Goal: Task Accomplishment & Management: Manage account settings

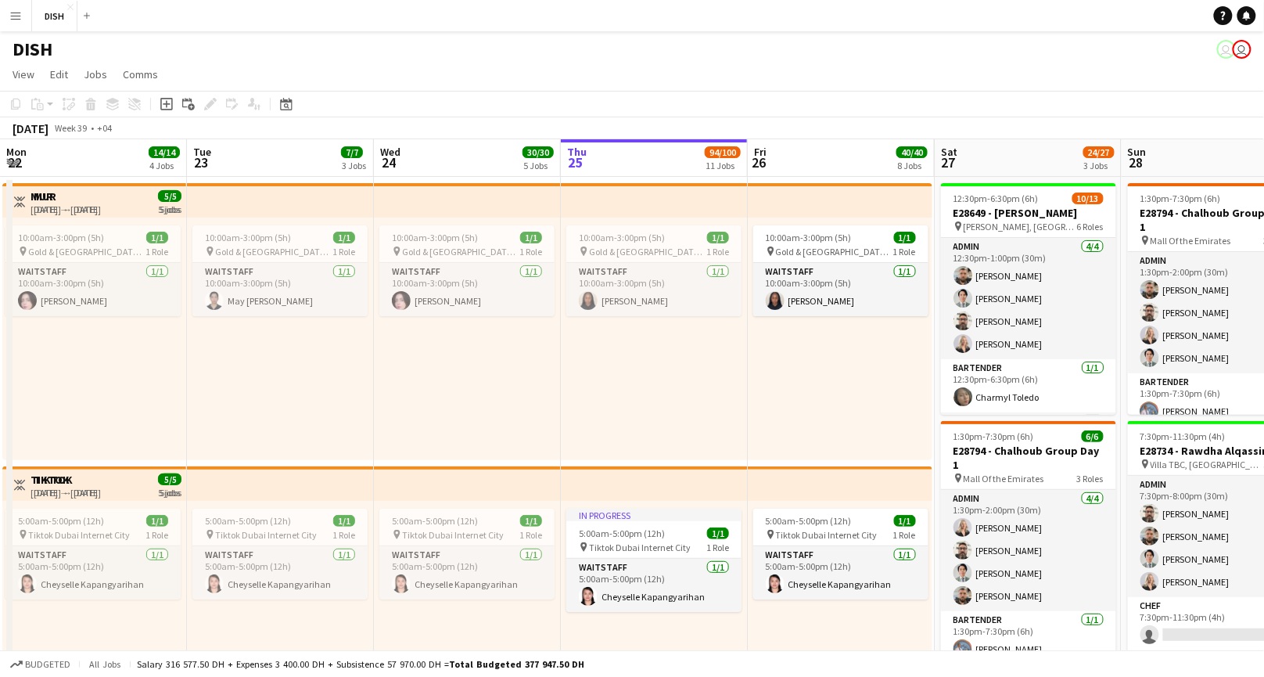
scroll to position [0, 374]
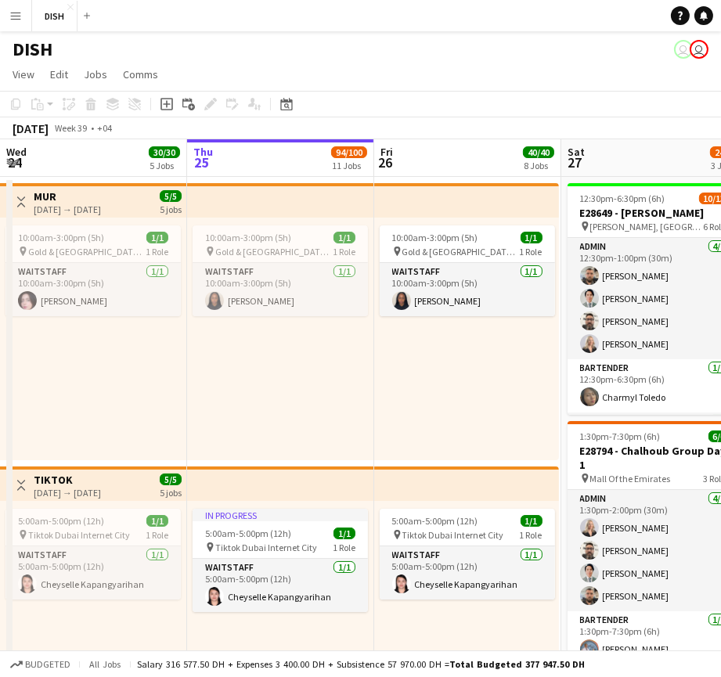
click at [21, 17] on button "Menu" at bounding box center [15, 15] width 31 height 31
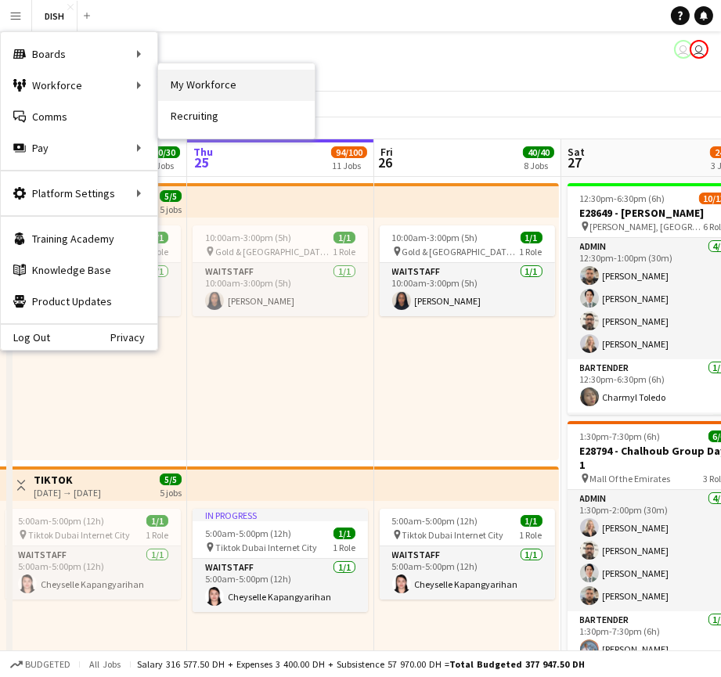
click at [178, 84] on link "My Workforce" at bounding box center [236, 85] width 156 height 31
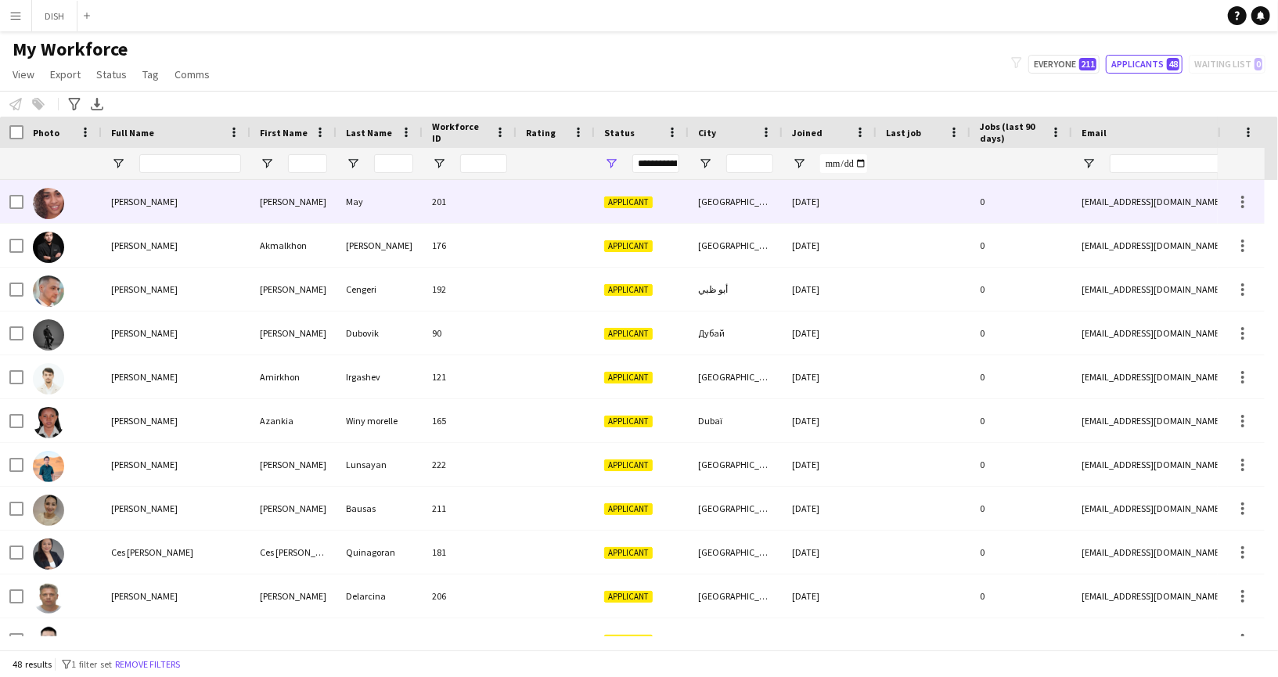
click at [196, 201] on div "[PERSON_NAME]" at bounding box center [176, 201] width 149 height 43
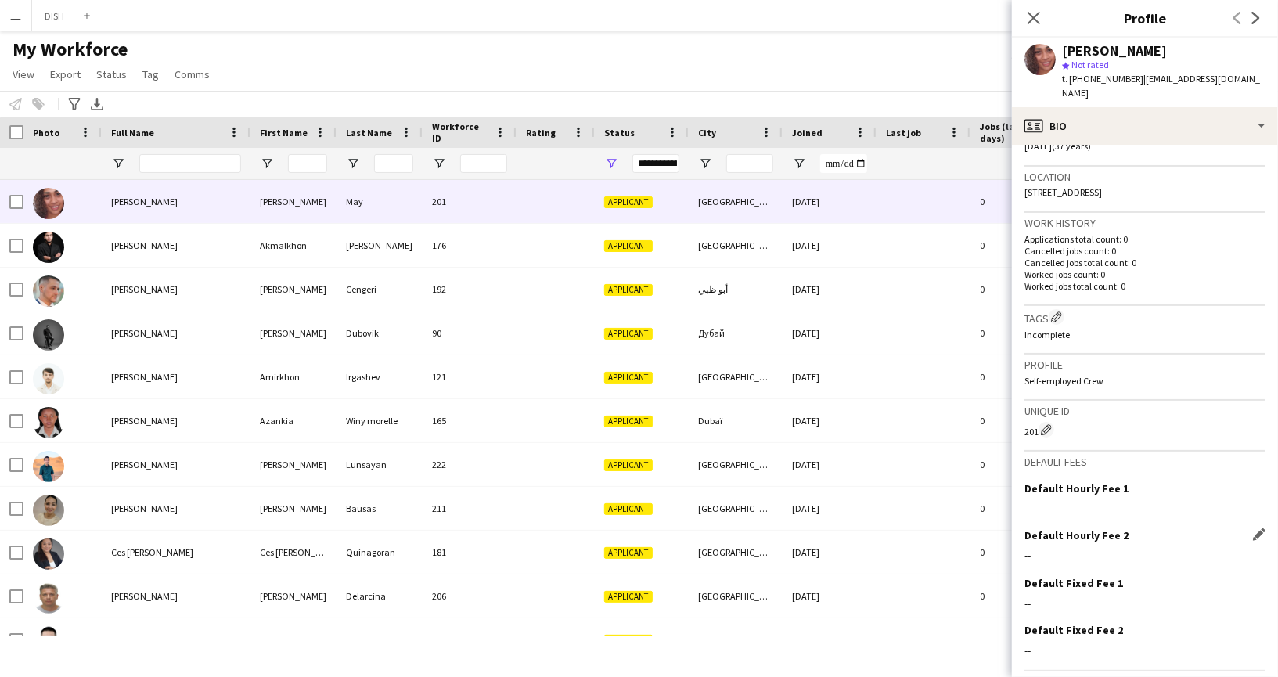
scroll to position [349, 0]
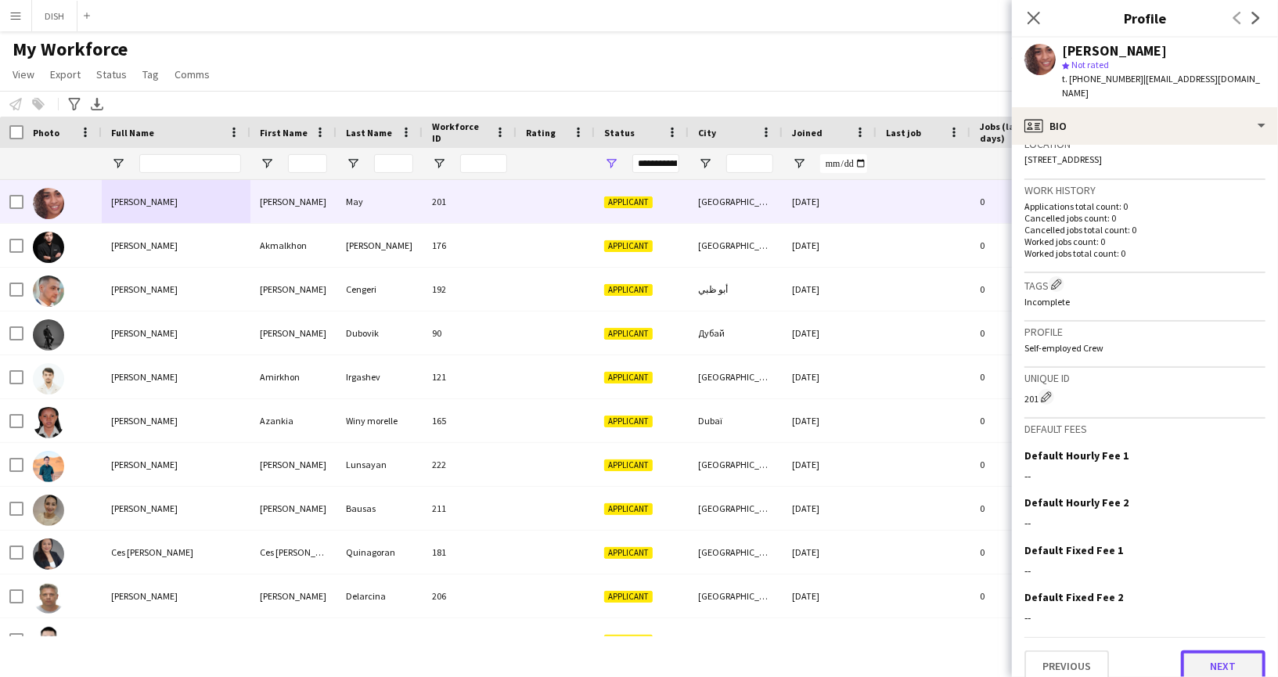
click at [1201, 650] on button "Next" at bounding box center [1223, 665] width 84 height 31
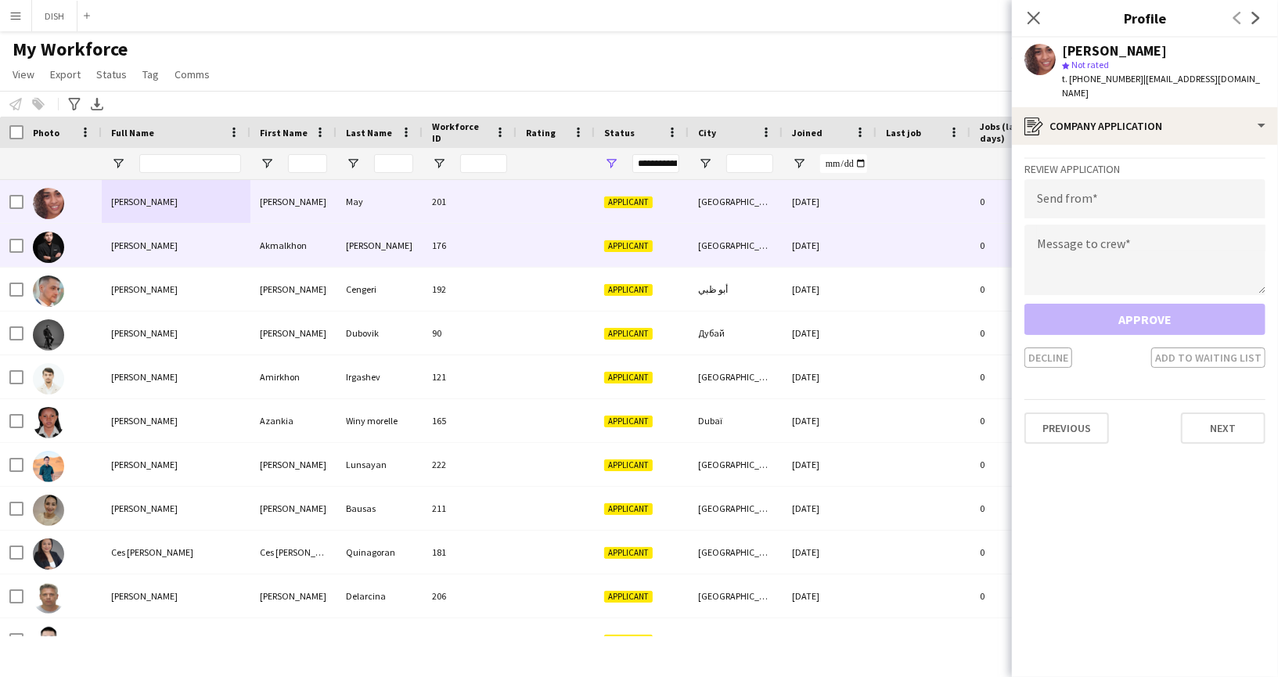
click at [178, 250] on span "[PERSON_NAME]" at bounding box center [144, 245] width 66 height 12
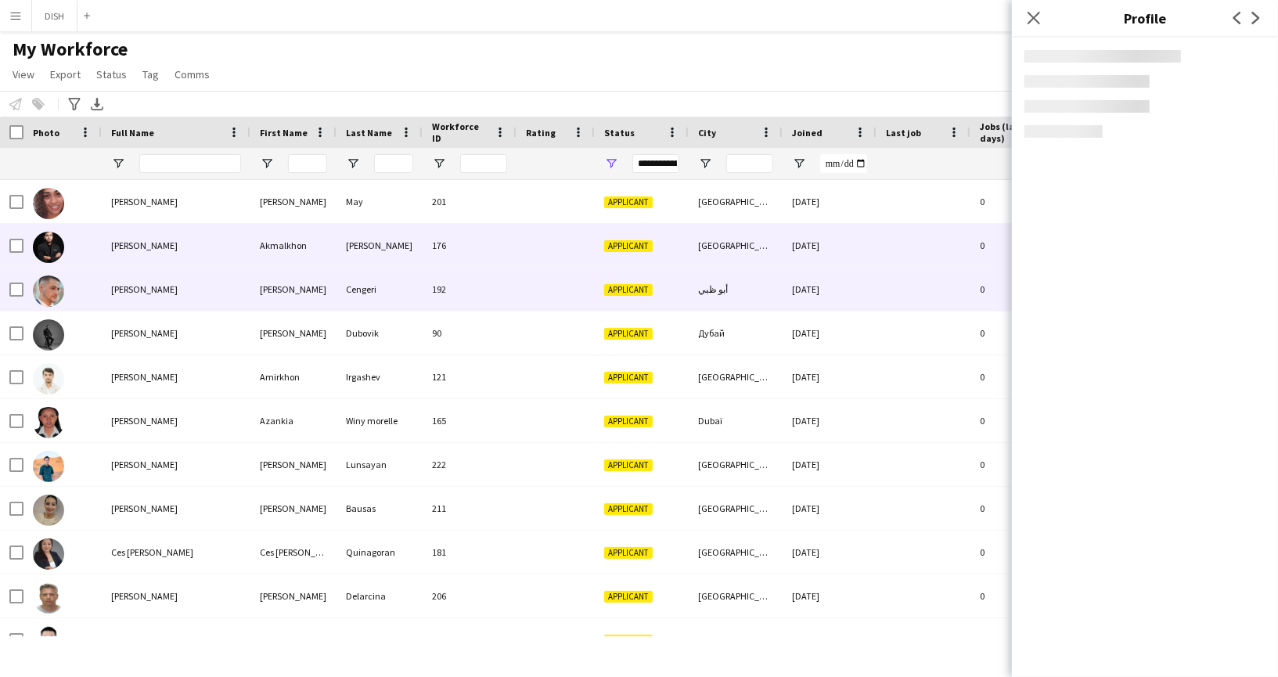
click at [209, 292] on div "[PERSON_NAME]" at bounding box center [176, 289] width 149 height 43
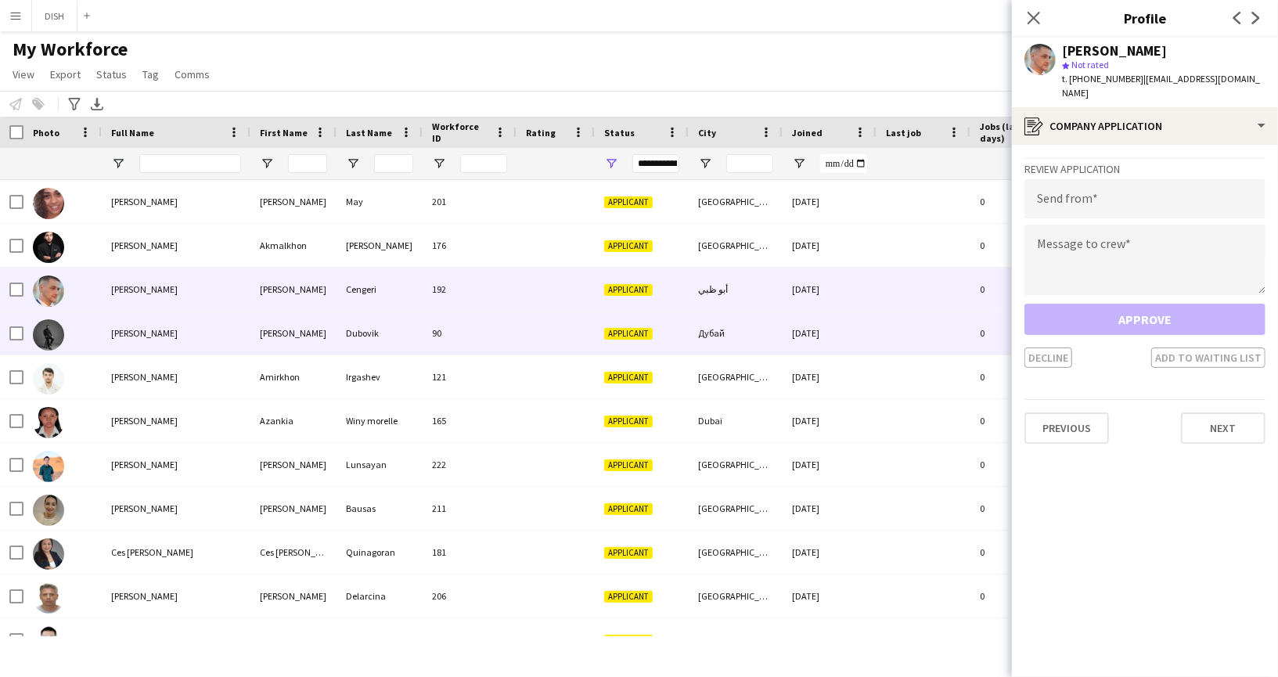
click at [196, 320] on div "[PERSON_NAME]" at bounding box center [176, 332] width 149 height 43
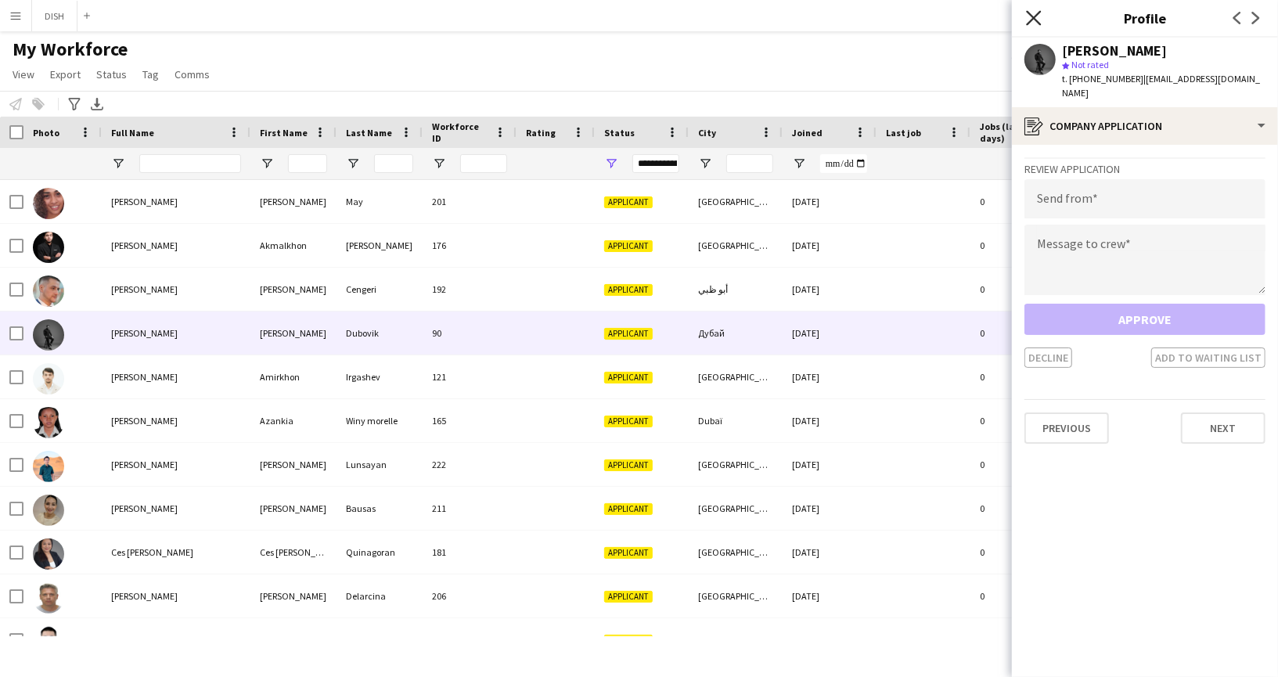
click at [1033, 15] on icon "Close pop-in" at bounding box center [1033, 17] width 15 height 15
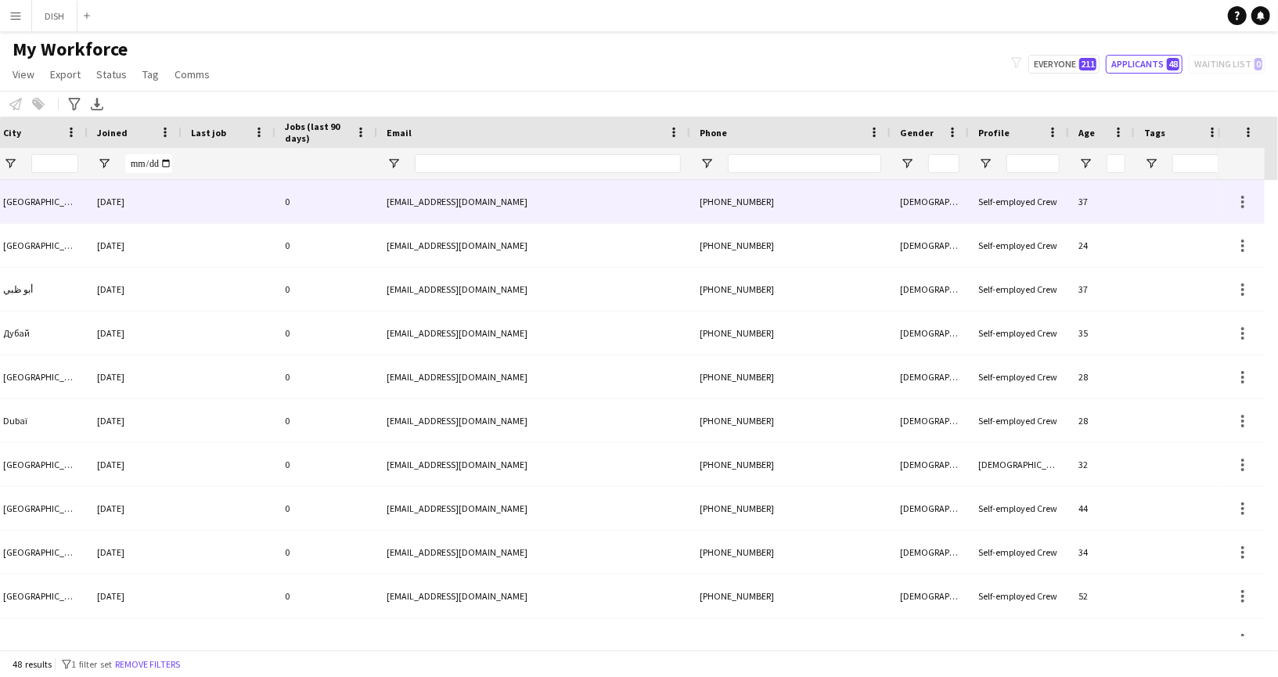
scroll to position [0, 0]
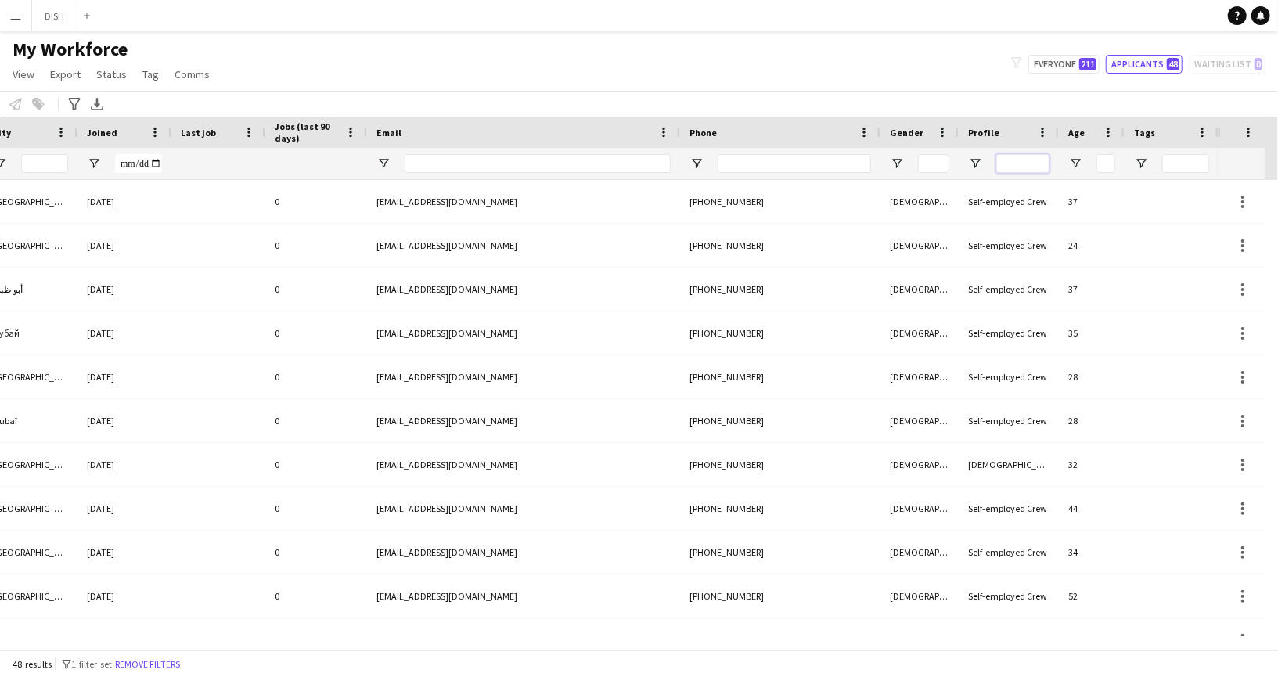
click at [1007, 160] on input "Profile Filter Input" at bounding box center [1022, 163] width 53 height 19
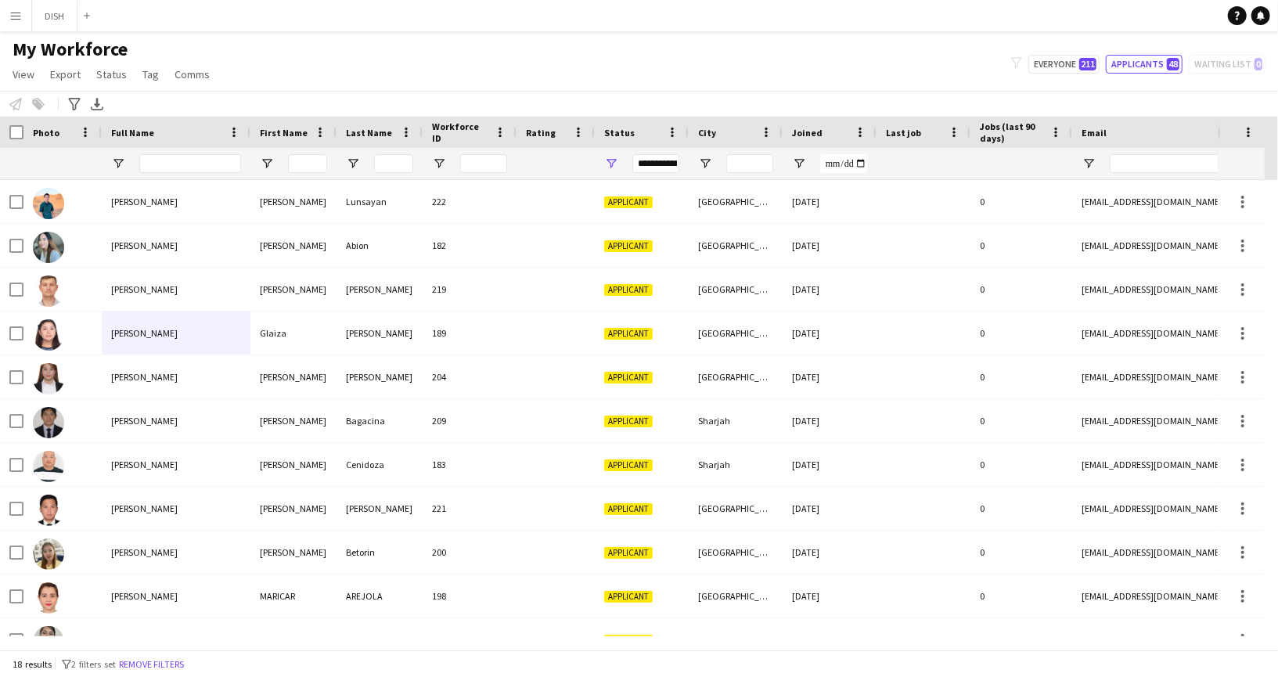
type input "****"
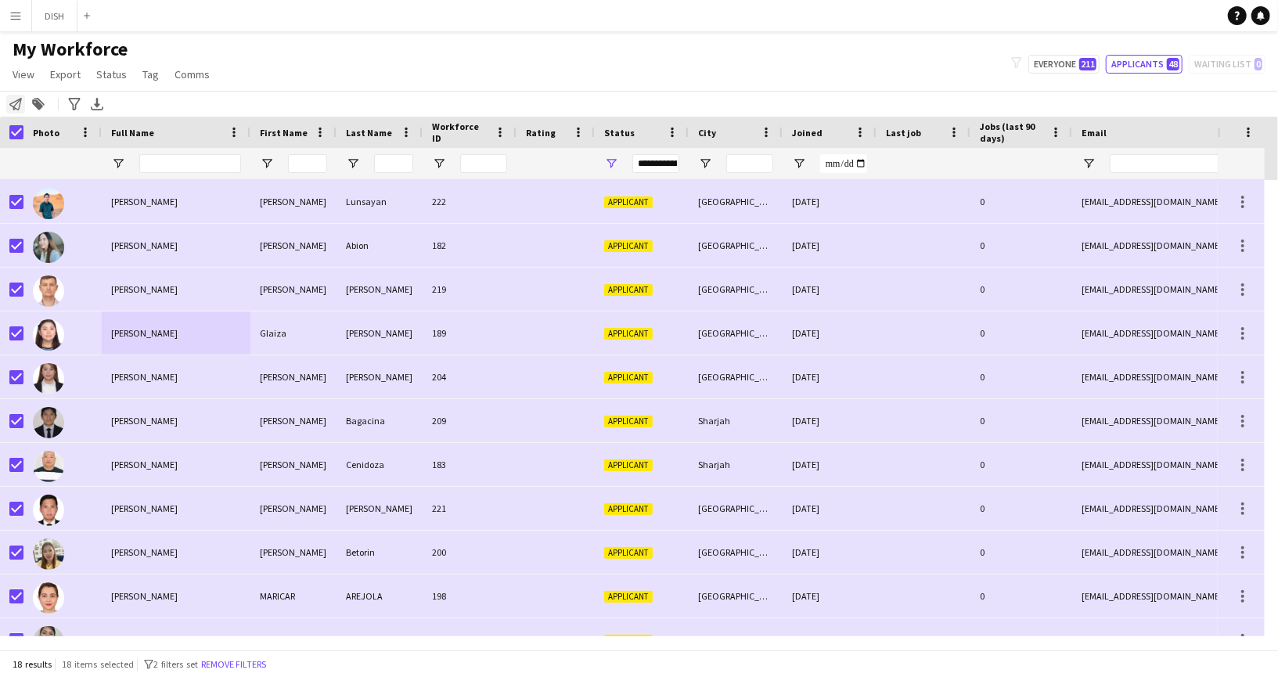
click at [16, 102] on icon "Notify workforce" at bounding box center [15, 104] width 13 height 13
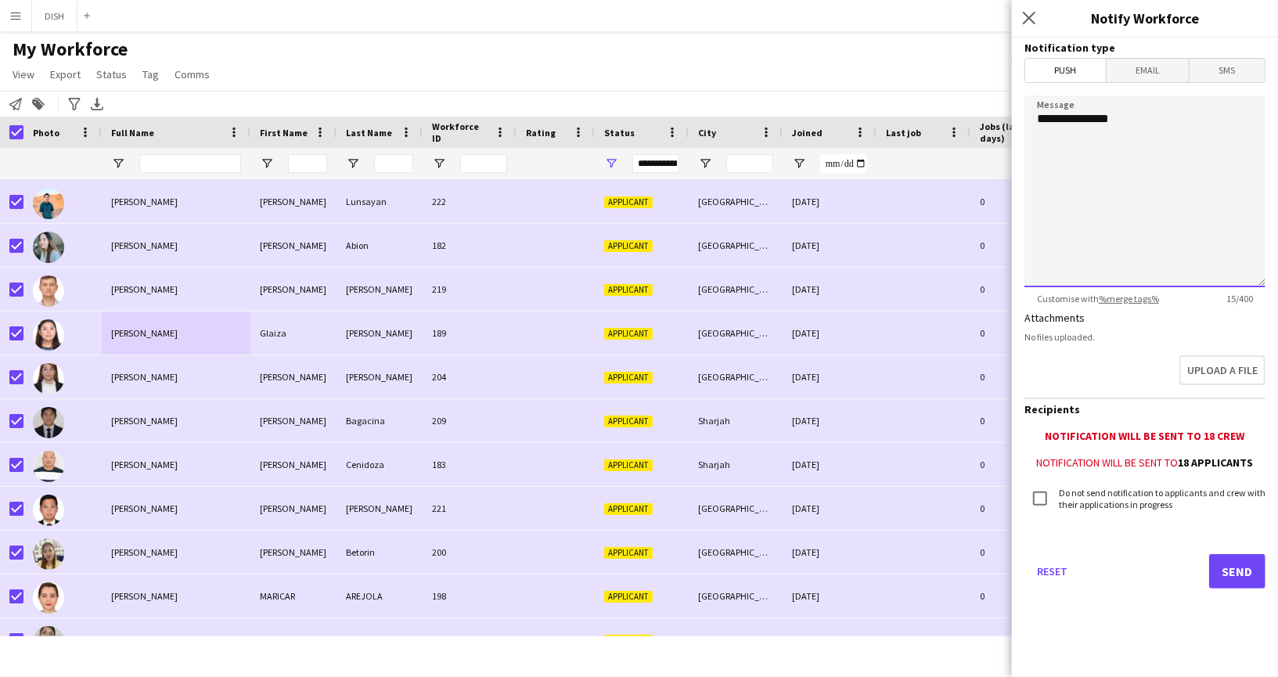
click at [1149, 139] on textarea "**********" at bounding box center [1144, 191] width 241 height 192
paste textarea "**********"
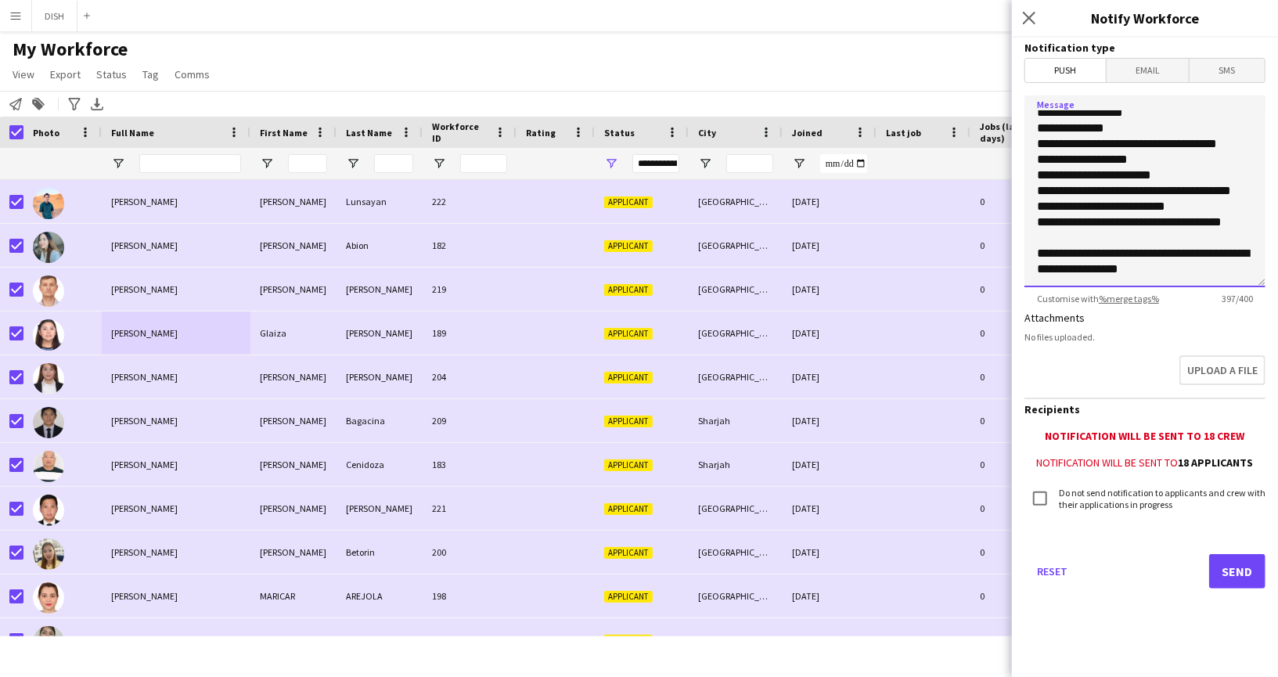
scroll to position [144, 0]
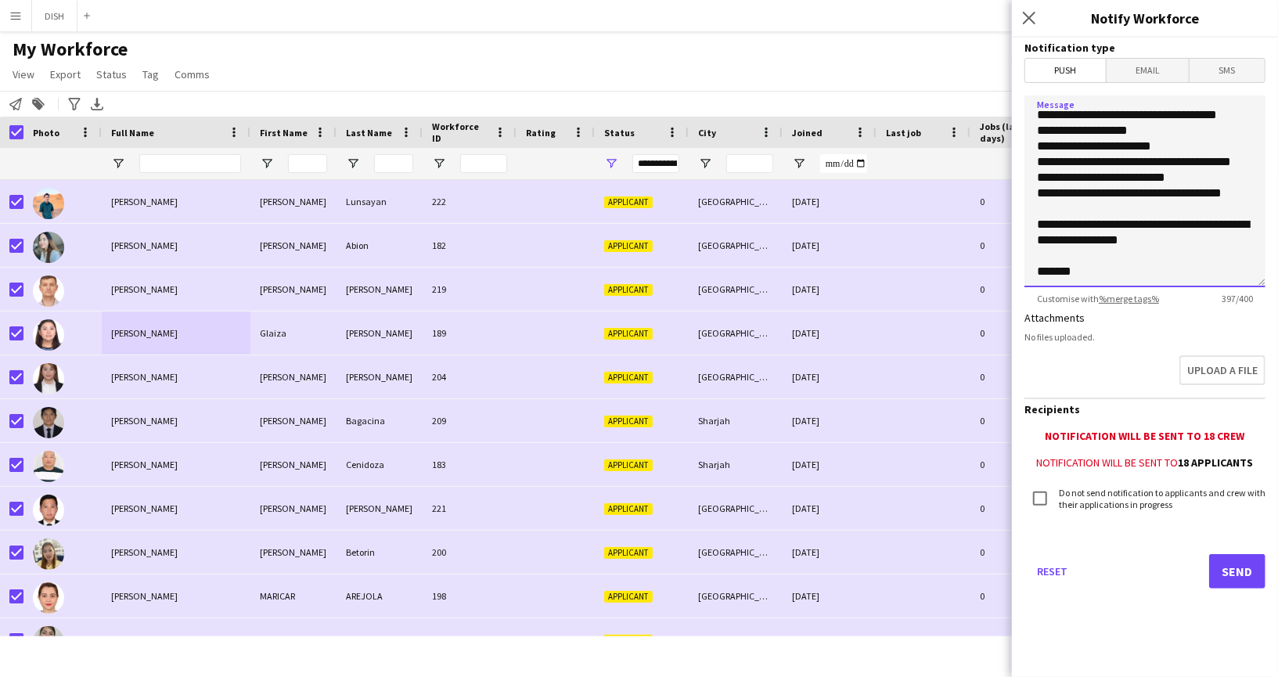
type textarea "**********"
click at [1247, 561] on button "Send" at bounding box center [1237, 571] width 56 height 34
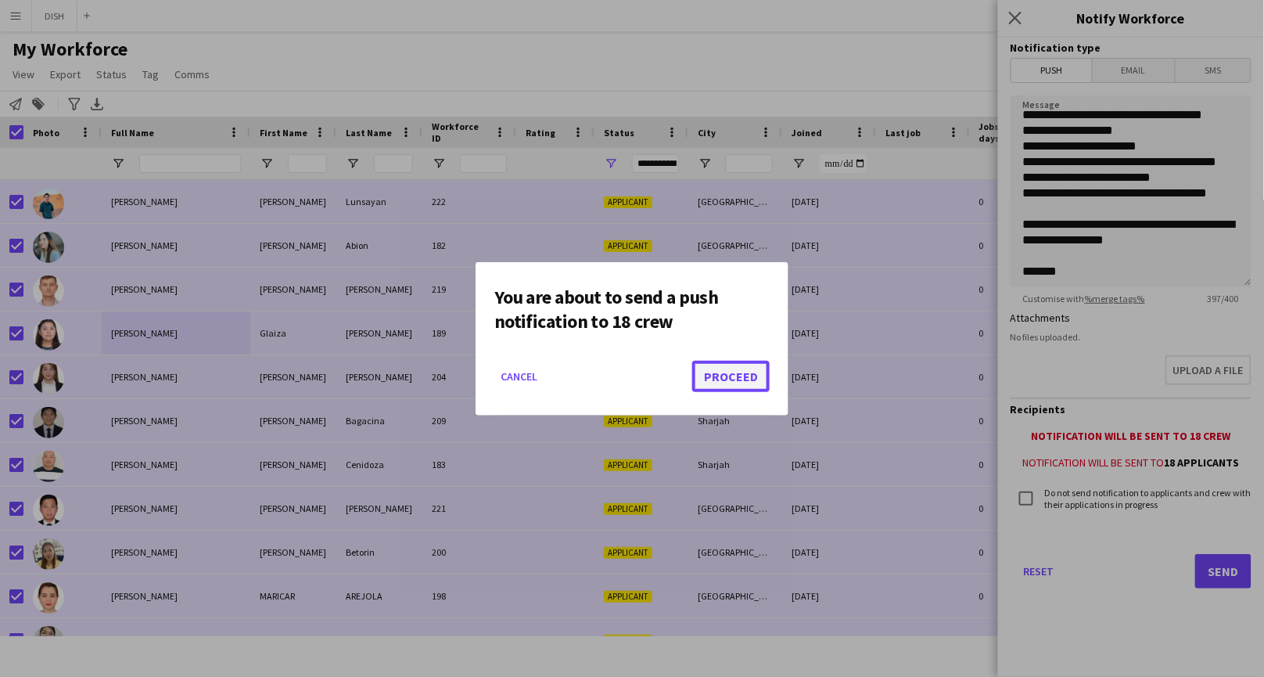
click at [720, 382] on button "Proceed" at bounding box center [730, 376] width 77 height 31
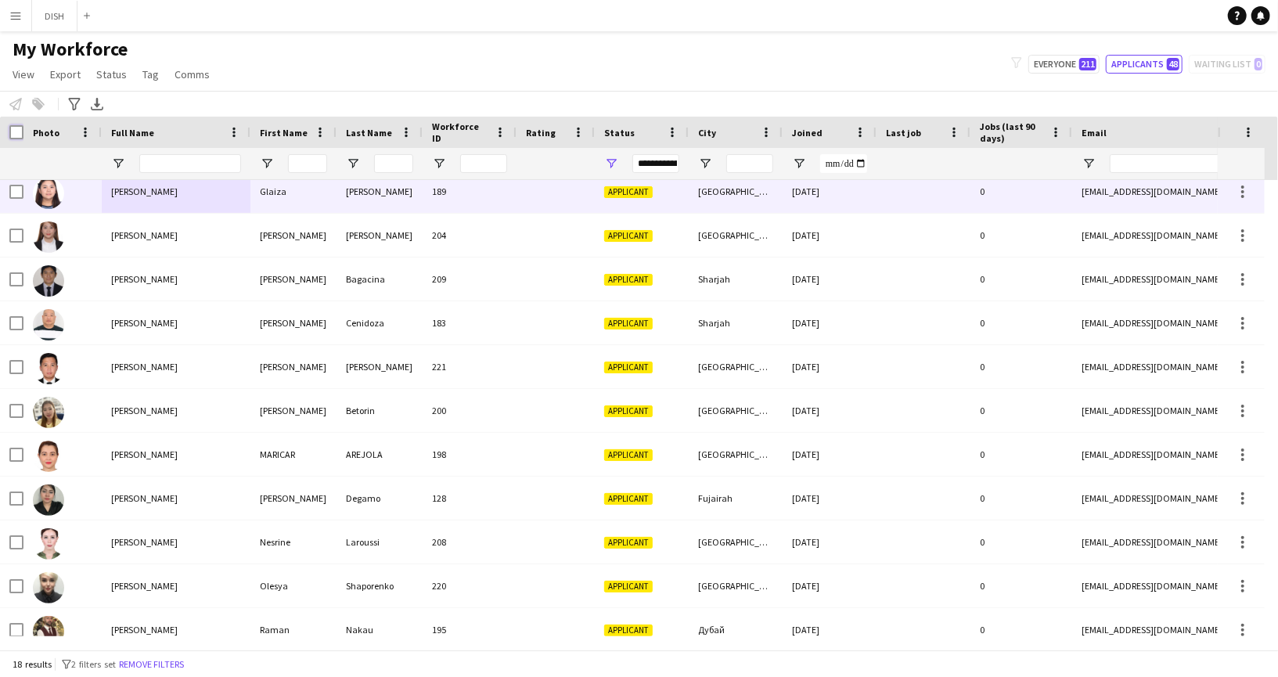
scroll to position [0, 0]
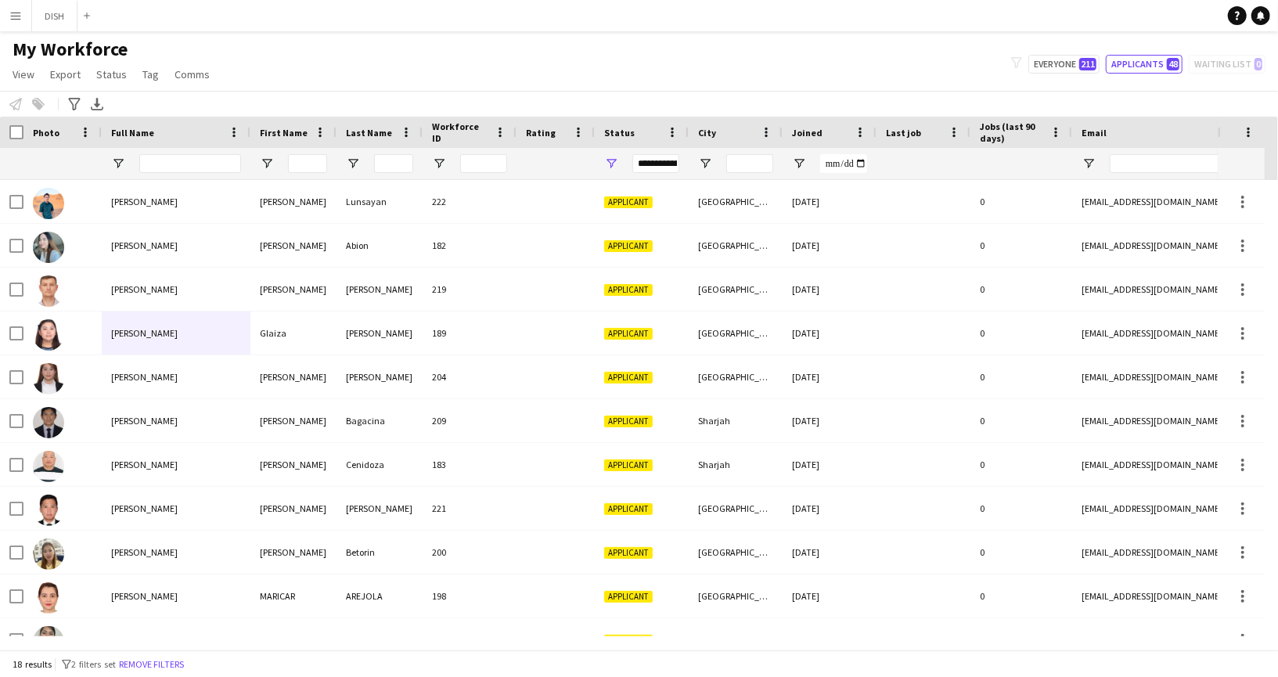
click at [369, 64] on div "My Workforce View Views Default view J.view [PERSON_NAME]'s view Test New view …" at bounding box center [639, 64] width 1278 height 53
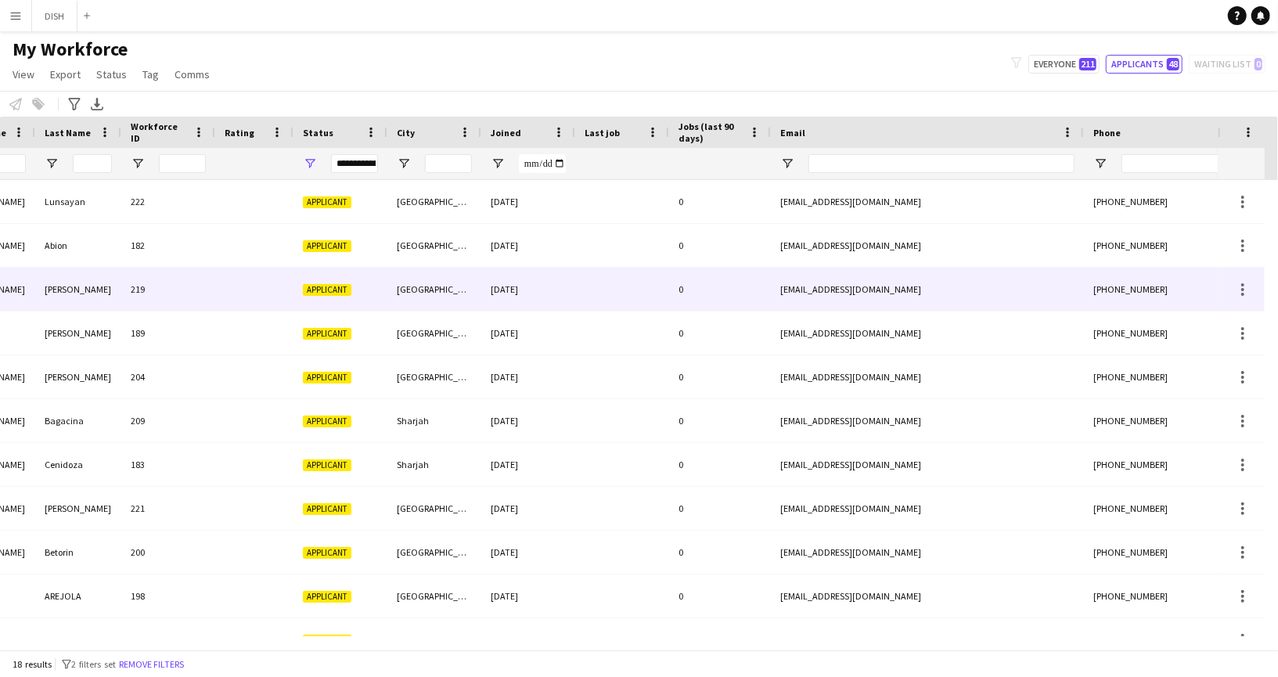
scroll to position [0, 407]
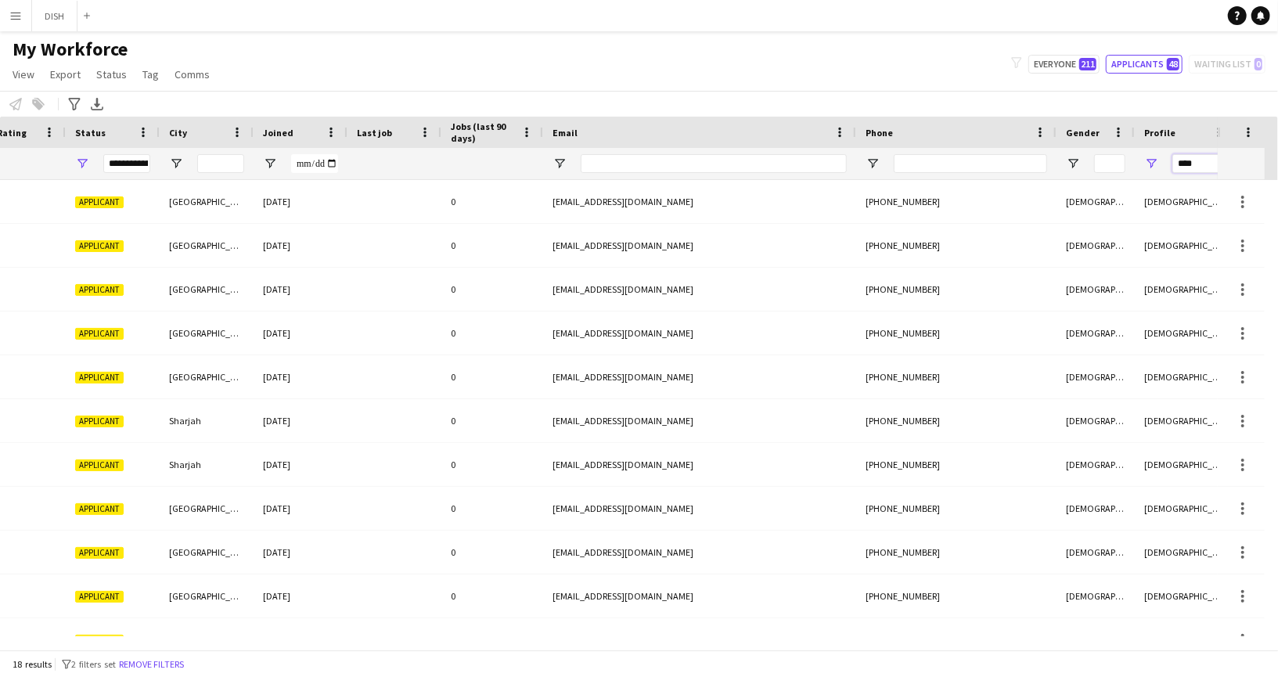
click at [1190, 164] on input "****" at bounding box center [1198, 163] width 53 height 19
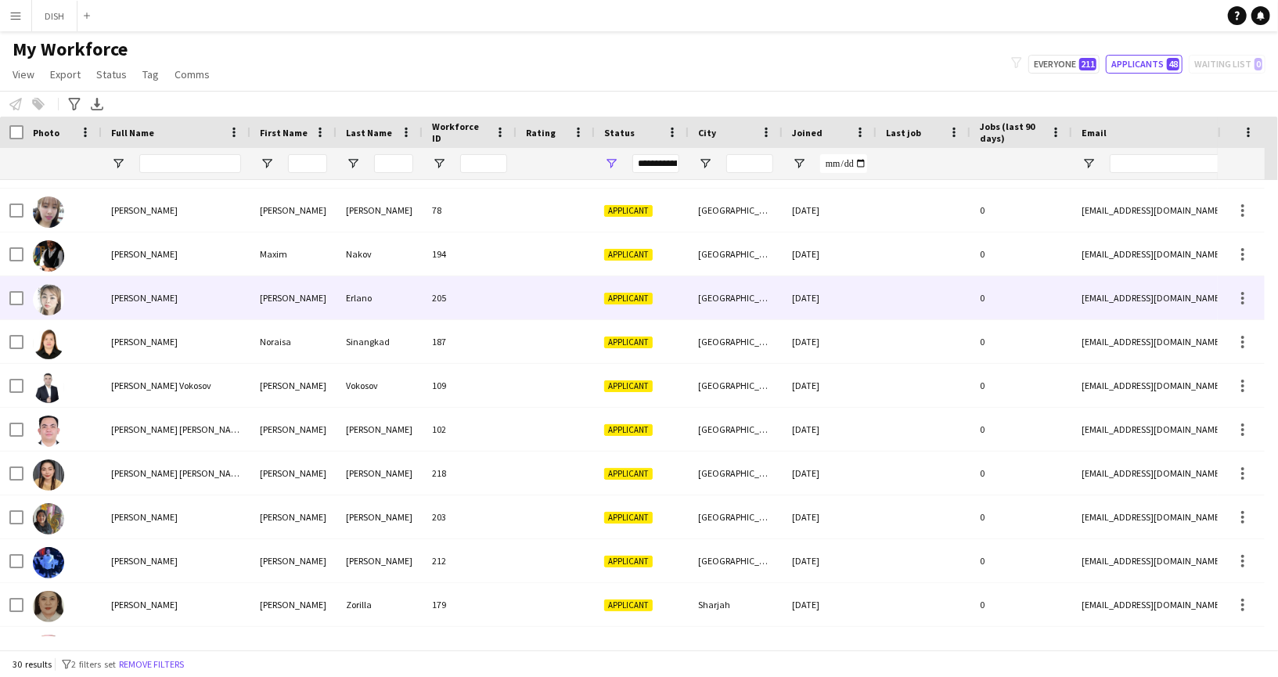
type input "****"
click at [82, 301] on div at bounding box center [62, 297] width 78 height 43
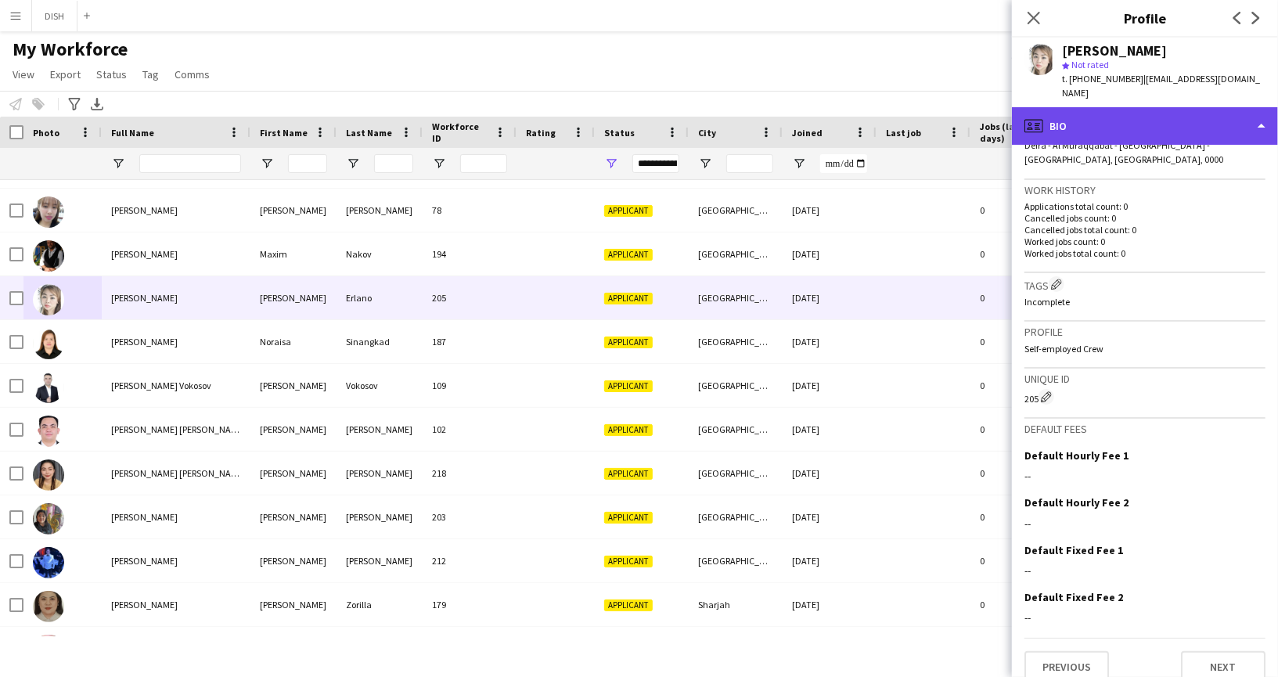
click at [1125, 117] on div "profile Bio" at bounding box center [1145, 126] width 266 height 38
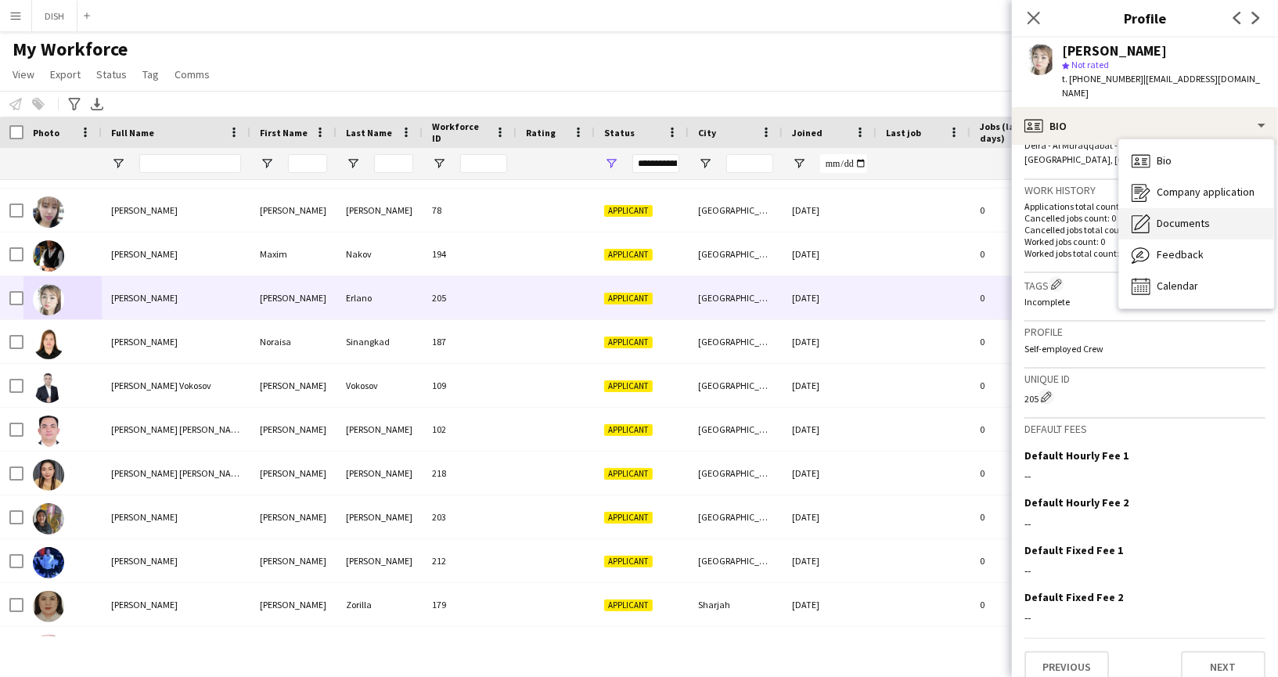
click at [1171, 216] on span "Documents" at bounding box center [1182, 223] width 53 height 14
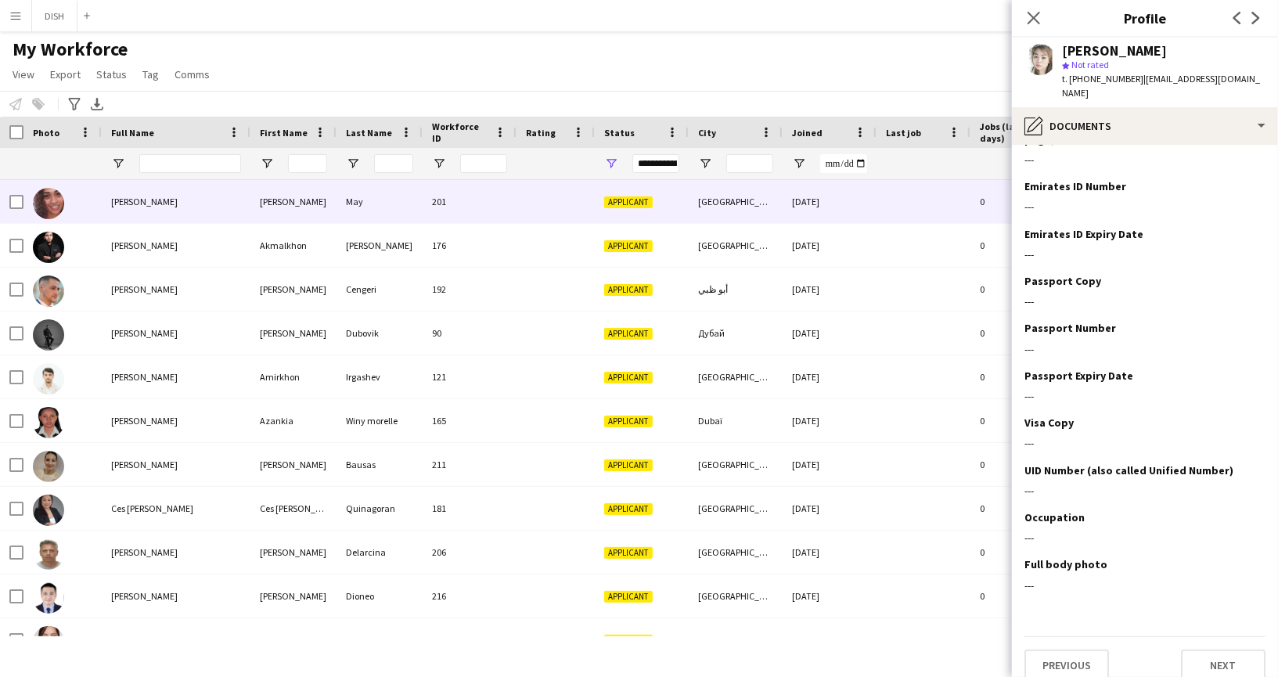
click at [85, 203] on div at bounding box center [62, 201] width 78 height 43
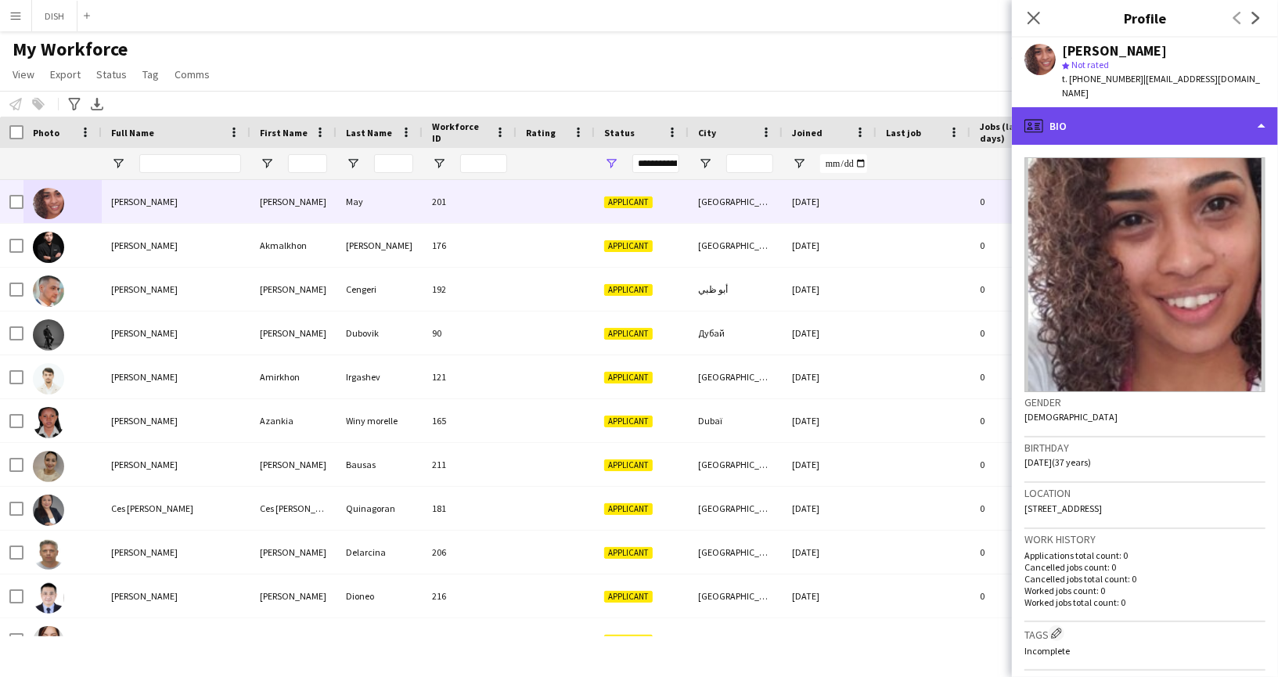
click at [1094, 120] on div "profile Bio" at bounding box center [1145, 126] width 266 height 38
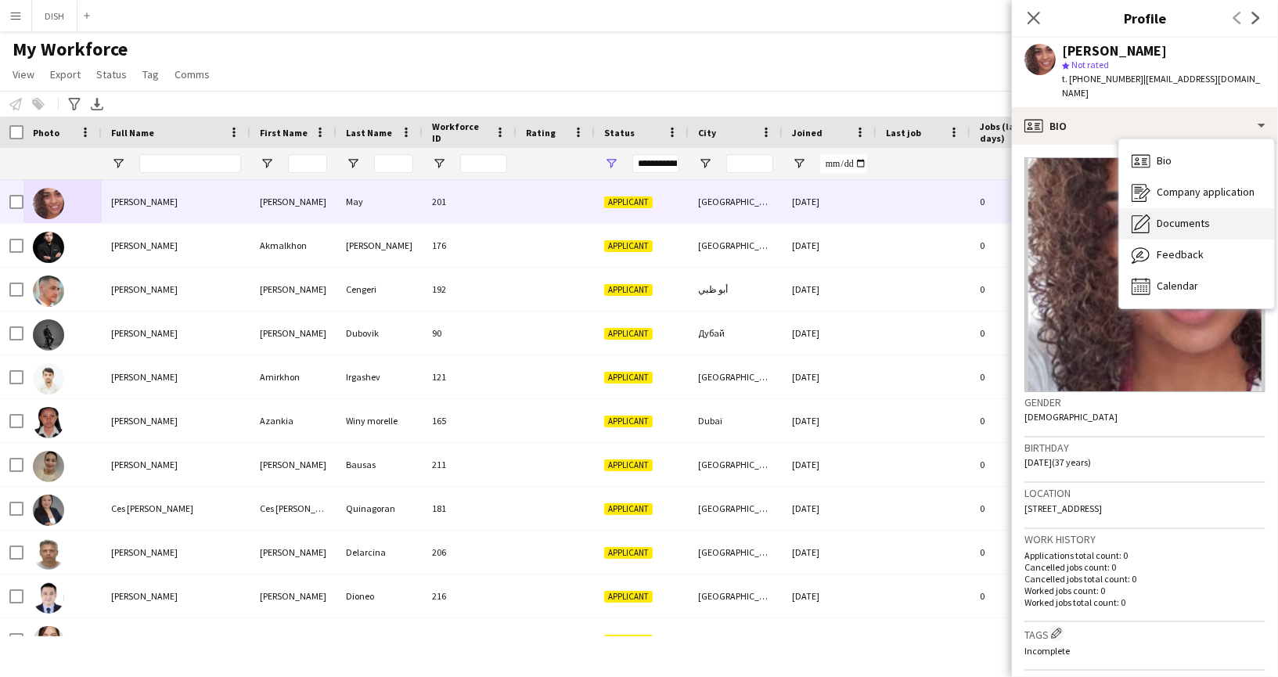
click at [1181, 216] on span "Documents" at bounding box center [1182, 223] width 53 height 14
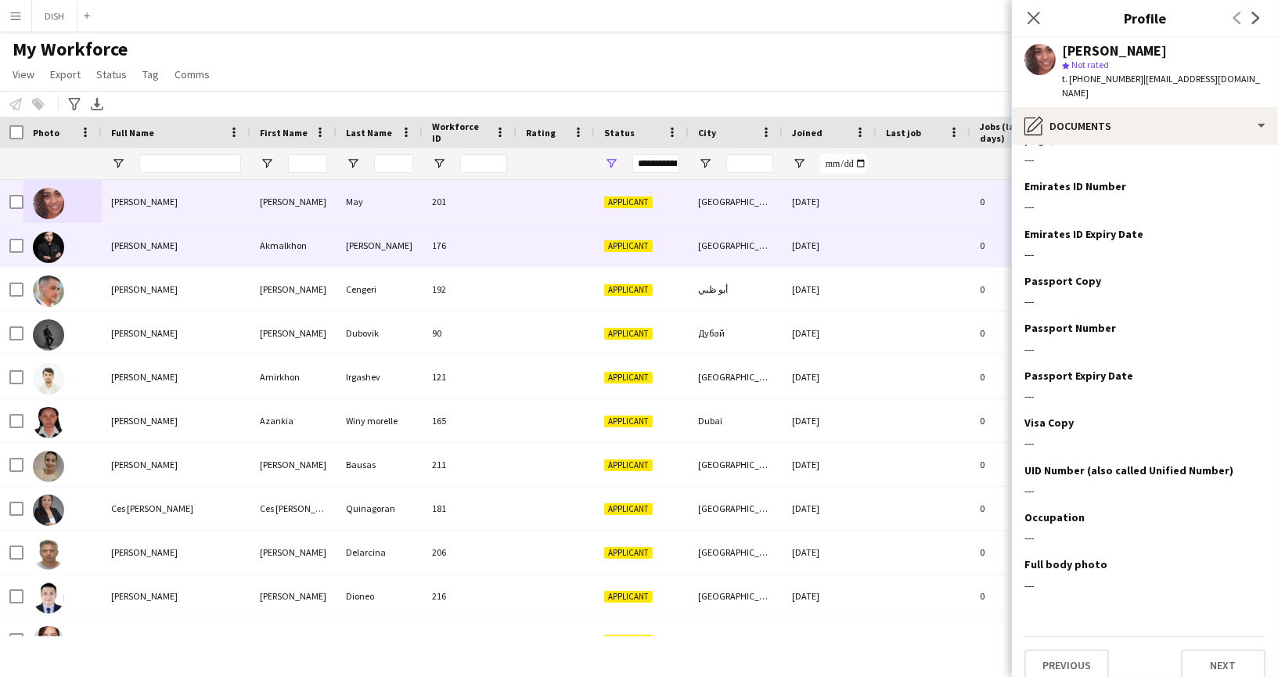
click at [178, 249] on span "[PERSON_NAME]" at bounding box center [144, 245] width 66 height 12
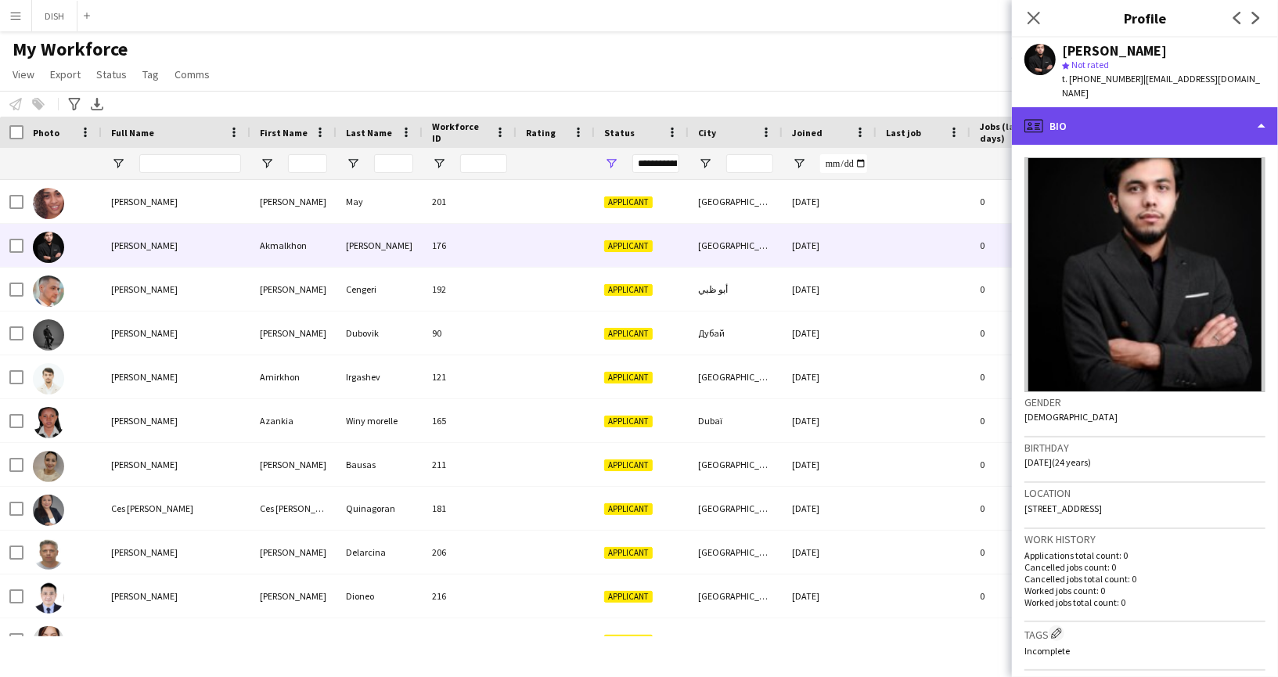
click at [1186, 116] on div "profile Bio" at bounding box center [1145, 126] width 266 height 38
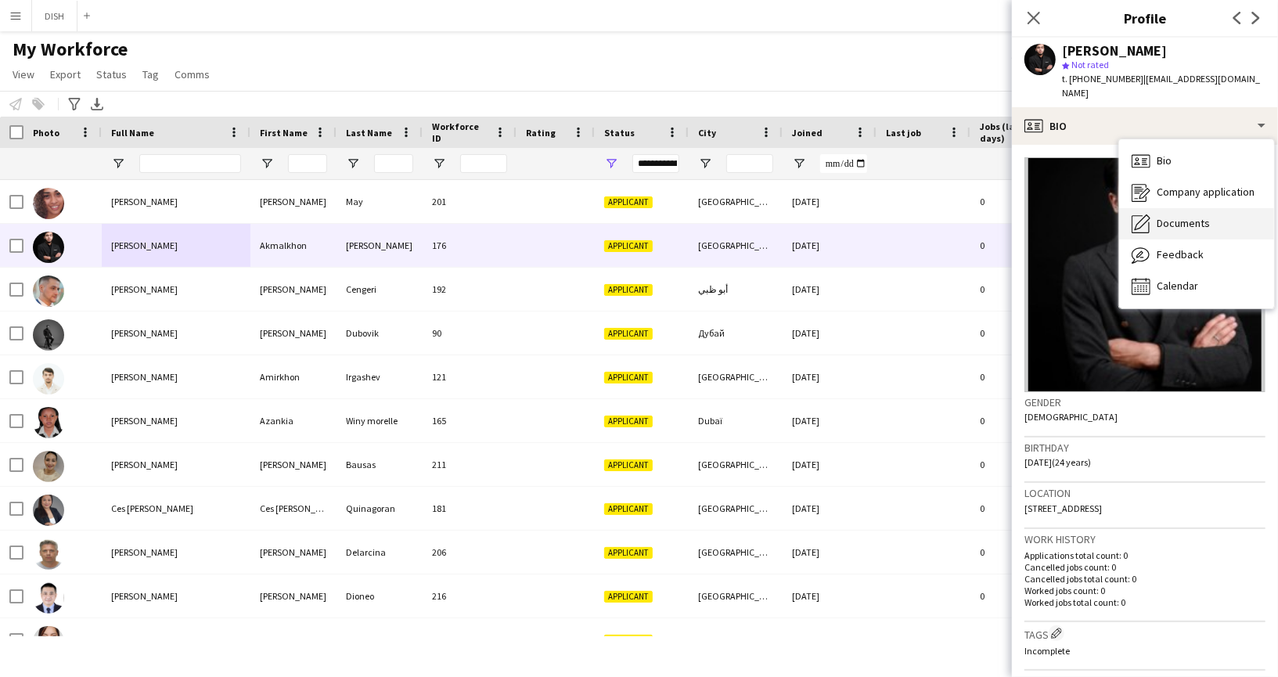
click at [1210, 214] on div "Documents Documents" at bounding box center [1196, 223] width 155 height 31
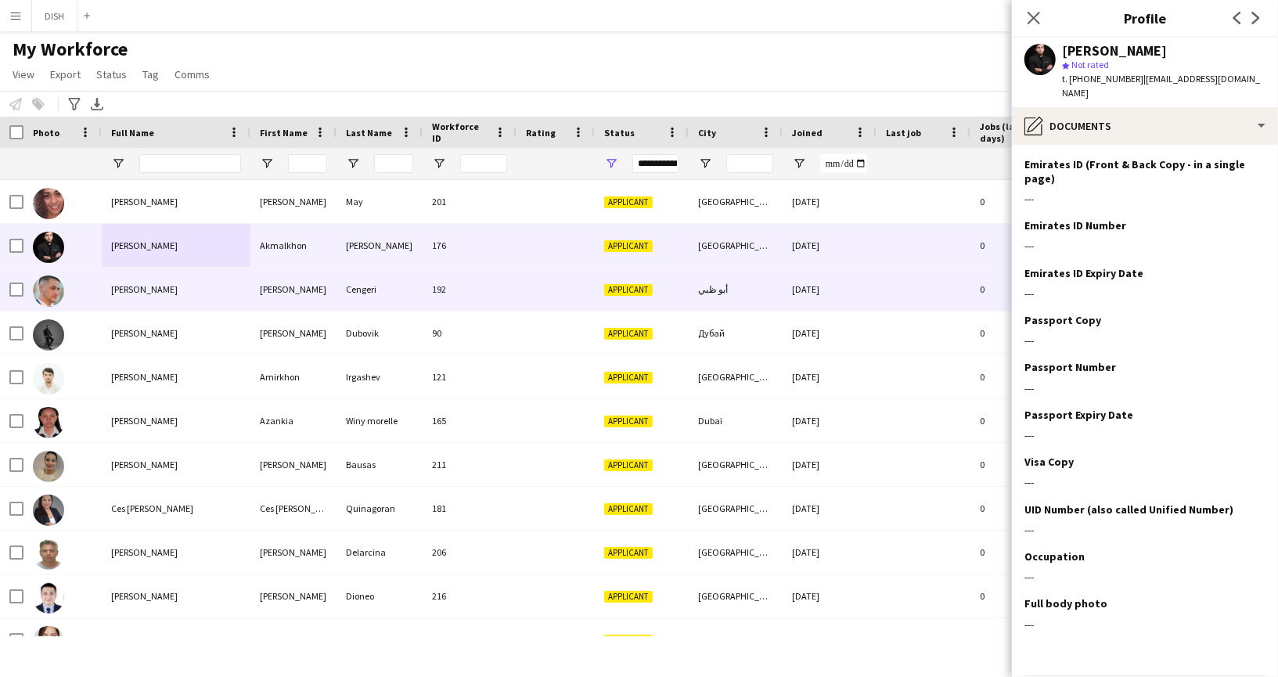
click at [182, 281] on div "[PERSON_NAME]" at bounding box center [176, 289] width 149 height 43
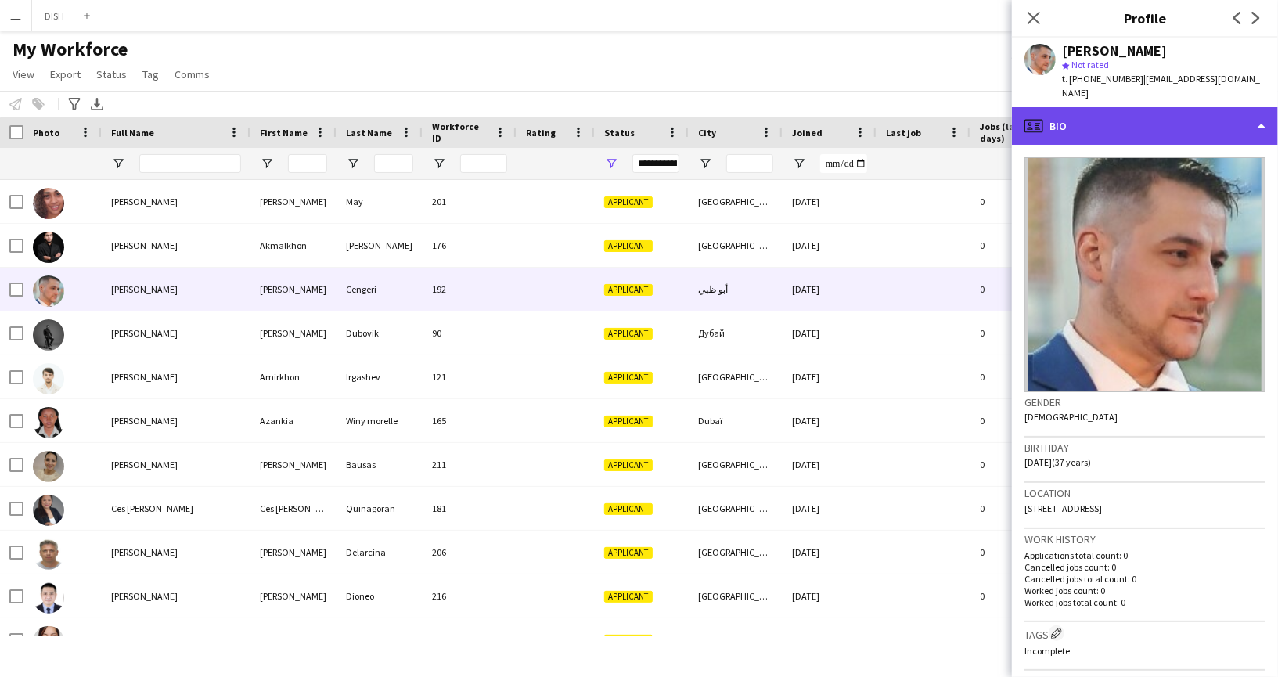
click at [1170, 110] on div "profile Bio" at bounding box center [1145, 126] width 266 height 38
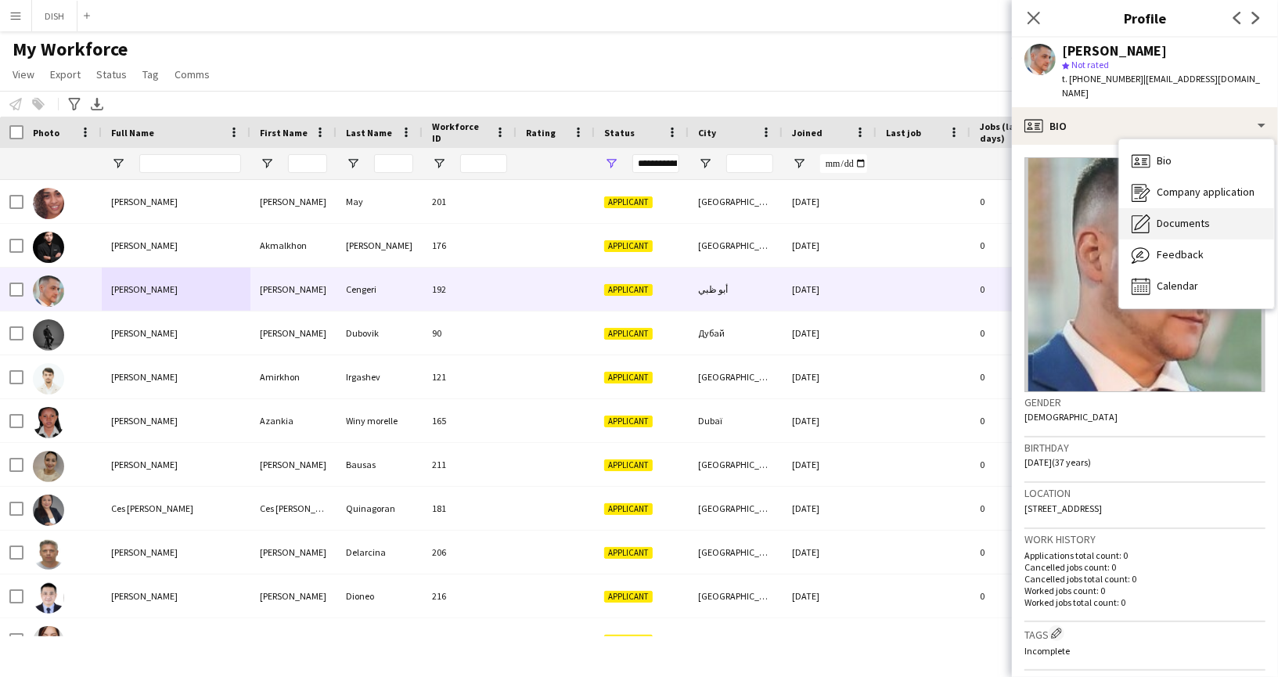
click at [1215, 208] on div "Documents Documents" at bounding box center [1196, 223] width 155 height 31
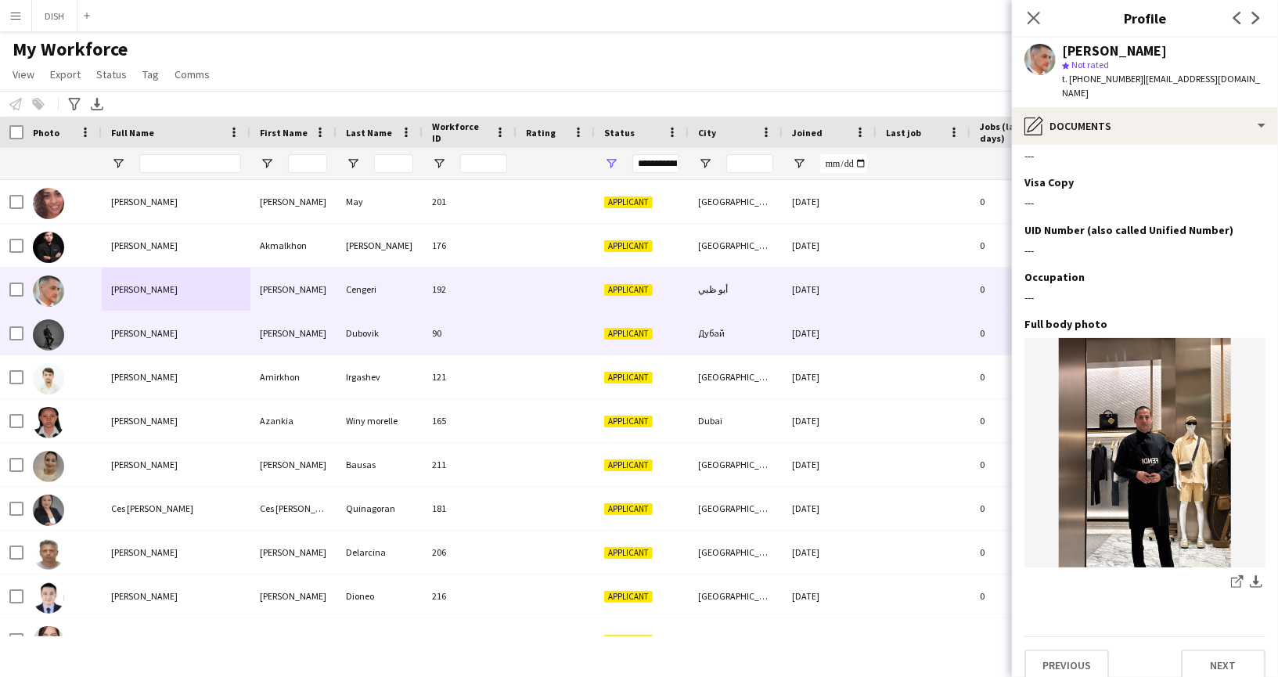
click at [194, 320] on div "[PERSON_NAME]" at bounding box center [176, 332] width 149 height 43
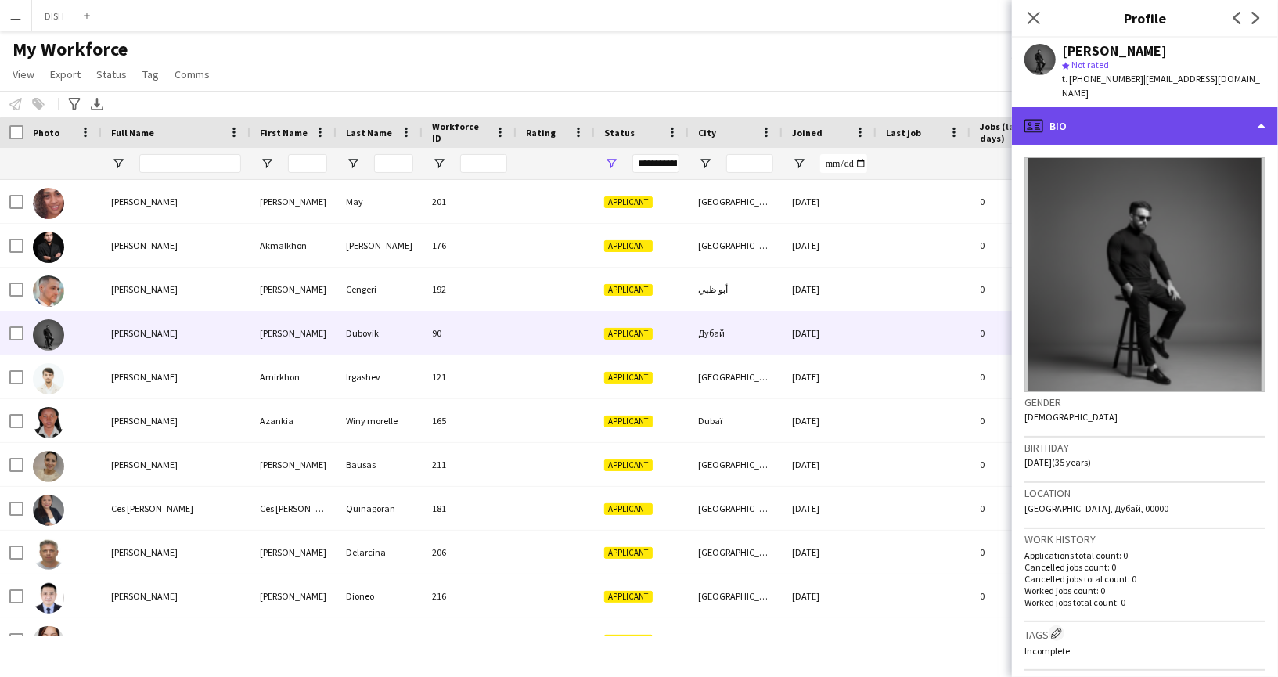
click at [1148, 119] on div "profile Bio" at bounding box center [1145, 126] width 266 height 38
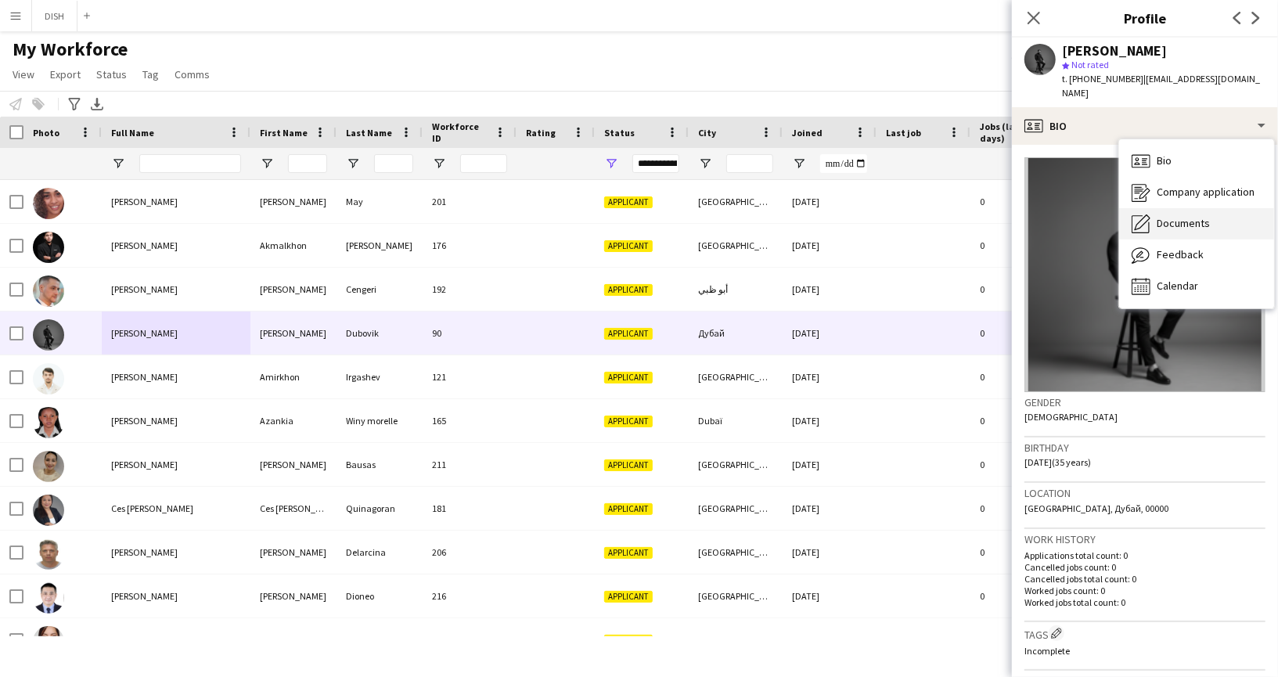
click at [1179, 208] on div "Documents Documents" at bounding box center [1196, 223] width 155 height 31
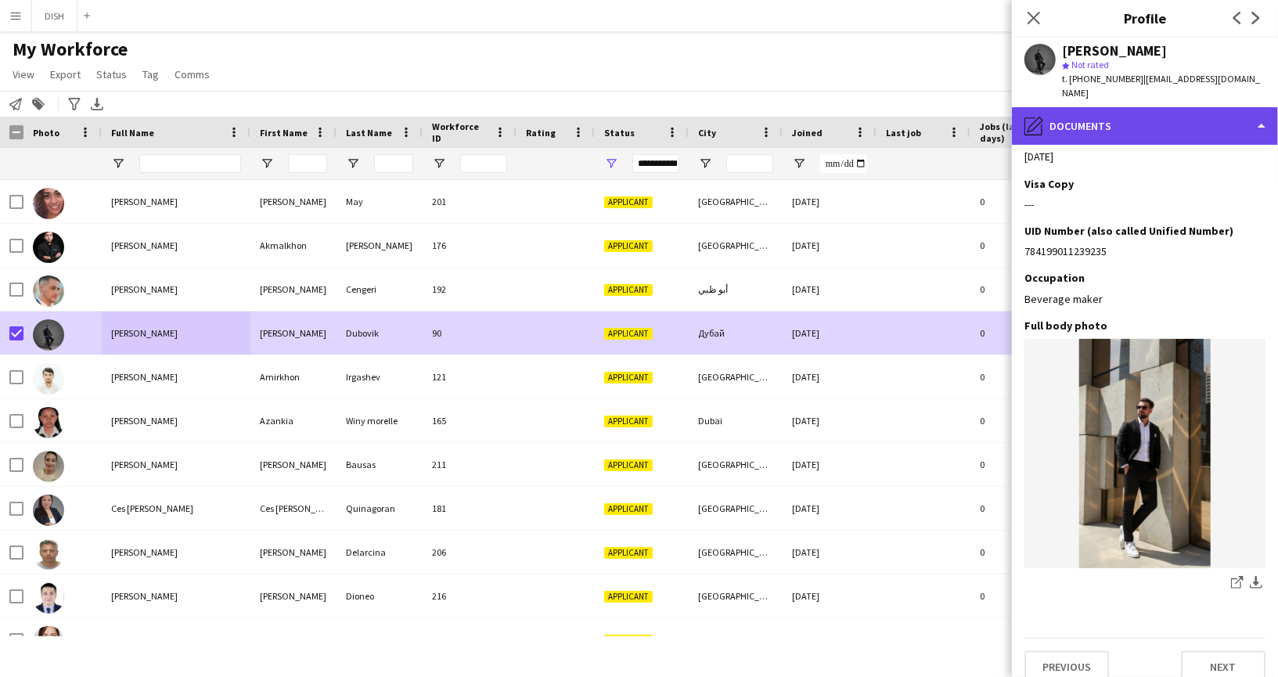
click at [1166, 118] on div "pencil4 Documents" at bounding box center [1145, 126] width 266 height 38
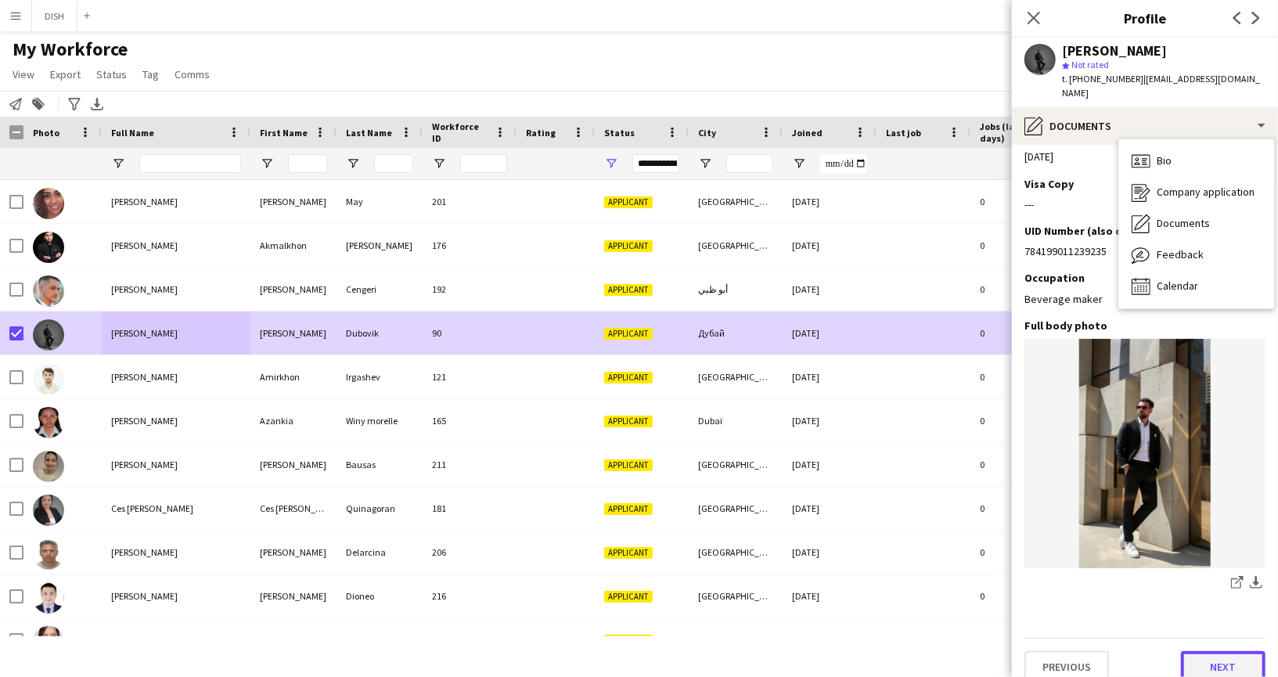
click at [1212, 652] on button "Next" at bounding box center [1223, 666] width 84 height 31
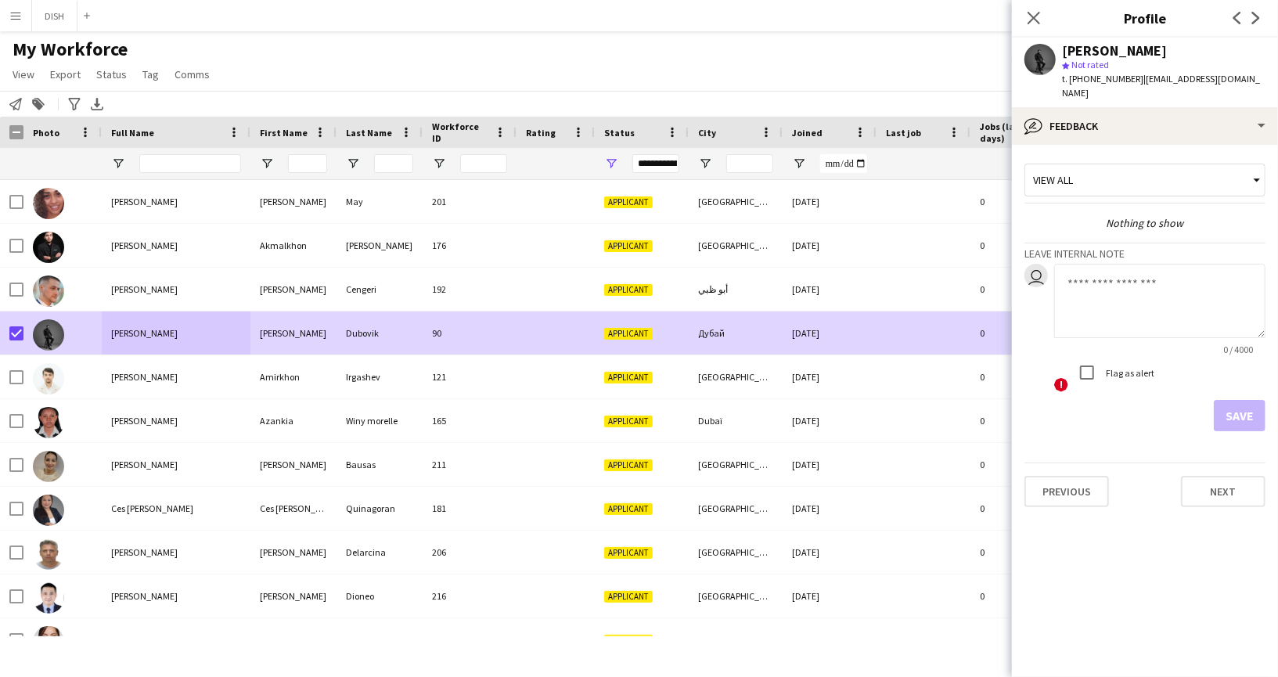
click at [1222, 549] on app-crew-profile-feedback-tab "View all Nothing to show Leave internal note user 0 / 4000 ! Flag as alert Save…" at bounding box center [1145, 411] width 266 height 532
click at [1206, 482] on button "Next" at bounding box center [1223, 491] width 84 height 31
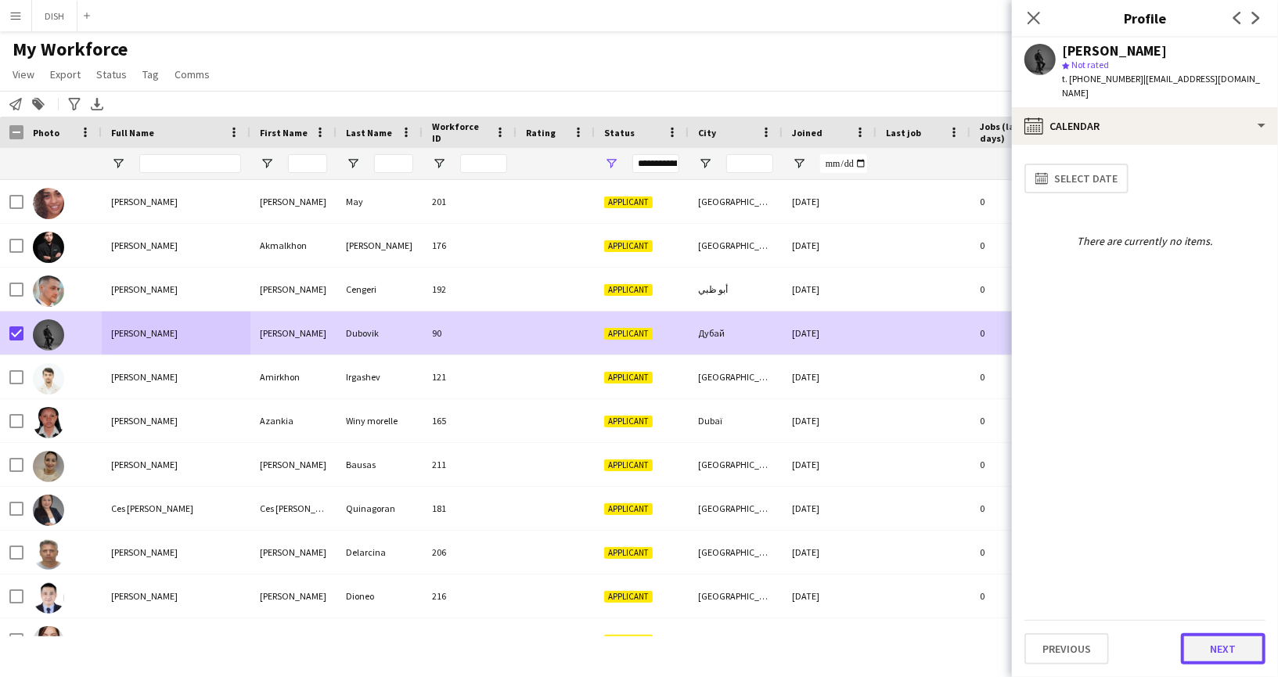
click at [1218, 641] on button "Next" at bounding box center [1223, 648] width 84 height 31
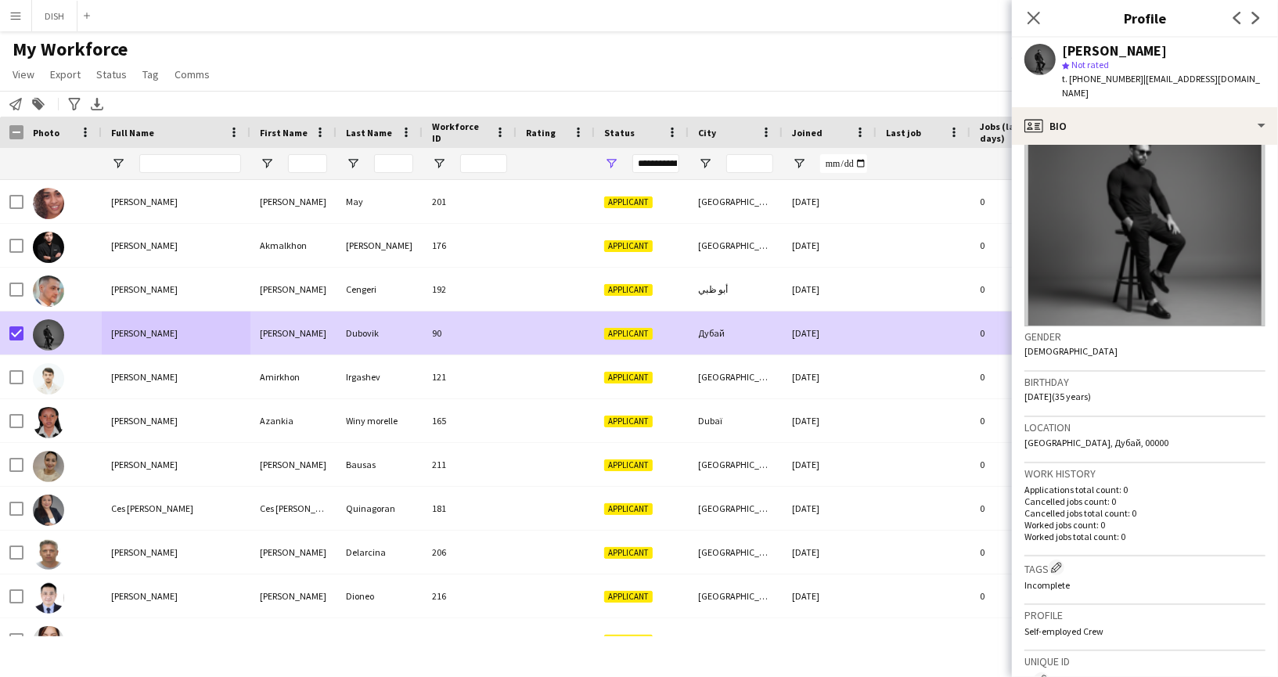
scroll to position [349, 0]
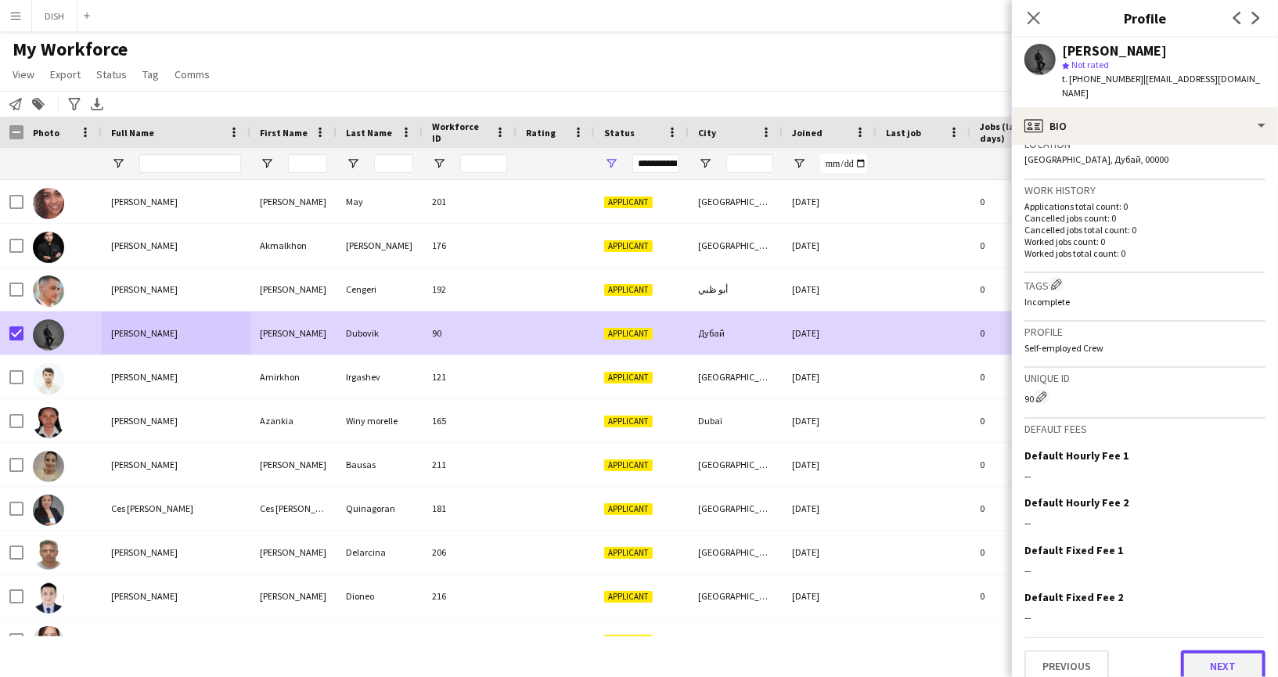
click at [1203, 652] on button "Next" at bounding box center [1223, 665] width 84 height 31
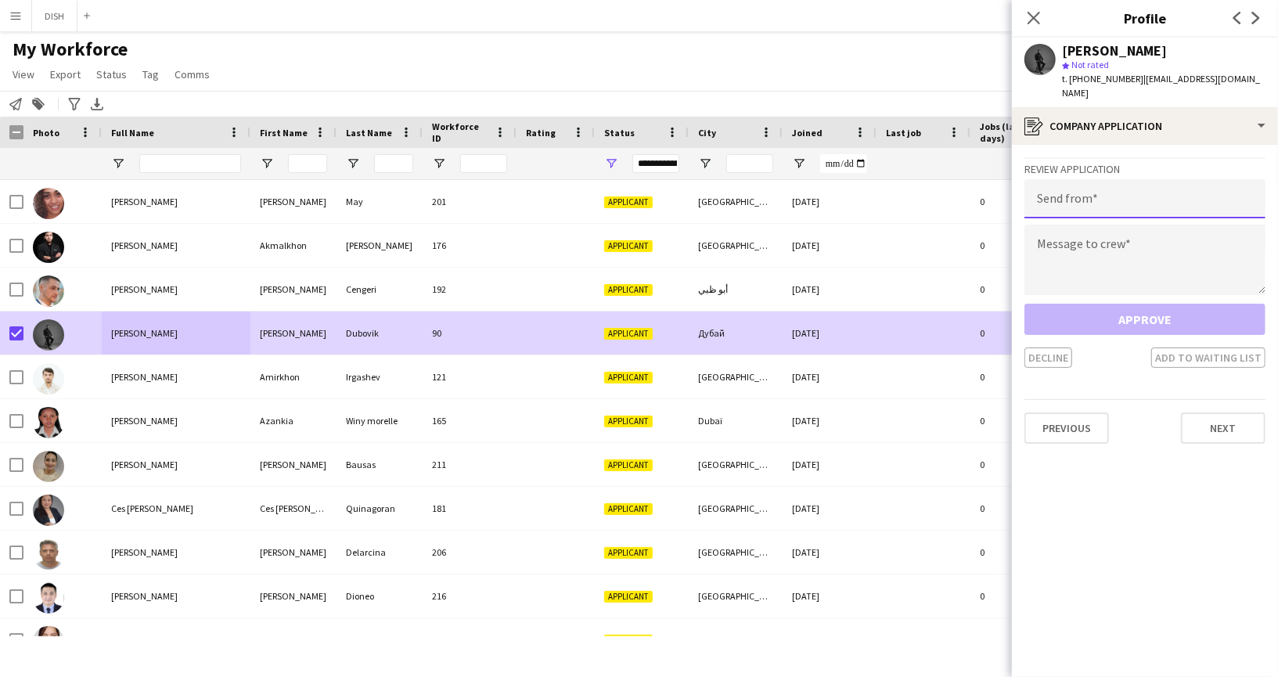
click at [1142, 189] on input "email" at bounding box center [1144, 198] width 241 height 39
type input "**********"
click at [1131, 234] on textarea at bounding box center [1144, 260] width 241 height 70
paste textarea "**********"
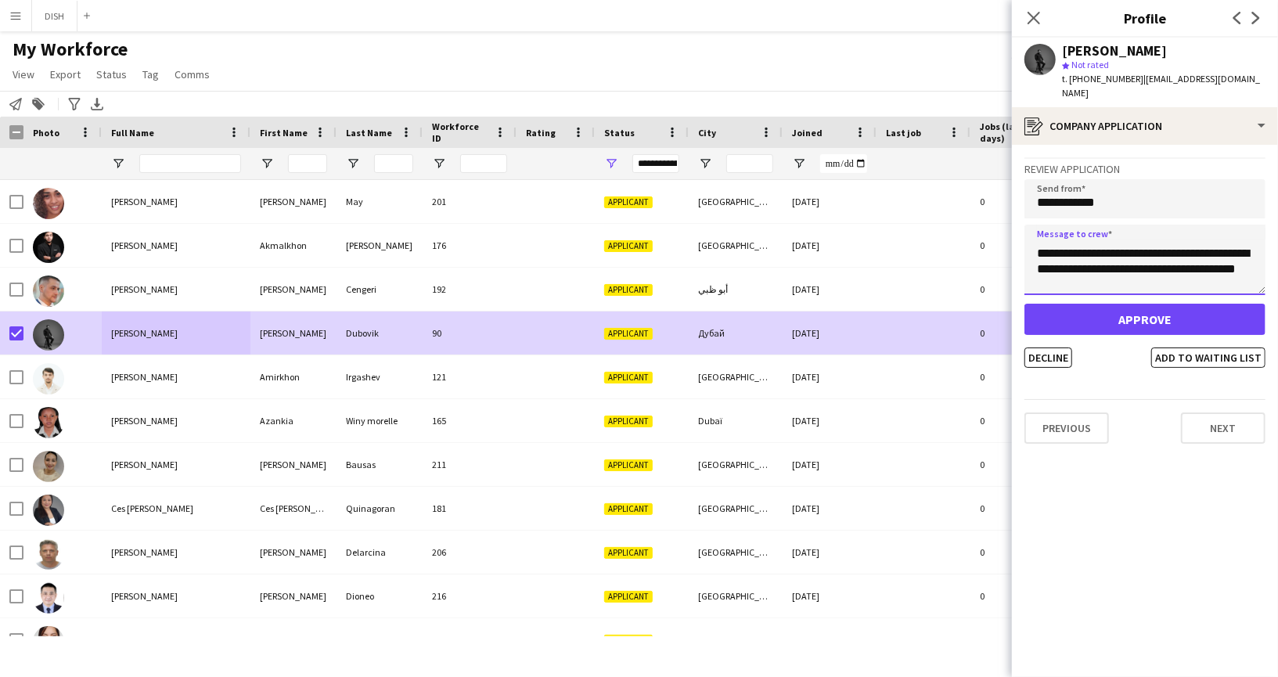
scroll to position [39, 0]
drag, startPoint x: 1130, startPoint y: 268, endPoint x: 1076, endPoint y: 243, distance: 59.5
click at [1076, 243] on textarea "**********" at bounding box center [1144, 260] width 241 height 70
type textarea "**********"
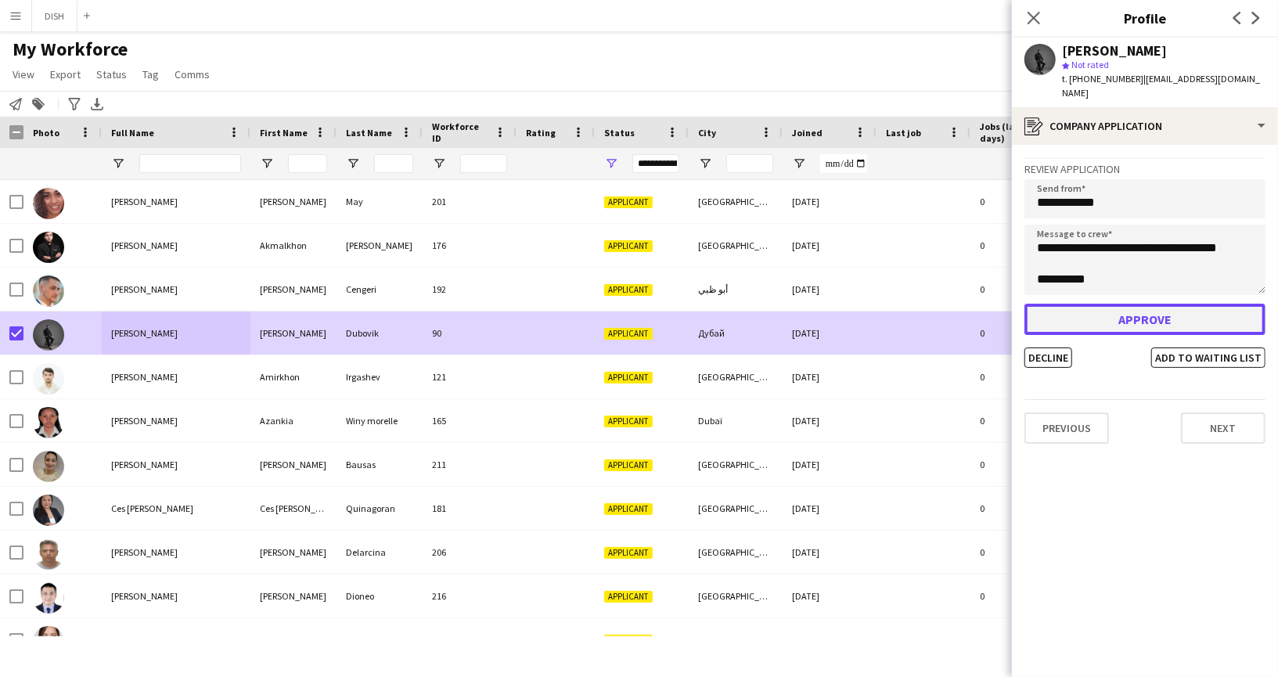
click at [1141, 304] on button "Approve" at bounding box center [1144, 319] width 241 height 31
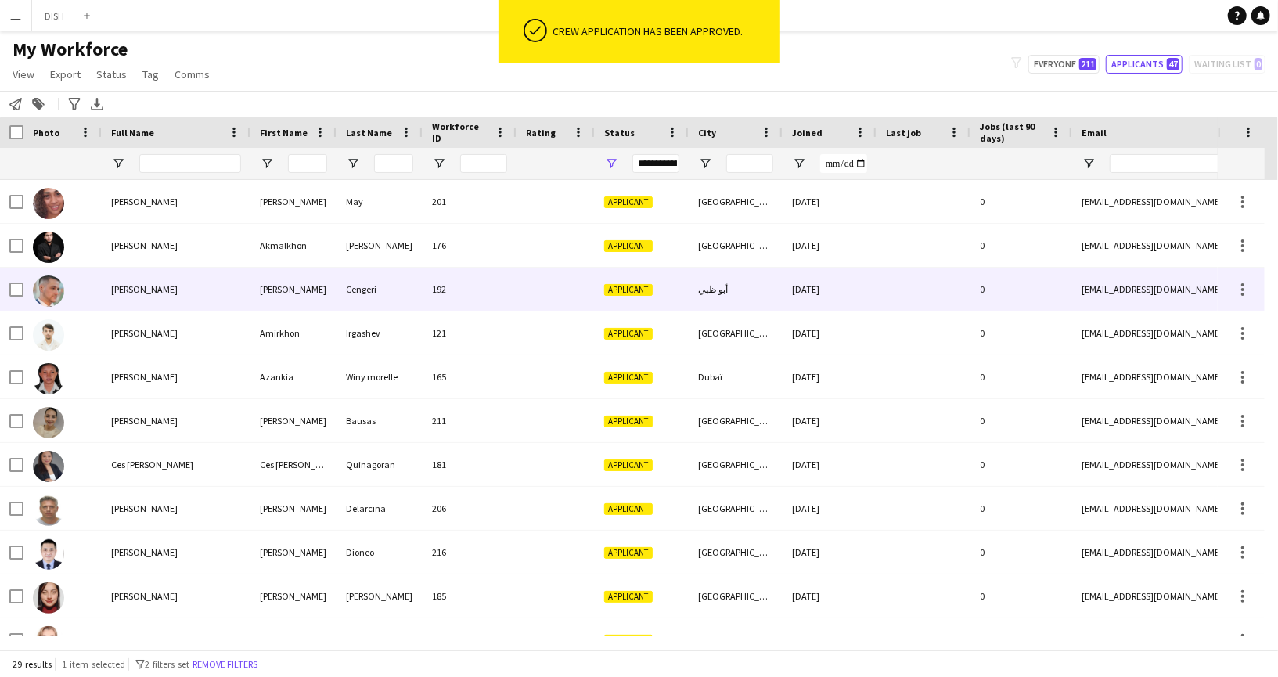
click at [178, 294] on div "[PERSON_NAME]" at bounding box center [176, 289] width 149 height 43
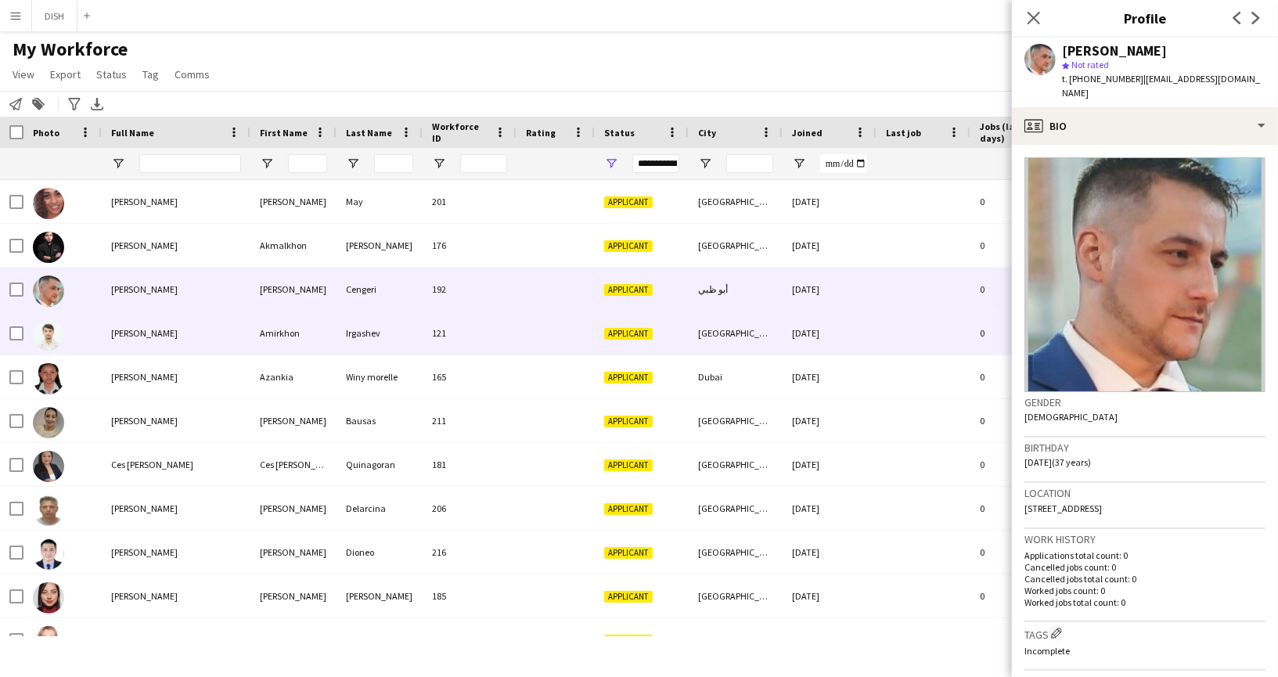
click at [190, 330] on div "[PERSON_NAME]" at bounding box center [176, 332] width 149 height 43
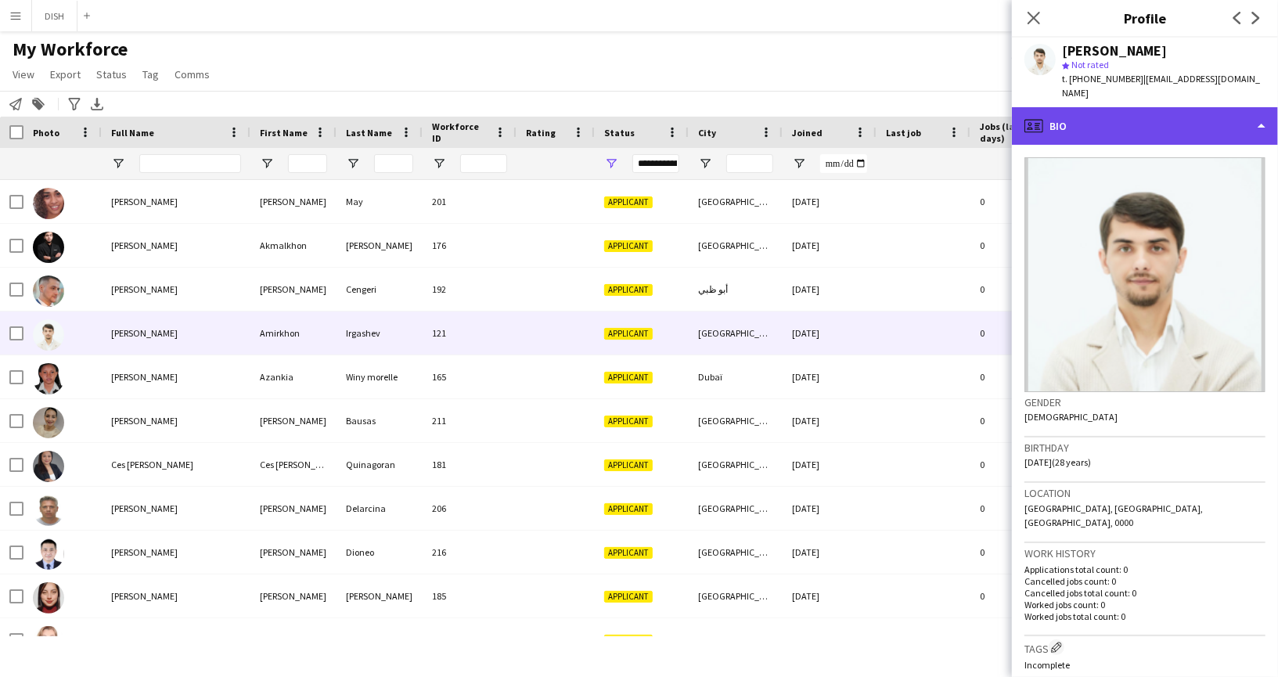
click at [1111, 107] on div "profile Bio" at bounding box center [1145, 126] width 266 height 38
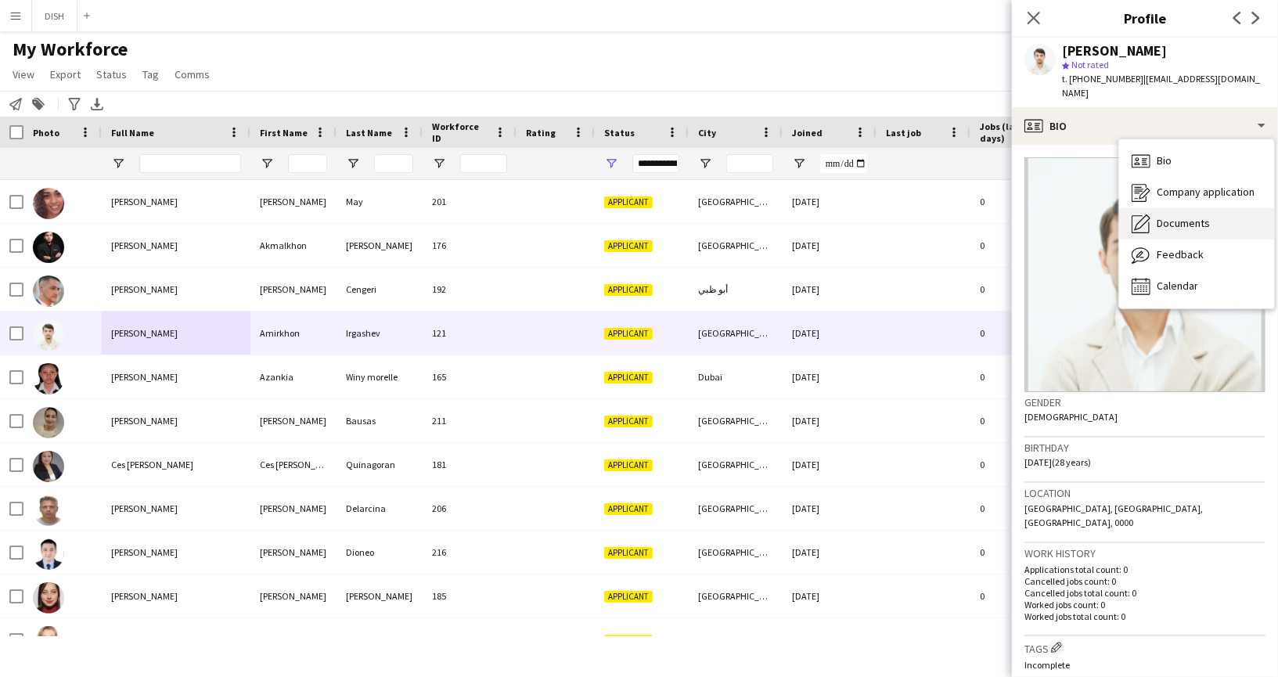
click at [1171, 220] on div "Documents Documents" at bounding box center [1196, 223] width 155 height 31
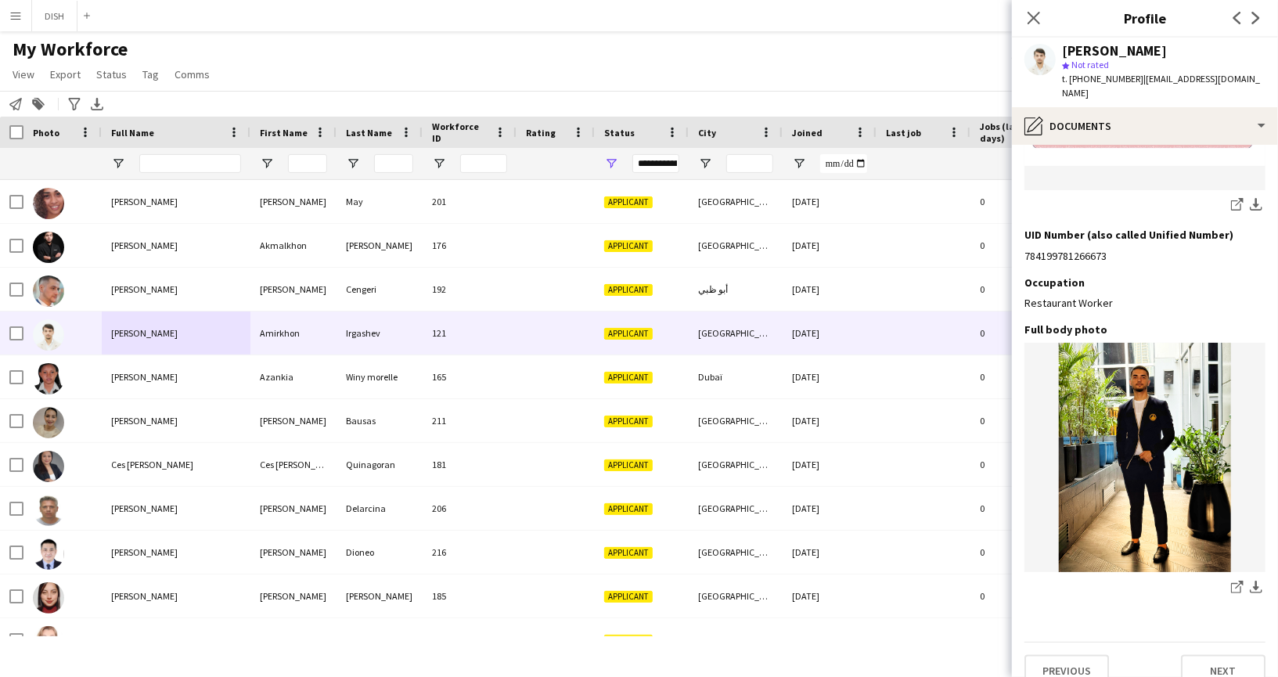
scroll to position [1267, 0]
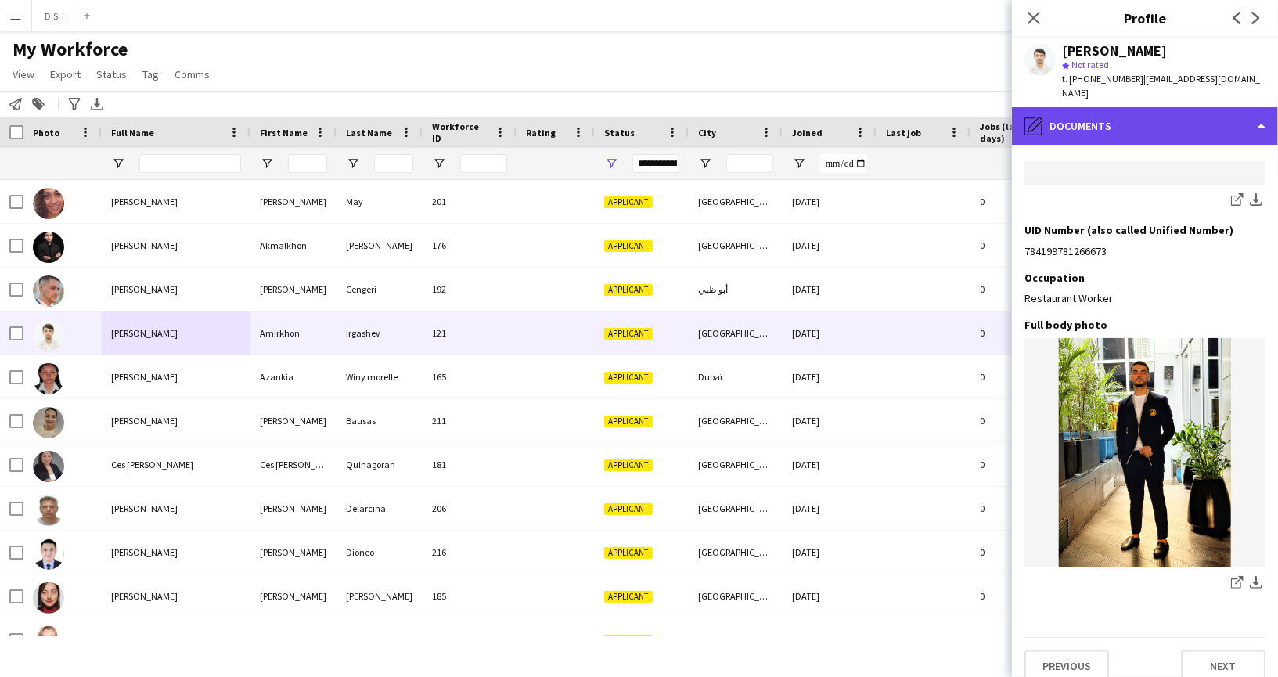
click at [1065, 117] on div "pencil4 Documents" at bounding box center [1145, 126] width 266 height 38
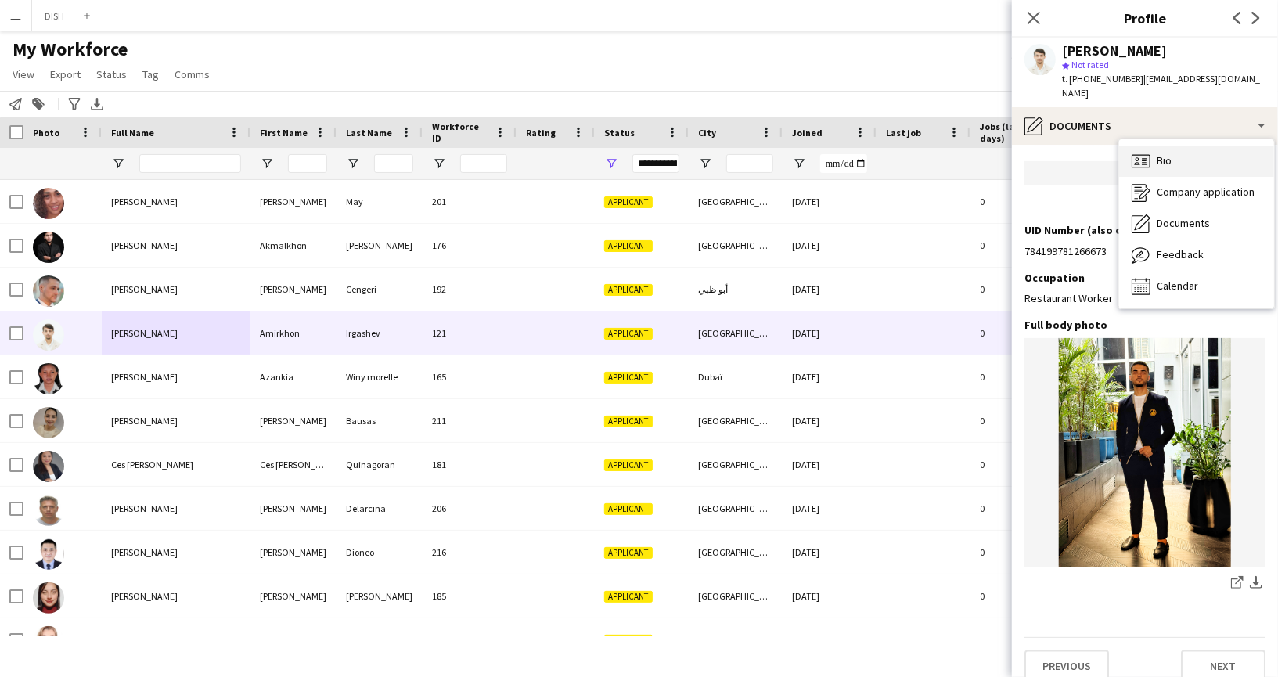
click at [1146, 158] on icon at bounding box center [1143, 158] width 5 height 1
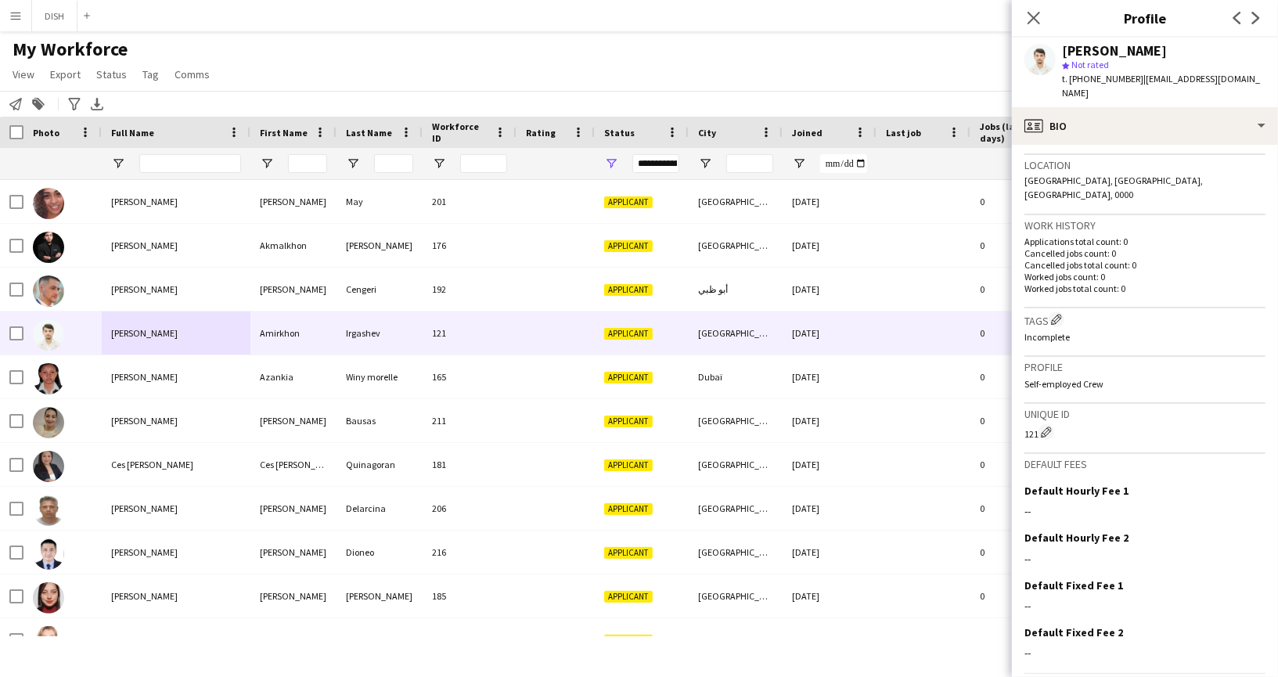
scroll to position [349, 0]
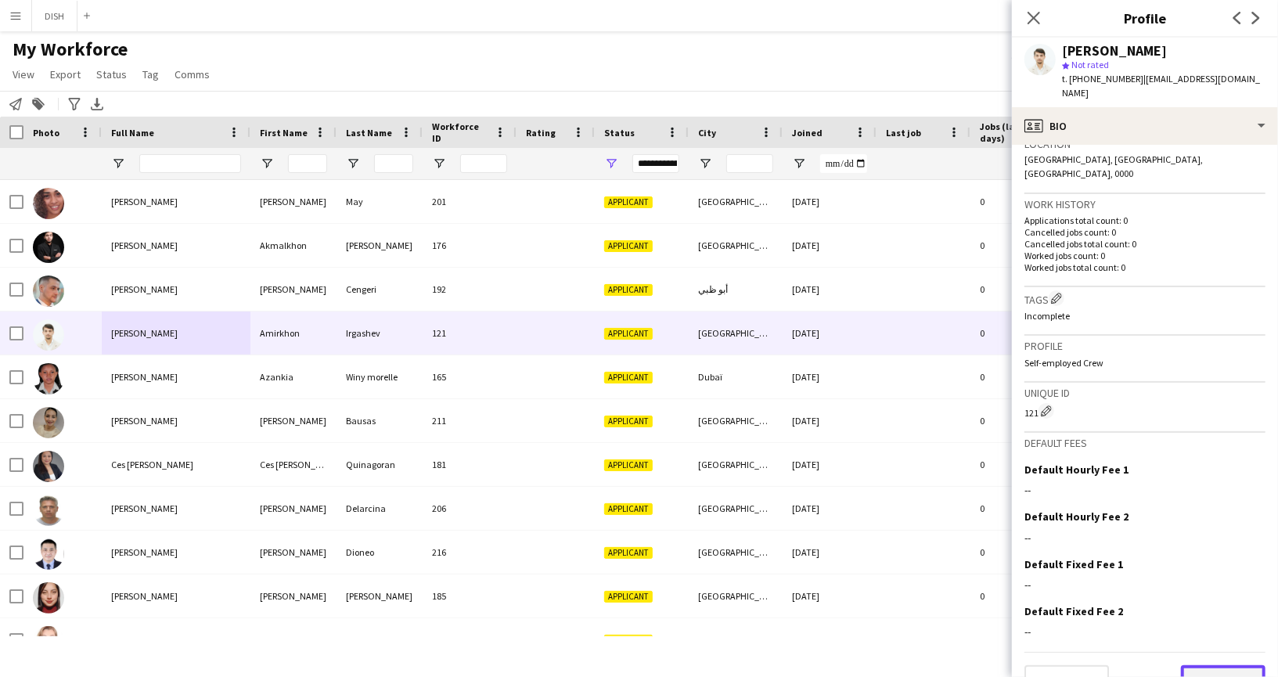
click at [1231, 665] on button "Next" at bounding box center [1223, 680] width 84 height 31
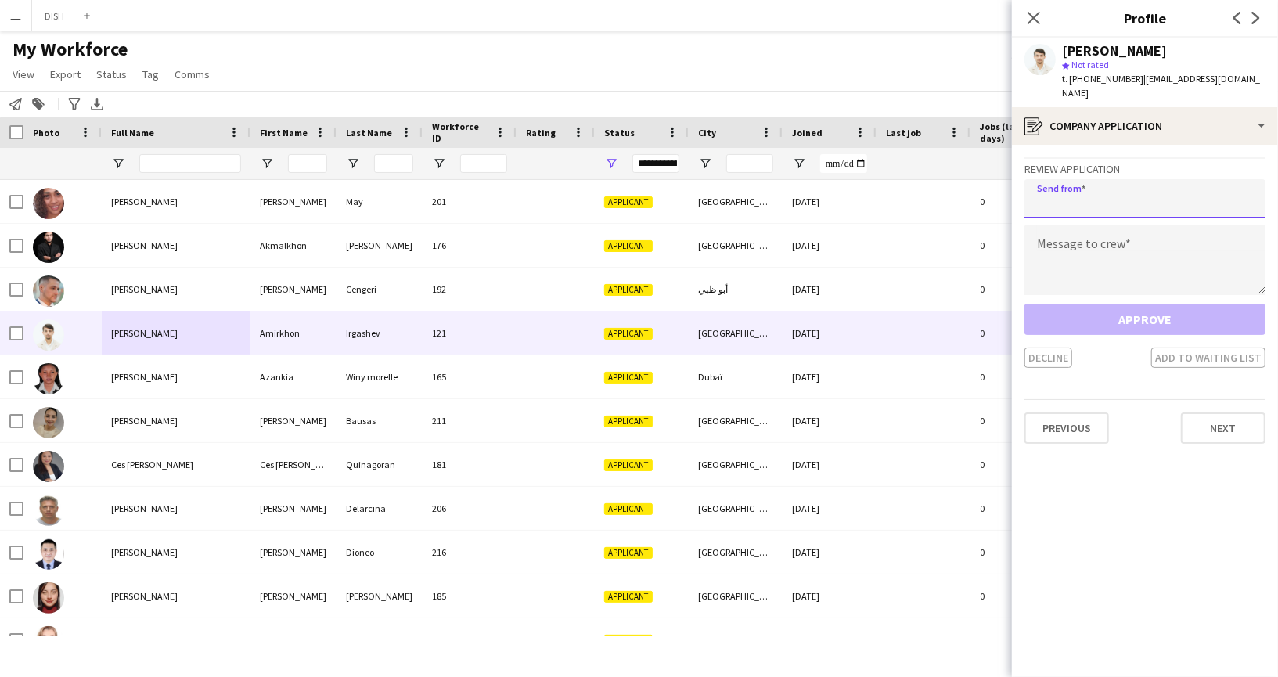
click at [1144, 189] on input "email" at bounding box center [1144, 198] width 241 height 39
type input "**********"
click at [1139, 238] on textarea at bounding box center [1144, 260] width 241 height 70
paste textarea "**********"
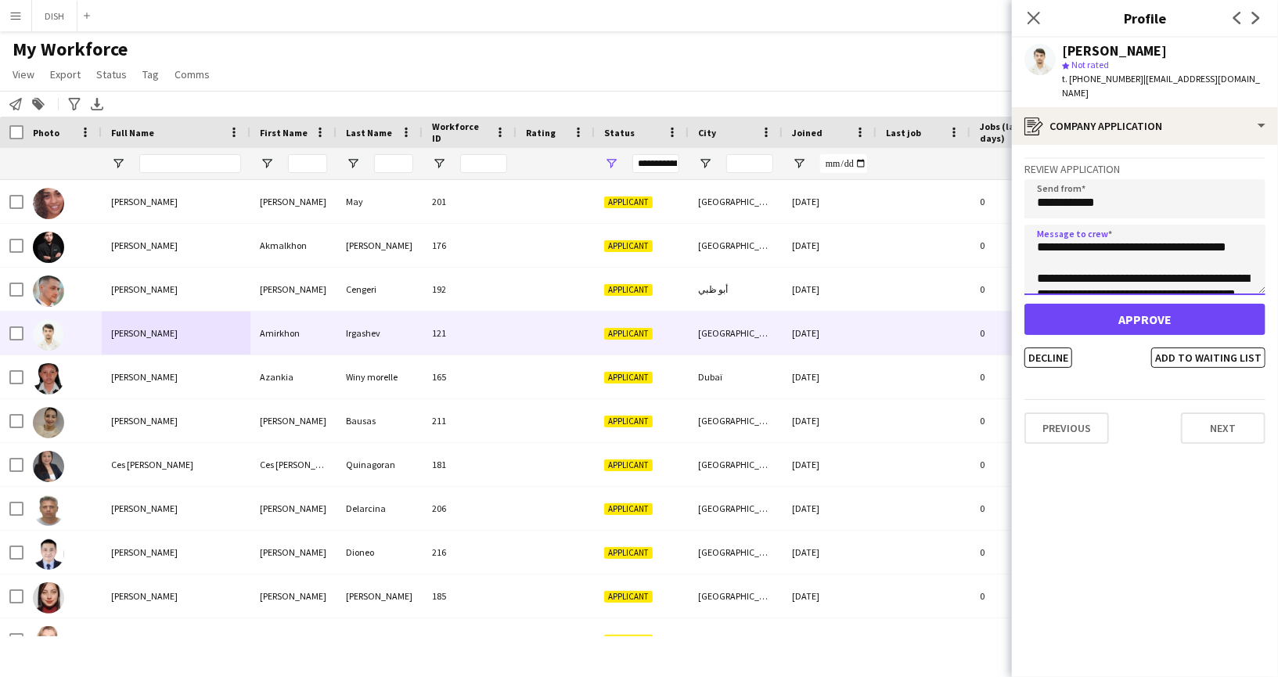
scroll to position [0, 0]
type textarea "**********"
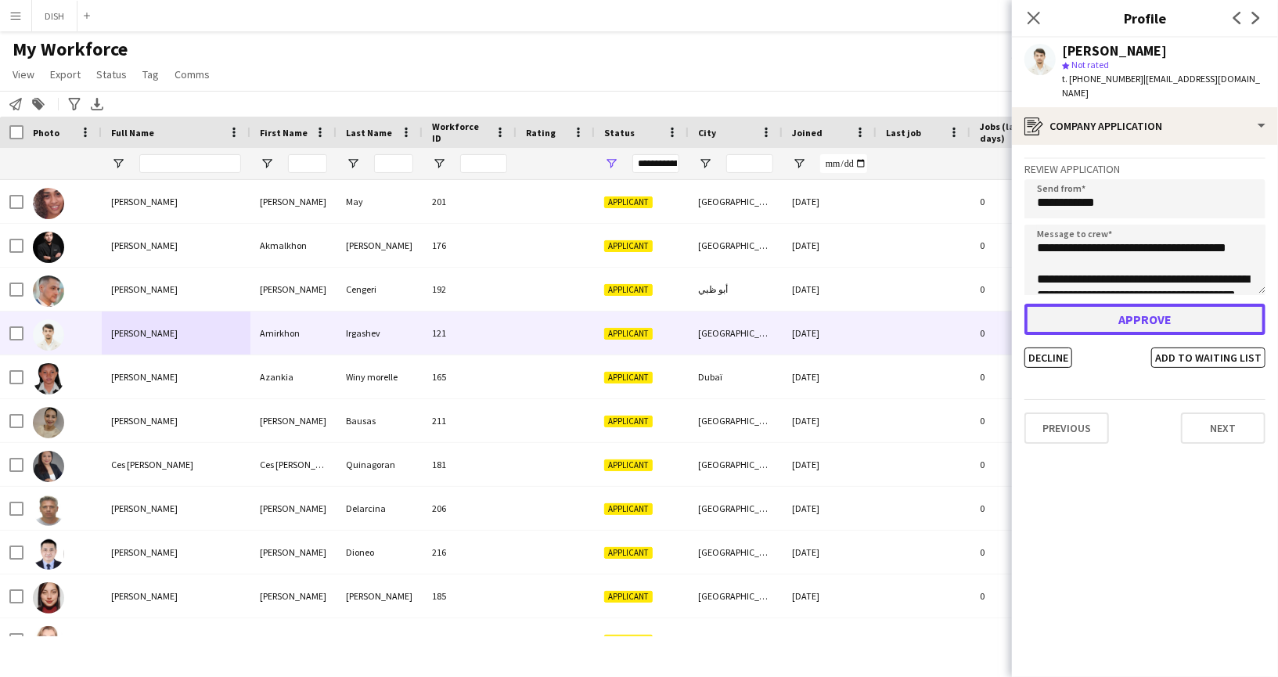
click at [1121, 304] on button "Approve" at bounding box center [1144, 319] width 241 height 31
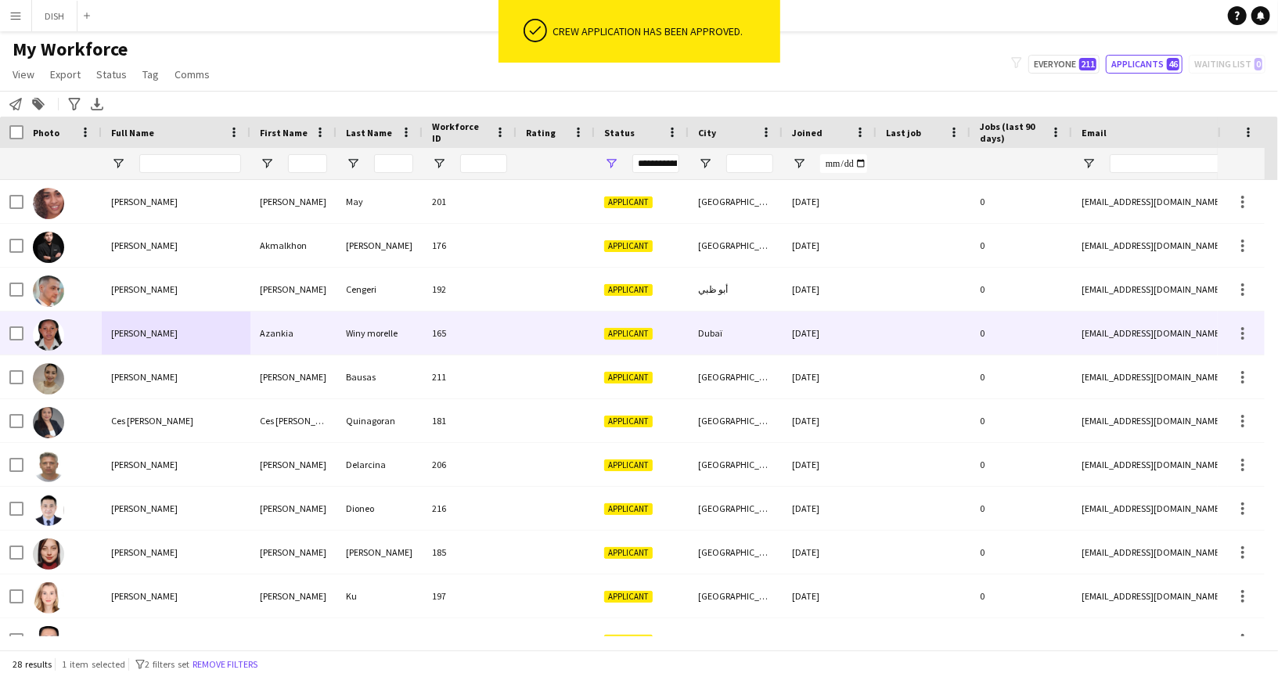
click at [124, 331] on span "[PERSON_NAME]" at bounding box center [144, 333] width 66 height 12
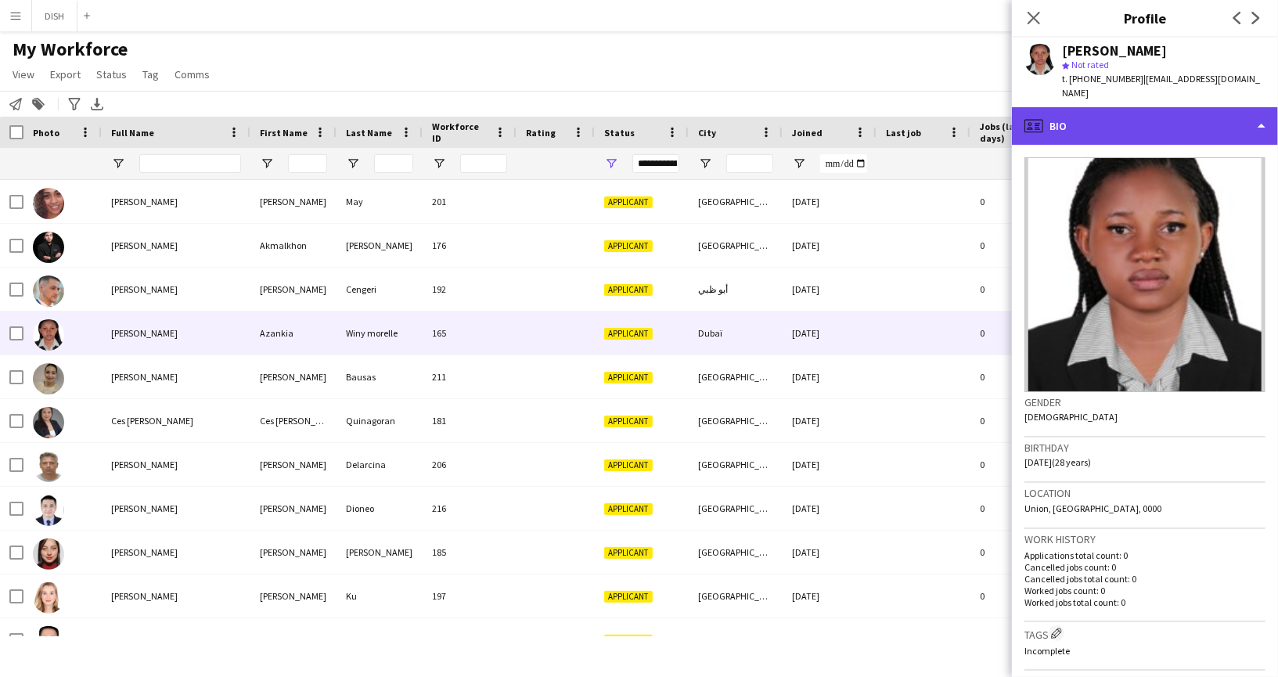
click at [1145, 113] on div "profile Bio" at bounding box center [1145, 126] width 266 height 38
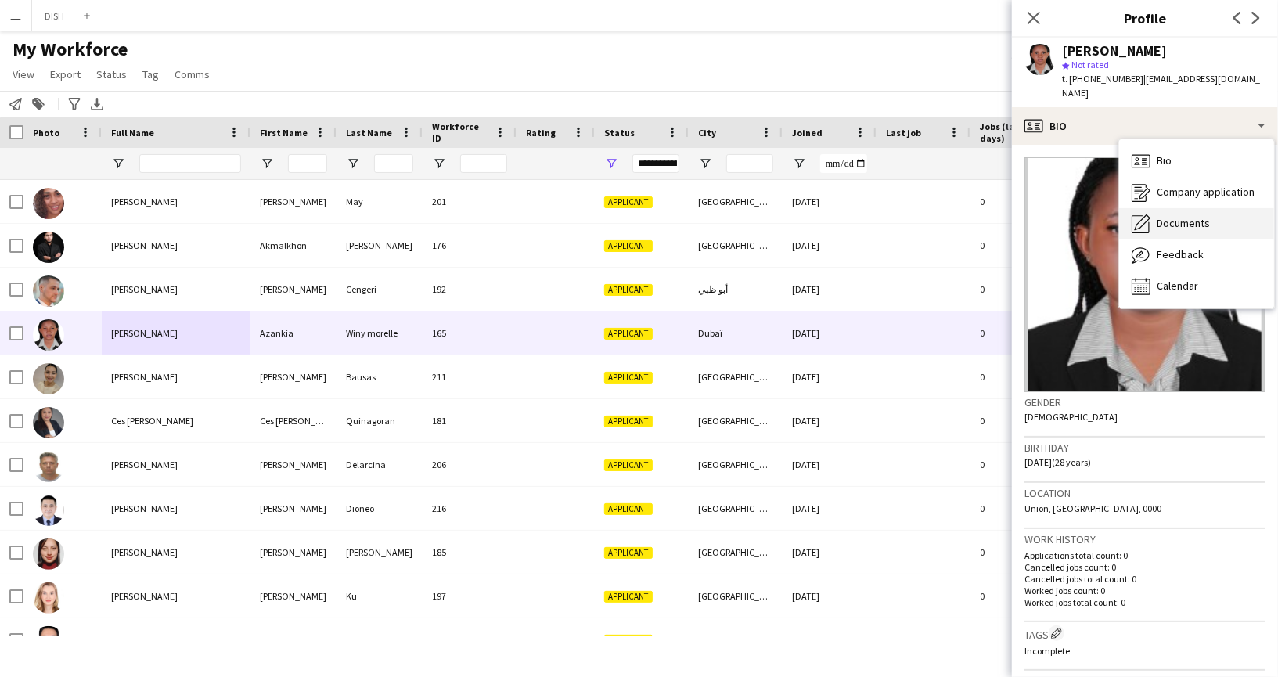
click at [1191, 208] on div "Documents Documents" at bounding box center [1196, 223] width 155 height 31
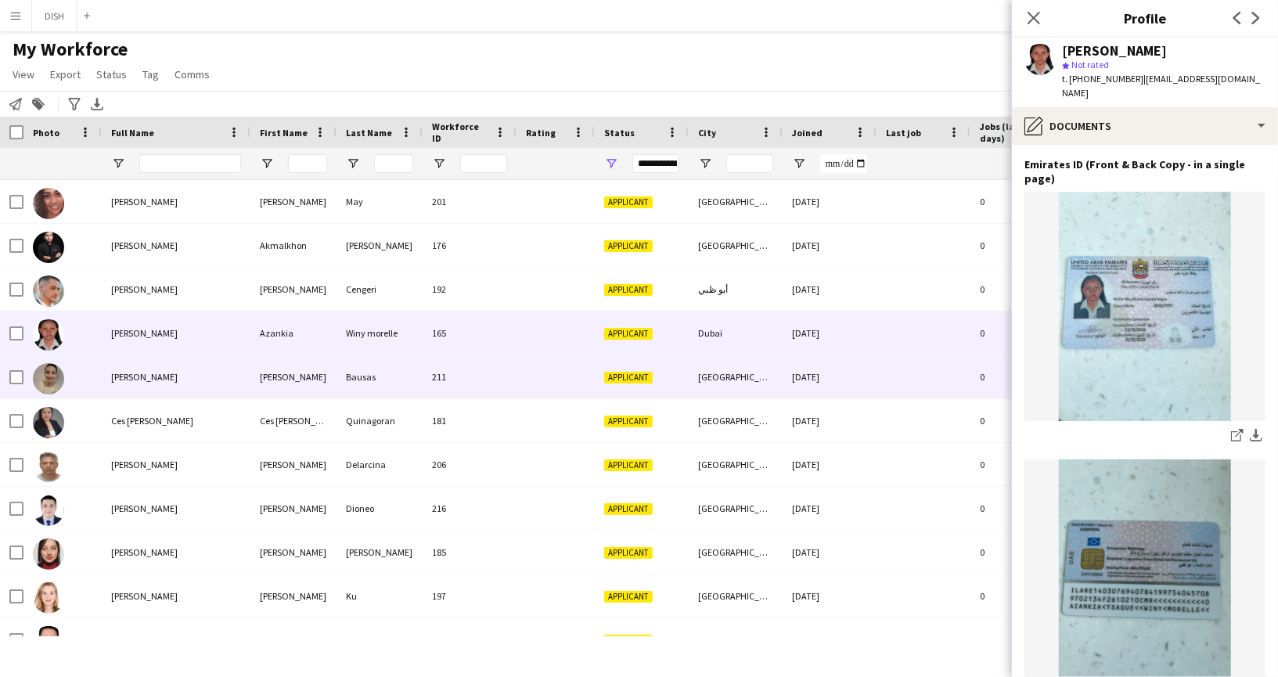
click at [189, 377] on div "[PERSON_NAME]" at bounding box center [176, 376] width 149 height 43
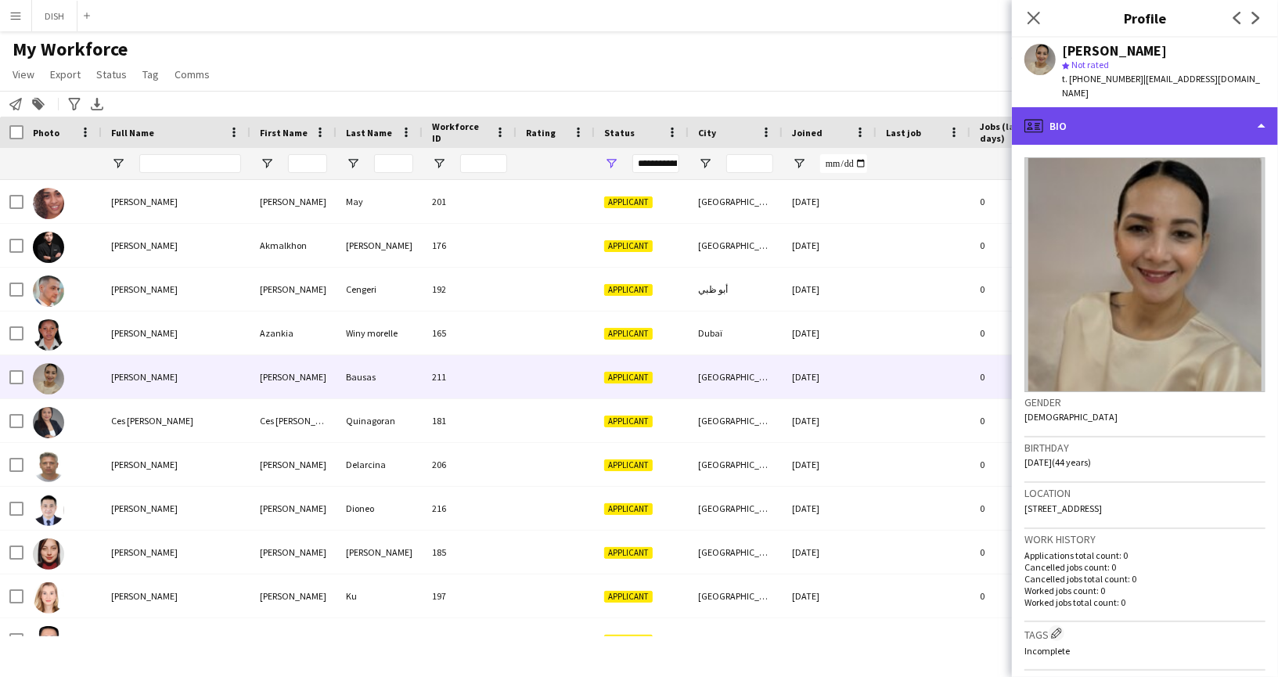
click at [1155, 114] on div "profile Bio" at bounding box center [1145, 126] width 266 height 38
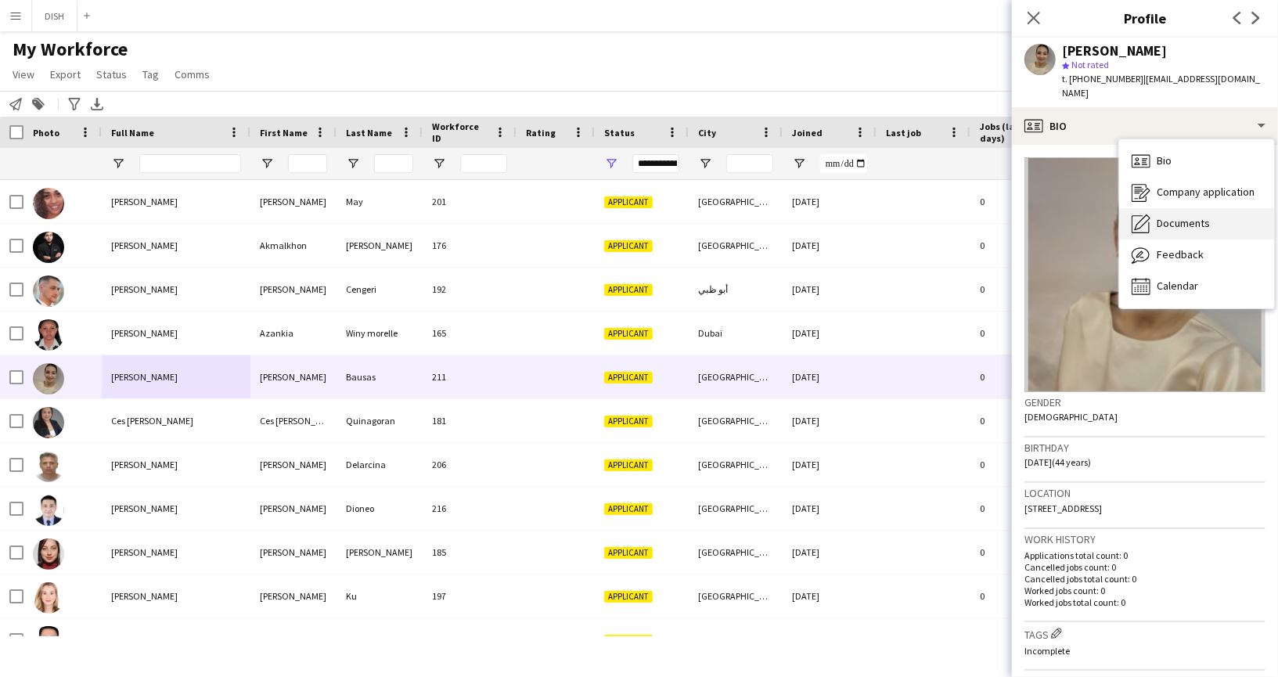
click at [1188, 216] on span "Documents" at bounding box center [1182, 223] width 53 height 14
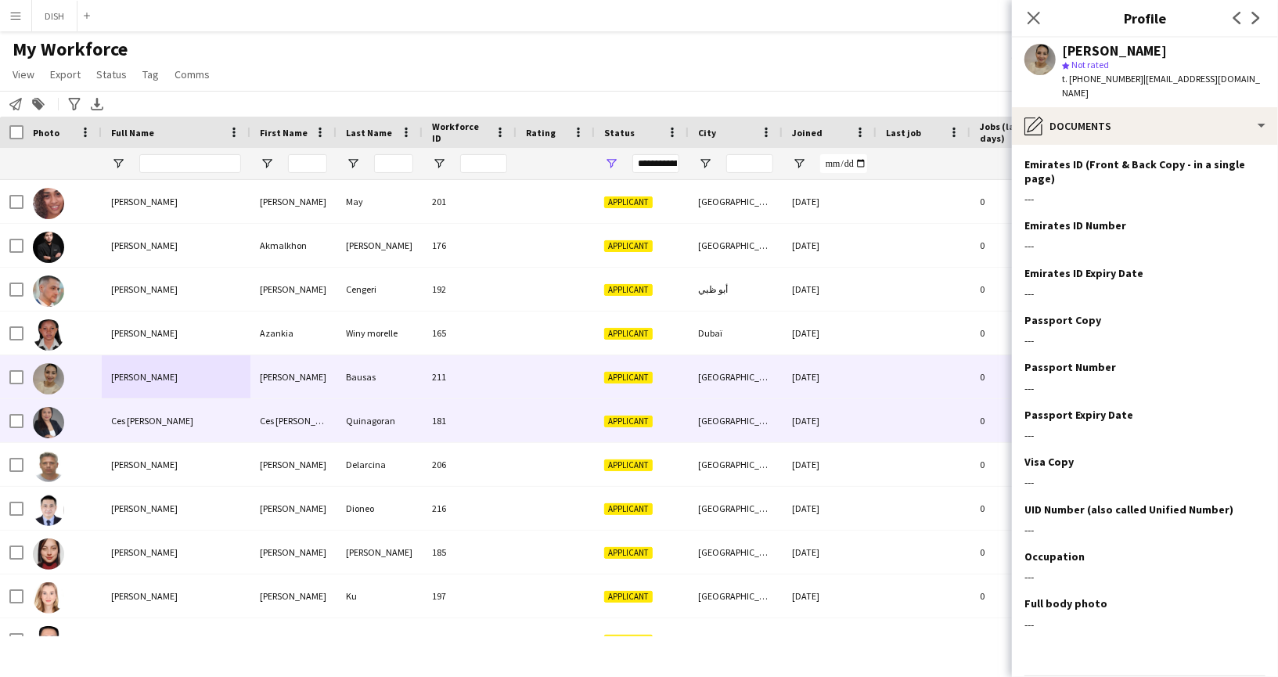
click at [208, 410] on div "Ces [PERSON_NAME]" at bounding box center [176, 420] width 149 height 43
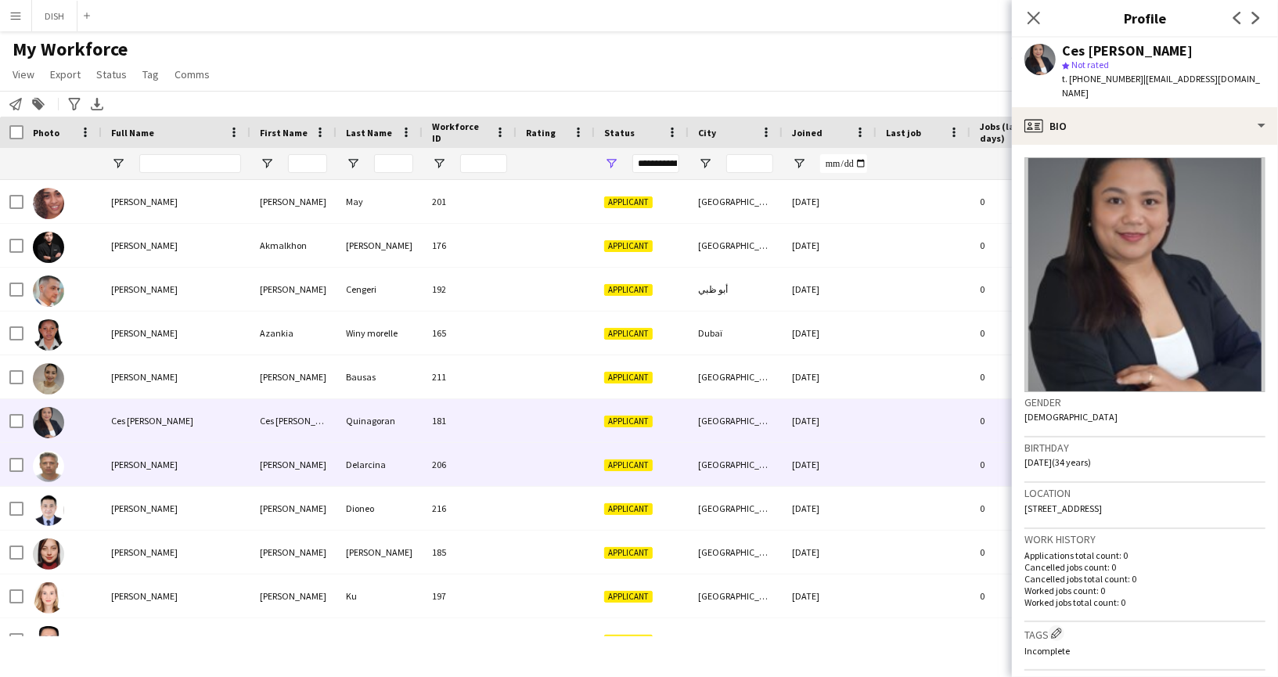
click at [189, 453] on div "[PERSON_NAME]" at bounding box center [176, 464] width 149 height 43
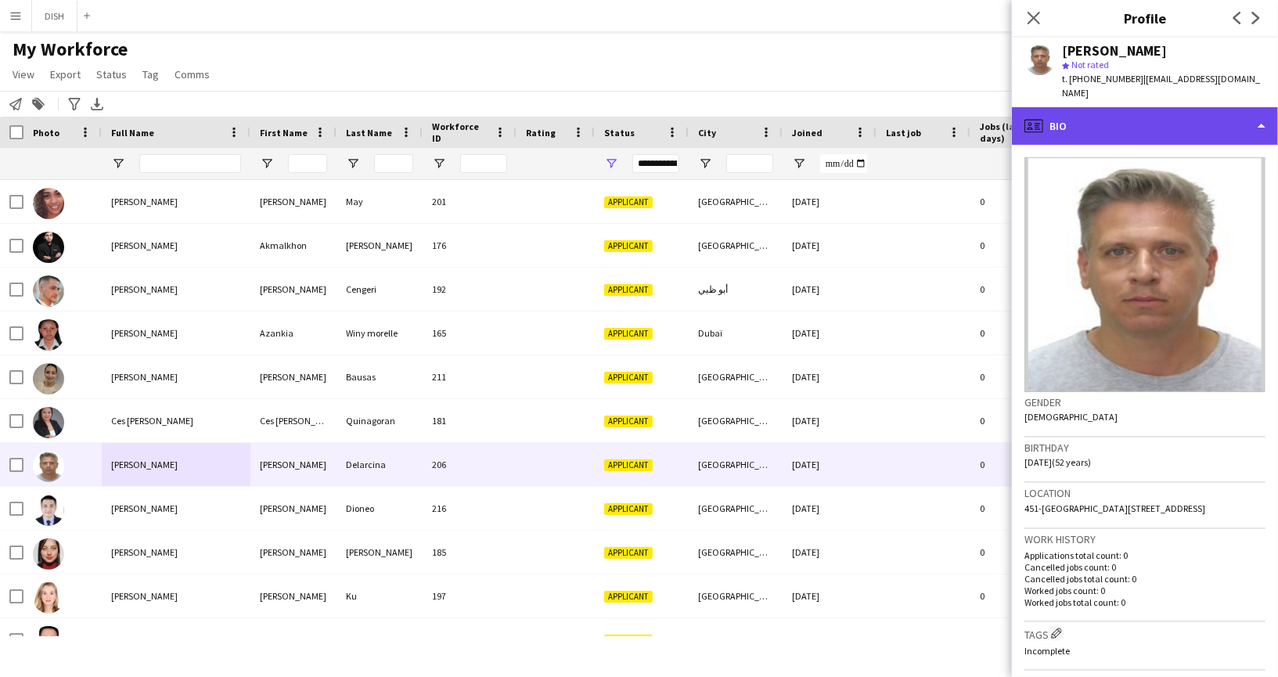
click at [1191, 107] on div "profile Bio" at bounding box center [1145, 126] width 266 height 38
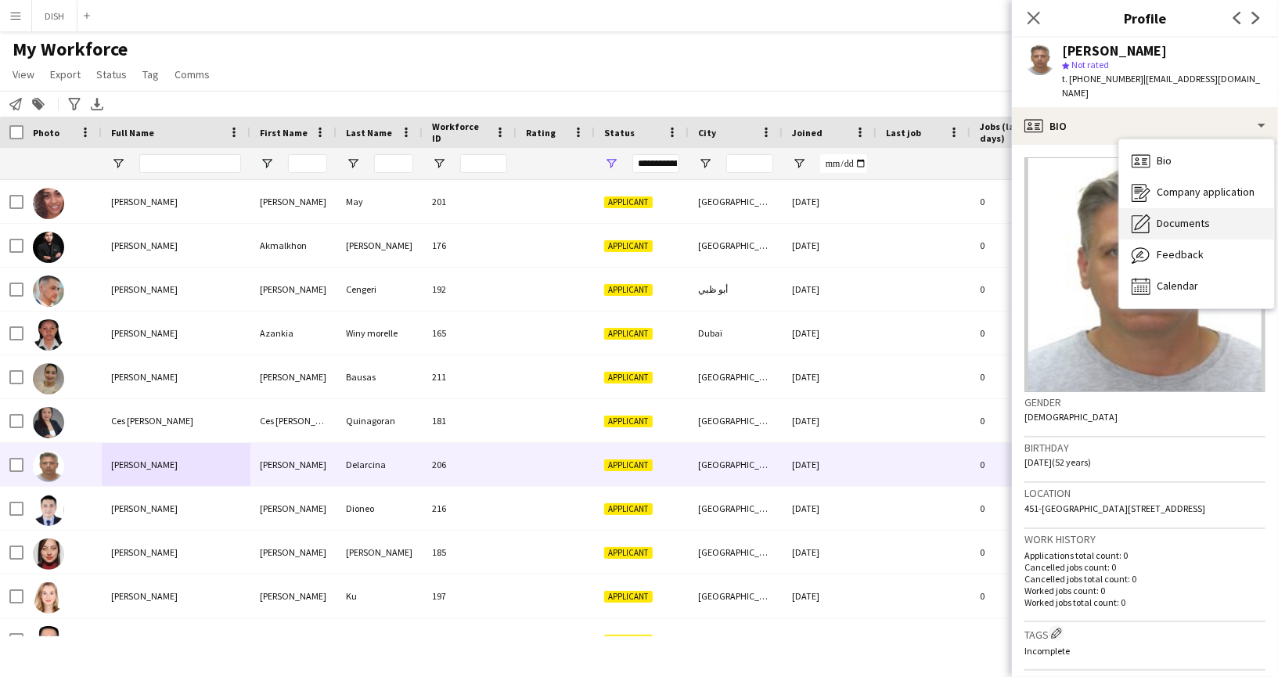
click at [1195, 208] on div "Documents Documents" at bounding box center [1196, 223] width 155 height 31
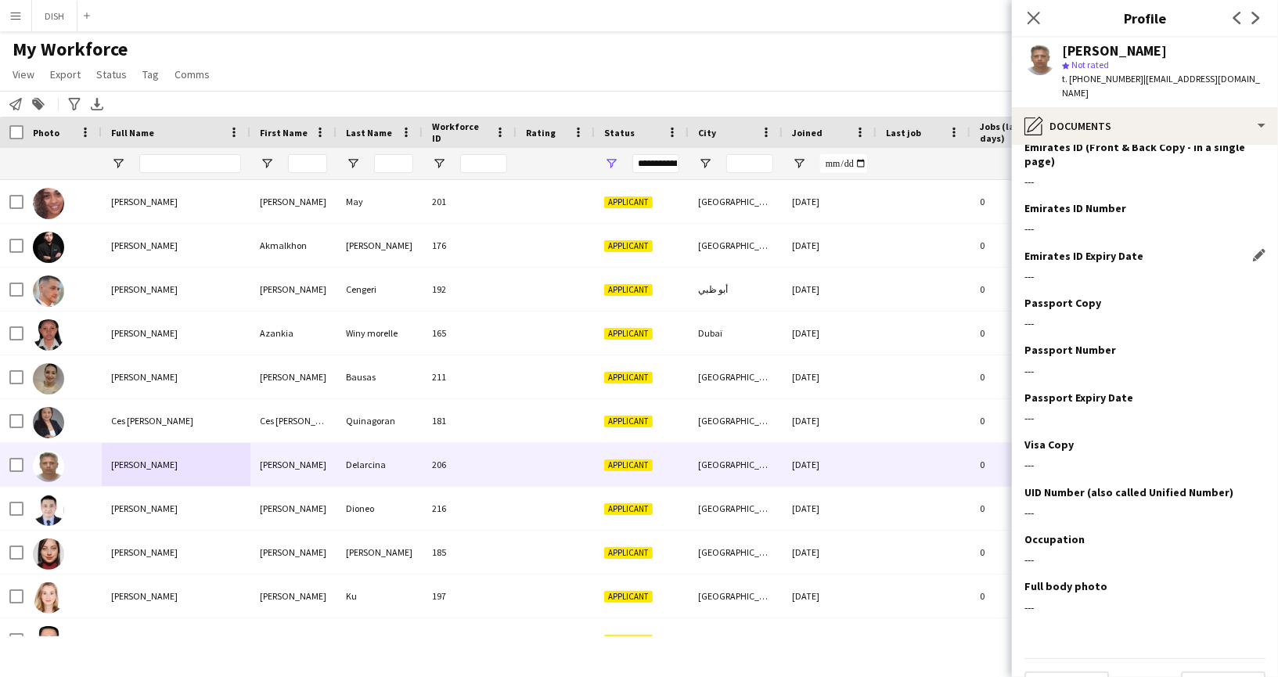
scroll to position [39, 0]
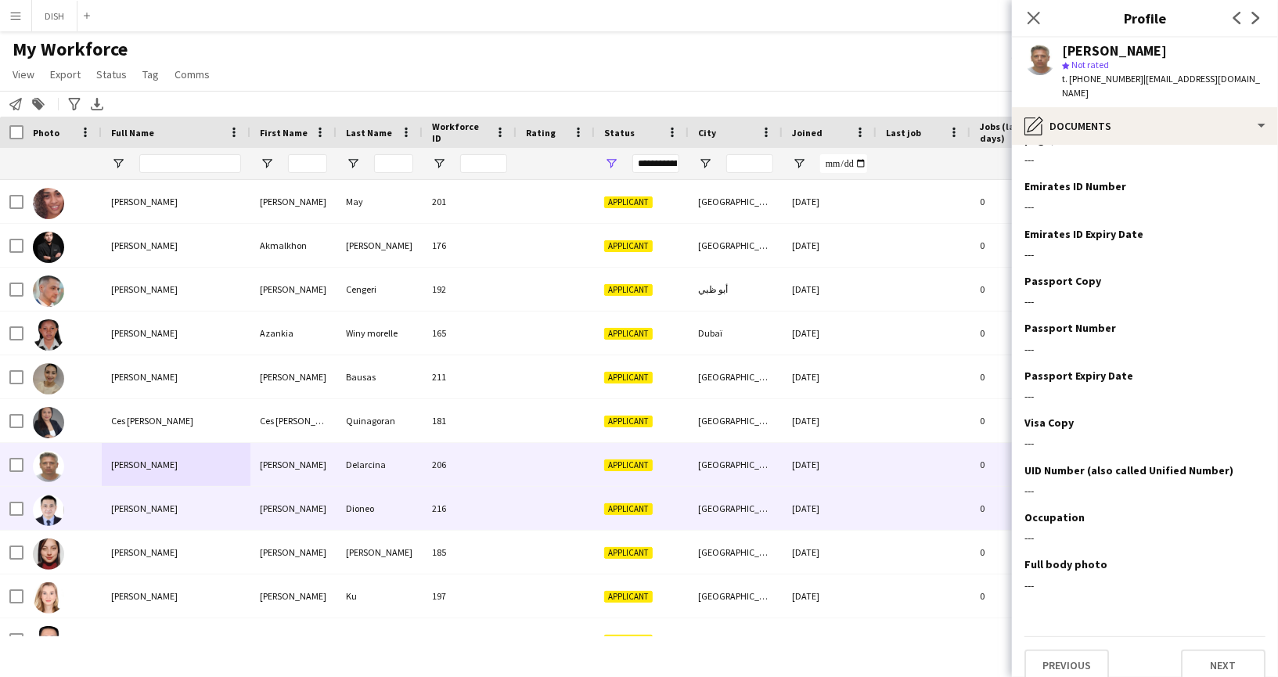
click at [193, 504] on div "[PERSON_NAME]" at bounding box center [176, 508] width 149 height 43
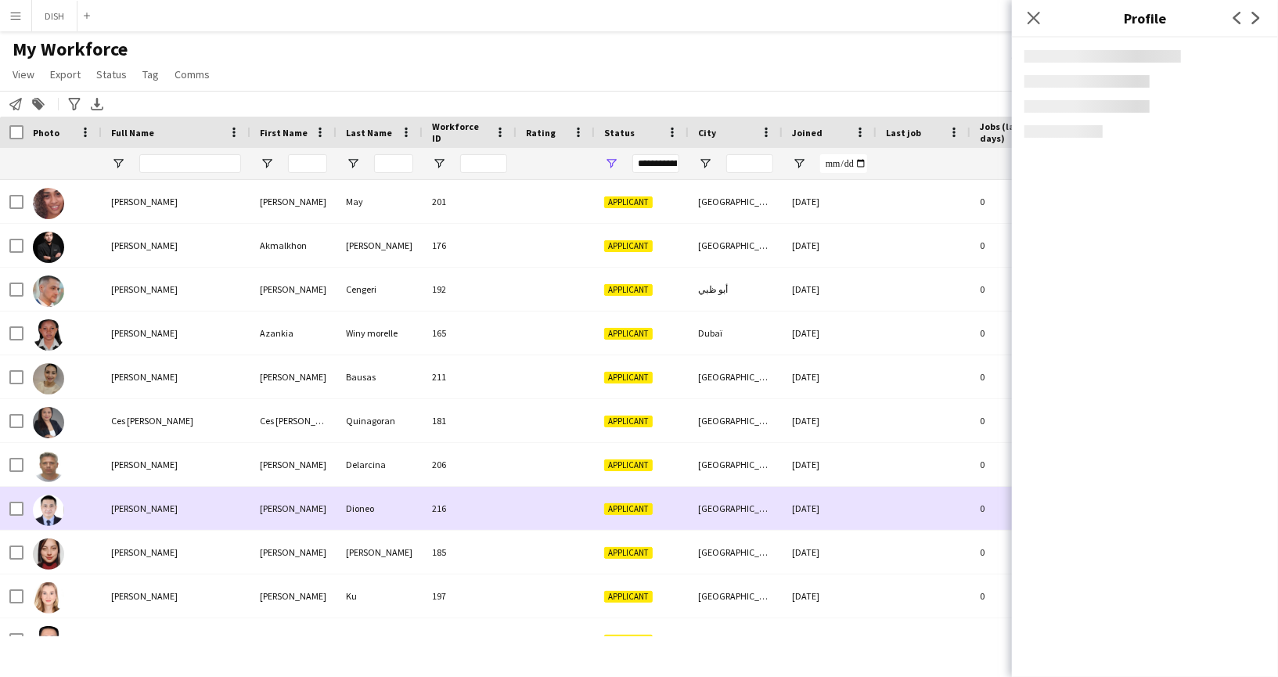
scroll to position [167, 0]
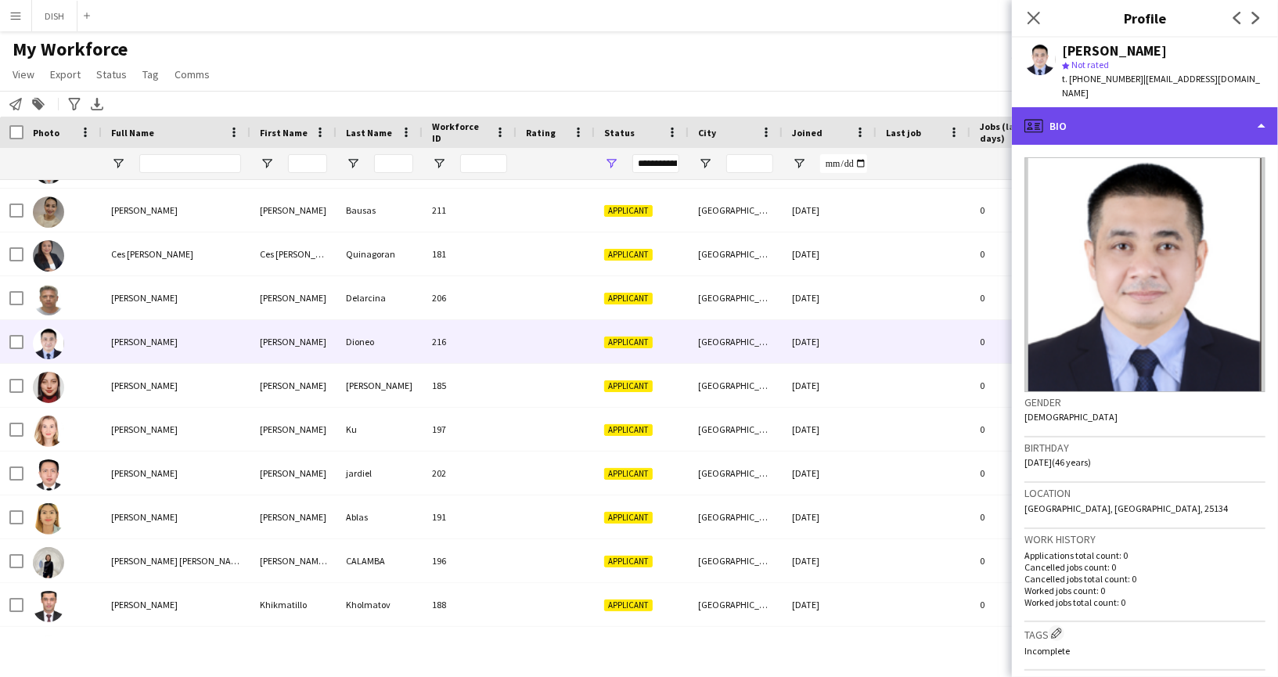
click at [1093, 119] on div "profile Bio" at bounding box center [1145, 126] width 266 height 38
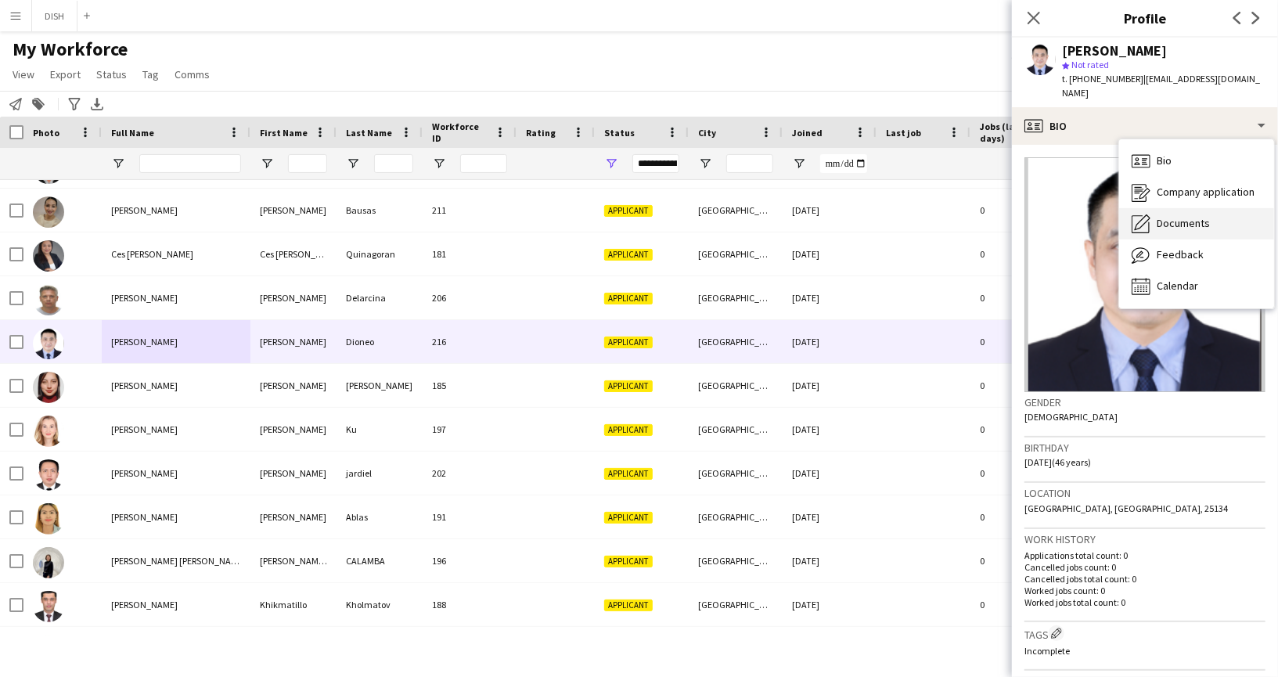
click at [1158, 216] on span "Documents" at bounding box center [1182, 223] width 53 height 14
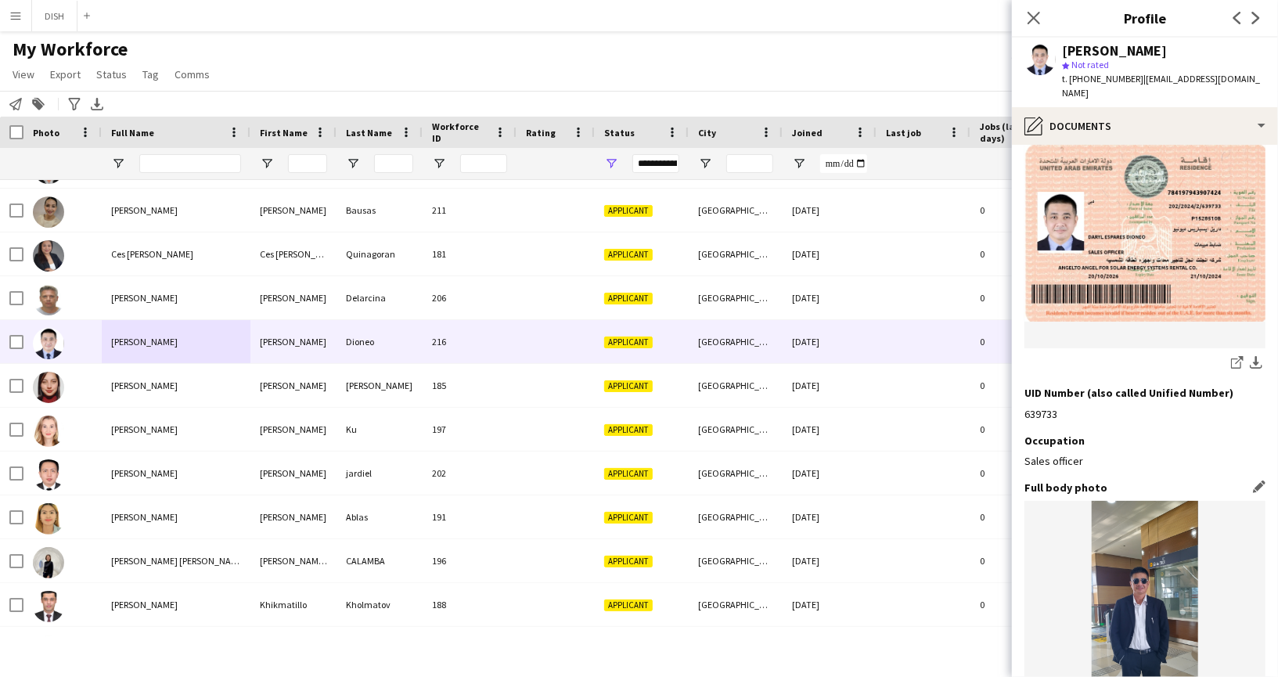
scroll to position [1267, 0]
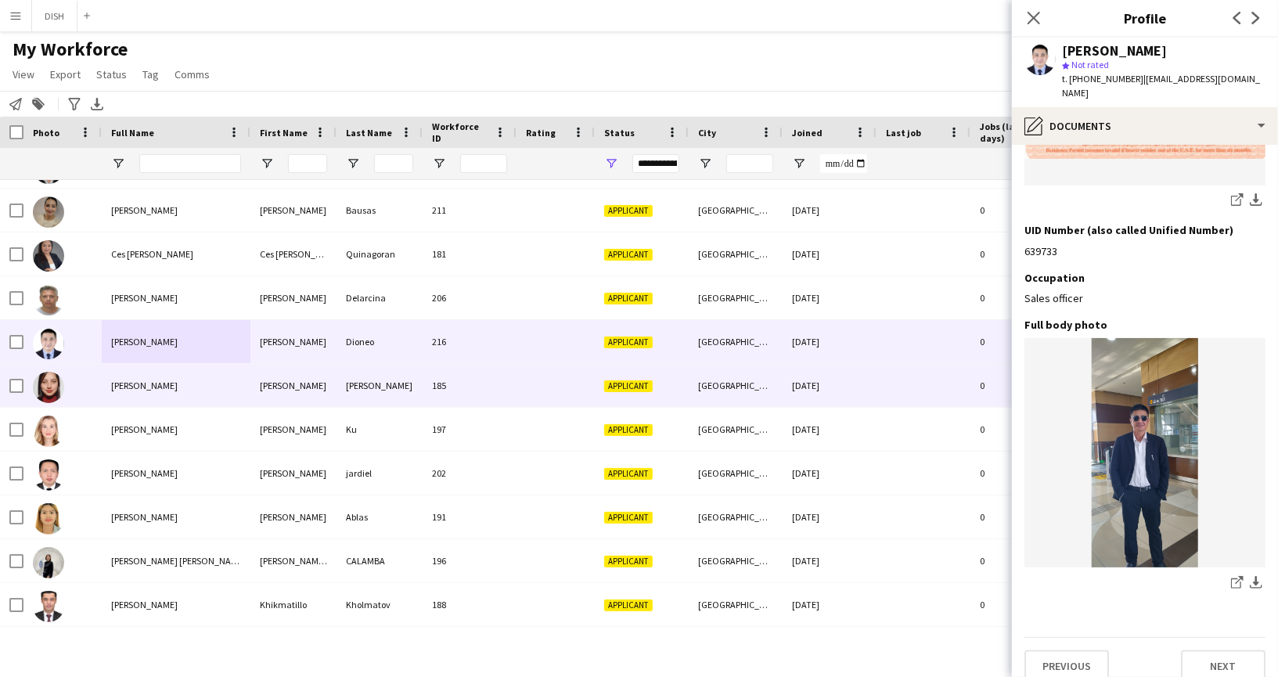
click at [204, 387] on div "[PERSON_NAME]" at bounding box center [176, 385] width 149 height 43
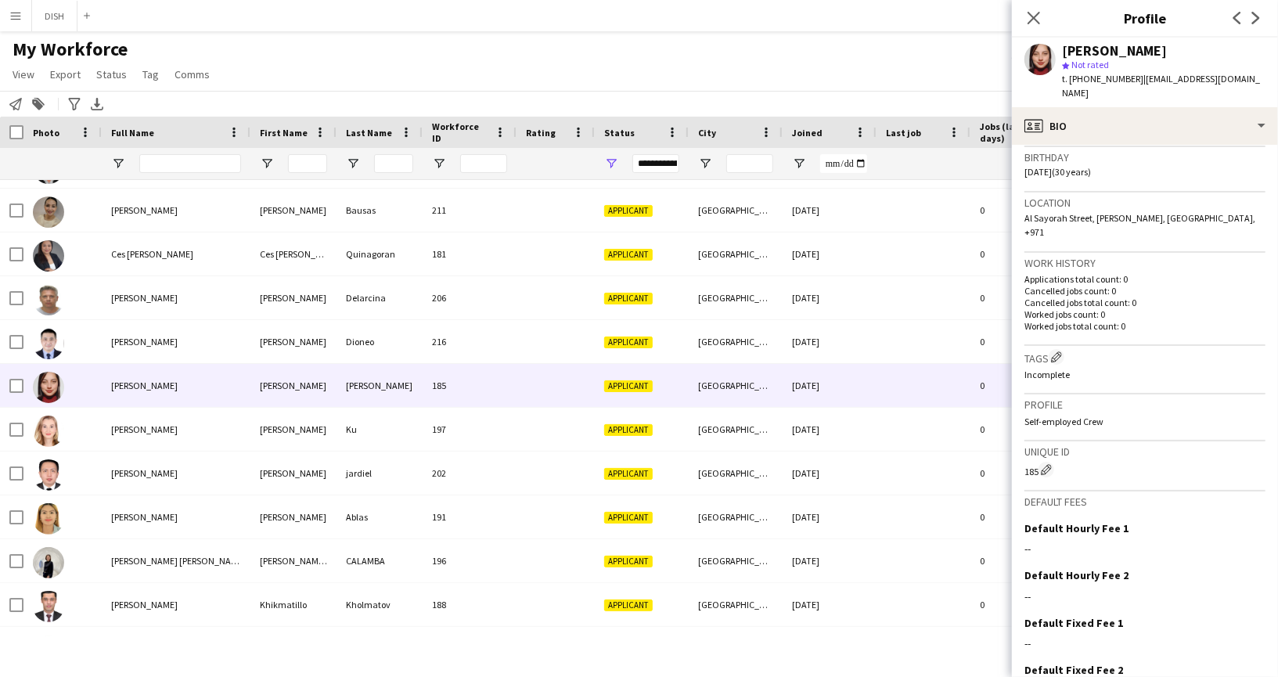
scroll to position [349, 0]
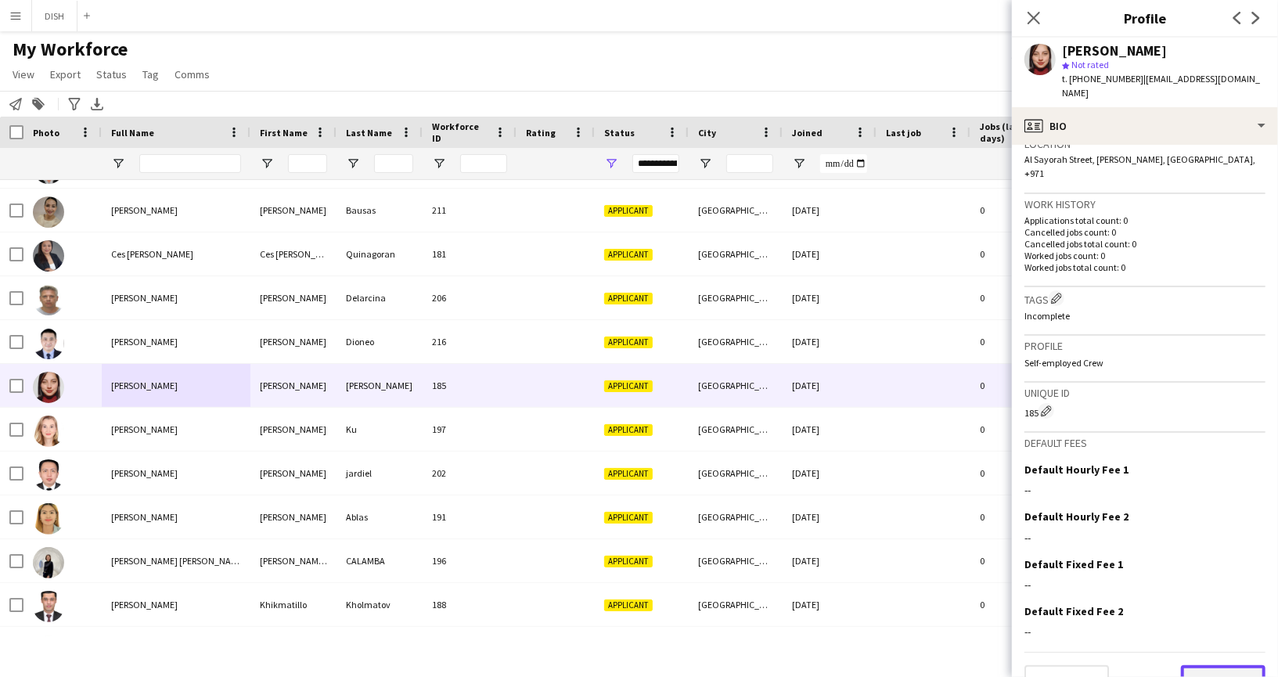
click at [1215, 665] on button "Next" at bounding box center [1223, 680] width 84 height 31
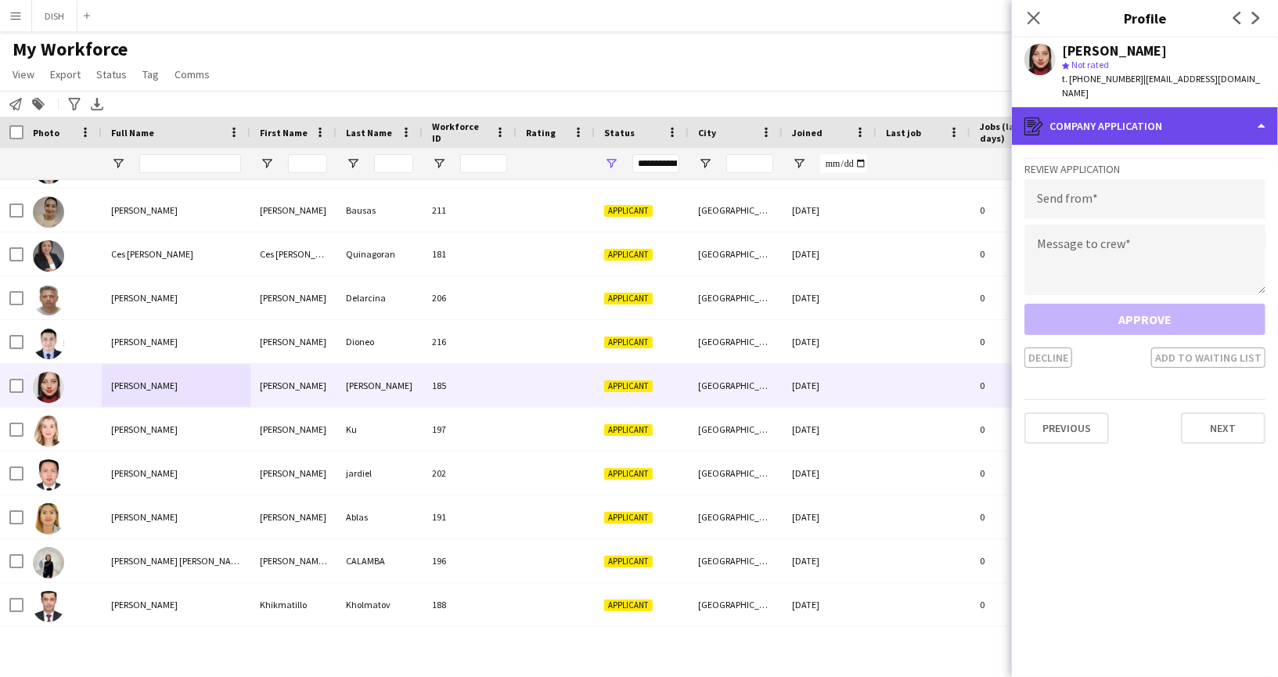
click at [1122, 112] on div "register Company application" at bounding box center [1145, 126] width 266 height 38
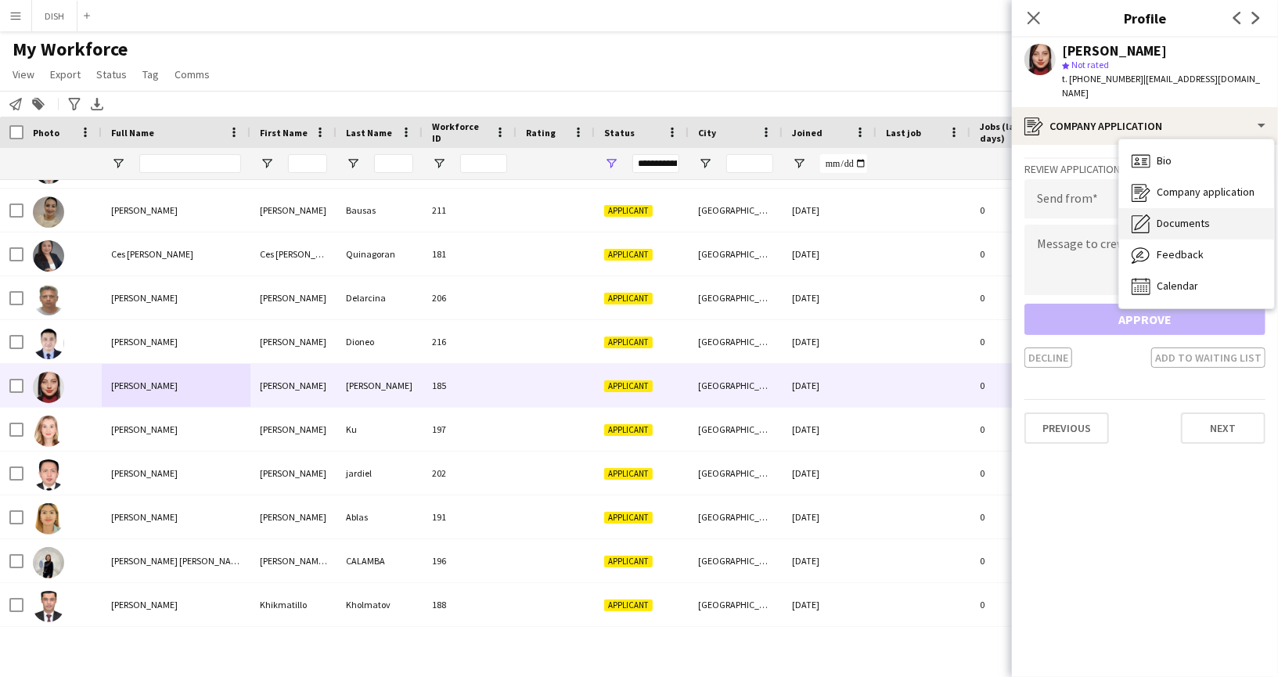
click at [1175, 216] on span "Documents" at bounding box center [1182, 223] width 53 height 14
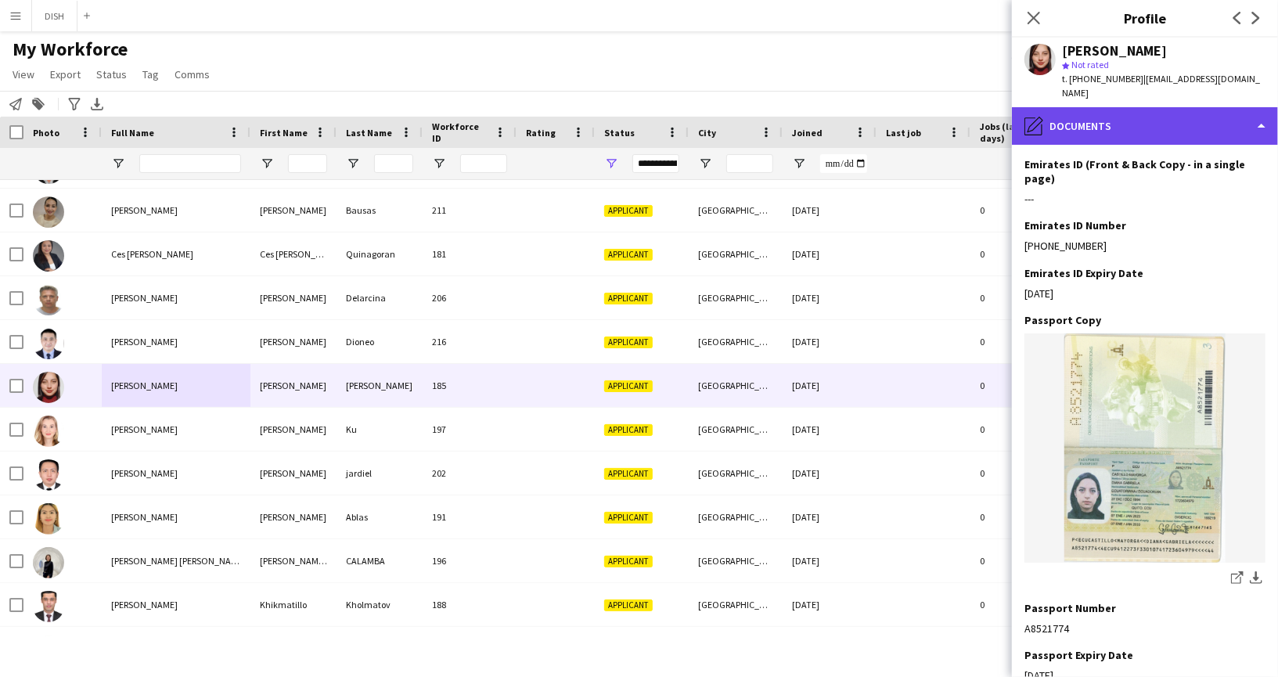
click at [1113, 107] on div "pencil4 Documents" at bounding box center [1145, 126] width 266 height 38
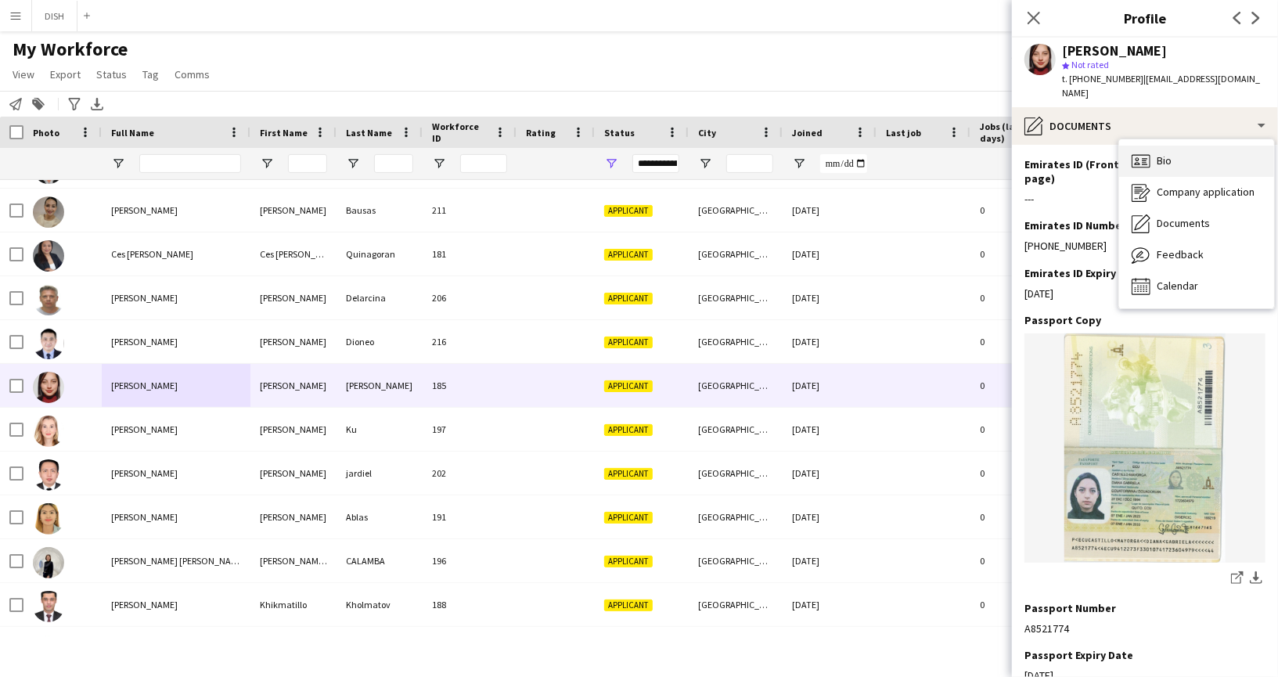
click at [1161, 155] on div "Bio Bio" at bounding box center [1196, 161] width 155 height 31
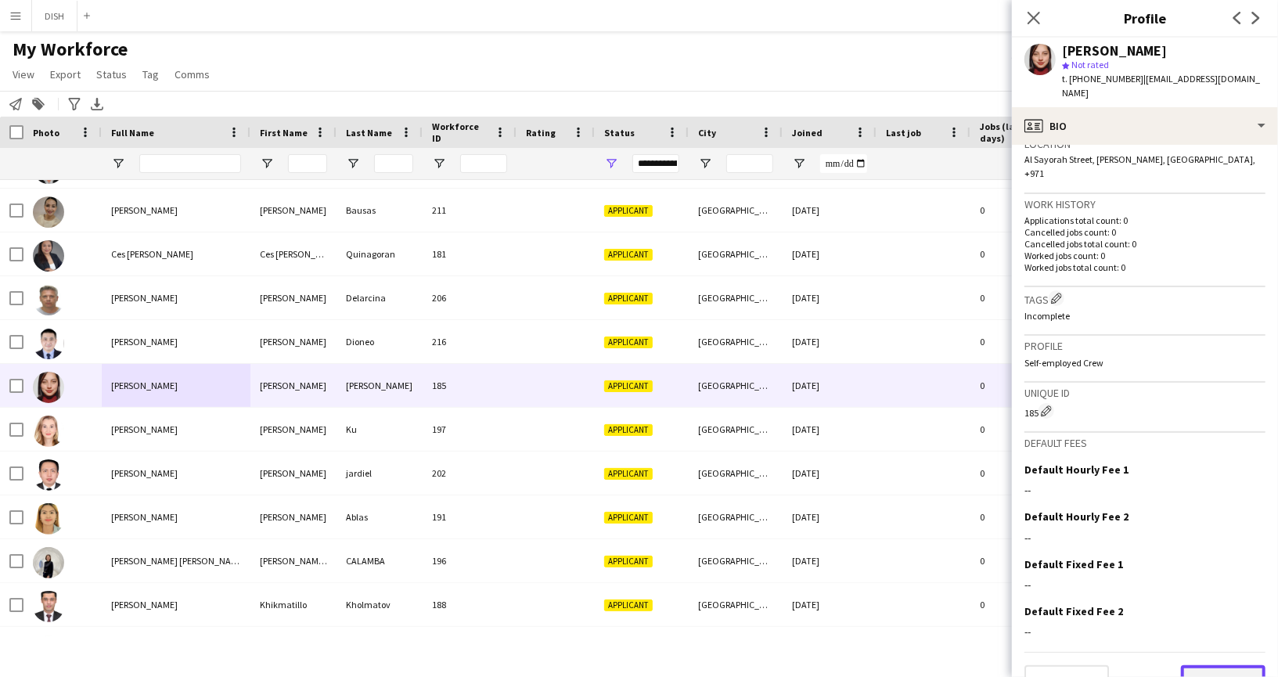
click at [1227, 665] on button "Next" at bounding box center [1223, 680] width 84 height 31
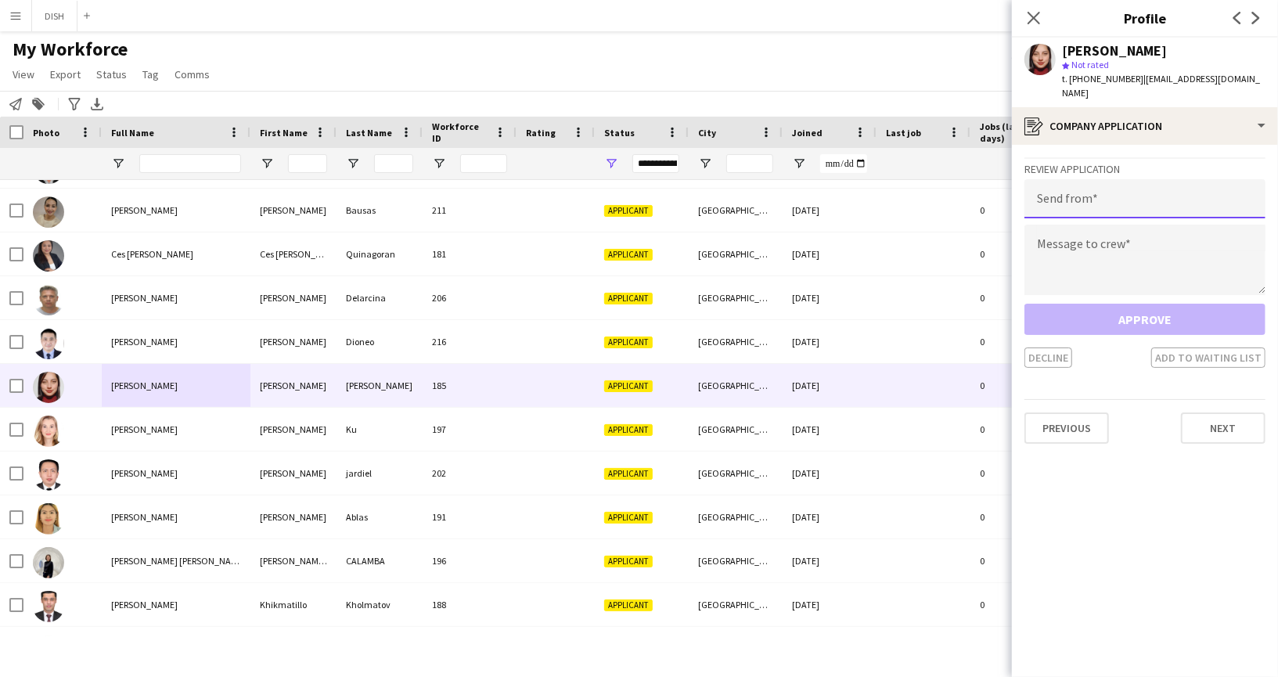
click at [1098, 182] on input "email" at bounding box center [1144, 198] width 241 height 39
type input "**********"
click at [1102, 249] on textarea at bounding box center [1144, 260] width 241 height 70
paste textarea "**********"
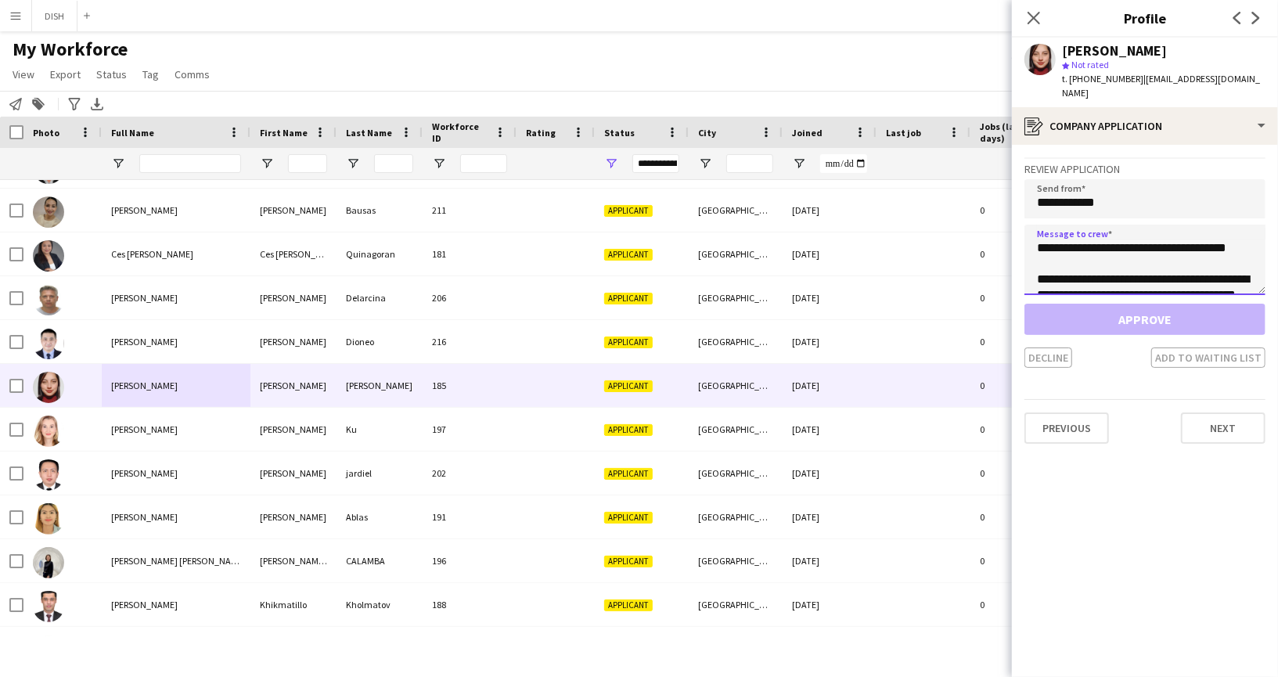
scroll to position [72, 0]
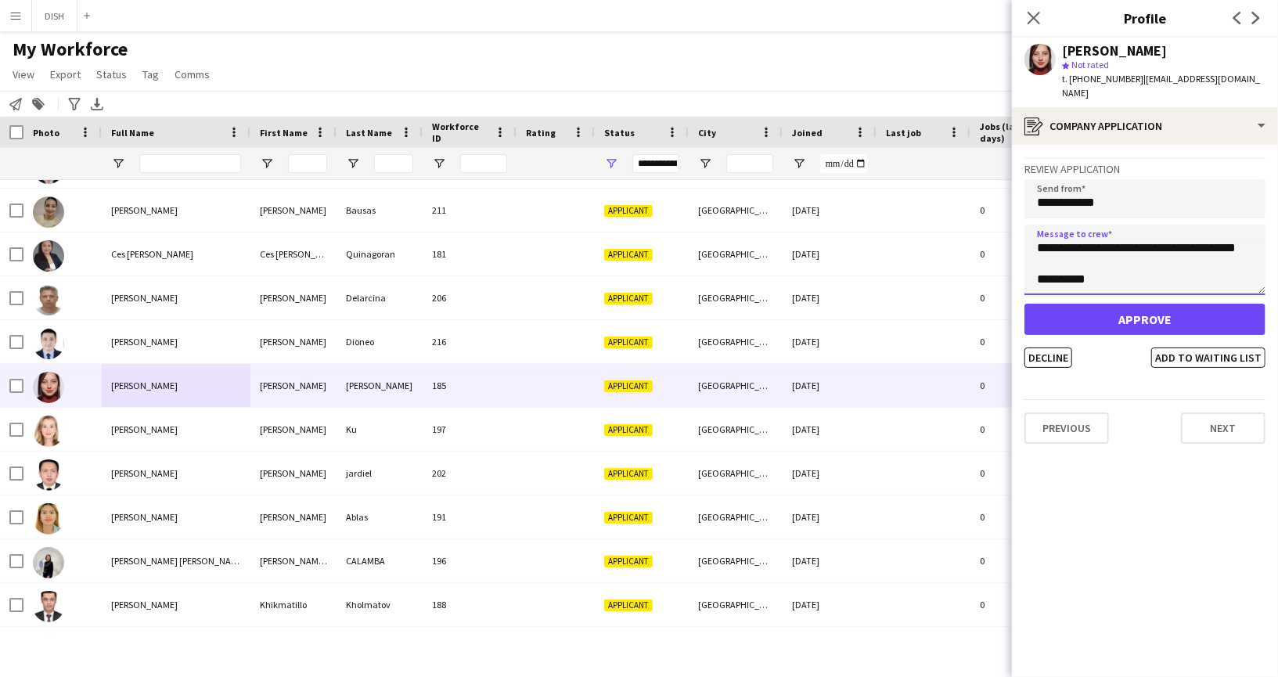
type textarea "**********"
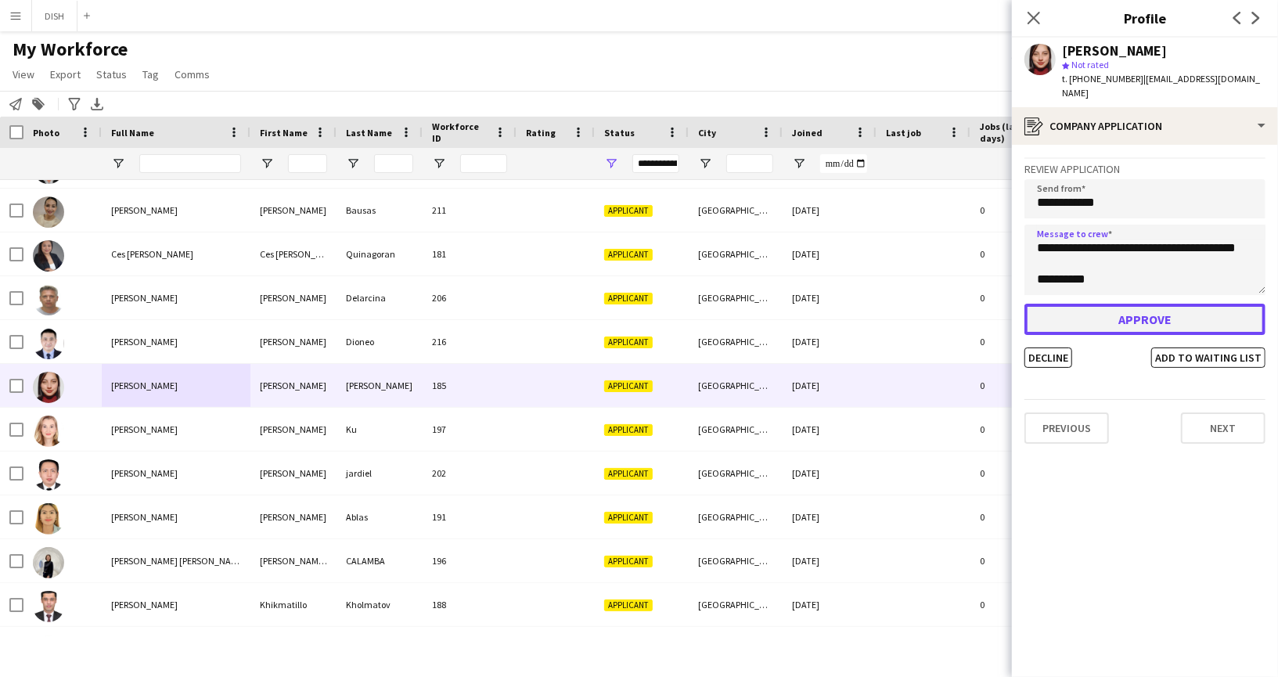
click at [1124, 306] on button "Approve" at bounding box center [1144, 319] width 241 height 31
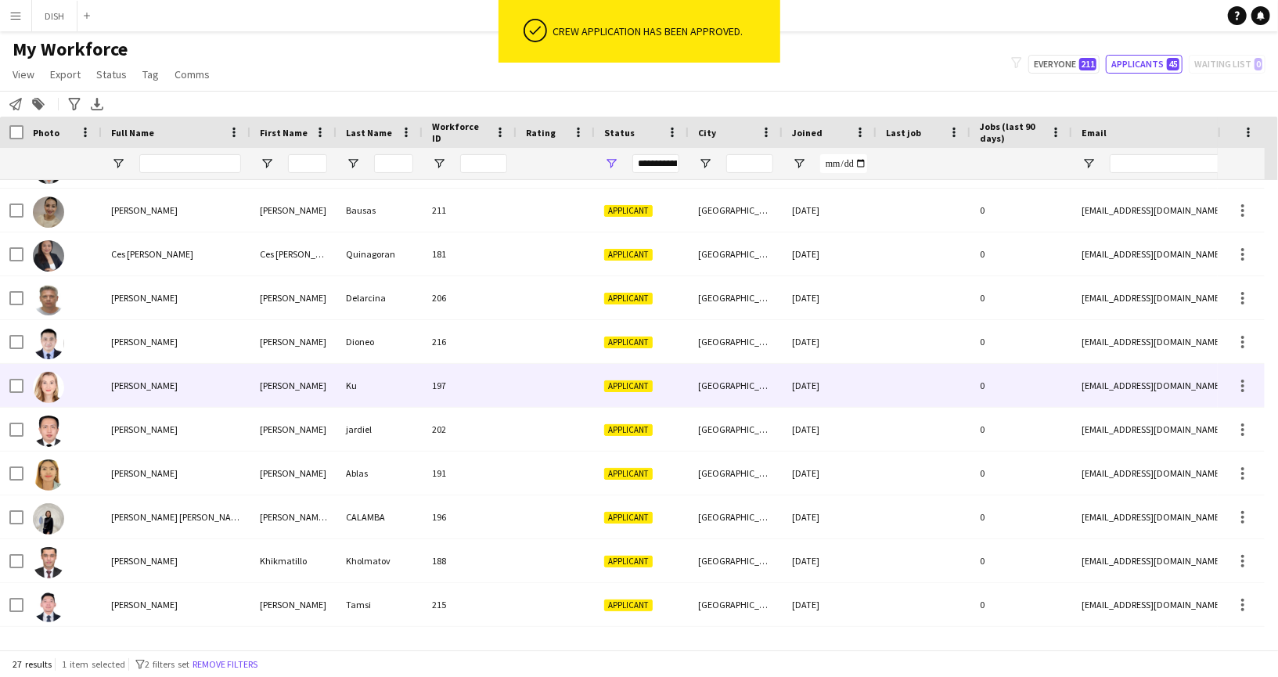
click at [189, 397] on div "[PERSON_NAME]" at bounding box center [176, 385] width 149 height 43
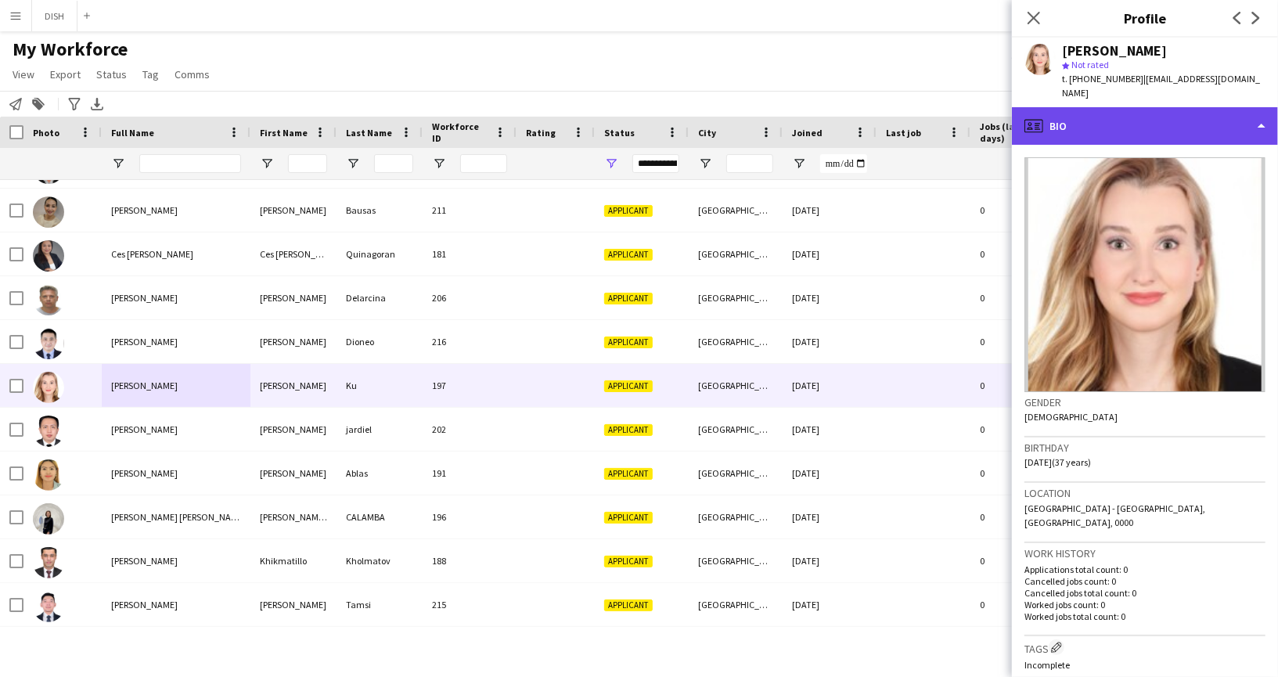
click at [1106, 107] on div "profile Bio" at bounding box center [1145, 126] width 266 height 38
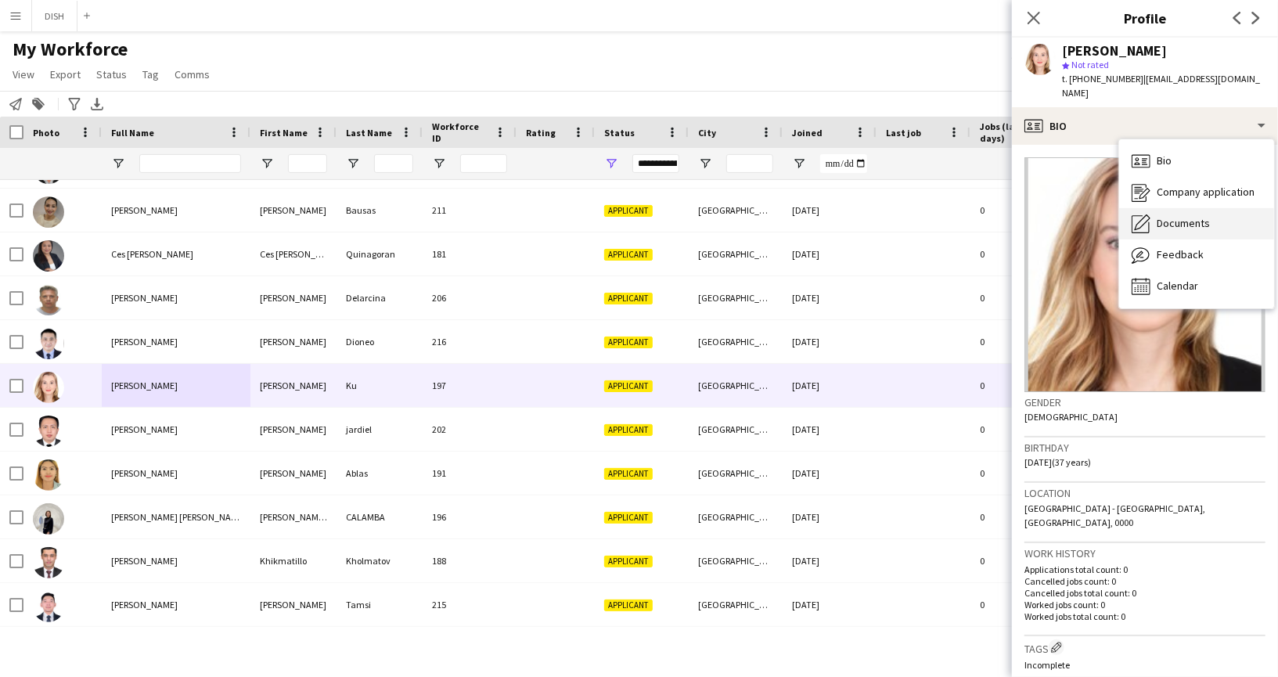
click at [1170, 216] on span "Documents" at bounding box center [1182, 223] width 53 height 14
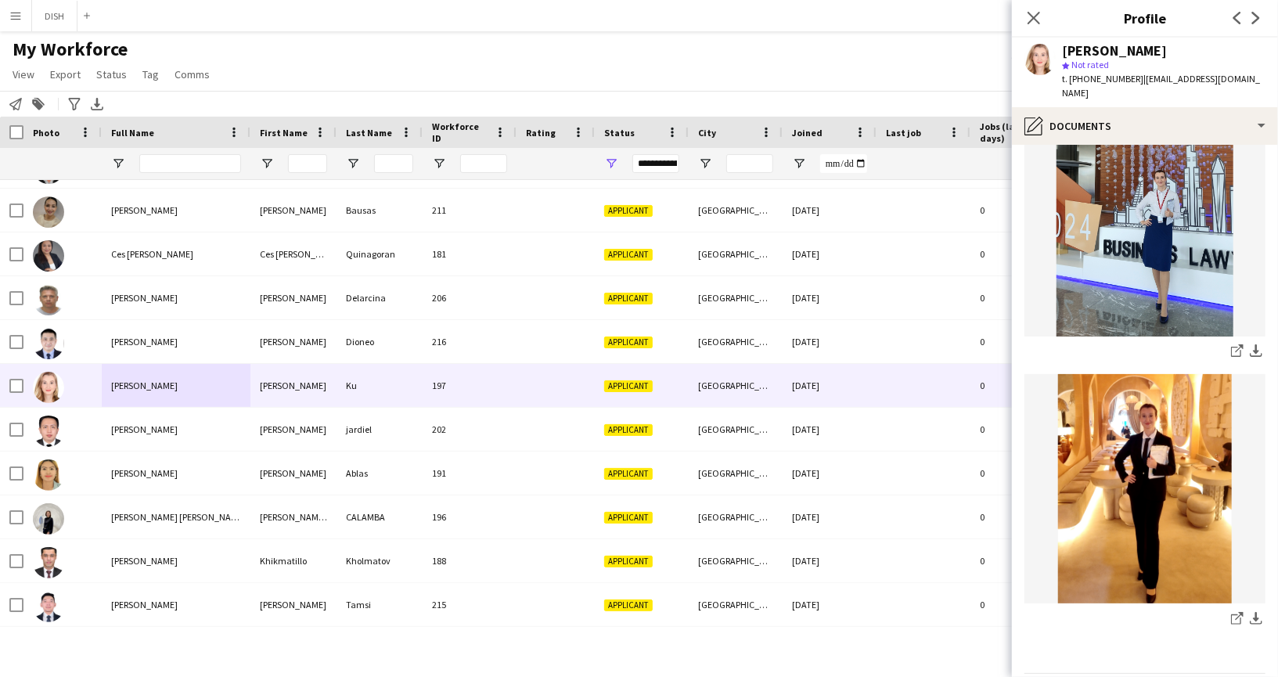
scroll to position [1801, 0]
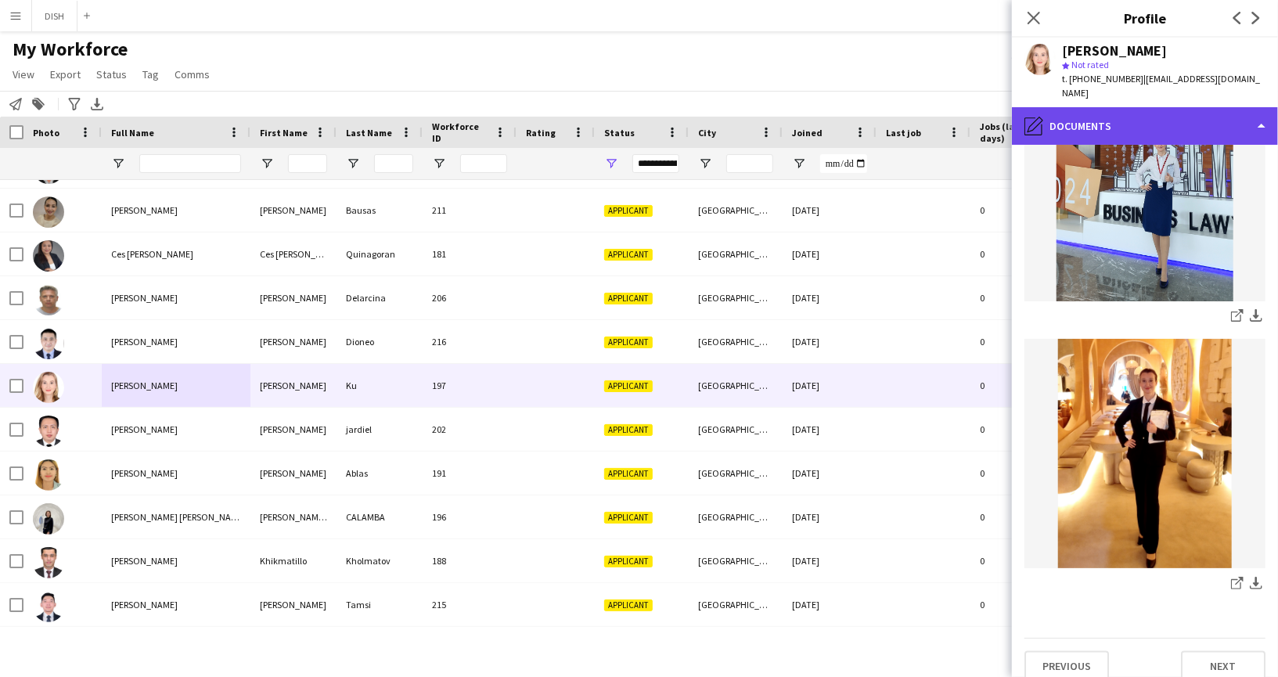
click at [1113, 110] on div "pencil4 Documents" at bounding box center [1145, 126] width 266 height 38
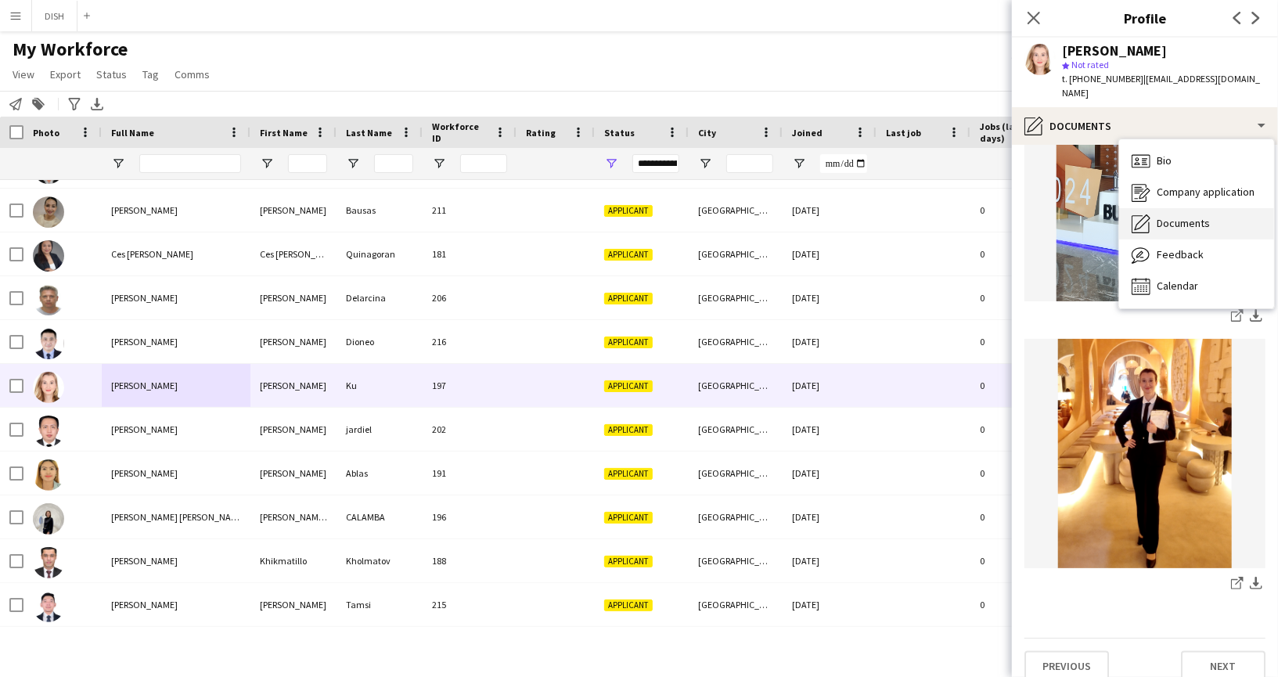
click at [1194, 216] on span "Documents" at bounding box center [1182, 223] width 53 height 14
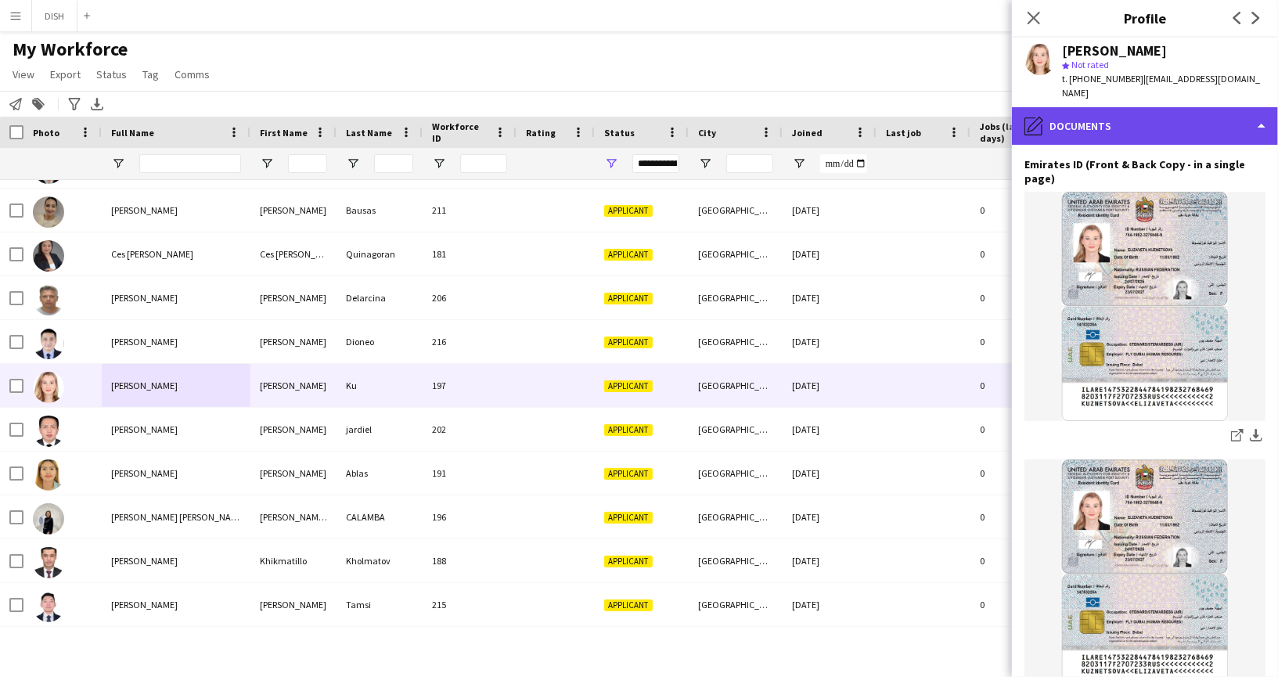
click at [1124, 107] on div "pencil4 Documents" at bounding box center [1145, 126] width 266 height 38
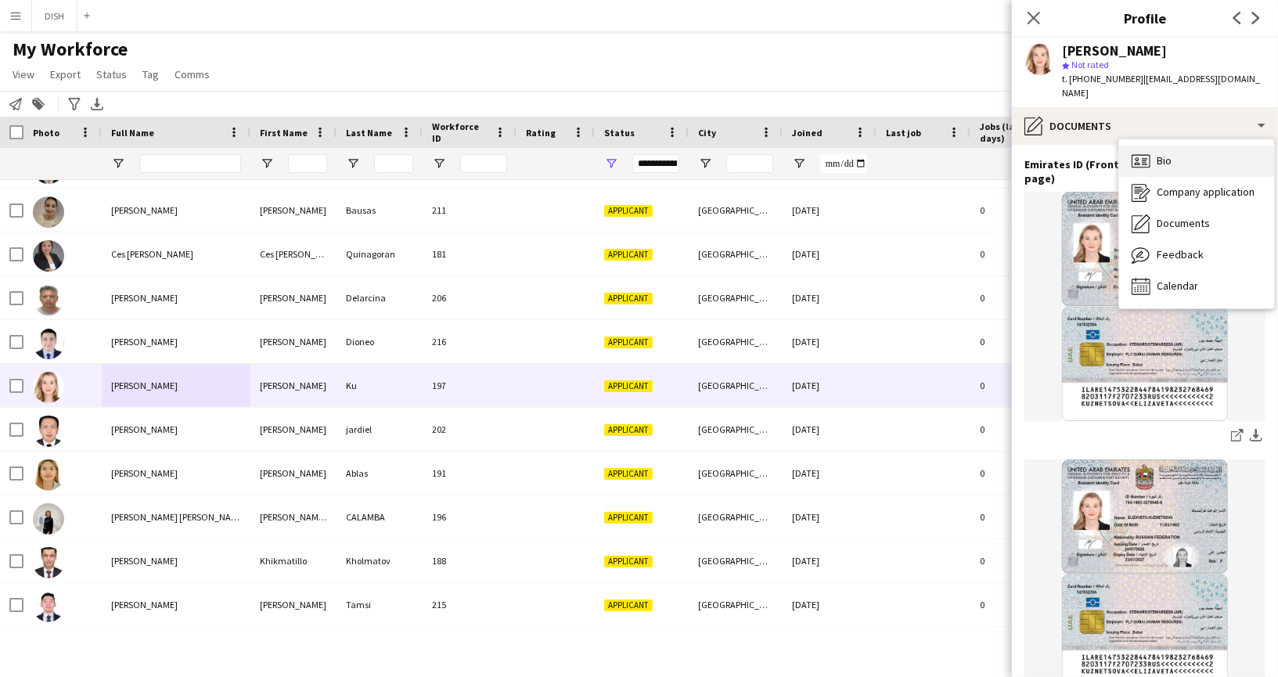
click at [1170, 156] on div "Bio Bio" at bounding box center [1196, 161] width 155 height 31
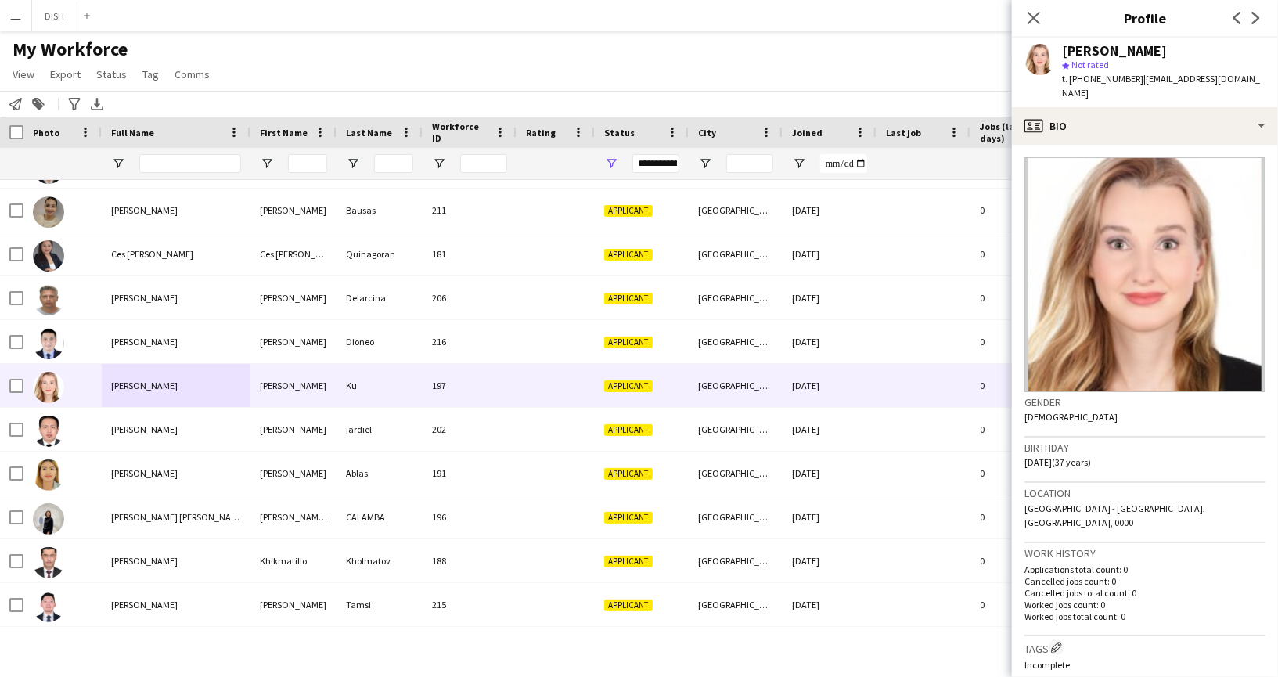
scroll to position [349, 0]
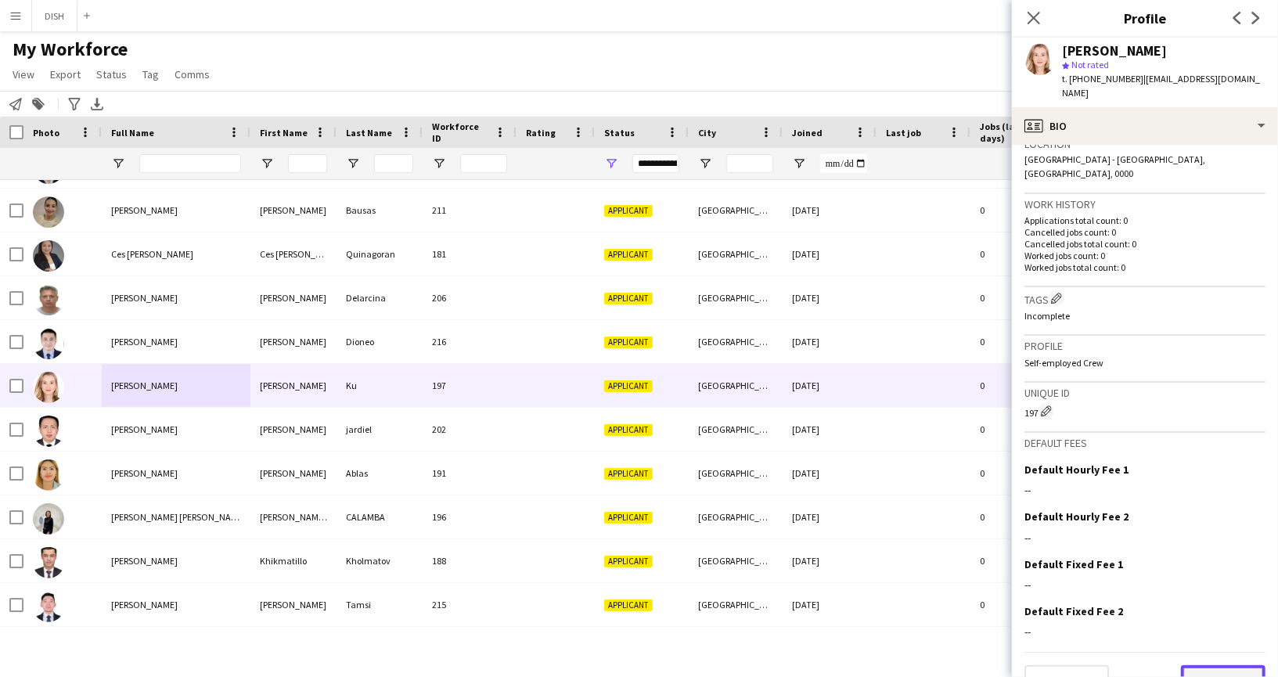
click at [1224, 665] on button "Next" at bounding box center [1223, 680] width 84 height 31
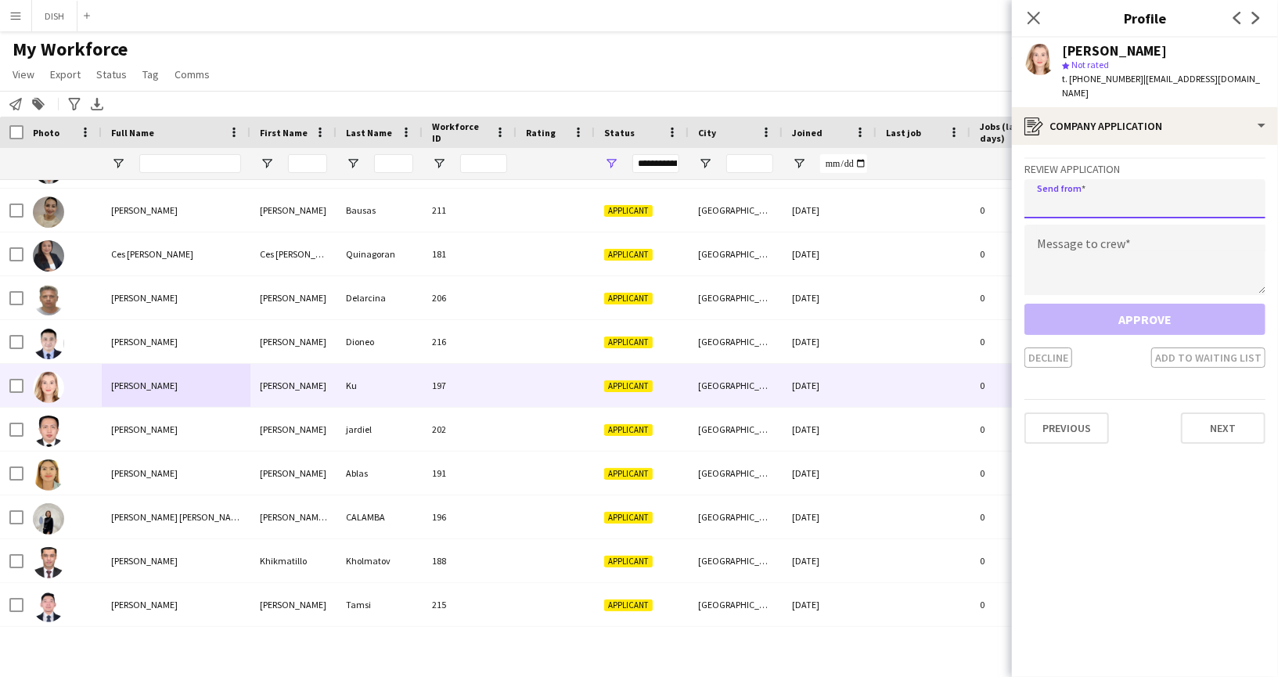
click at [1094, 183] on input "email" at bounding box center [1144, 198] width 241 height 39
type input "**********"
click at [1091, 240] on textarea at bounding box center [1144, 260] width 241 height 70
paste textarea "**********"
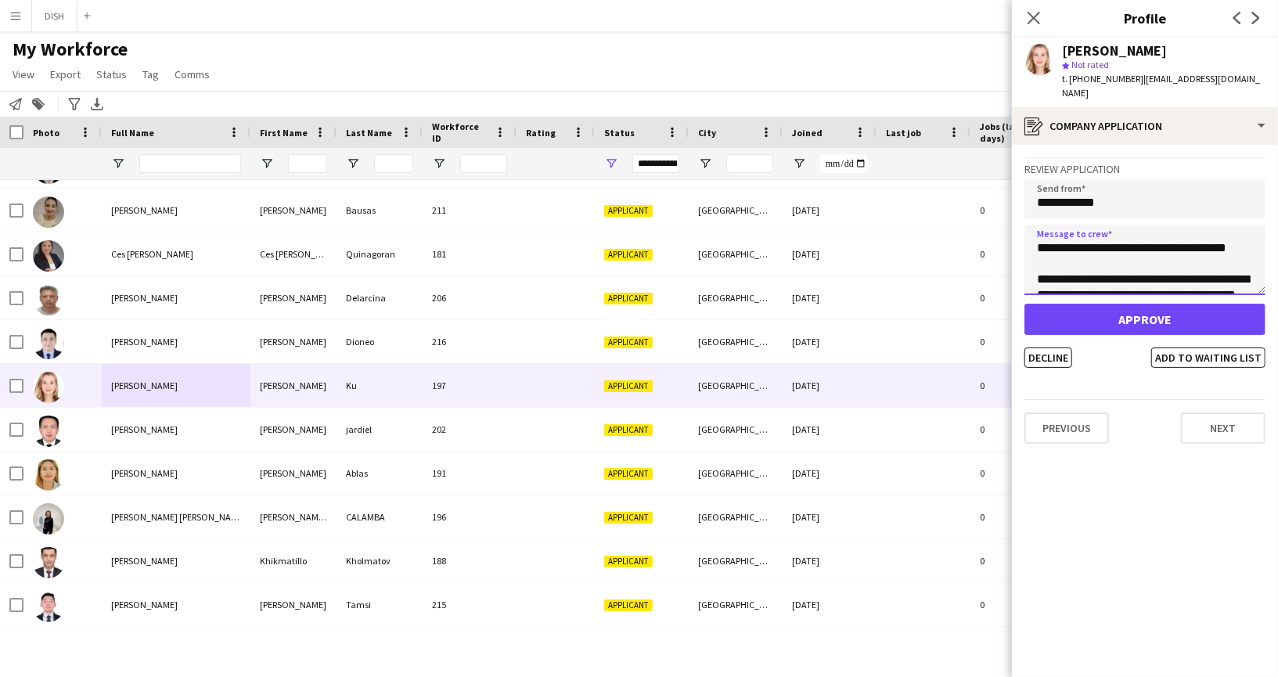
scroll to position [72, 0]
type textarea "**********"
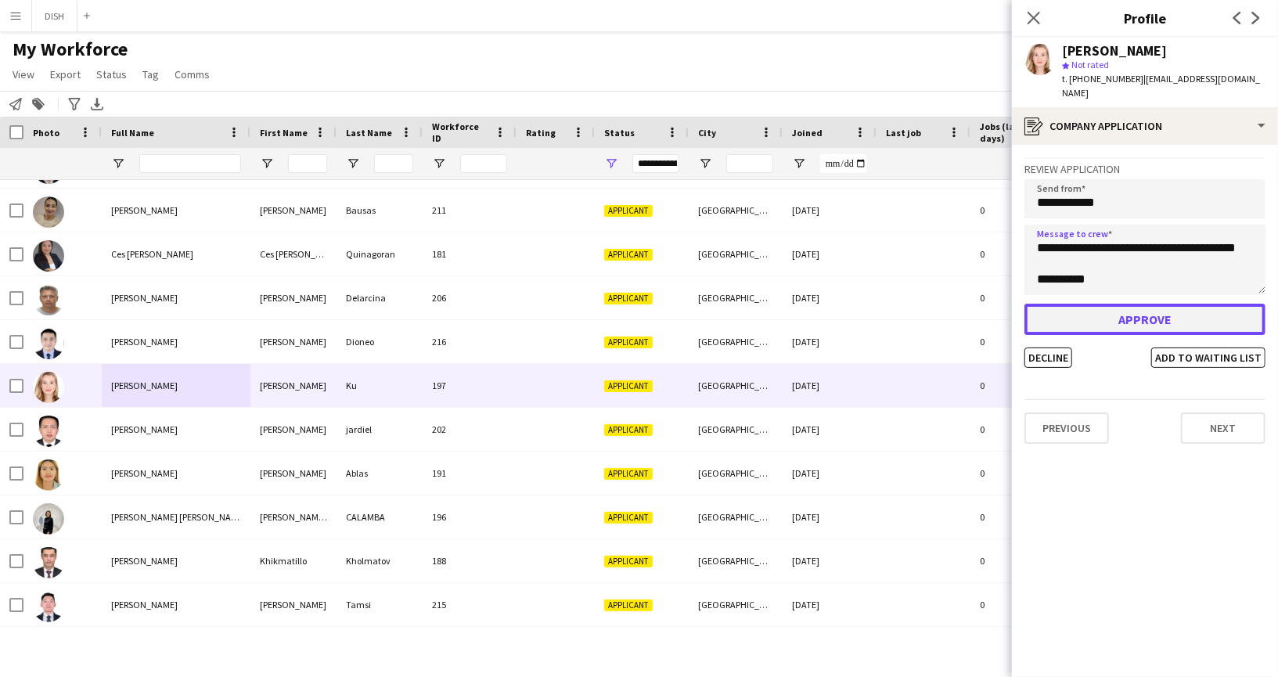
click at [1094, 304] on button "Approve" at bounding box center [1144, 319] width 241 height 31
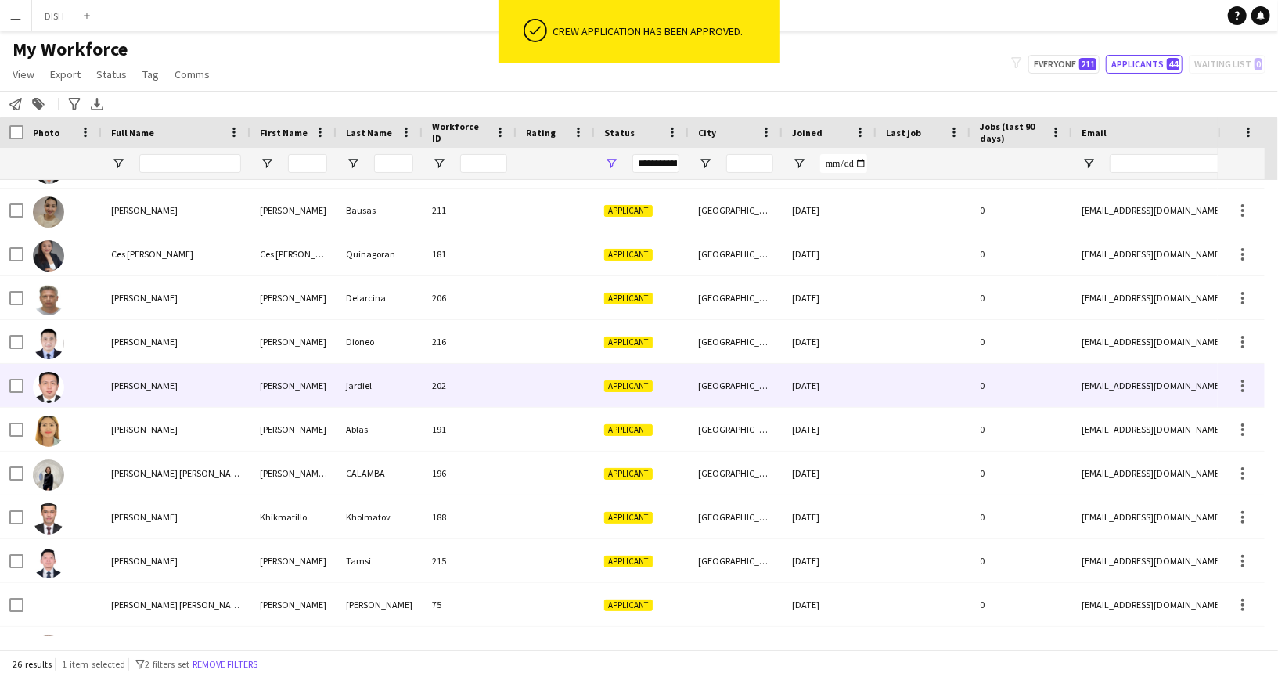
click at [207, 384] on div "[PERSON_NAME]" at bounding box center [176, 385] width 149 height 43
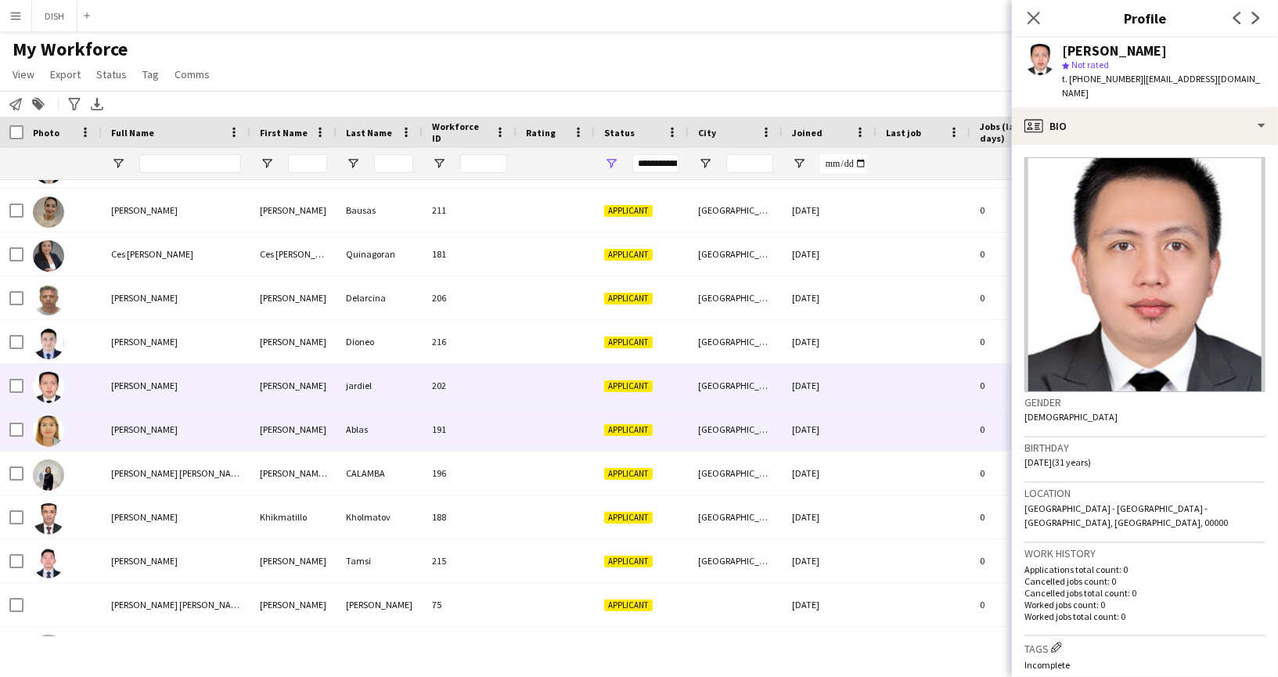
click at [203, 420] on div "[PERSON_NAME]" at bounding box center [176, 429] width 149 height 43
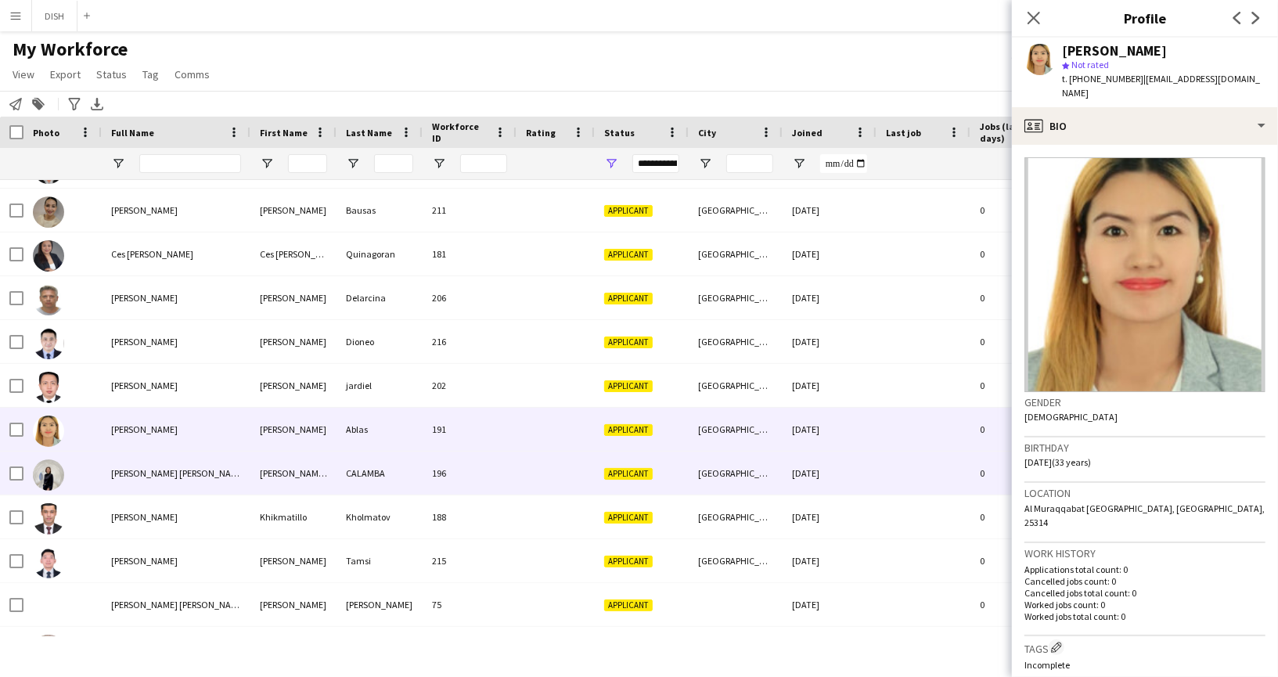
click at [205, 469] on span "[PERSON_NAME] [PERSON_NAME] CALAMBA" at bounding box center [198, 473] width 175 height 12
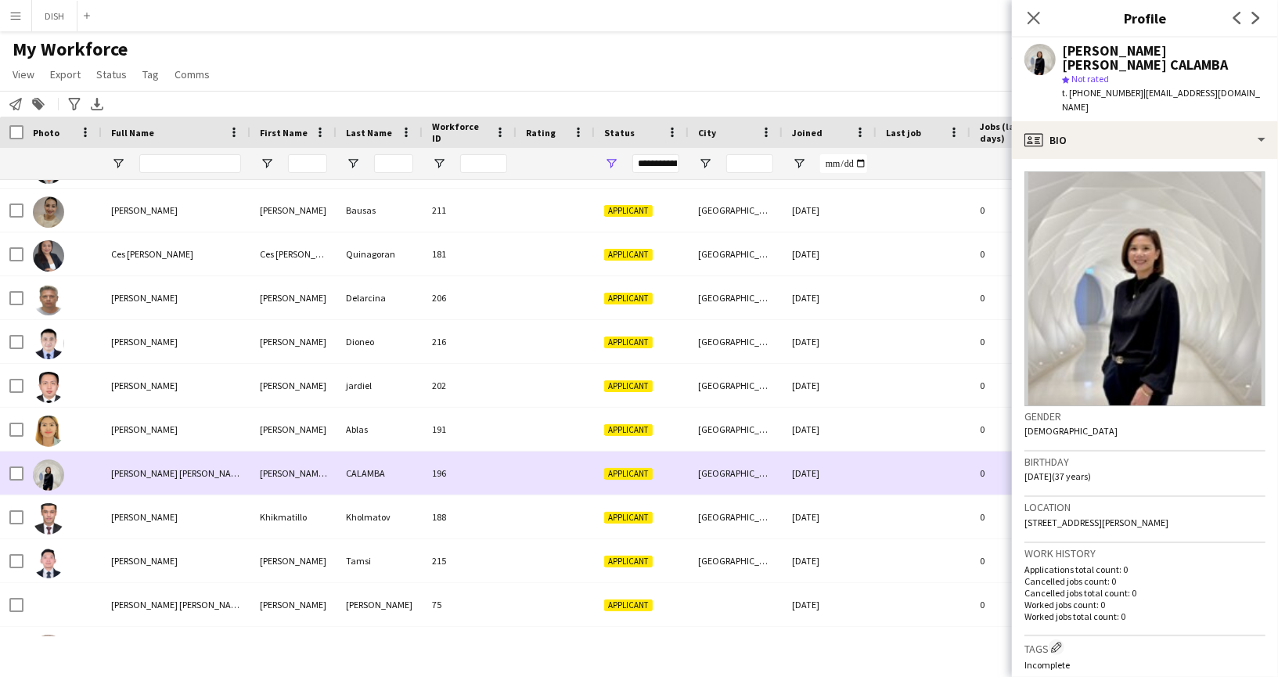
scroll to position [319, 0]
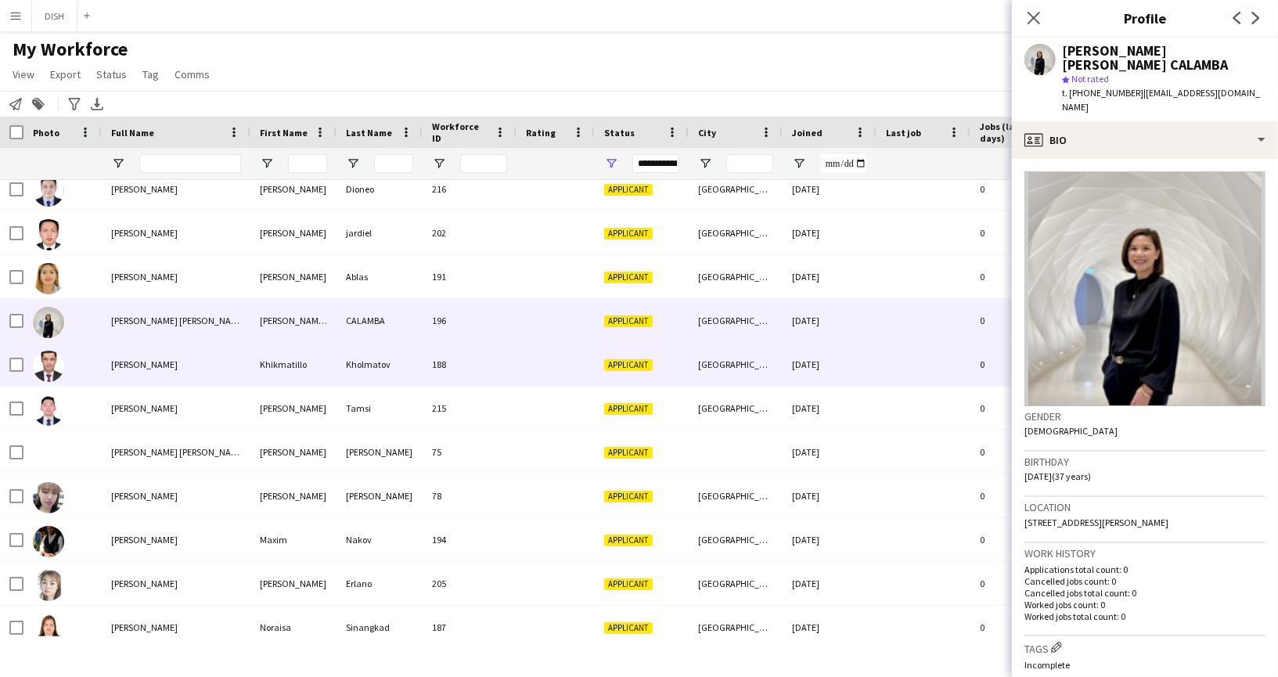
click at [192, 370] on div "[PERSON_NAME]" at bounding box center [176, 364] width 149 height 43
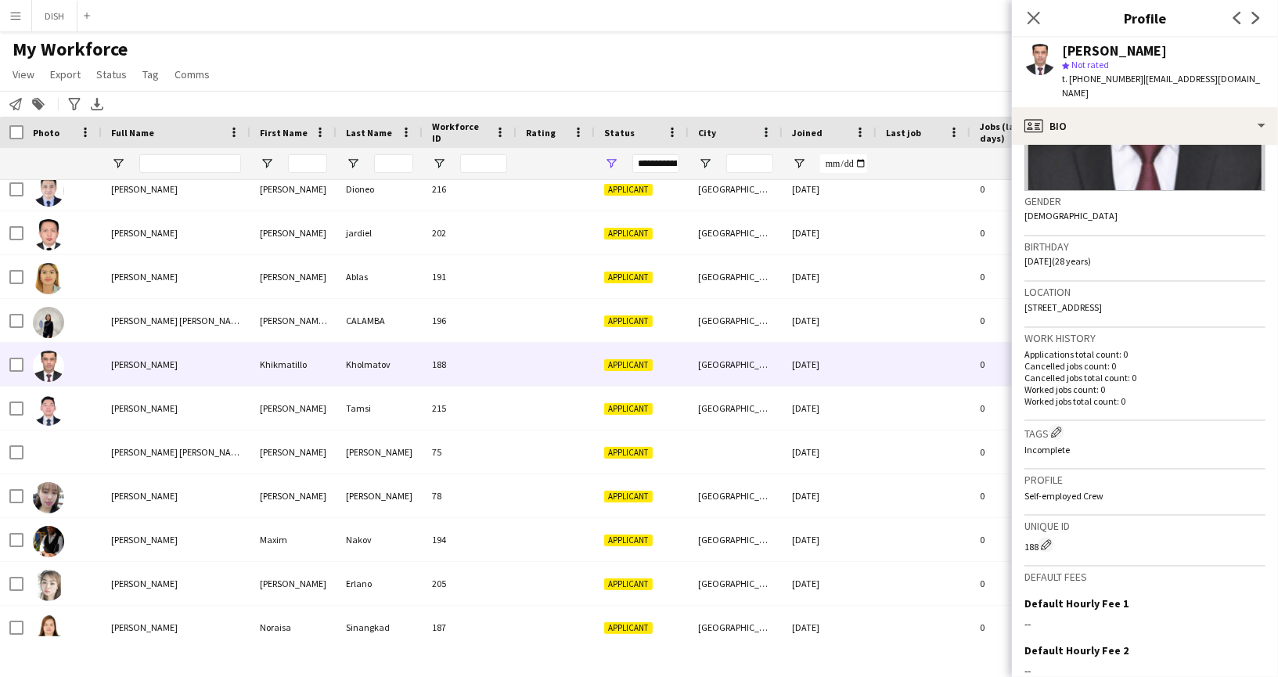
scroll to position [349, 0]
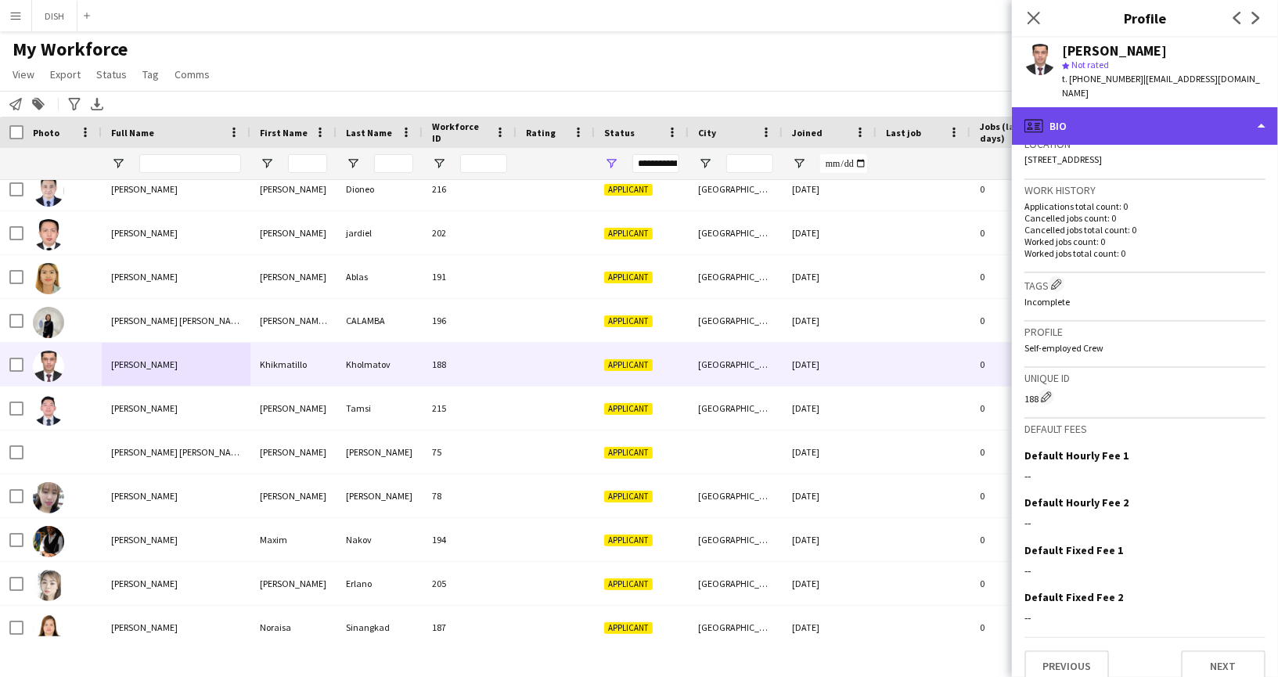
click at [1158, 107] on div "profile Bio" at bounding box center [1145, 126] width 266 height 38
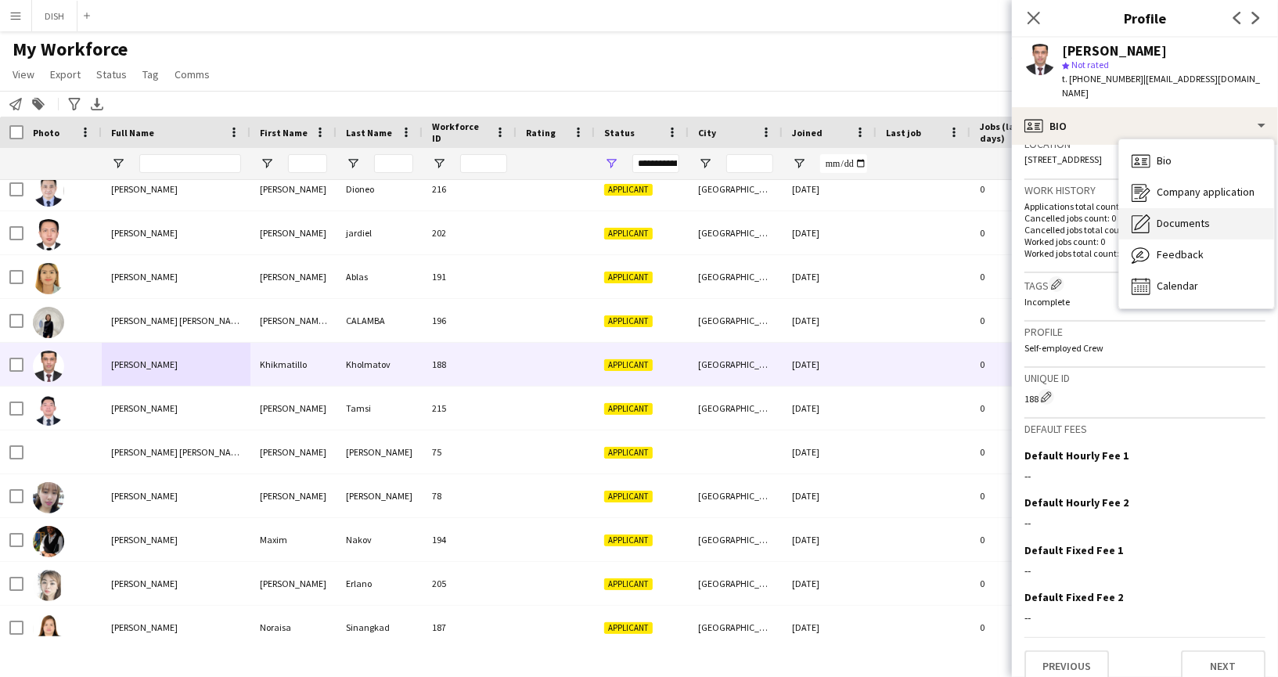
click at [1197, 208] on div "Documents Documents" at bounding box center [1196, 223] width 155 height 31
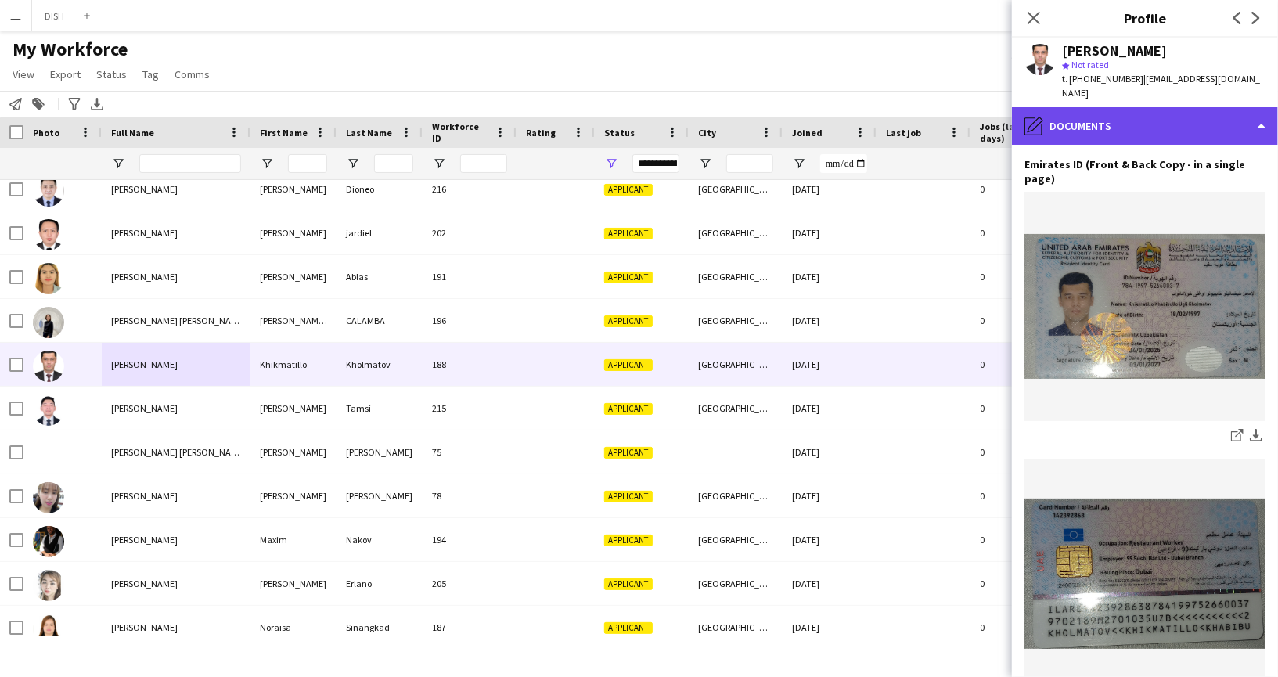
click at [1143, 112] on div "pencil4 Documents" at bounding box center [1145, 126] width 266 height 38
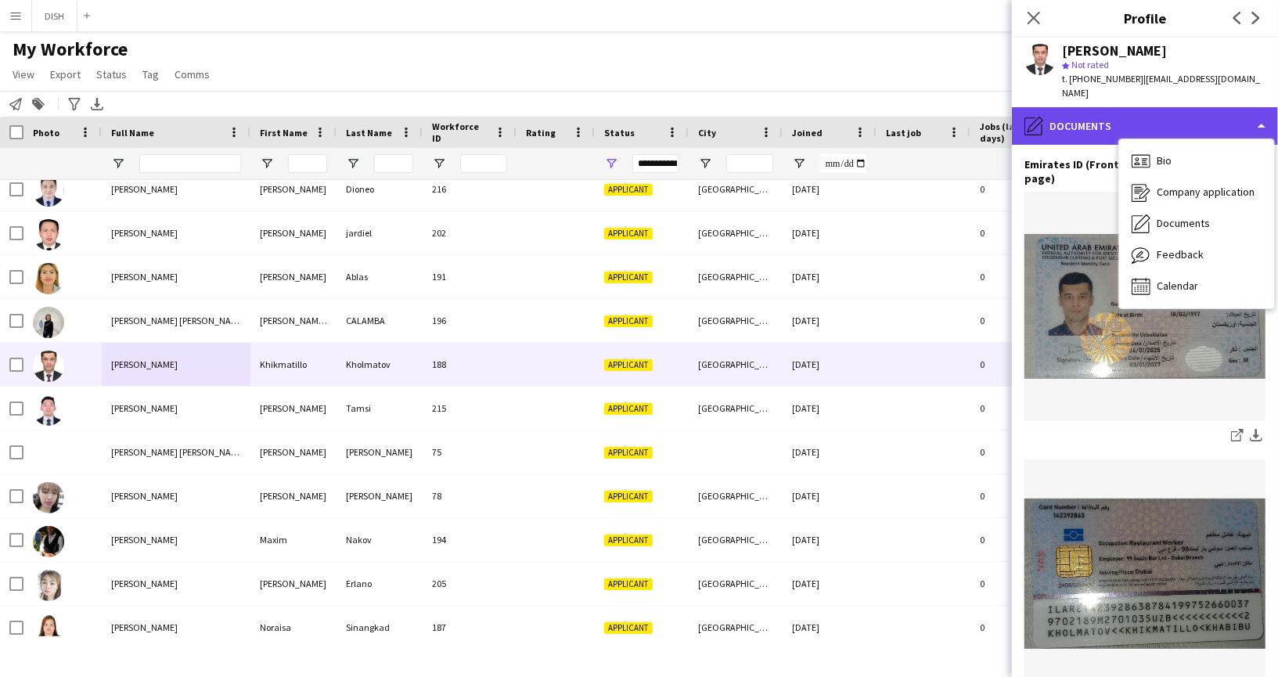
click at [1055, 111] on div "pencil4 Documents" at bounding box center [1145, 126] width 266 height 38
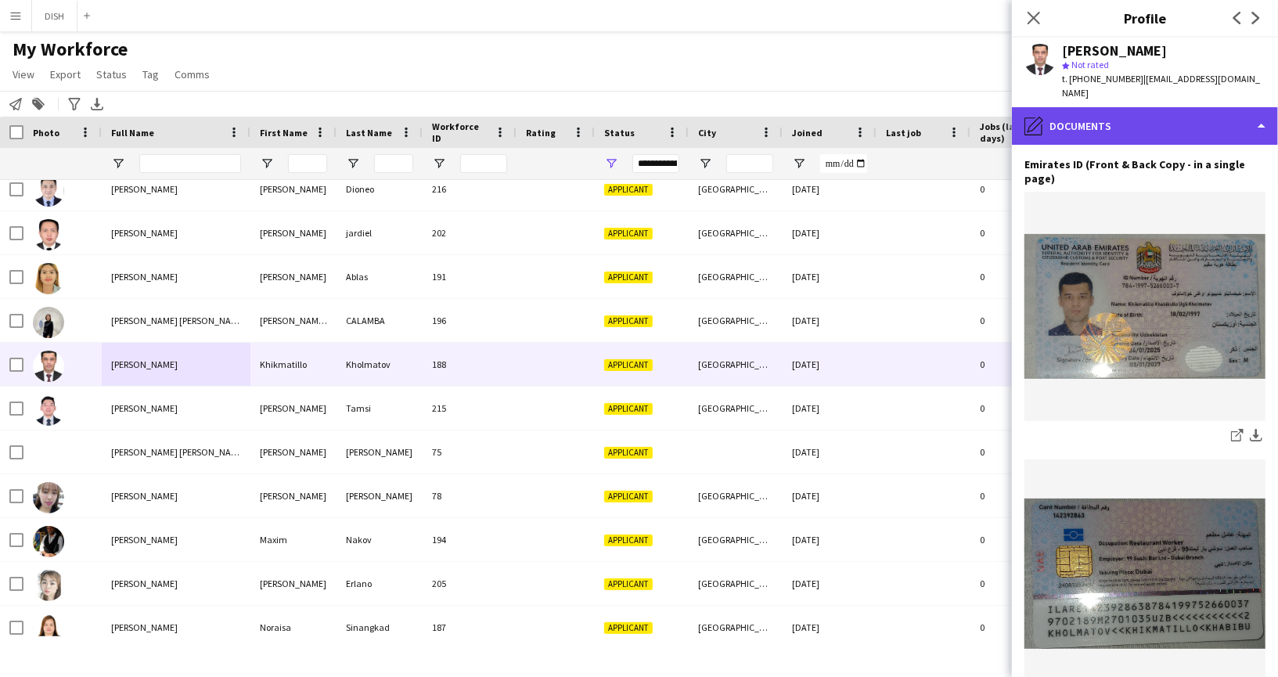
click at [1074, 115] on div "pencil4 Documents" at bounding box center [1145, 126] width 266 height 38
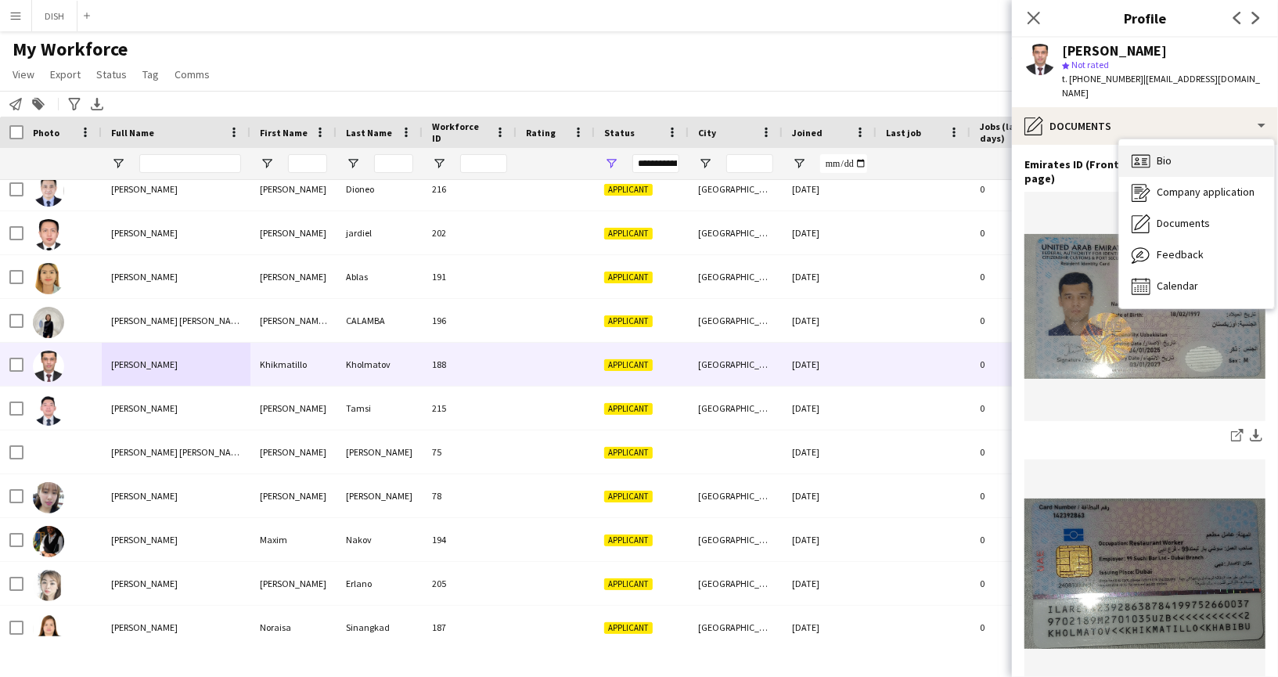
click at [1143, 154] on icon at bounding box center [1140, 160] width 19 height 13
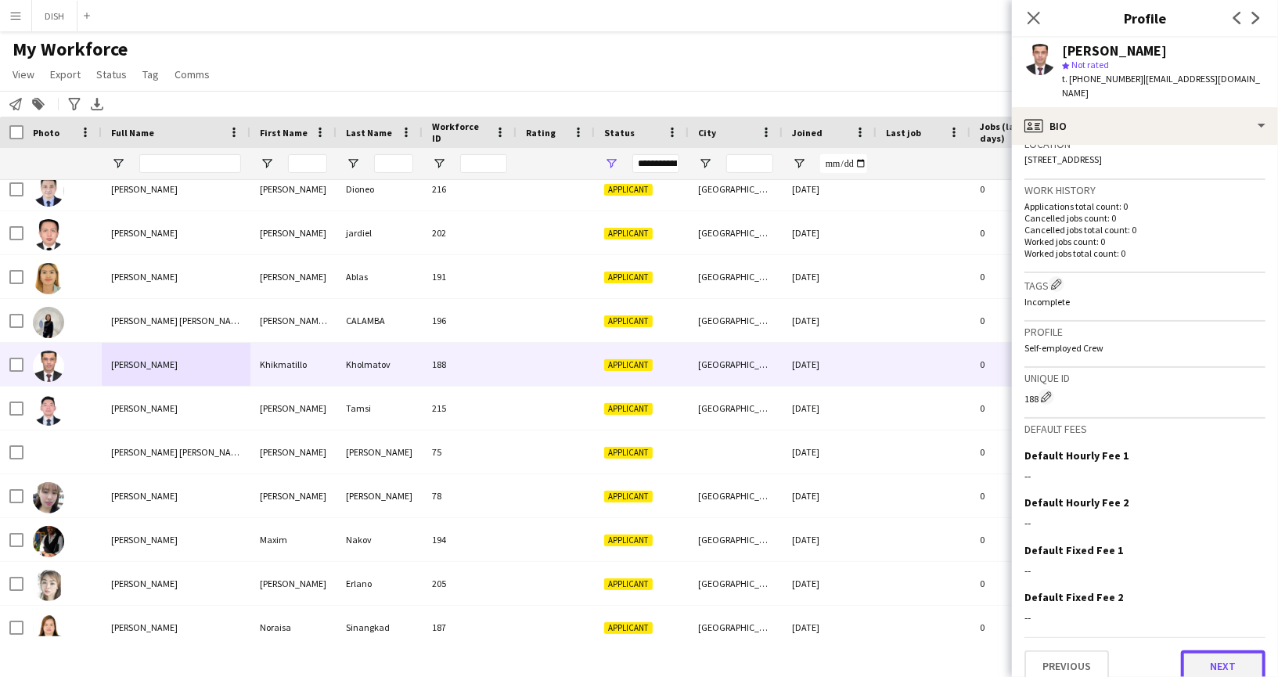
click at [1234, 650] on button "Next" at bounding box center [1223, 665] width 84 height 31
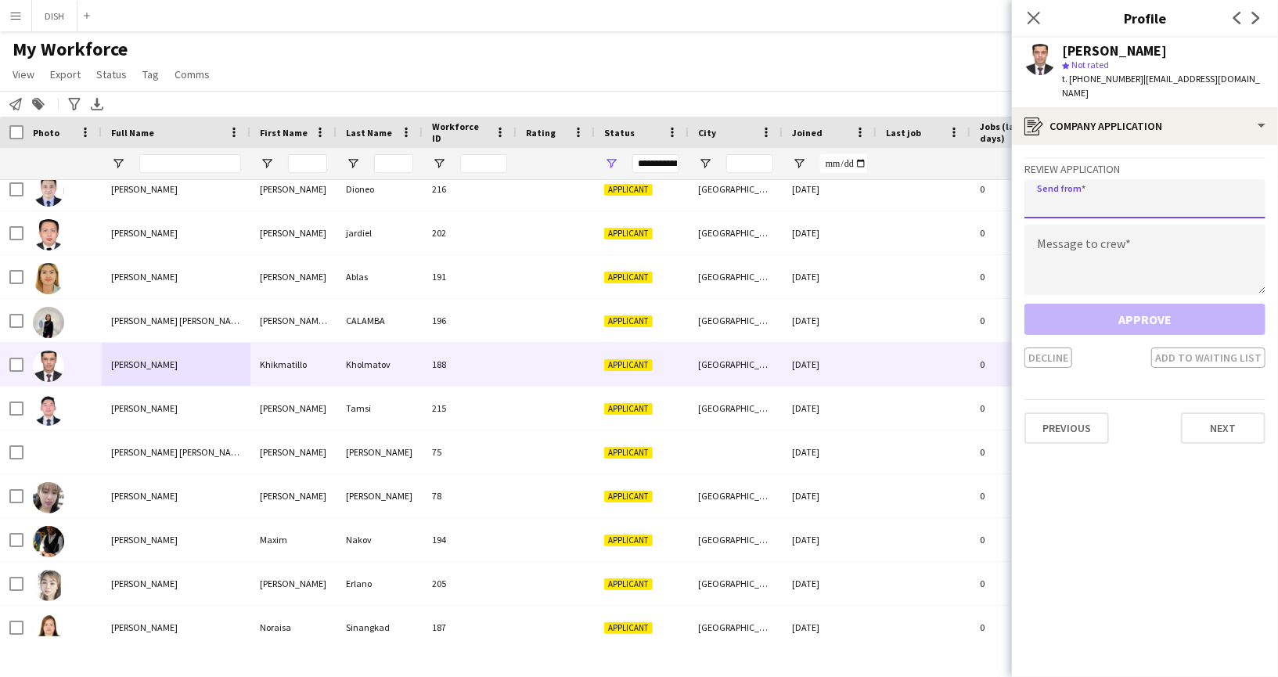
click at [1128, 195] on input "email" at bounding box center [1144, 198] width 241 height 39
type input "**********"
click at [1120, 258] on textarea at bounding box center [1144, 260] width 241 height 70
paste textarea "**********"
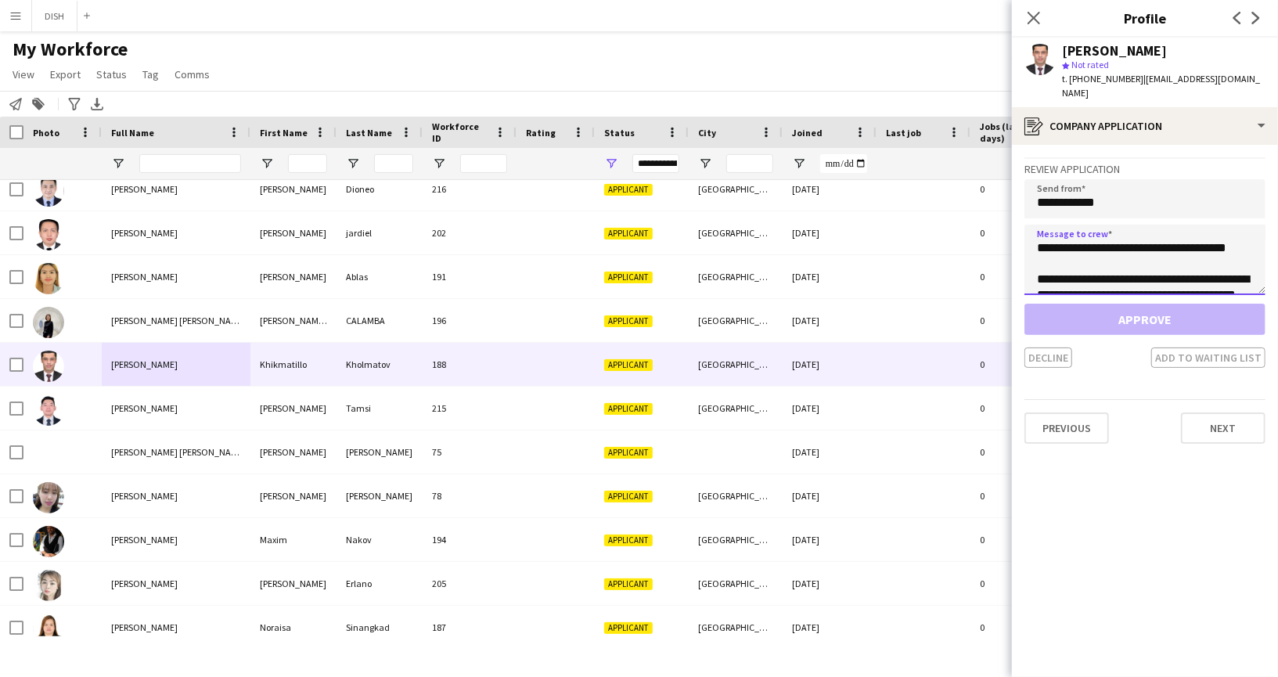
scroll to position [72, 0]
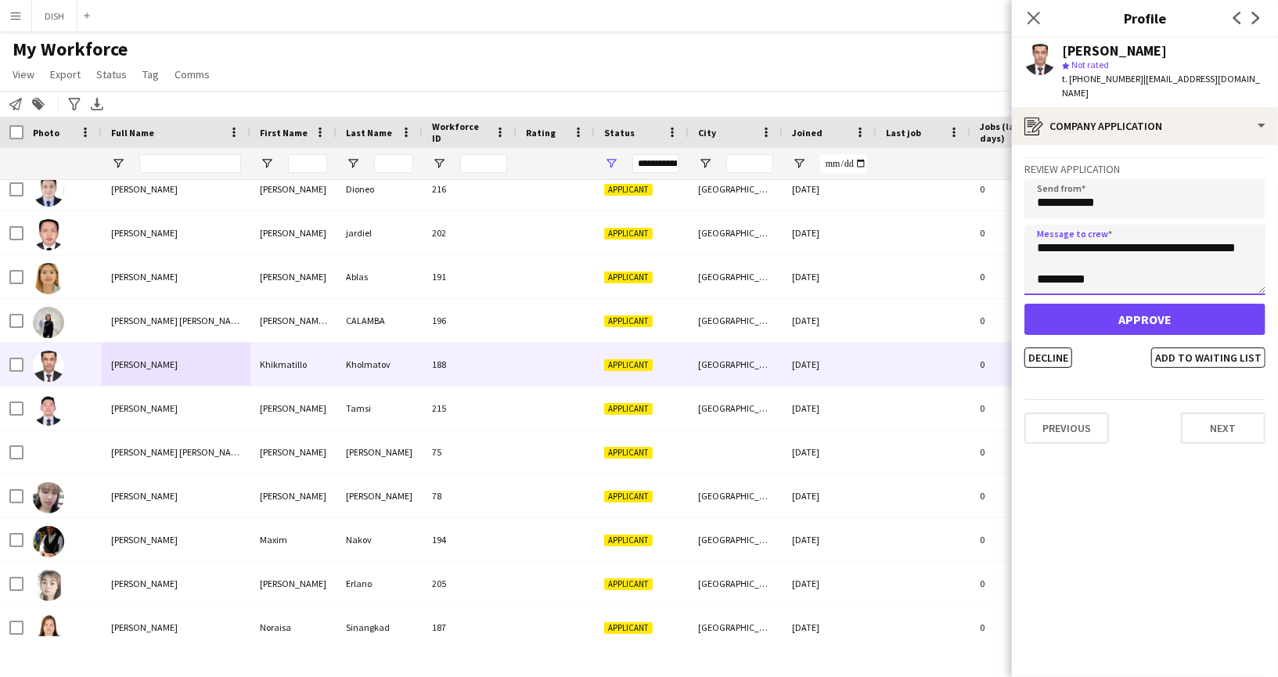
type textarea "**********"
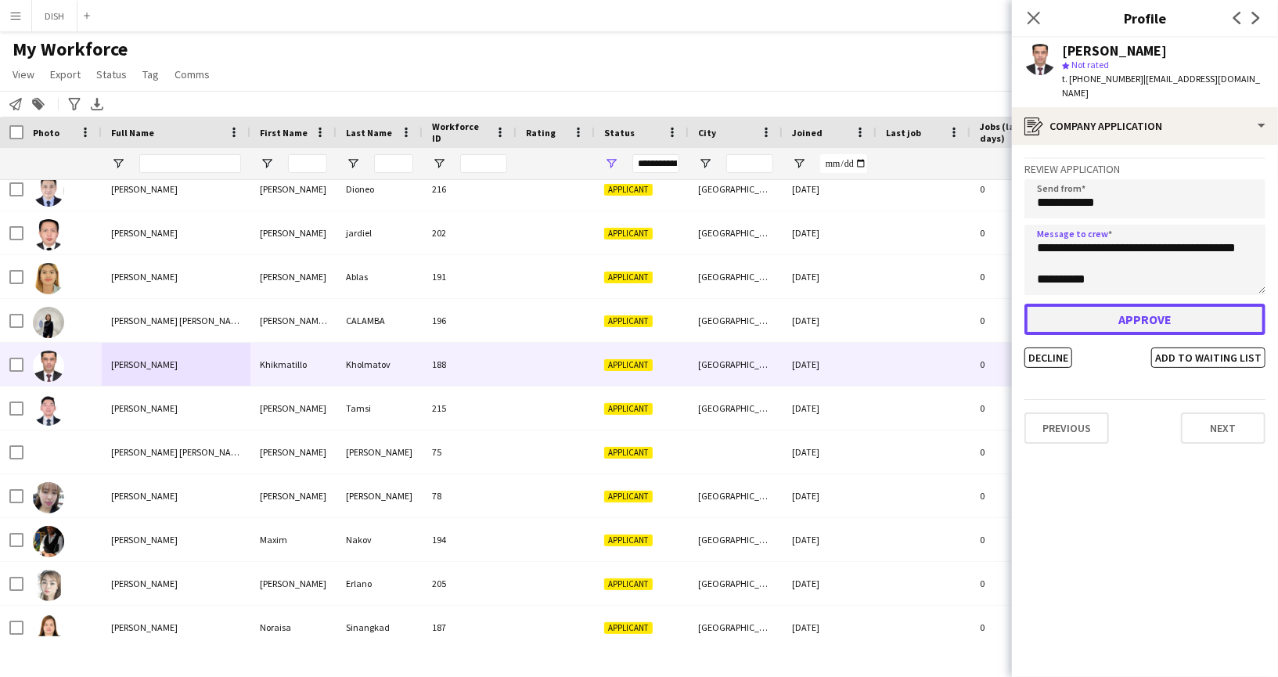
click at [1127, 304] on button "Approve" at bounding box center [1144, 319] width 241 height 31
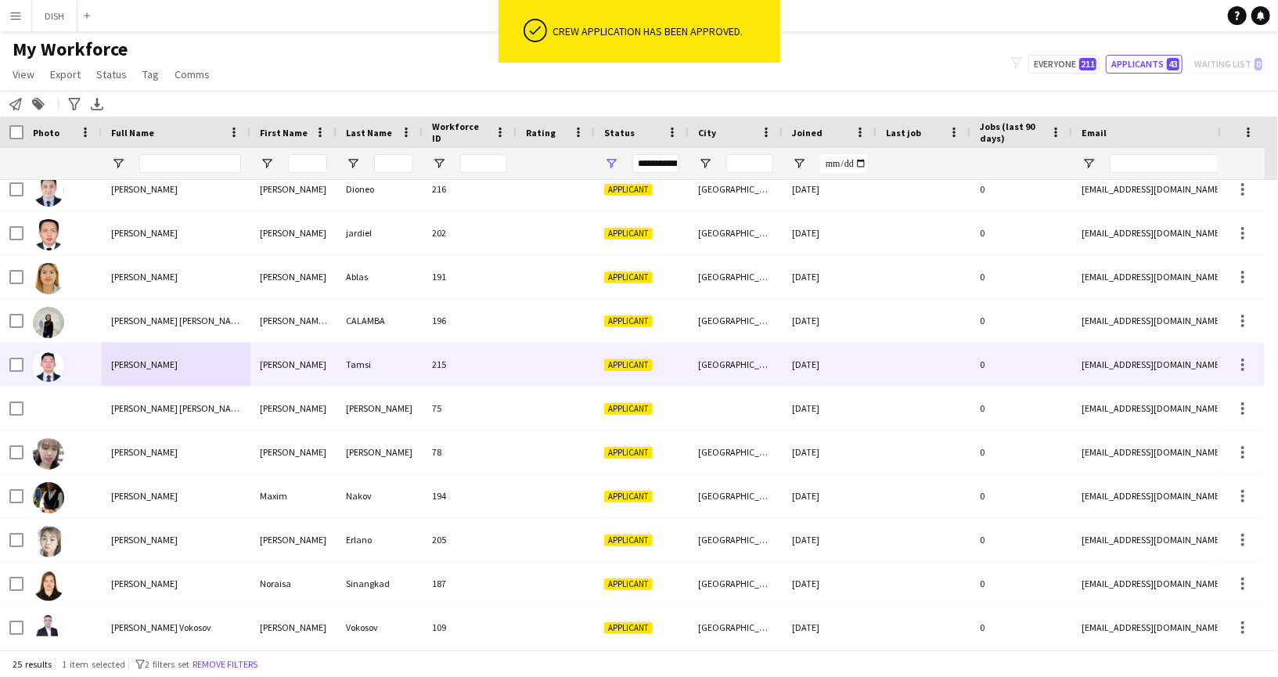
click at [166, 362] on span "[PERSON_NAME]" at bounding box center [144, 364] width 66 height 12
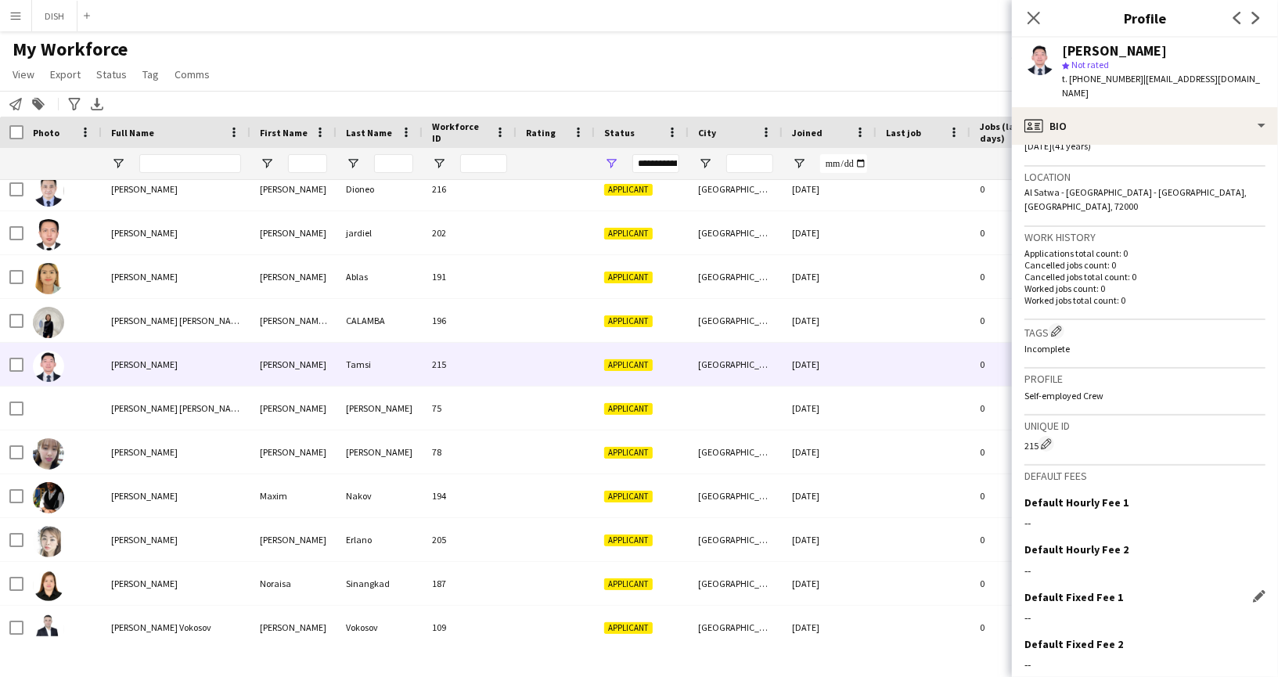
scroll to position [349, 0]
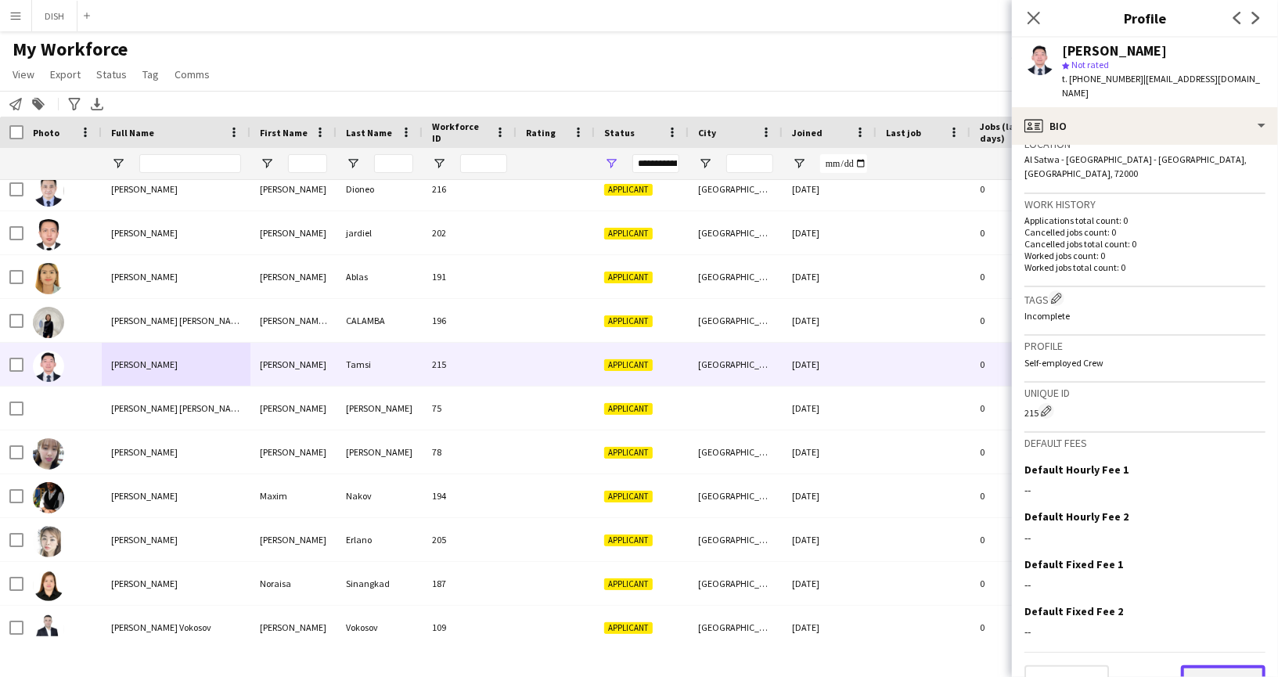
click at [1206, 665] on button "Next" at bounding box center [1223, 680] width 84 height 31
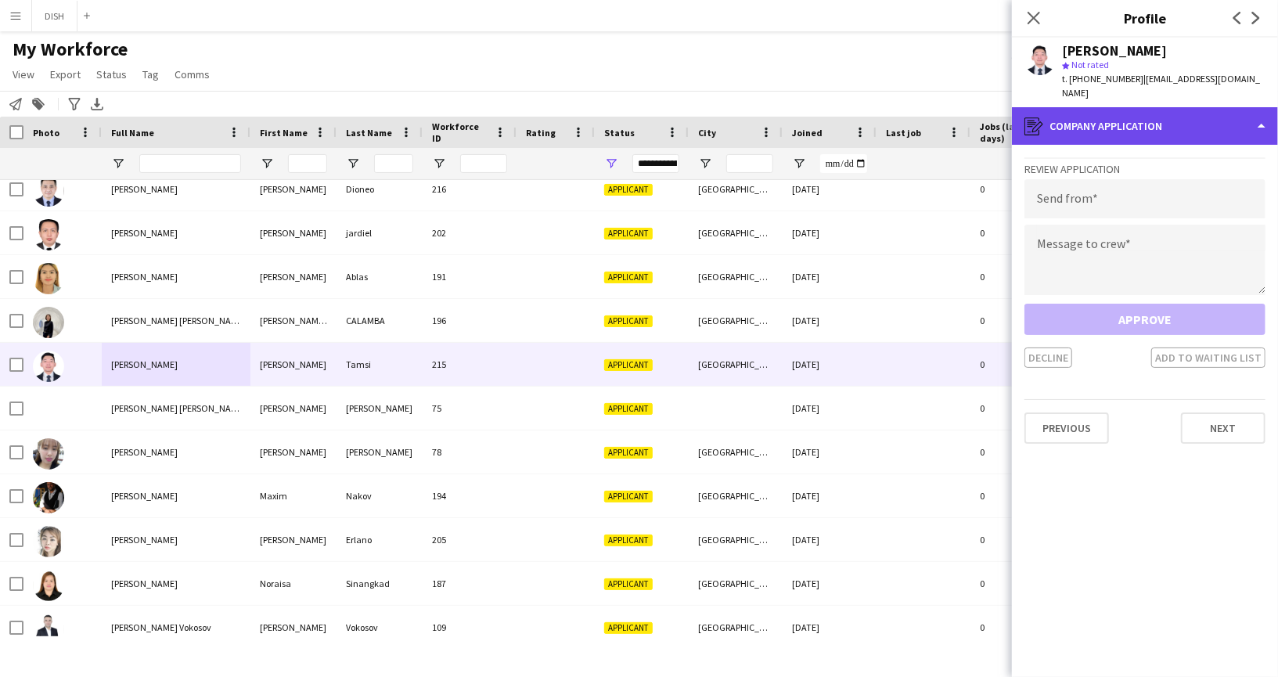
click at [1103, 107] on div "register Company application" at bounding box center [1145, 126] width 266 height 38
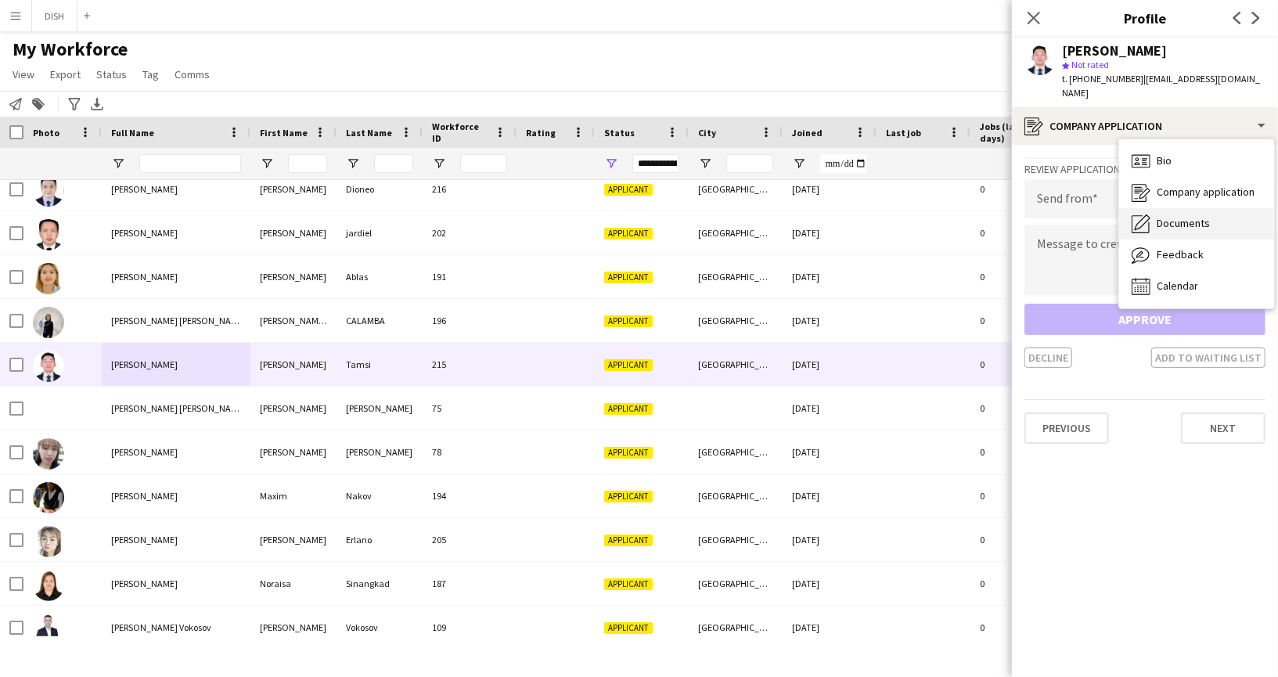
click at [1169, 216] on span "Documents" at bounding box center [1182, 223] width 53 height 14
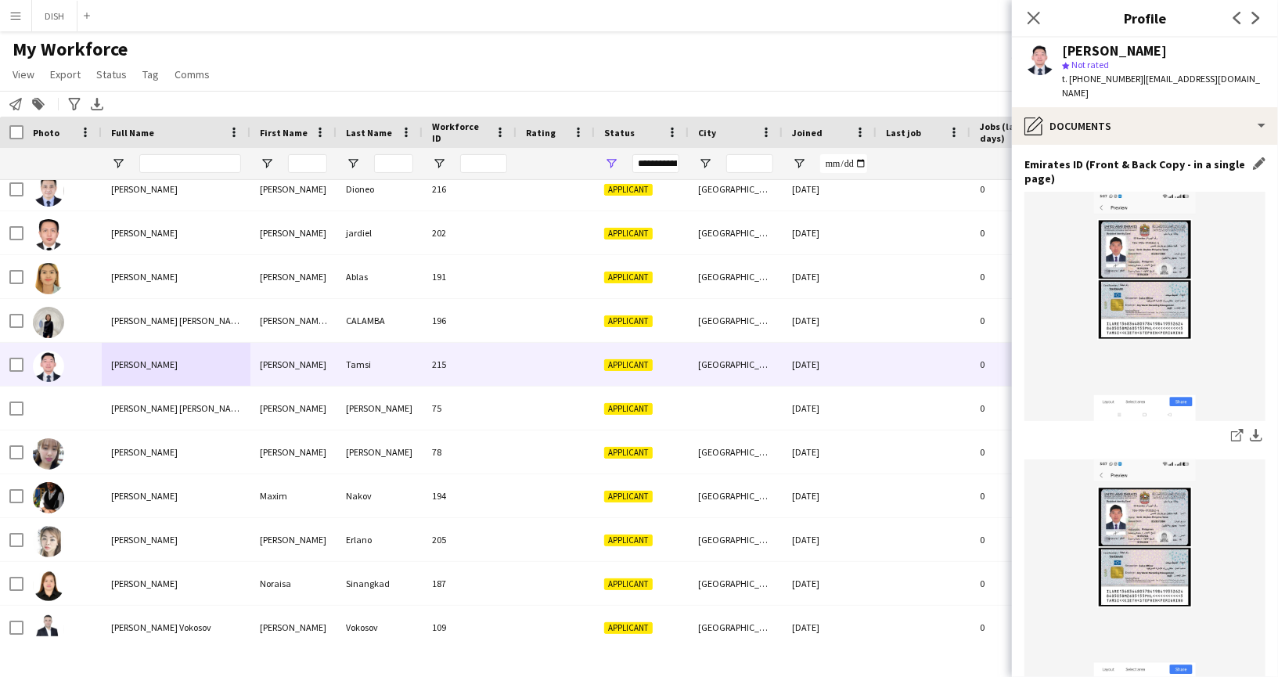
scroll to position [614, 0]
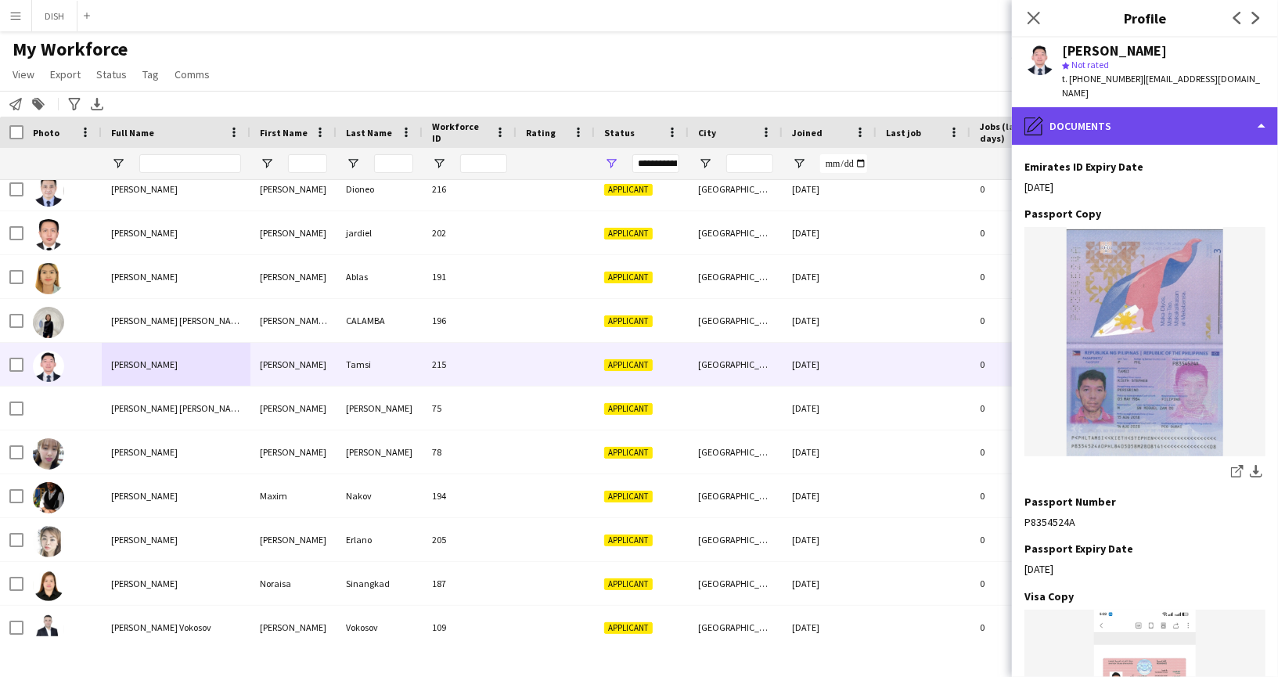
click at [1076, 119] on div "pencil4 Documents" at bounding box center [1145, 126] width 266 height 38
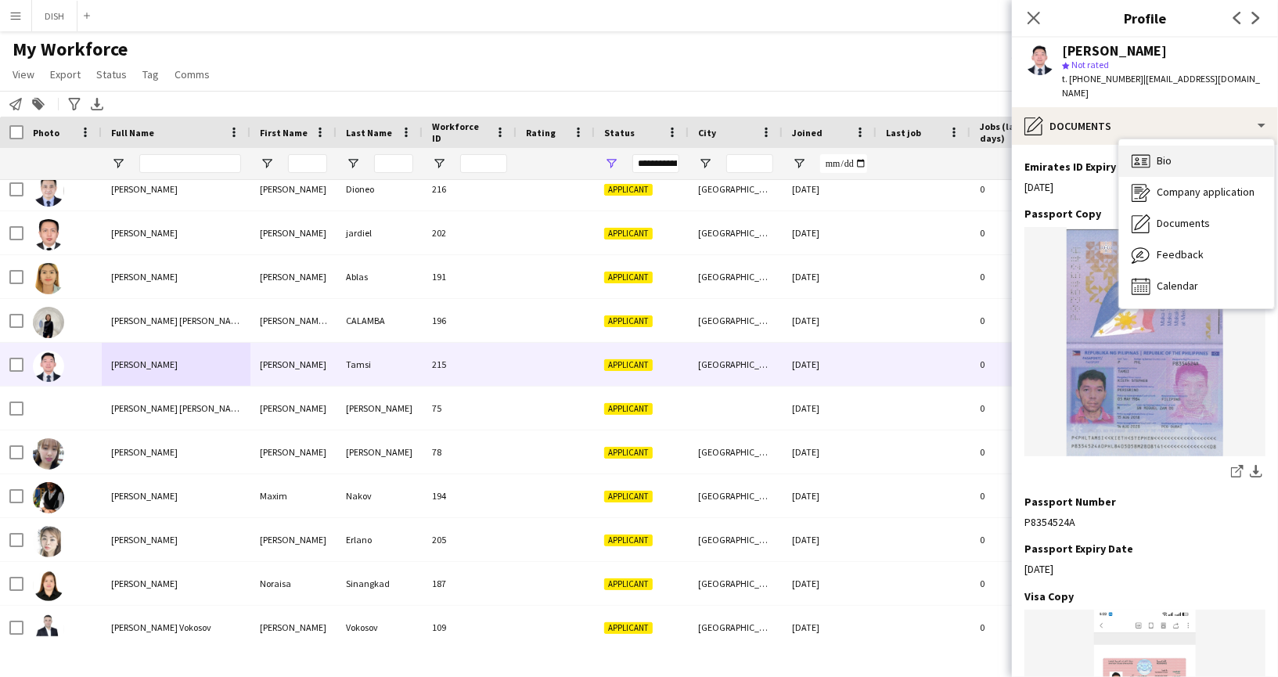
click at [1150, 153] on div "Bio Bio" at bounding box center [1196, 161] width 155 height 31
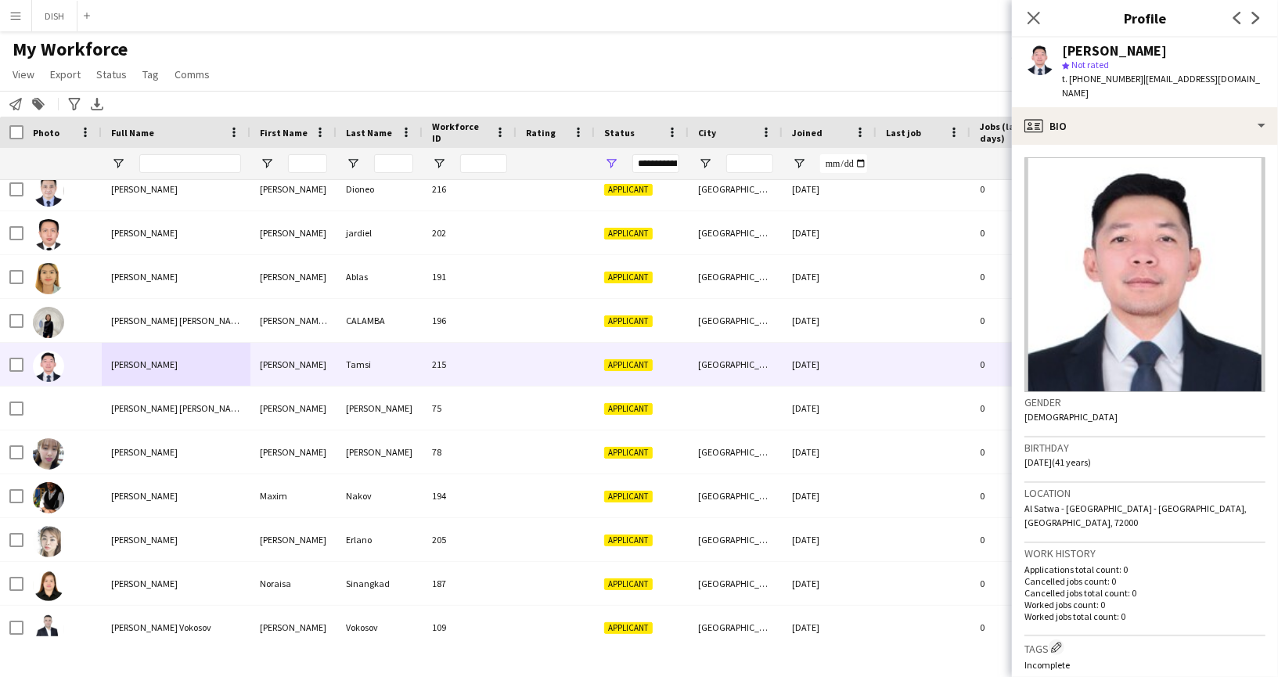
scroll to position [349, 0]
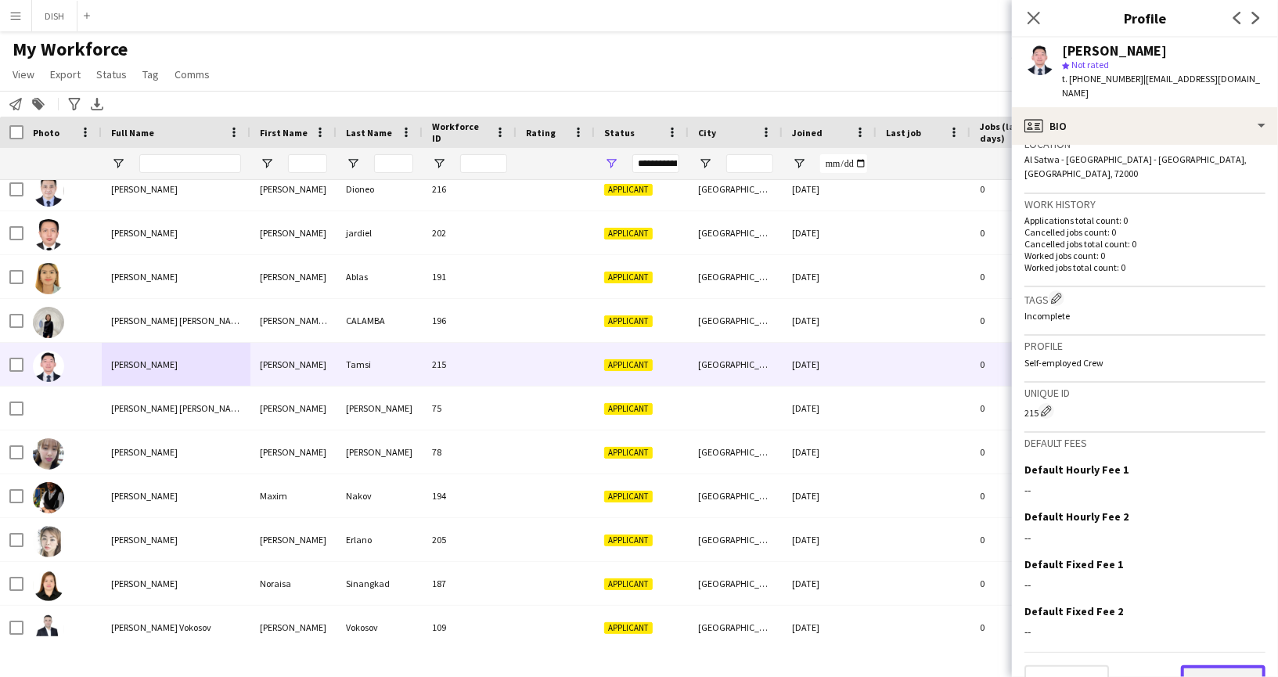
click at [1220, 665] on button "Next" at bounding box center [1223, 680] width 84 height 31
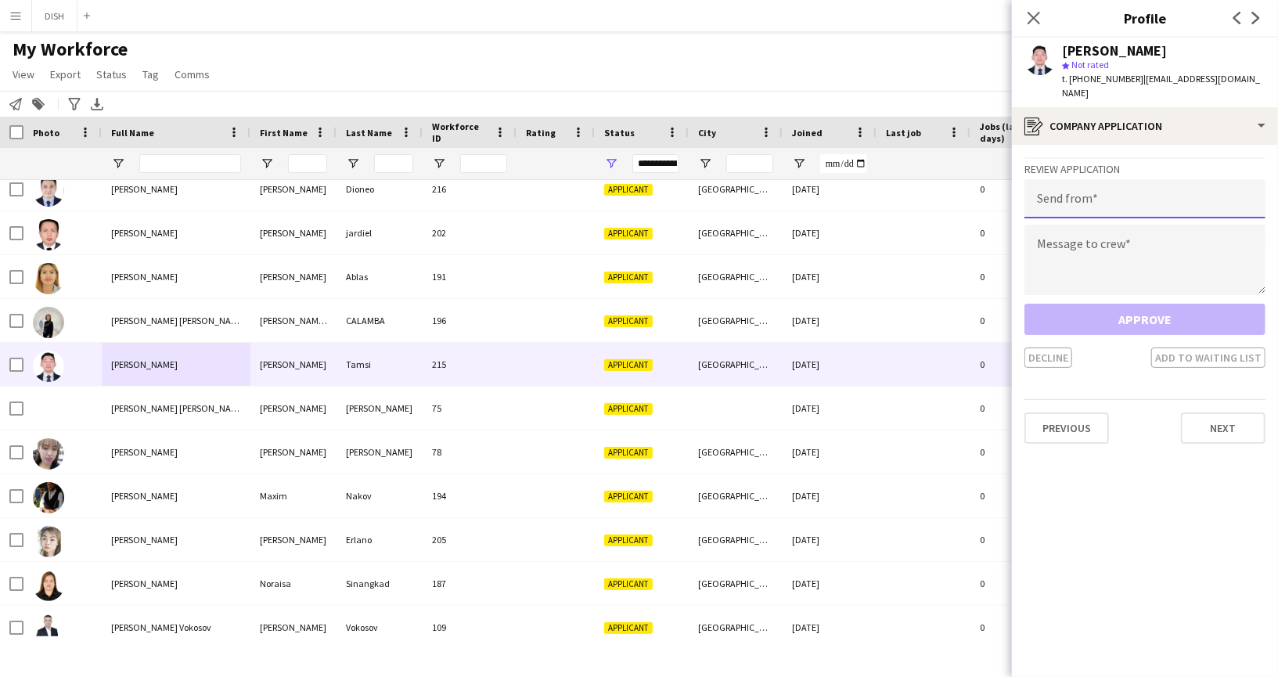
click at [1101, 192] on input "email" at bounding box center [1144, 198] width 241 height 39
type input "**********"
click at [1099, 237] on textarea at bounding box center [1144, 260] width 241 height 70
paste textarea "**********"
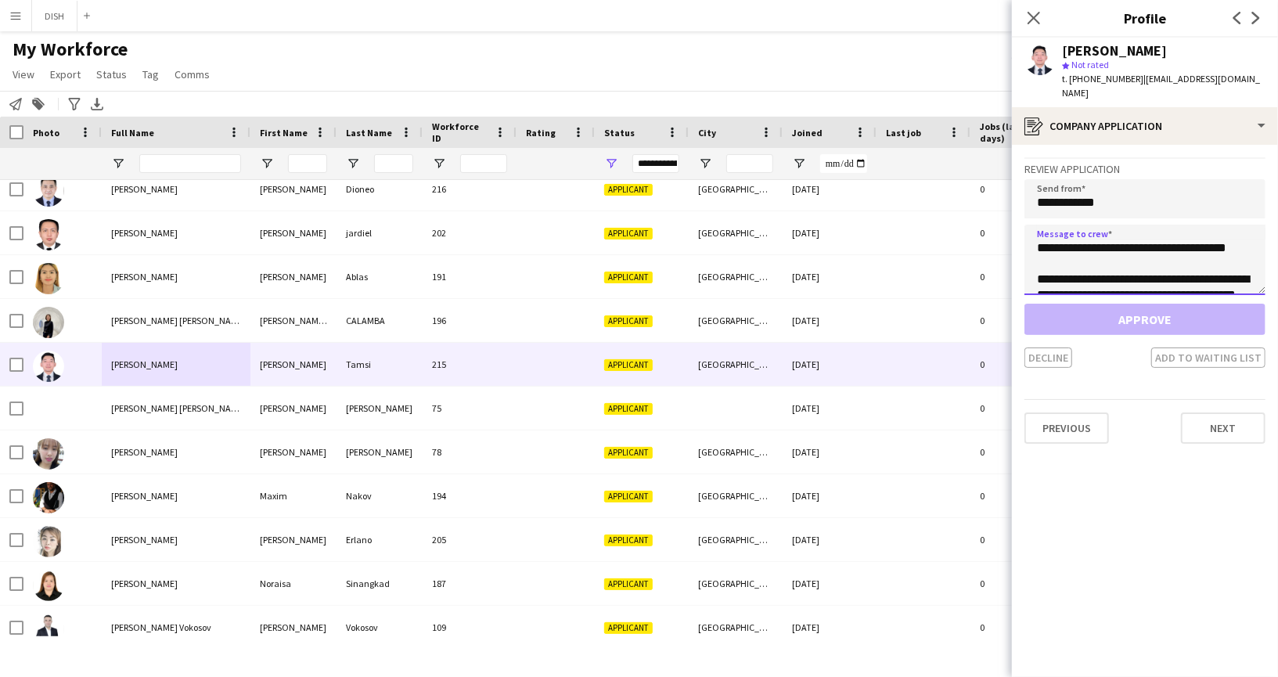
scroll to position [72, 0]
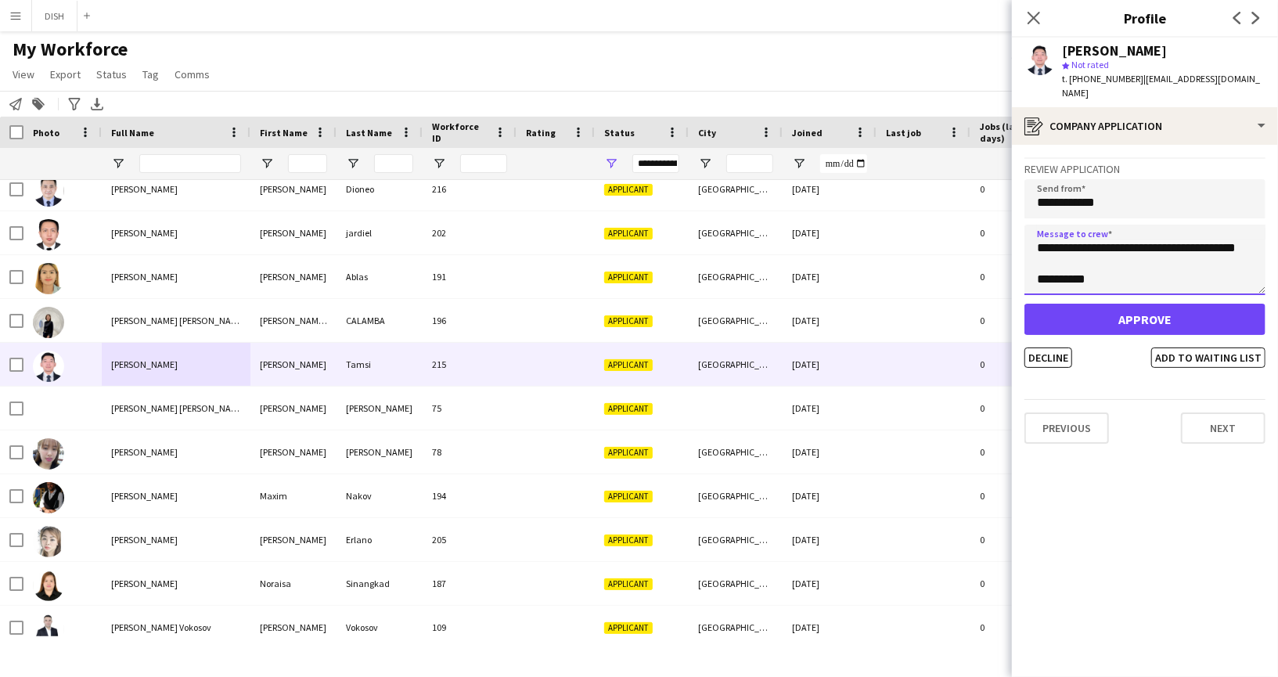
type textarea "**********"
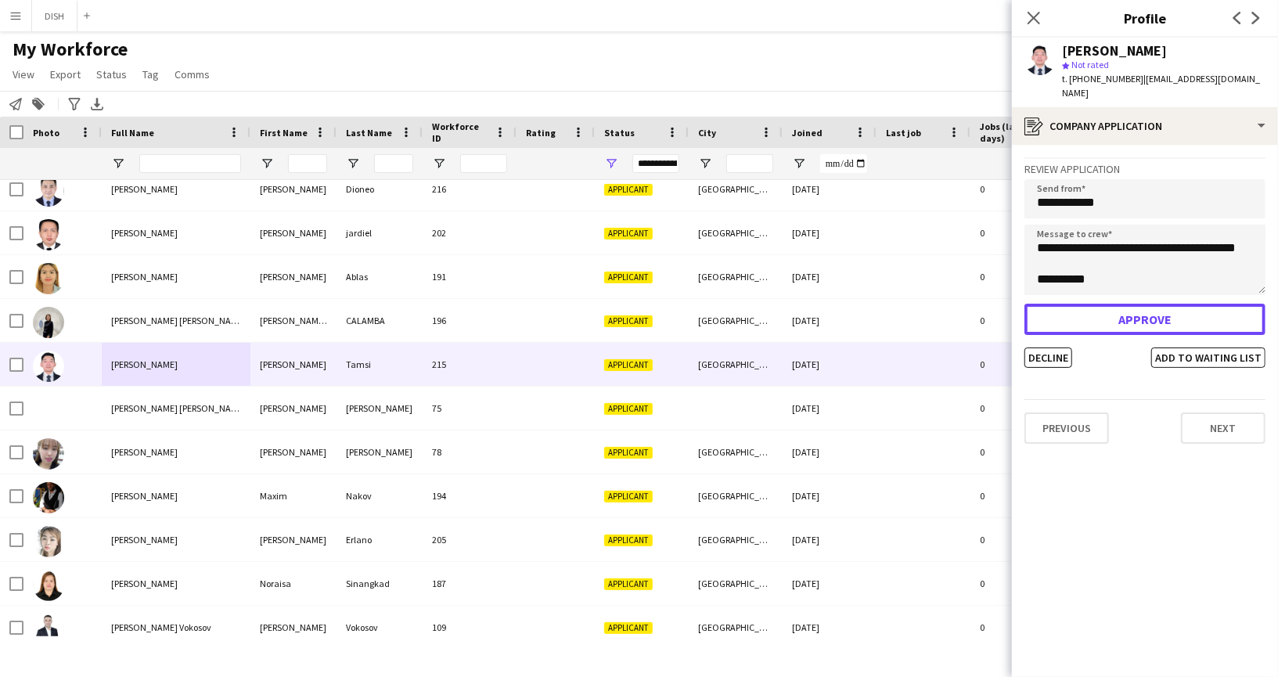
click at [1083, 307] on button "Approve" at bounding box center [1144, 319] width 241 height 31
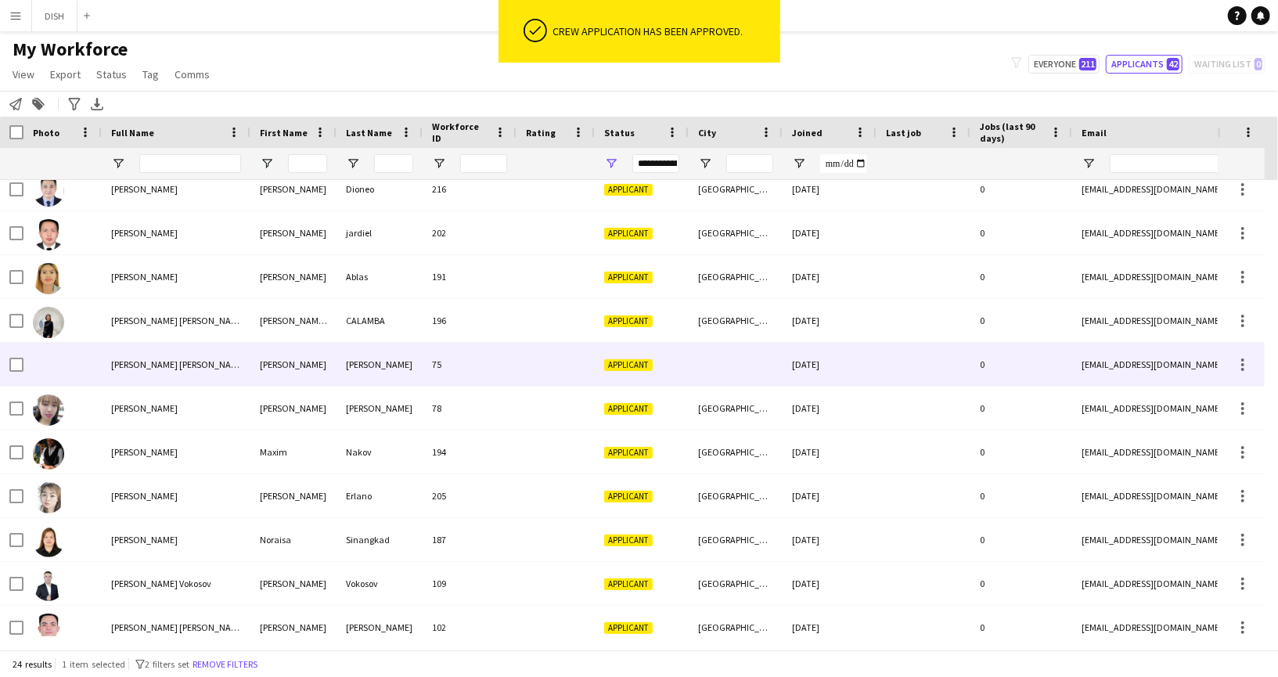
click at [217, 376] on div "[PERSON_NAME] [PERSON_NAME]" at bounding box center [176, 364] width 149 height 43
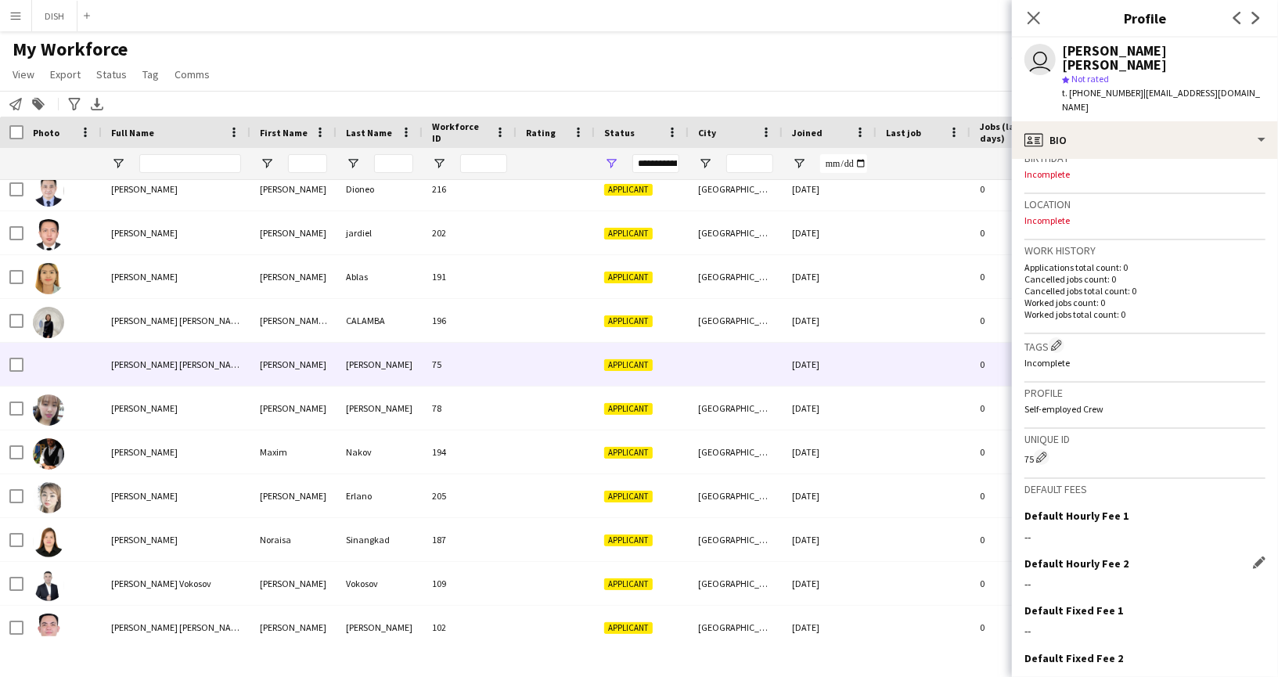
scroll to position [352, 0]
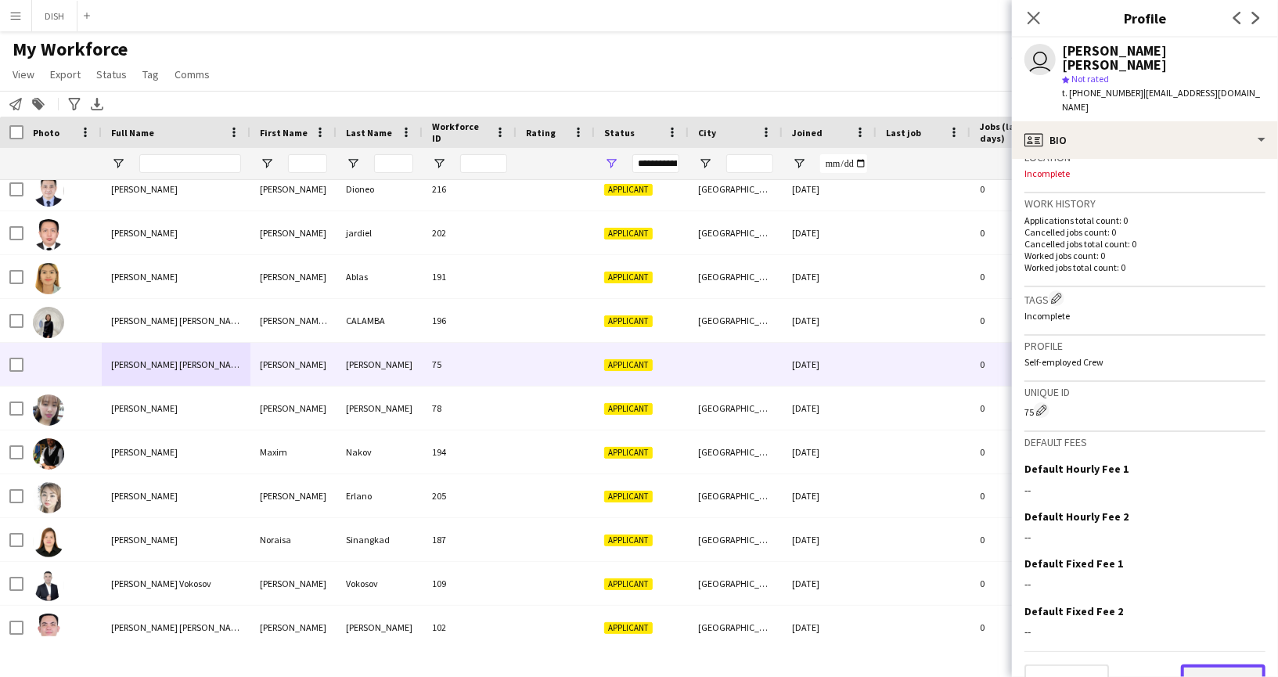
click at [1225, 664] on button "Next" at bounding box center [1223, 679] width 84 height 31
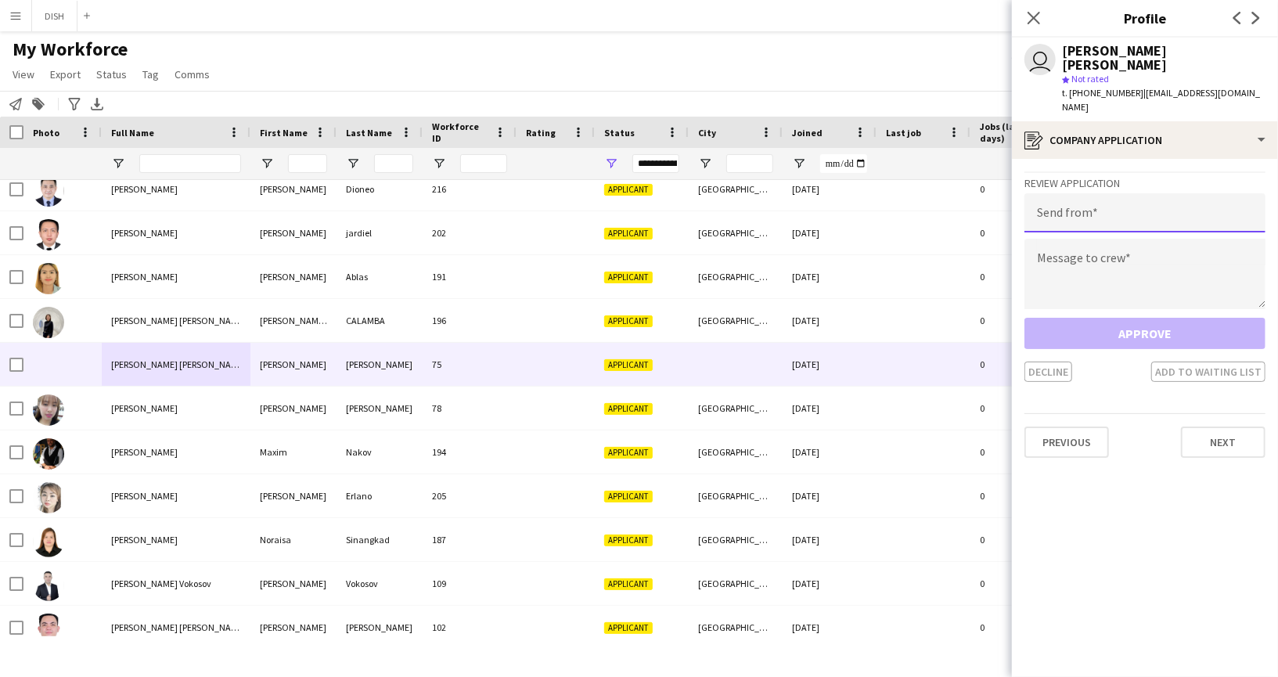
click at [1127, 193] on input "email" at bounding box center [1144, 212] width 241 height 39
type input "**********"
click at [1133, 239] on textarea at bounding box center [1144, 274] width 241 height 70
paste textarea "**********"
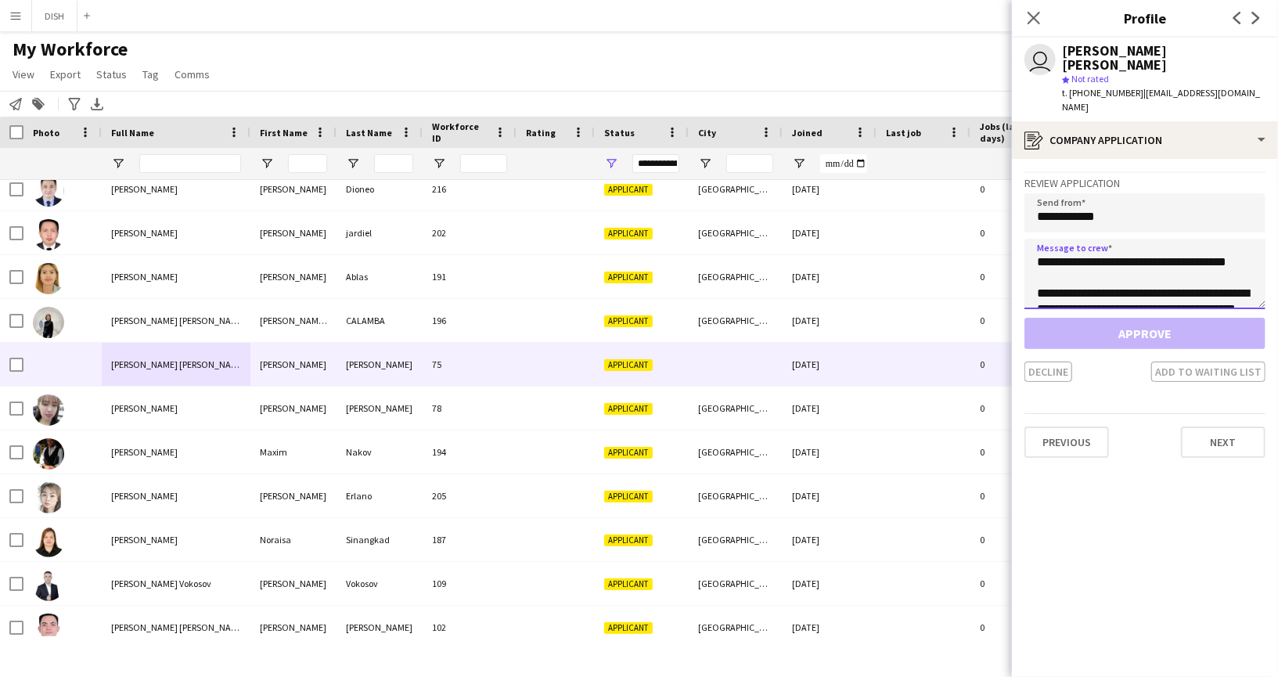
scroll to position [72, 0]
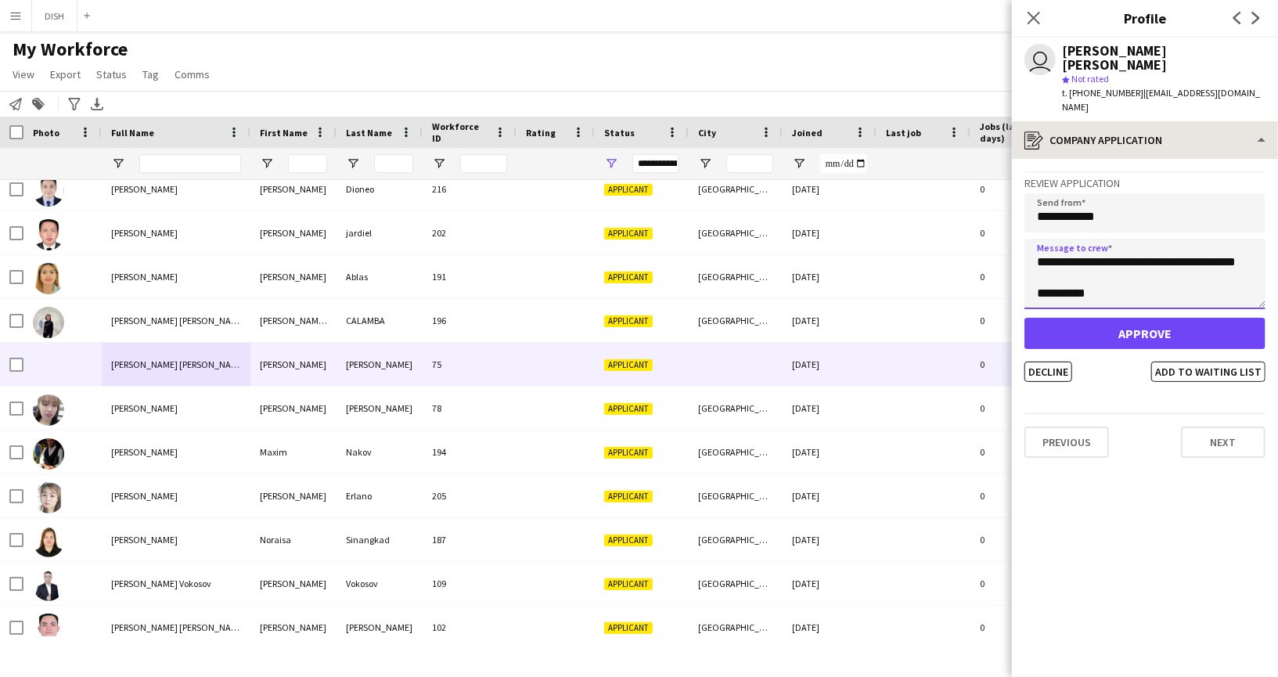
type textarea "**********"
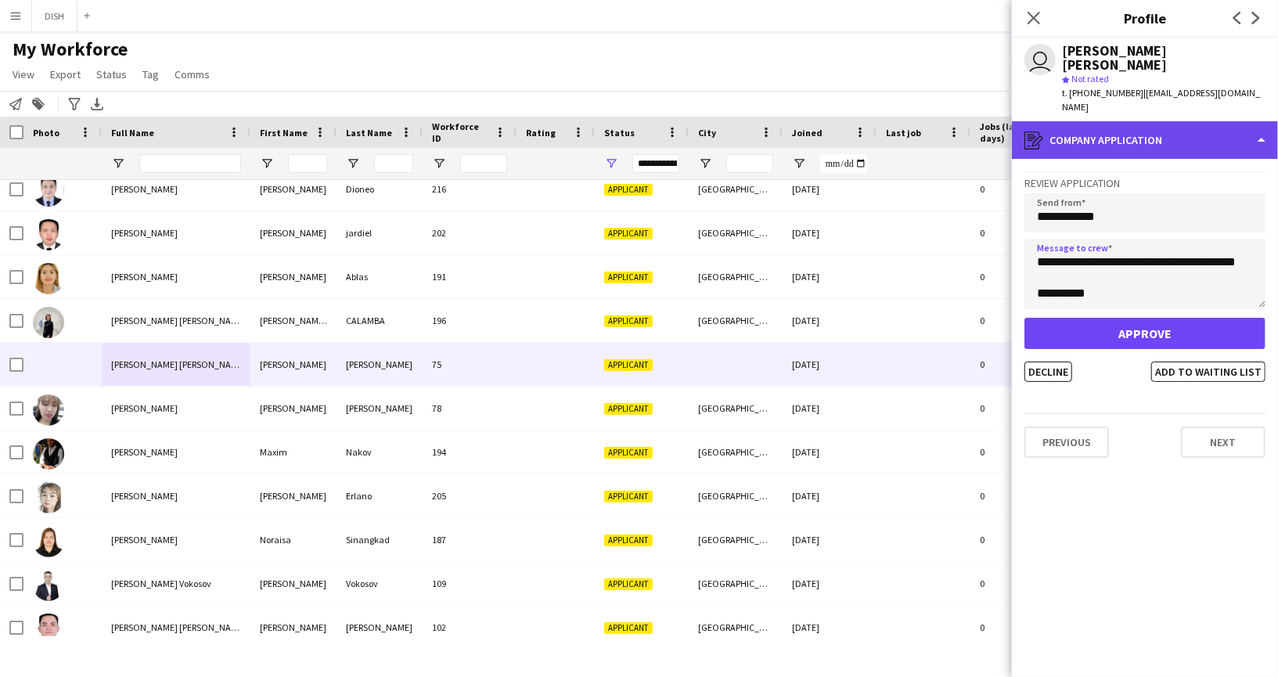
click at [1141, 121] on div "register Company application" at bounding box center [1145, 140] width 266 height 38
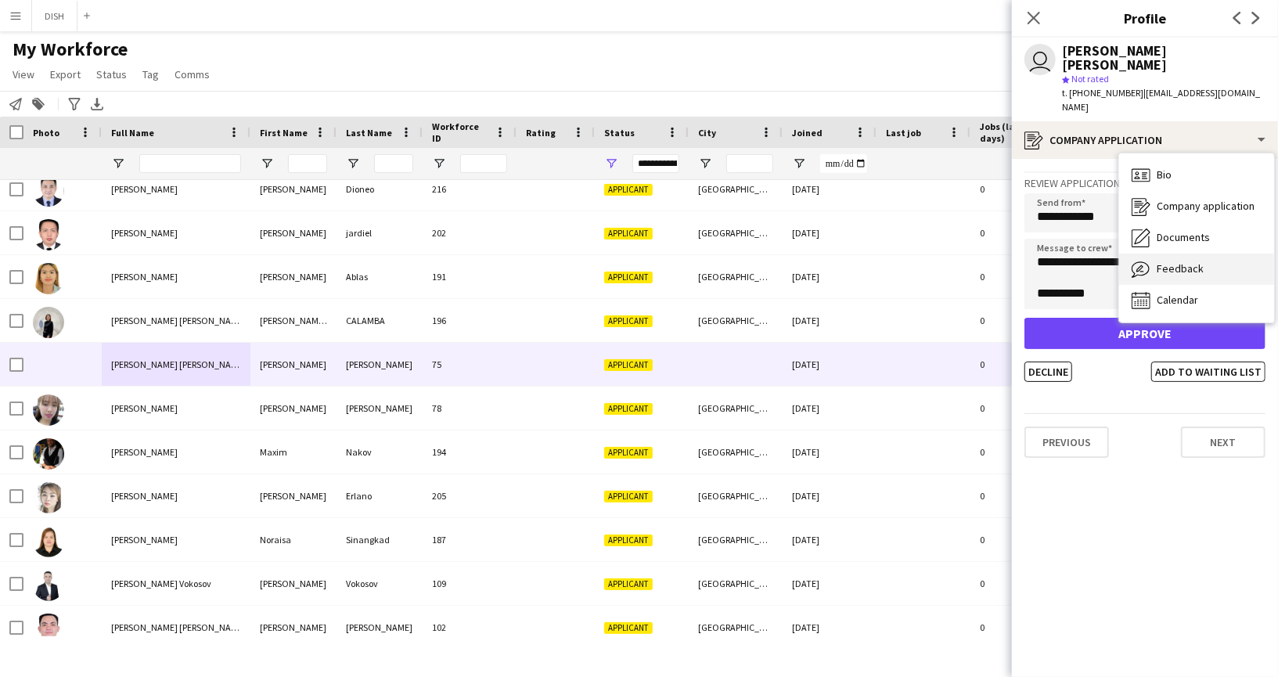
click at [1191, 253] on div "Feedback Feedback" at bounding box center [1196, 268] width 155 height 31
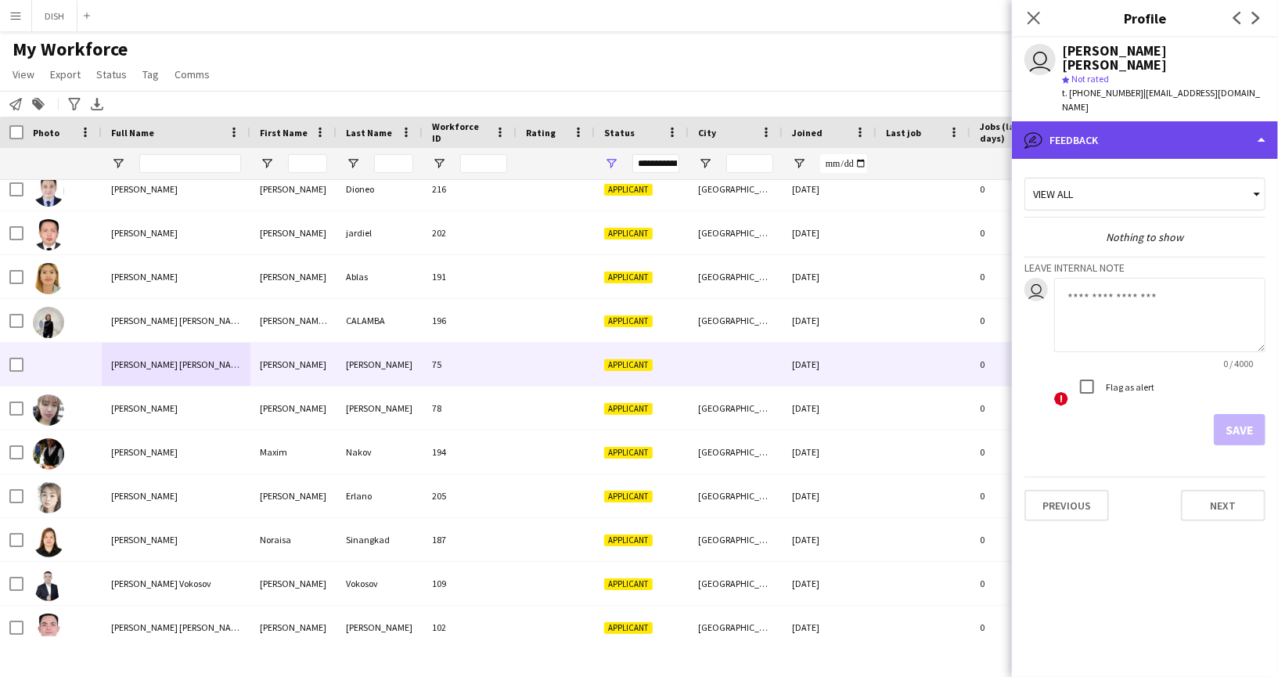
click at [1126, 121] on div "bubble-pencil Feedback" at bounding box center [1145, 140] width 266 height 38
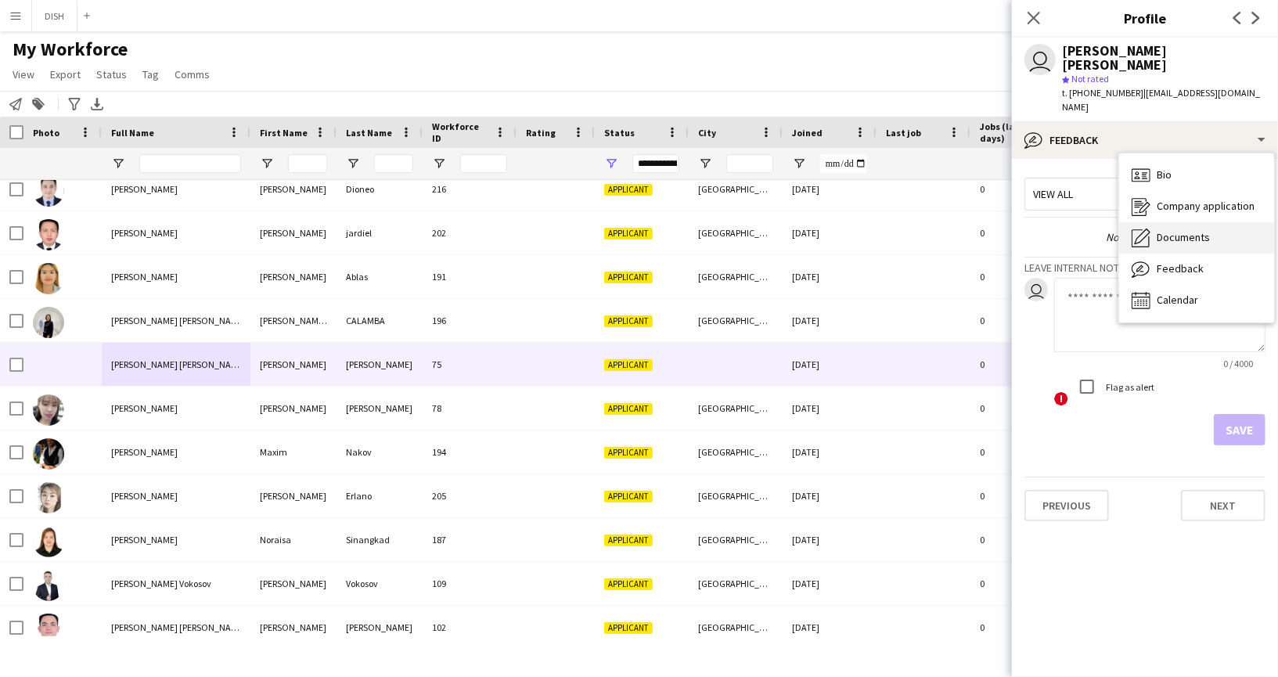
click at [1181, 230] on span "Documents" at bounding box center [1182, 237] width 53 height 14
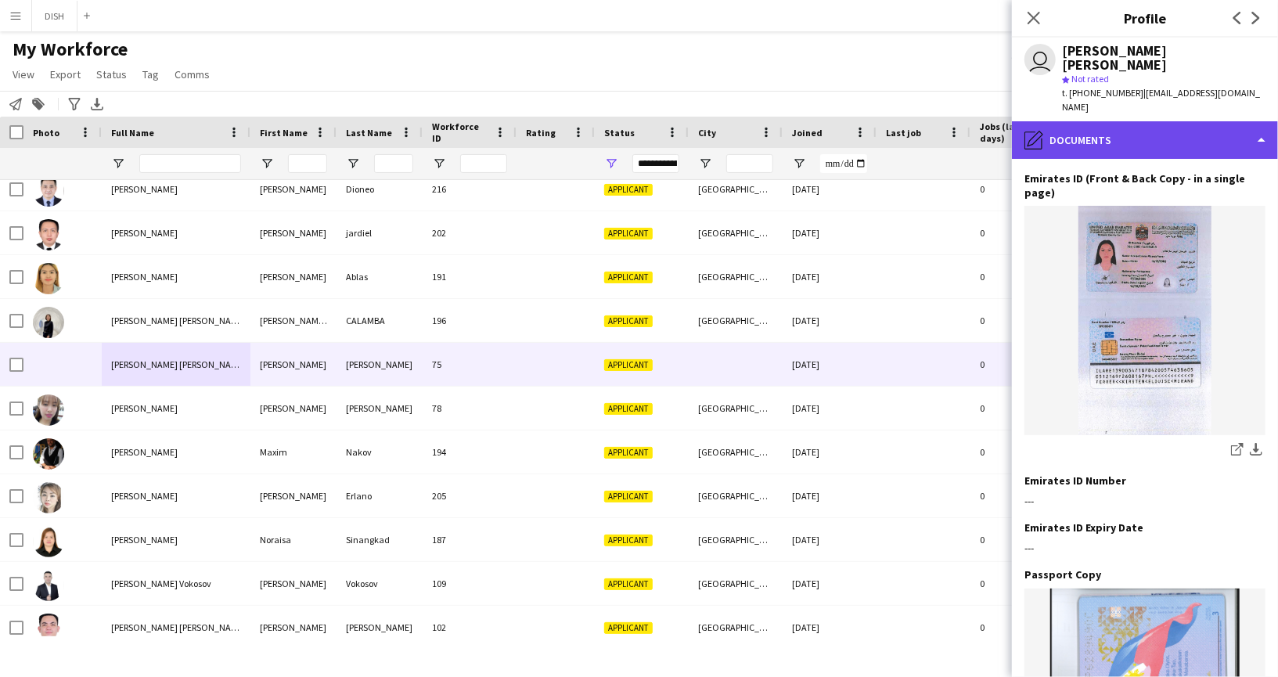
click at [1162, 121] on div "pencil4 Documents" at bounding box center [1145, 140] width 266 height 38
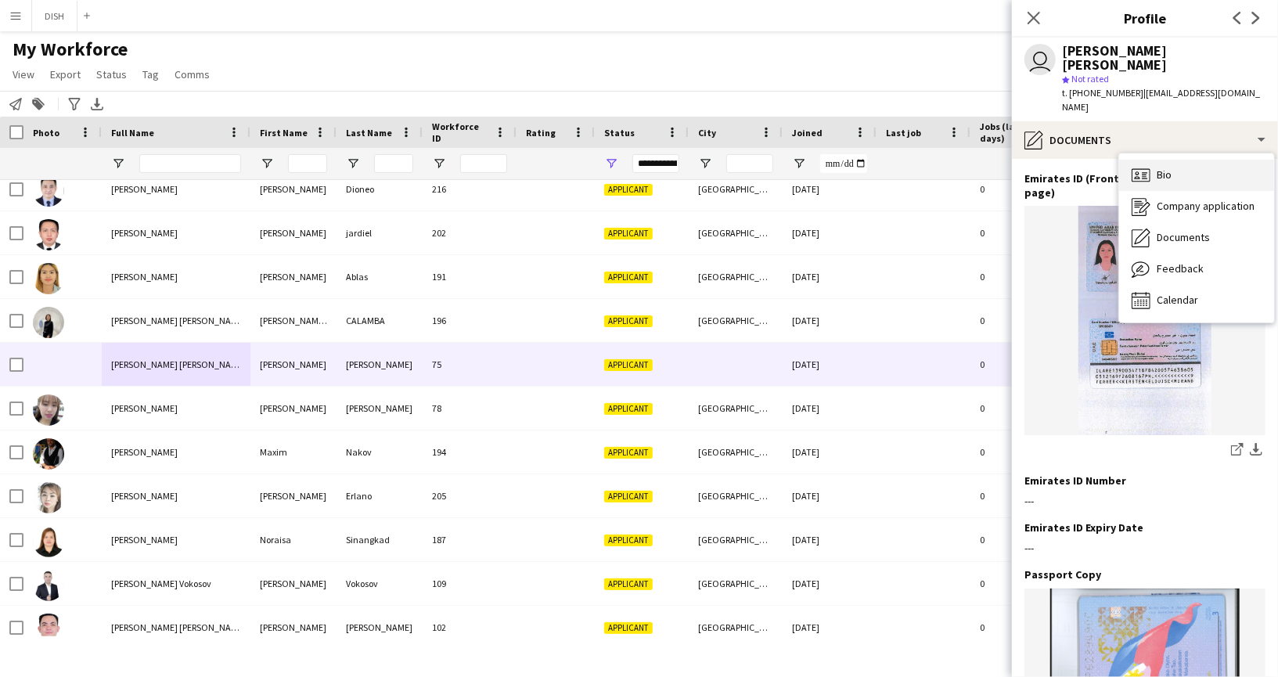
click at [1194, 160] on div "Bio Bio" at bounding box center [1196, 175] width 155 height 31
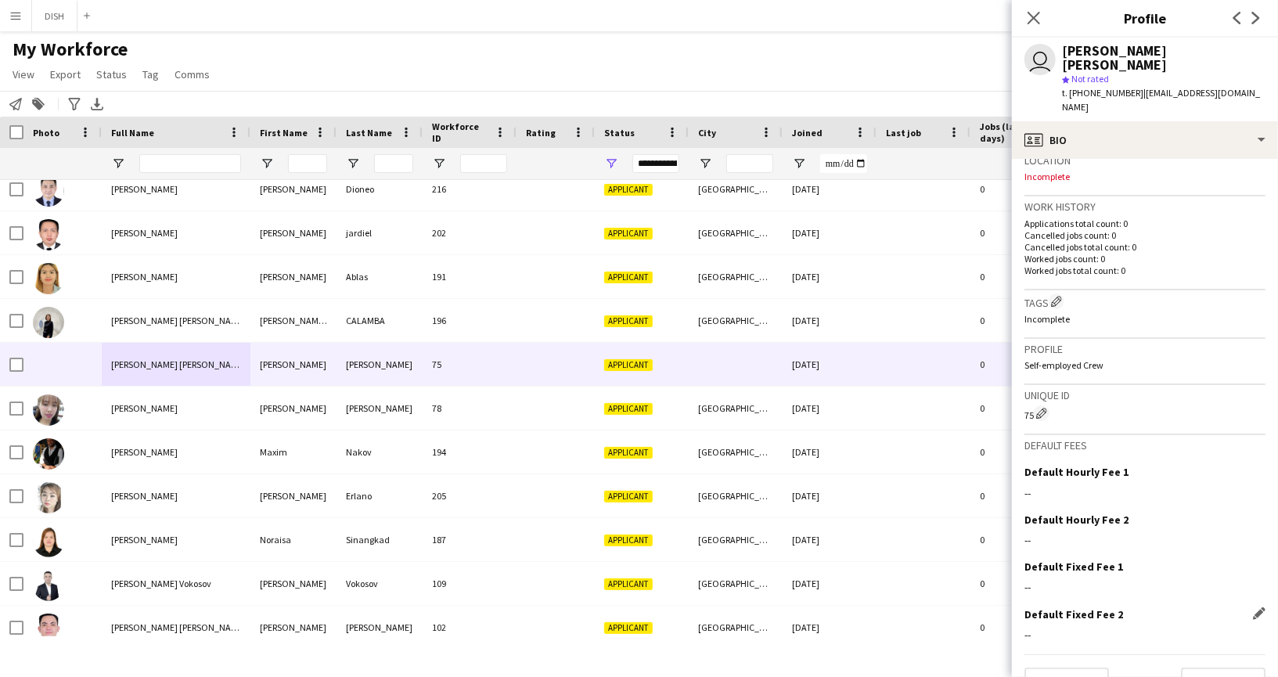
scroll to position [352, 0]
click at [1223, 664] on button "Next" at bounding box center [1223, 679] width 84 height 31
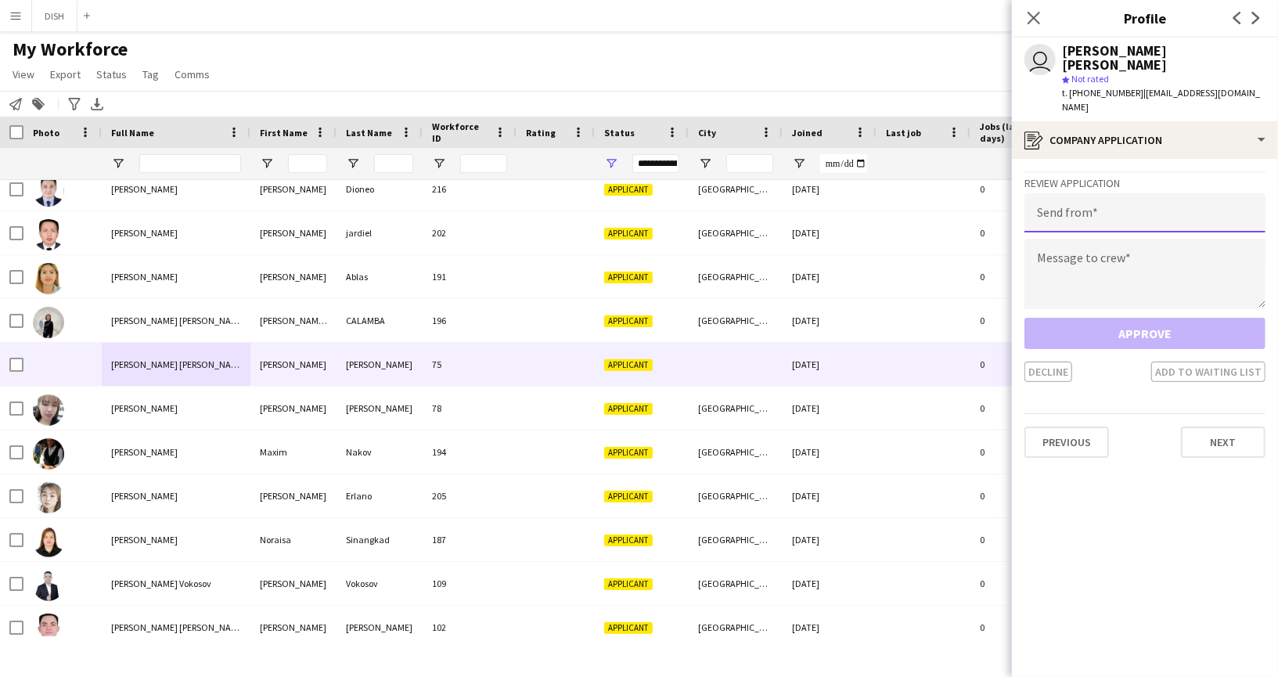
click at [1143, 194] on input "email" at bounding box center [1144, 212] width 241 height 39
type input "**********"
click at [1136, 240] on textarea at bounding box center [1144, 274] width 241 height 70
paste textarea "**********"
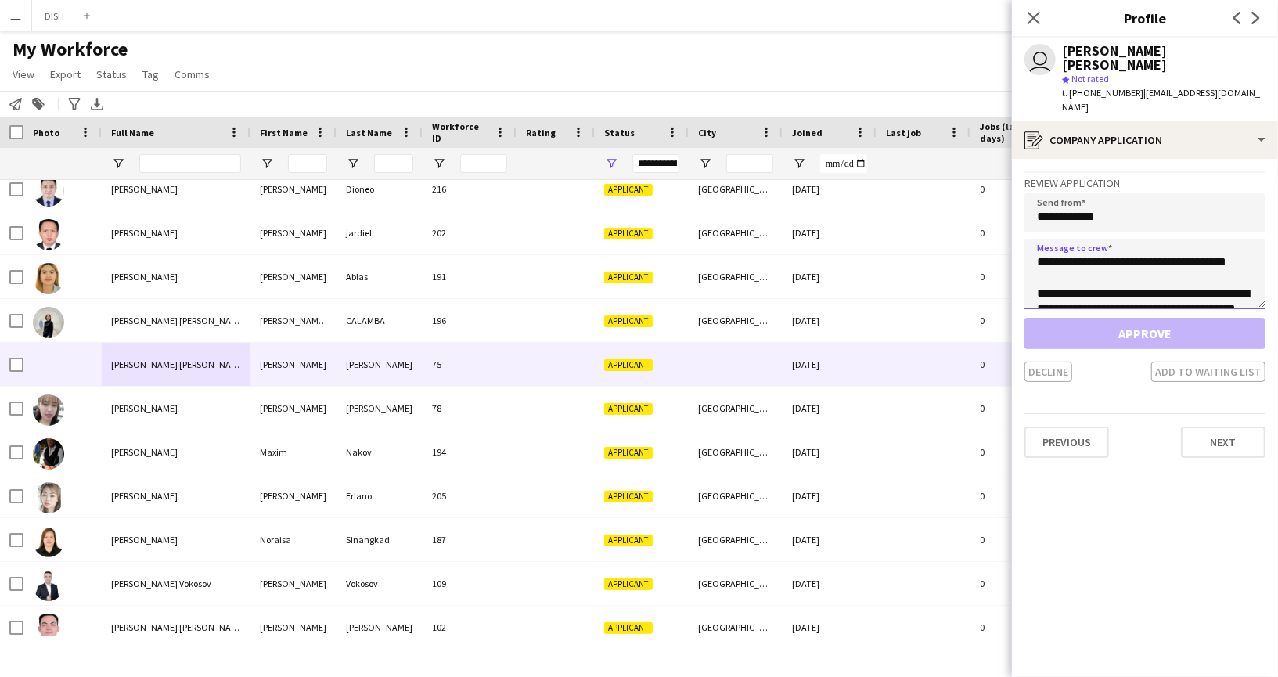
scroll to position [72, 0]
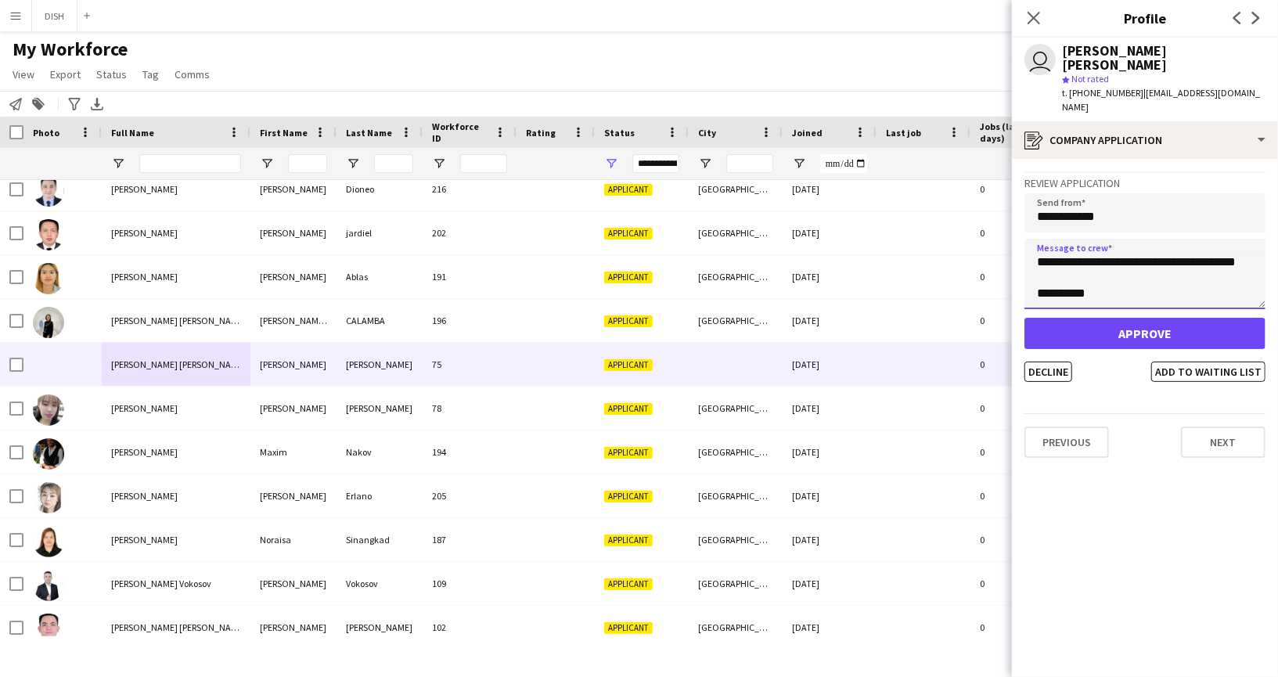
type textarea "**********"
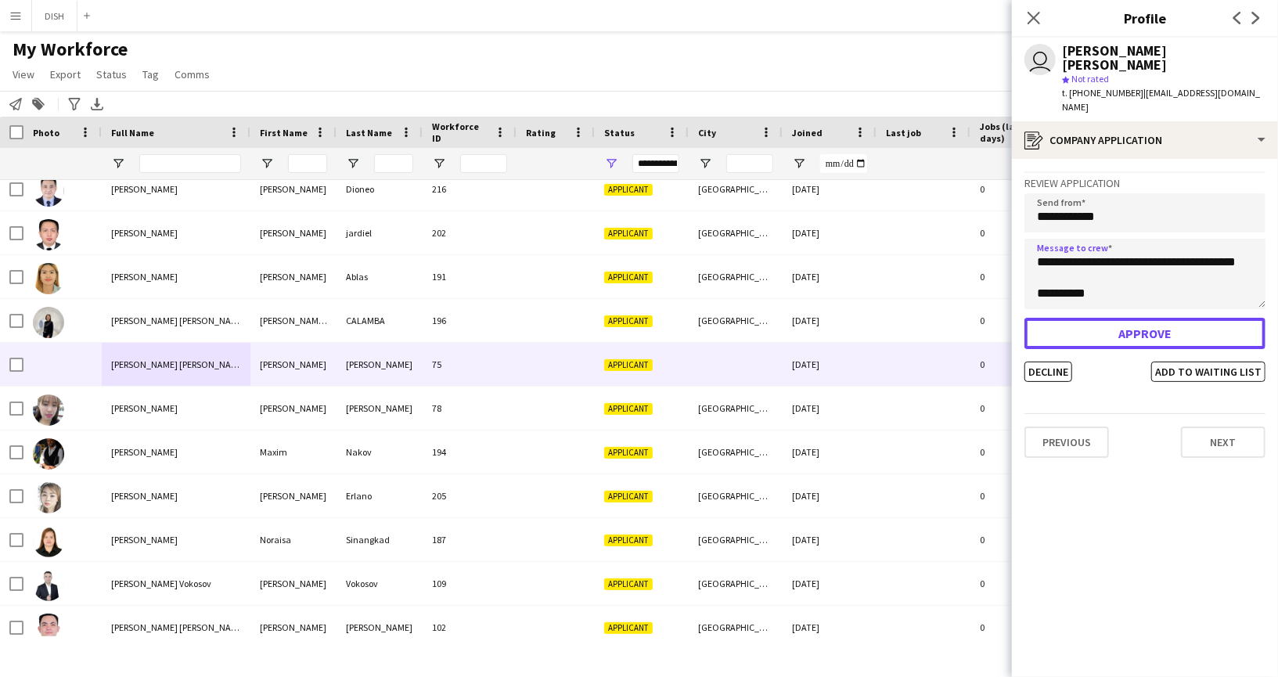
click at [1138, 318] on button "Approve" at bounding box center [1144, 333] width 241 height 31
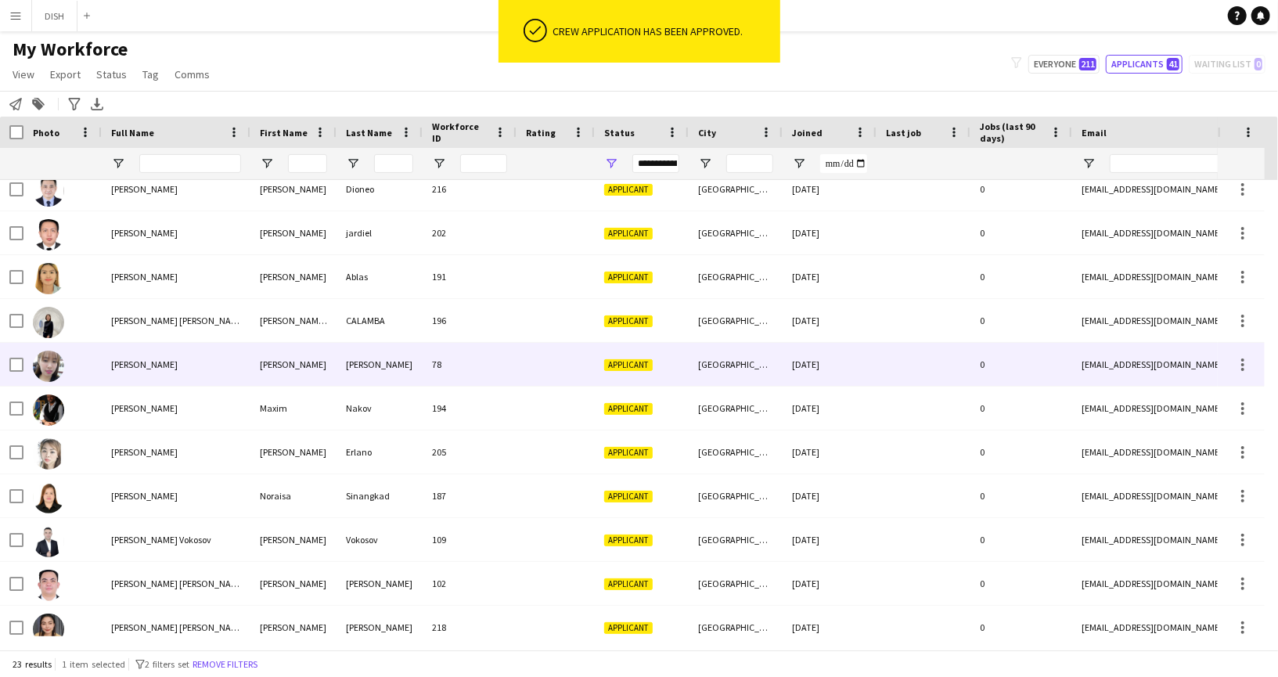
click at [221, 361] on div "[PERSON_NAME]" at bounding box center [176, 364] width 149 height 43
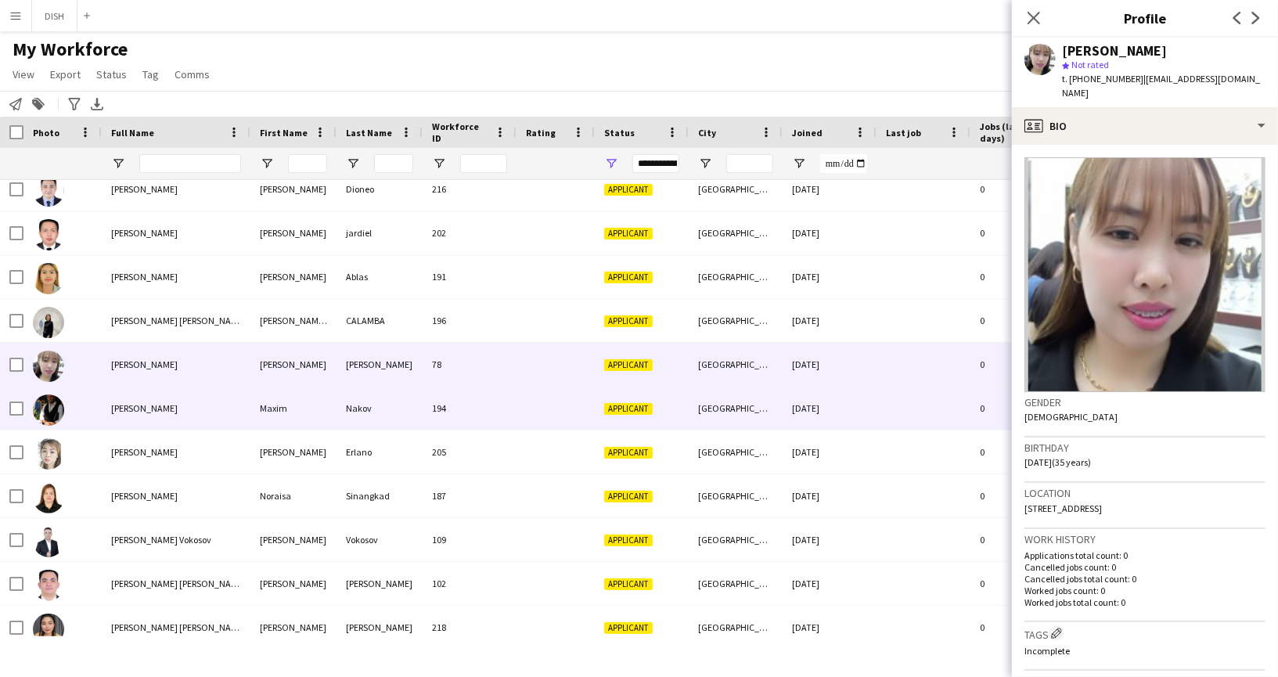
click at [215, 405] on div "[PERSON_NAME]" at bounding box center [176, 407] width 149 height 43
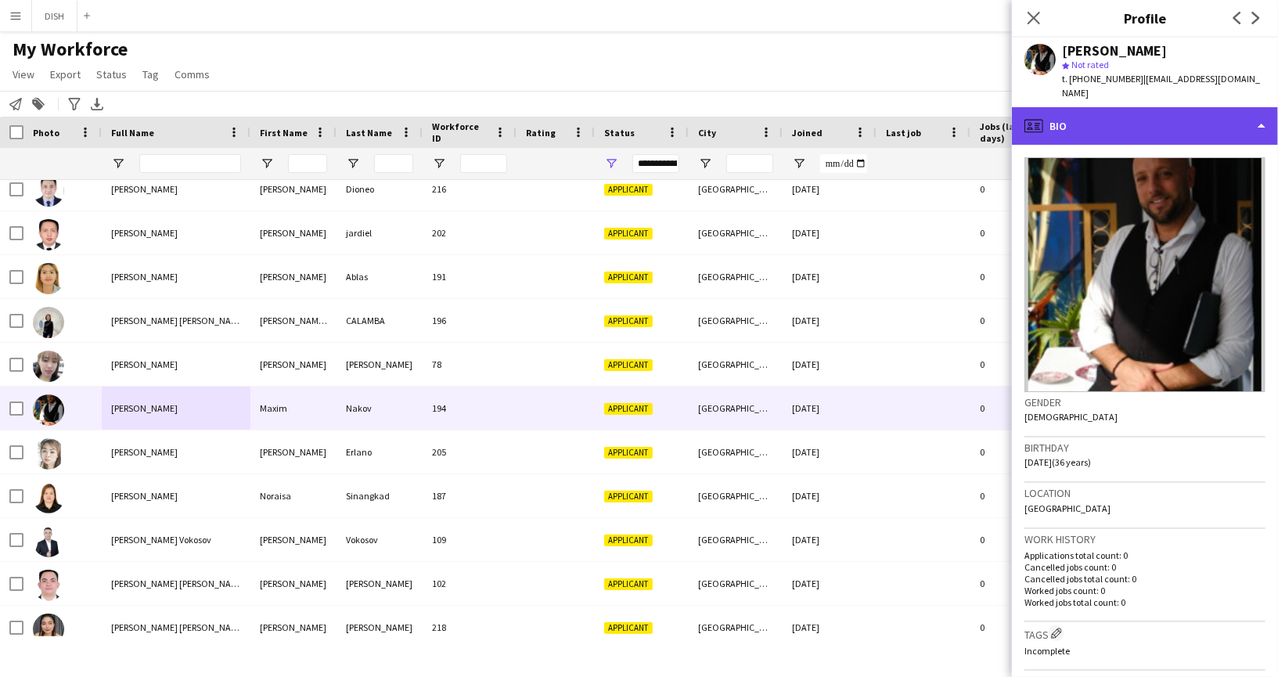
click at [1173, 111] on div "profile Bio" at bounding box center [1145, 126] width 266 height 38
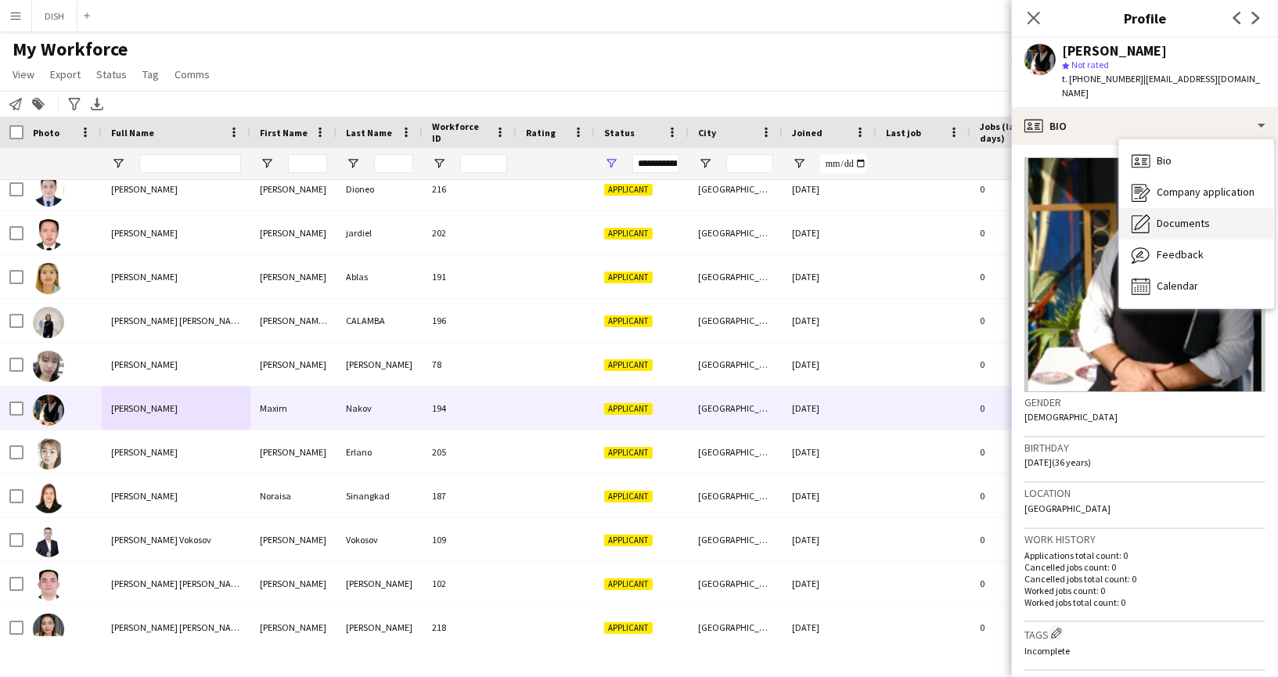
click at [1177, 208] on div "Documents Documents" at bounding box center [1196, 223] width 155 height 31
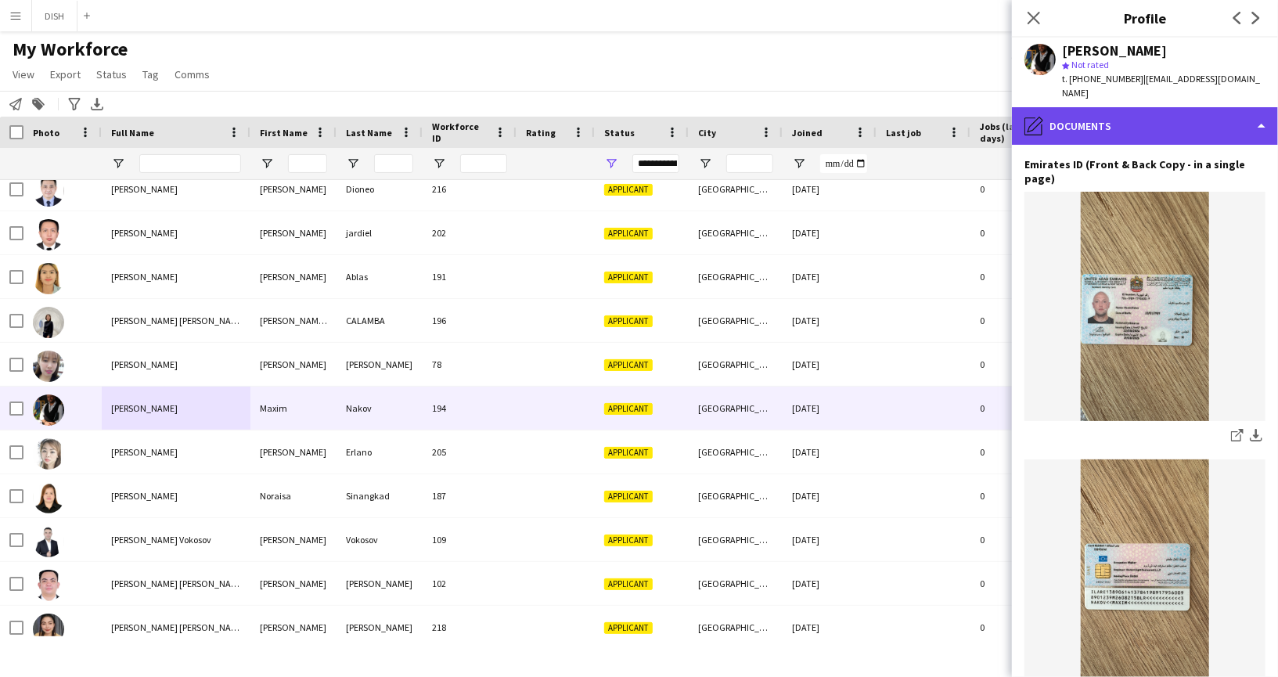
click at [1135, 111] on div "pencil4 Documents" at bounding box center [1145, 126] width 266 height 38
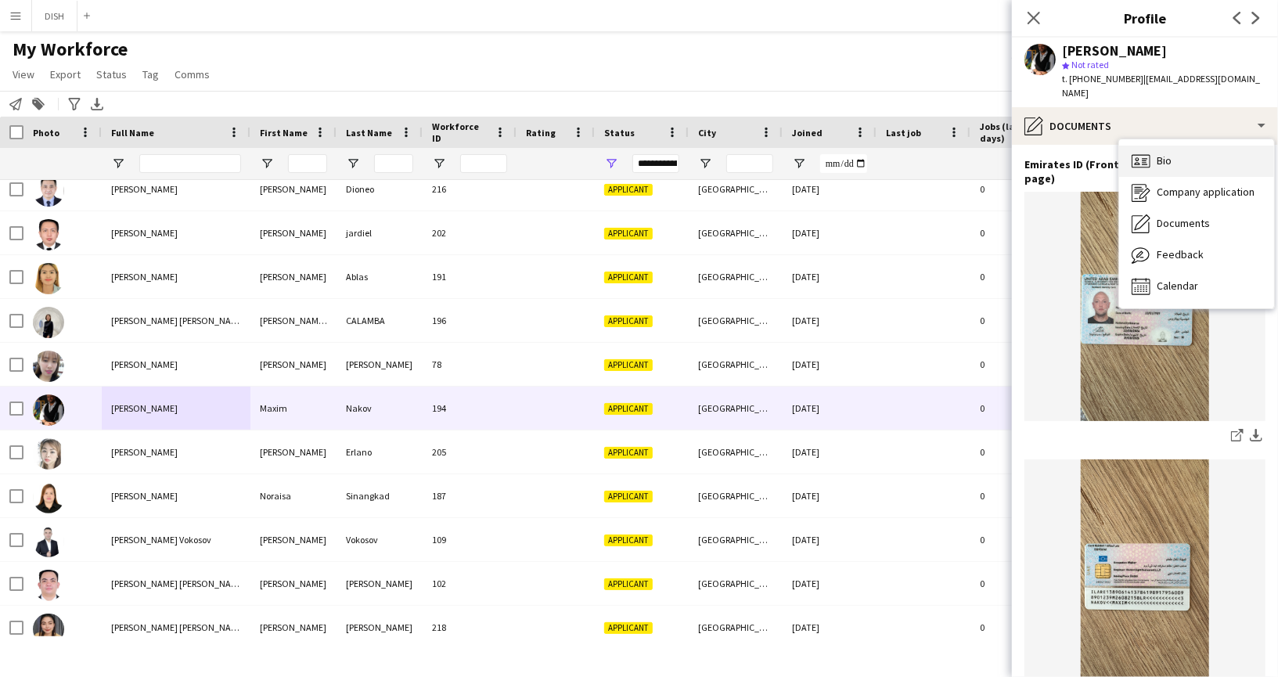
click at [1155, 146] on div "Bio Bio" at bounding box center [1196, 161] width 155 height 31
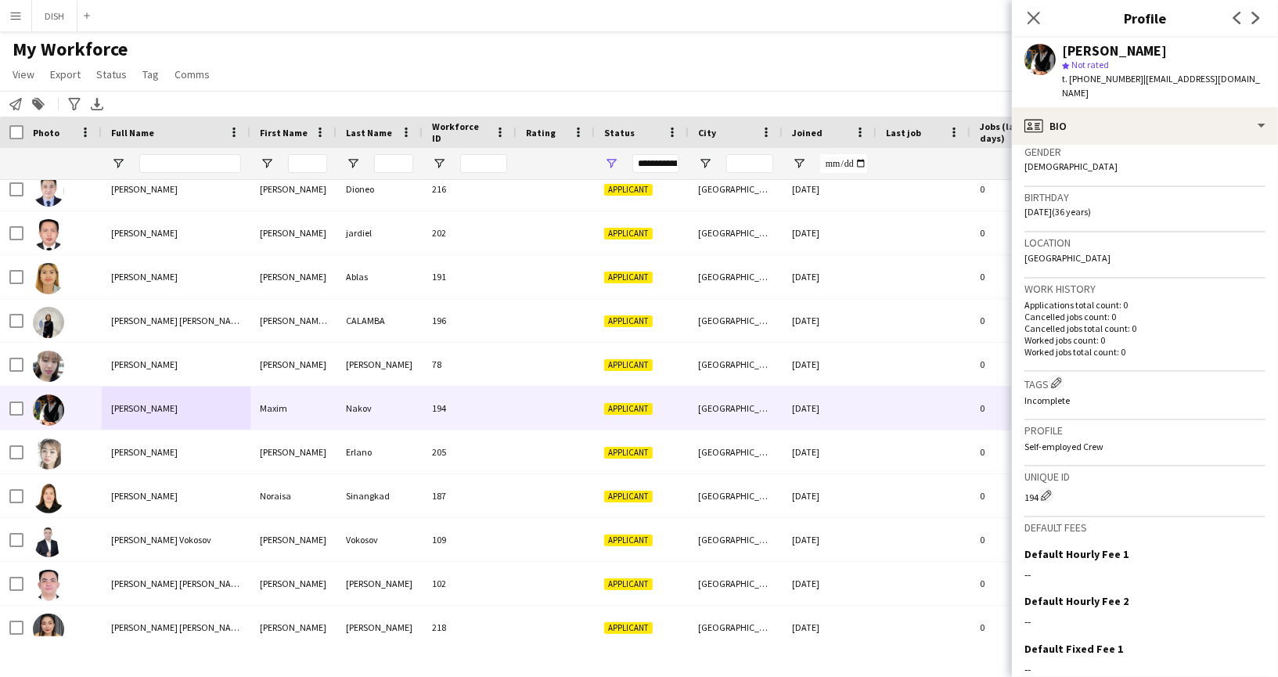
scroll to position [349, 0]
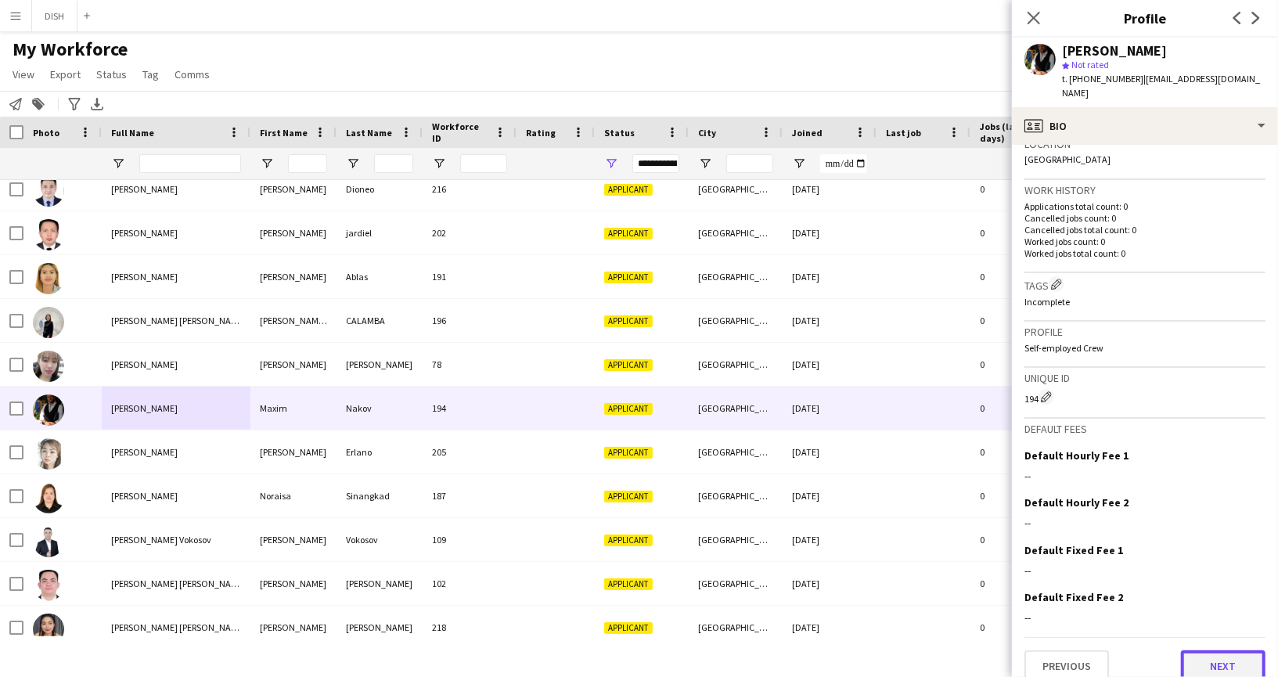
click at [1217, 652] on button "Next" at bounding box center [1223, 665] width 84 height 31
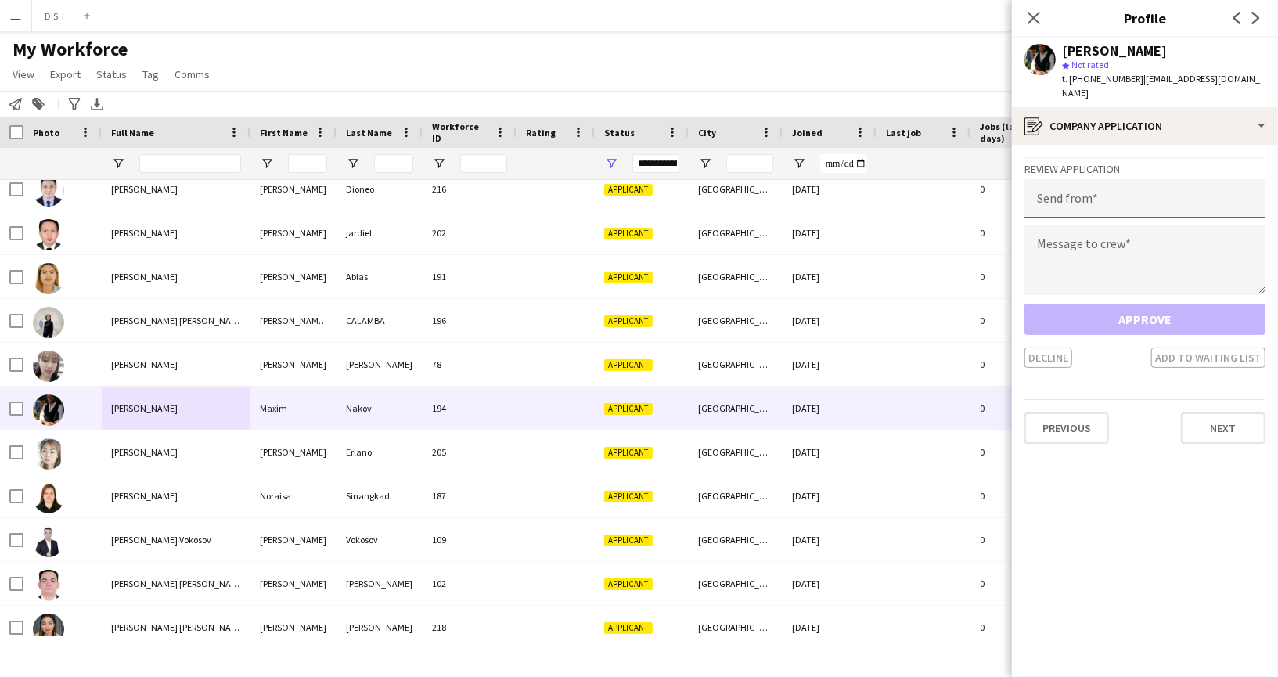
click at [1120, 185] on input "email" at bounding box center [1144, 198] width 241 height 39
type input "**********"
click at [1120, 231] on textarea at bounding box center [1144, 260] width 241 height 70
paste textarea "**********"
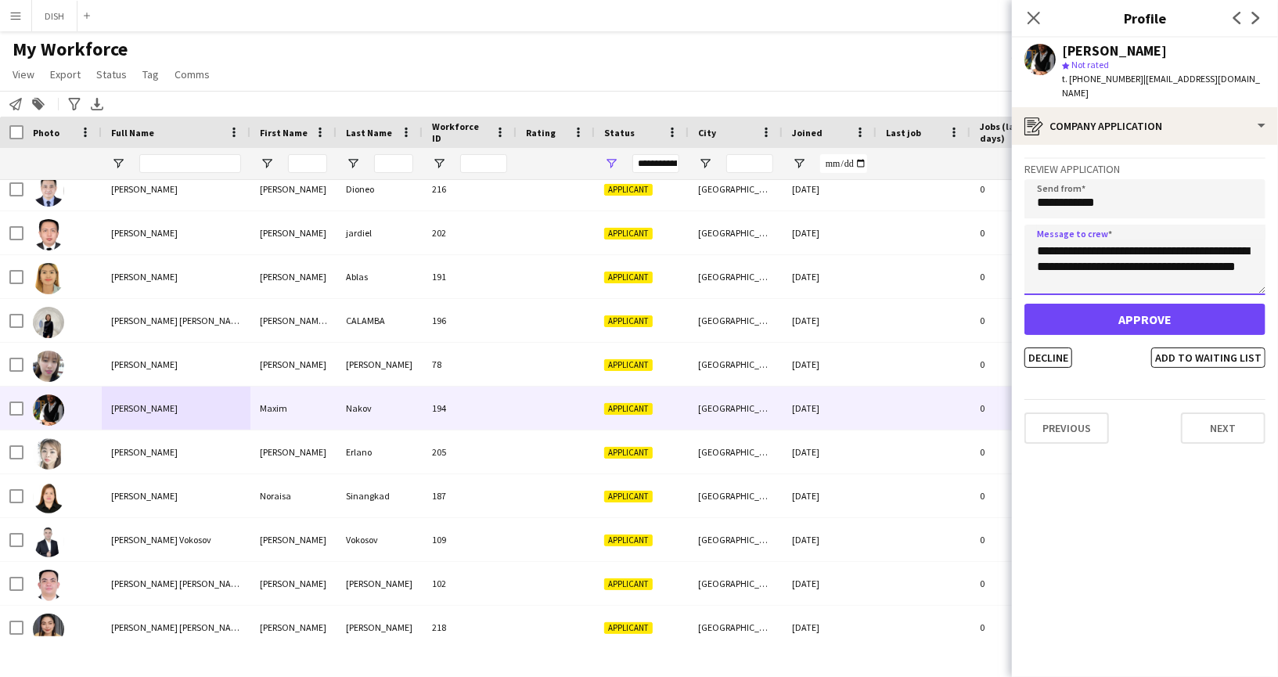
scroll to position [0, 0]
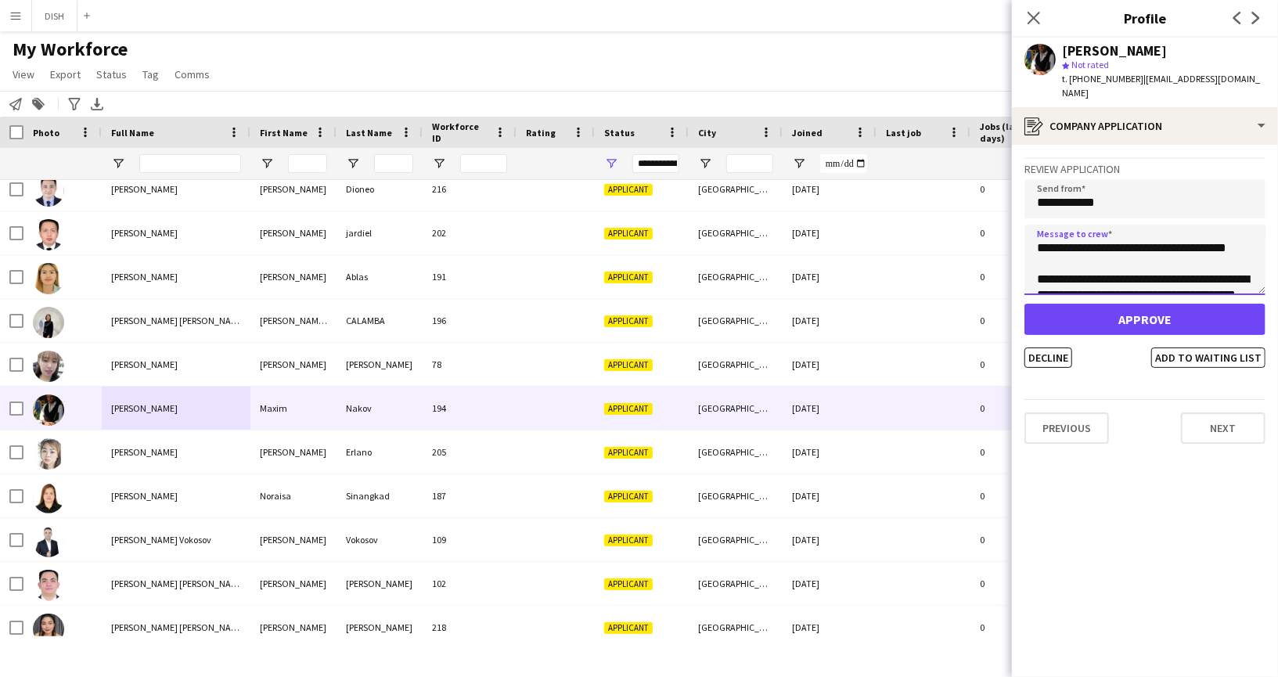
click at [1108, 250] on textarea "**********" at bounding box center [1144, 260] width 241 height 70
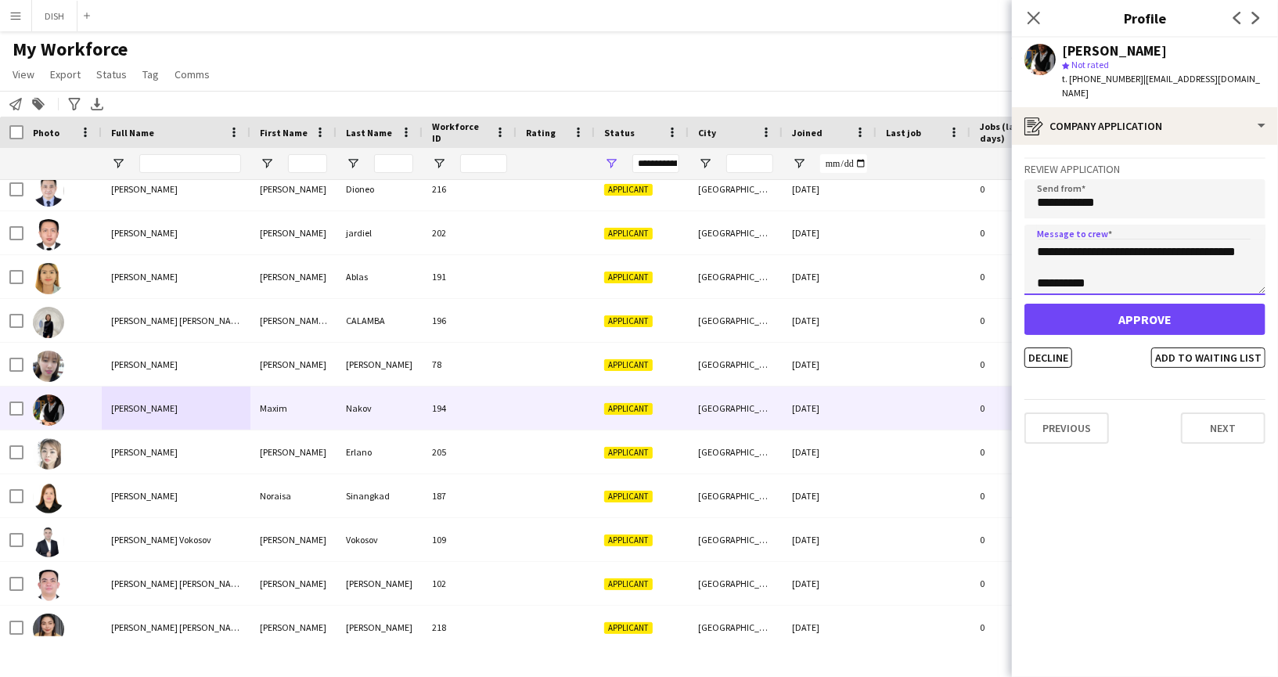
scroll to position [46, 0]
drag, startPoint x: 1134, startPoint y: 265, endPoint x: 1075, endPoint y: 234, distance: 66.5
click at [1075, 234] on textarea "**********" at bounding box center [1144, 260] width 241 height 70
type textarea "**********"
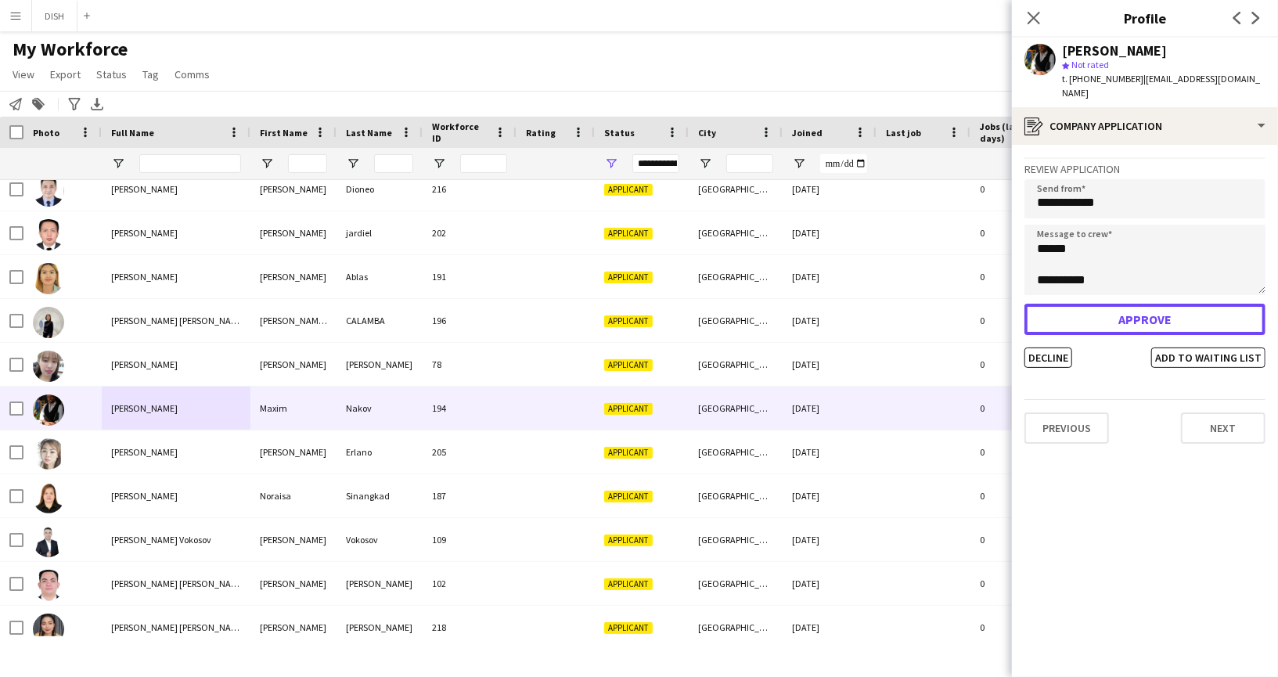
click at [1140, 304] on button "Approve" at bounding box center [1144, 319] width 241 height 31
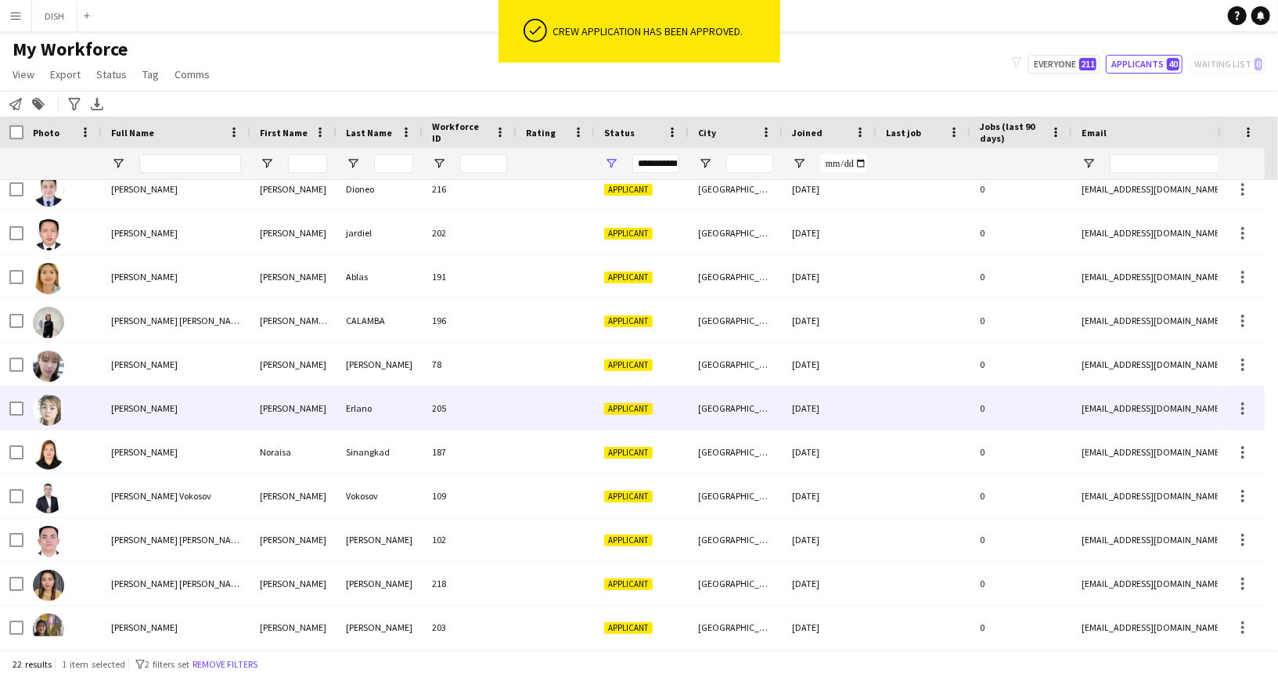
click at [194, 408] on div "[PERSON_NAME]" at bounding box center [176, 407] width 149 height 43
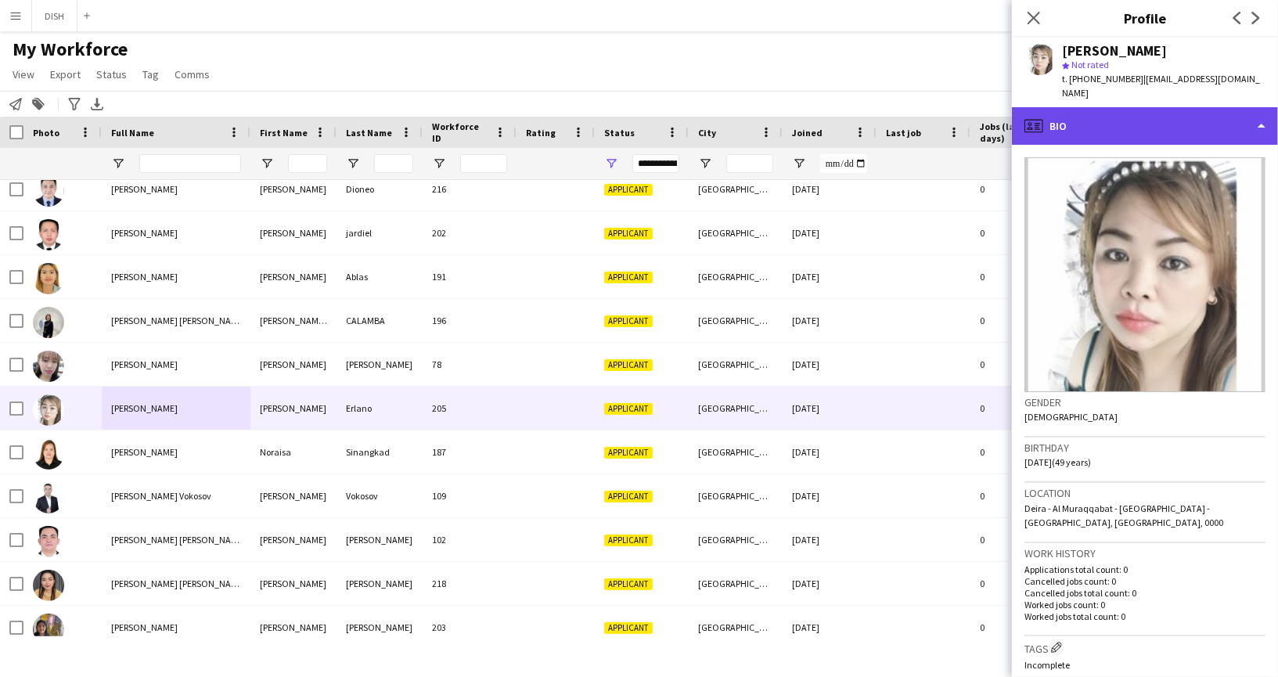
click at [1138, 109] on div "profile Bio" at bounding box center [1145, 126] width 266 height 38
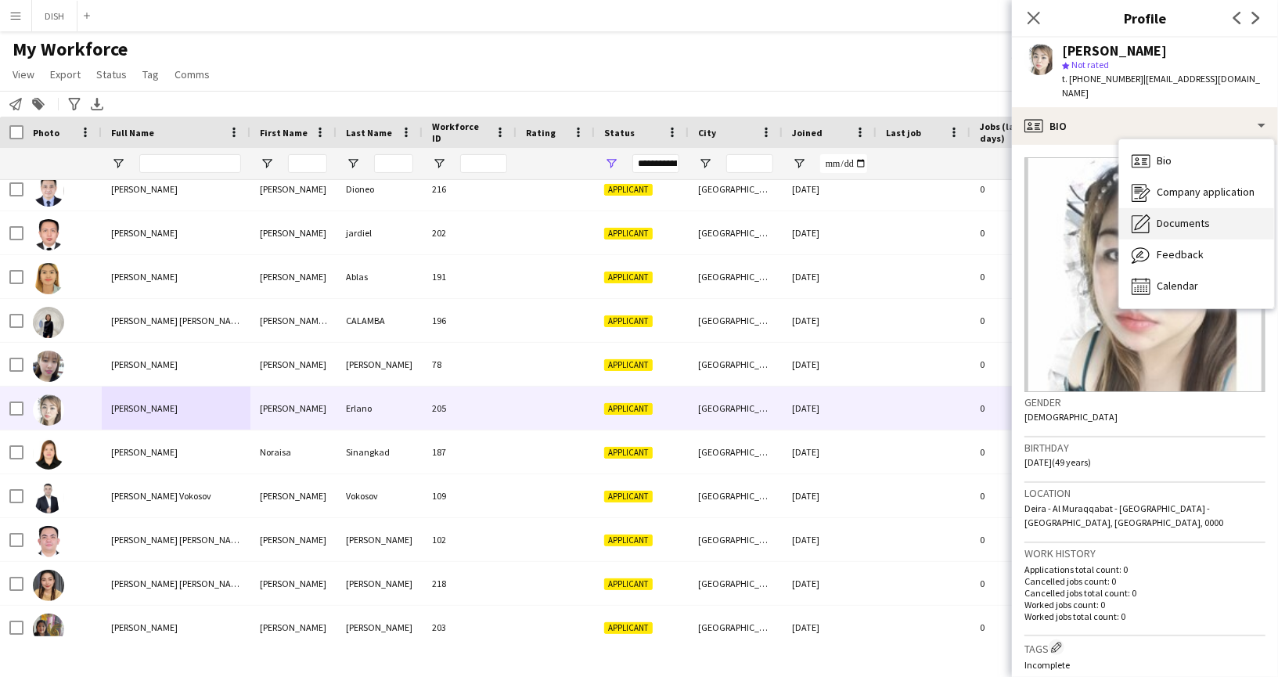
click at [1171, 216] on div "Documents Documents" at bounding box center [1196, 223] width 155 height 31
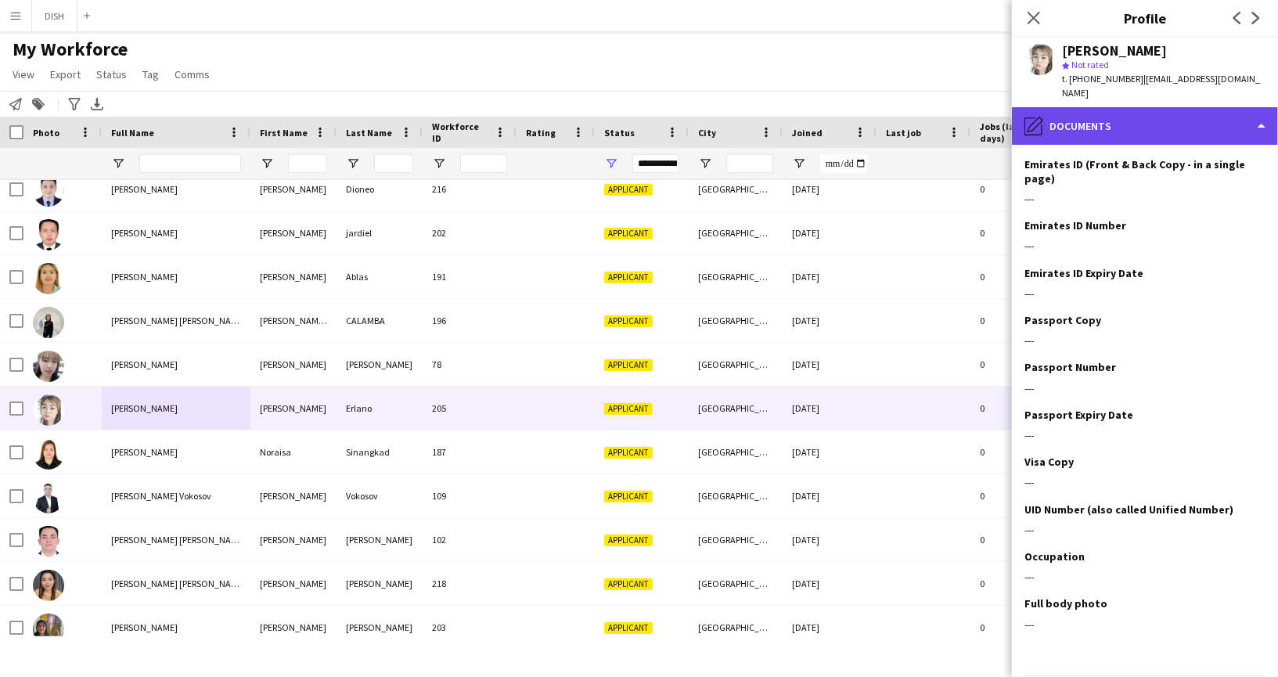
click at [1124, 118] on div "pencil4 Documents" at bounding box center [1145, 126] width 266 height 38
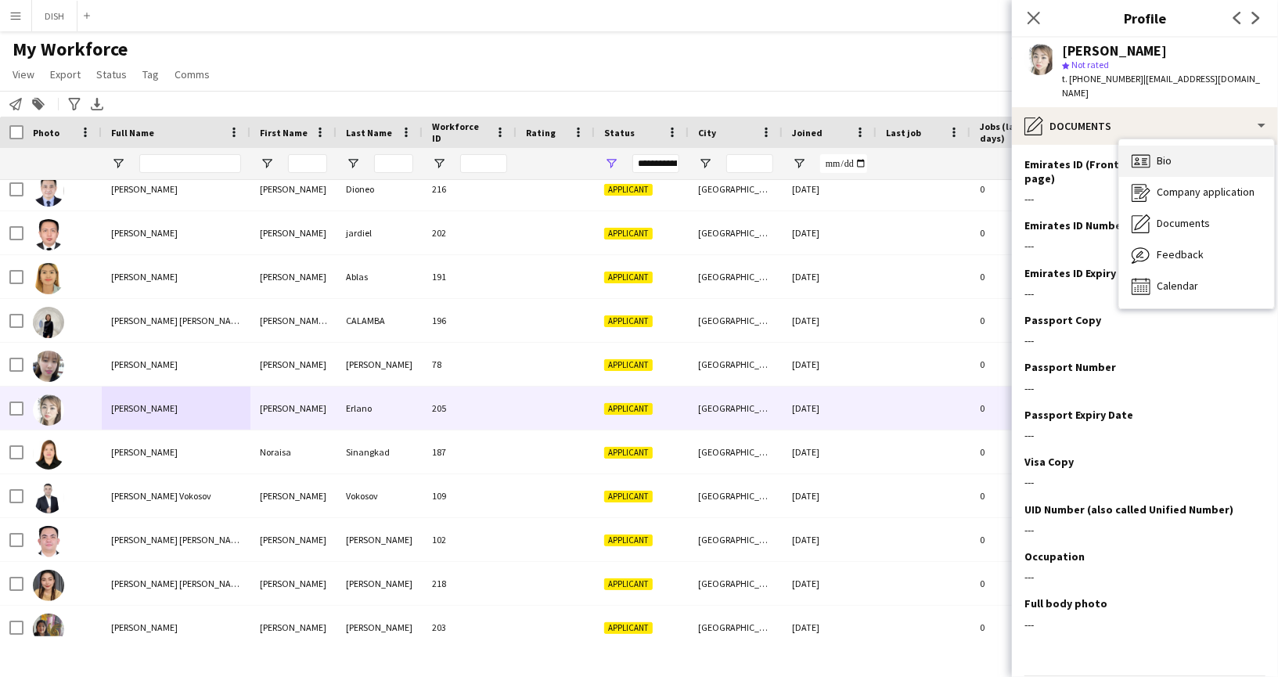
click at [1175, 146] on div "Bio Bio" at bounding box center [1196, 161] width 155 height 31
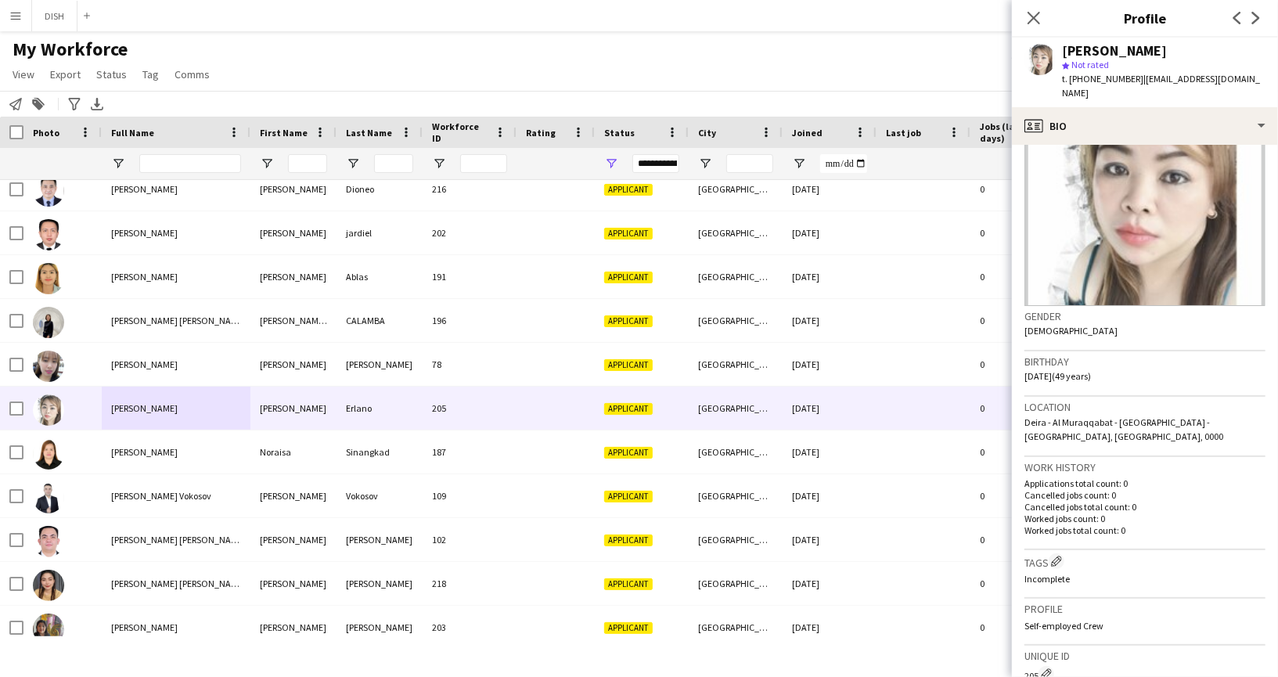
scroll to position [363, 0]
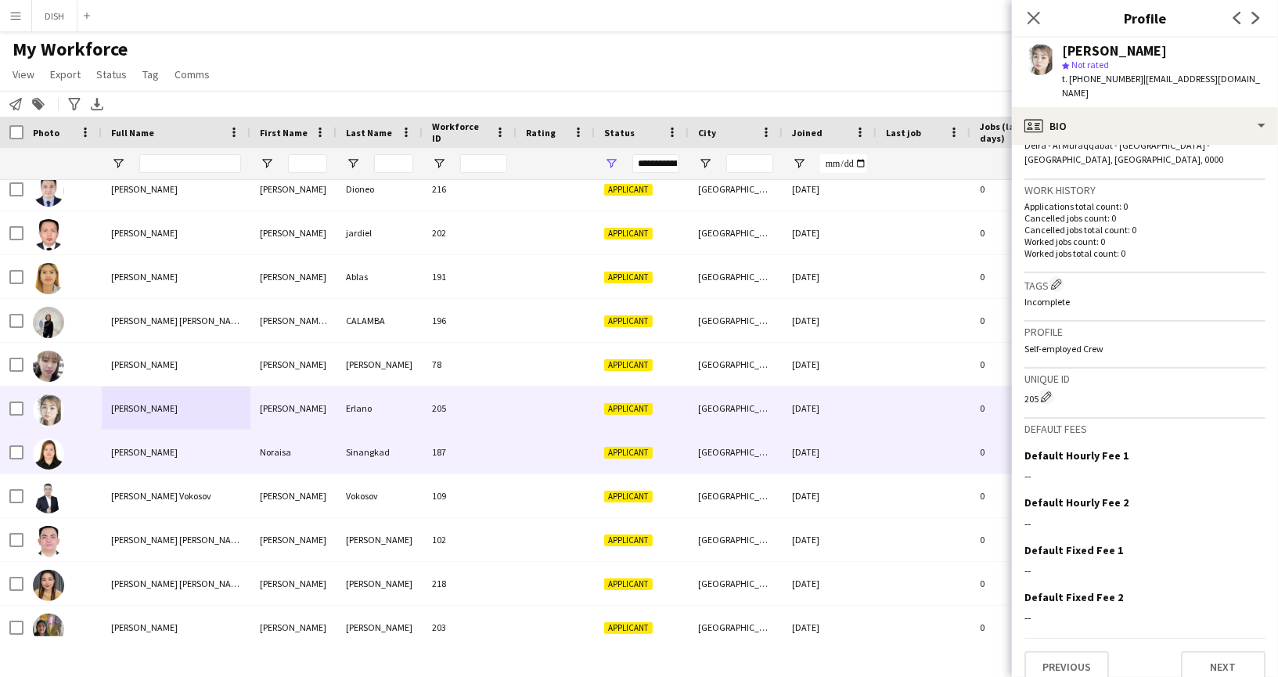
click at [121, 450] on span "[PERSON_NAME]" at bounding box center [144, 452] width 66 height 12
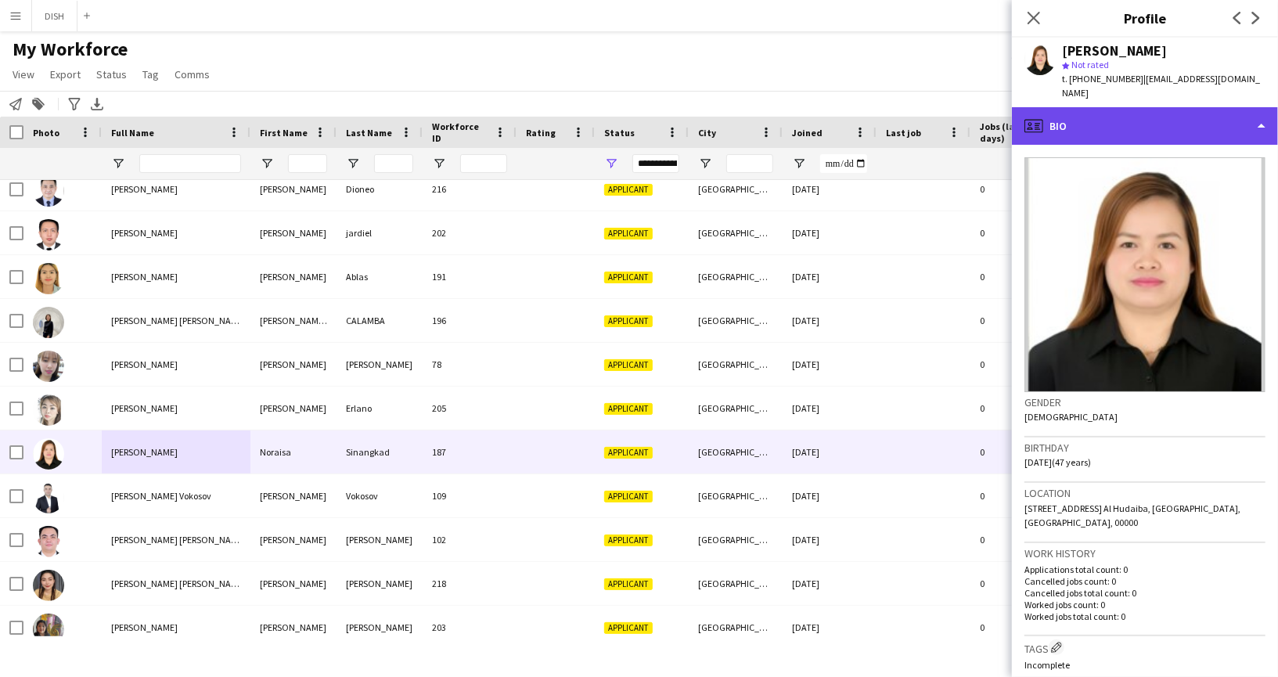
click at [1113, 107] on div "profile Bio" at bounding box center [1145, 126] width 266 height 38
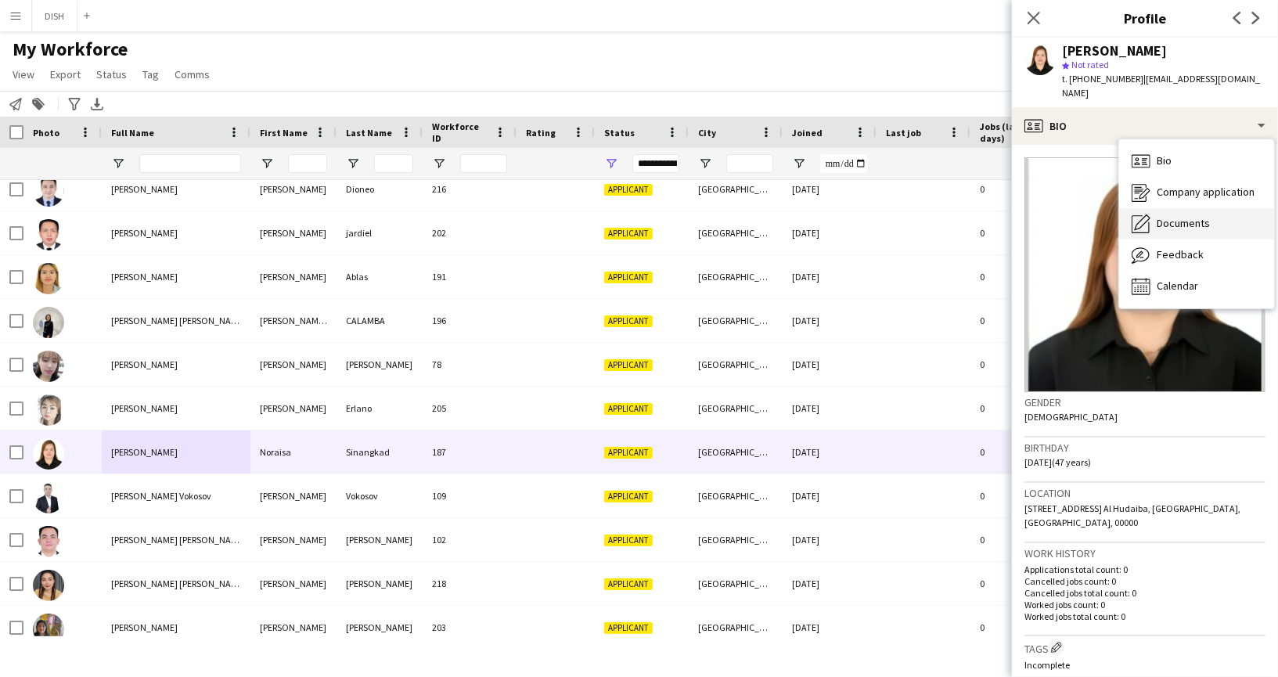
click at [1183, 216] on span "Documents" at bounding box center [1182, 223] width 53 height 14
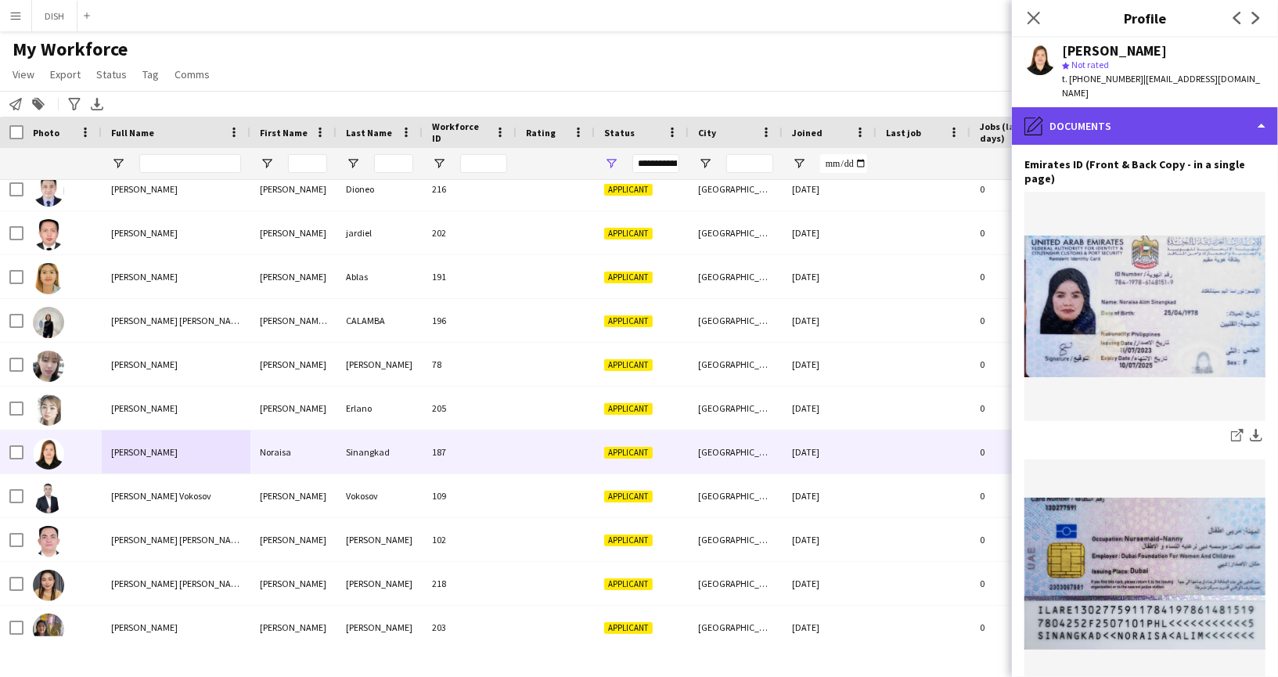
drag, startPoint x: 1067, startPoint y: 102, endPoint x: 1105, endPoint y: 119, distance: 41.7
click at [1067, 107] on div "pencil4 Documents" at bounding box center [1145, 126] width 266 height 38
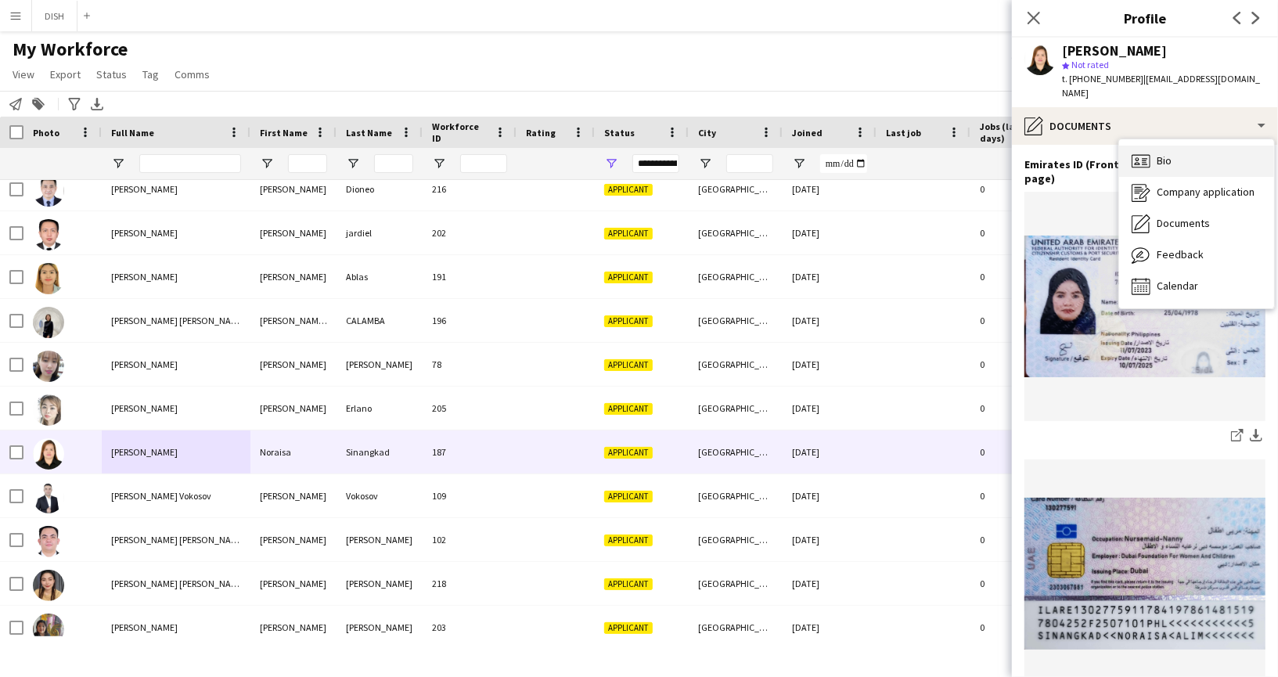
click at [1141, 152] on icon "Bio" at bounding box center [1140, 161] width 19 height 19
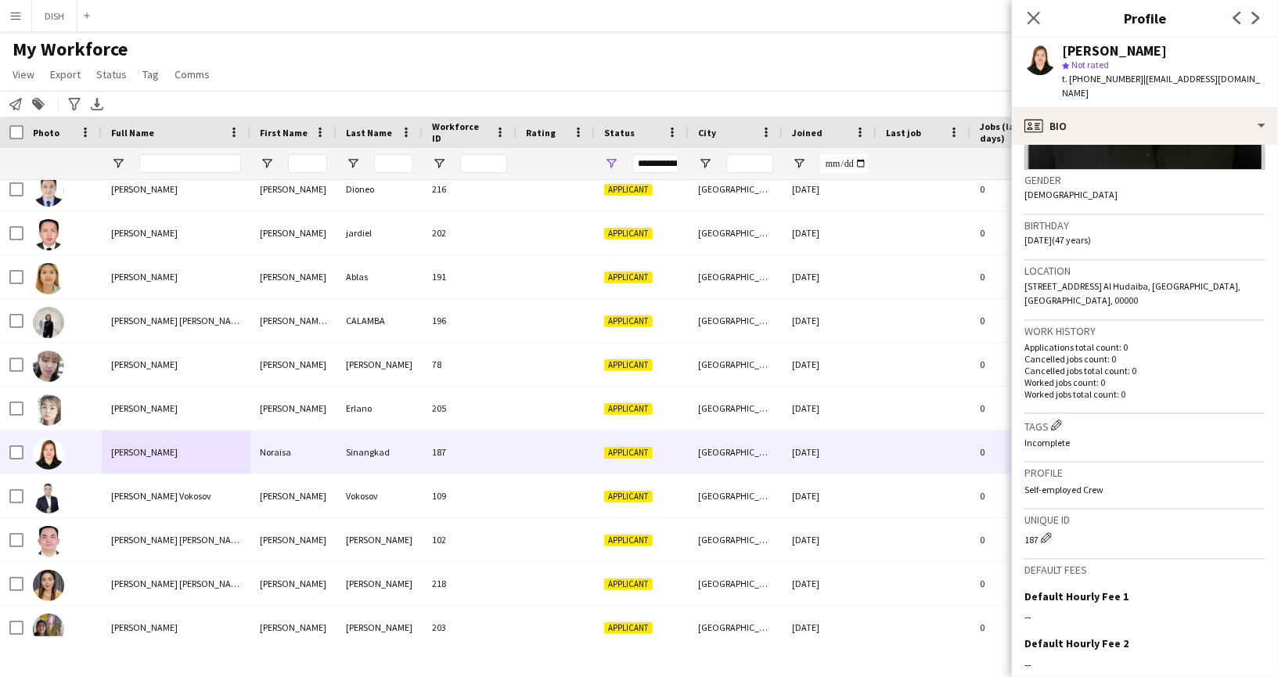
scroll to position [349, 0]
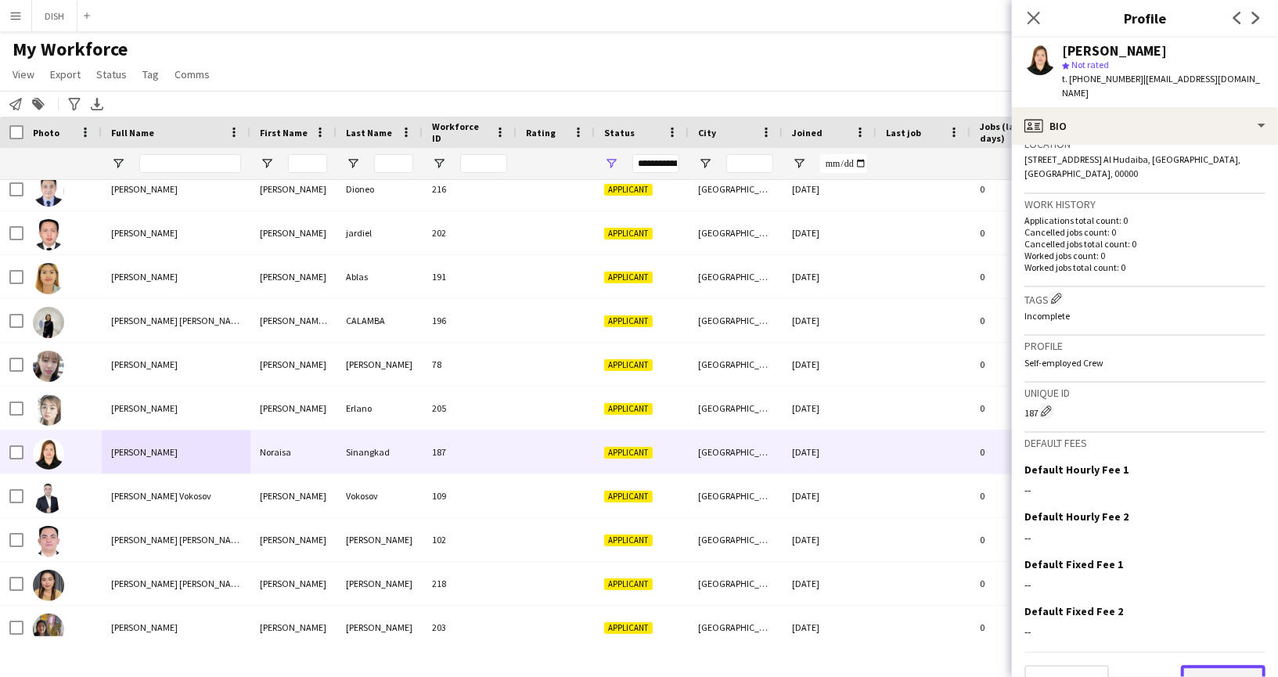
click at [1218, 665] on button "Next" at bounding box center [1223, 680] width 84 height 31
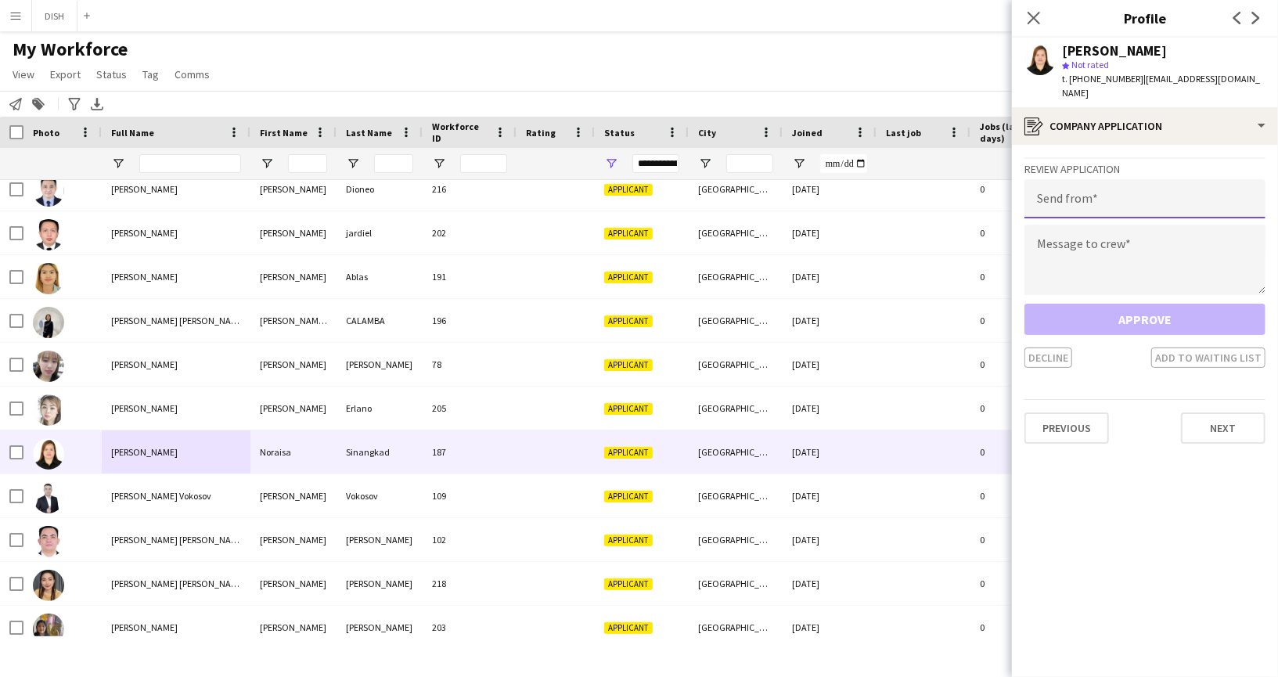
click at [1126, 187] on input "email" at bounding box center [1144, 198] width 241 height 39
type input "**********"
click at [1131, 225] on textarea at bounding box center [1144, 260] width 241 height 70
paste textarea "**********"
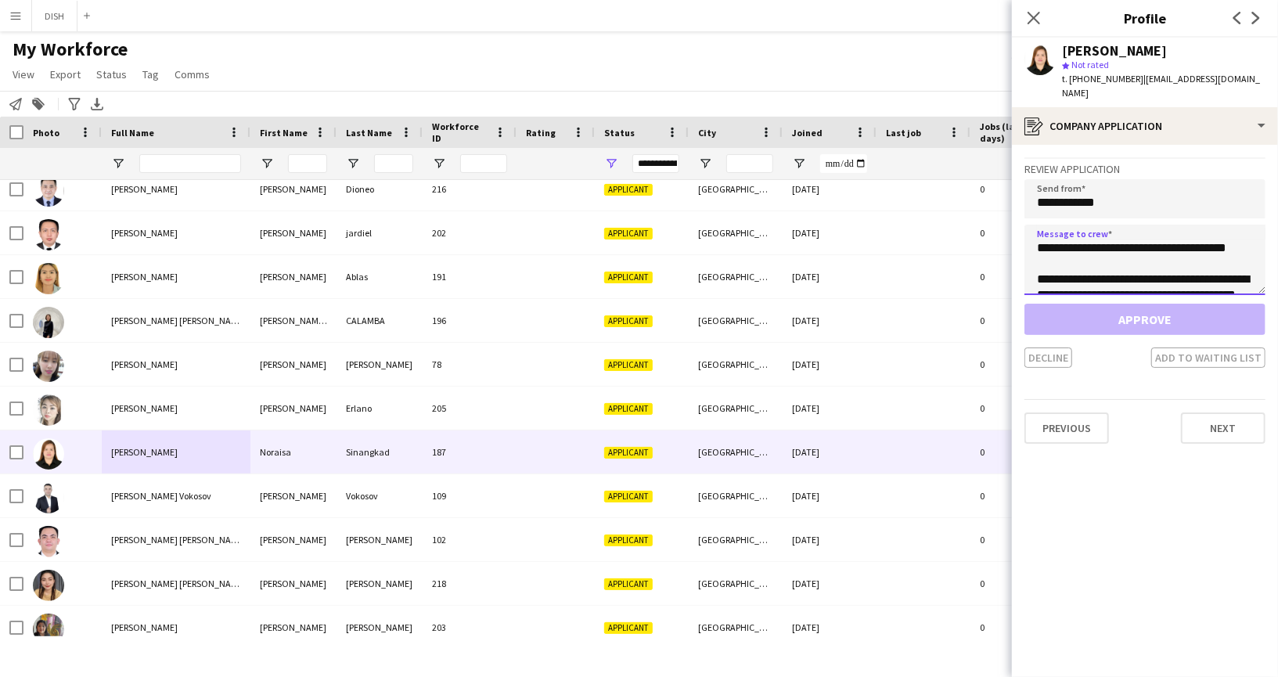
scroll to position [72, 0]
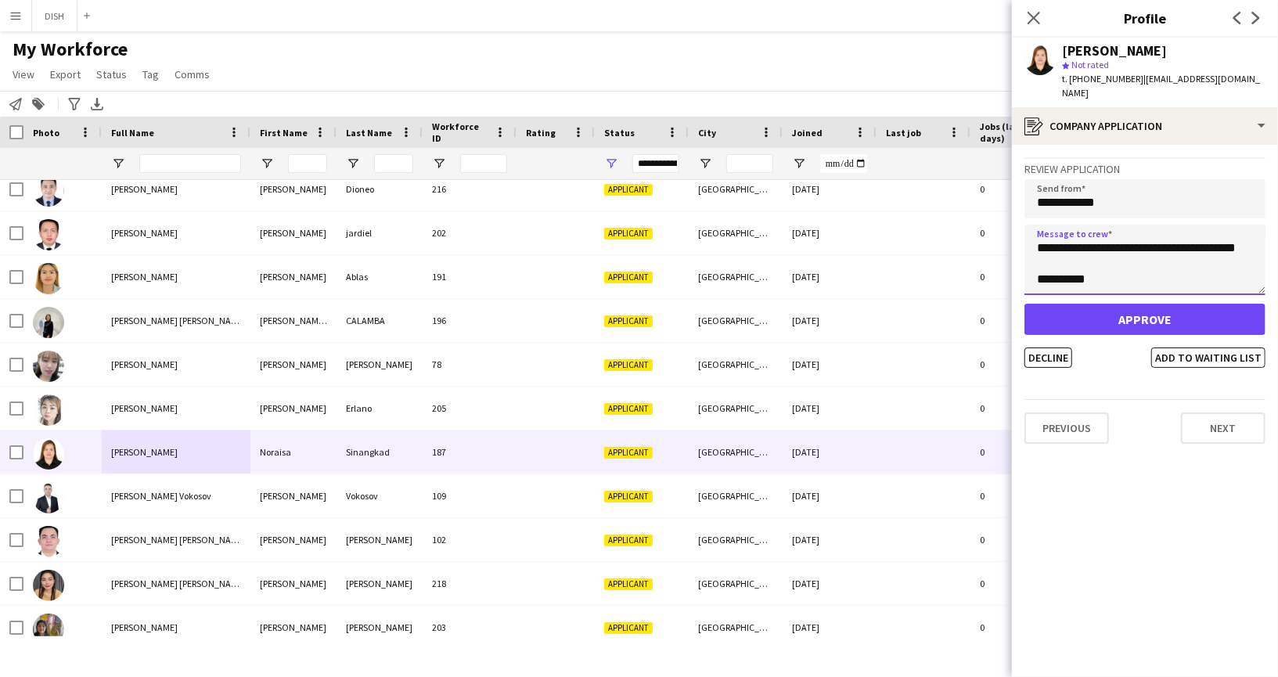
type textarea "**********"
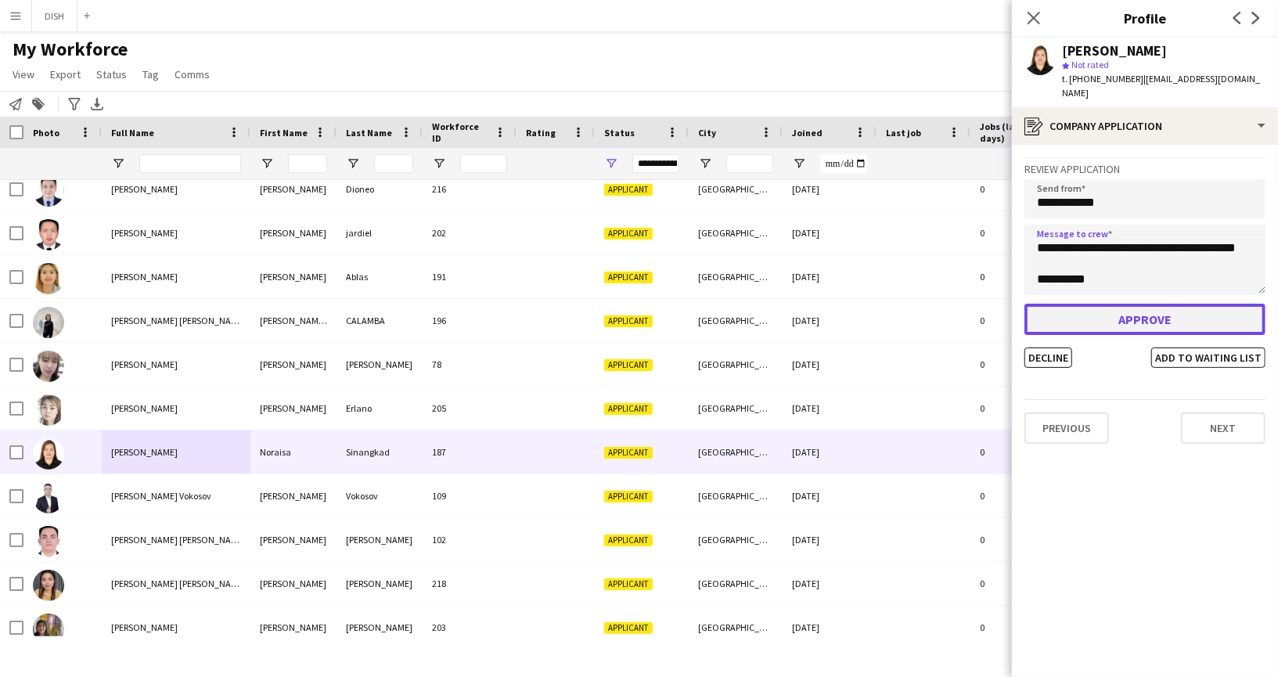
click at [1134, 312] on button "Approve" at bounding box center [1144, 319] width 241 height 31
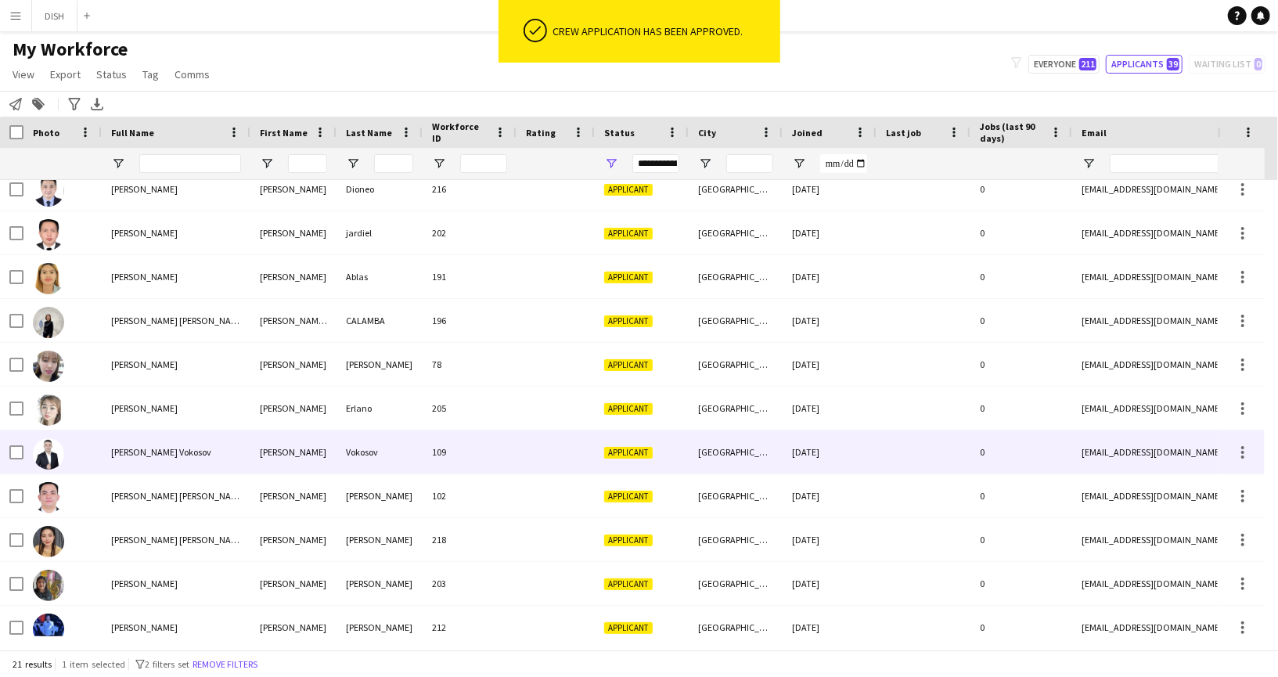
click at [207, 460] on div "[PERSON_NAME] Vokosov" at bounding box center [176, 451] width 149 height 43
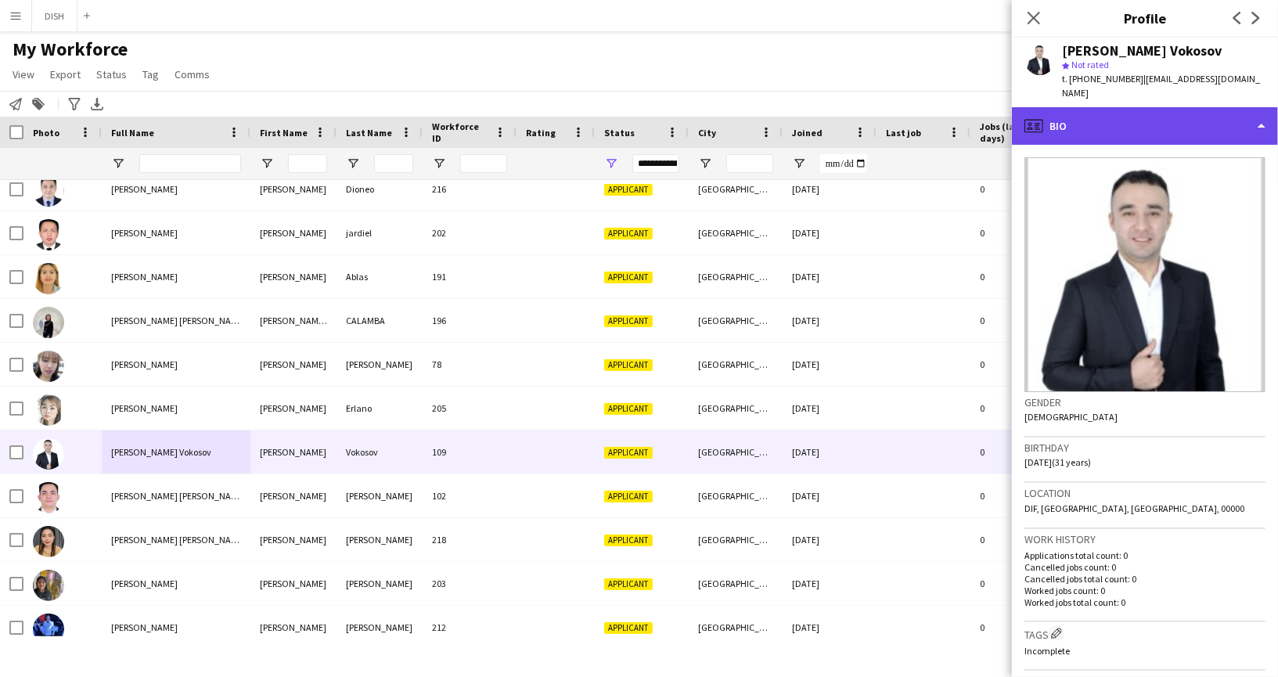
click at [1138, 107] on div "profile Bio" at bounding box center [1145, 126] width 266 height 38
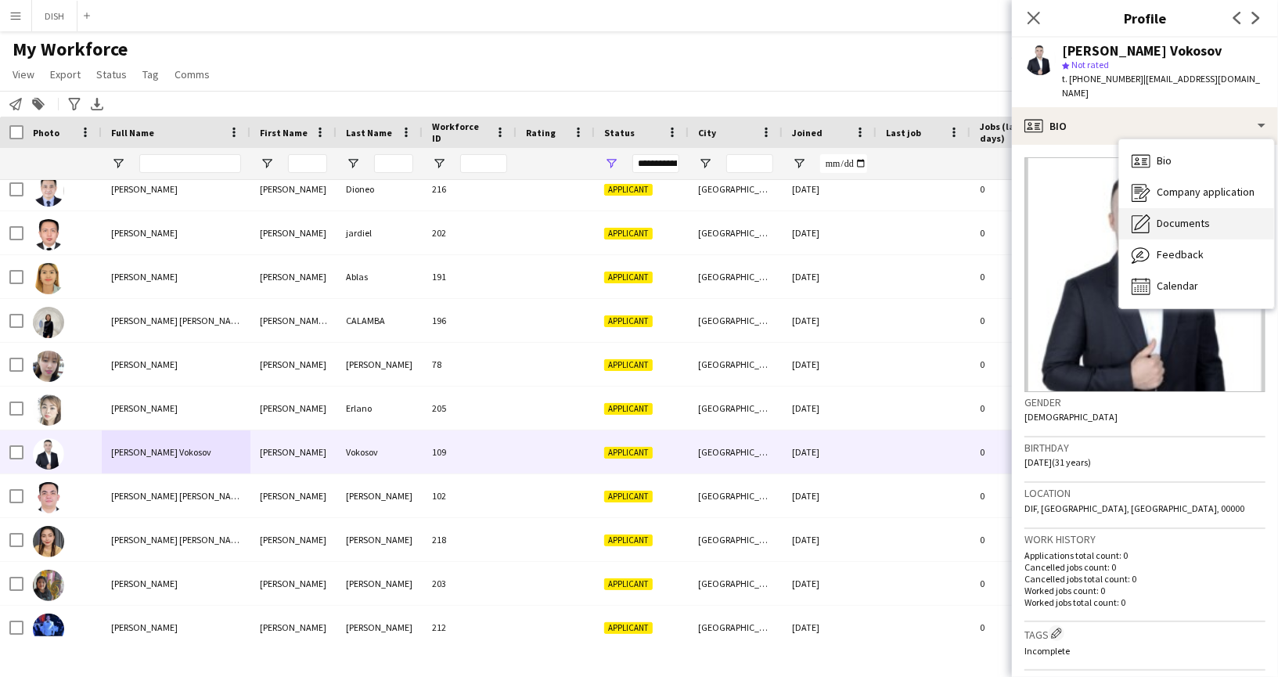
click at [1189, 216] on span "Documents" at bounding box center [1182, 223] width 53 height 14
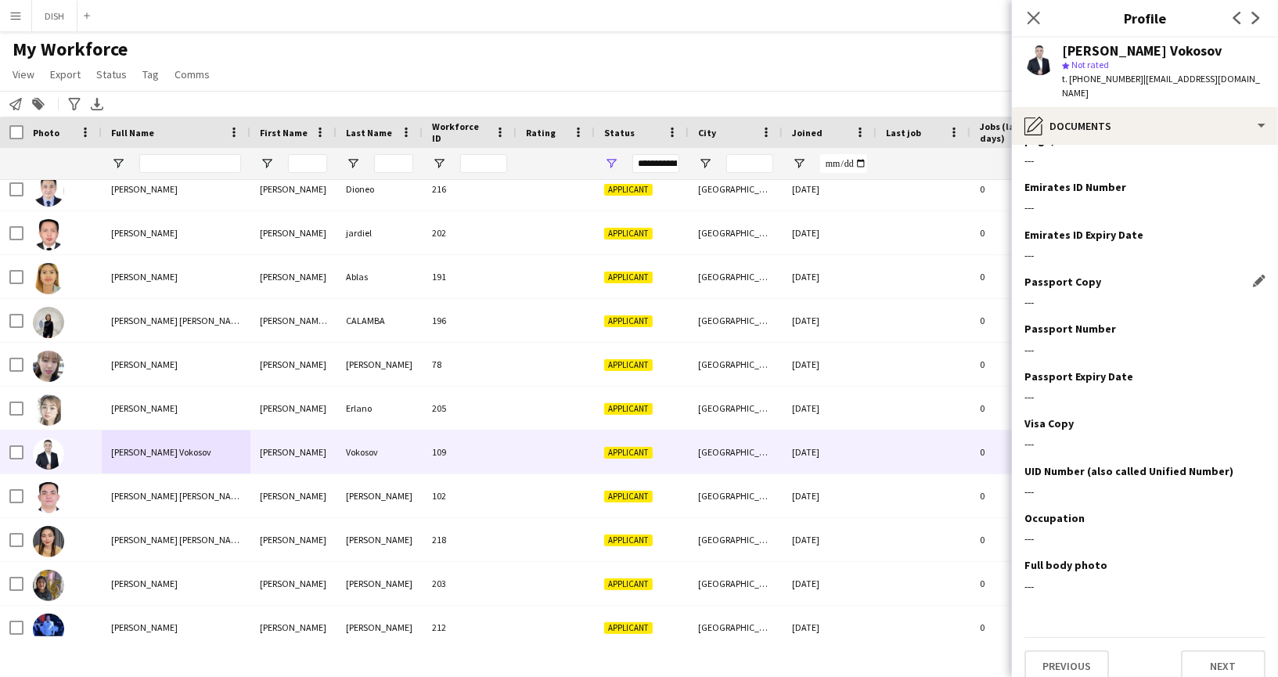
scroll to position [39, 0]
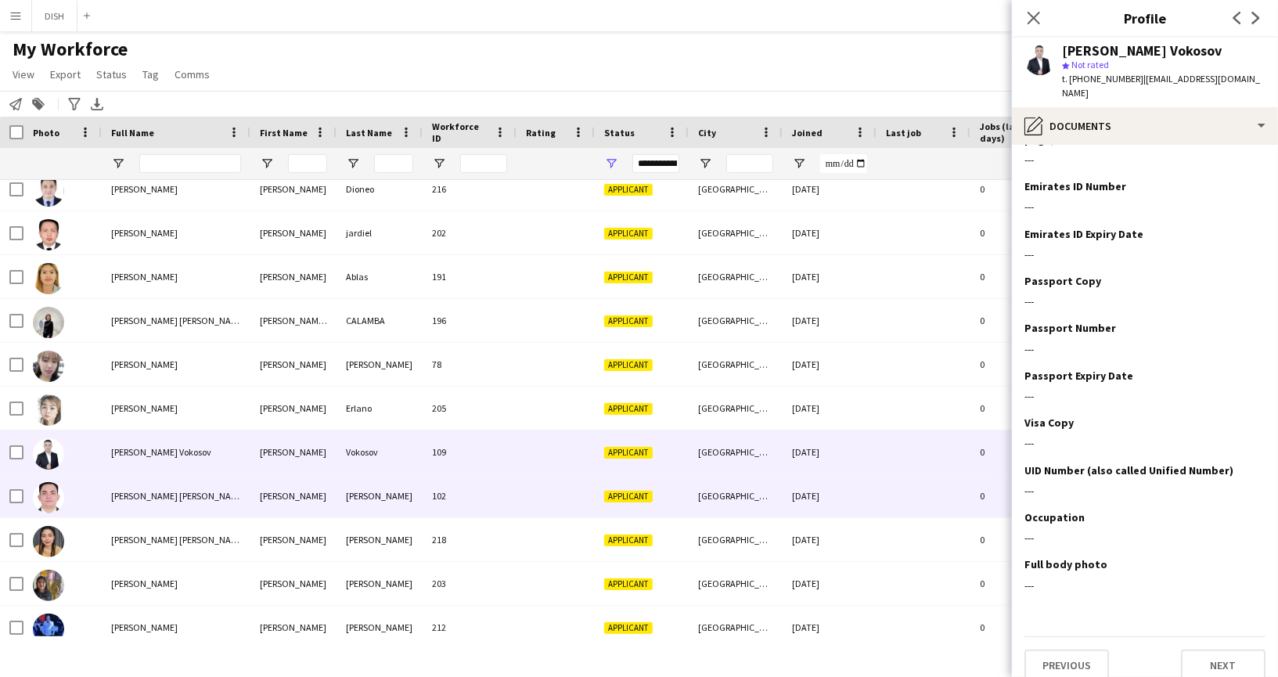
click at [148, 500] on span "[PERSON_NAME] [PERSON_NAME]" at bounding box center [178, 496] width 135 height 12
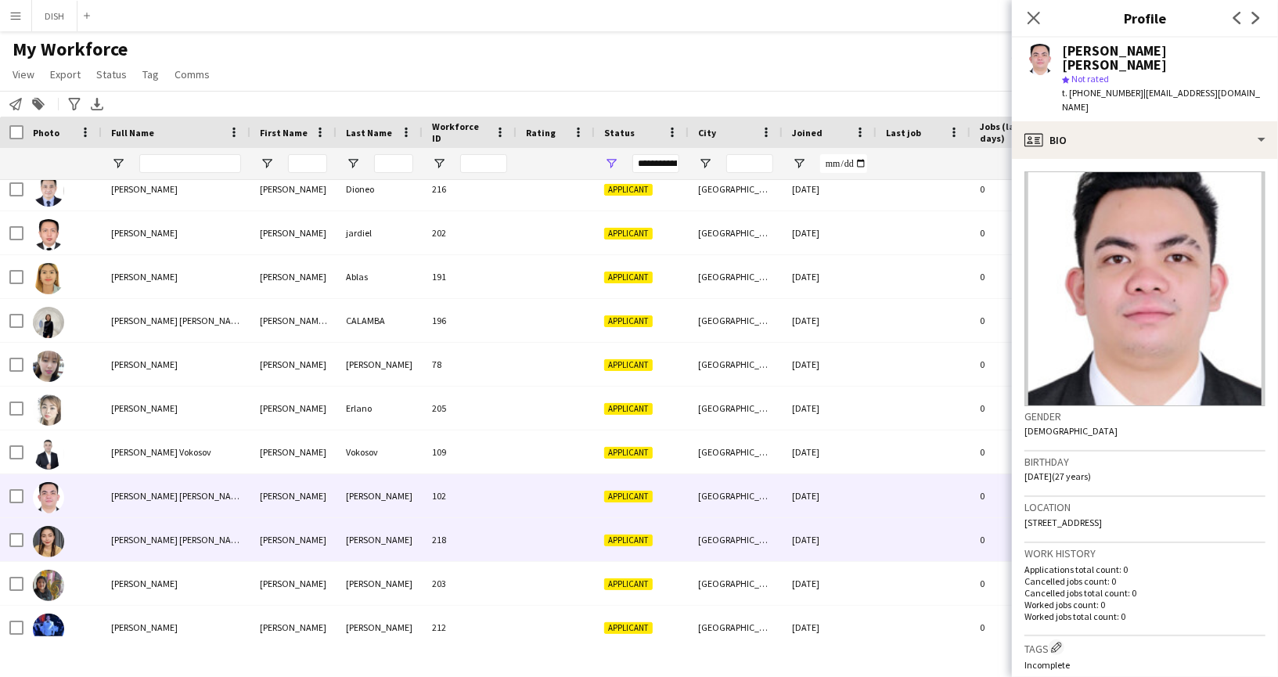
click at [173, 534] on span "[PERSON_NAME] [PERSON_NAME]" at bounding box center [178, 540] width 135 height 12
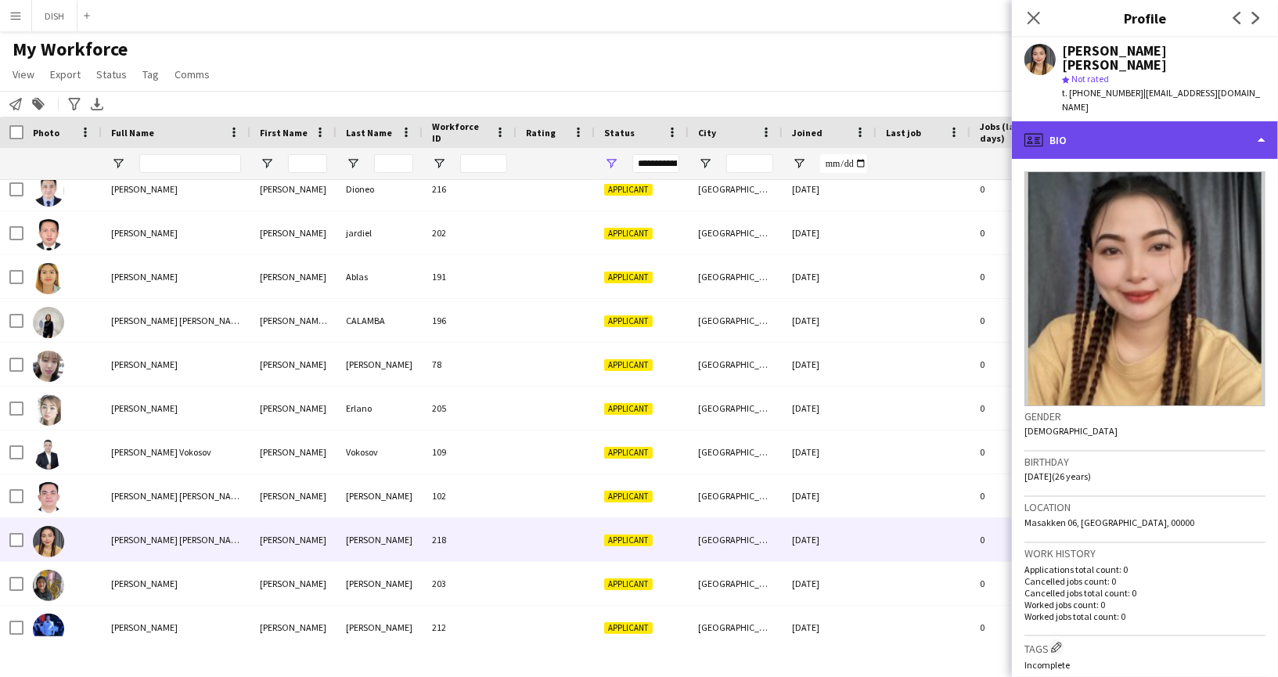
click at [1171, 124] on div "profile Bio" at bounding box center [1145, 140] width 266 height 38
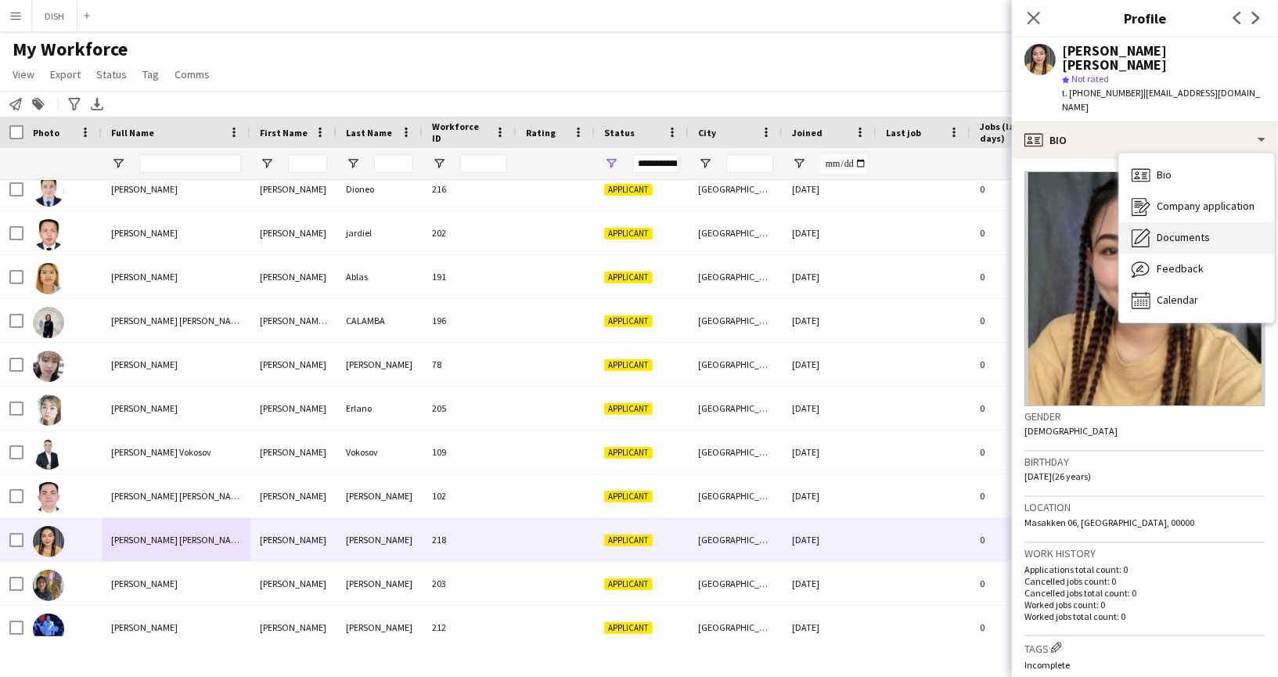
click at [1197, 230] on span "Documents" at bounding box center [1182, 237] width 53 height 14
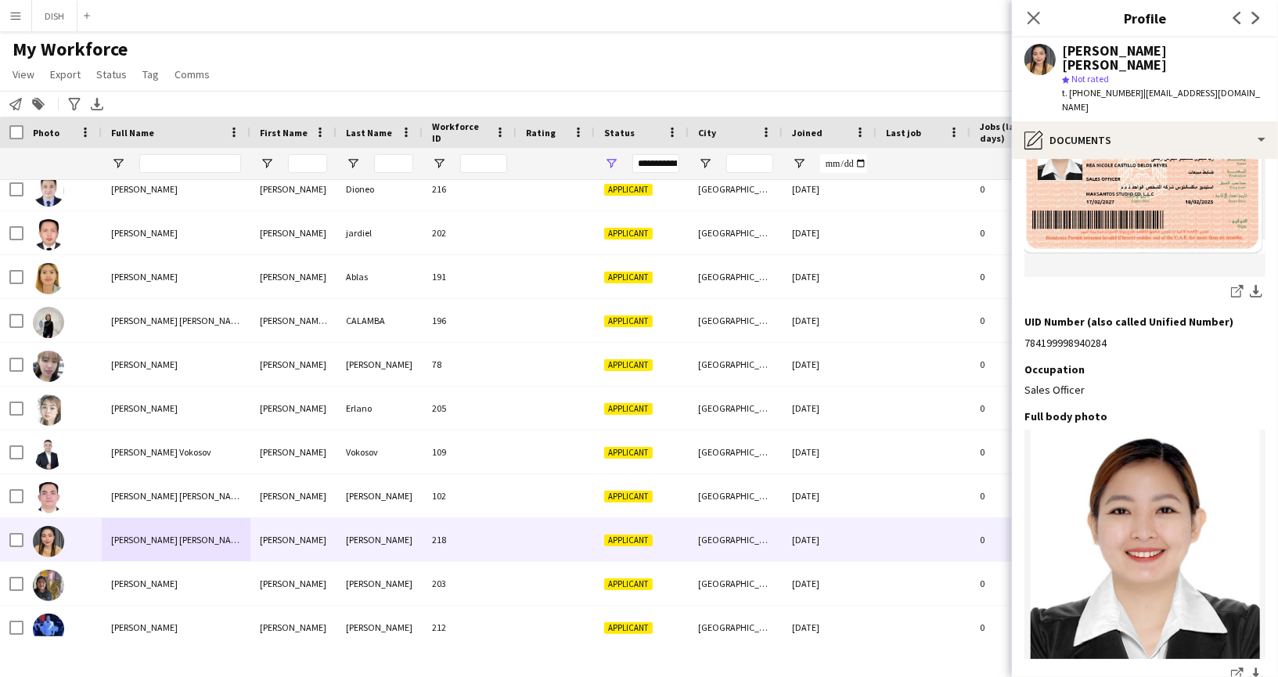
scroll to position [1281, 0]
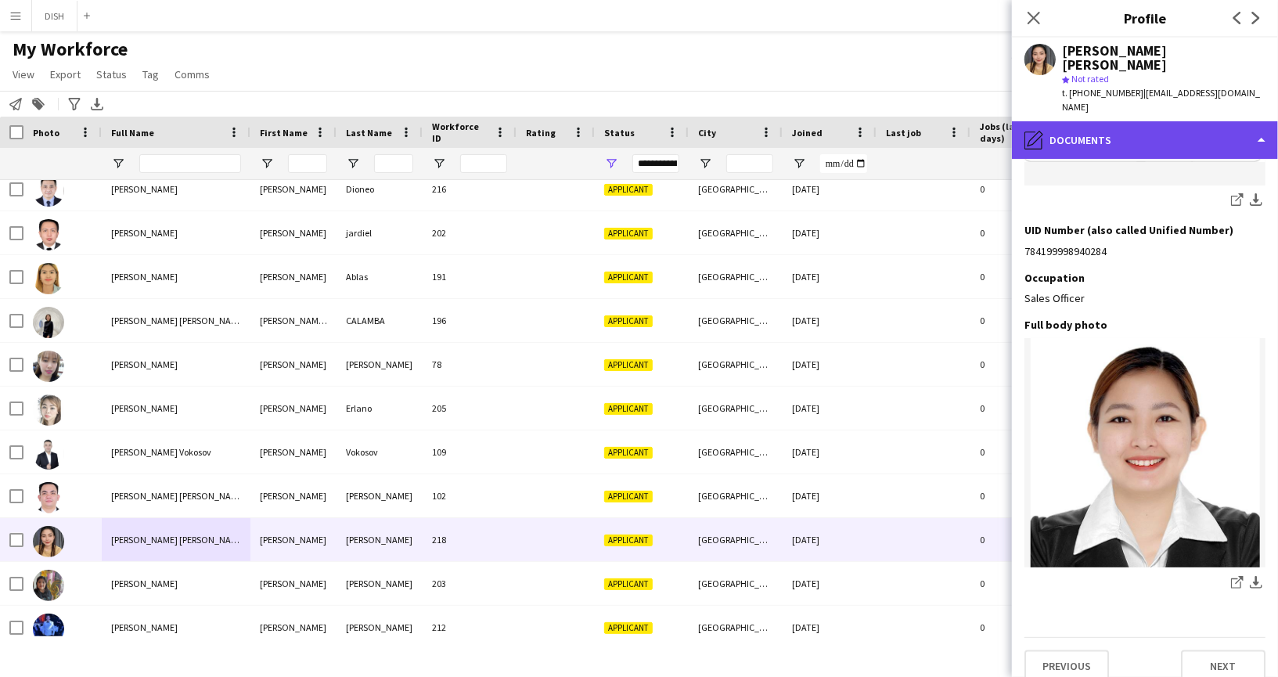
click at [1173, 121] on div "pencil4 Documents" at bounding box center [1145, 140] width 266 height 38
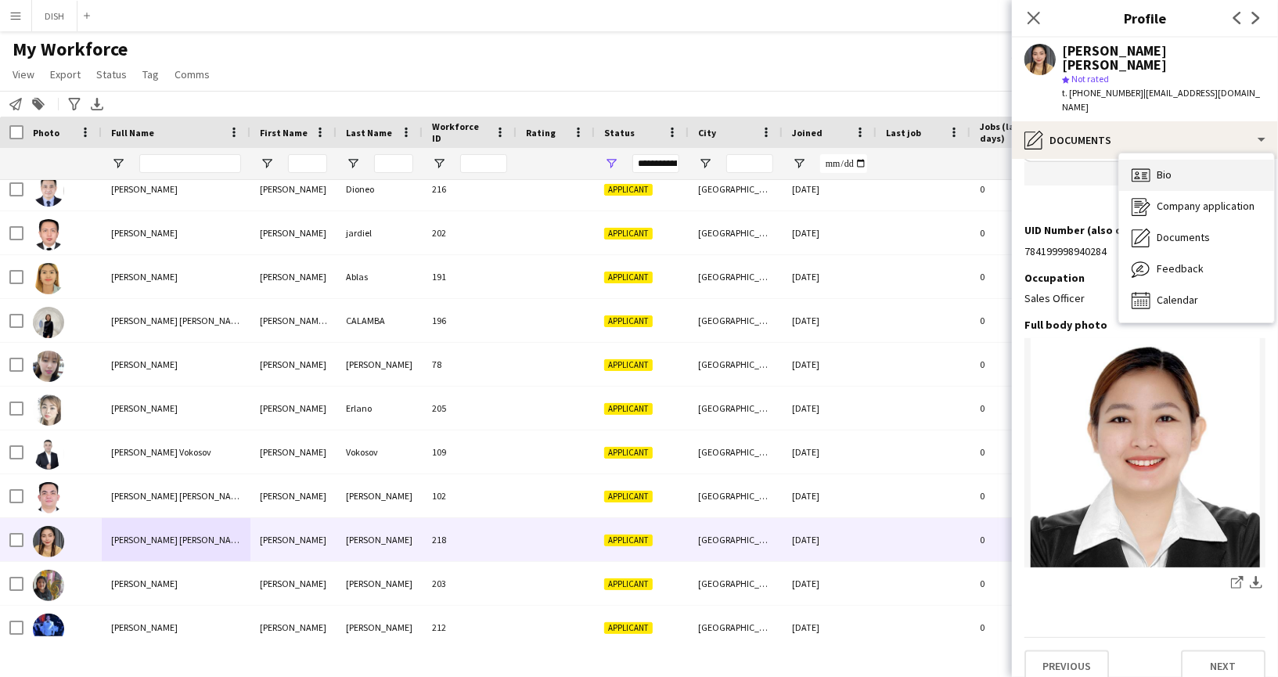
click at [1183, 165] on div "Bio Bio" at bounding box center [1196, 175] width 155 height 31
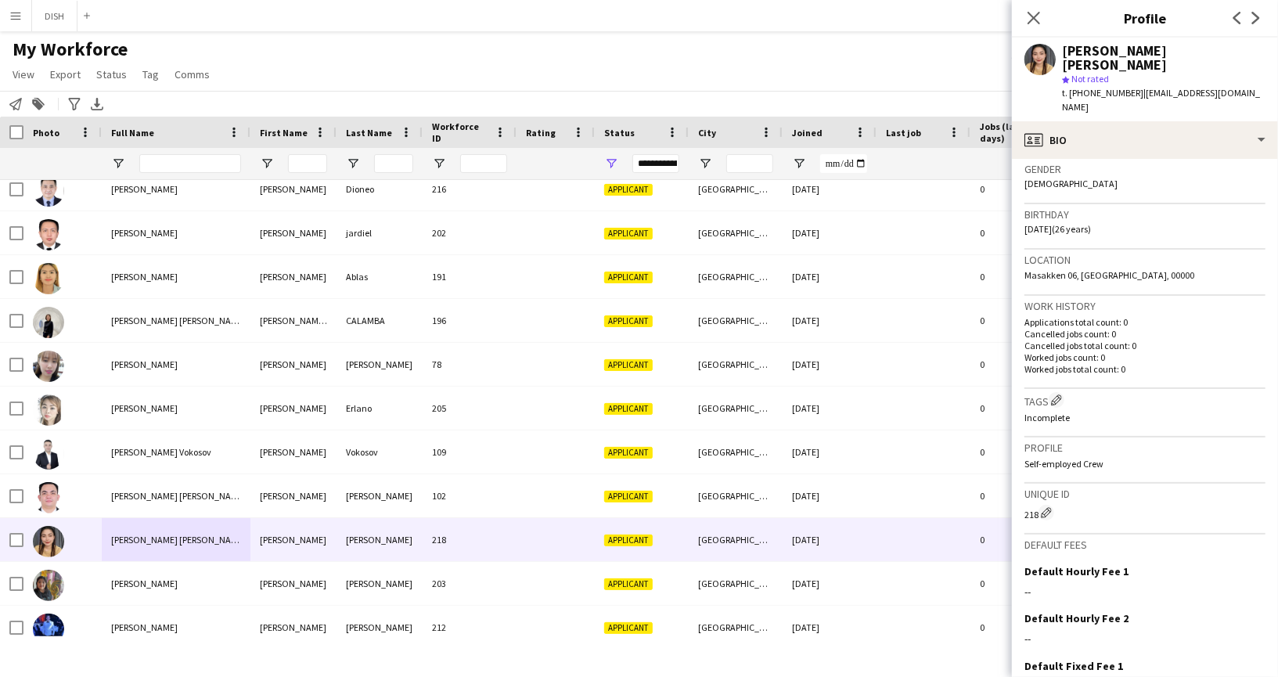
scroll to position [363, 0]
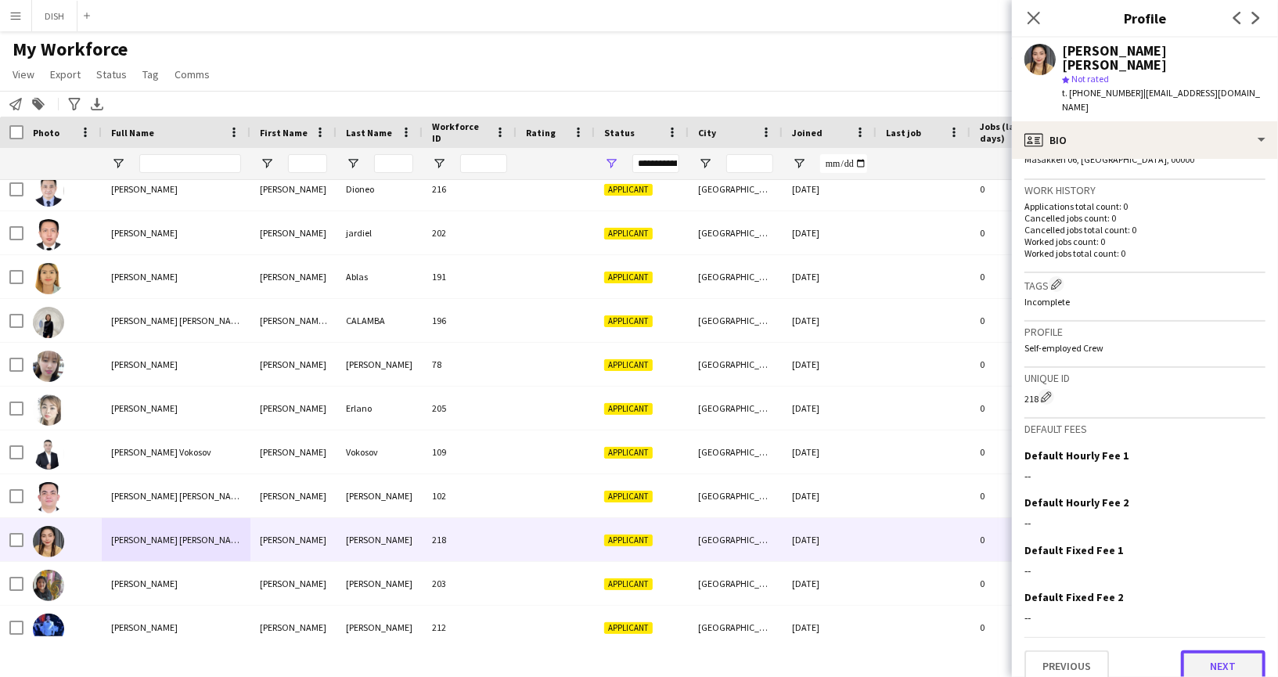
click at [1225, 652] on button "Next" at bounding box center [1223, 665] width 84 height 31
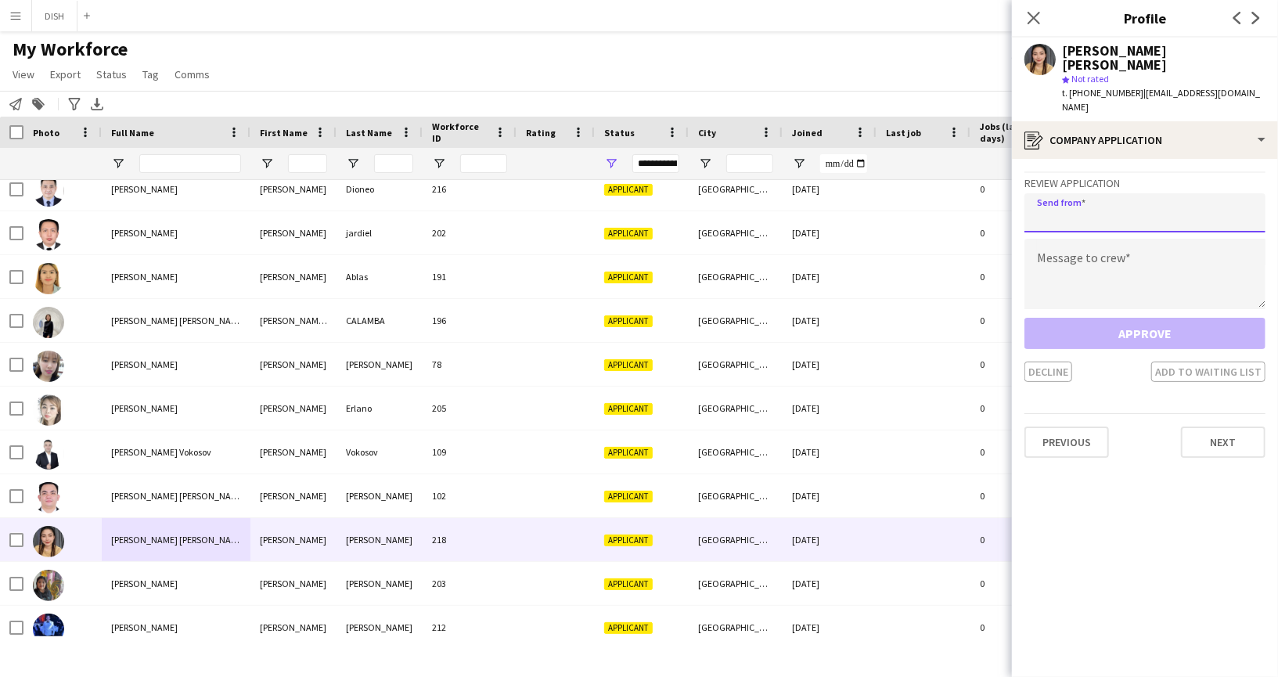
click at [1134, 198] on input "email" at bounding box center [1144, 212] width 241 height 39
type input "**********"
click at [1127, 246] on textarea at bounding box center [1144, 274] width 241 height 70
paste textarea "**********"
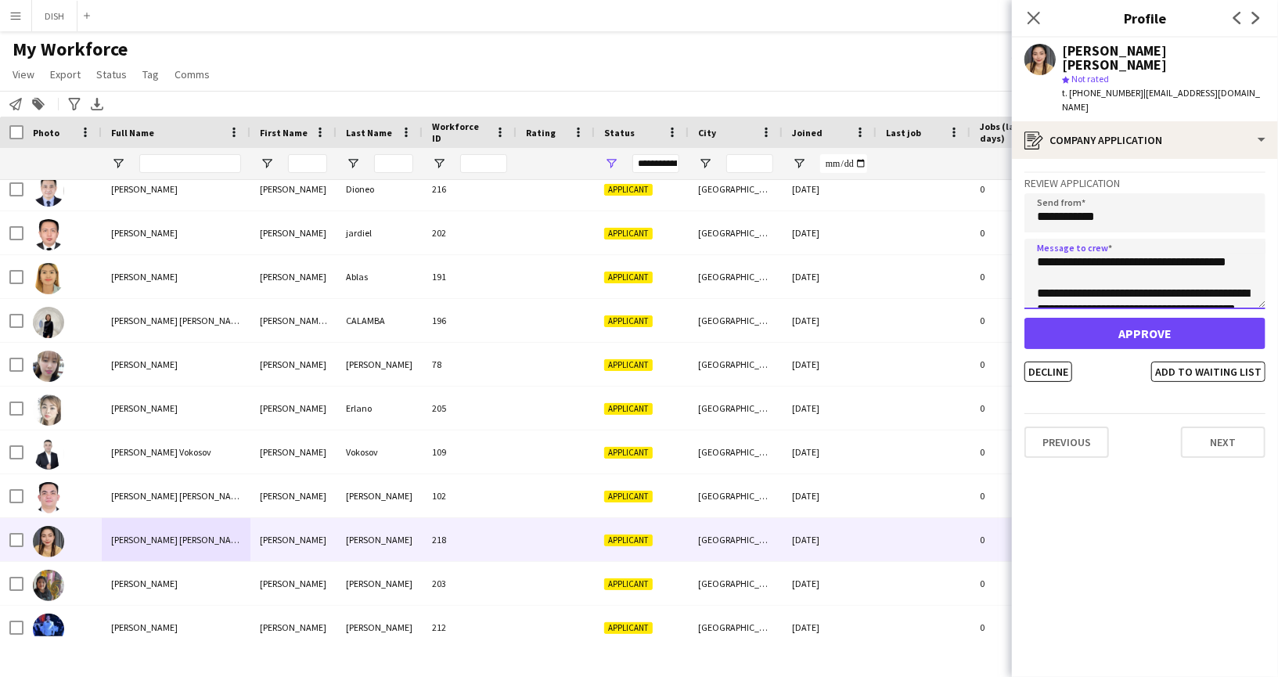
scroll to position [71, 0]
type textarea "**********"
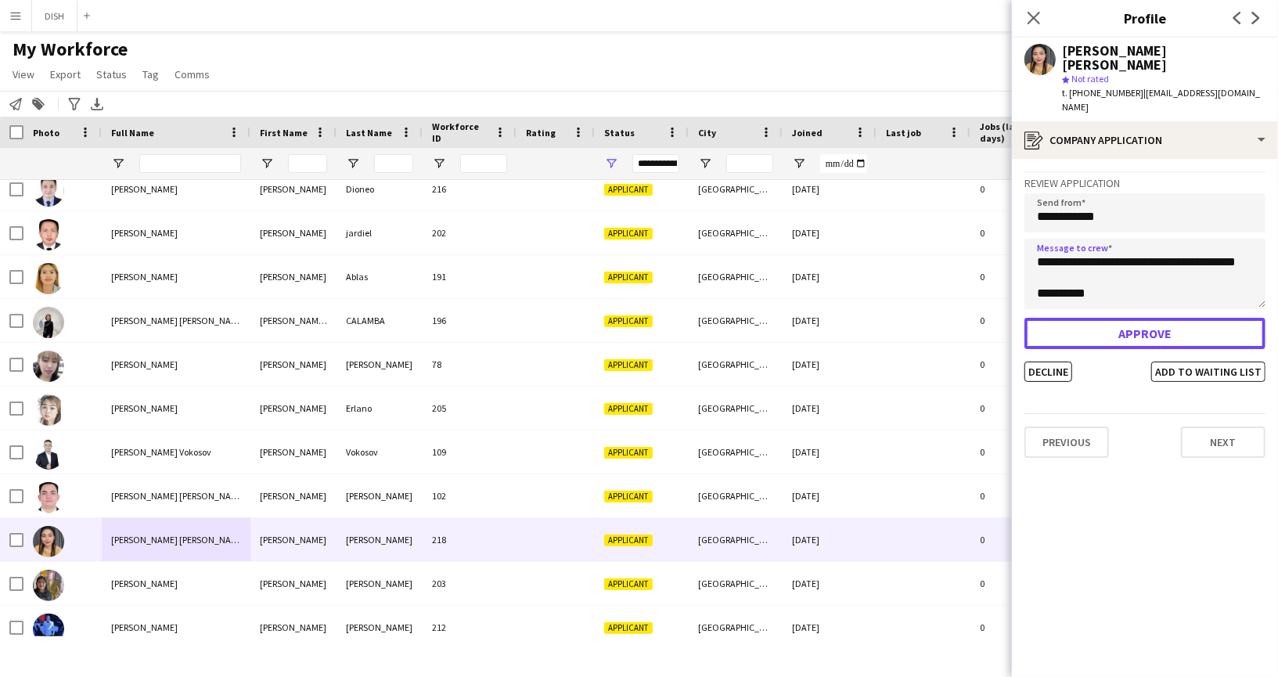
click at [1127, 320] on button "Approve" at bounding box center [1144, 333] width 241 height 31
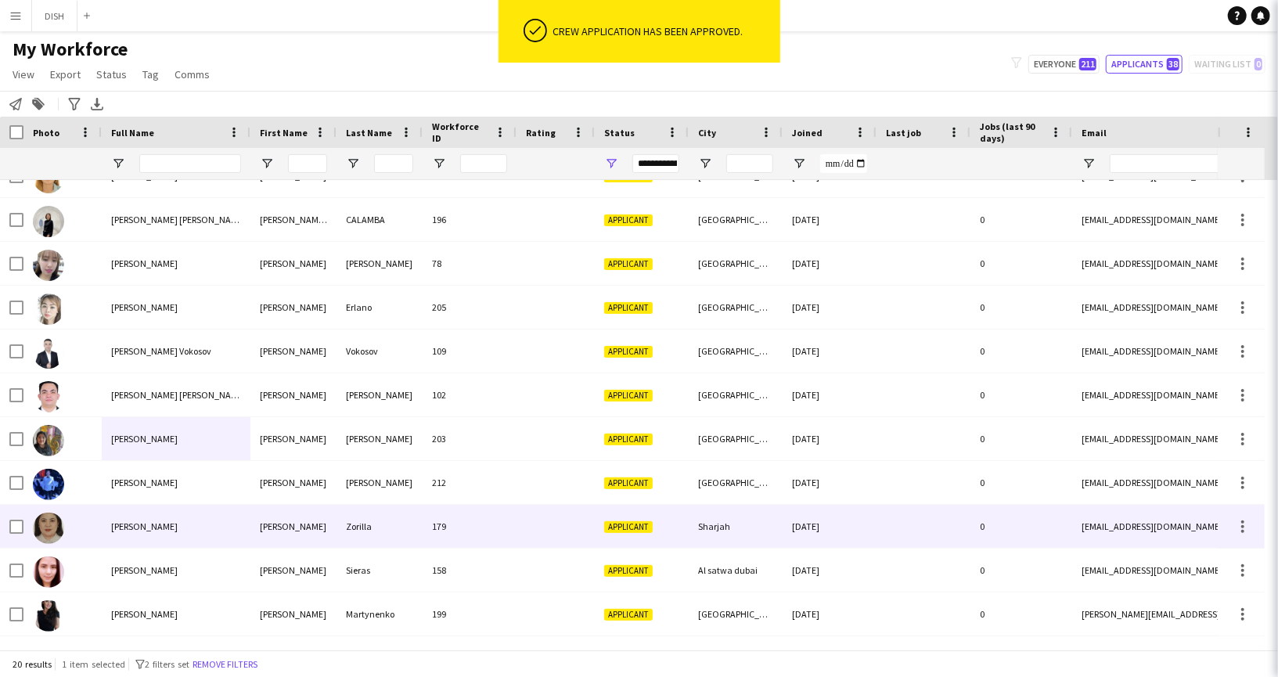
scroll to position [419, 0]
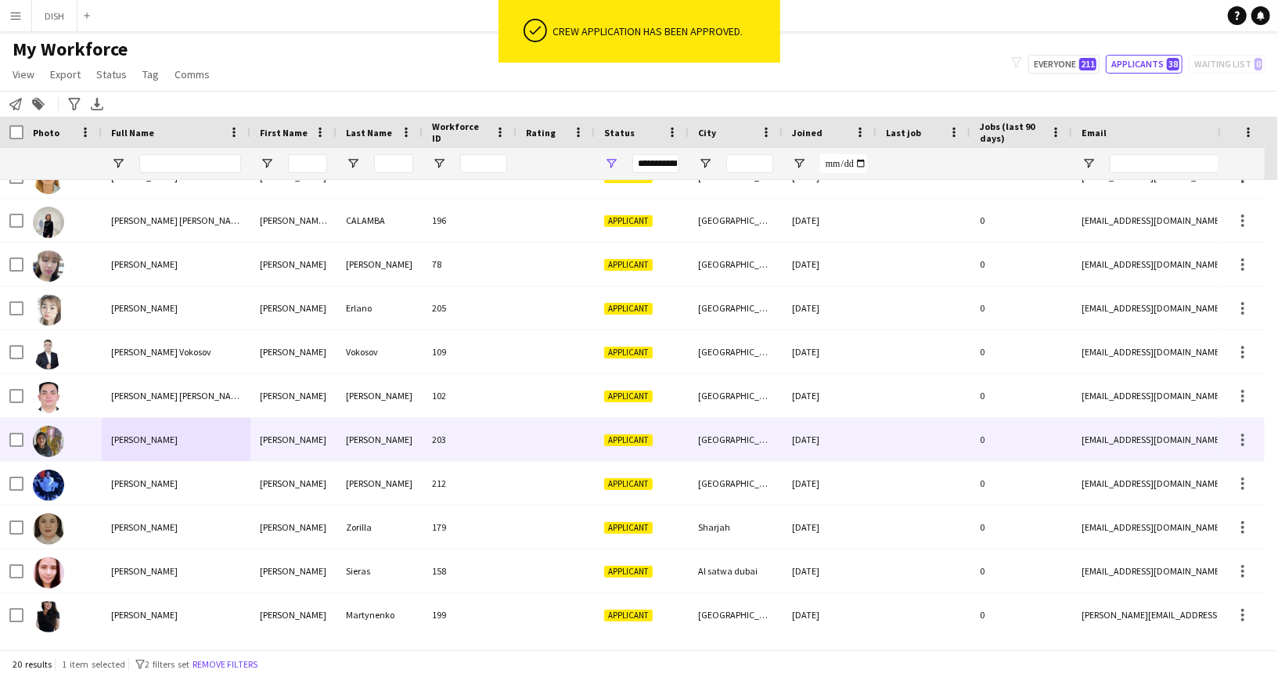
click at [172, 441] on span "[PERSON_NAME]" at bounding box center [144, 439] width 66 height 12
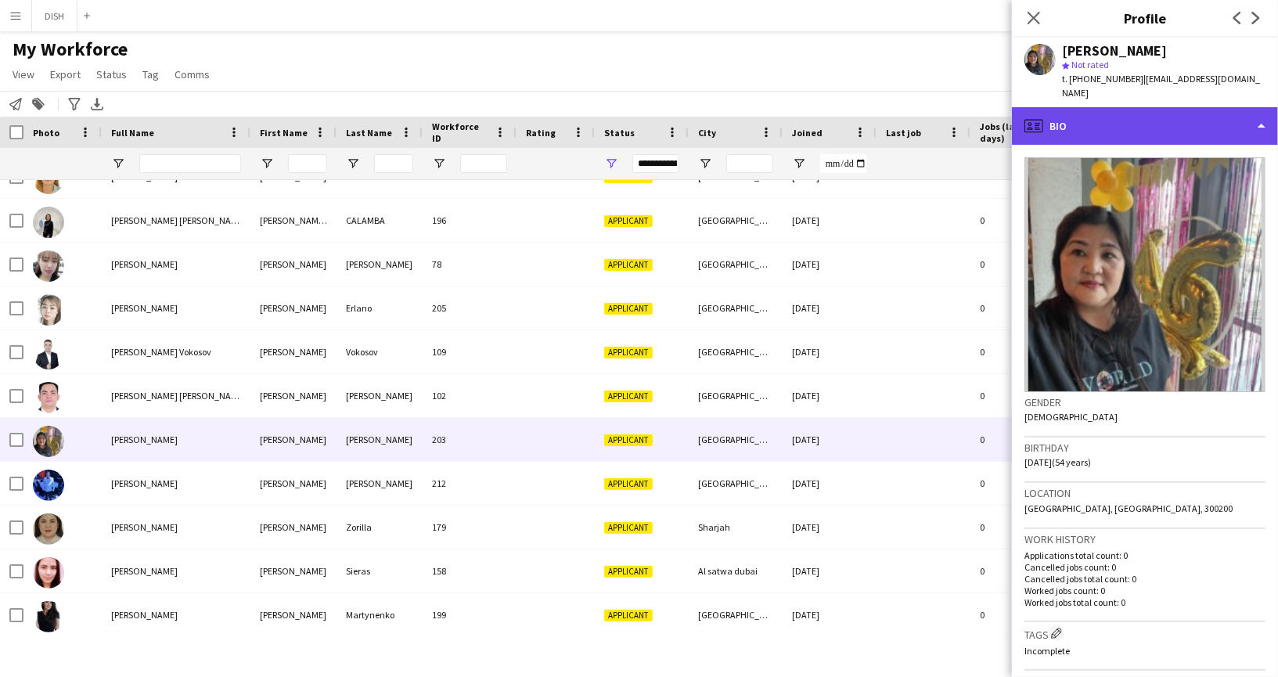
click at [1185, 107] on div "profile Bio" at bounding box center [1145, 126] width 266 height 38
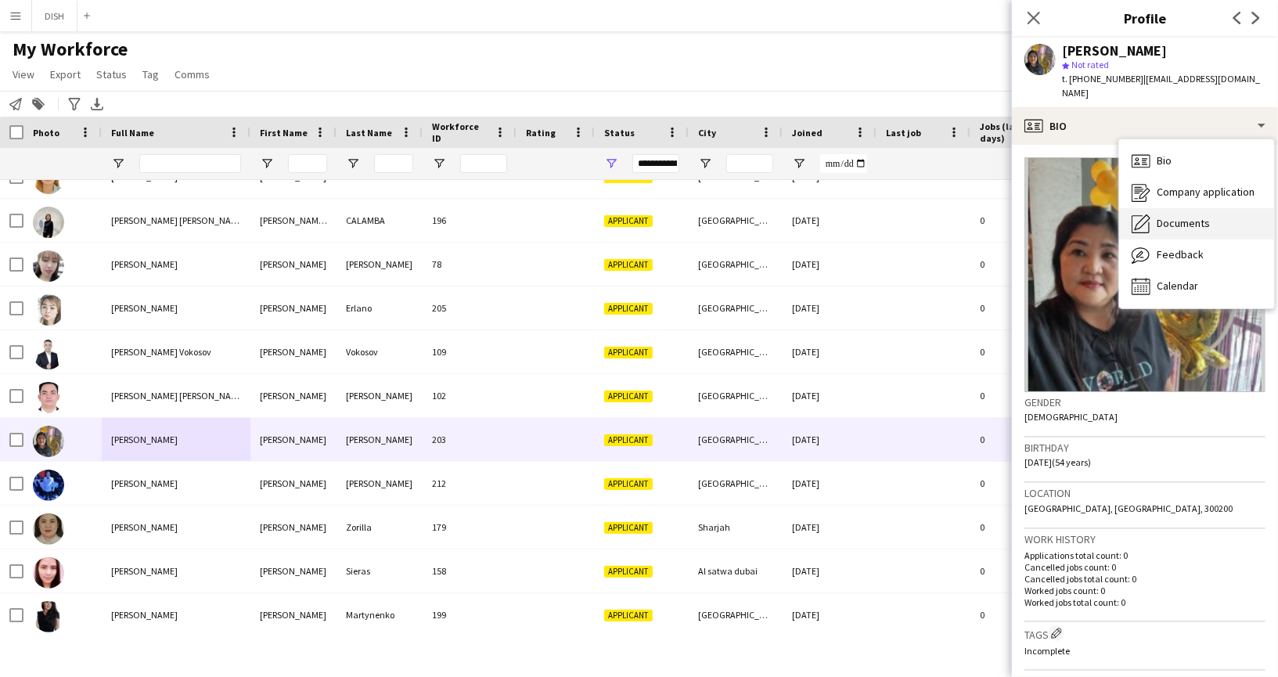
click at [1207, 217] on div "Documents Documents" at bounding box center [1196, 223] width 155 height 31
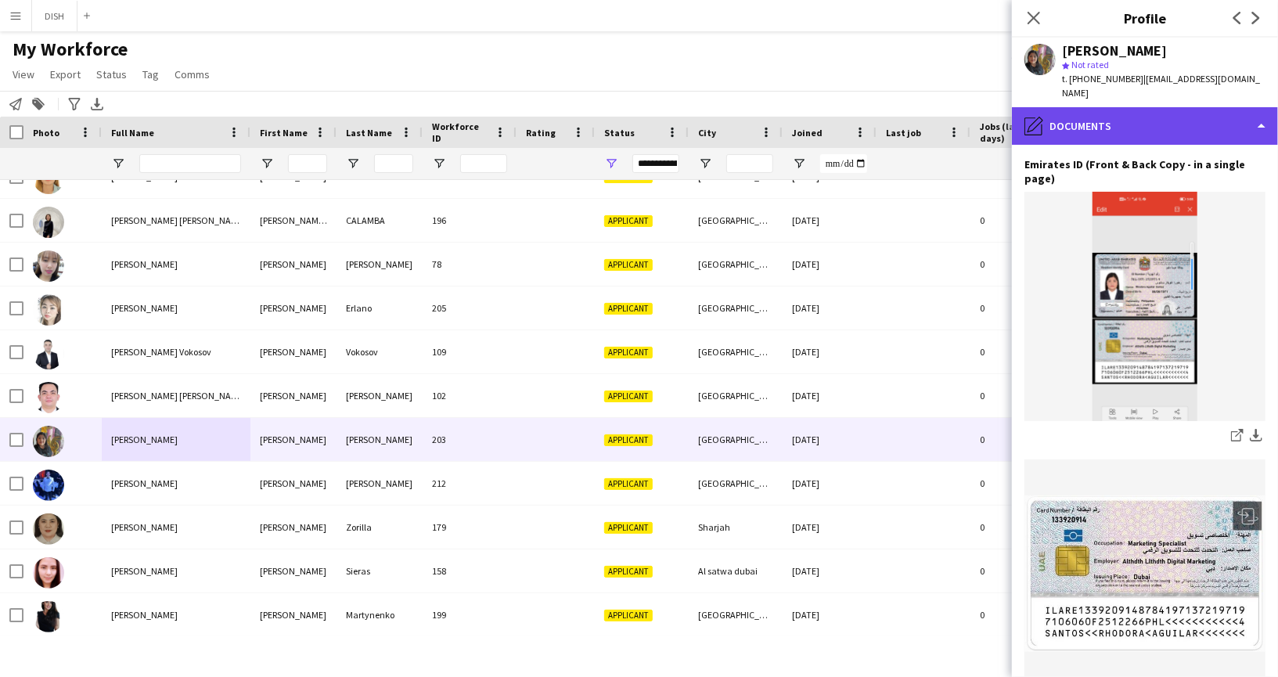
click at [1145, 110] on div "pencil4 Documents" at bounding box center [1145, 126] width 266 height 38
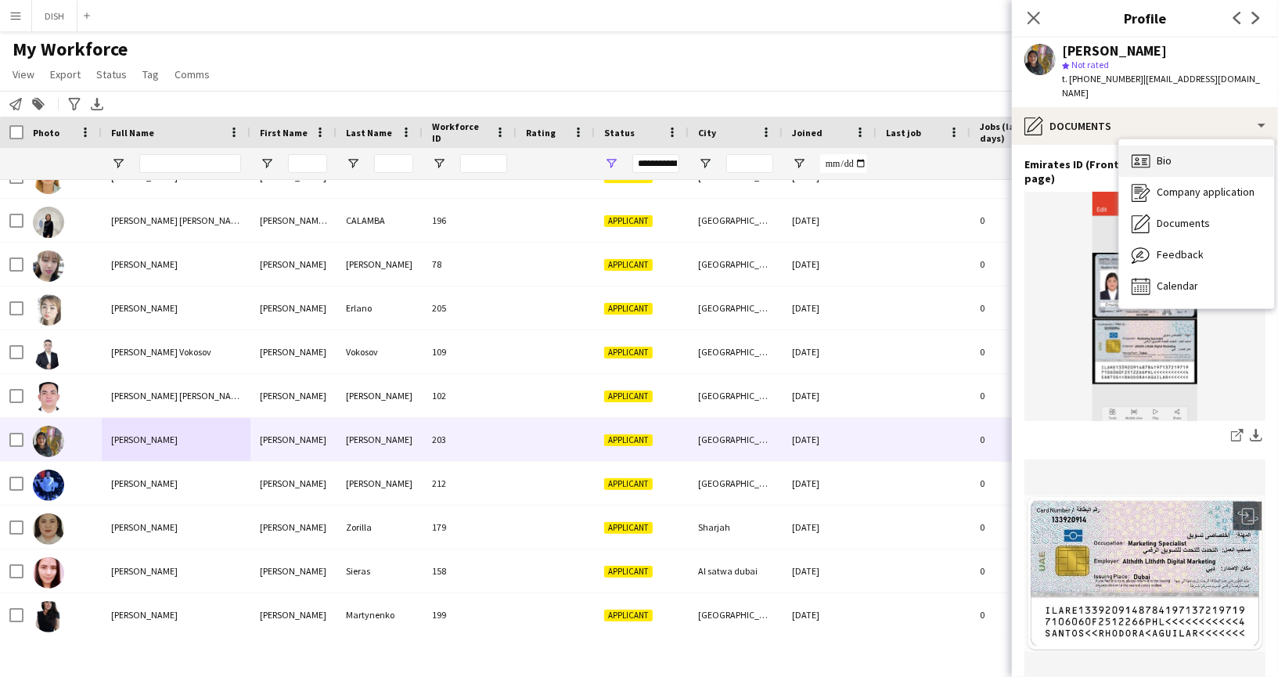
click at [1192, 146] on div "Bio Bio" at bounding box center [1196, 161] width 155 height 31
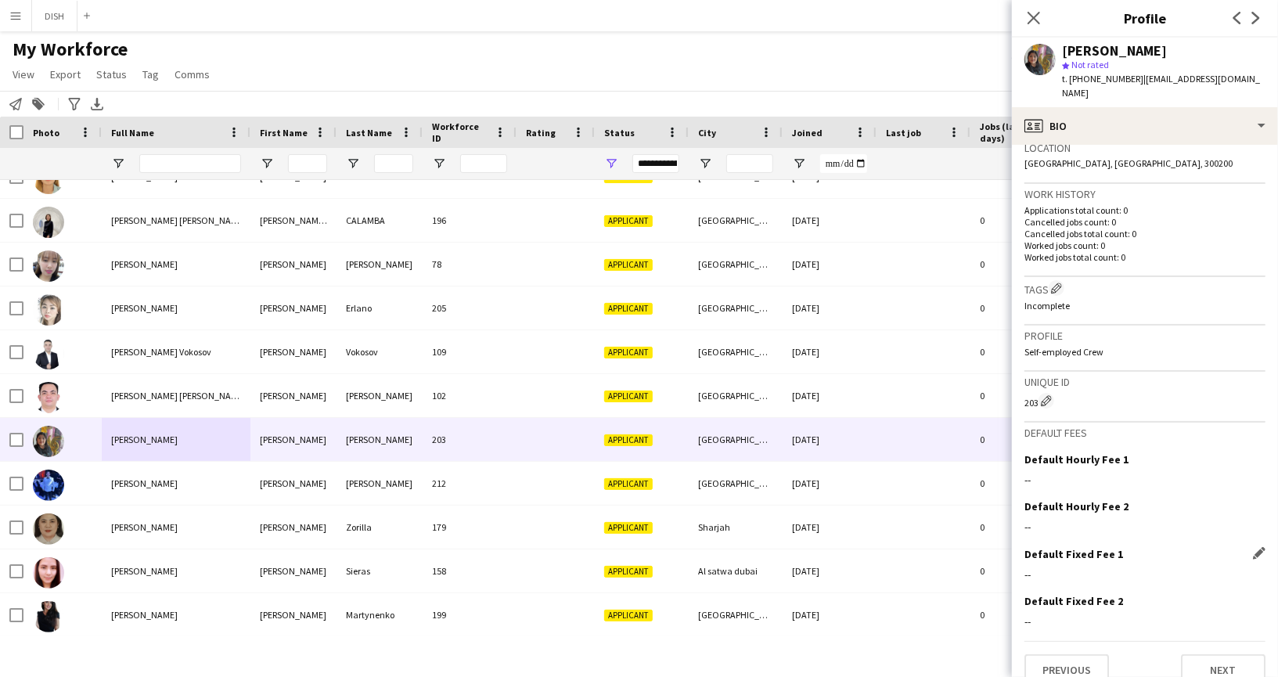
scroll to position [349, 0]
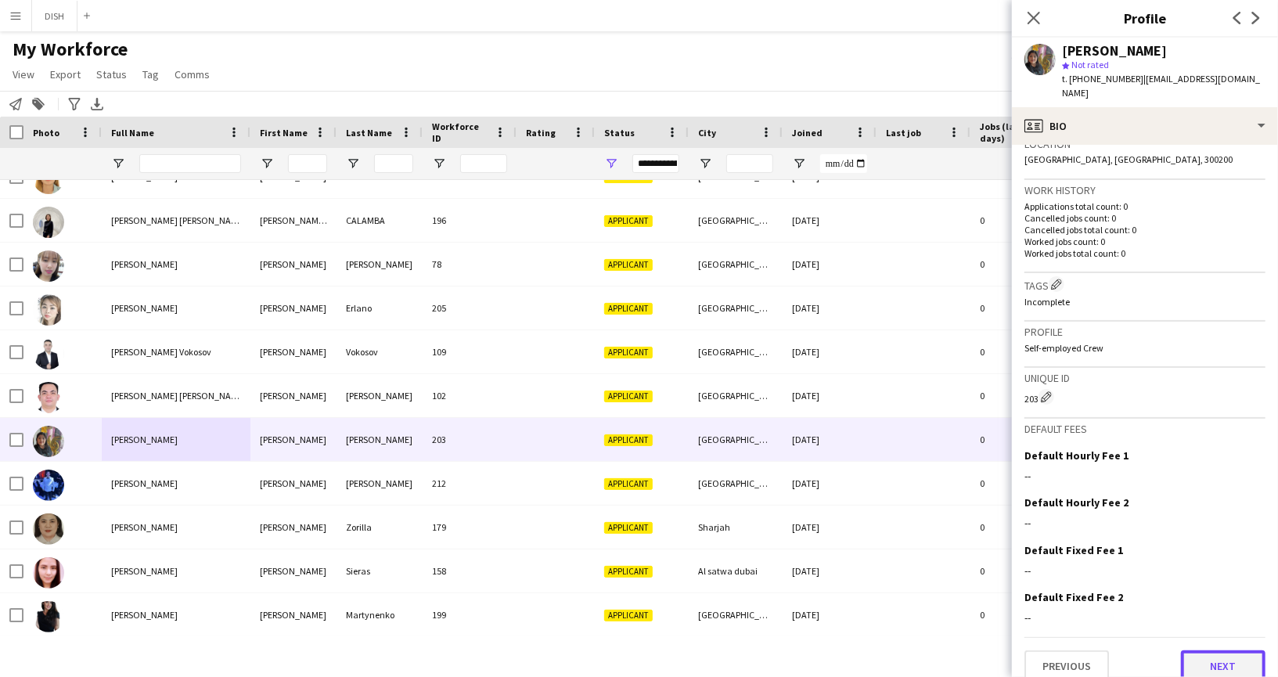
click at [1193, 650] on button "Next" at bounding box center [1223, 665] width 84 height 31
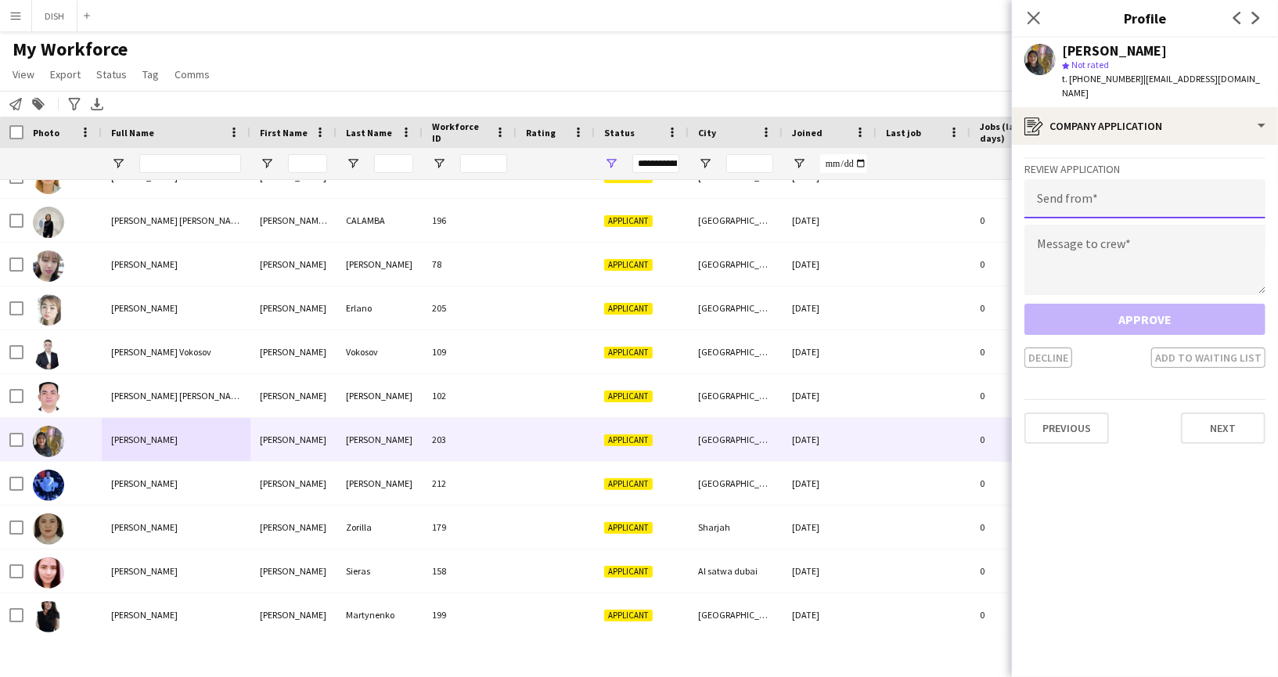
click at [1148, 182] on input "email" at bounding box center [1144, 198] width 241 height 39
type input "**********"
click at [1145, 238] on textarea at bounding box center [1144, 260] width 241 height 70
paste textarea "**********"
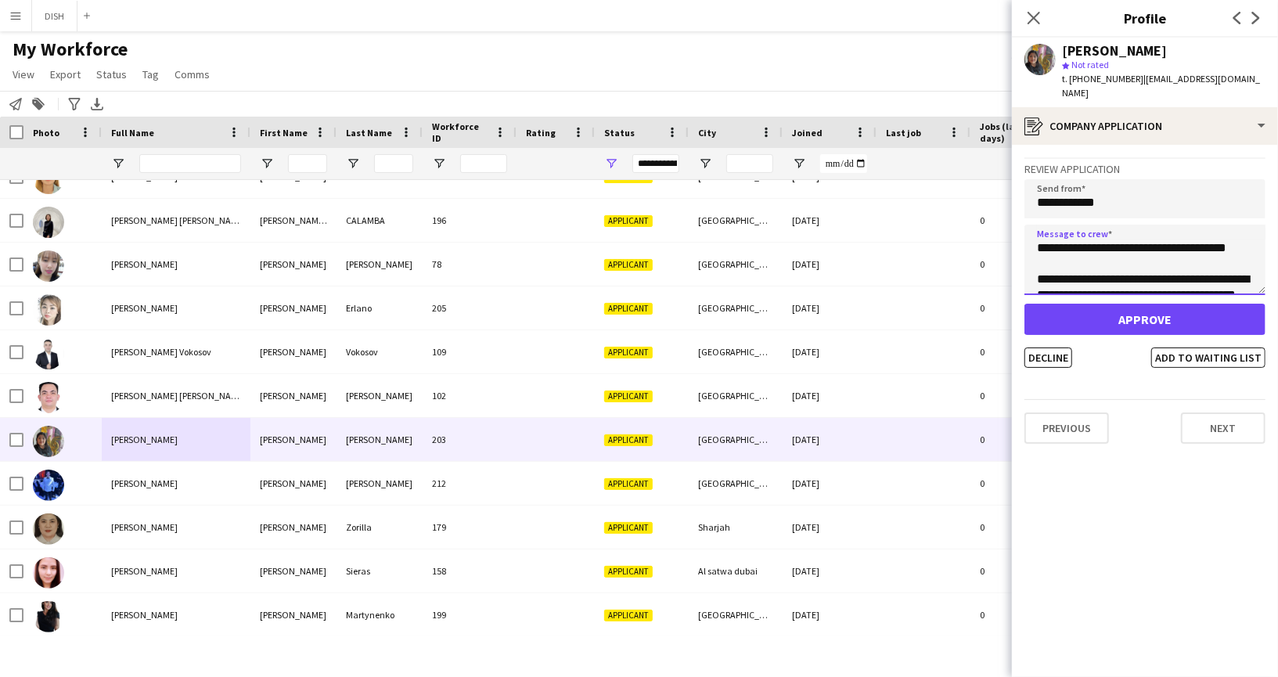
scroll to position [72, 0]
type textarea "**********"
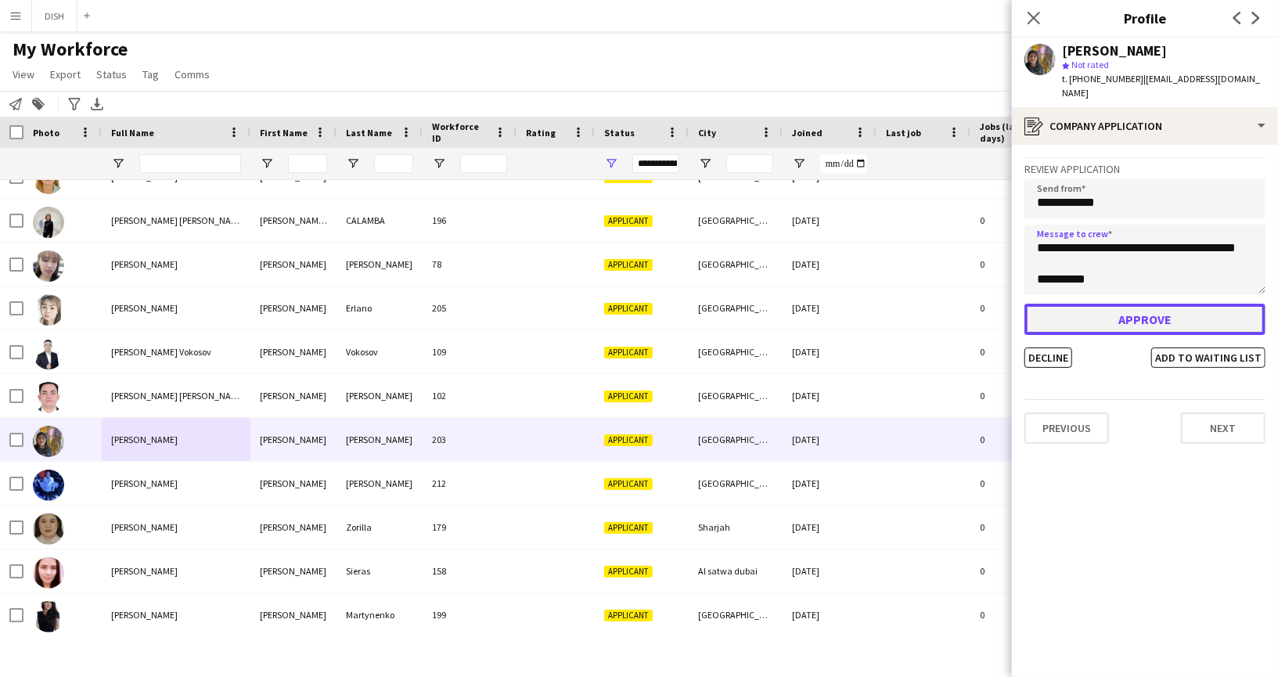
click at [1149, 314] on button "Approve" at bounding box center [1144, 319] width 241 height 31
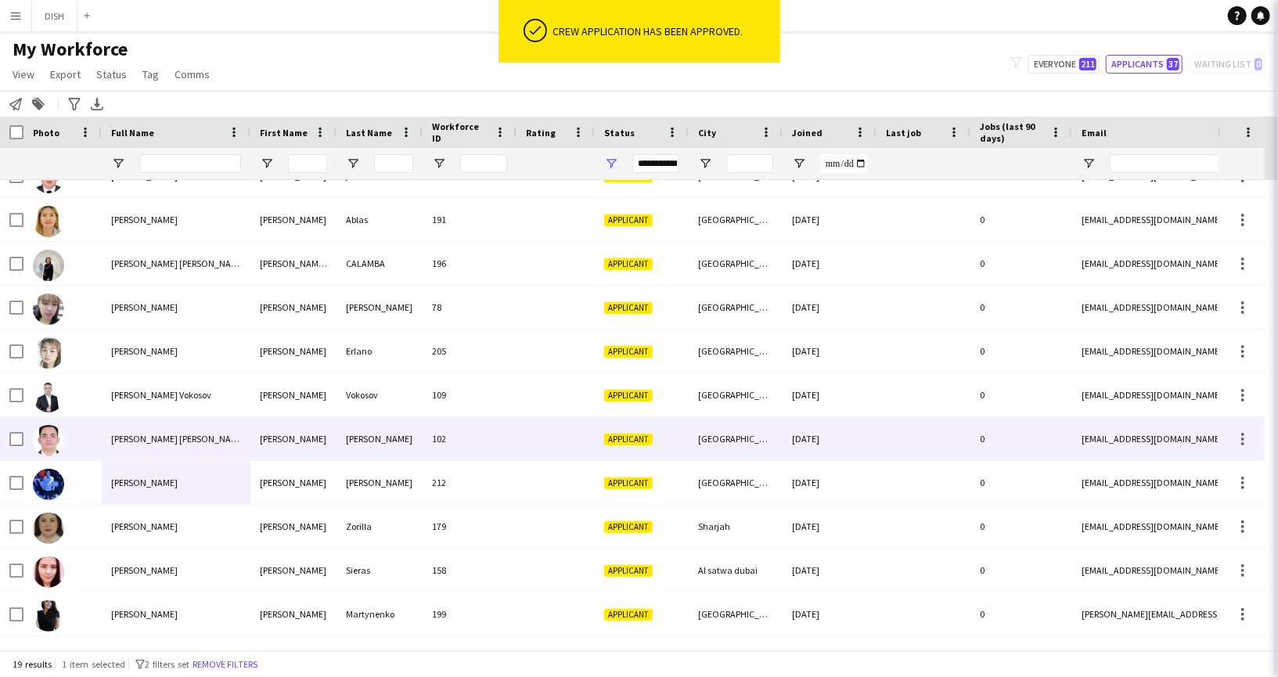
scroll to position [376, 0]
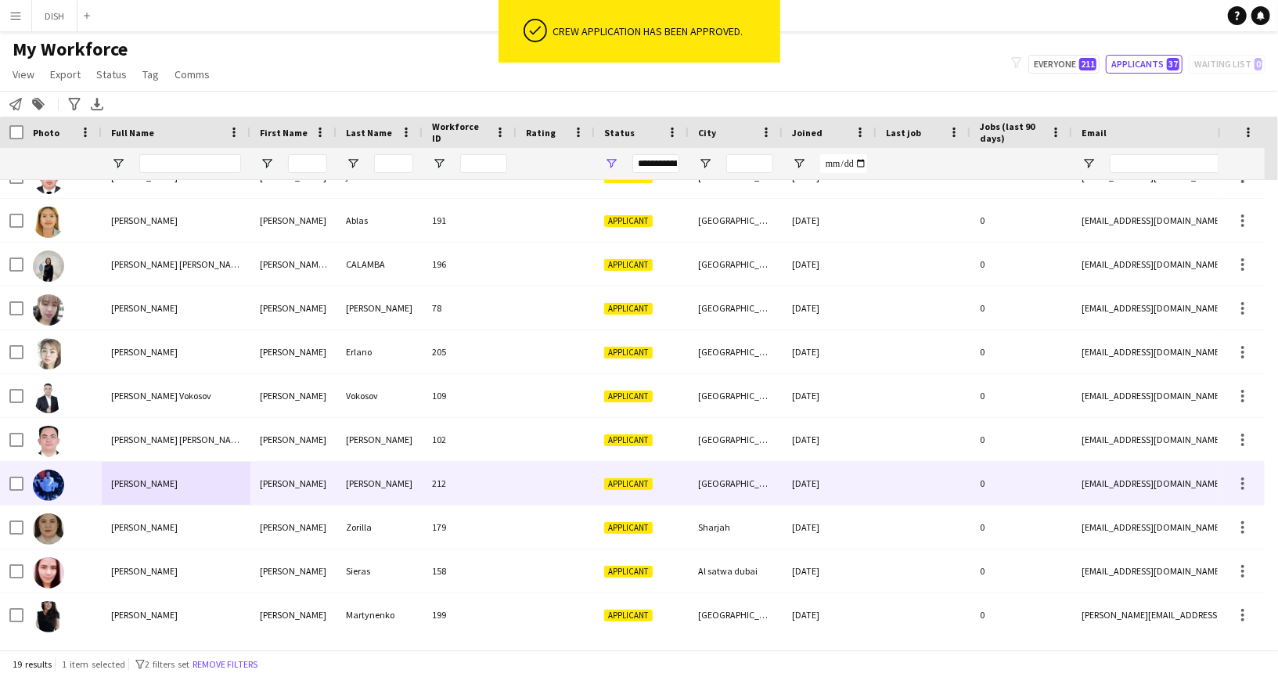
click at [176, 483] on div "[PERSON_NAME]" at bounding box center [176, 483] width 149 height 43
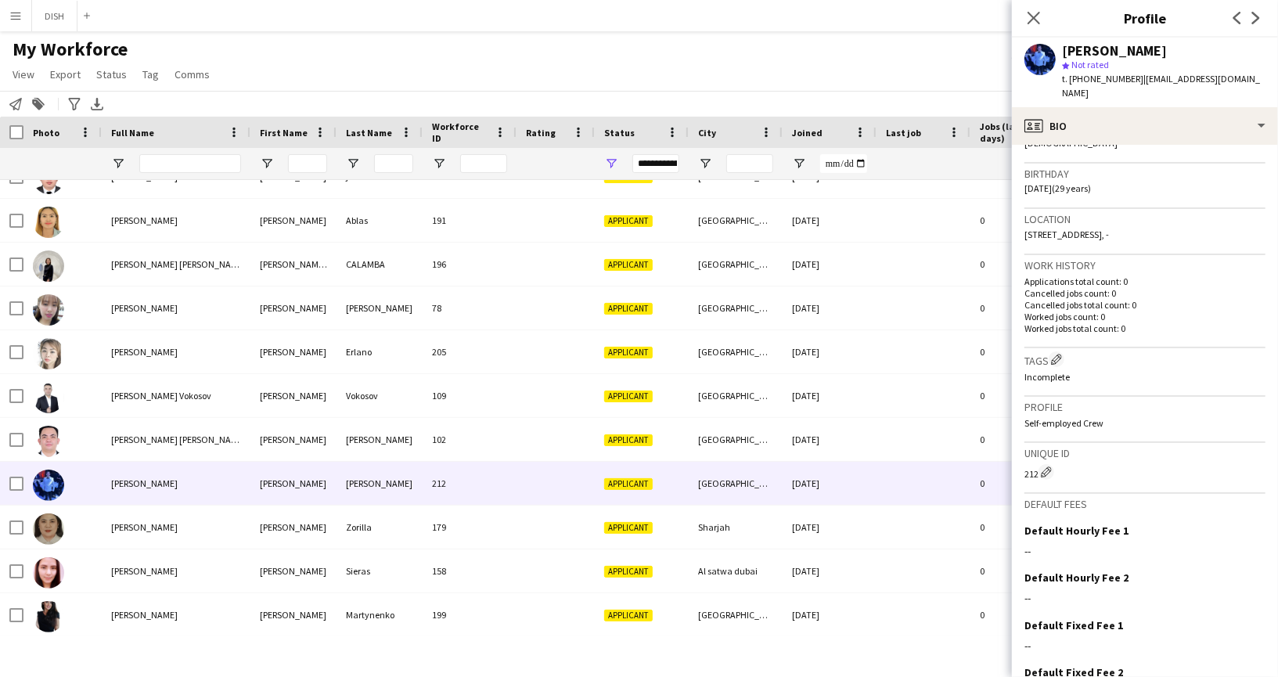
scroll to position [349, 0]
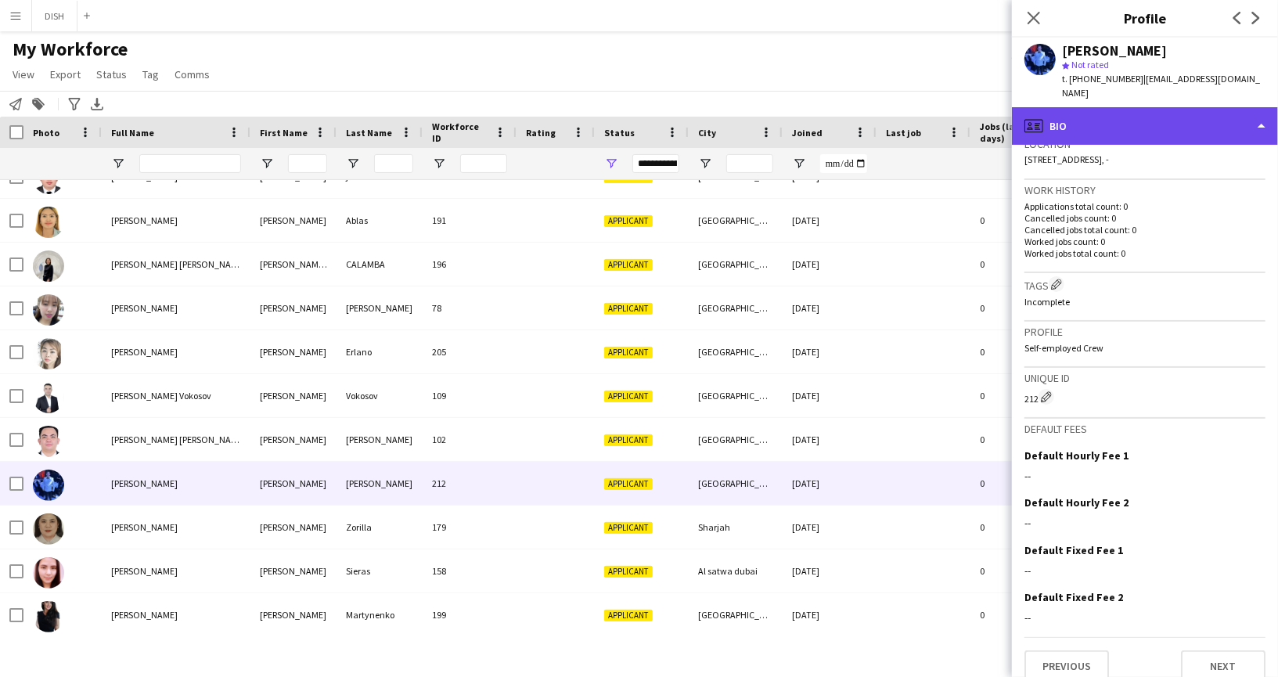
click at [1098, 109] on div "profile Bio" at bounding box center [1145, 126] width 266 height 38
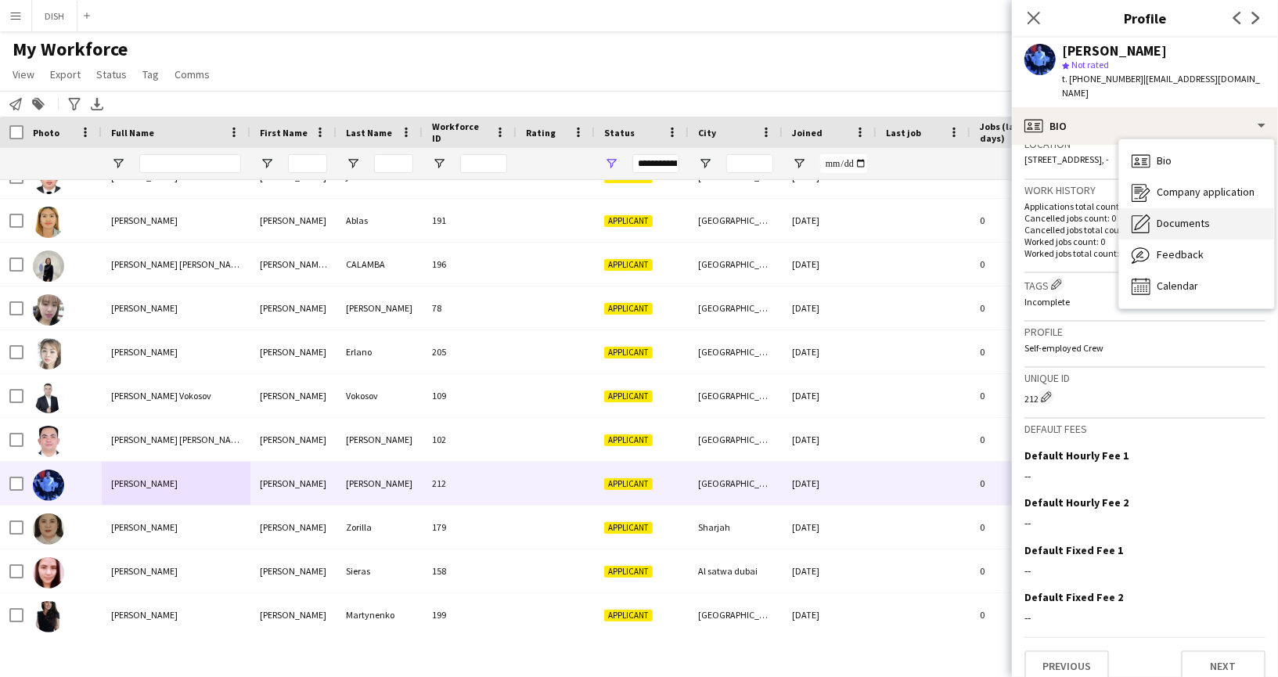
click at [1162, 216] on span "Documents" at bounding box center [1182, 223] width 53 height 14
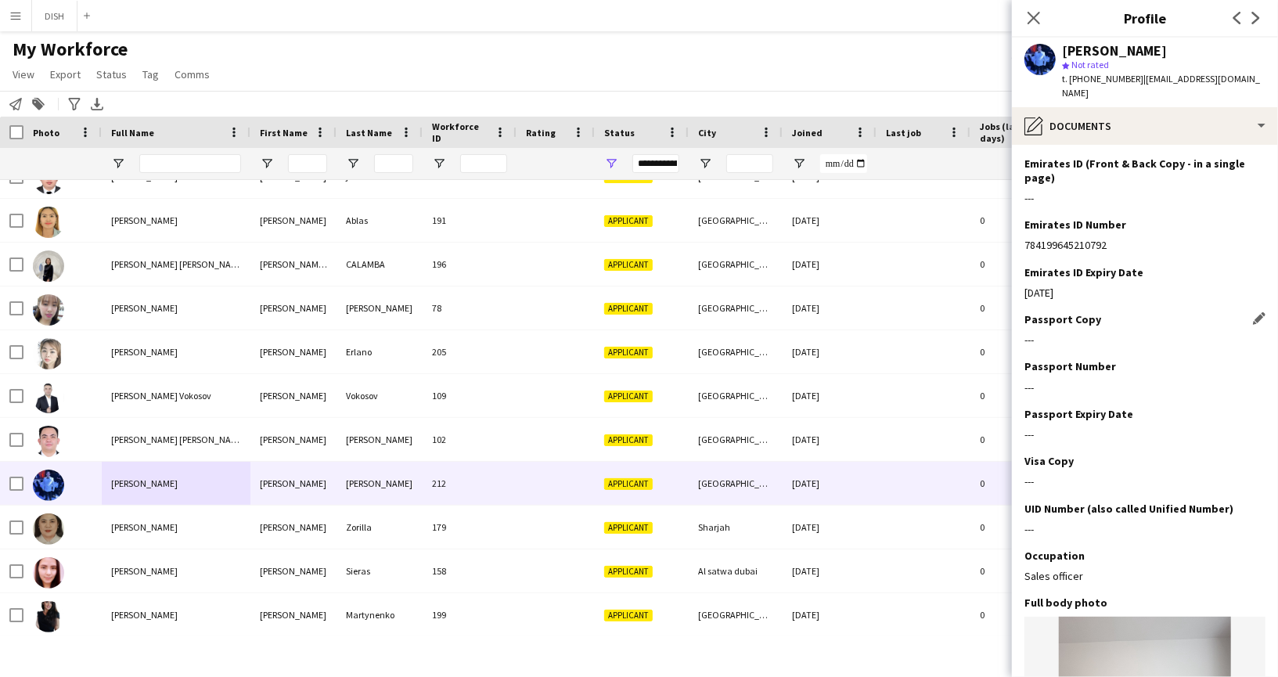
scroll to position [0, 0]
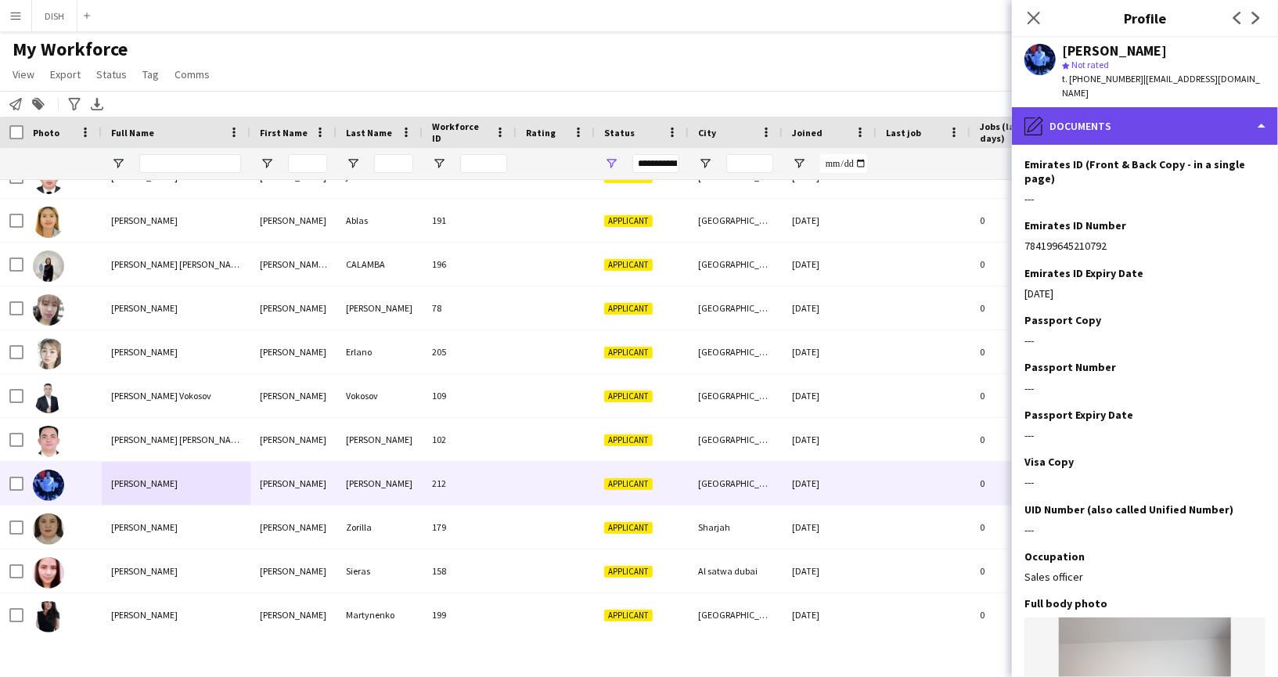
click at [1069, 107] on div "pencil4 Documents" at bounding box center [1145, 126] width 266 height 38
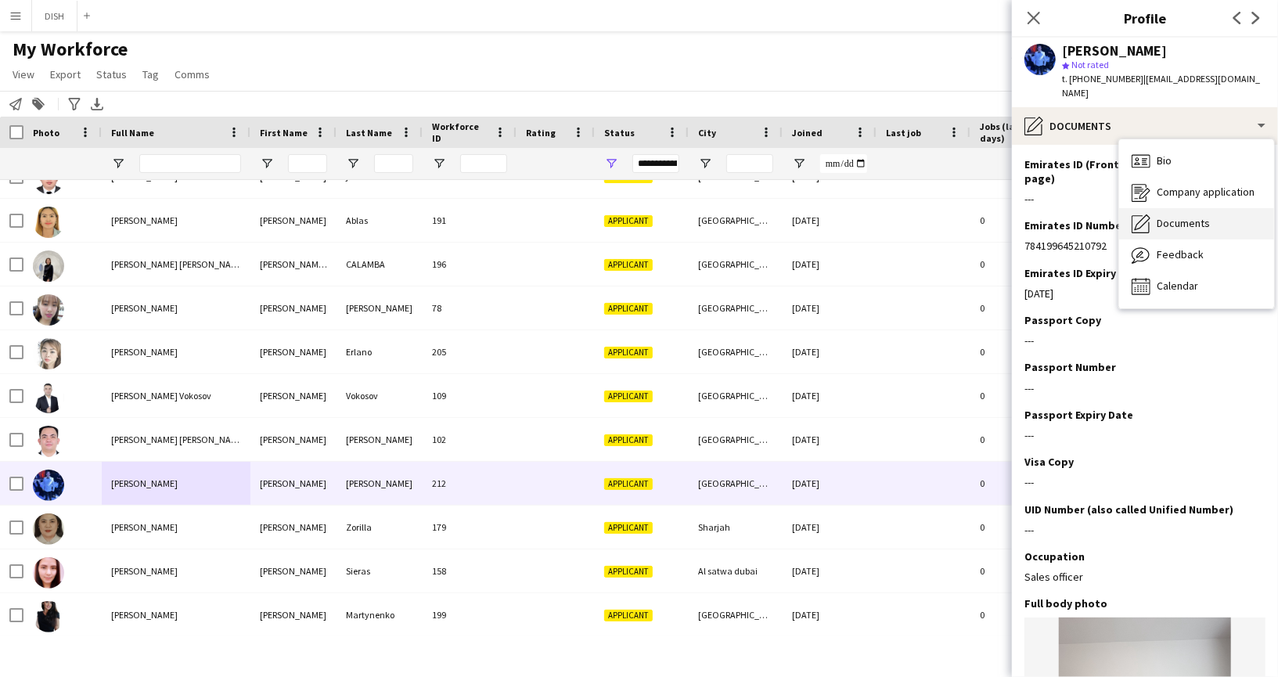
click at [1163, 216] on span "Documents" at bounding box center [1182, 223] width 53 height 14
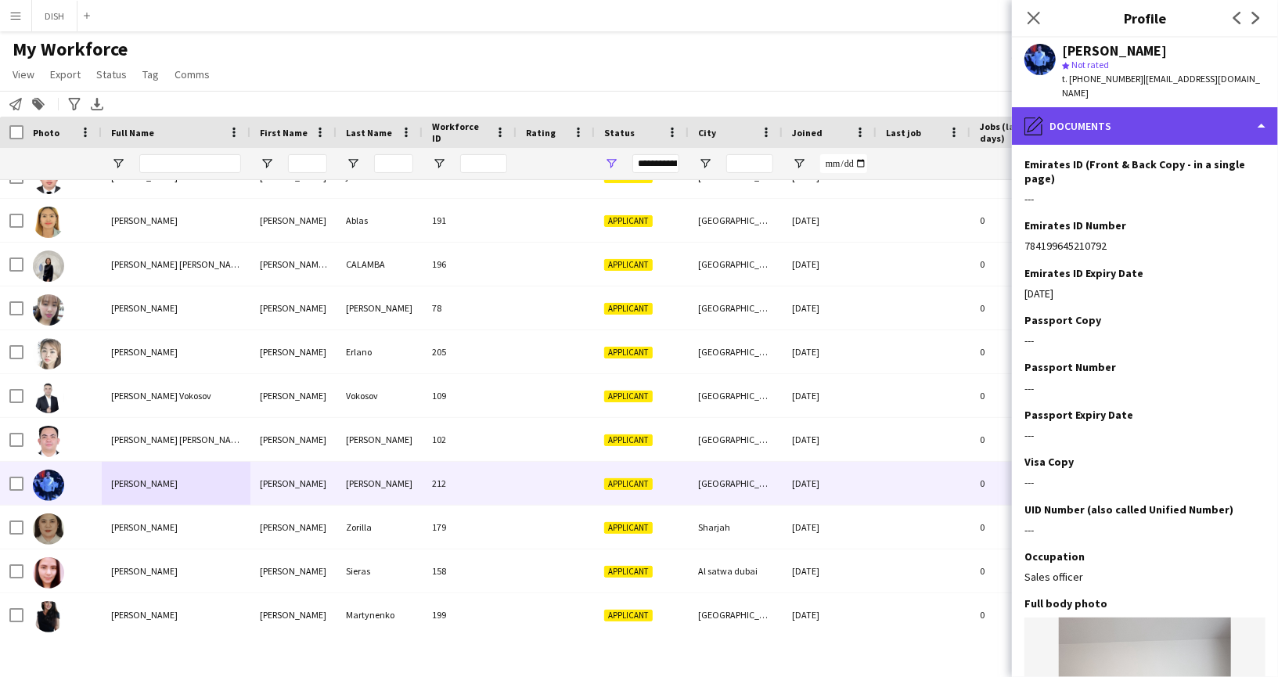
click at [1111, 111] on div "pencil4 Documents" at bounding box center [1145, 126] width 266 height 38
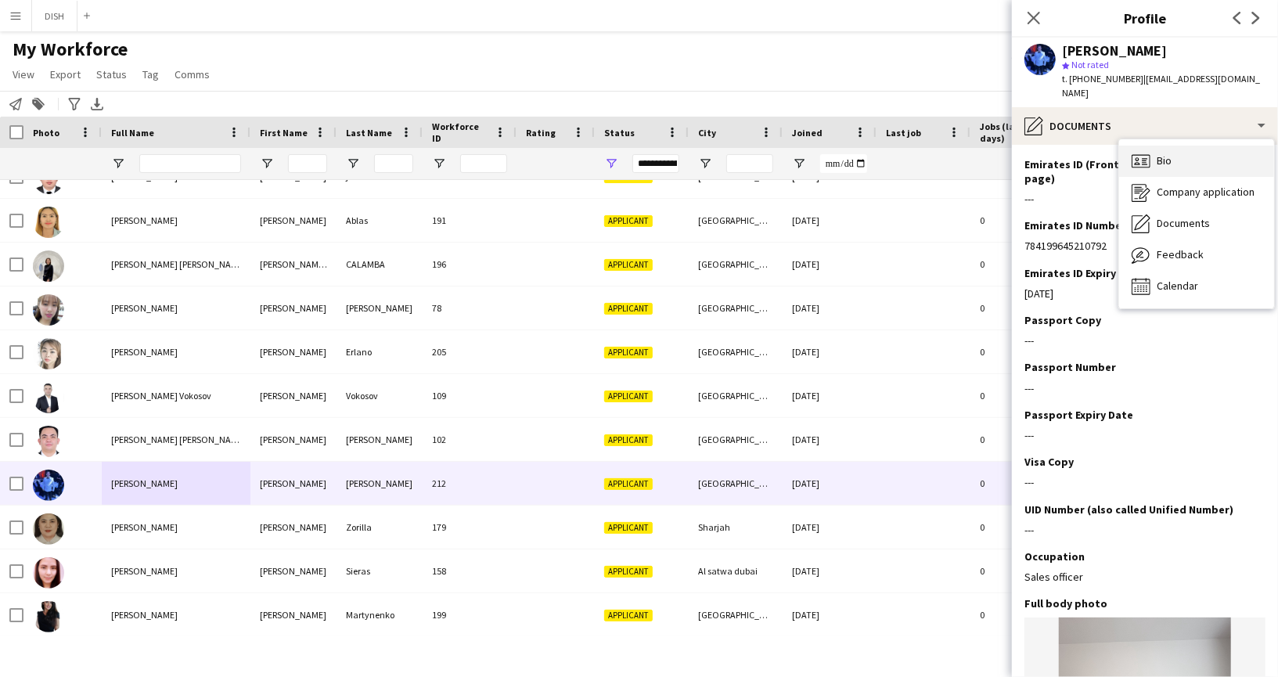
click at [1153, 146] on div "Bio Bio" at bounding box center [1196, 161] width 155 height 31
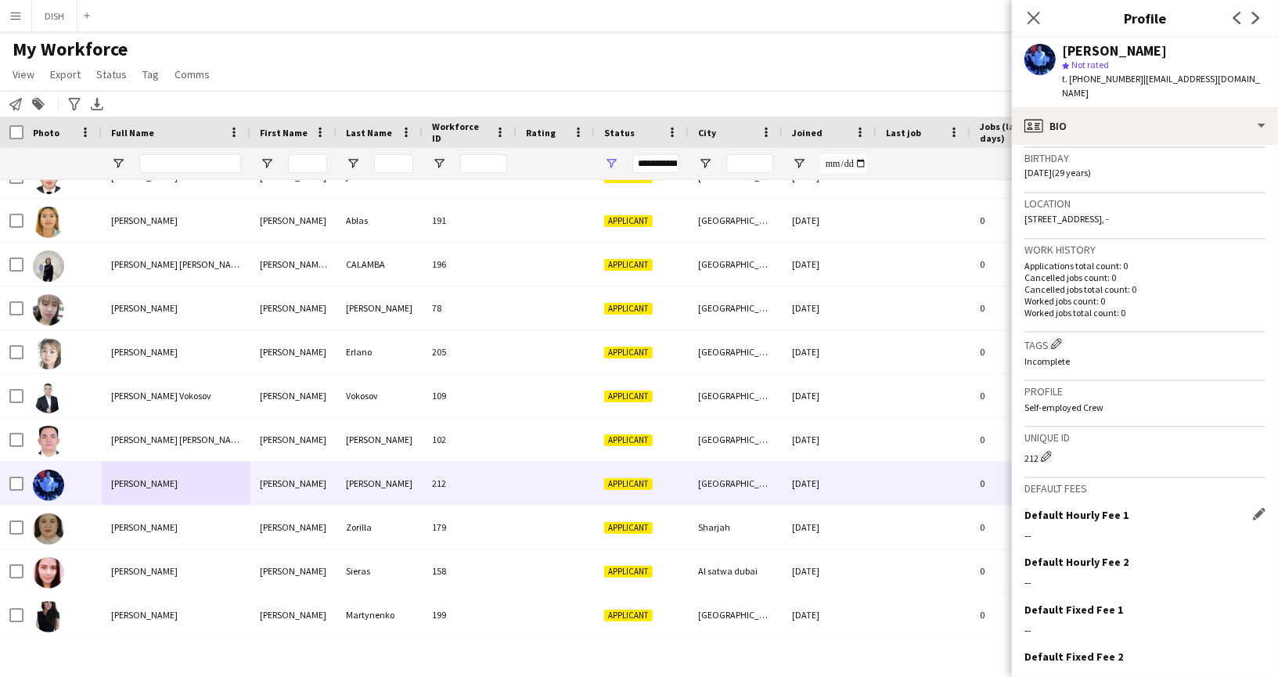
scroll to position [349, 0]
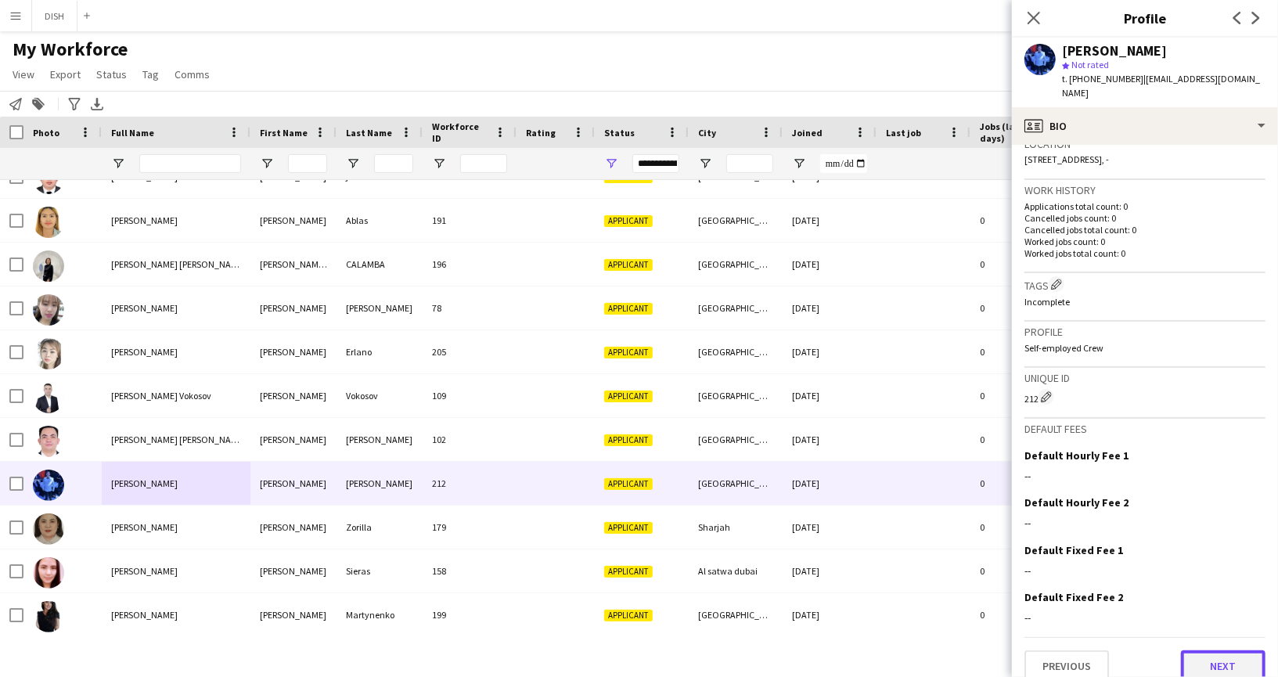
click at [1190, 650] on button "Next" at bounding box center [1223, 665] width 84 height 31
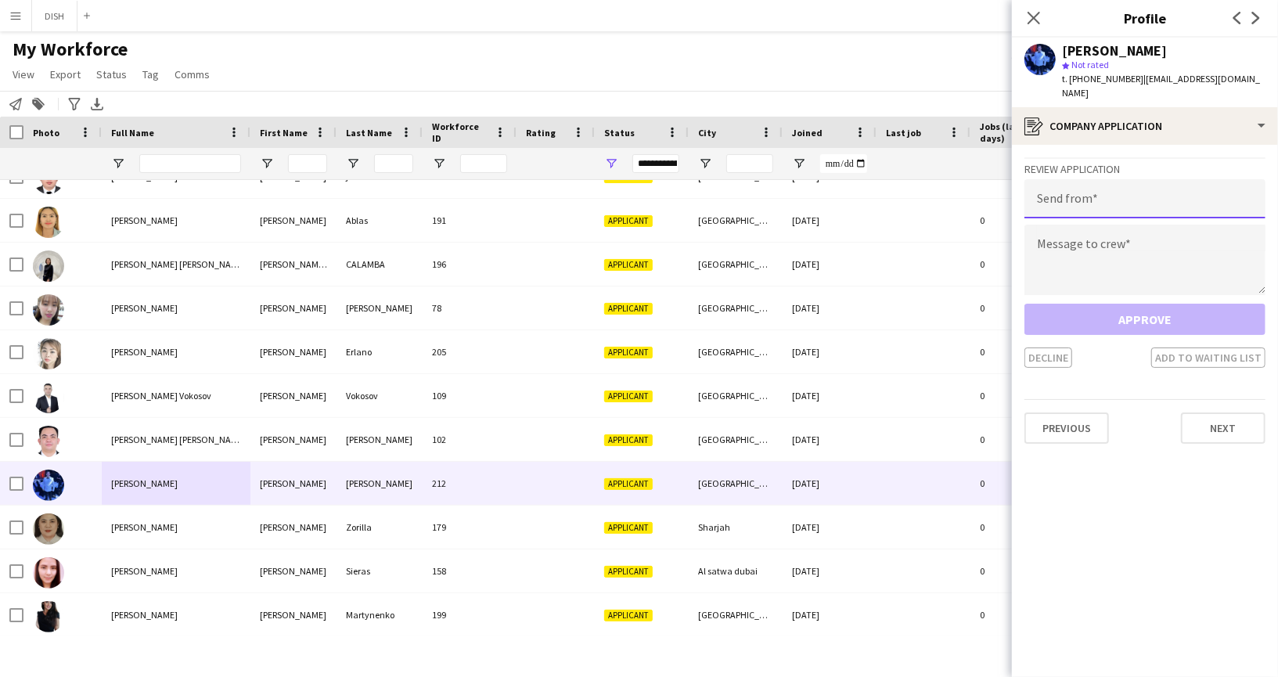
click at [1114, 182] on input "email" at bounding box center [1144, 198] width 241 height 39
type input "**********"
click at [1105, 243] on textarea at bounding box center [1144, 260] width 241 height 70
paste textarea "**********"
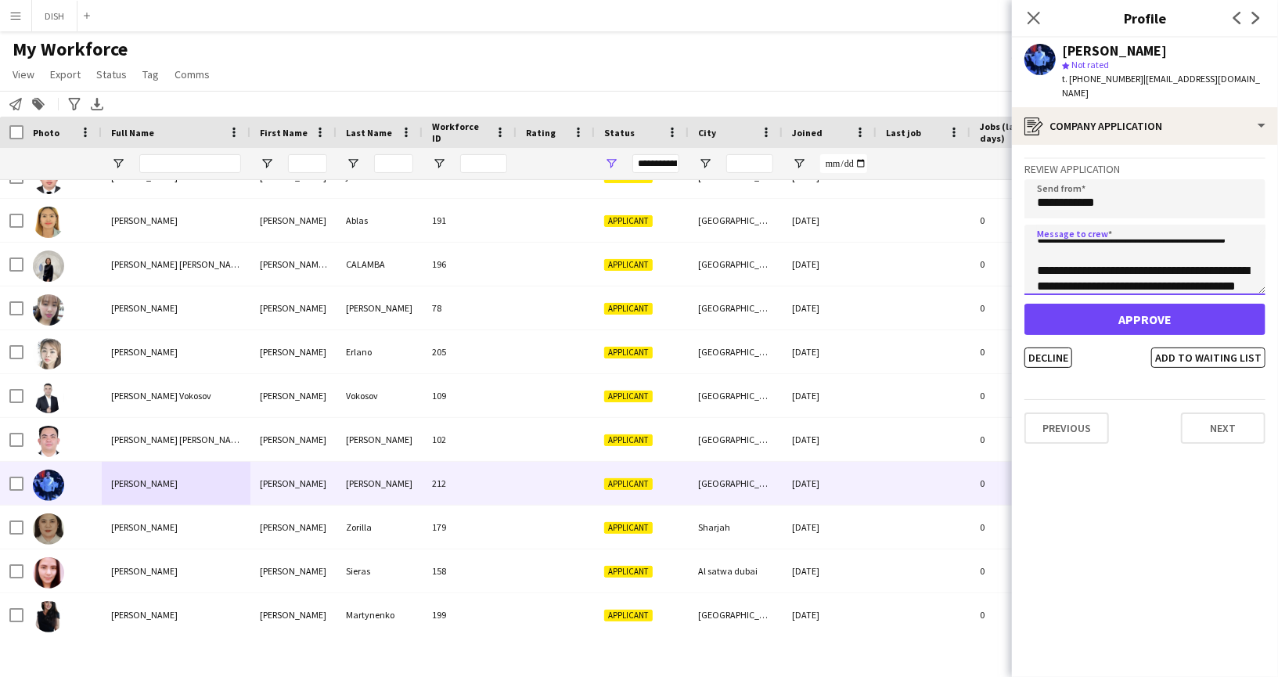
scroll to position [0, 0]
click at [1080, 257] on textarea "**********" at bounding box center [1144, 260] width 241 height 70
click at [1077, 261] on textarea "**********" at bounding box center [1144, 260] width 241 height 70
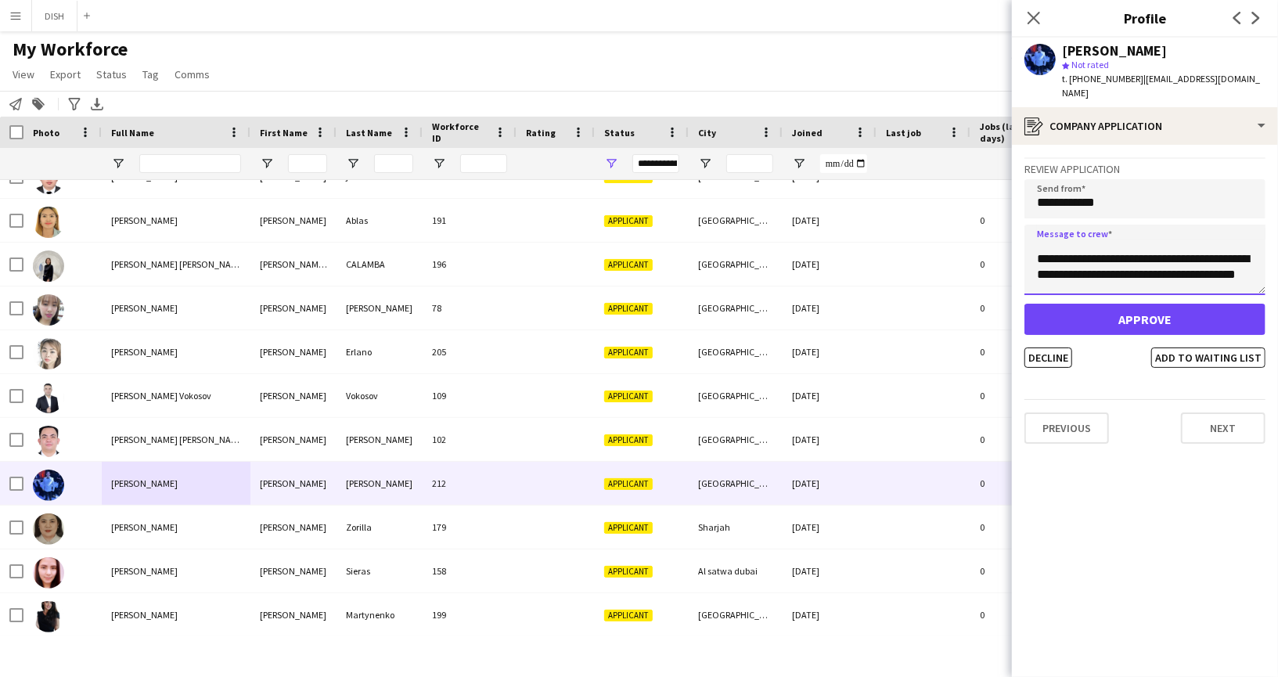
type textarea "**********"
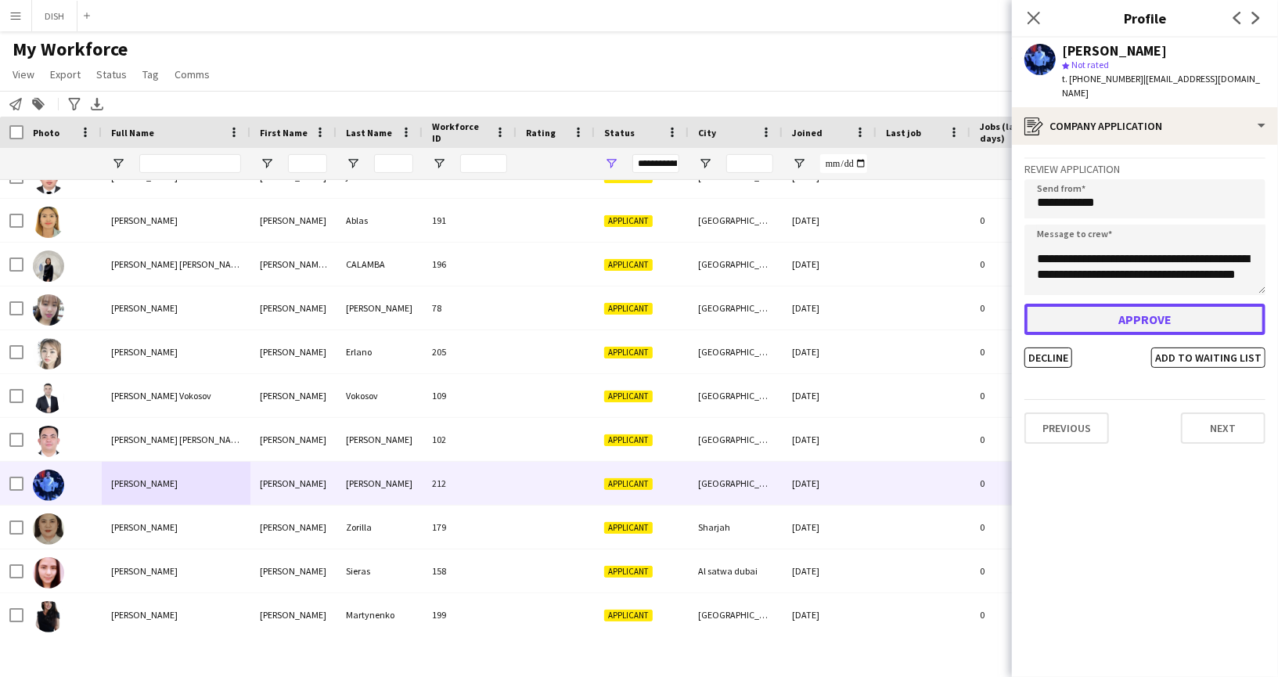
click at [1155, 306] on button "Approve" at bounding box center [1144, 319] width 241 height 31
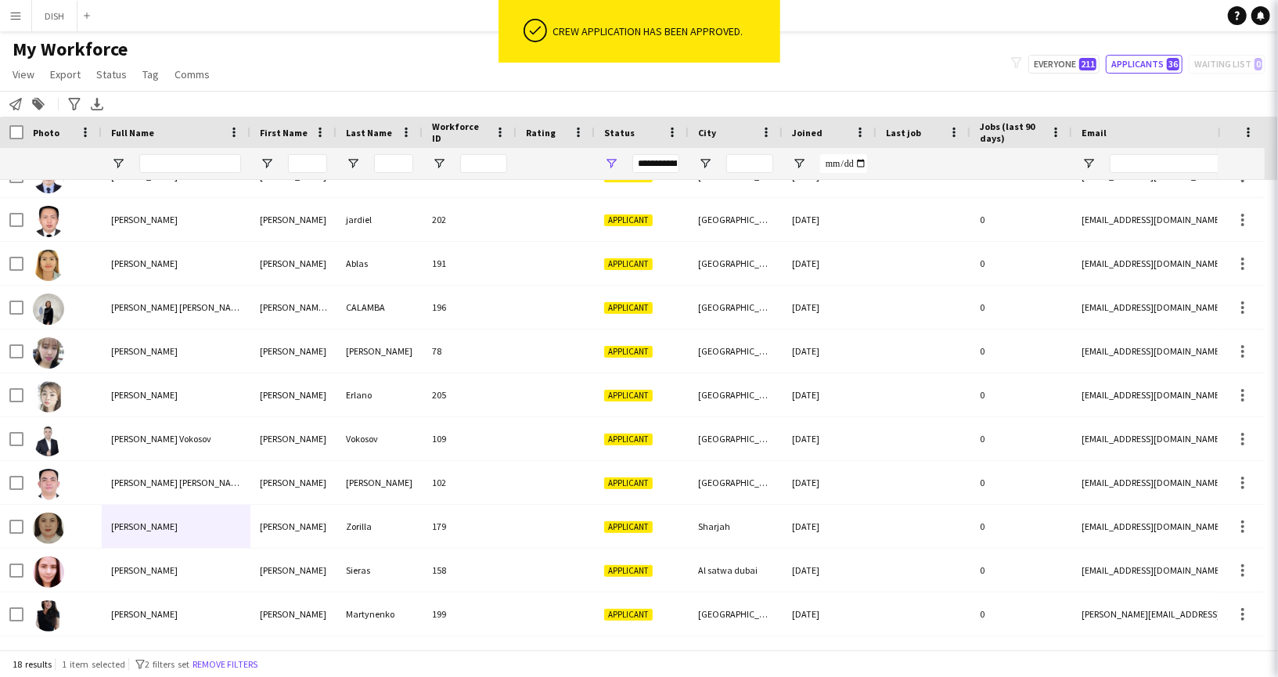
scroll to position [332, 0]
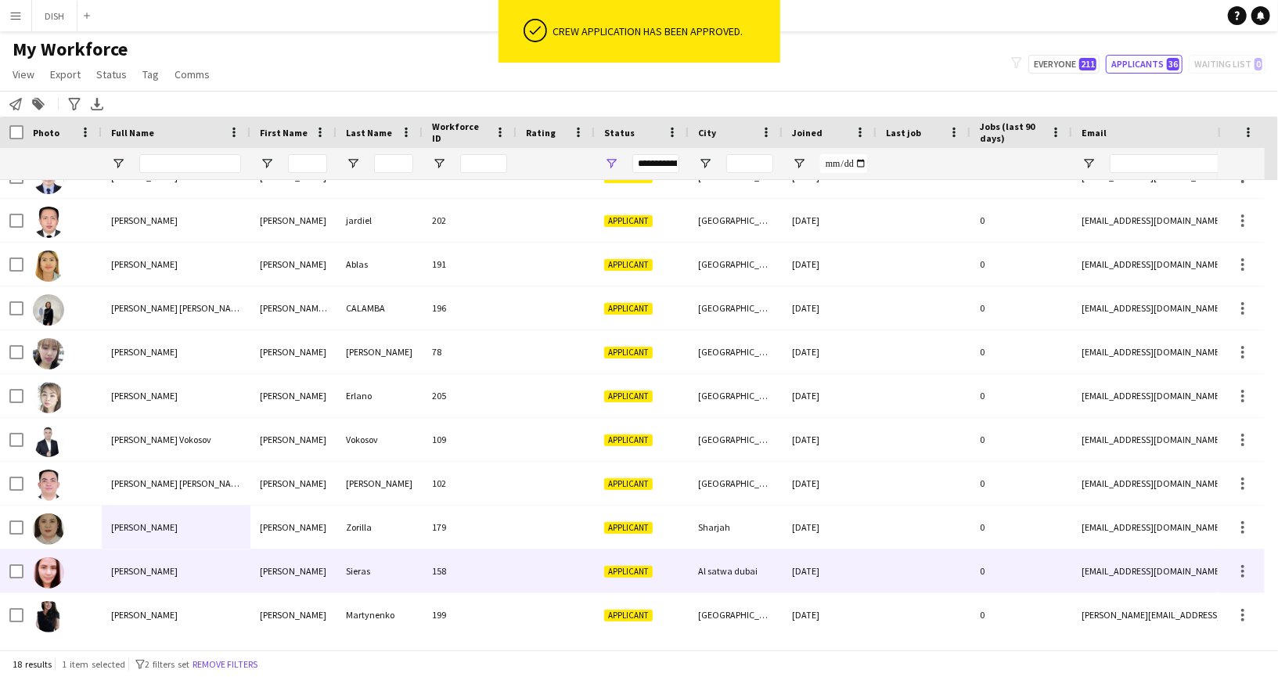
click at [196, 566] on div "[PERSON_NAME]" at bounding box center [176, 570] width 149 height 43
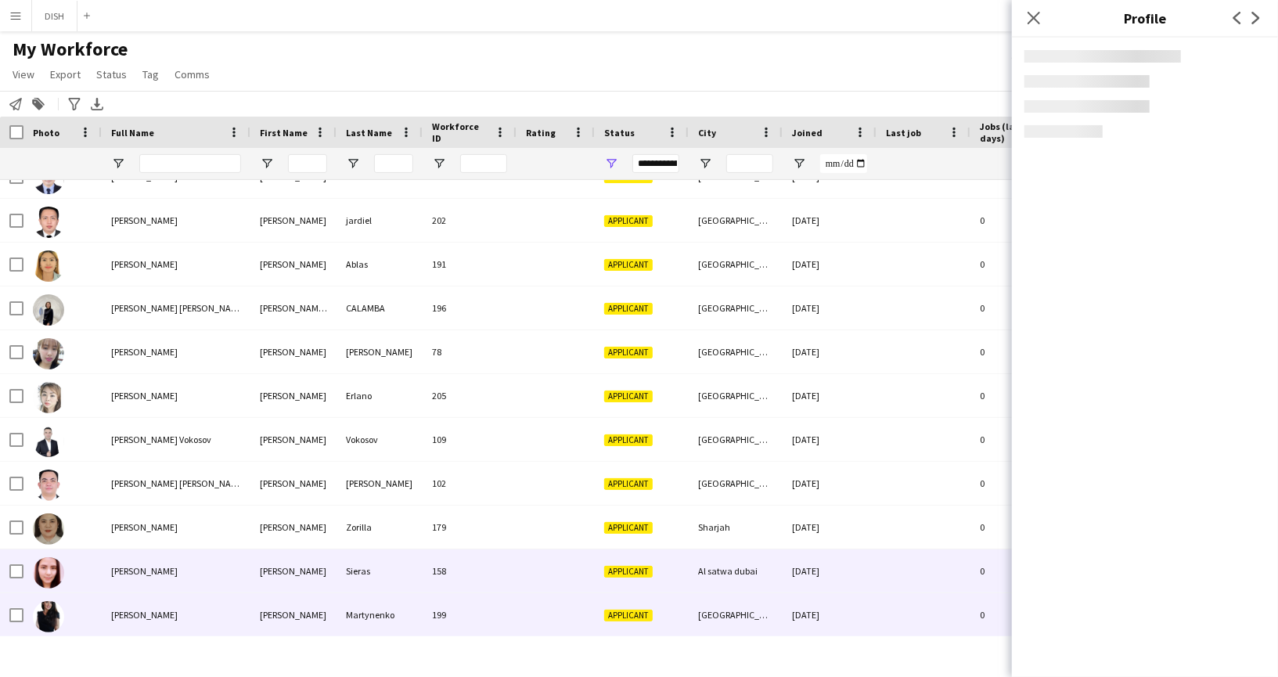
click at [199, 612] on div "[PERSON_NAME]" at bounding box center [176, 614] width 149 height 43
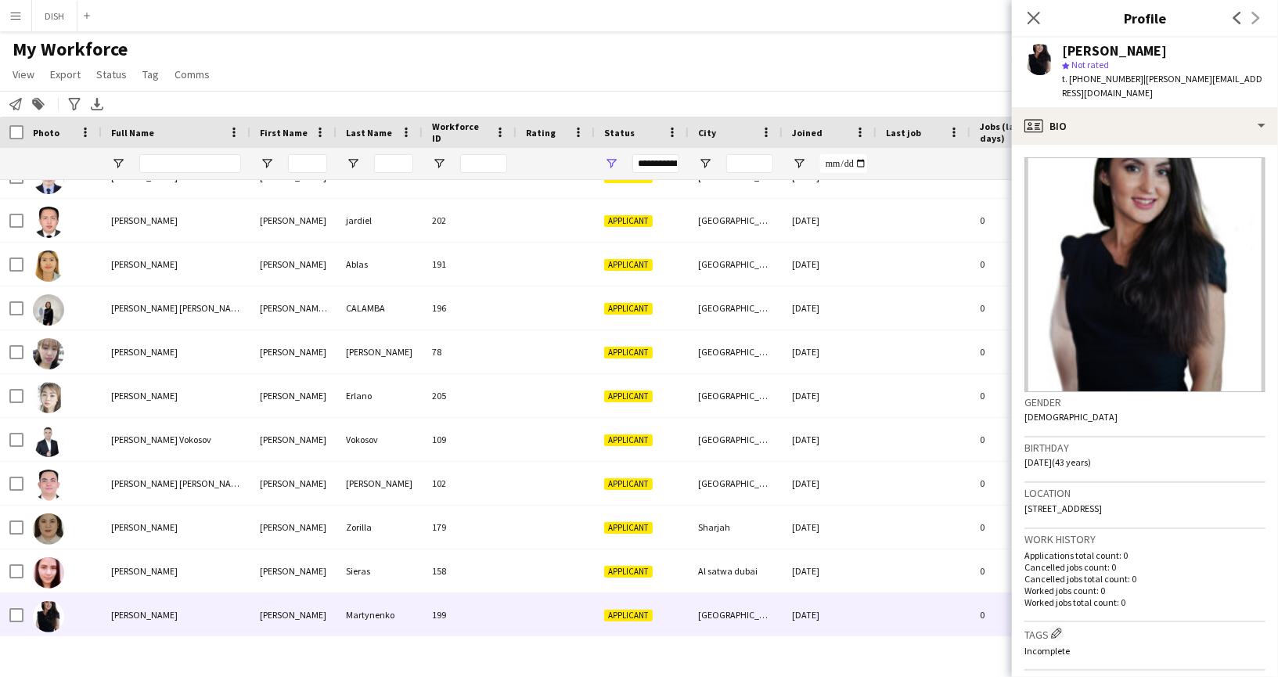
scroll to position [349, 0]
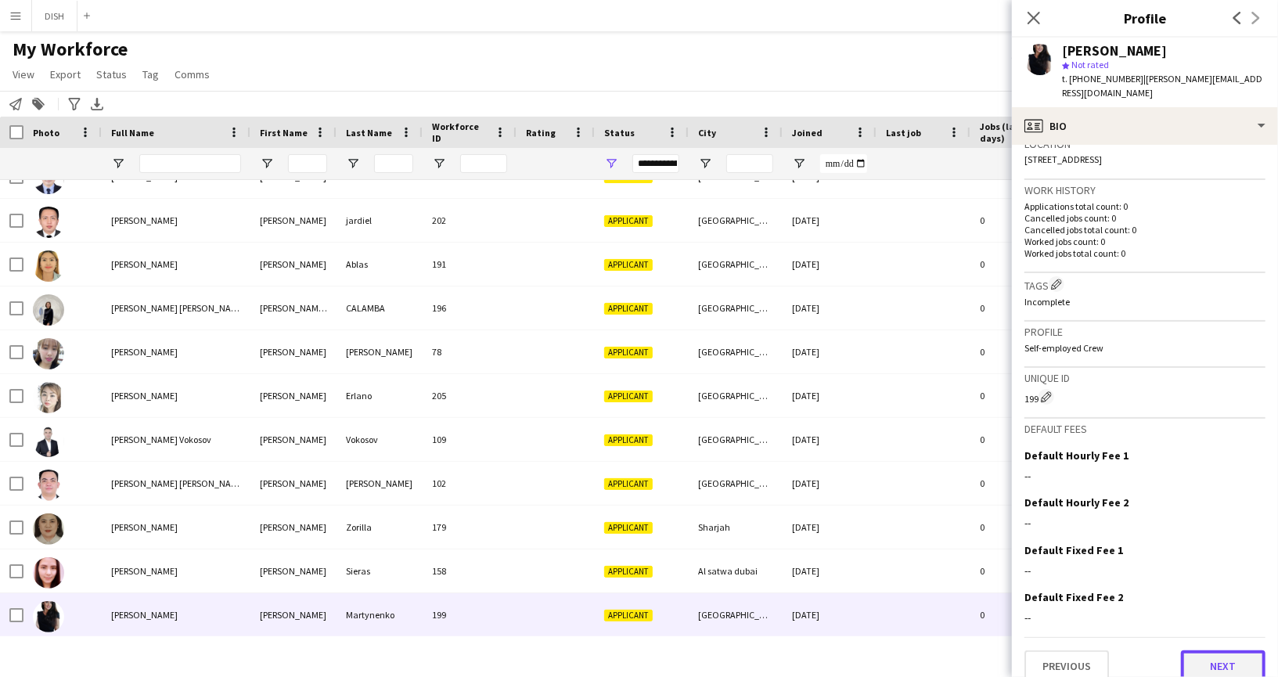
click at [1213, 650] on button "Next" at bounding box center [1223, 665] width 84 height 31
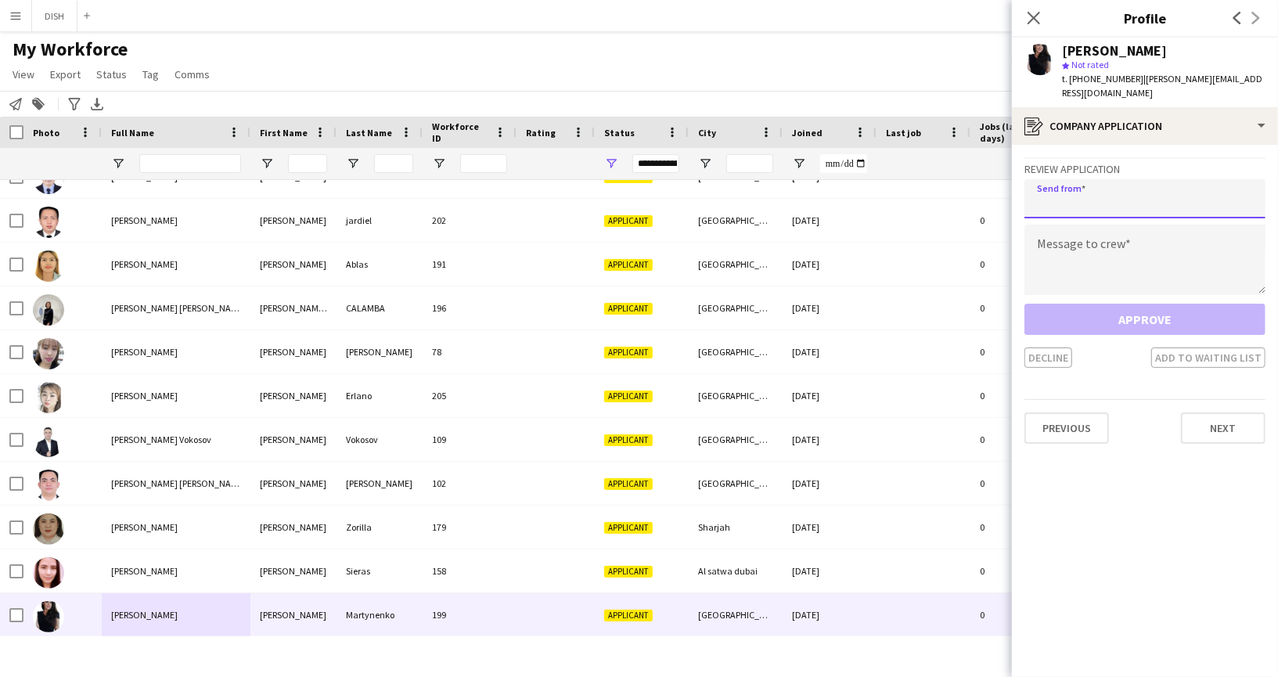
click at [1127, 202] on input "email" at bounding box center [1144, 198] width 241 height 39
type input "**********"
click at [1121, 238] on textarea at bounding box center [1144, 260] width 241 height 70
paste textarea "**********"
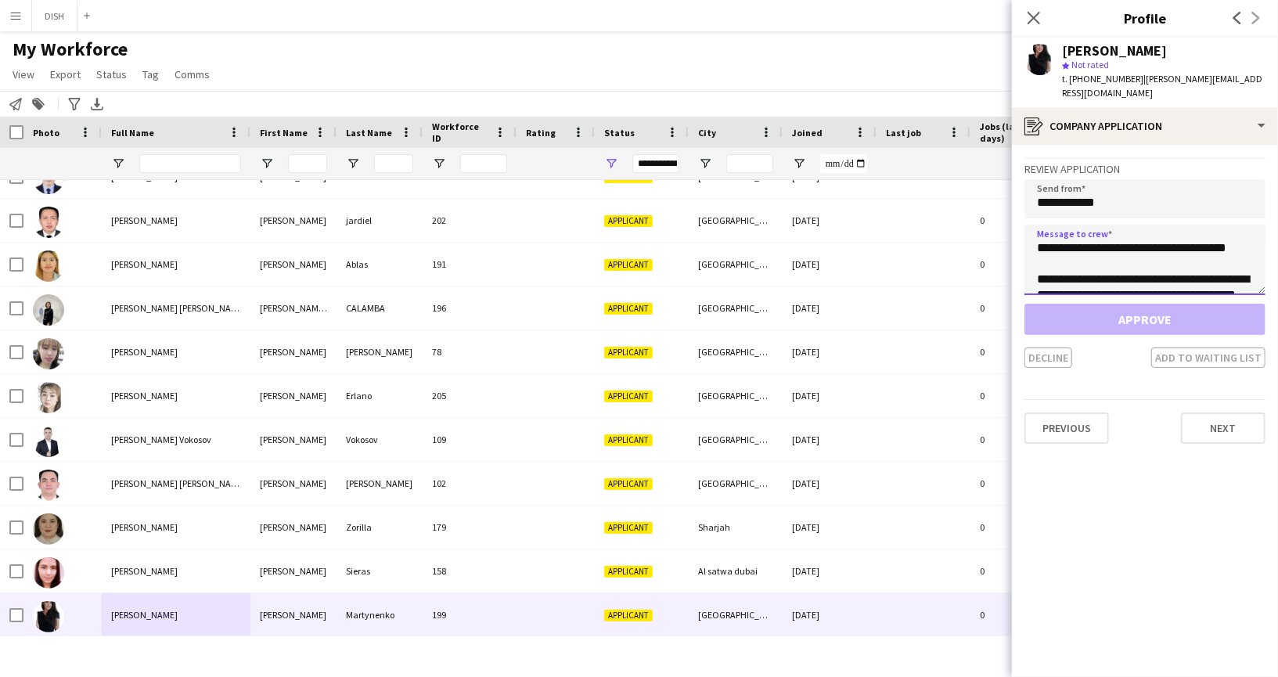
scroll to position [72, 0]
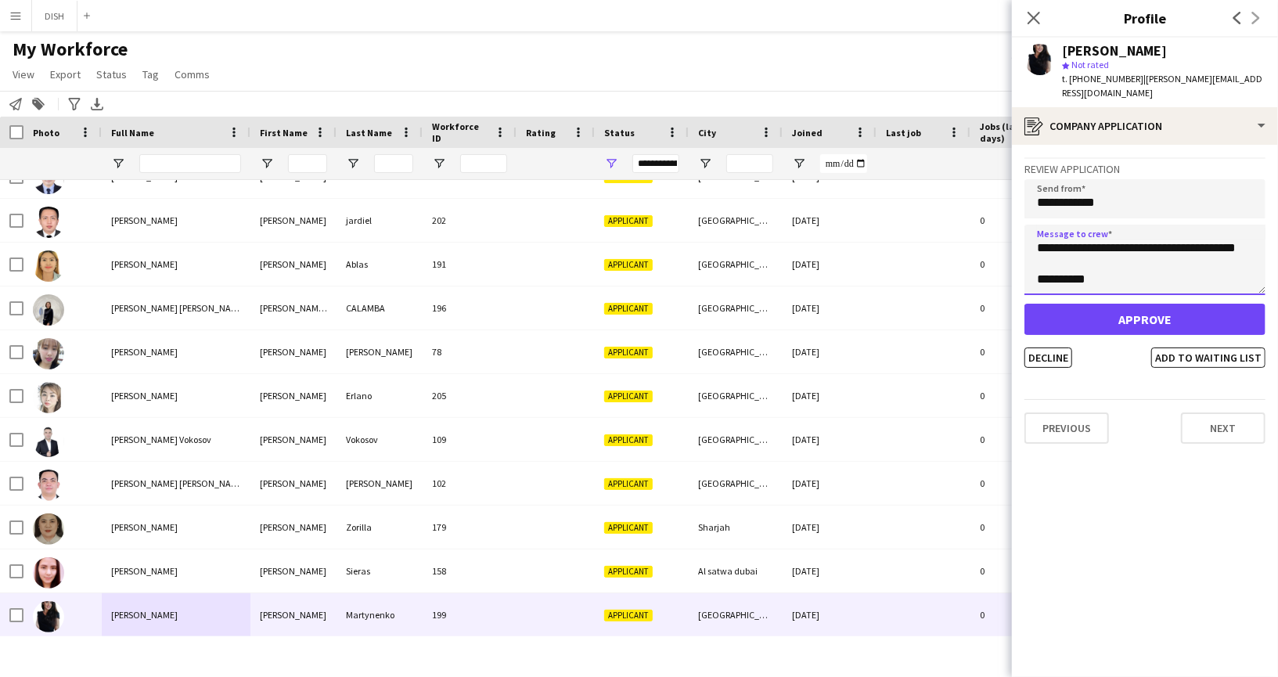
type textarea "**********"
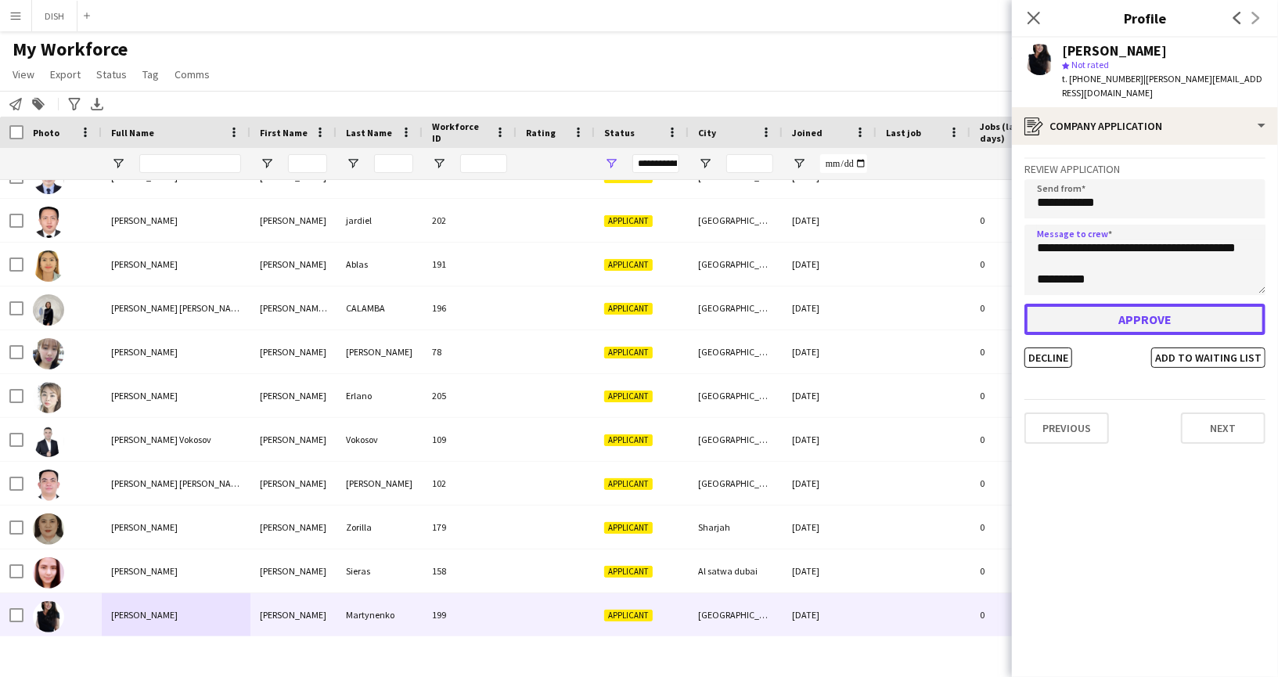
click at [1124, 304] on button "Approve" at bounding box center [1144, 319] width 241 height 31
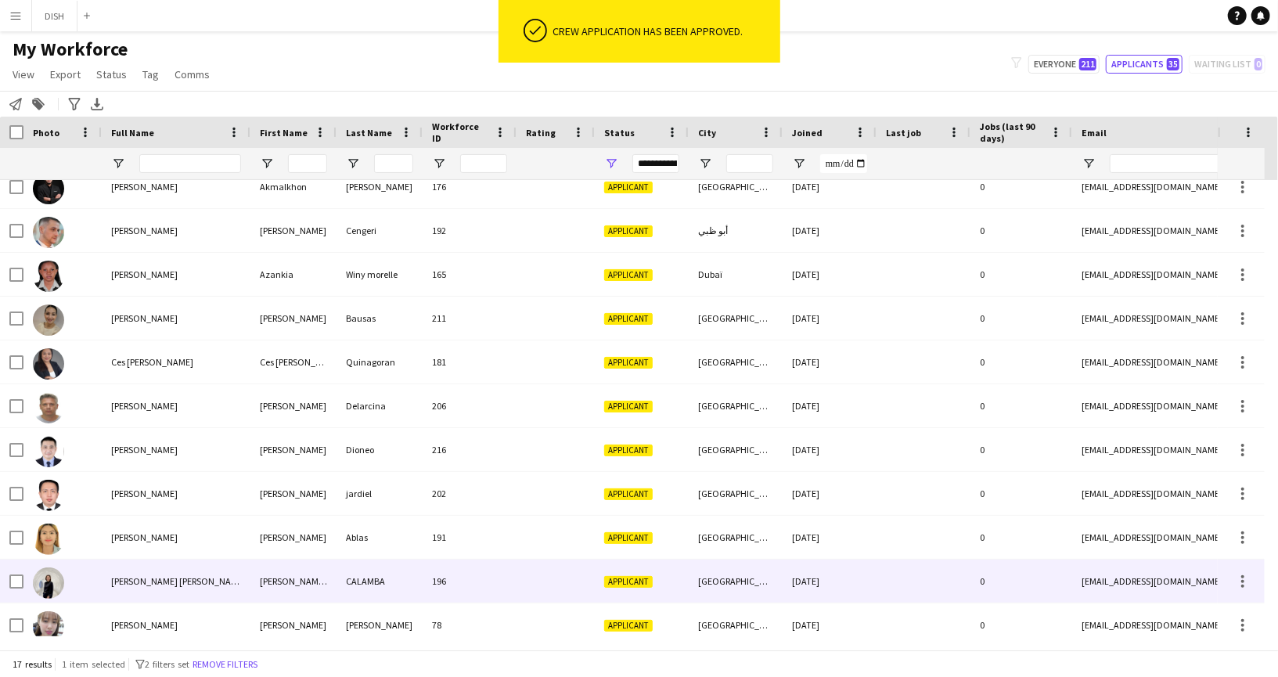
scroll to position [0, 0]
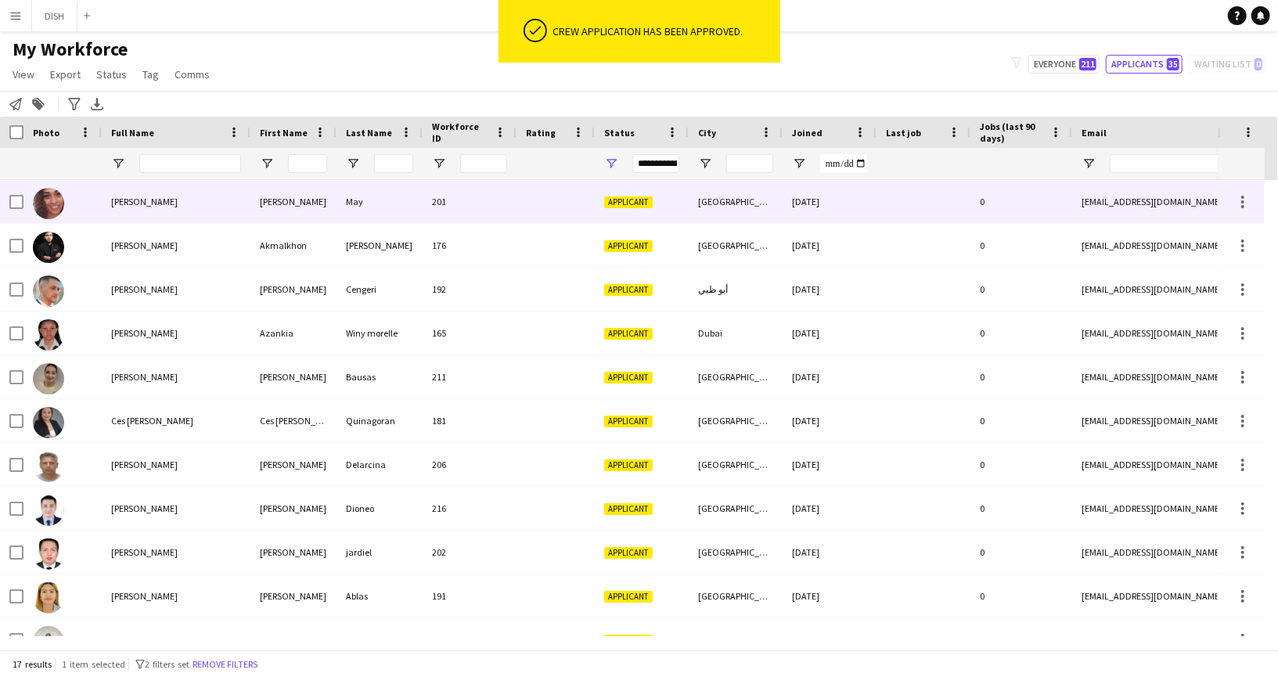
click at [158, 208] on div "[PERSON_NAME]" at bounding box center [176, 201] width 149 height 43
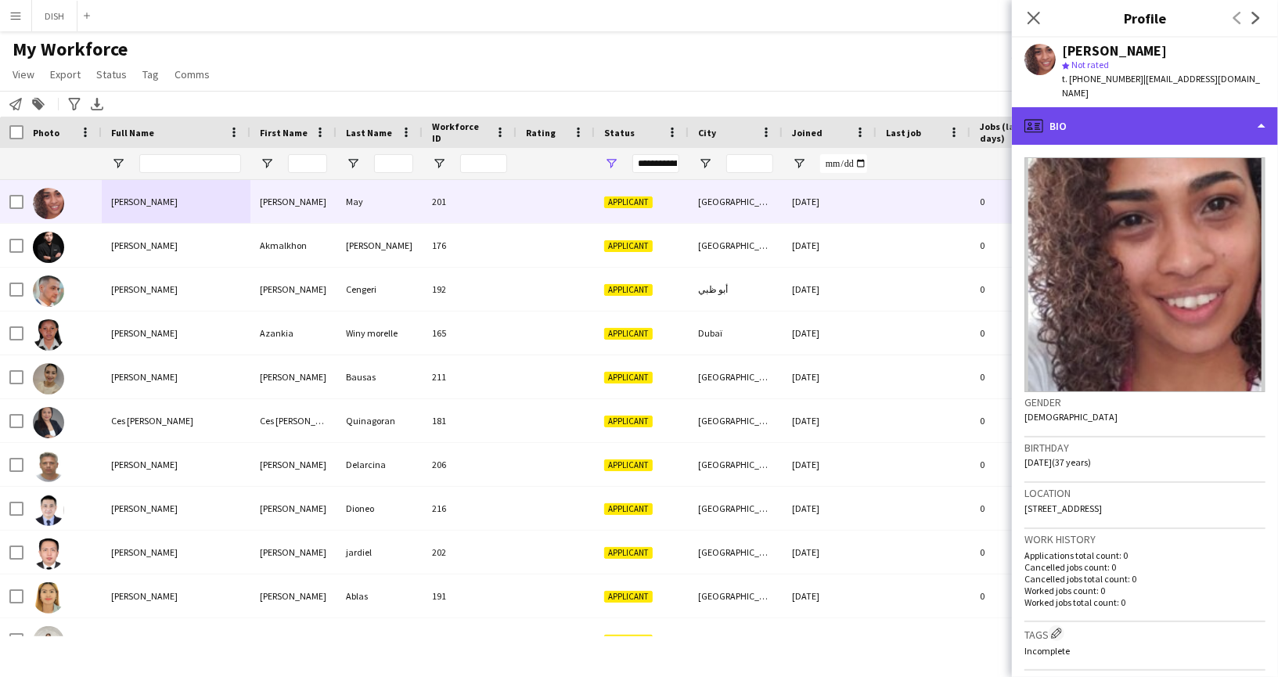
click at [1080, 107] on div "profile Bio" at bounding box center [1145, 126] width 266 height 38
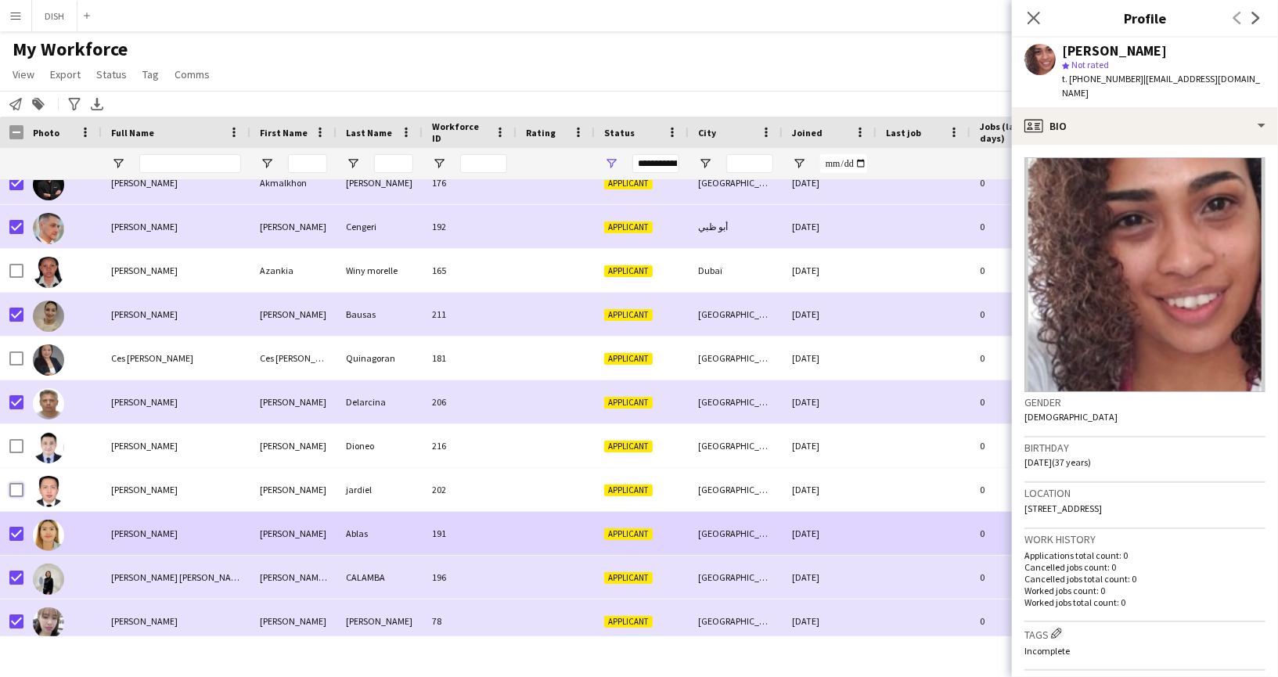
scroll to position [74, 0]
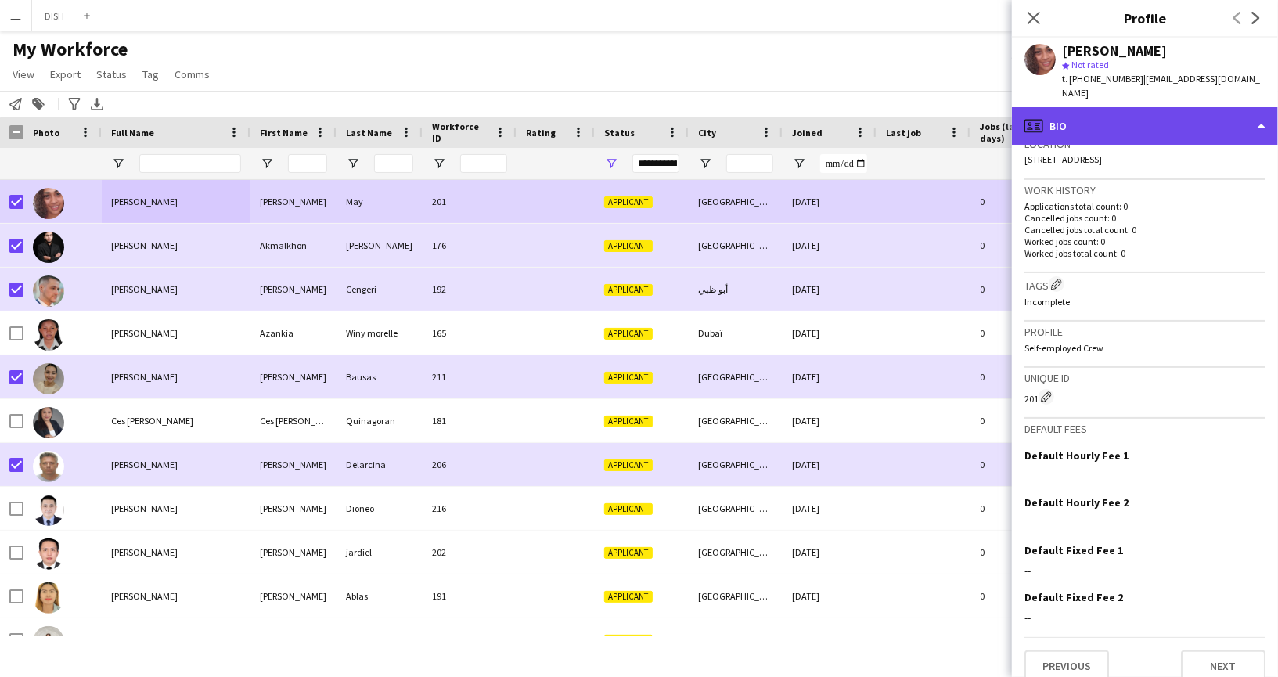
click at [1176, 108] on div "profile Bio" at bounding box center [1145, 126] width 266 height 38
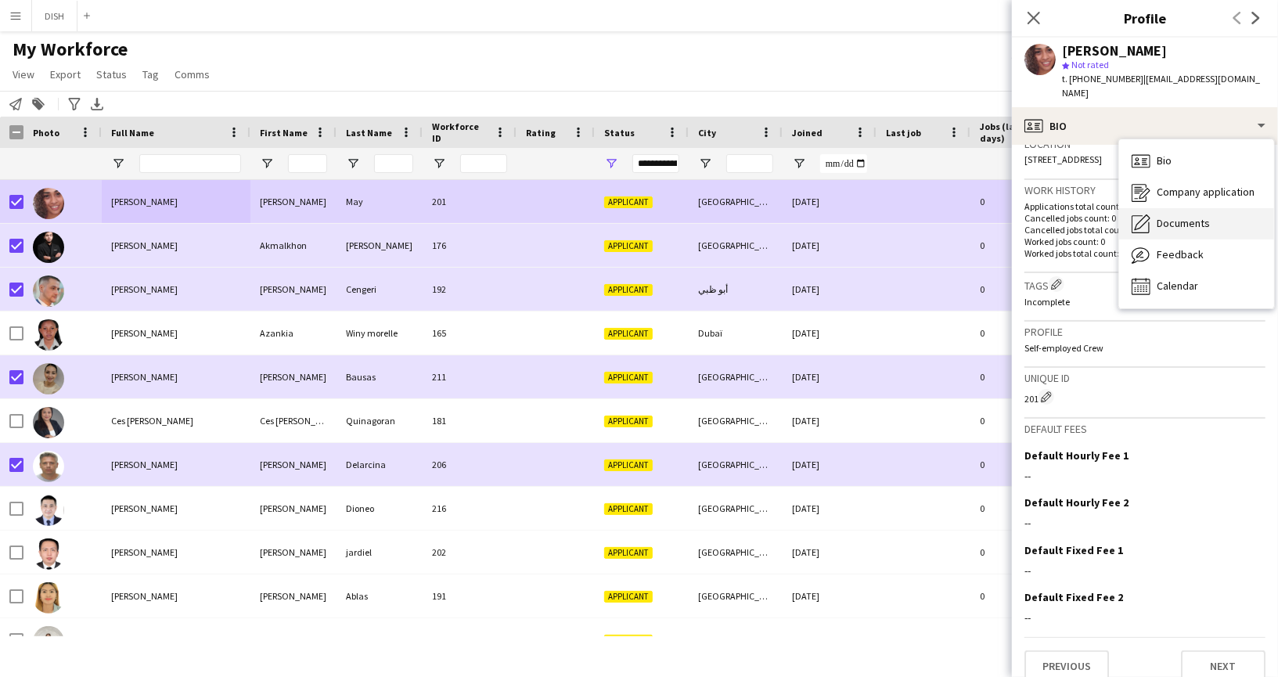
click at [1206, 216] on span "Documents" at bounding box center [1182, 223] width 53 height 14
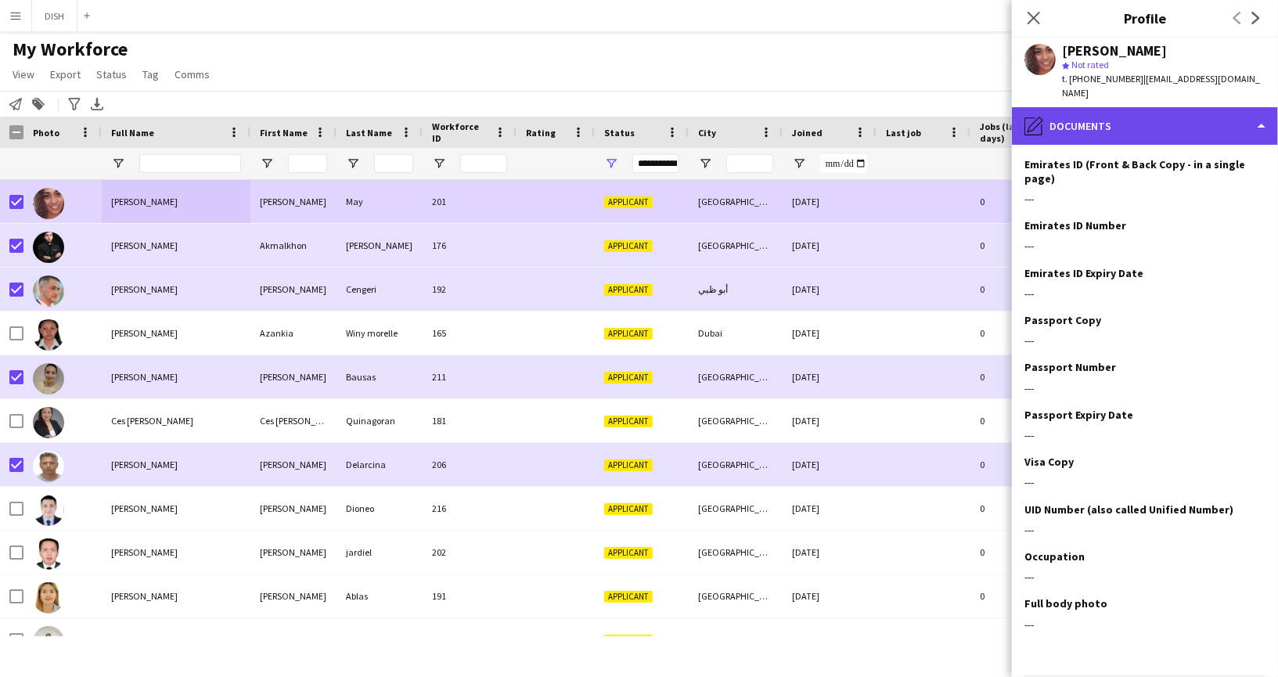
click at [1112, 107] on div "pencil4 Documents" at bounding box center [1145, 126] width 266 height 38
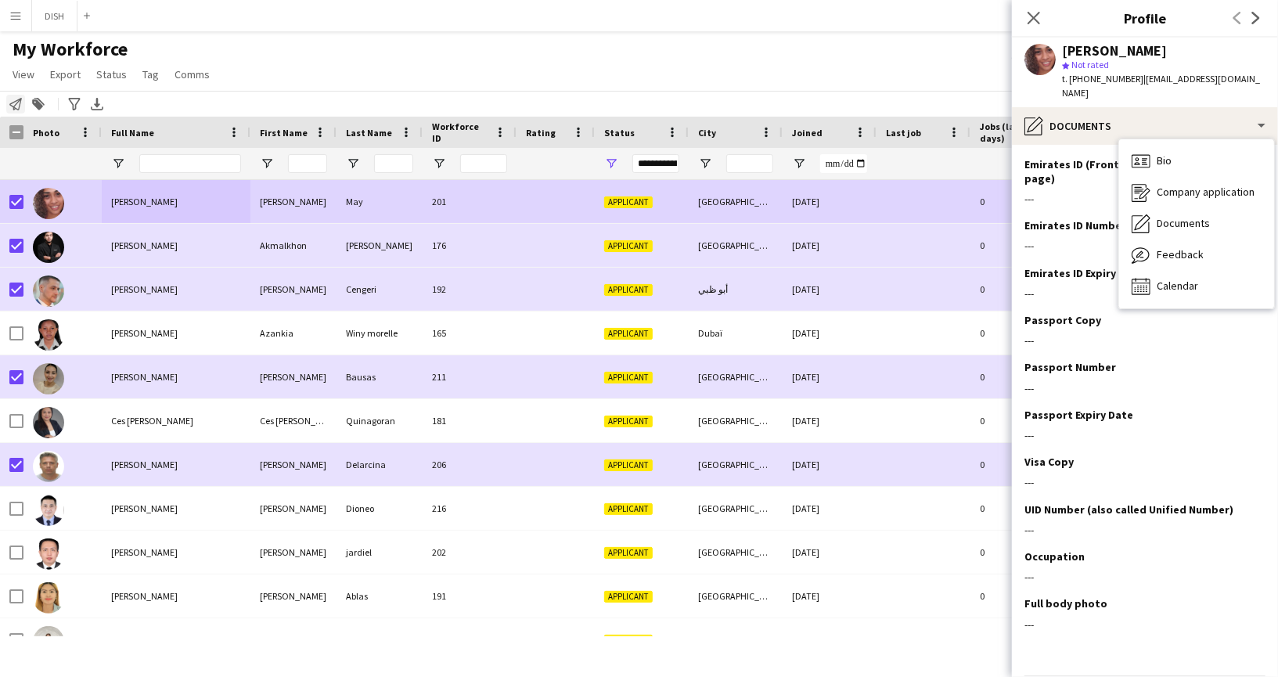
click at [16, 99] on icon at bounding box center [15, 104] width 13 height 13
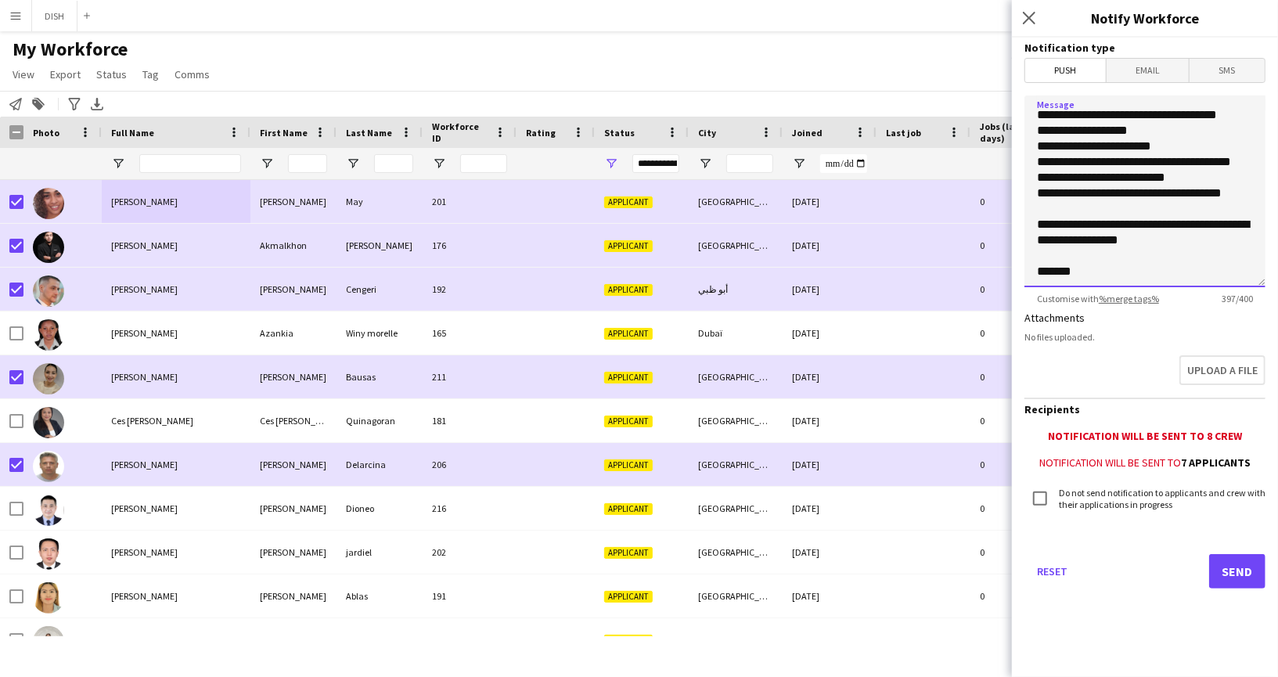
drag, startPoint x: 1036, startPoint y: 148, endPoint x: 1192, endPoint y: 314, distance: 228.6
click at [1191, 316] on form "**********" at bounding box center [1145, 335] width 266 height 595
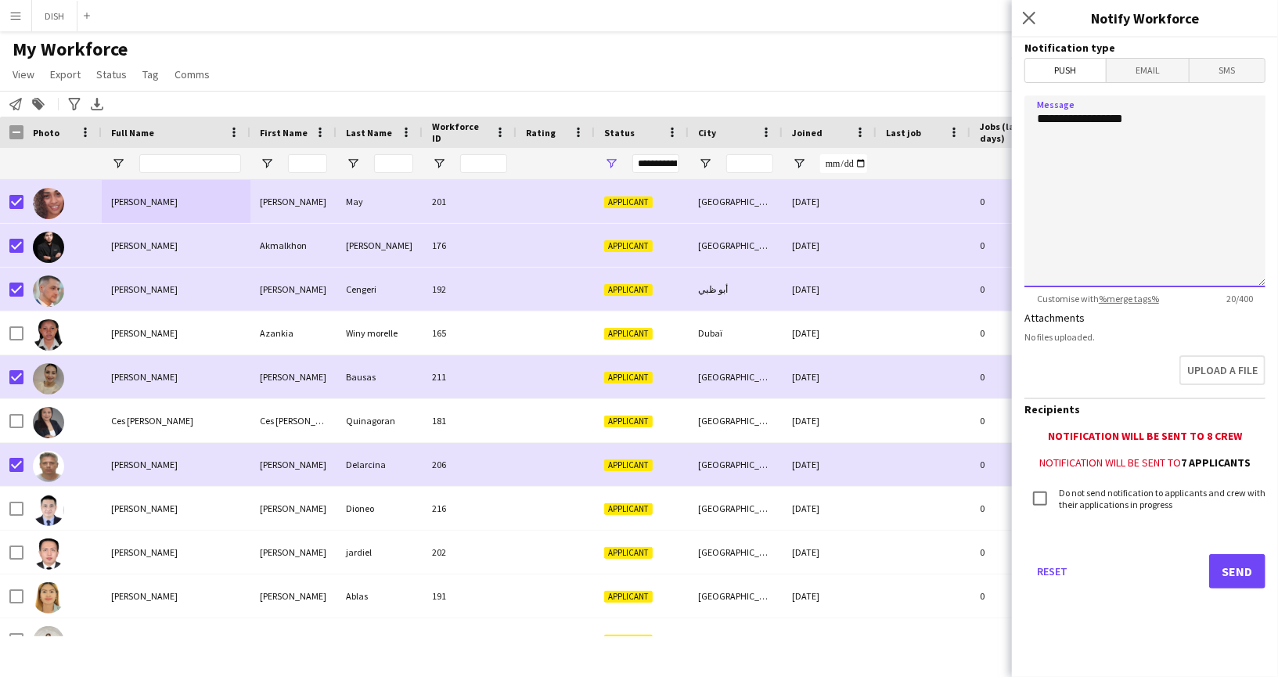
paste textarea "**********"
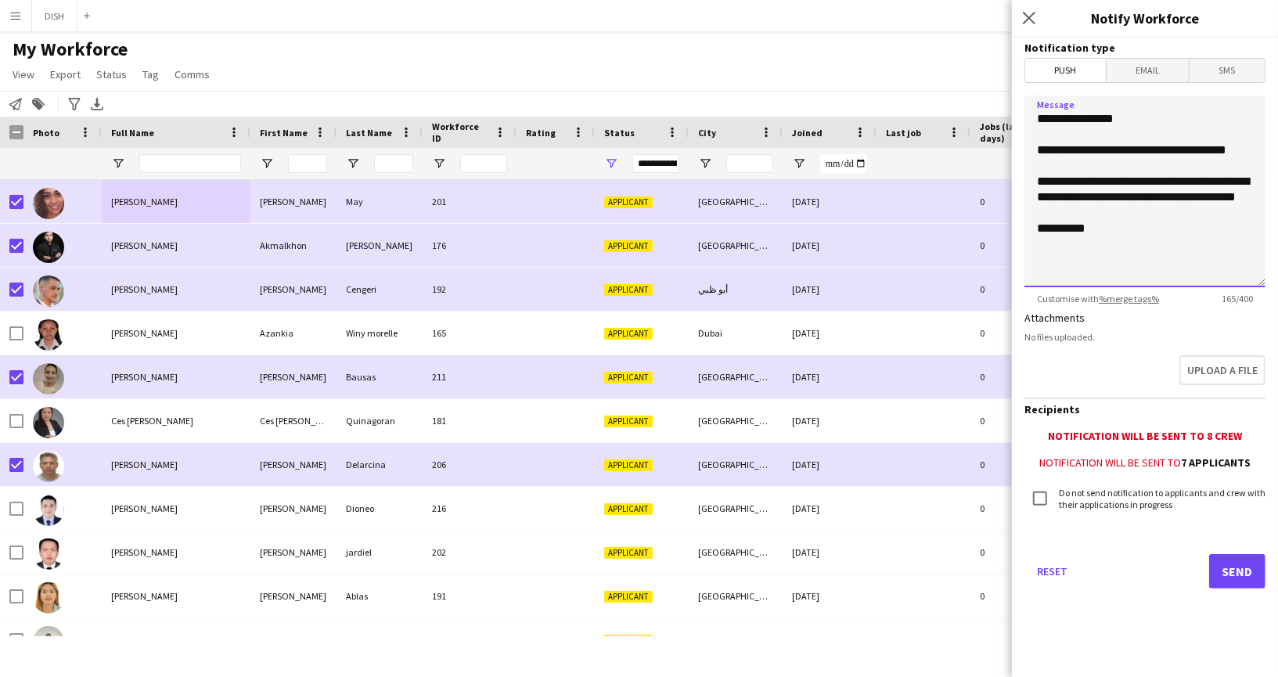
drag, startPoint x: 1087, startPoint y: 171, endPoint x: 1037, endPoint y: 152, distance: 54.5
click at [1037, 152] on textarea "**********" at bounding box center [1144, 191] width 241 height 192
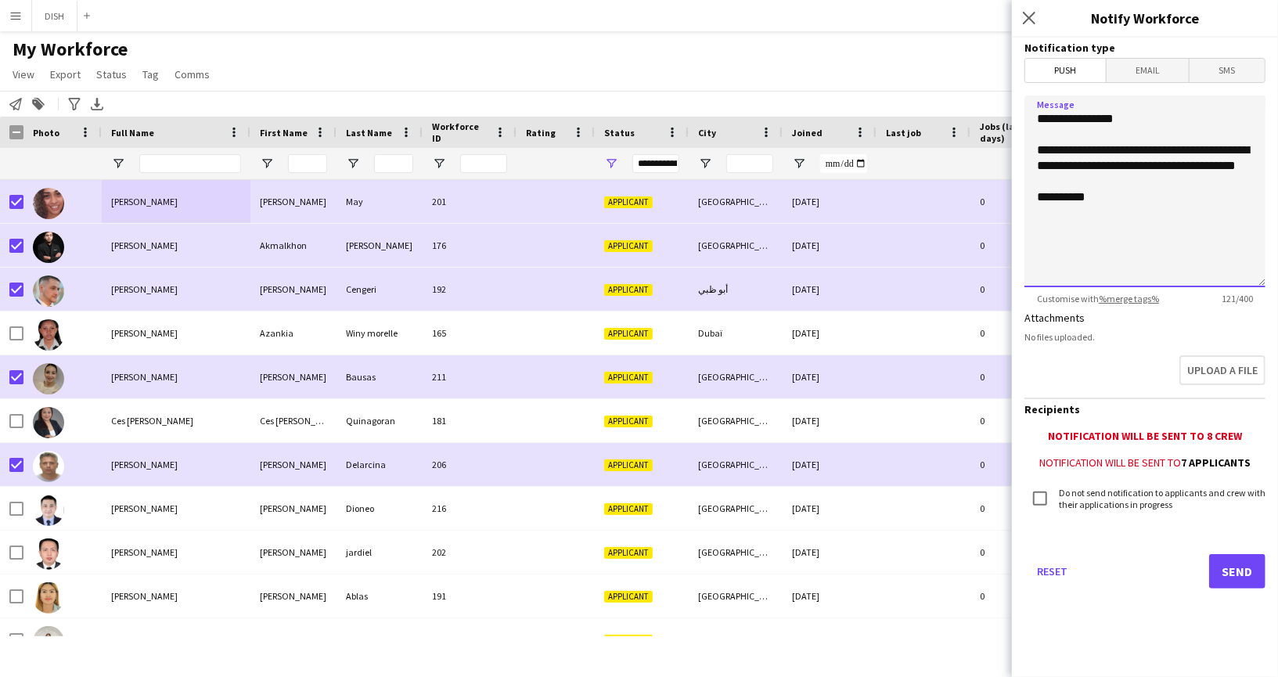
click at [1248, 148] on textarea "**********" at bounding box center [1144, 191] width 241 height 192
click at [1141, 163] on textarea "**********" at bounding box center [1144, 191] width 241 height 192
click at [1181, 201] on textarea "**********" at bounding box center [1144, 191] width 241 height 192
type textarea "**********"
click at [1236, 573] on button "Send" at bounding box center [1237, 571] width 56 height 34
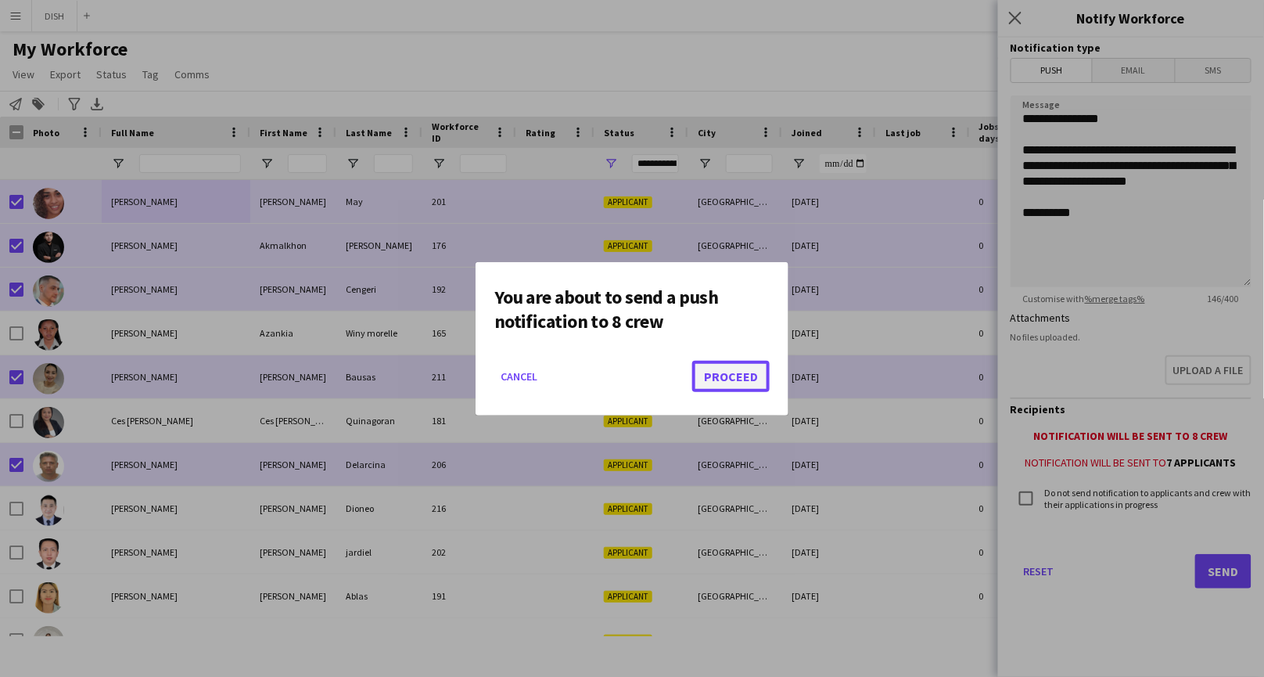
click at [739, 378] on button "Proceed" at bounding box center [730, 376] width 77 height 31
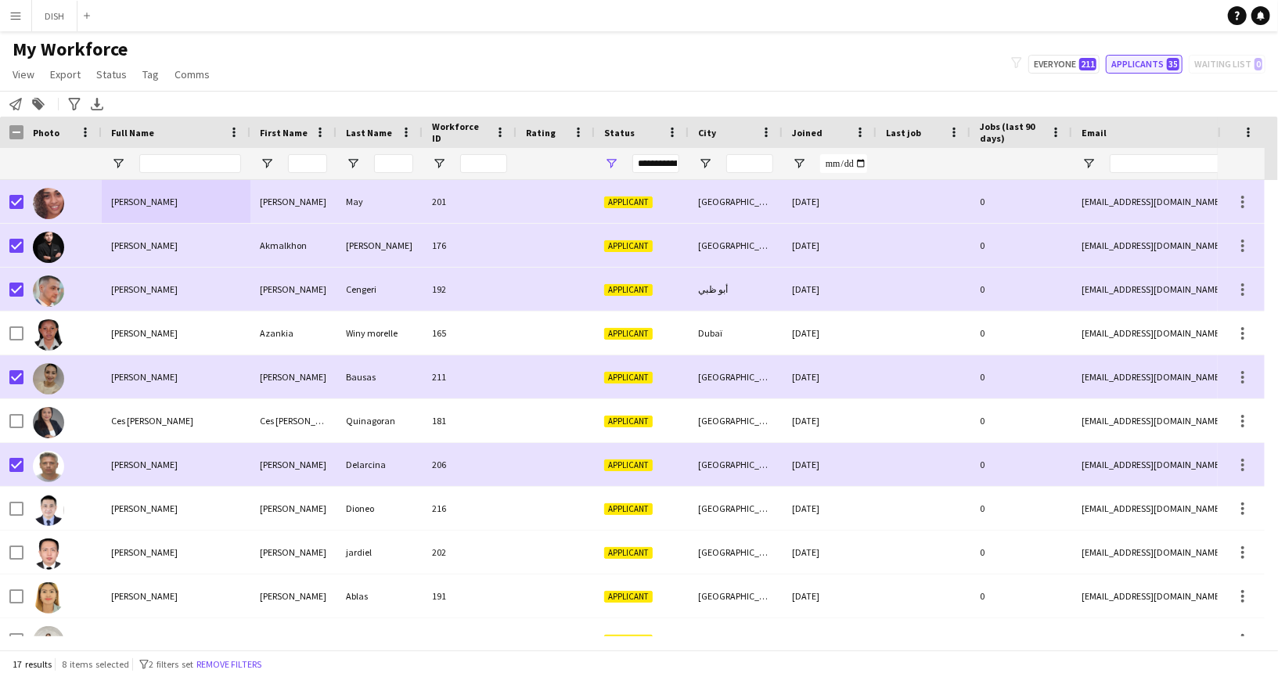
click at [1154, 66] on button "Applicants 35" at bounding box center [1143, 64] width 77 height 19
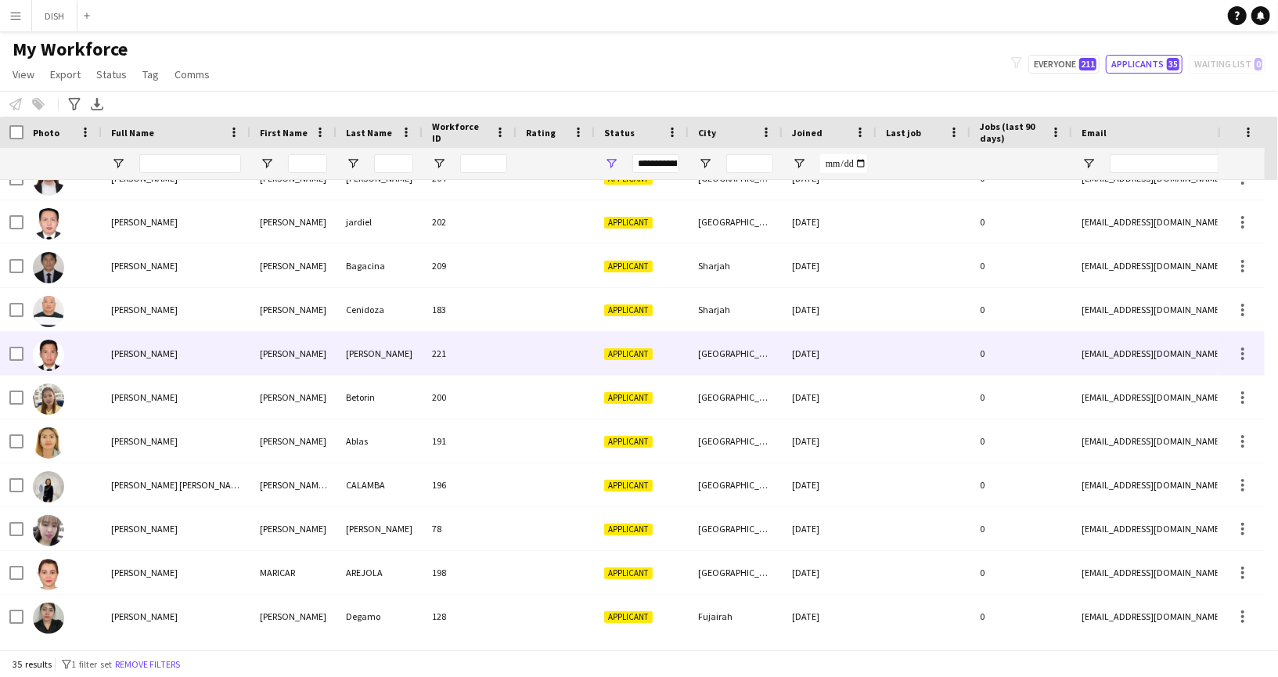
scroll to position [550, 0]
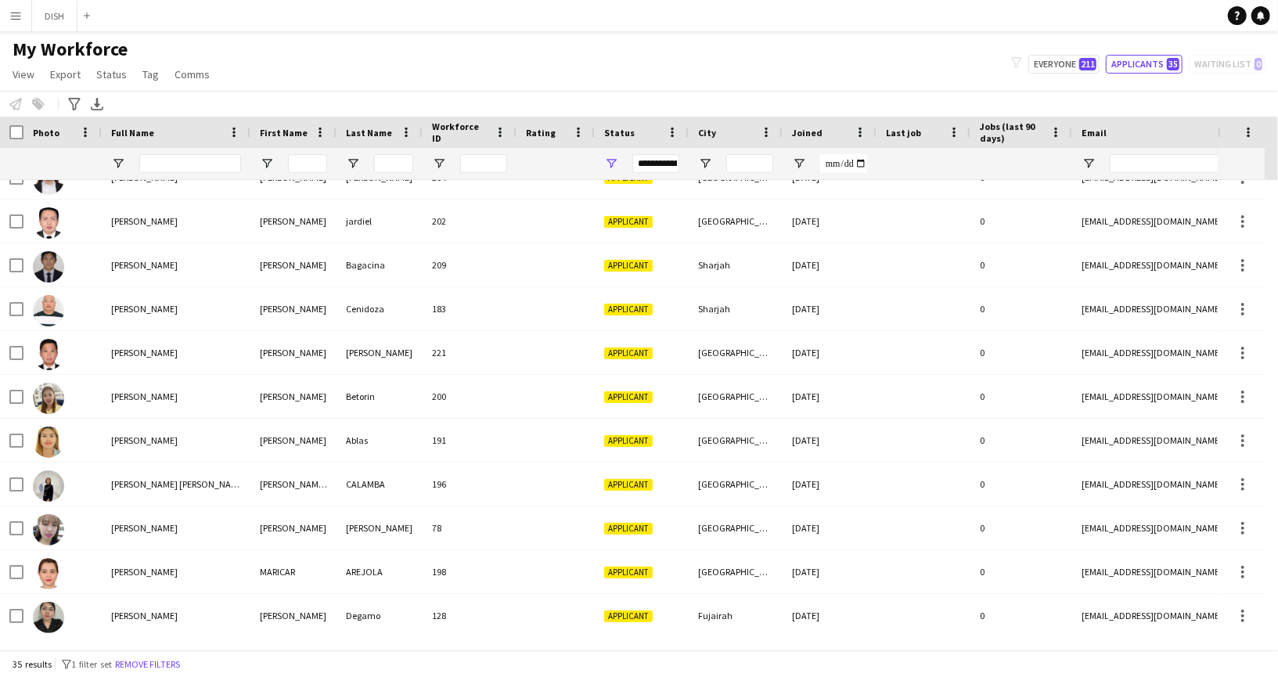
click at [663, 162] on div "**********" at bounding box center [655, 163] width 47 height 19
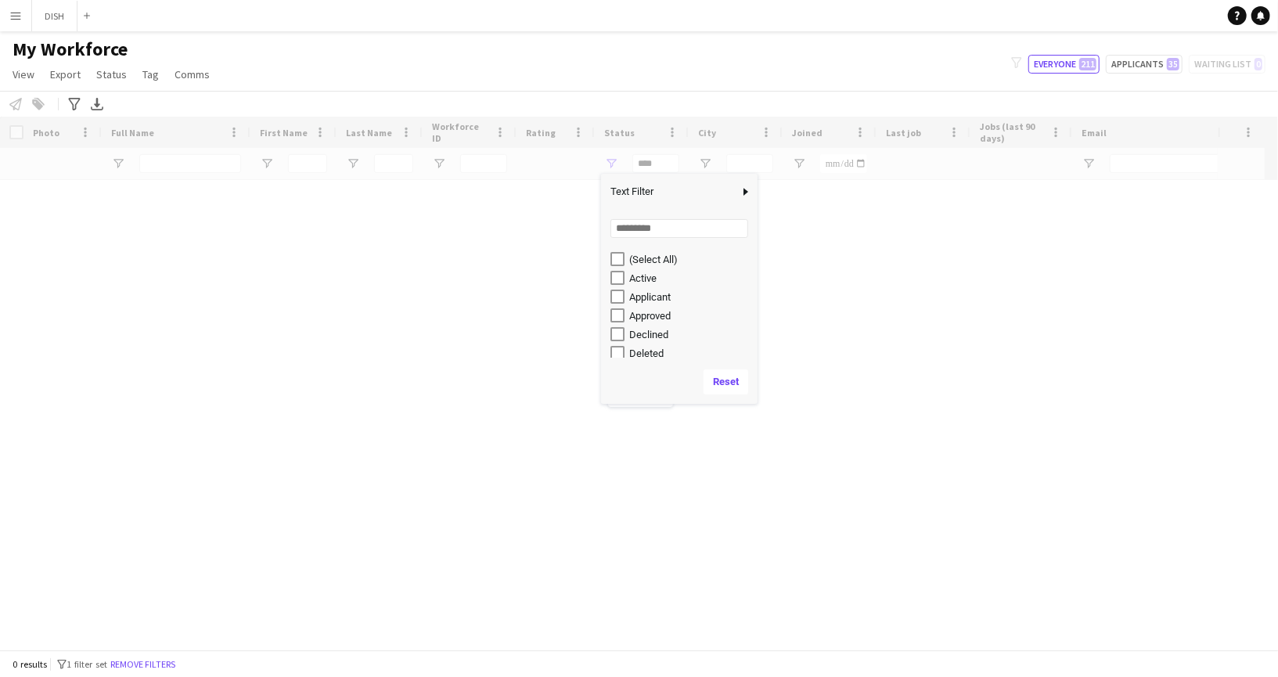
scroll to position [99, 0]
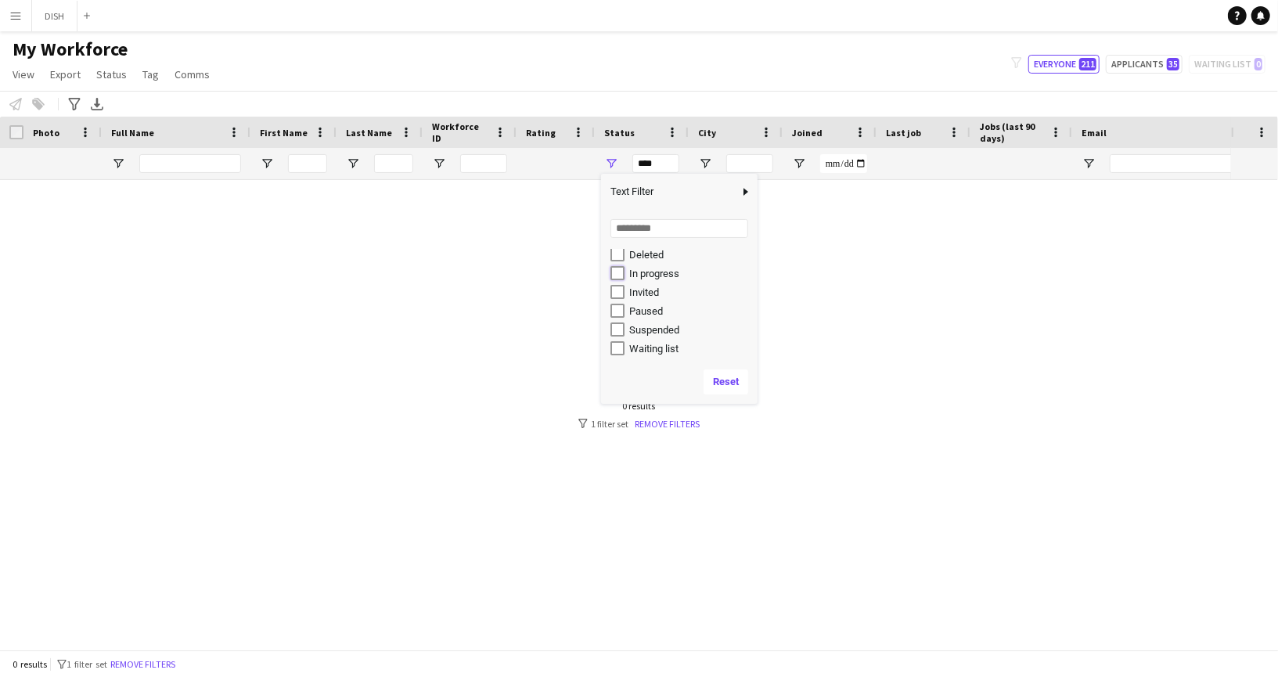
type input "**********"
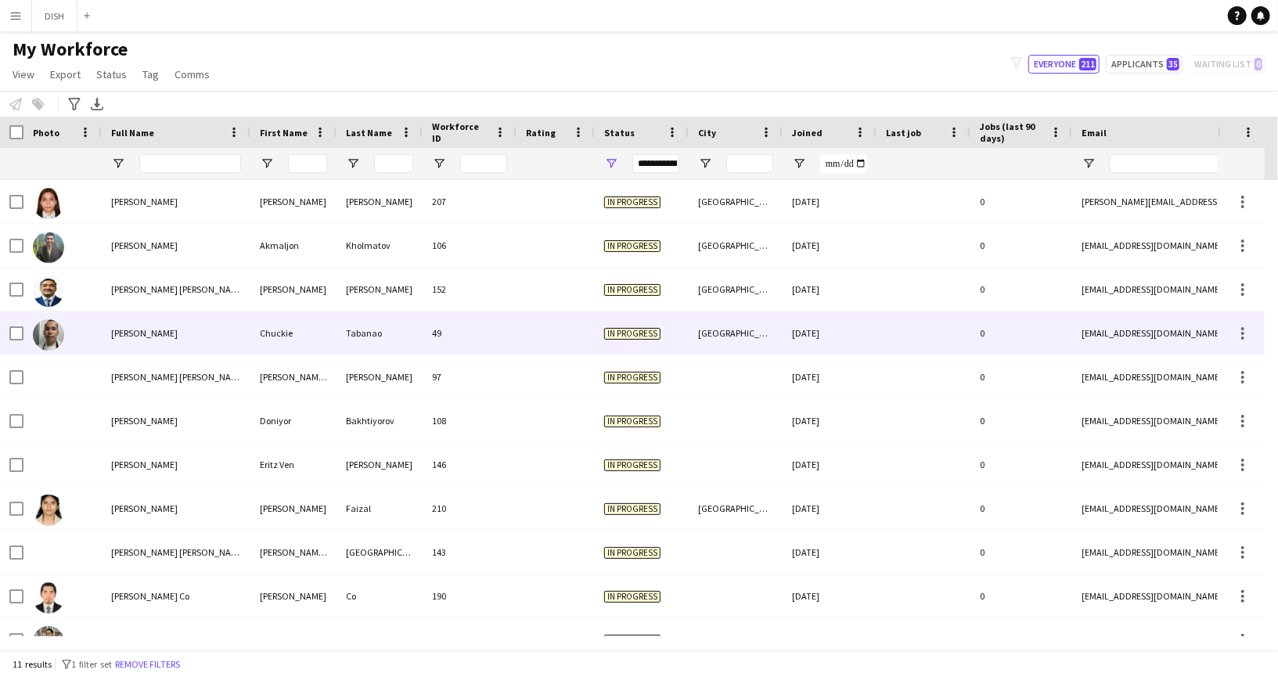
click at [180, 319] on div "[PERSON_NAME]" at bounding box center [176, 332] width 149 height 43
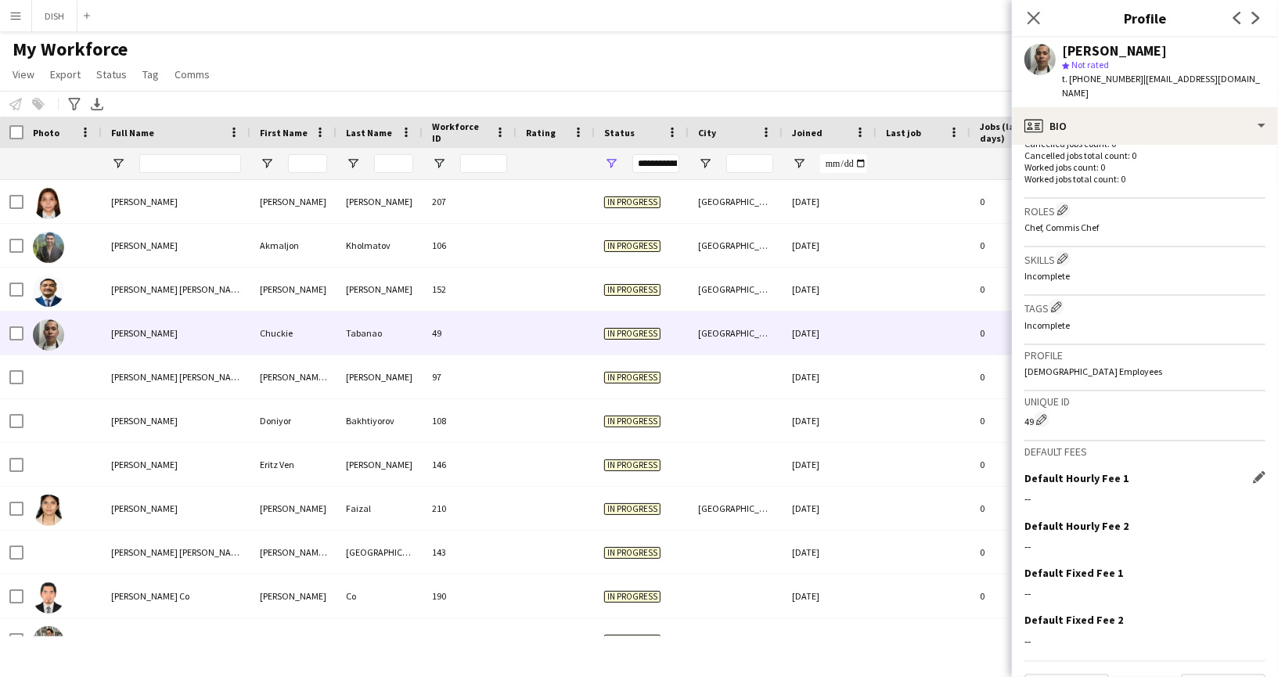
scroll to position [446, 0]
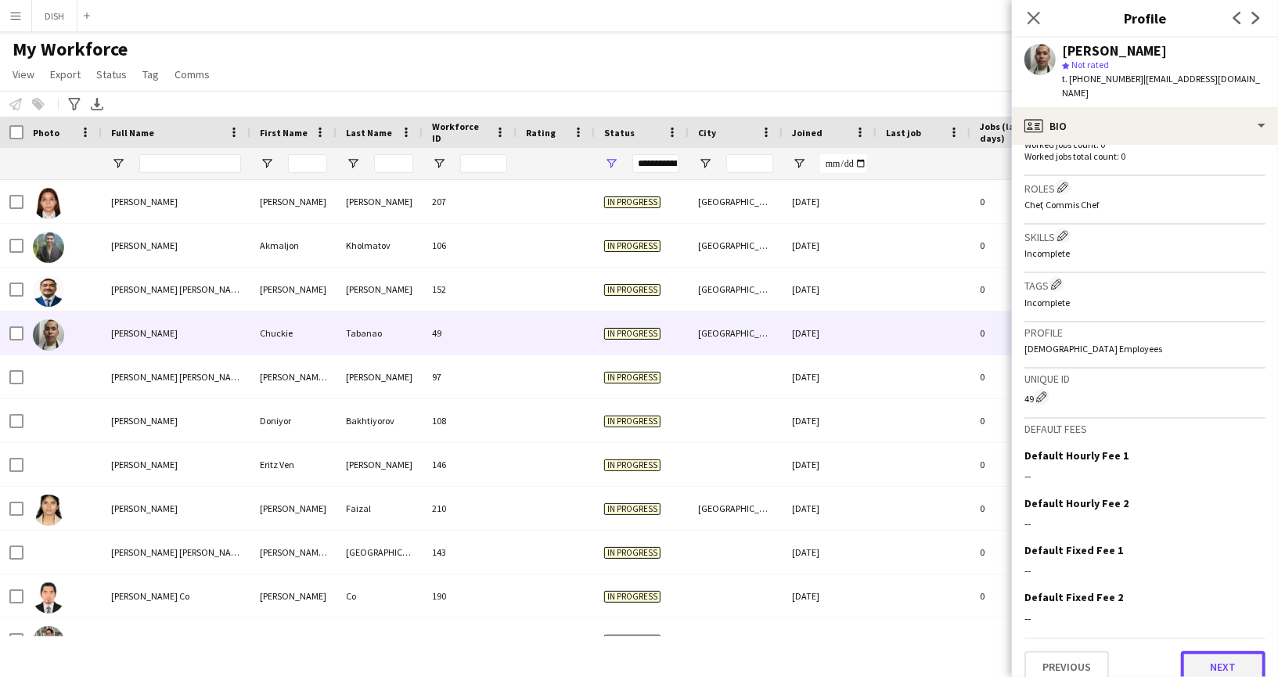
click at [1223, 651] on button "Next" at bounding box center [1223, 666] width 84 height 31
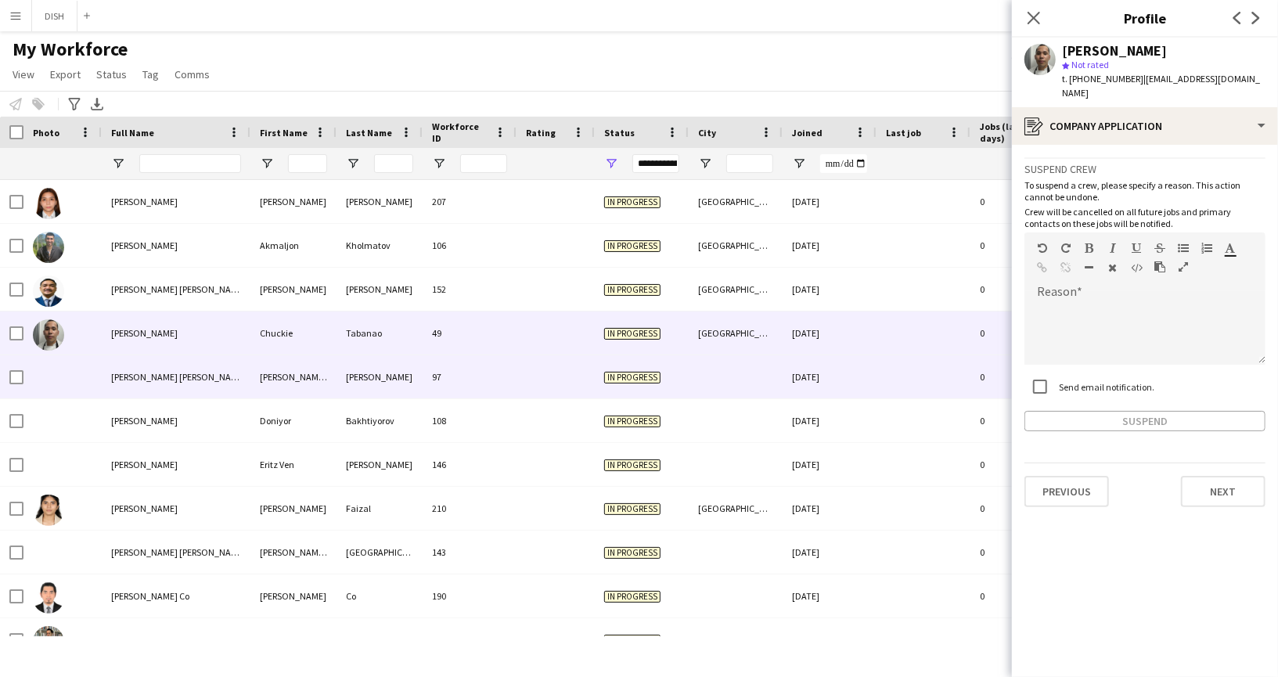
click at [197, 379] on div "[PERSON_NAME] [PERSON_NAME]" at bounding box center [176, 376] width 149 height 43
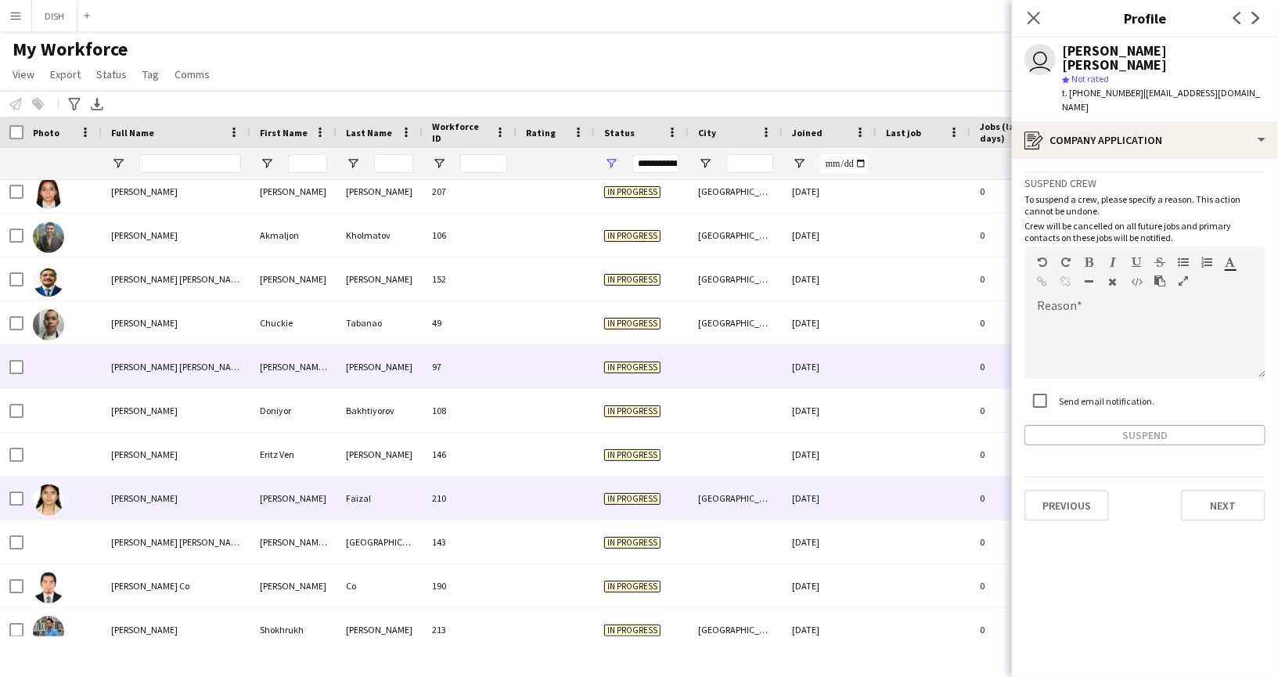
scroll to position [25, 0]
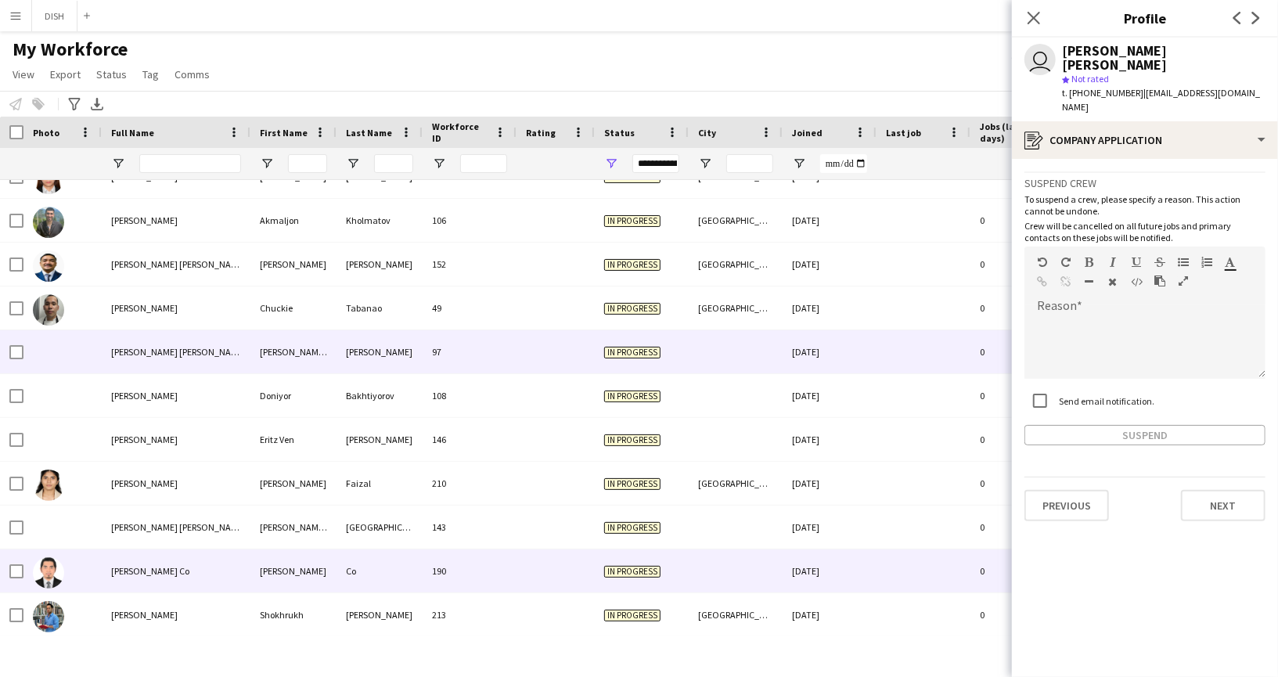
click at [192, 559] on div "[PERSON_NAME] Co" at bounding box center [176, 570] width 149 height 43
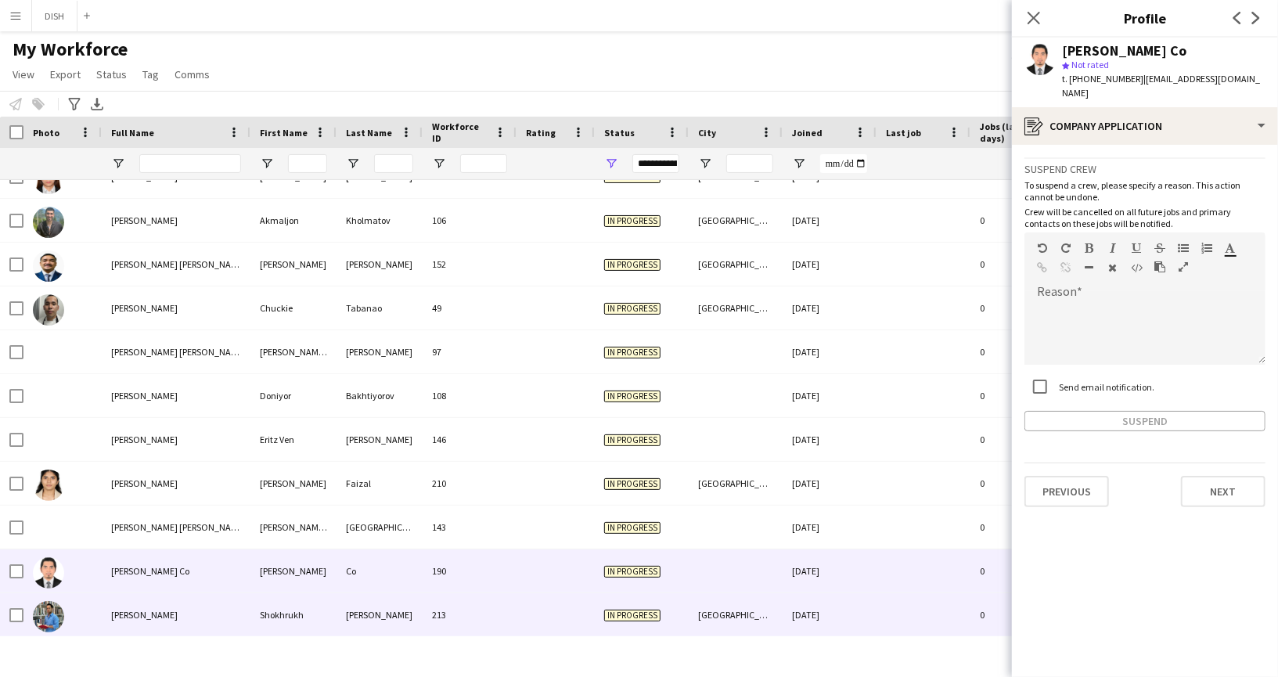
click at [160, 624] on div "[PERSON_NAME]" at bounding box center [176, 614] width 149 height 43
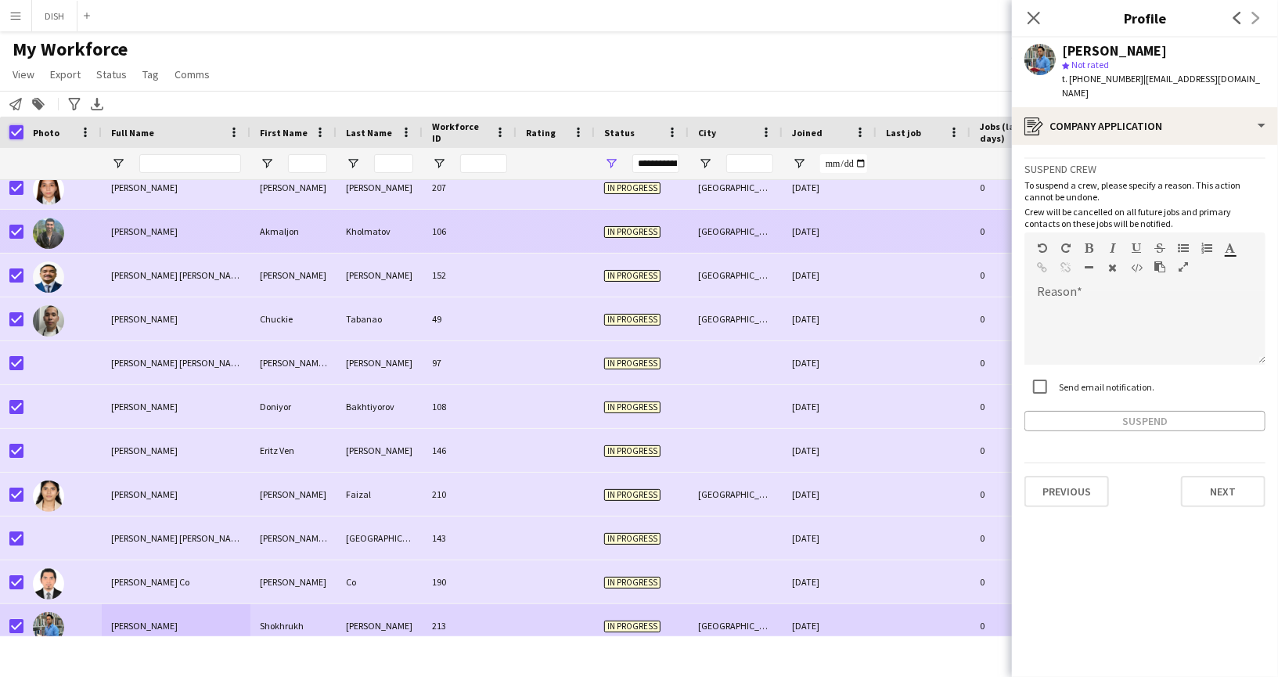
scroll to position [0, 0]
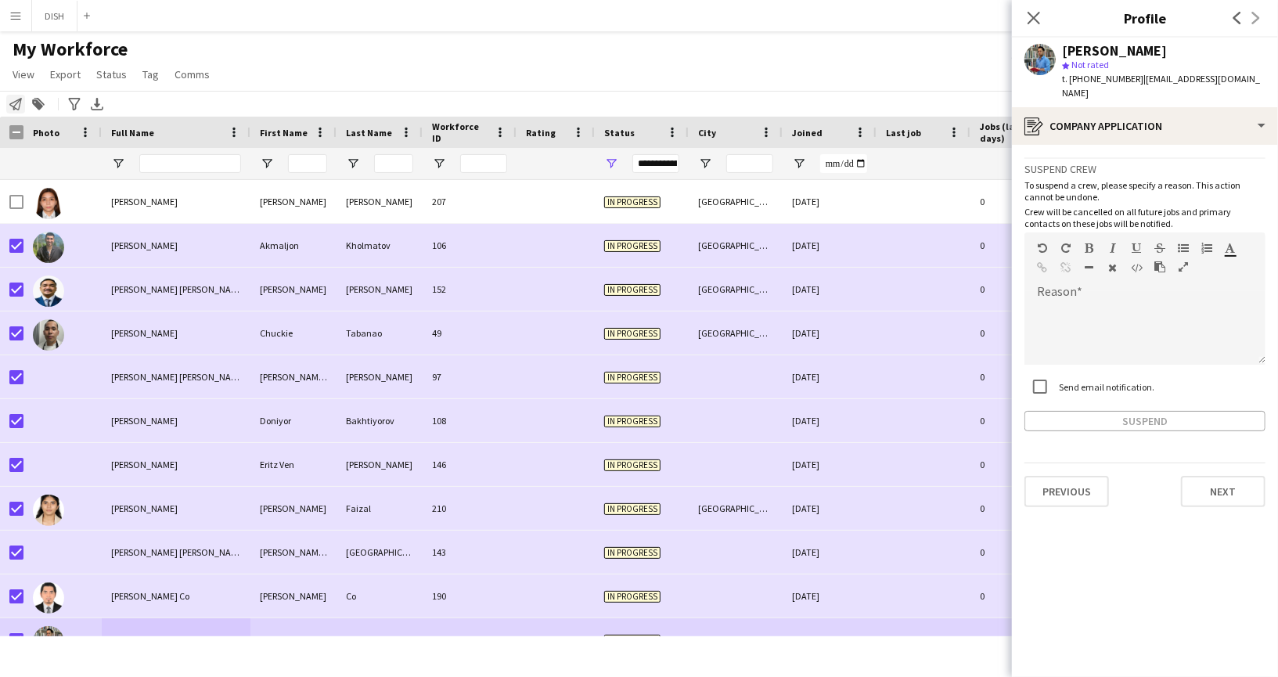
click at [16, 106] on icon "Notify workforce" at bounding box center [15, 104] width 13 height 13
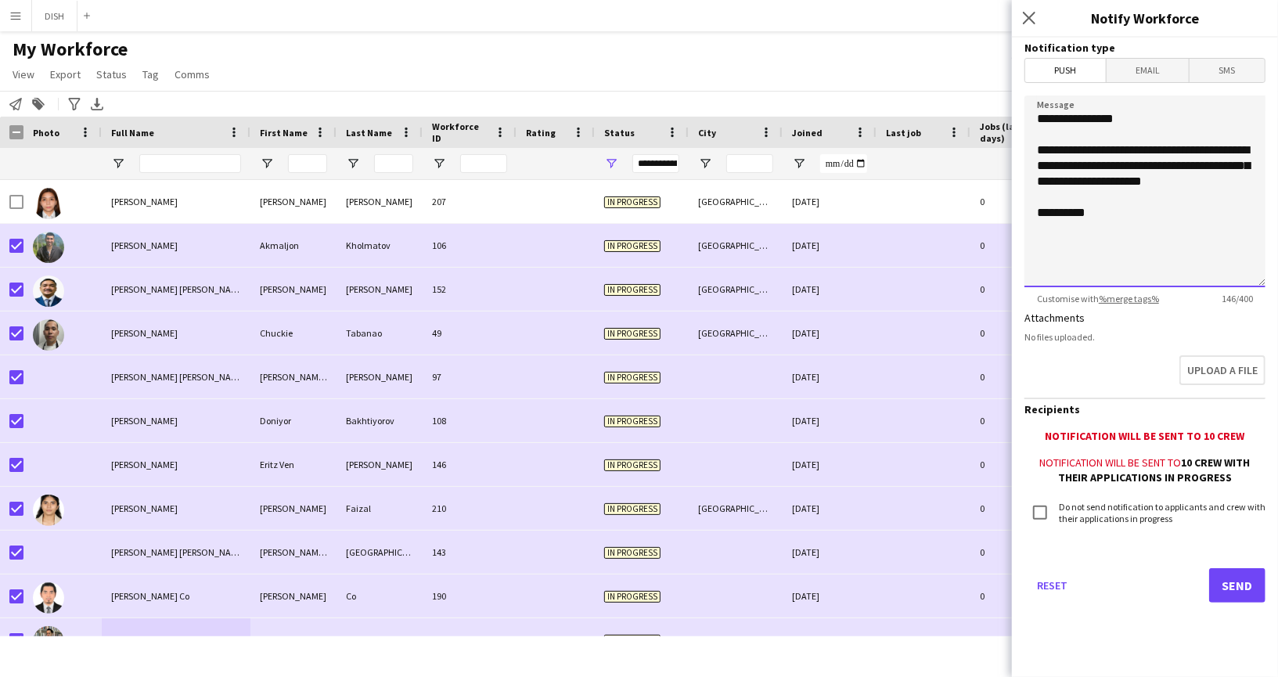
click at [1188, 153] on textarea "**********" at bounding box center [1144, 191] width 241 height 192
drag, startPoint x: 1231, startPoint y: 167, endPoint x: 1034, endPoint y: 154, distance: 196.8
click at [1034, 154] on textarea "**********" at bounding box center [1144, 191] width 241 height 192
click at [1123, 180] on textarea "**********" at bounding box center [1144, 191] width 241 height 192
click at [1132, 210] on textarea "**********" at bounding box center [1144, 191] width 241 height 192
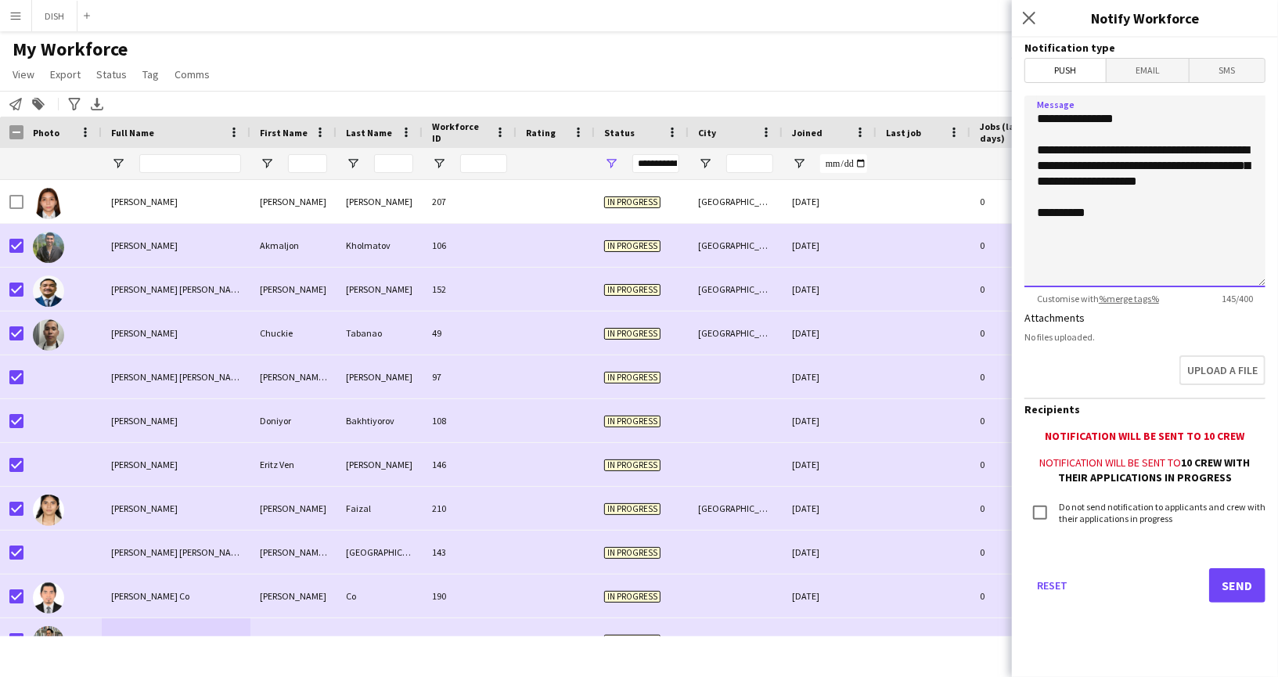
click at [1124, 212] on textarea "**********" at bounding box center [1144, 191] width 241 height 192
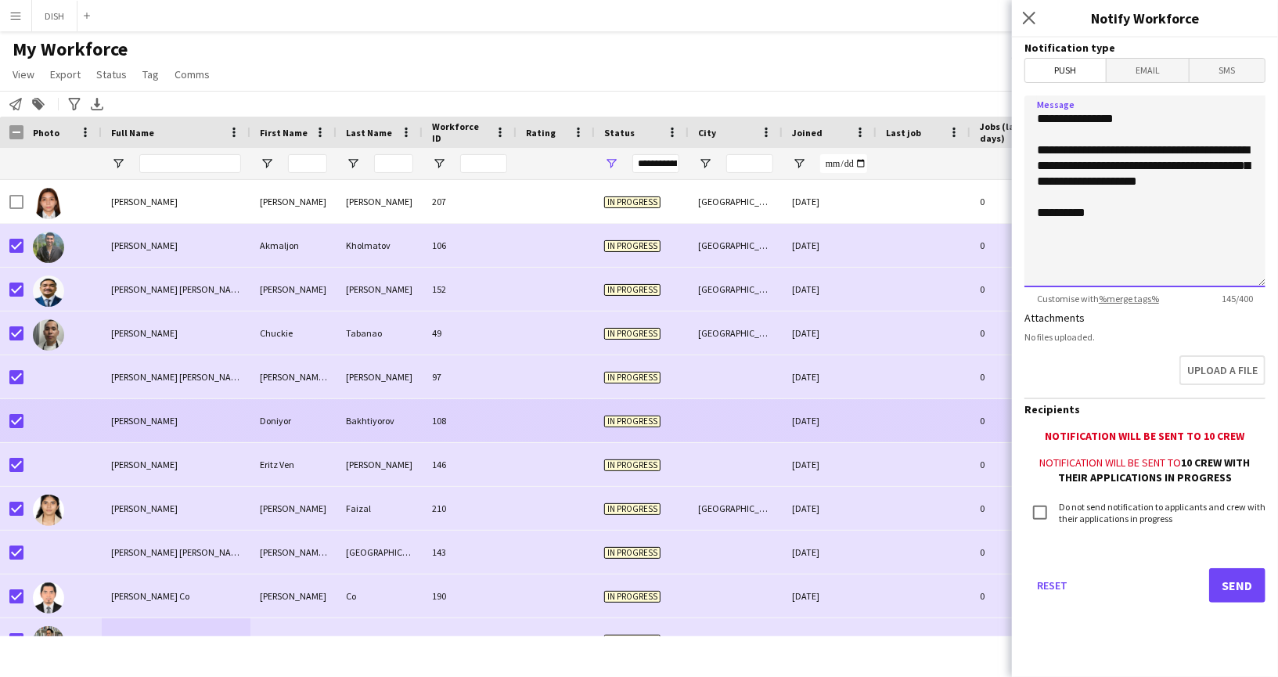
scroll to position [25, 0]
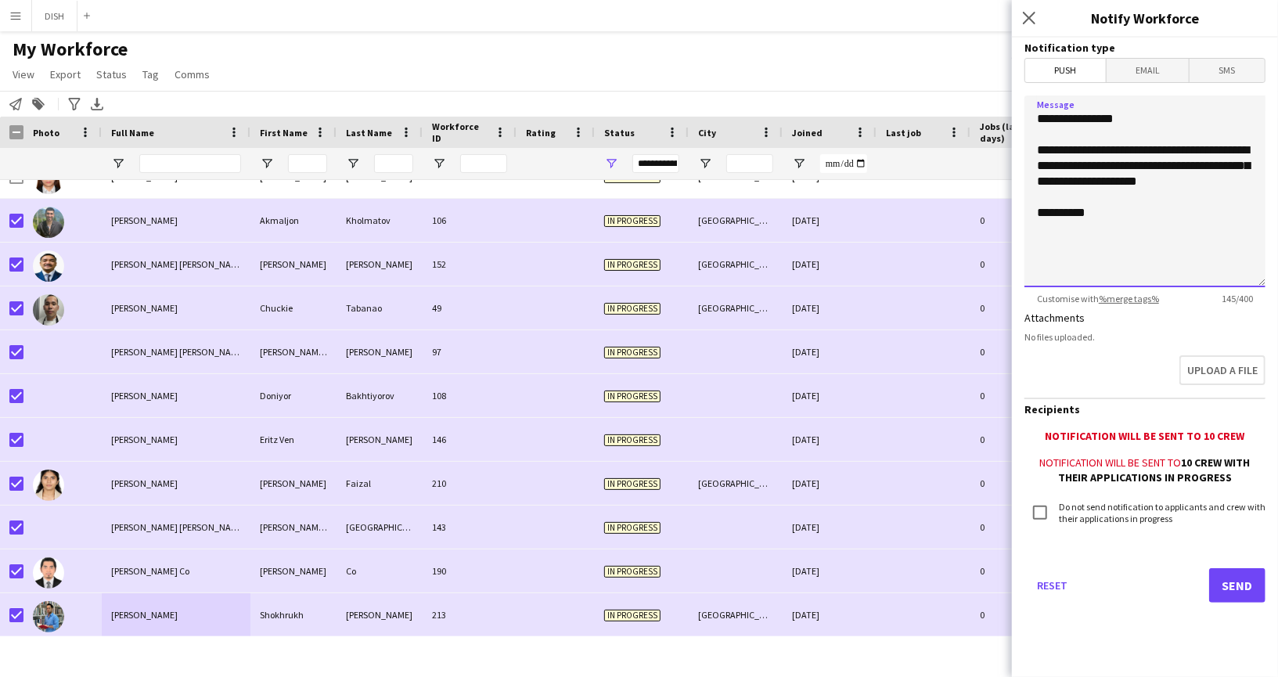
type textarea "**********"
click at [1235, 588] on button "Send" at bounding box center [1237, 585] width 56 height 34
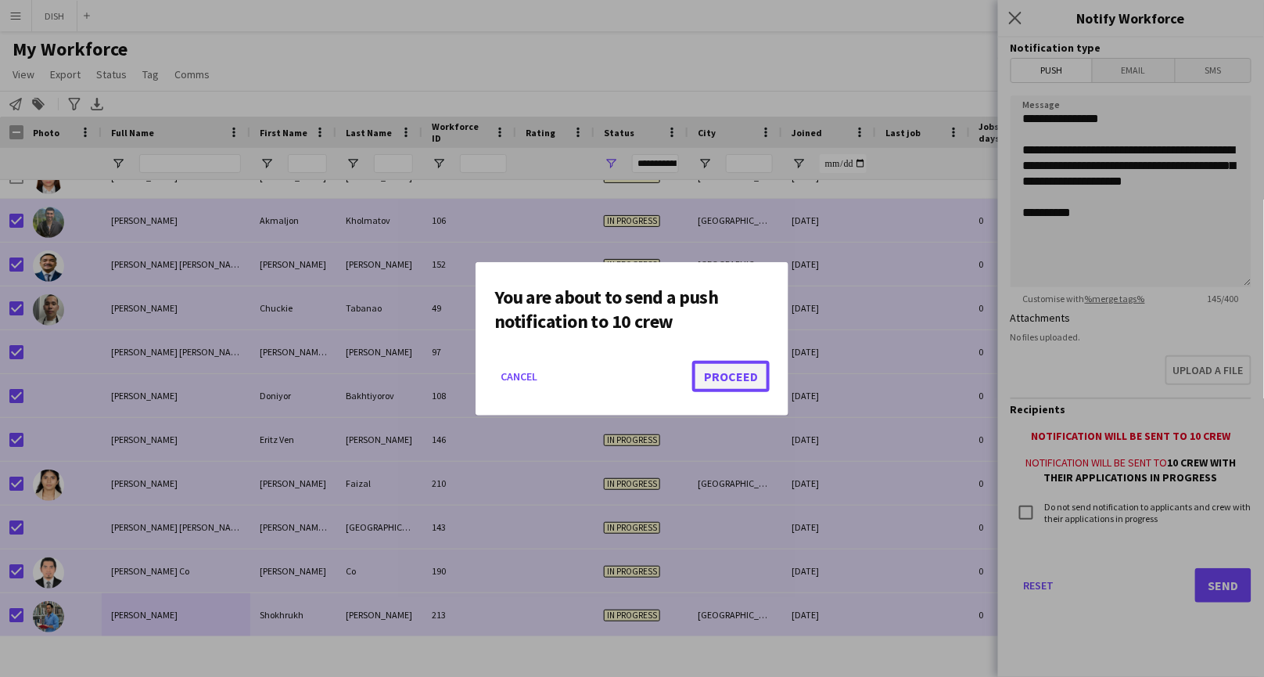
click at [730, 375] on button "Proceed" at bounding box center [730, 376] width 77 height 31
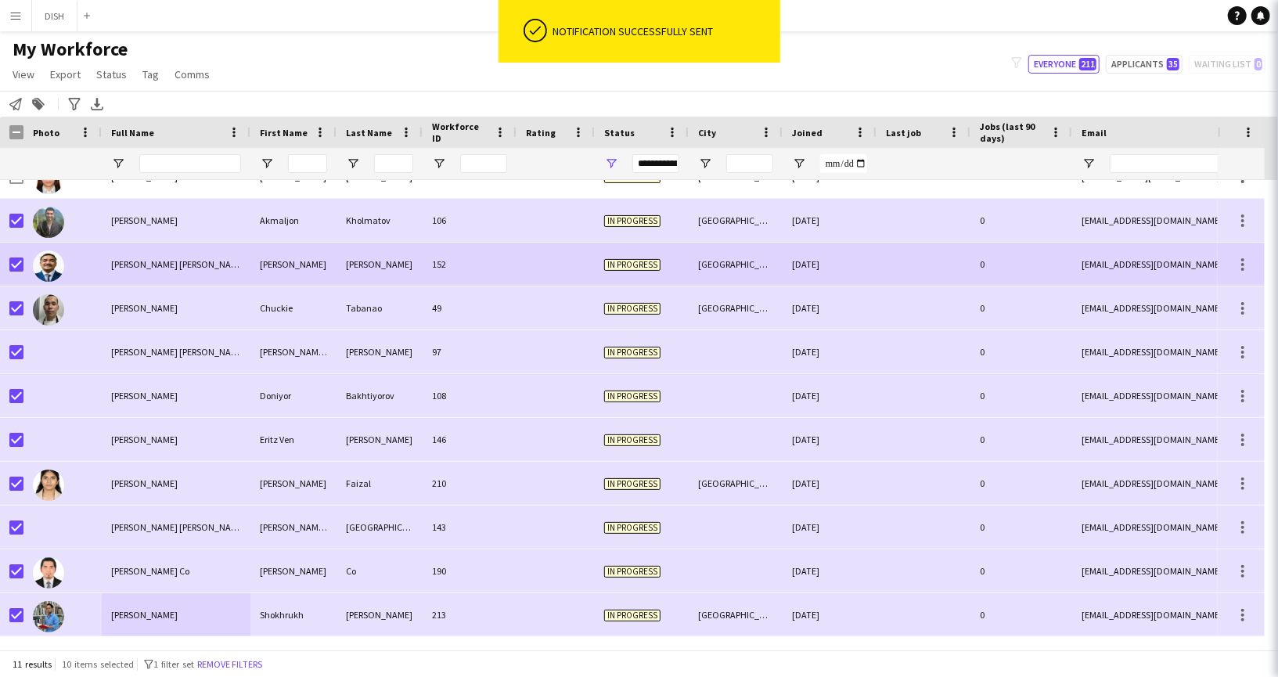
scroll to position [0, 0]
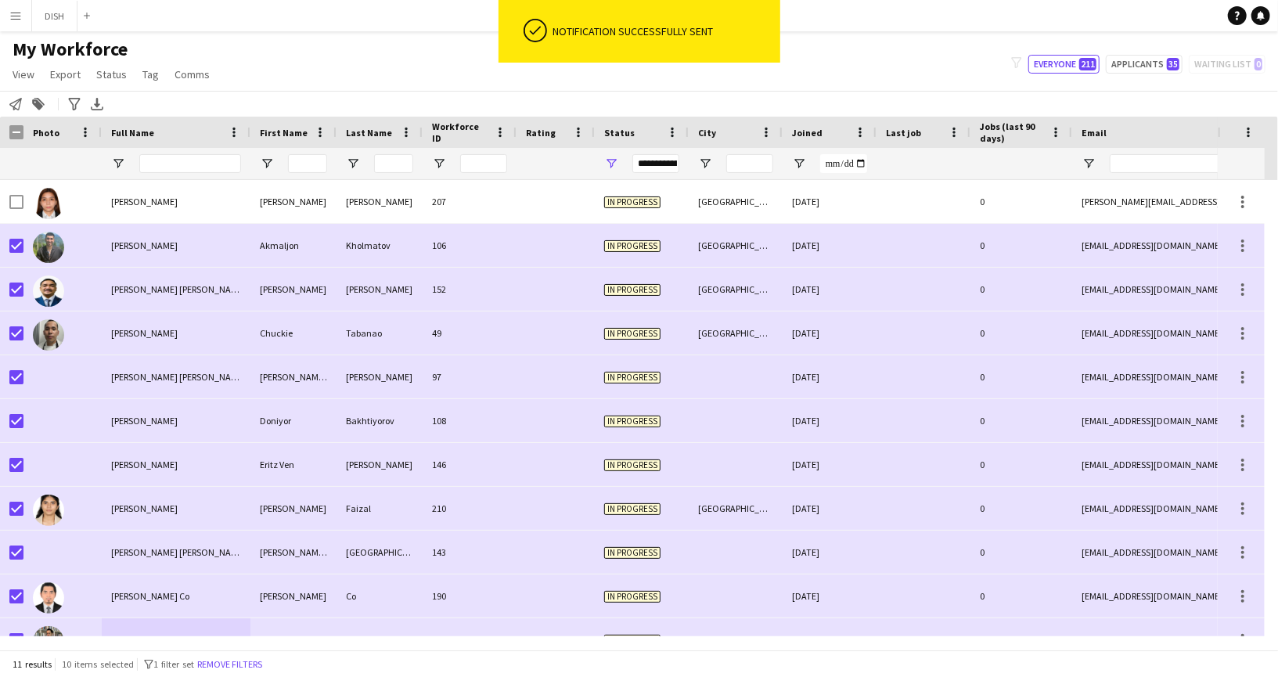
click at [665, 169] on div "**********" at bounding box center [655, 163] width 47 height 19
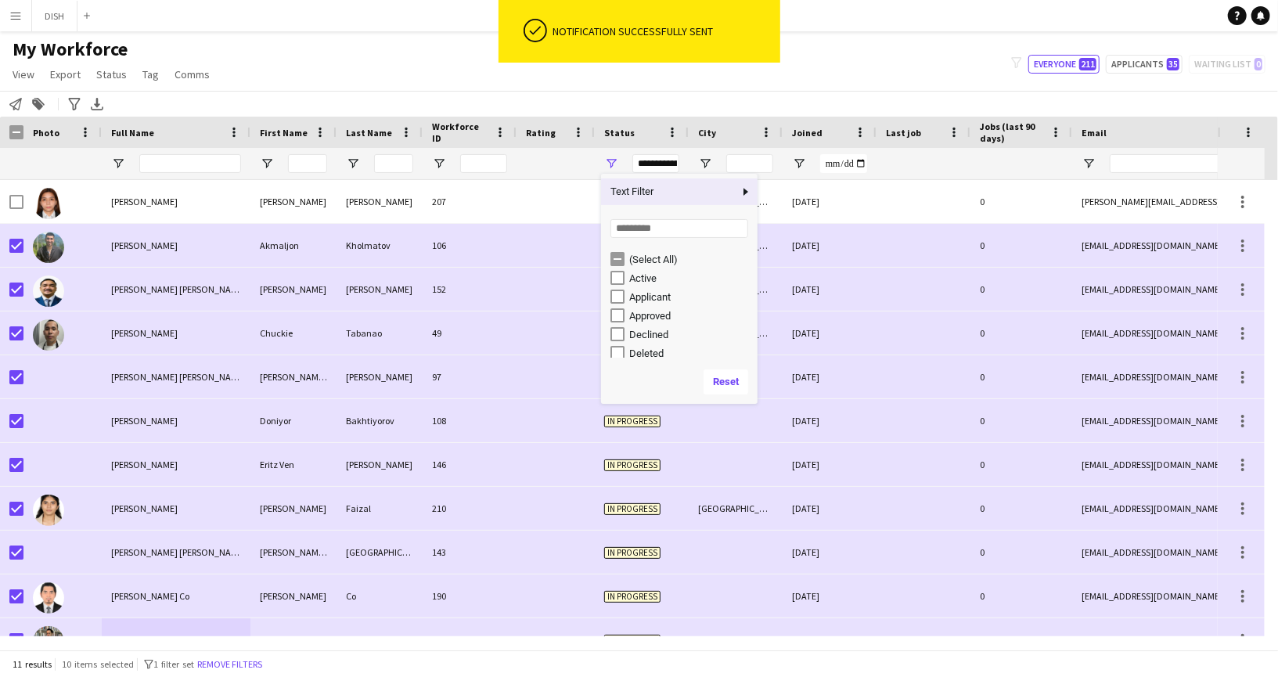
click at [665, 169] on div "**********" at bounding box center [655, 163] width 47 height 19
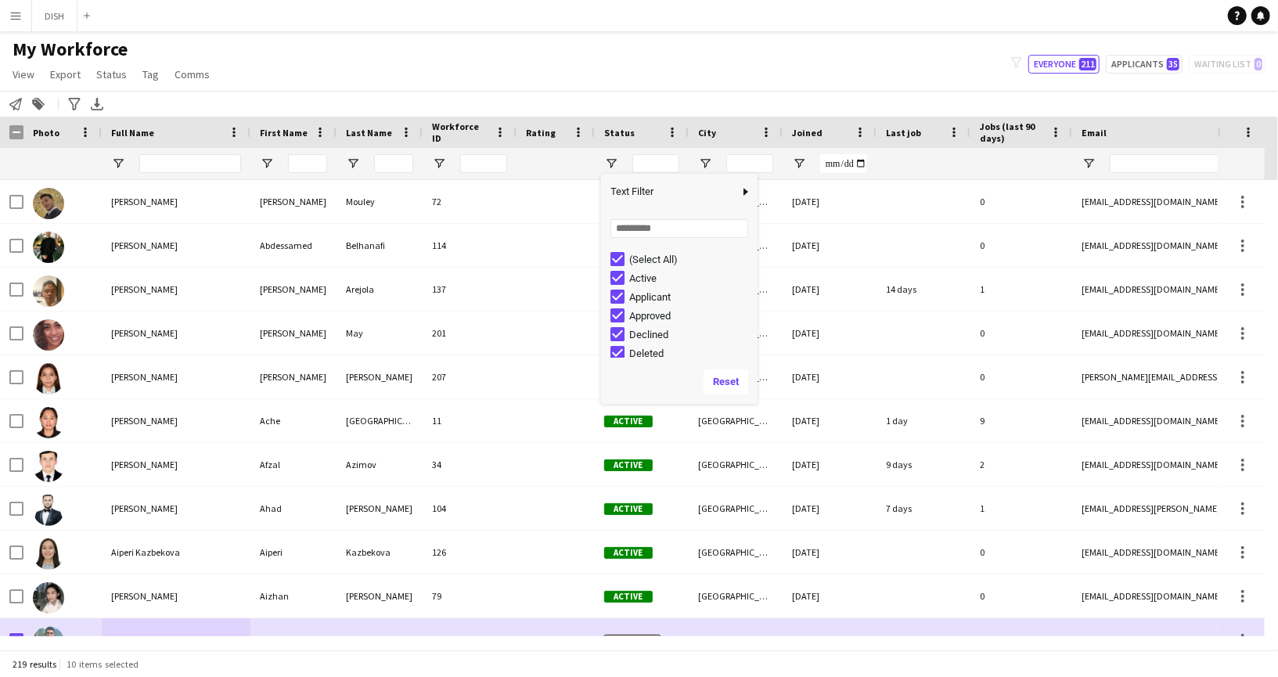
scroll to position [99, 0]
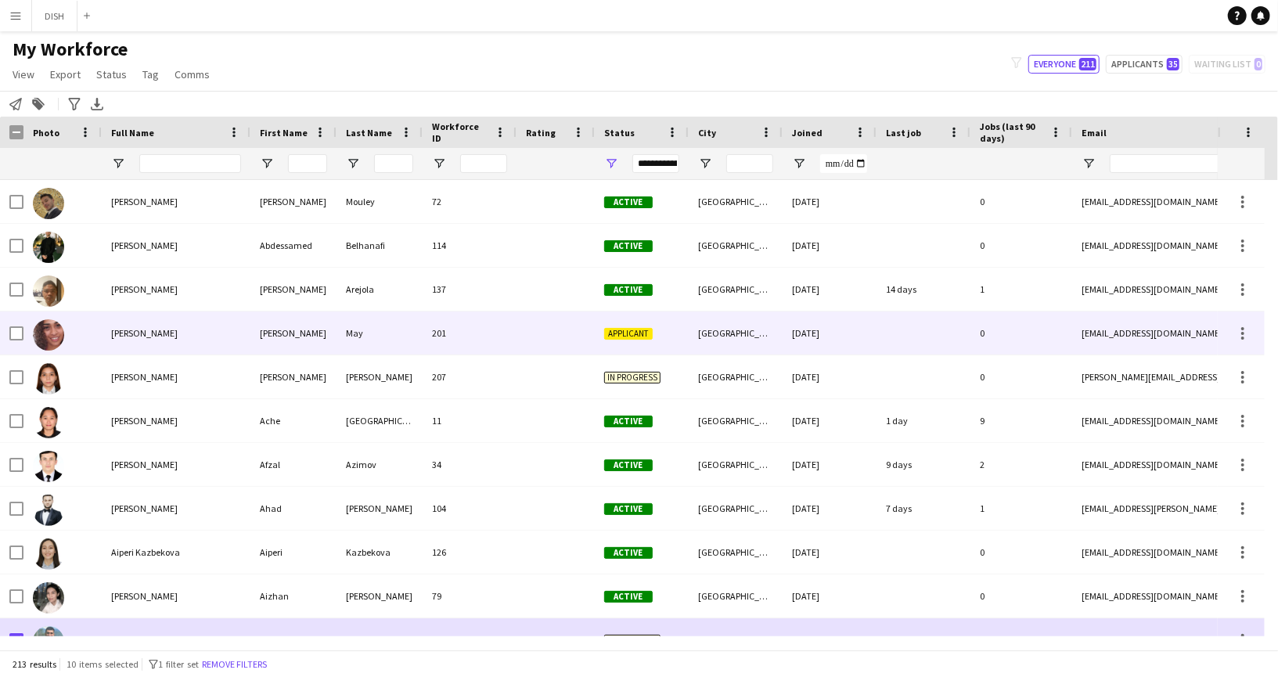
click at [826, 317] on div "[DATE]" at bounding box center [829, 332] width 94 height 43
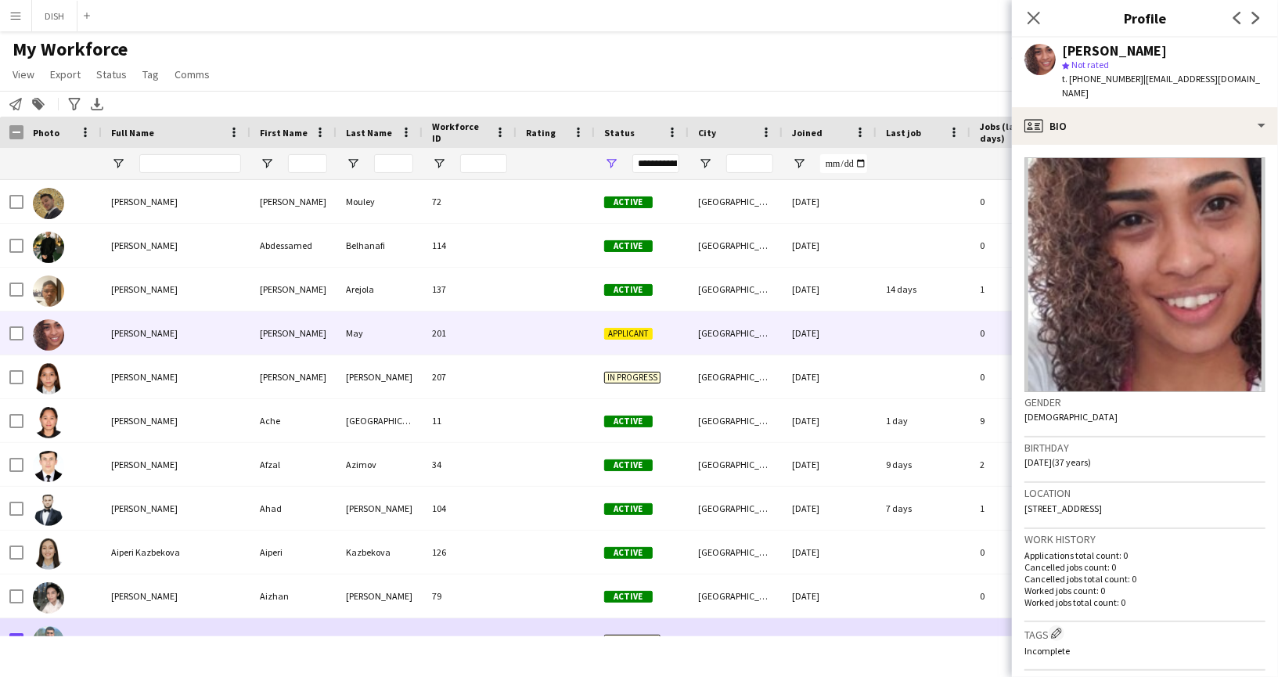
click at [661, 168] on div "**********" at bounding box center [655, 163] width 47 height 19
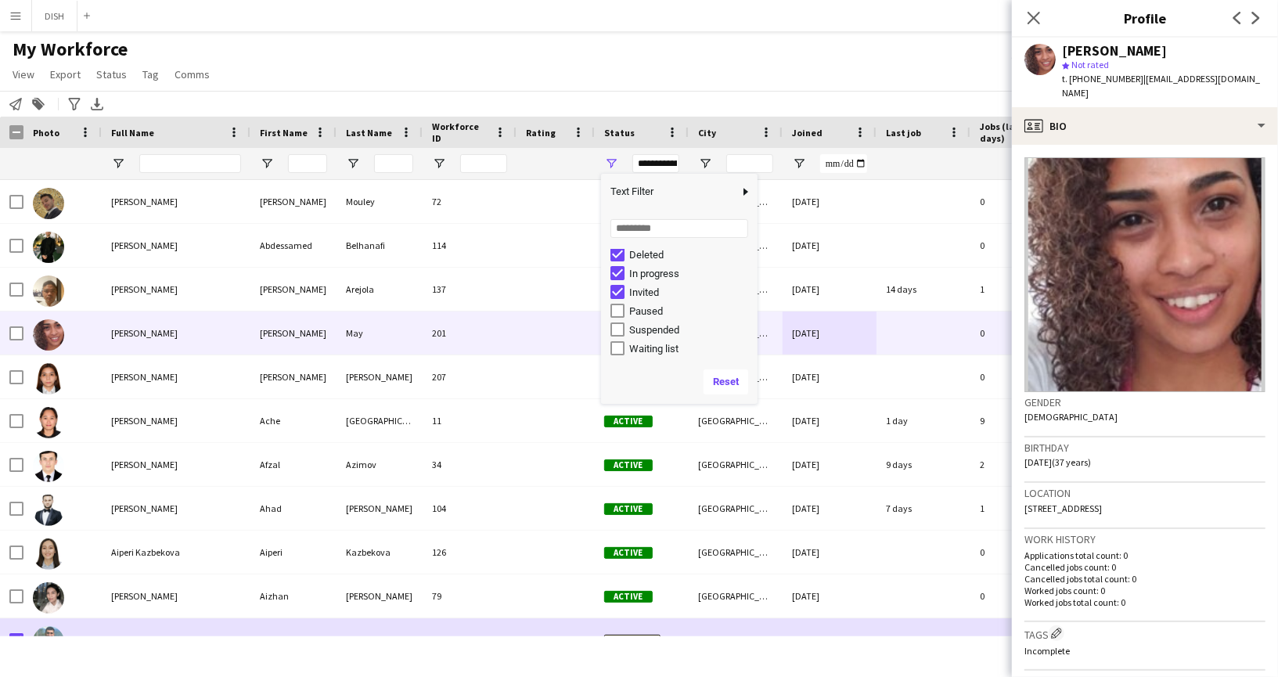
scroll to position [95, 0]
type input "**********"
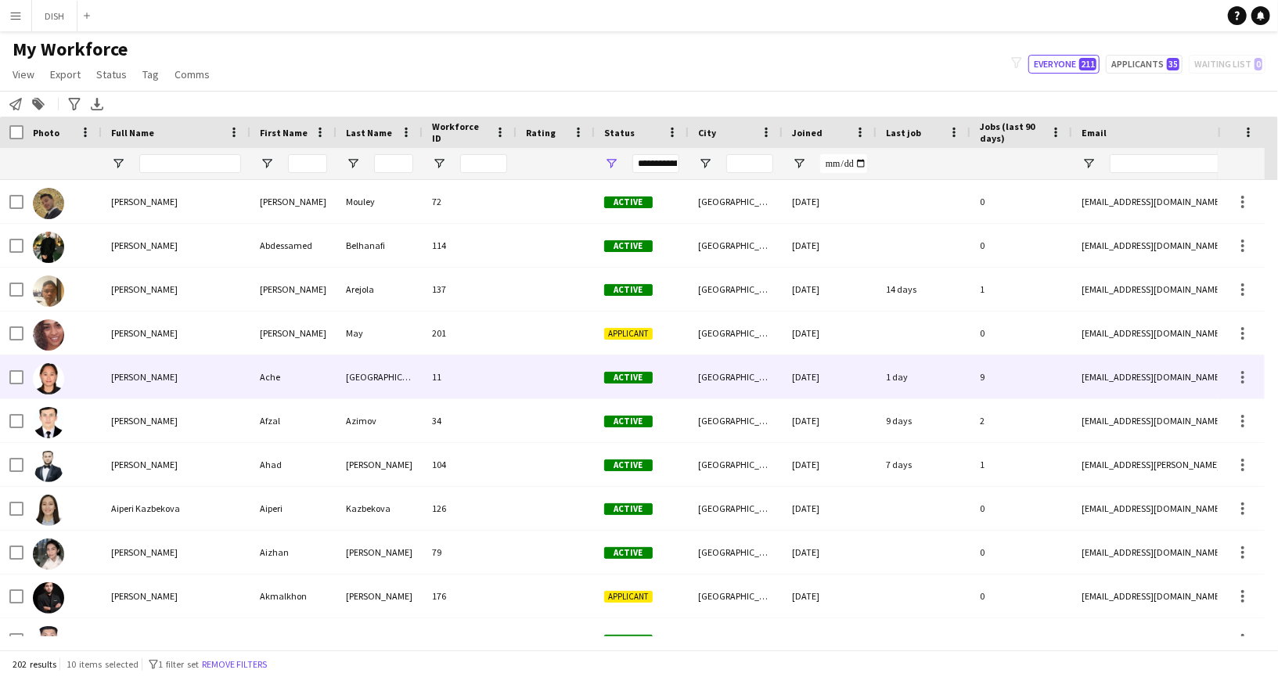
click at [542, 355] on div at bounding box center [555, 376] width 78 height 43
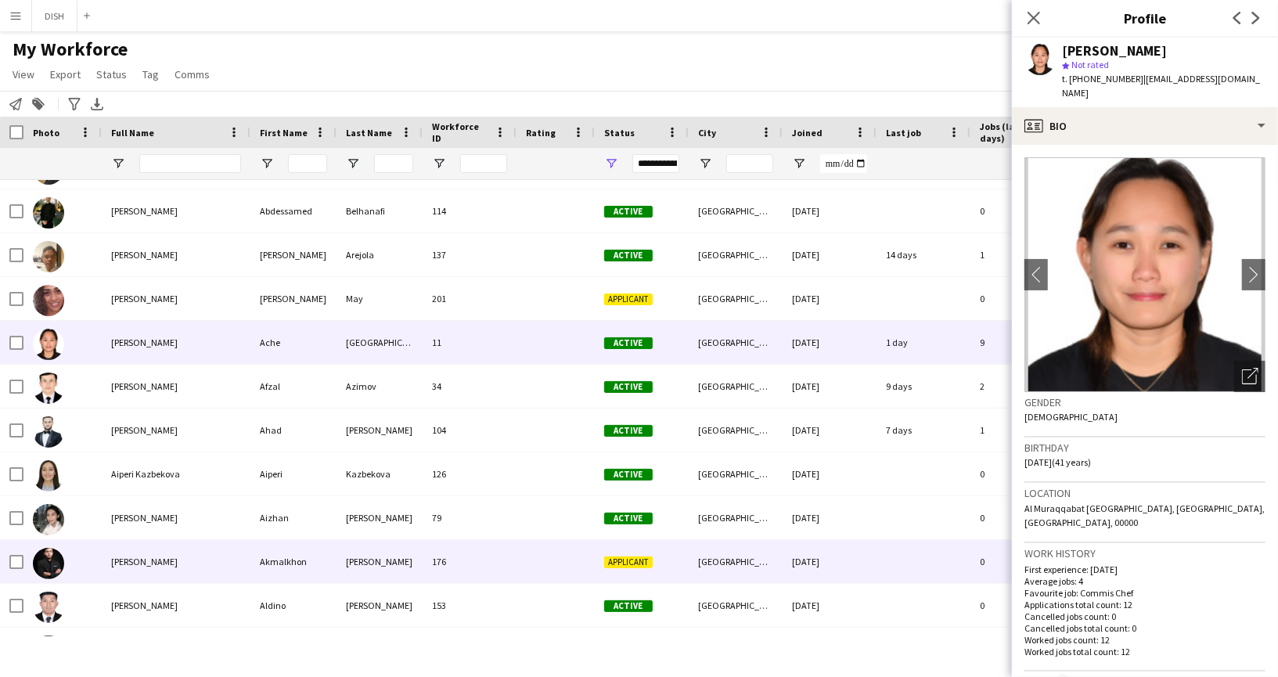
scroll to position [0, 0]
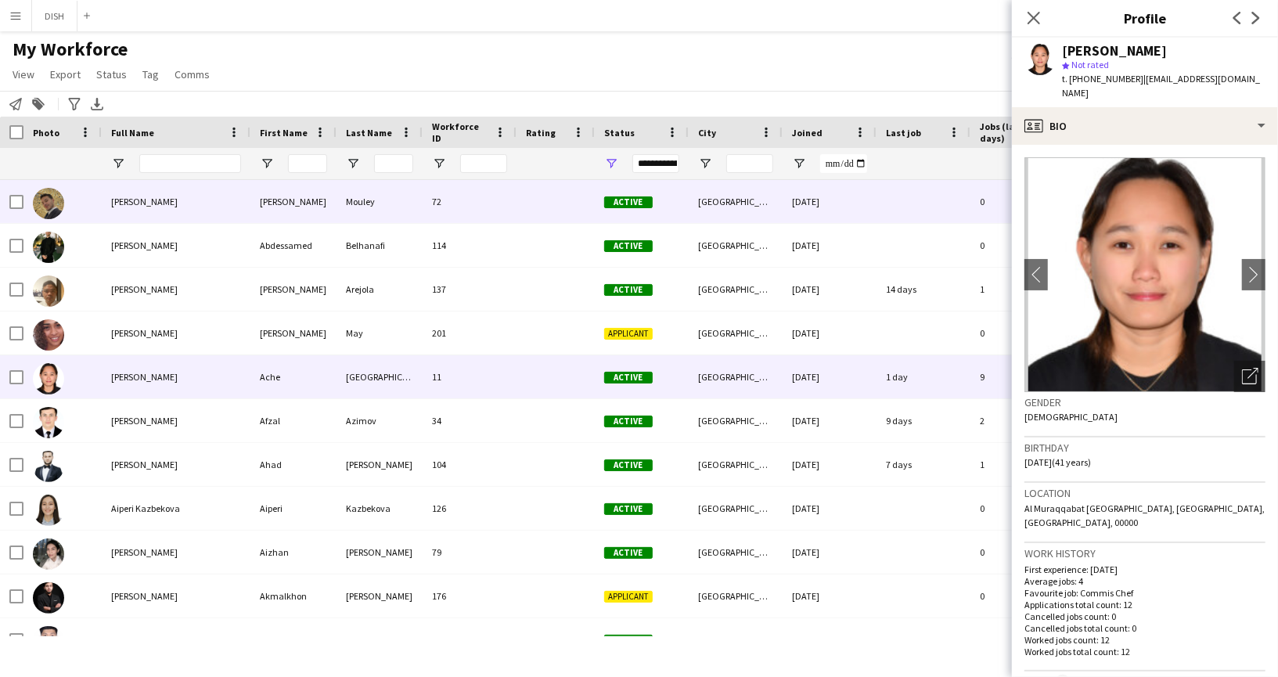
click at [322, 209] on div "[PERSON_NAME]" at bounding box center [293, 201] width 86 height 43
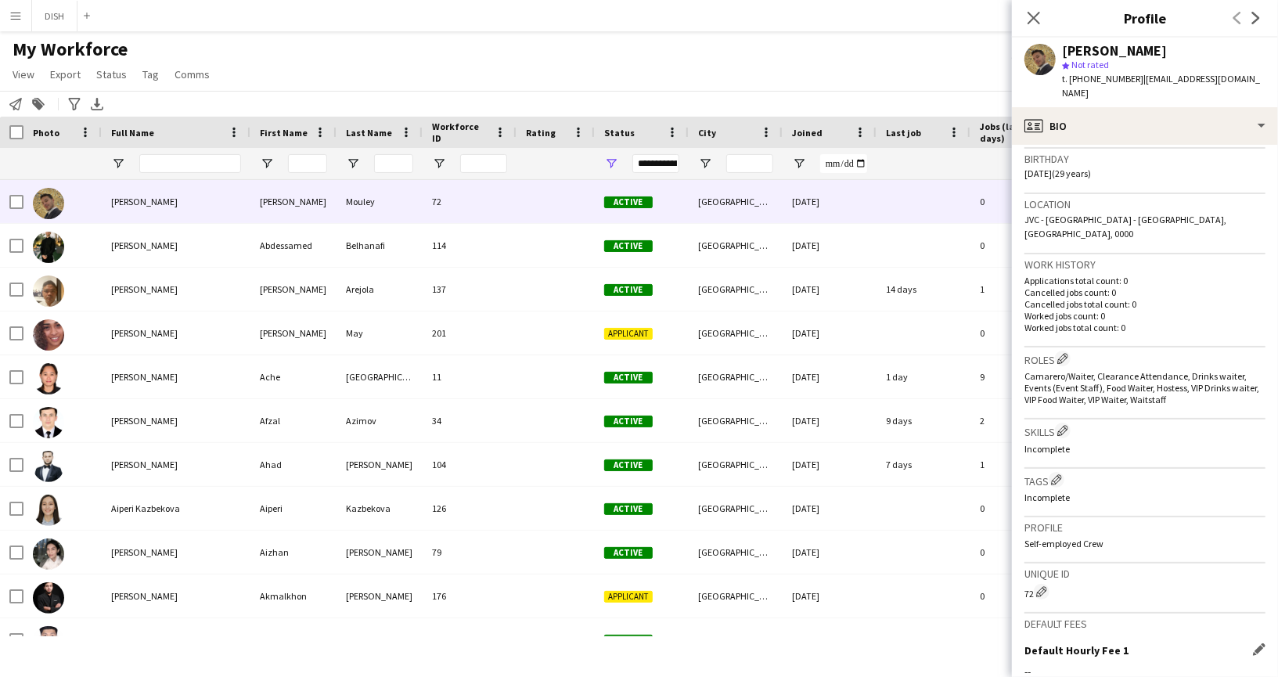
scroll to position [469, 0]
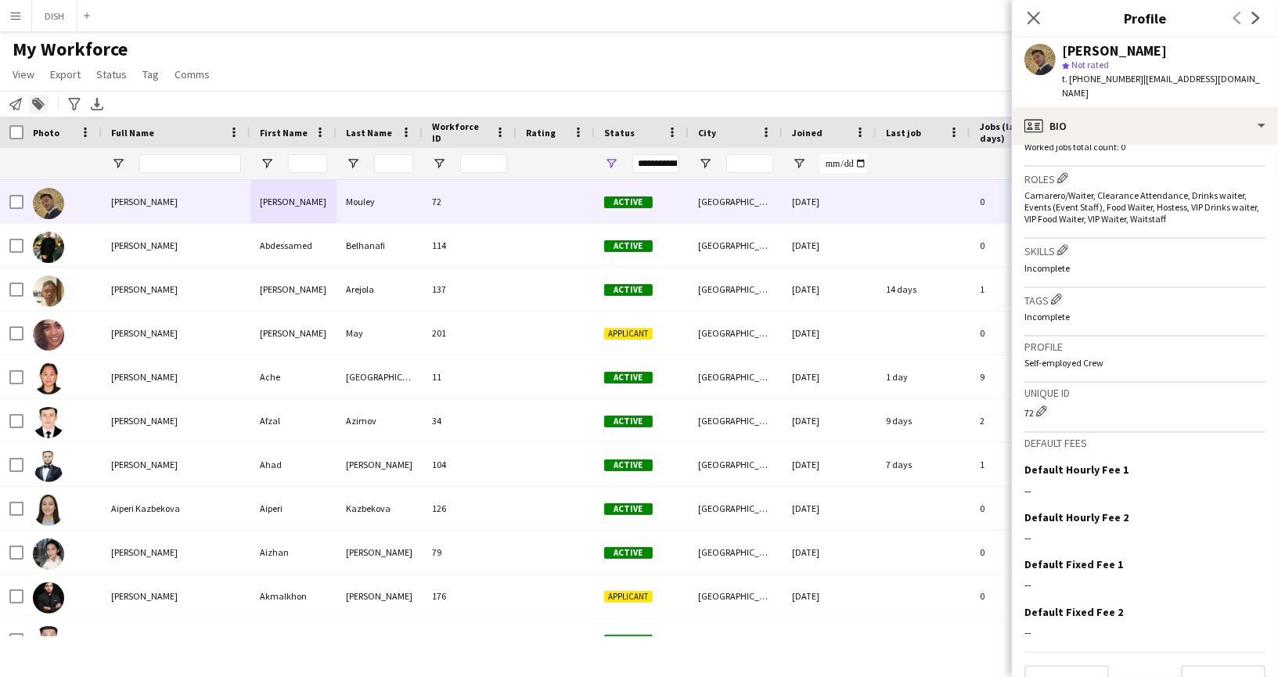
click at [37, 99] on icon at bounding box center [39, 102] width 11 height 8
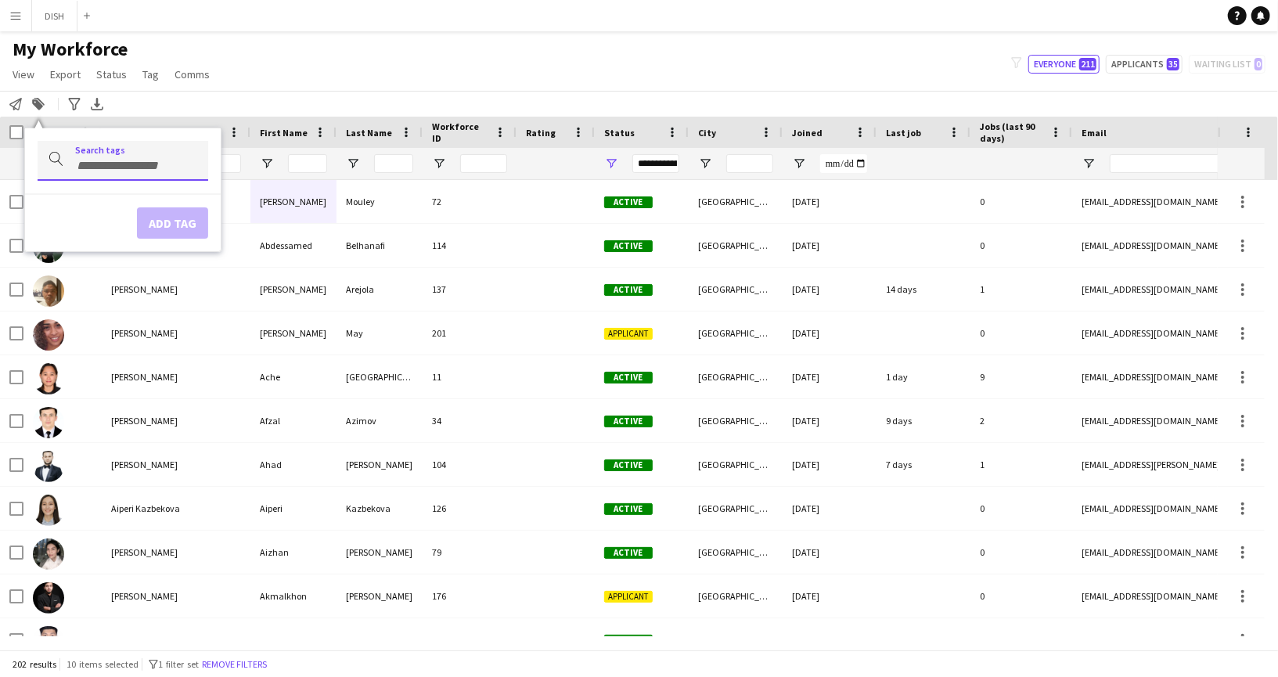
click at [140, 159] on input "Type to search..." at bounding box center [135, 166] width 120 height 14
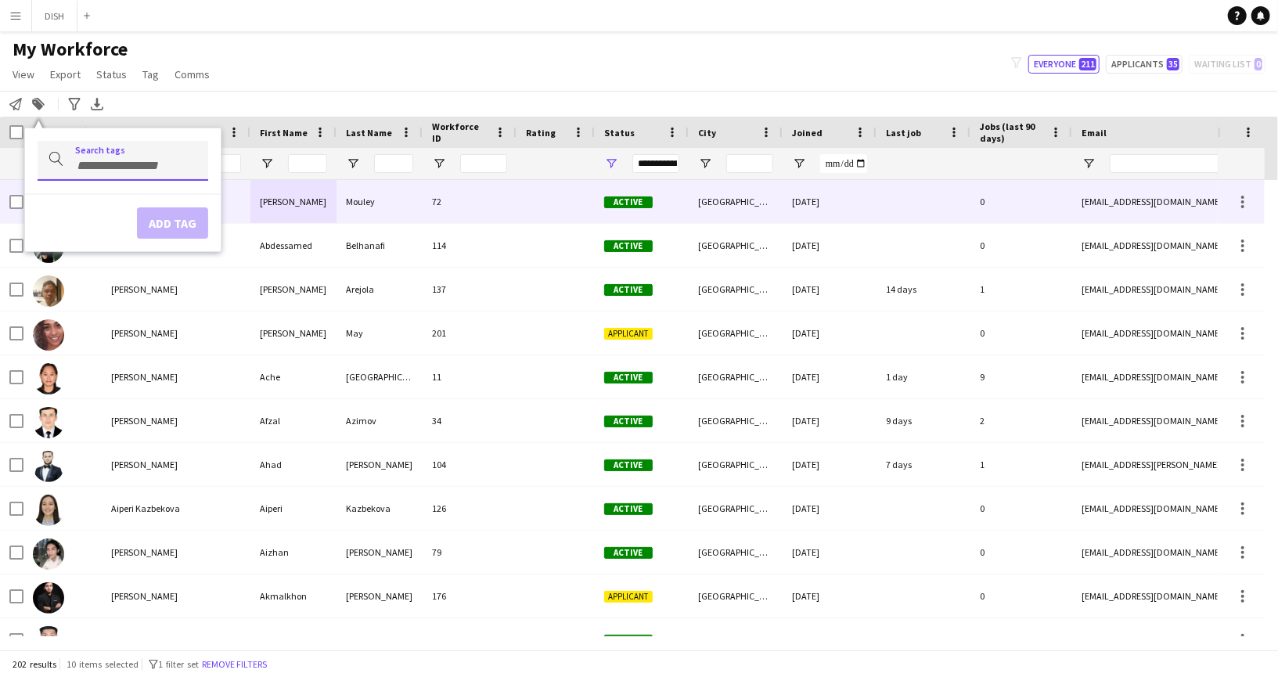
click at [307, 203] on div "[PERSON_NAME]" at bounding box center [293, 201] width 86 height 43
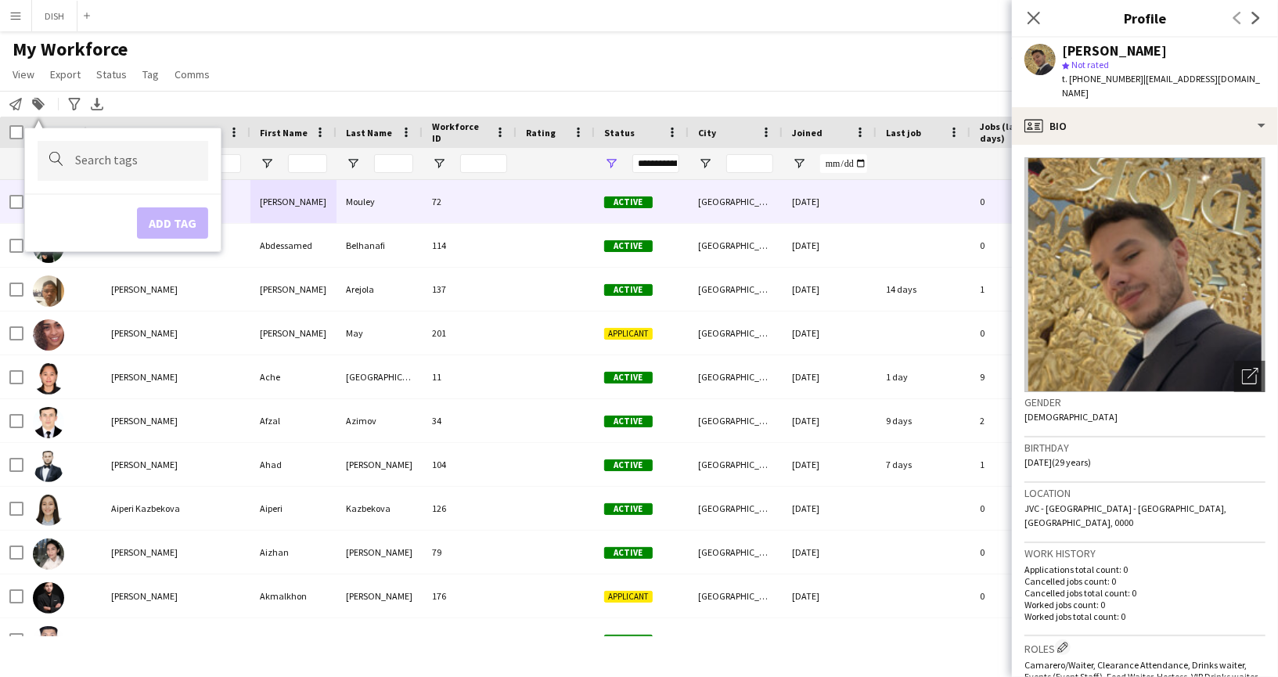
click at [551, 73] on div "My Workforce View Views Default view J.view [PERSON_NAME]'s view Test New view …" at bounding box center [639, 64] width 1278 height 53
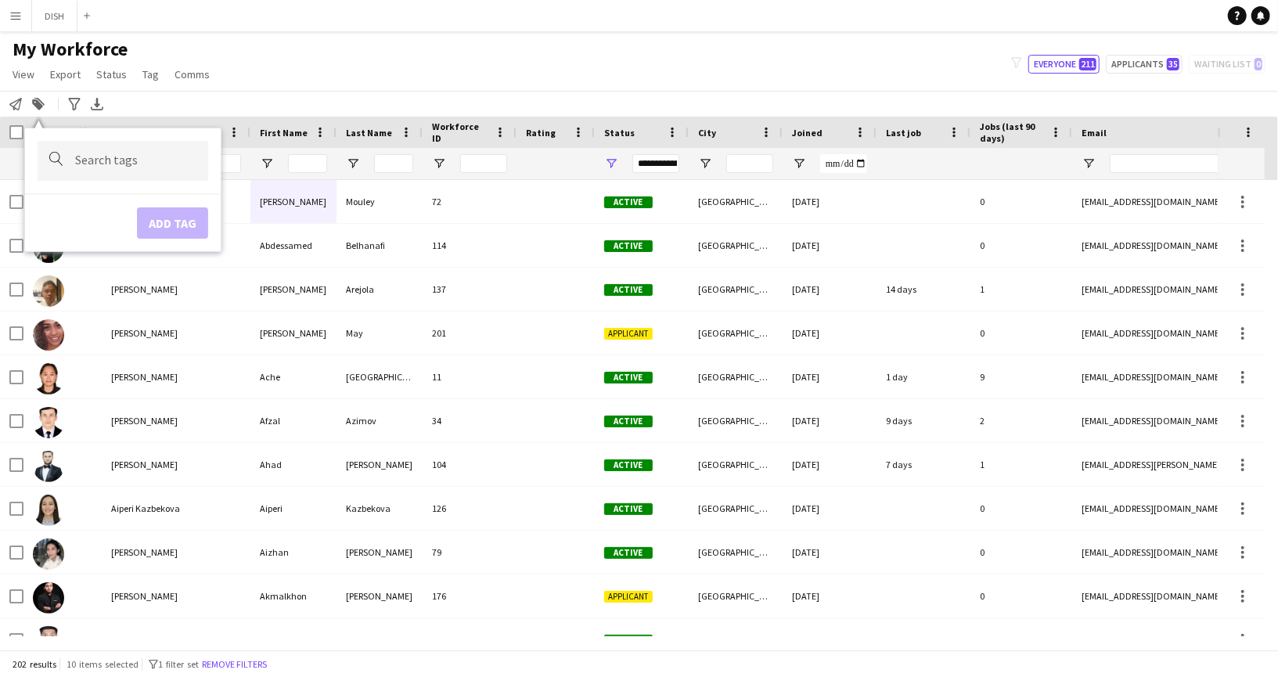
click at [521, 74] on div "My Workforce View Views Default view J.view [PERSON_NAME]'s view Test New view …" at bounding box center [639, 64] width 1278 height 53
click at [522, 74] on div "My Workforce View Views Default view J.view [PERSON_NAME]'s view Test New view …" at bounding box center [639, 64] width 1278 height 53
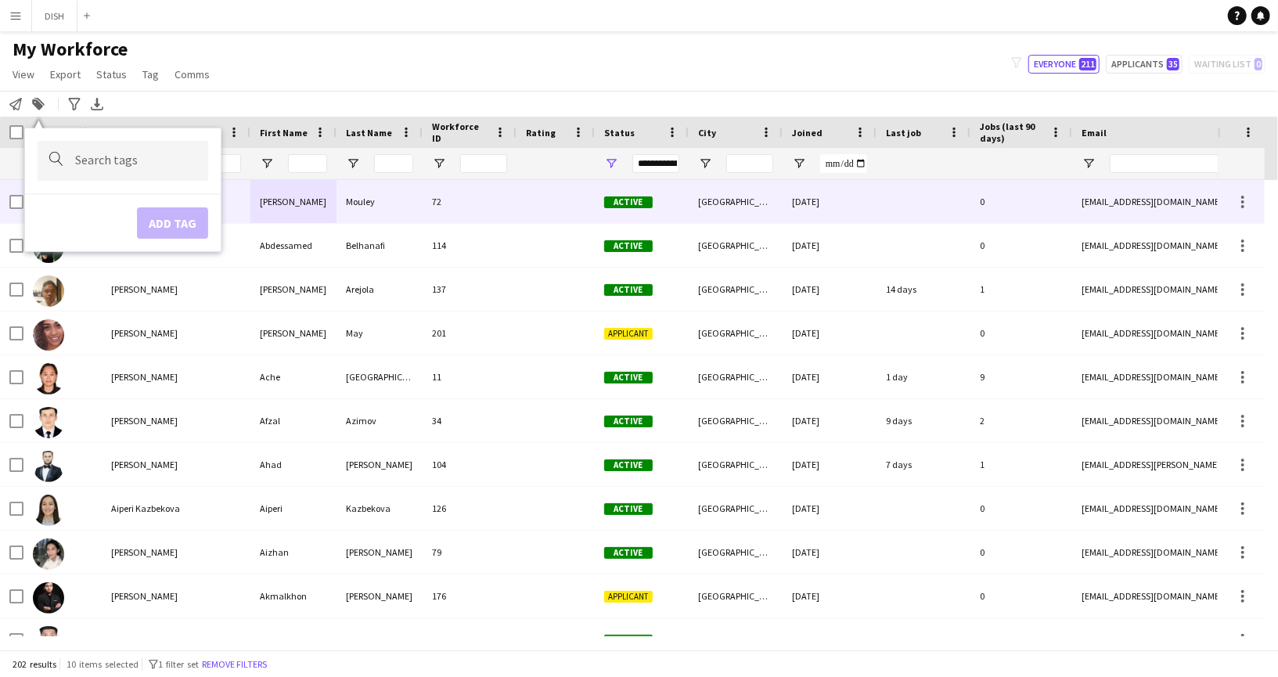
click at [536, 192] on div at bounding box center [555, 201] width 78 height 43
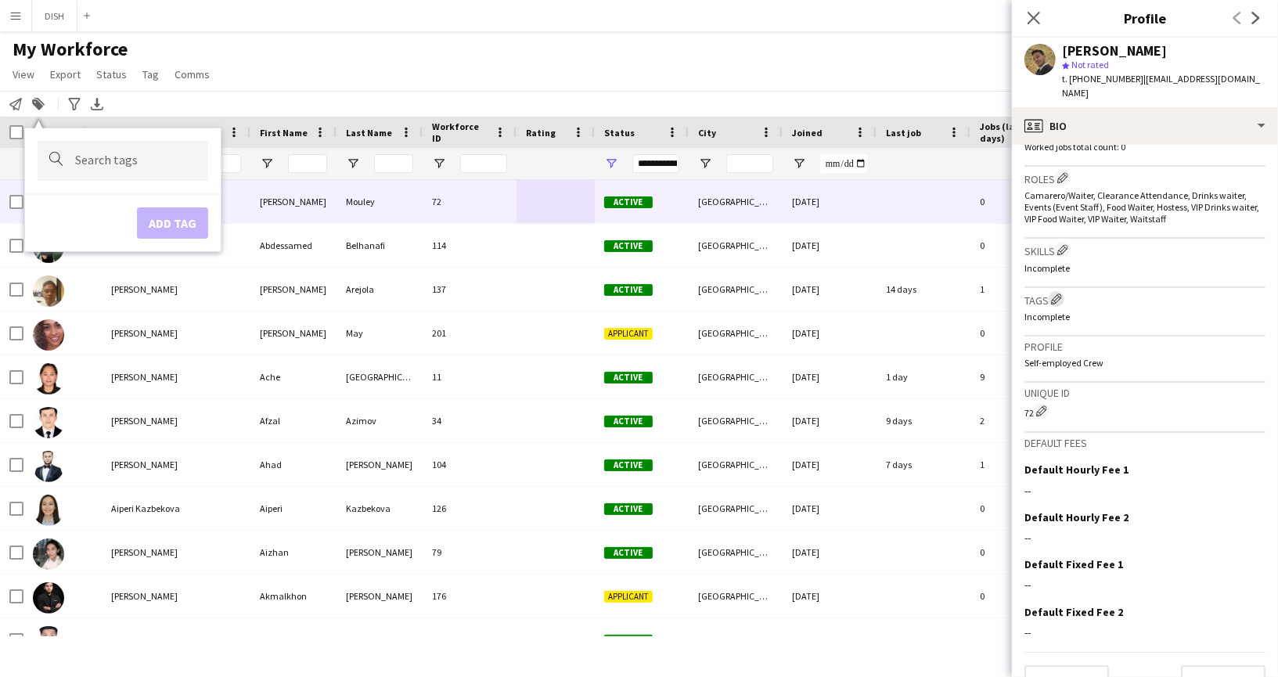
click at [1058, 293] on app-icon "Edit crew company tags" at bounding box center [1056, 298] width 11 height 11
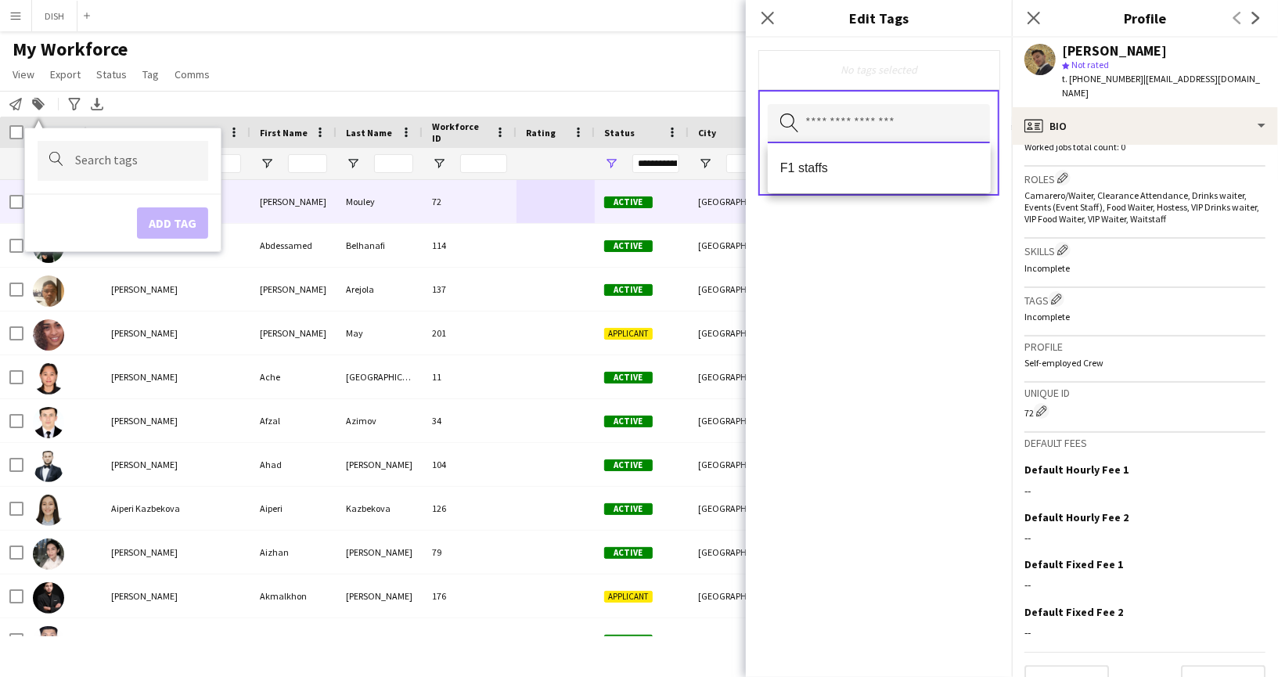
click at [935, 128] on input "text" at bounding box center [878, 123] width 222 height 39
click at [931, 165] on span "F1 staffs" at bounding box center [879, 167] width 198 height 15
click at [765, 20] on icon at bounding box center [767, 17] width 15 height 15
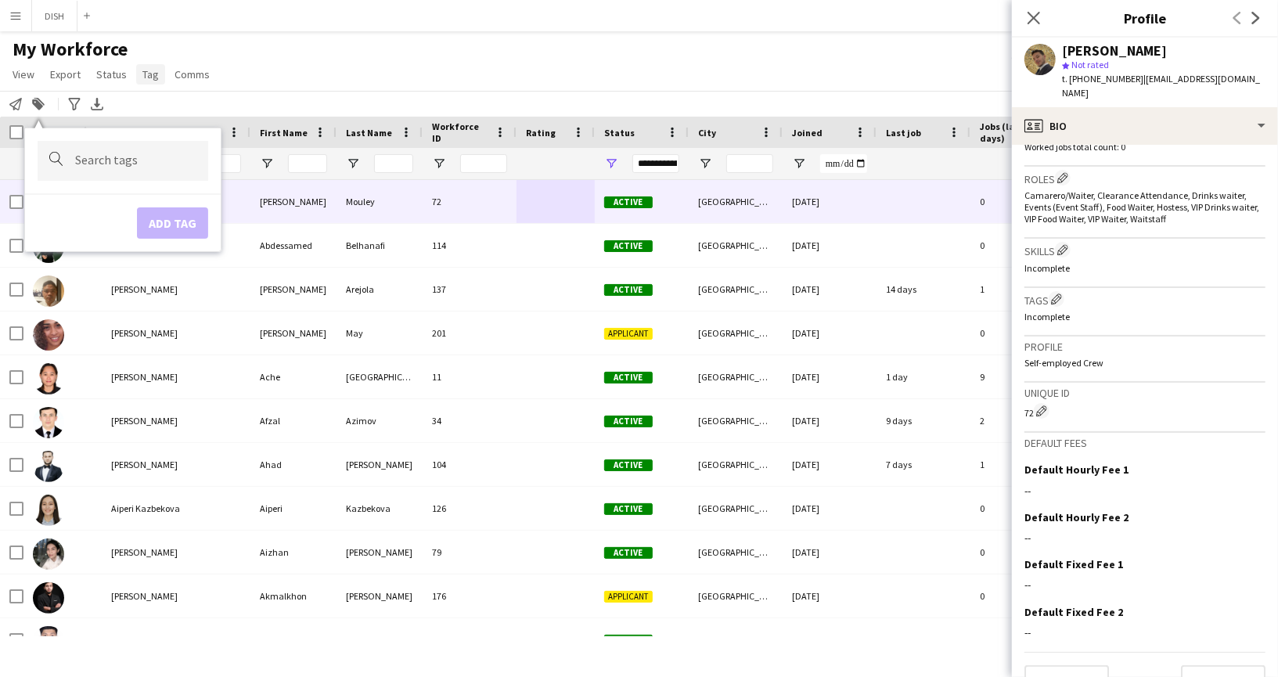
click at [150, 83] on link "Tag" at bounding box center [150, 74] width 29 height 20
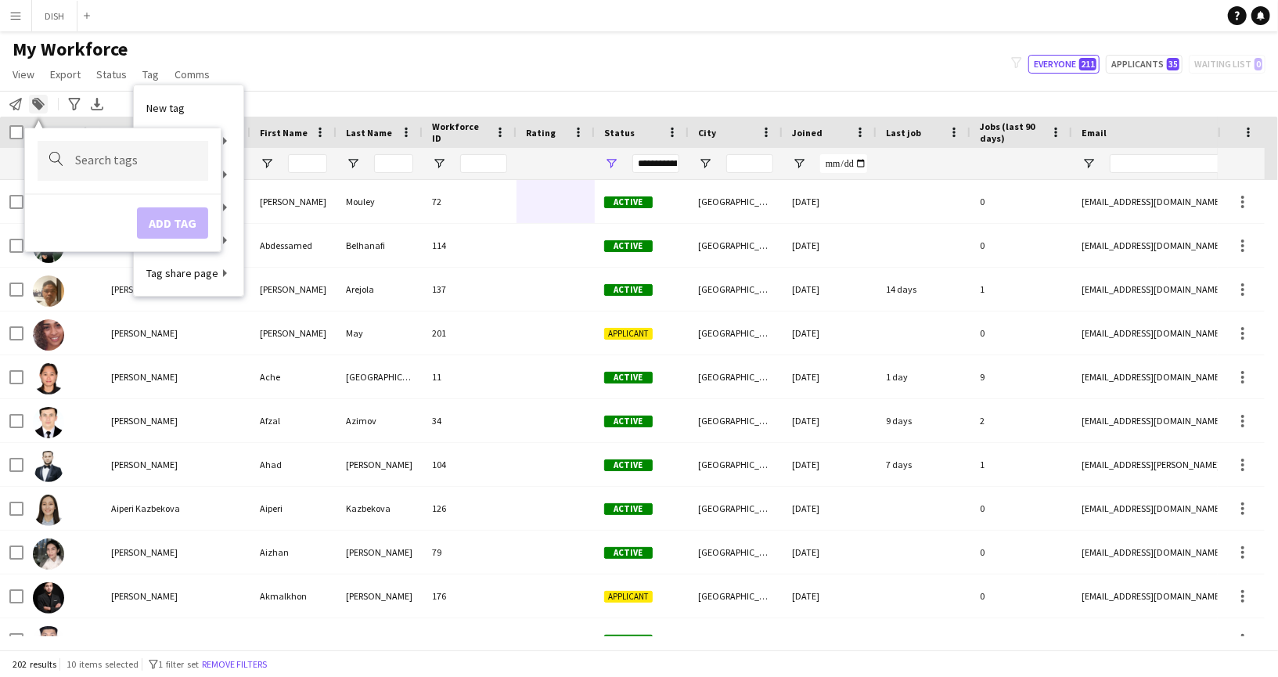
click at [40, 108] on icon at bounding box center [37, 104] width 11 height 11
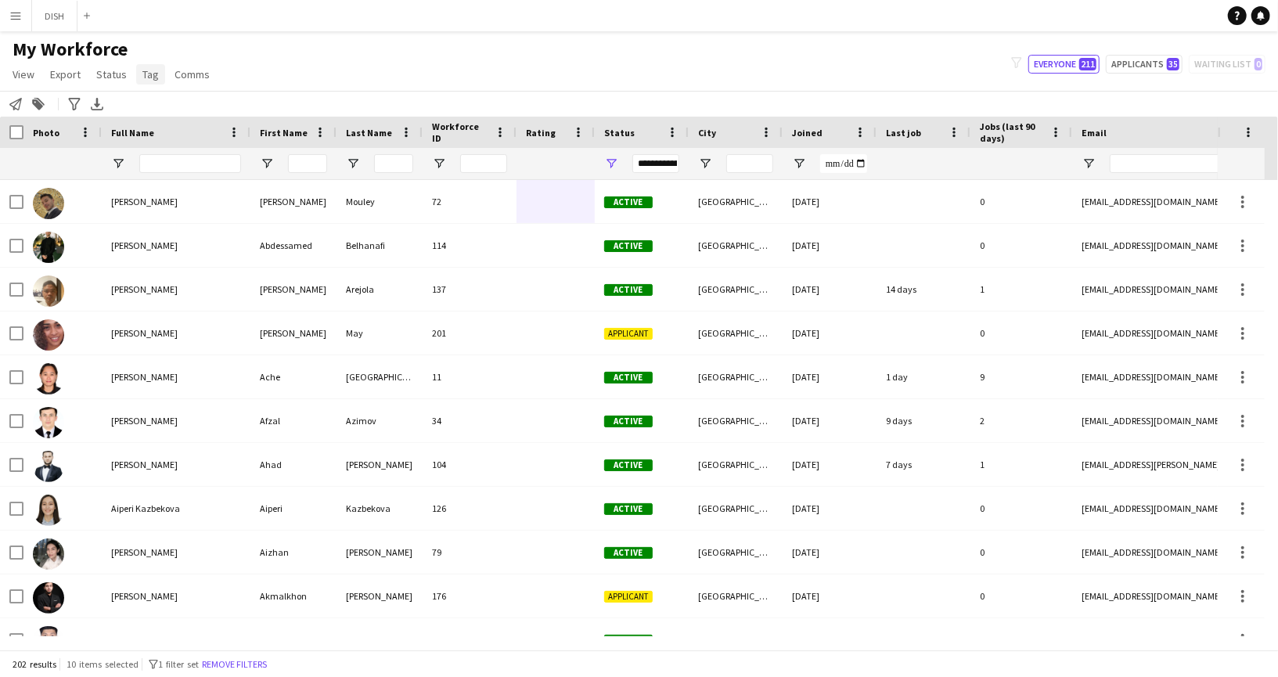
click at [142, 72] on span "Tag" at bounding box center [150, 74] width 16 height 14
click at [251, 177] on link "F1 staffs (0)" at bounding box center [299, 180] width 110 height 33
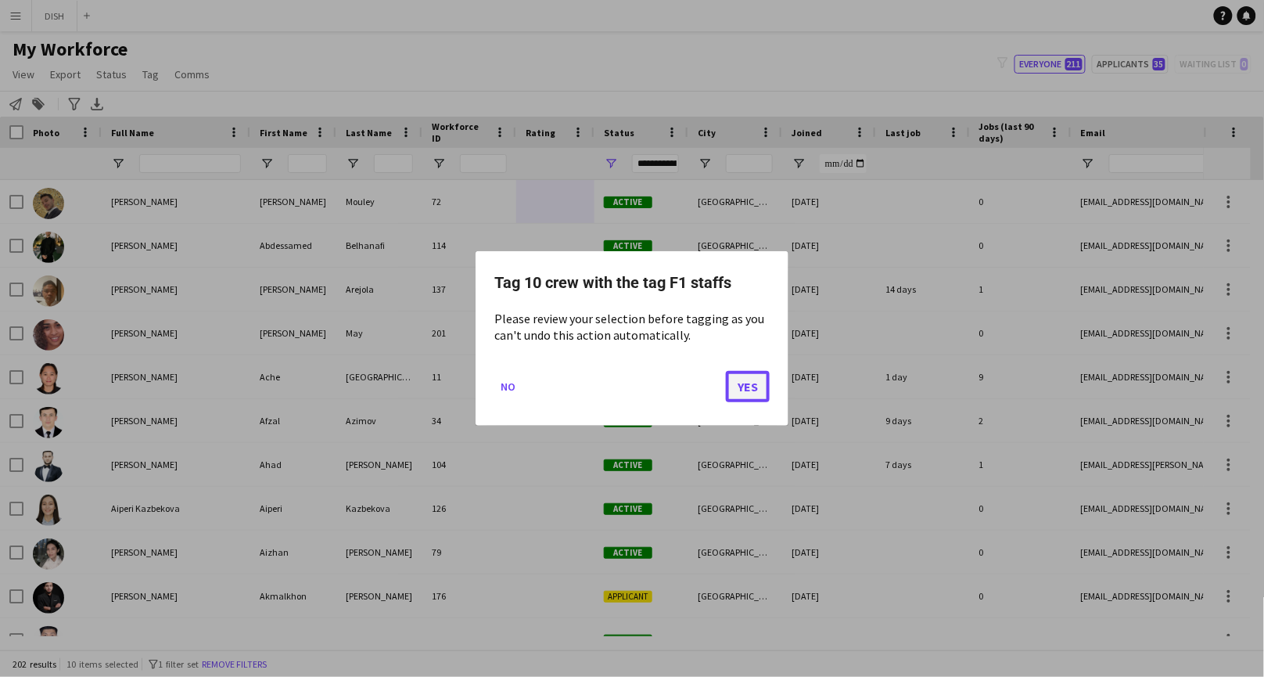
click at [754, 386] on button "Yes" at bounding box center [748, 386] width 44 height 31
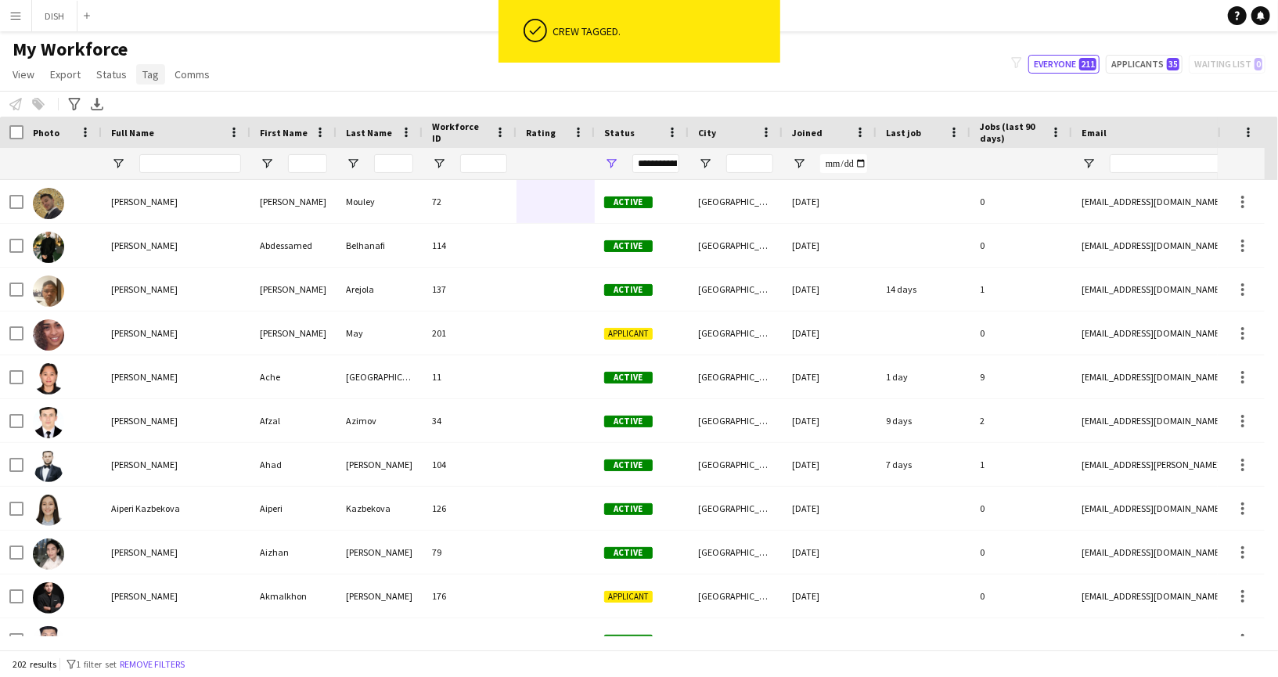
click at [143, 76] on span "Tag" at bounding box center [150, 74] width 16 height 14
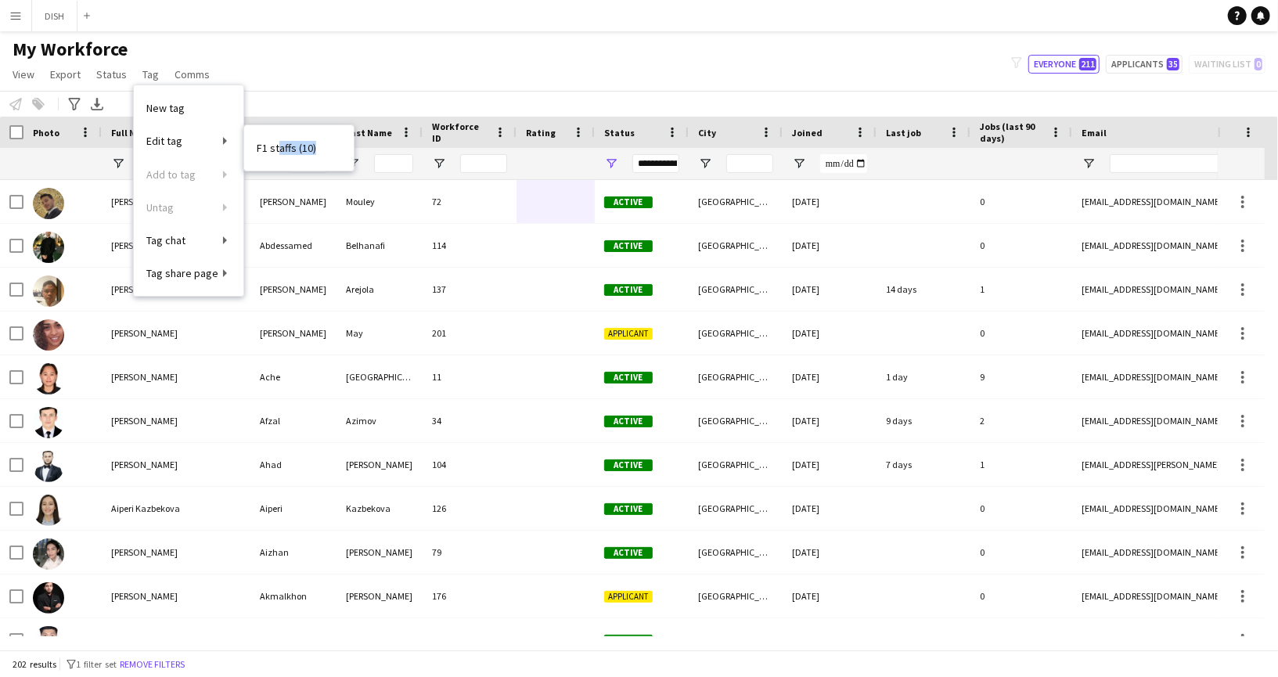
click at [275, 155] on link "F1 staffs (10)" at bounding box center [299, 147] width 110 height 33
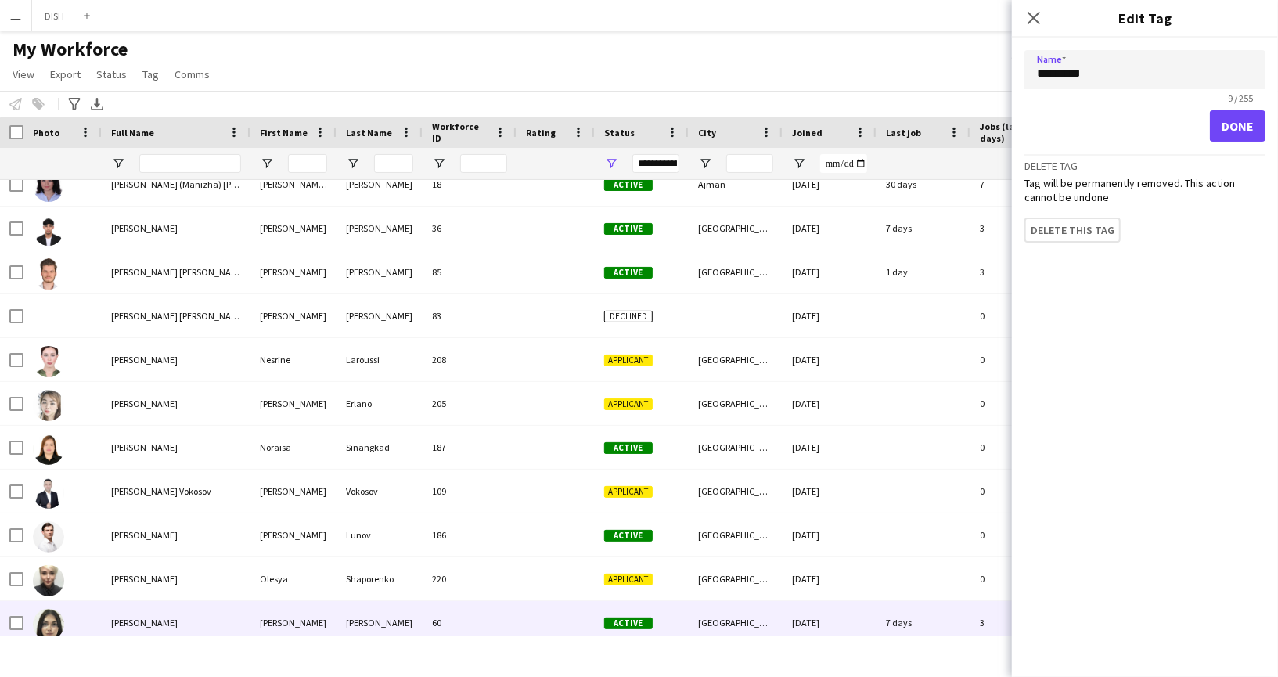
scroll to position [6808, 0]
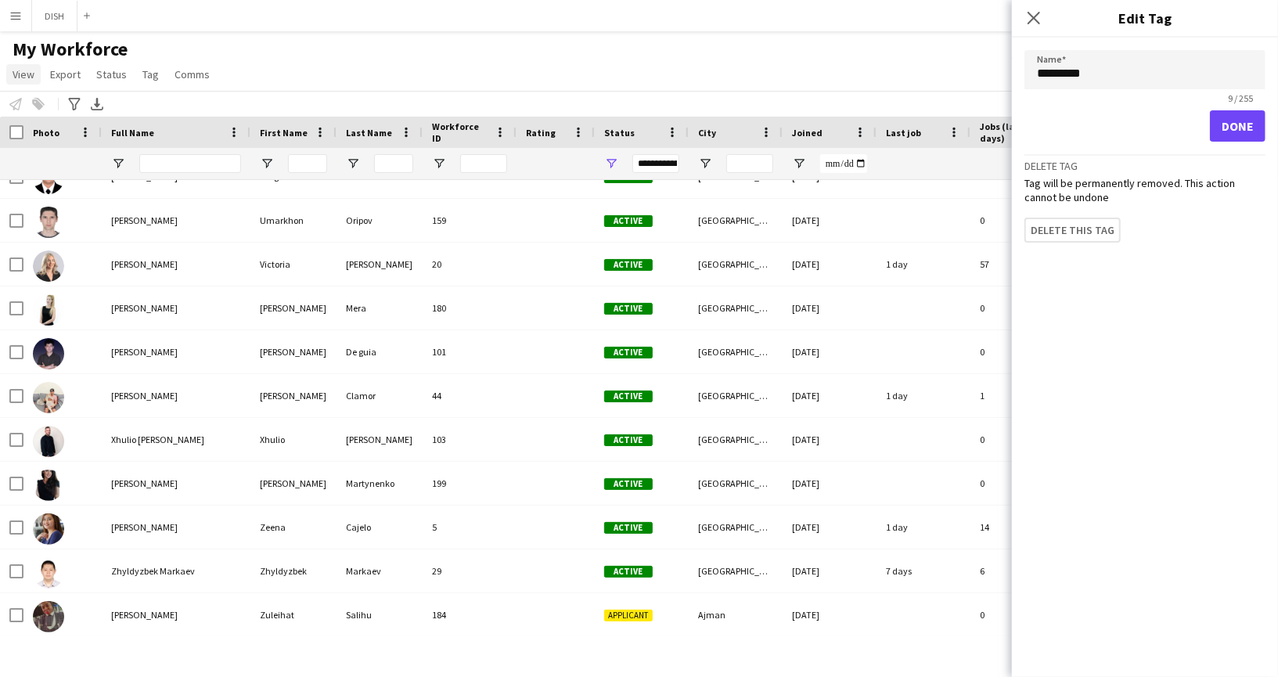
click at [23, 75] on span "View" at bounding box center [24, 74] width 22 height 14
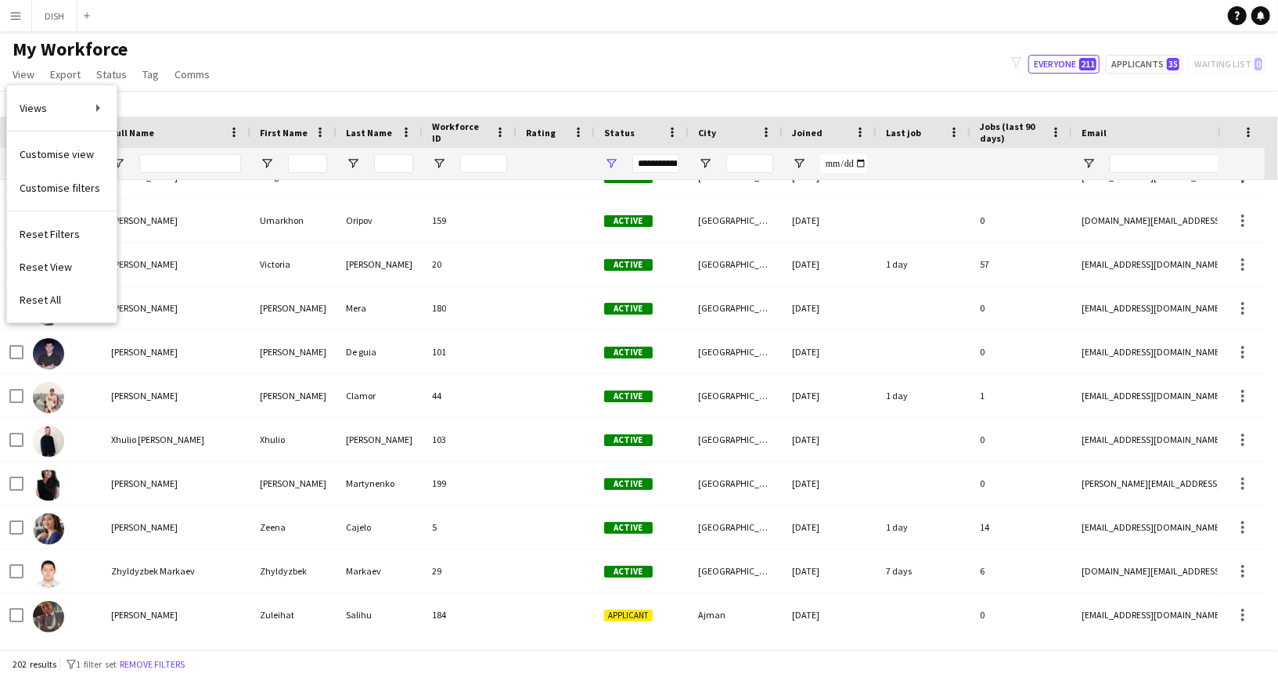
drag, startPoint x: 308, startPoint y: 59, endPoint x: 268, endPoint y: 63, distance: 41.0
click at [307, 58] on div "My Workforce View Views Default view J.view [PERSON_NAME]'s view Test New view …" at bounding box center [639, 64] width 1278 height 53
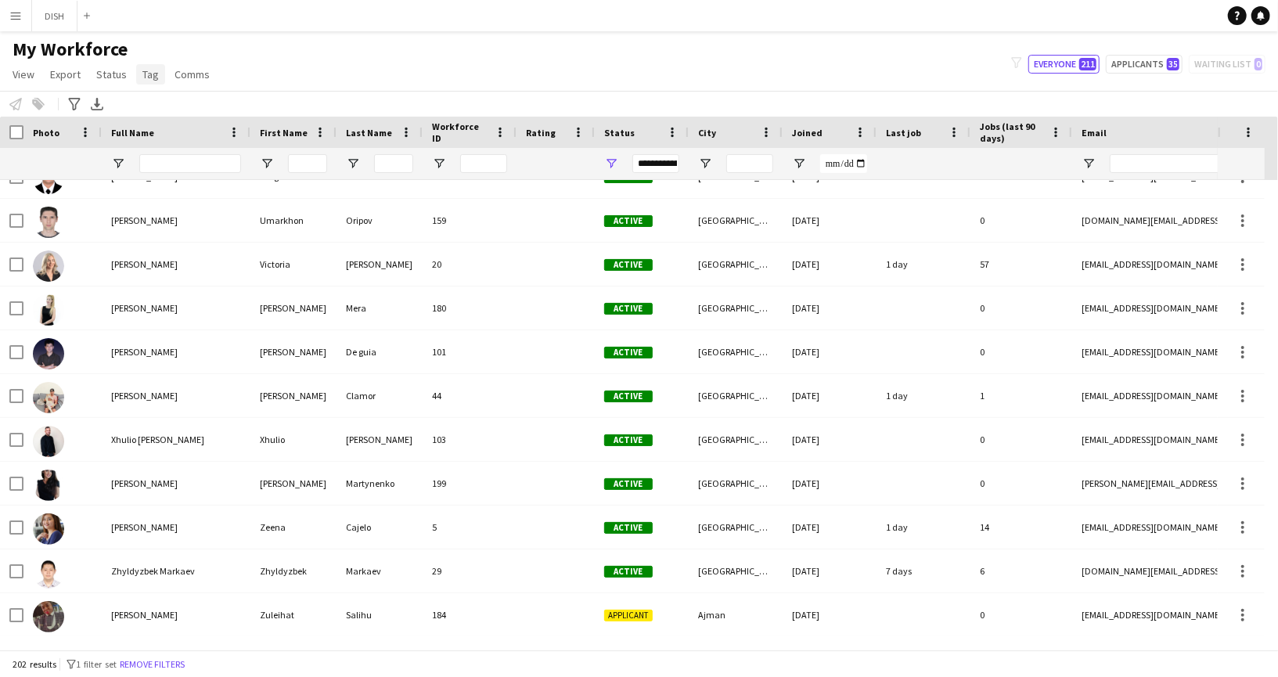
click at [149, 75] on span "Tag" at bounding box center [150, 74] width 16 height 14
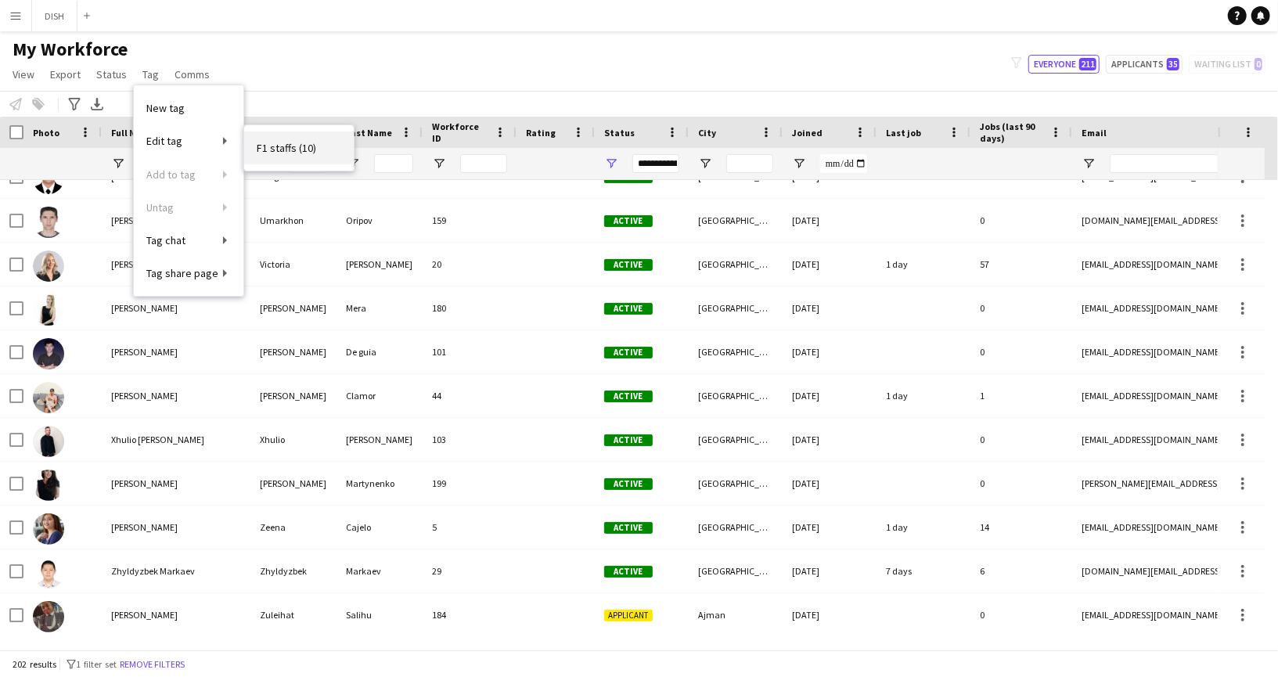
click at [262, 143] on span "F1 staffs (10)" at bounding box center [286, 148] width 59 height 14
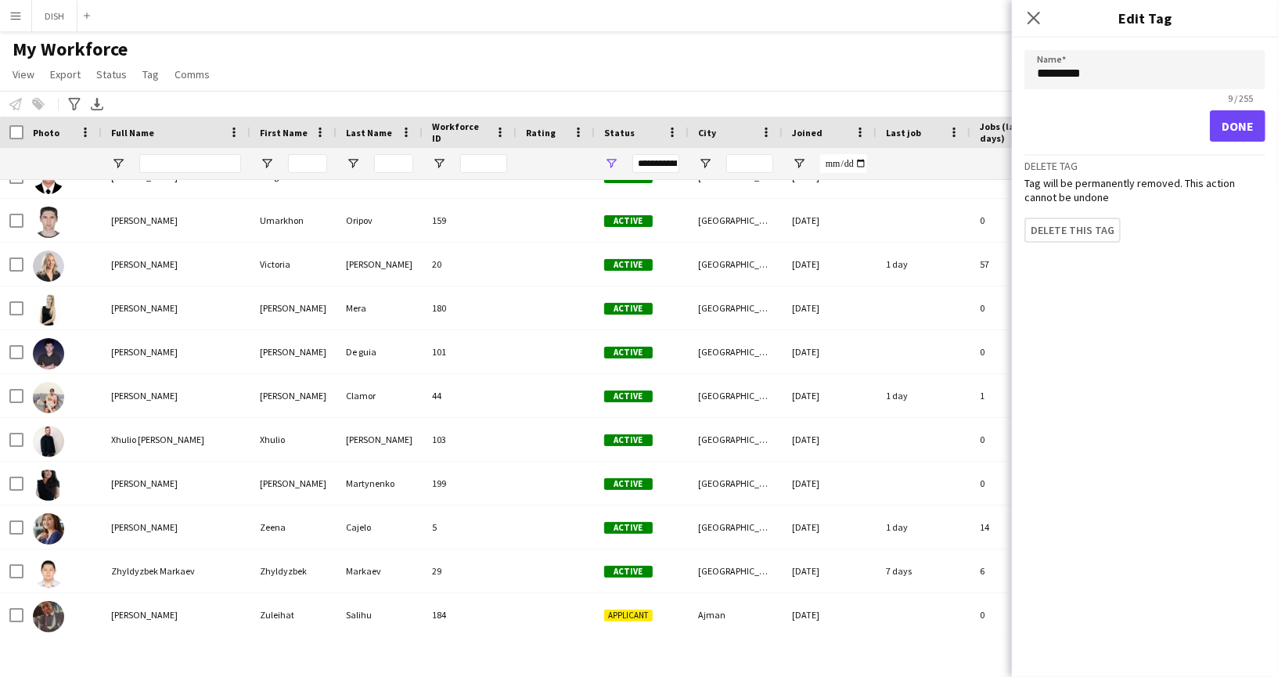
click at [450, 79] on div "My Workforce View Views Default view J.view [PERSON_NAME]'s view Test New view …" at bounding box center [639, 64] width 1278 height 53
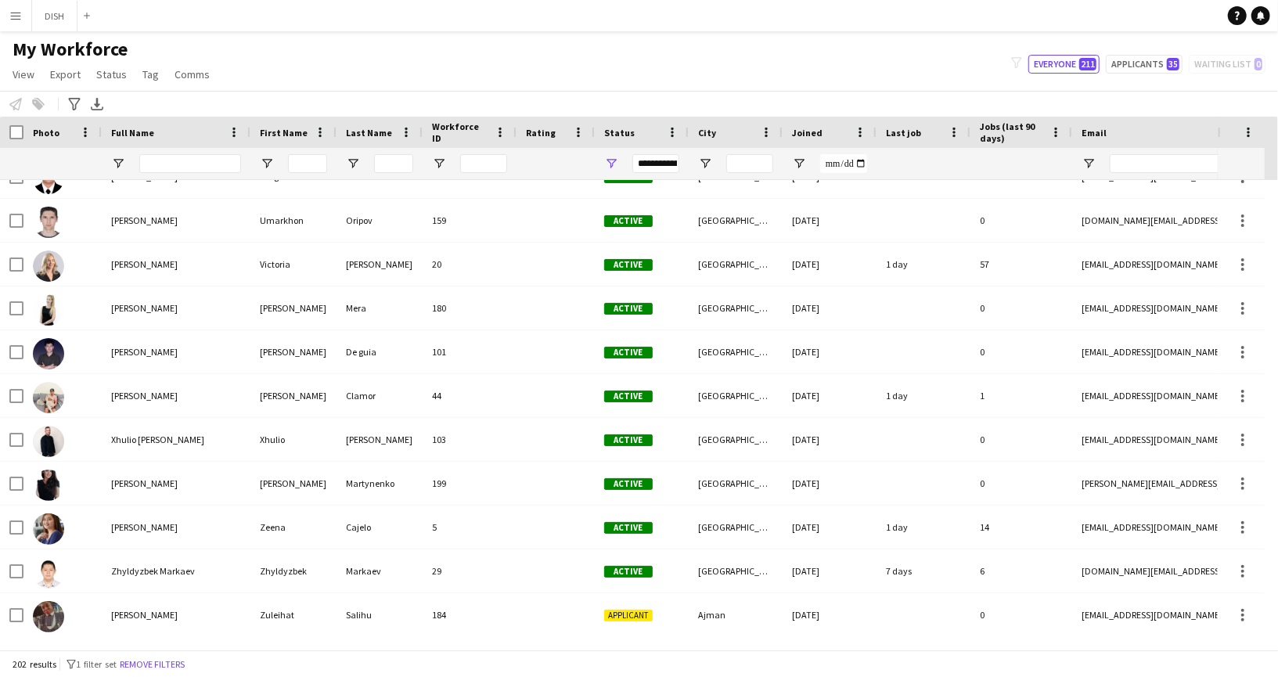
click at [41, 104] on div "Notify workforce Add to tag Select at least one crew to tag him or her. Advance…" at bounding box center [639, 104] width 1278 height 26
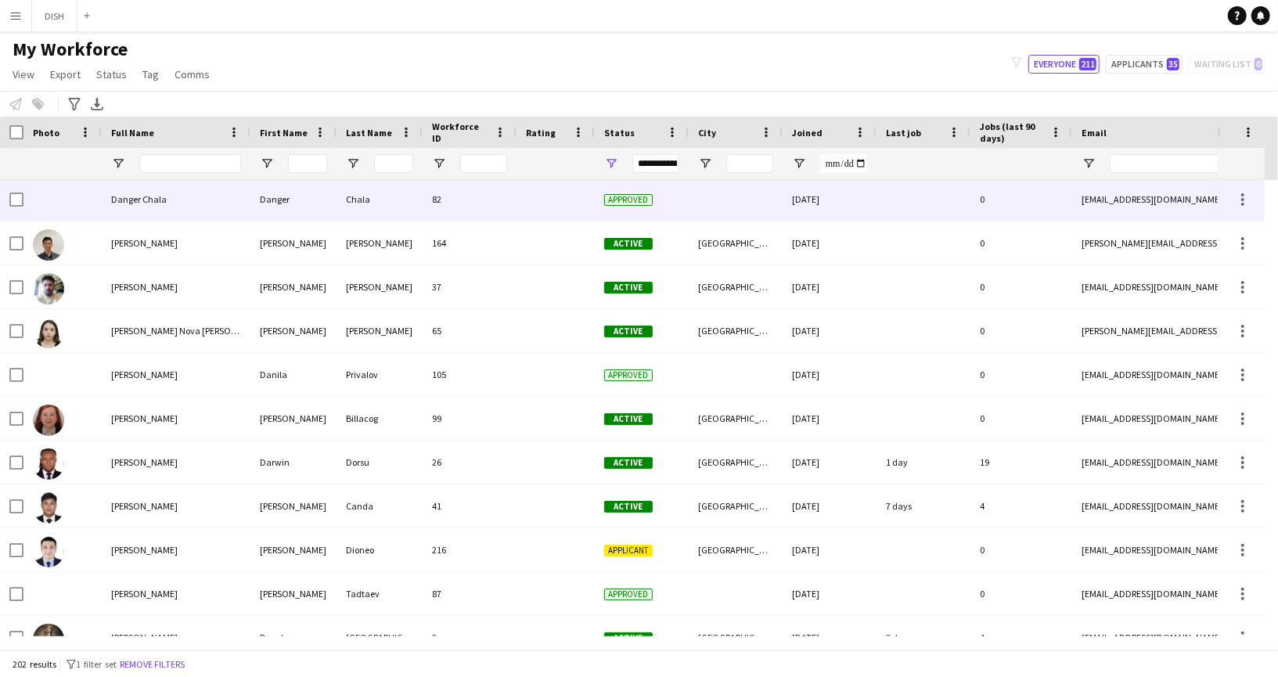
click at [178, 196] on div "Danger Chala" at bounding box center [176, 199] width 149 height 43
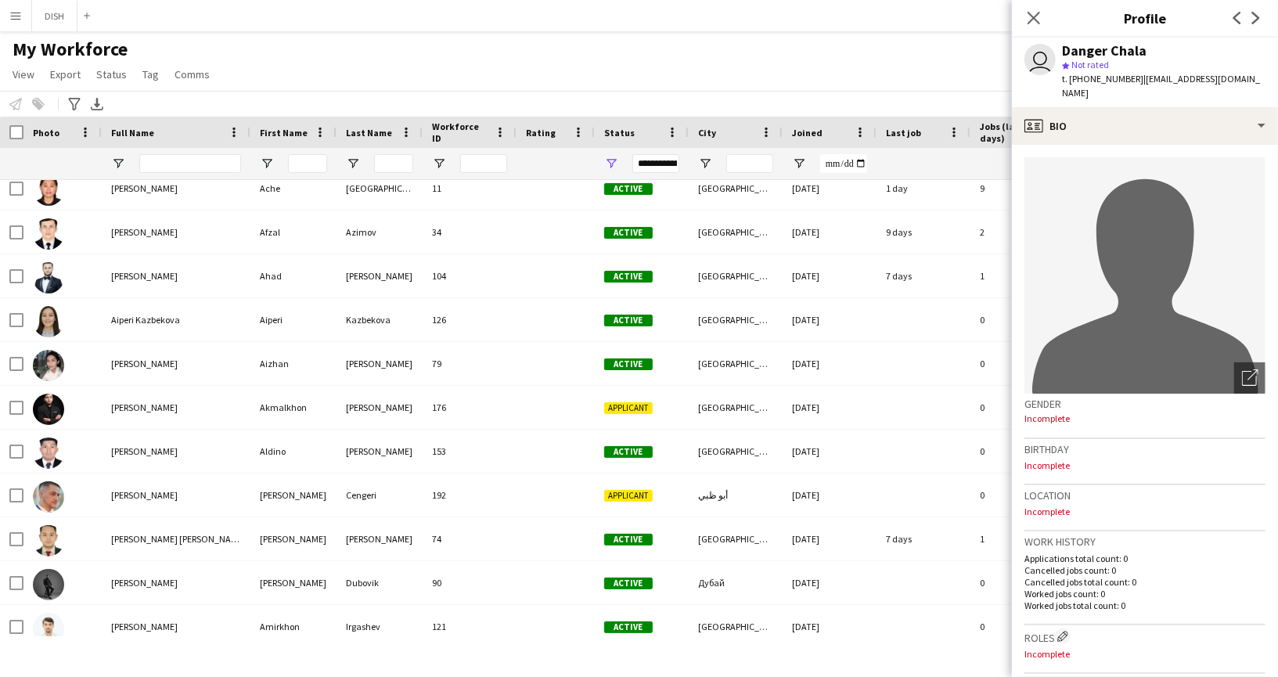
click at [36, 102] on div "Notify workforce Add to tag Select at least one crew to tag him or her. Advance…" at bounding box center [639, 104] width 1278 height 26
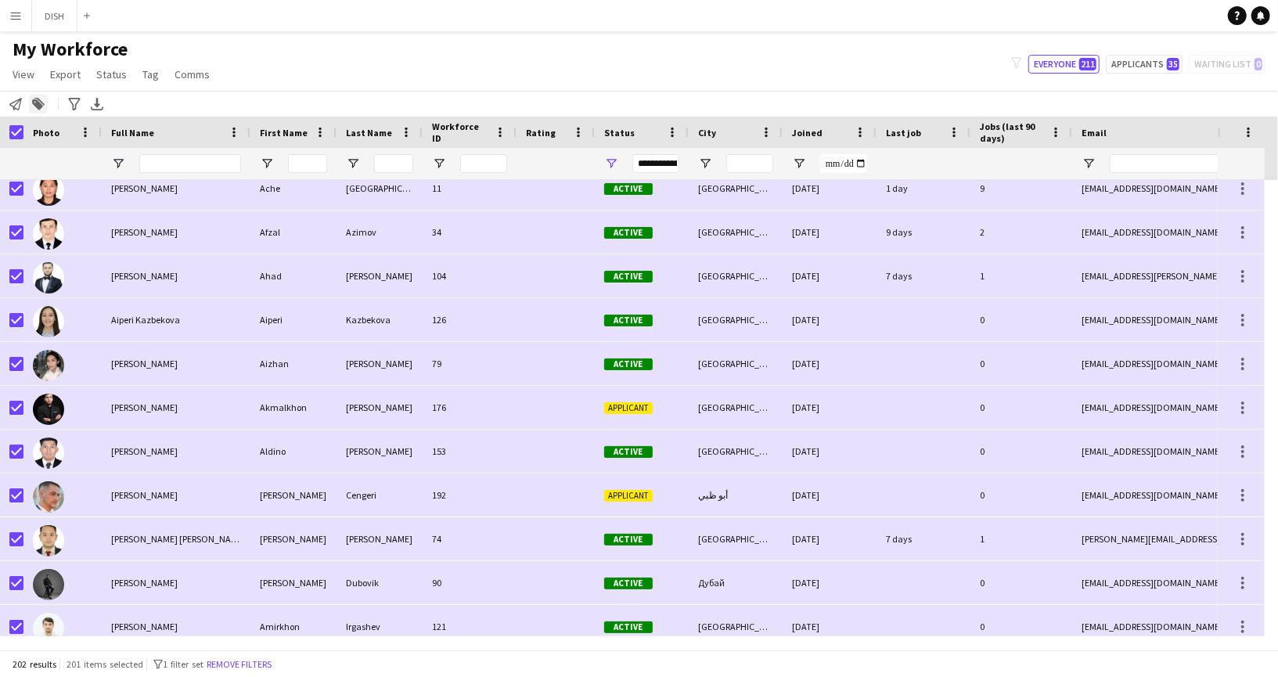
click at [38, 104] on icon at bounding box center [37, 104] width 11 height 11
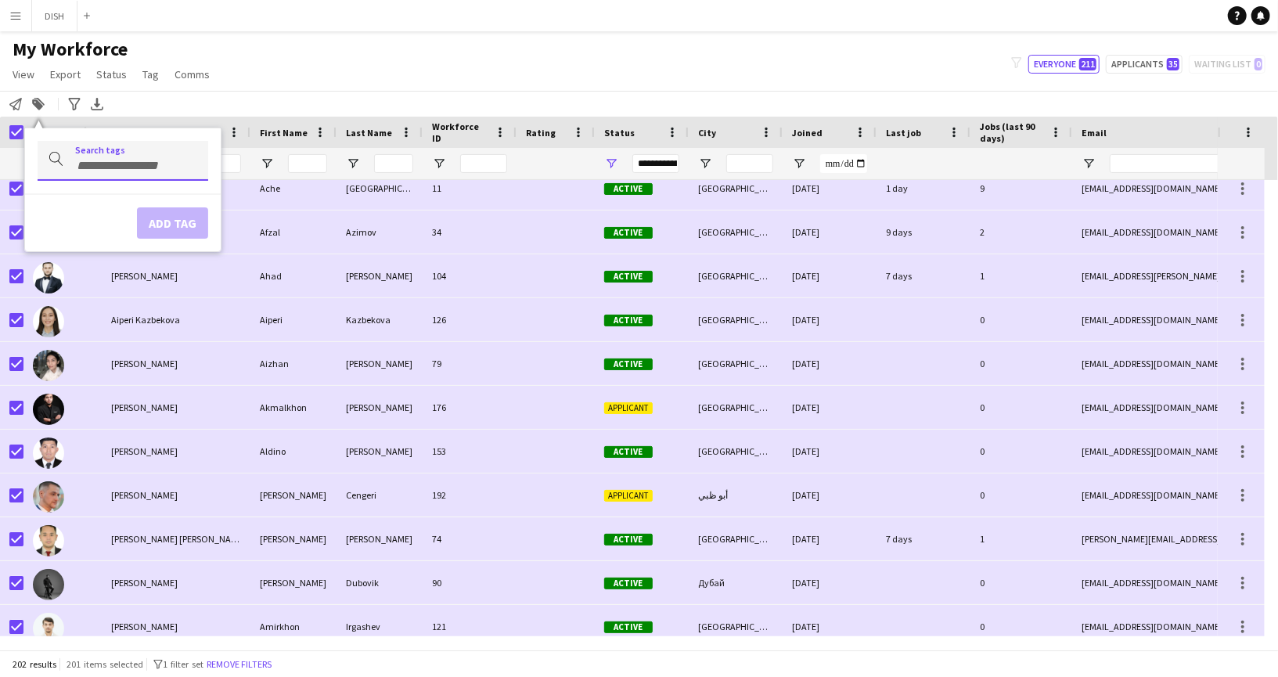
click at [96, 148] on div at bounding box center [123, 161] width 171 height 40
type input "**"
click at [59, 195] on div "F1 staffs" at bounding box center [98, 204] width 171 height 38
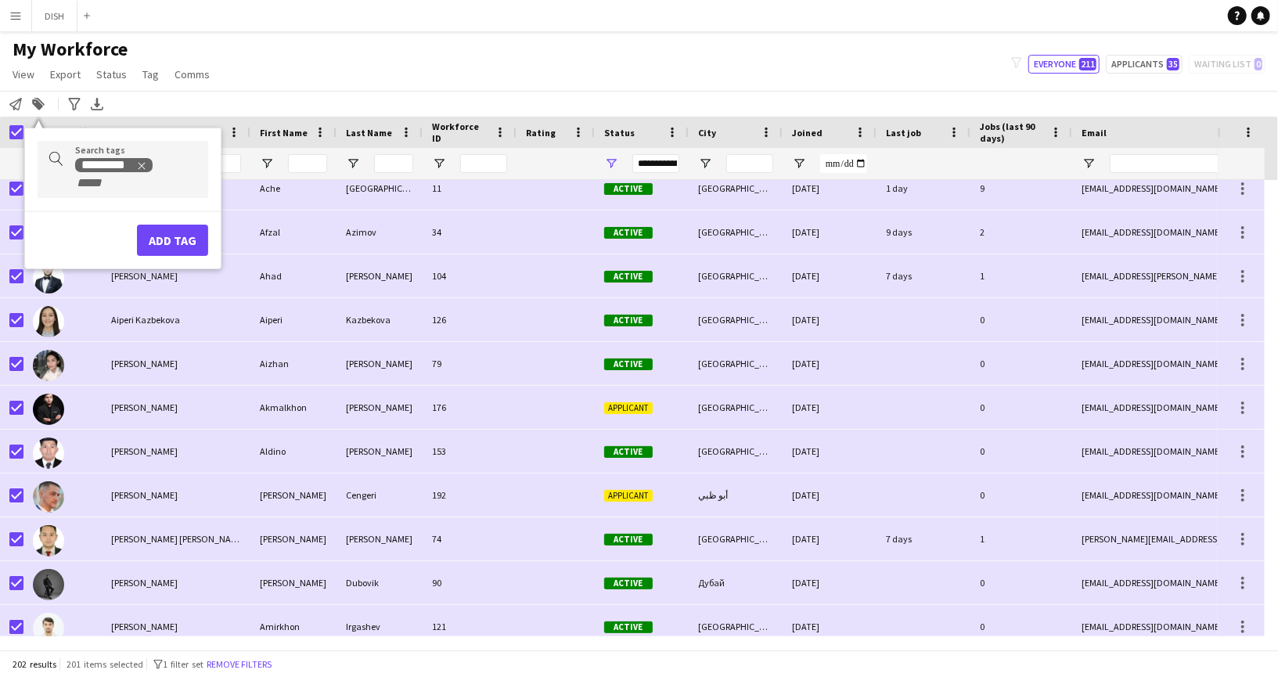
click at [235, 82] on div "My Workforce View Views Default view J.view [PERSON_NAME]'s view Test New view …" at bounding box center [639, 64] width 1278 height 53
click at [151, 79] on span "Tag" at bounding box center [150, 74] width 16 height 14
click at [267, 144] on span "F1 staffs (10)" at bounding box center [286, 148] width 59 height 14
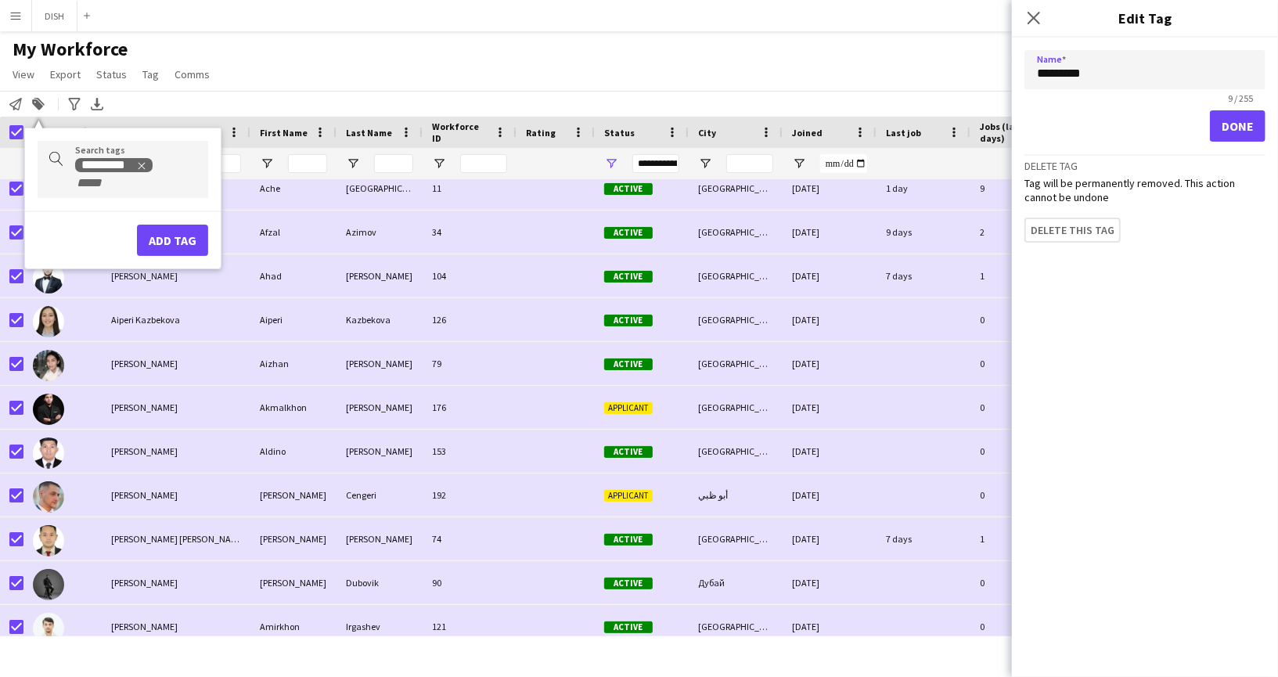
click at [1206, 63] on input "*********" at bounding box center [1144, 69] width 241 height 39
click at [1245, 115] on button "Done" at bounding box center [1237, 125] width 56 height 31
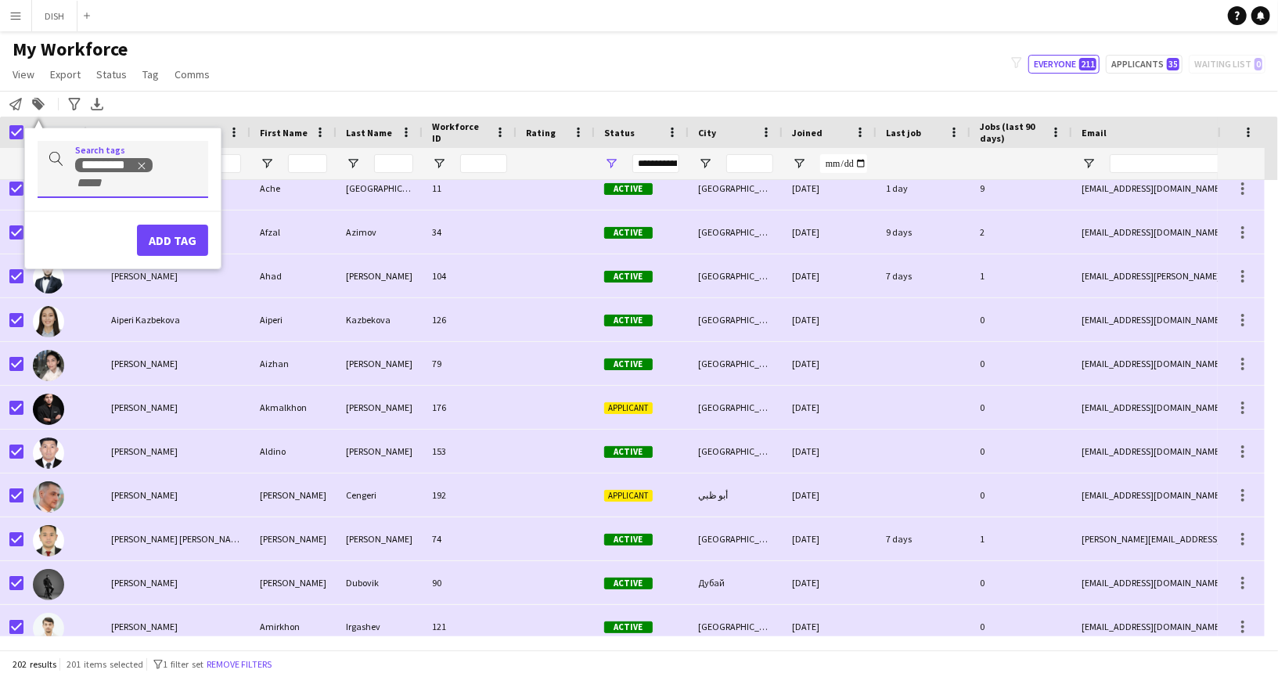
click at [149, 184] on div "*********" at bounding box center [135, 173] width 120 height 34
click at [172, 232] on button "Add tag" at bounding box center [172, 240] width 71 height 31
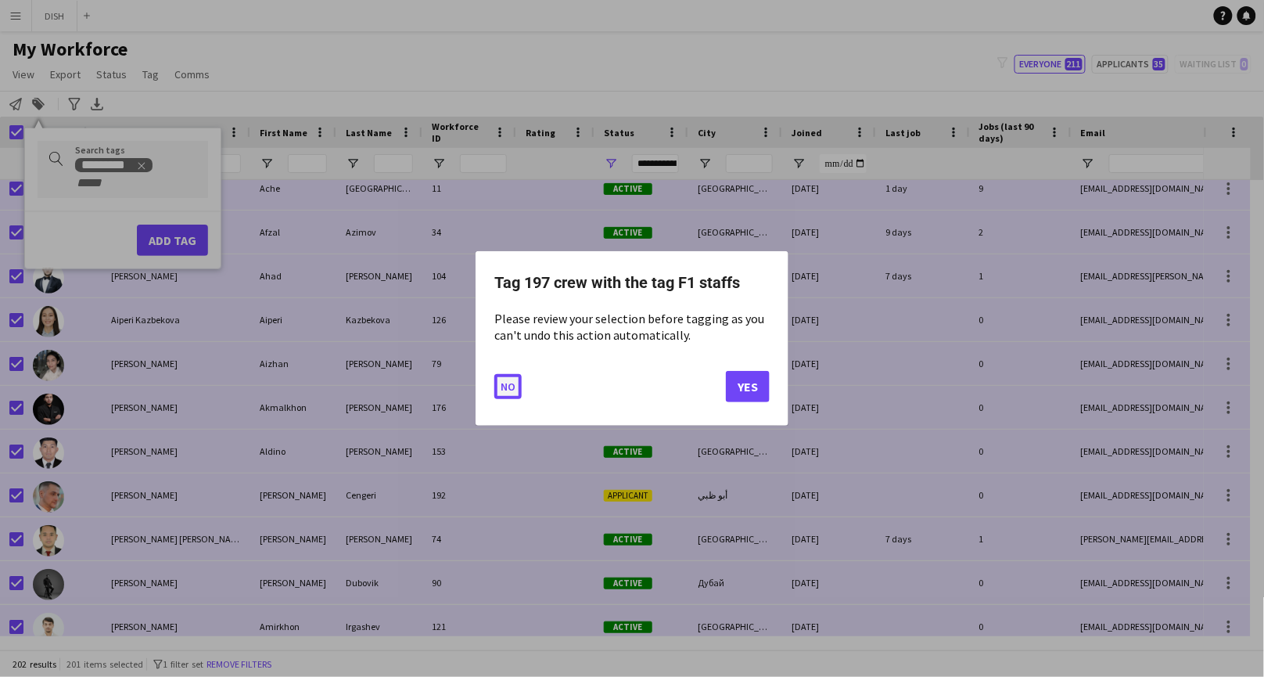
click at [510, 387] on button "No" at bounding box center [507, 386] width 27 height 25
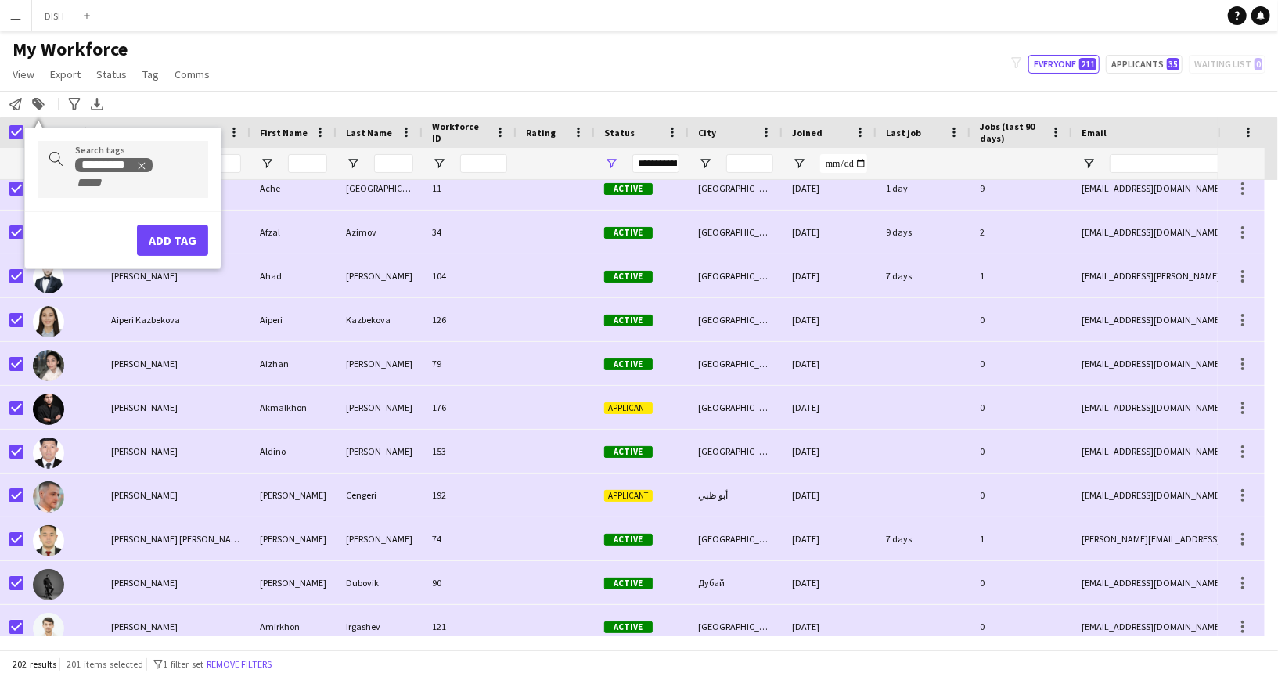
click at [339, 63] on div "My Workforce View Views Default view J.view [PERSON_NAME]'s view Test New view …" at bounding box center [639, 64] width 1278 height 53
click at [19, 110] on icon "Notify workforce" at bounding box center [15, 104] width 13 height 13
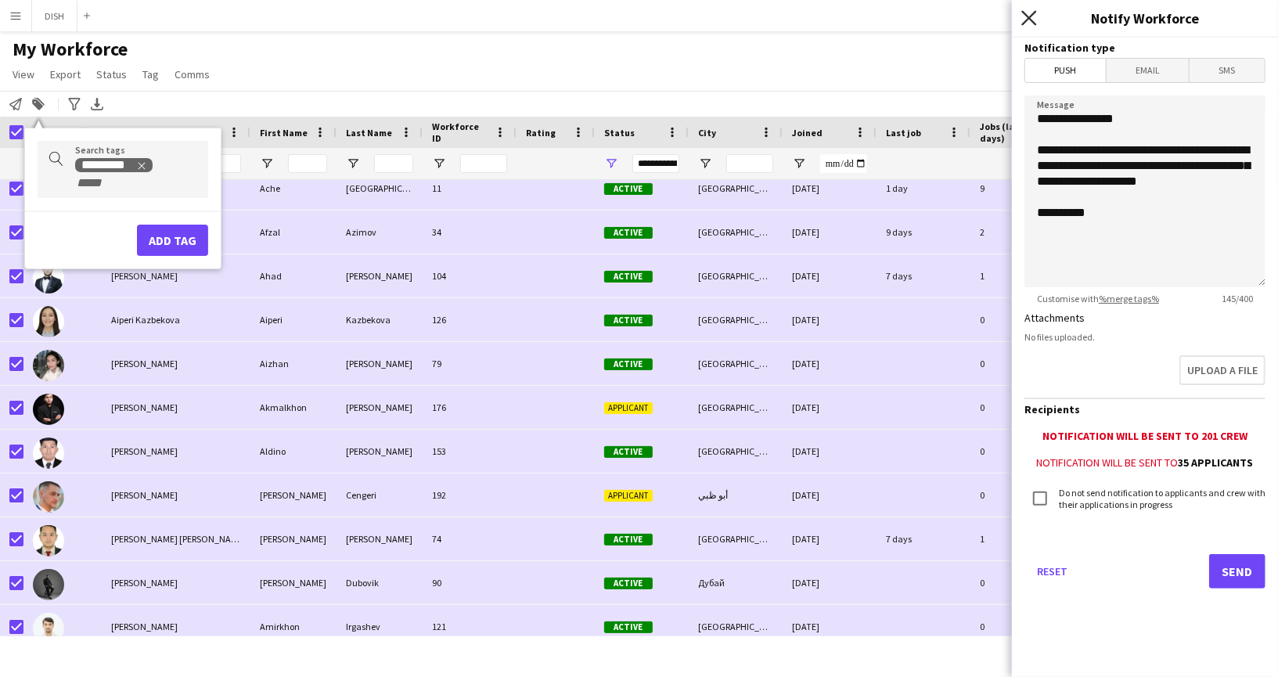
click at [1030, 10] on icon "Close pop-in" at bounding box center [1028, 17] width 15 height 15
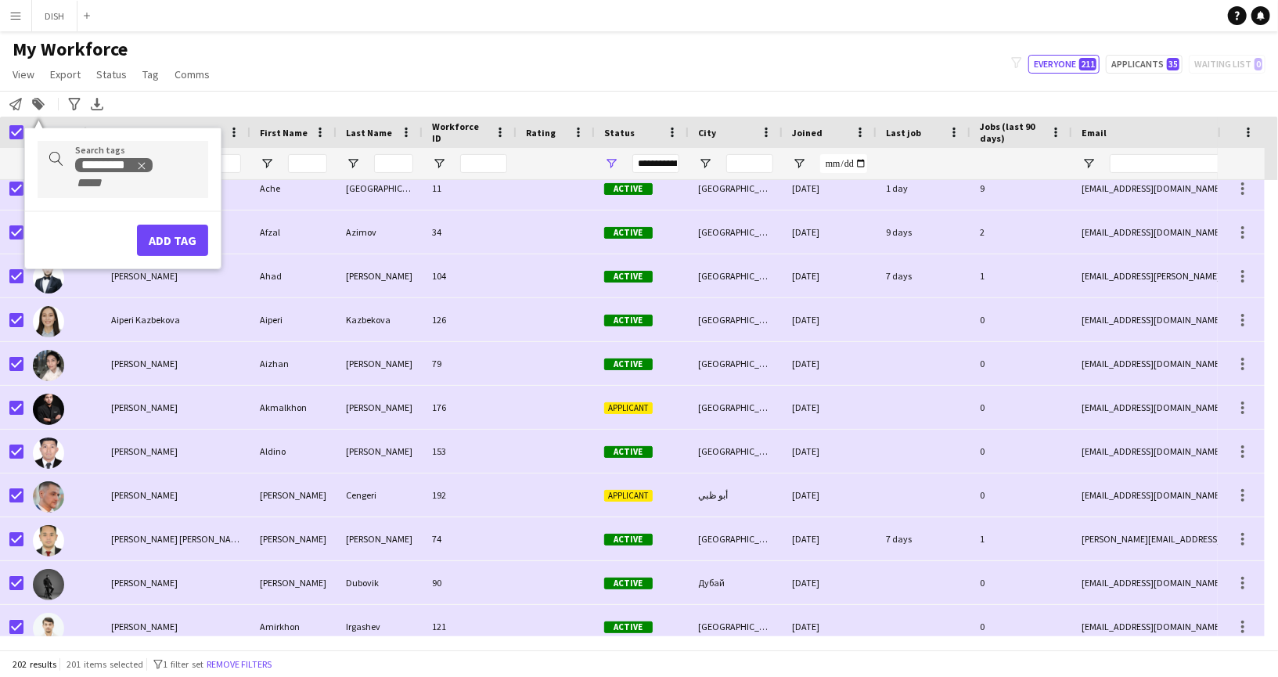
click at [139, 163] on icon "Remove tag" at bounding box center [141, 165] width 11 height 11
click at [41, 104] on icon at bounding box center [37, 104] width 11 height 11
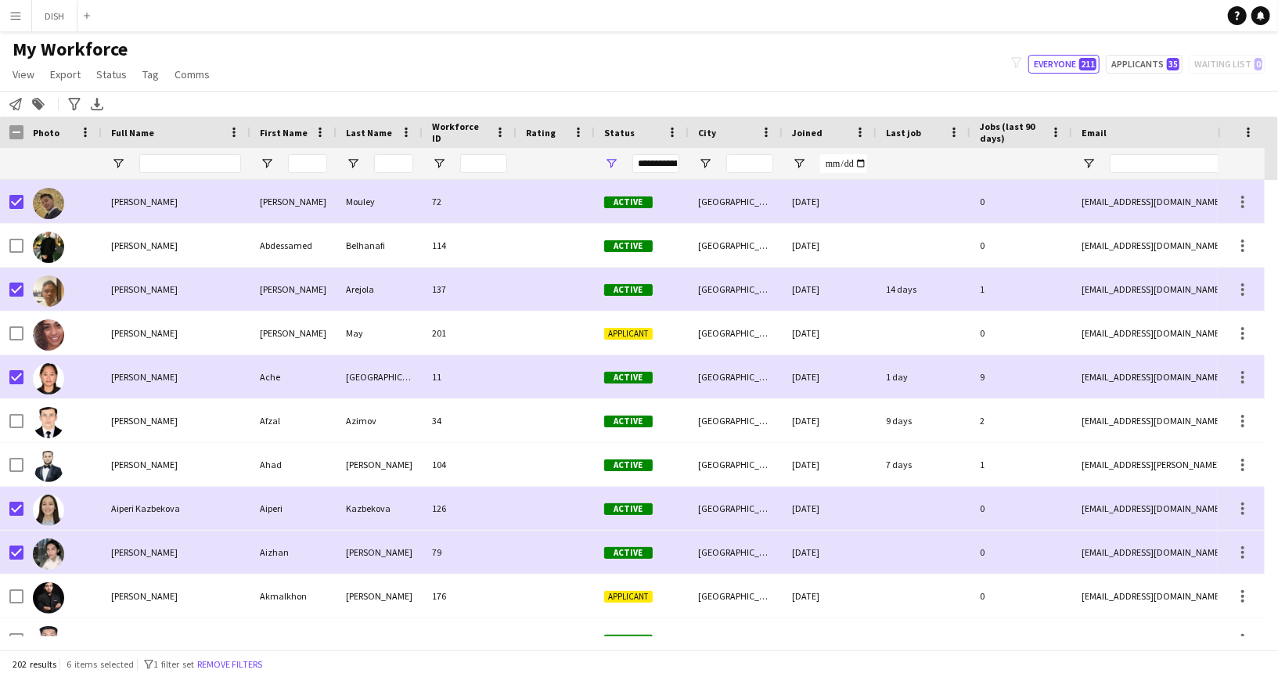
click at [663, 168] on div "**********" at bounding box center [655, 163] width 47 height 19
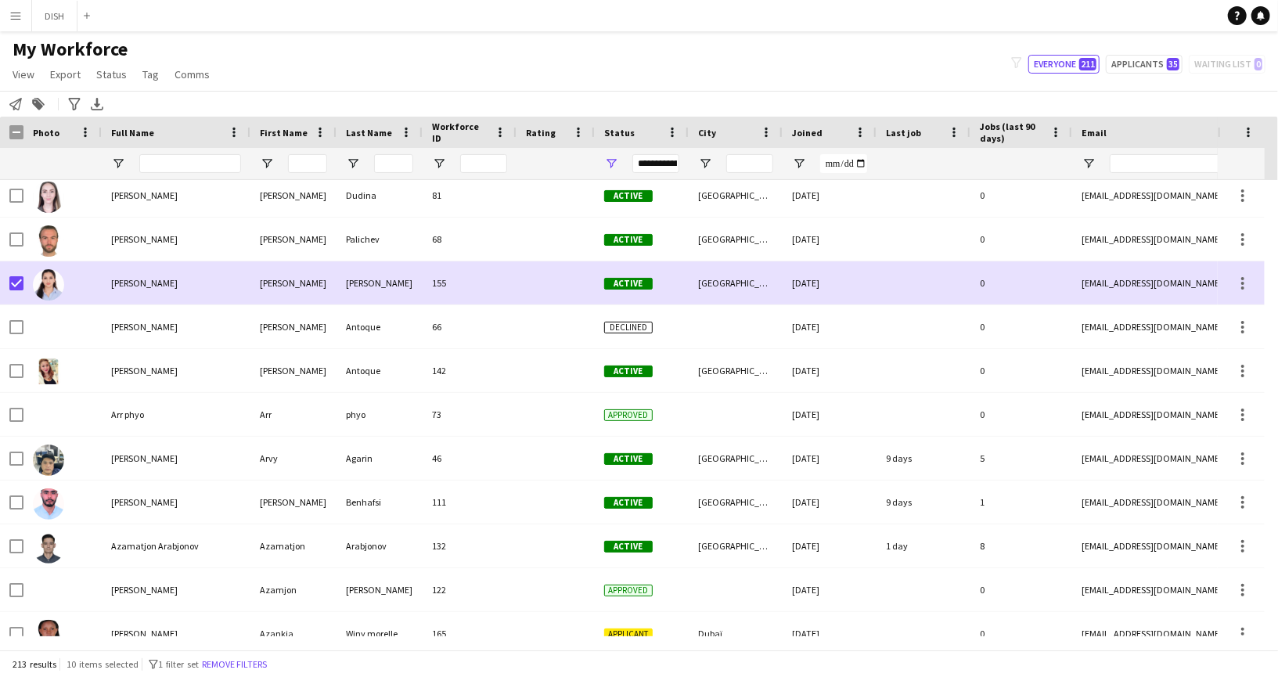
click at [652, 164] on div "**********" at bounding box center [655, 163] width 47 height 19
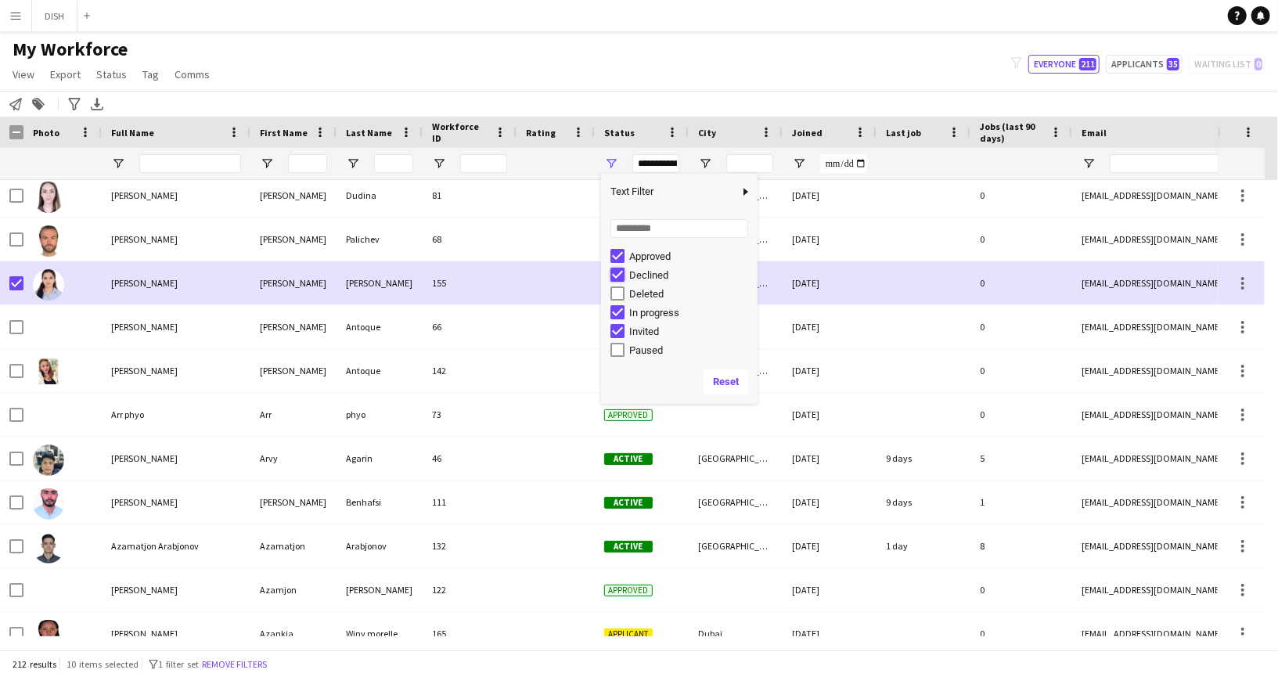
type input "**********"
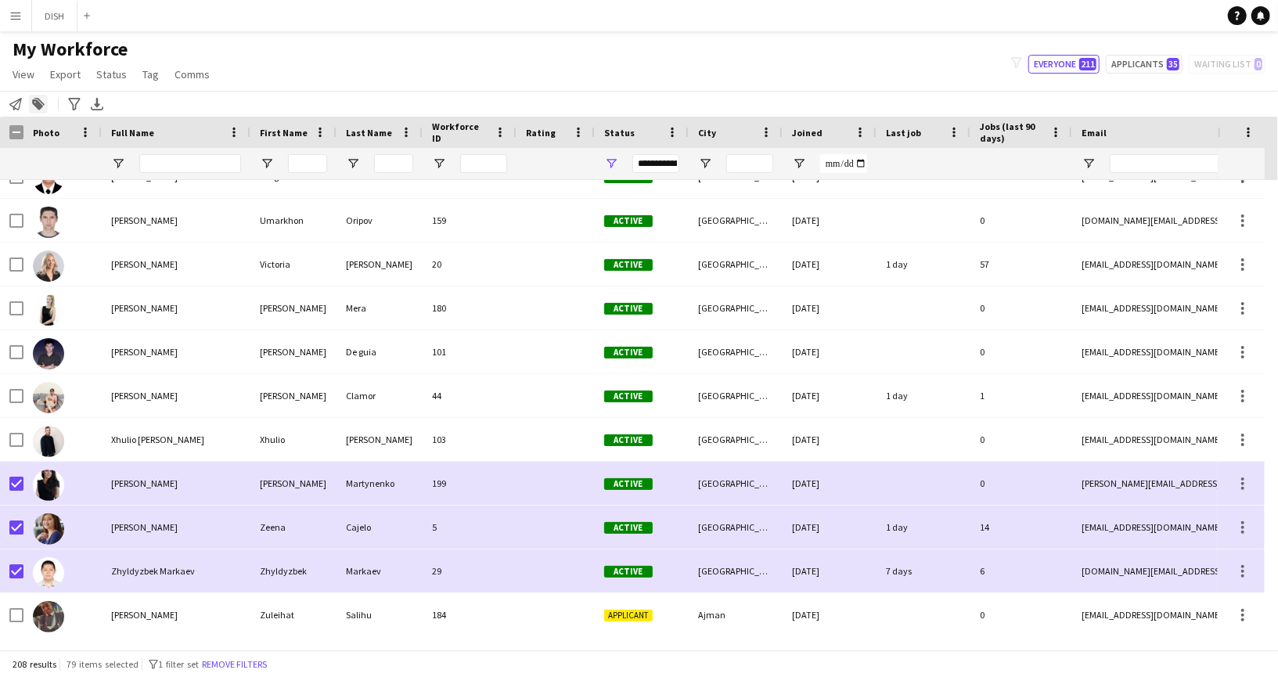
click at [41, 100] on icon "Add to tag" at bounding box center [38, 104] width 13 height 13
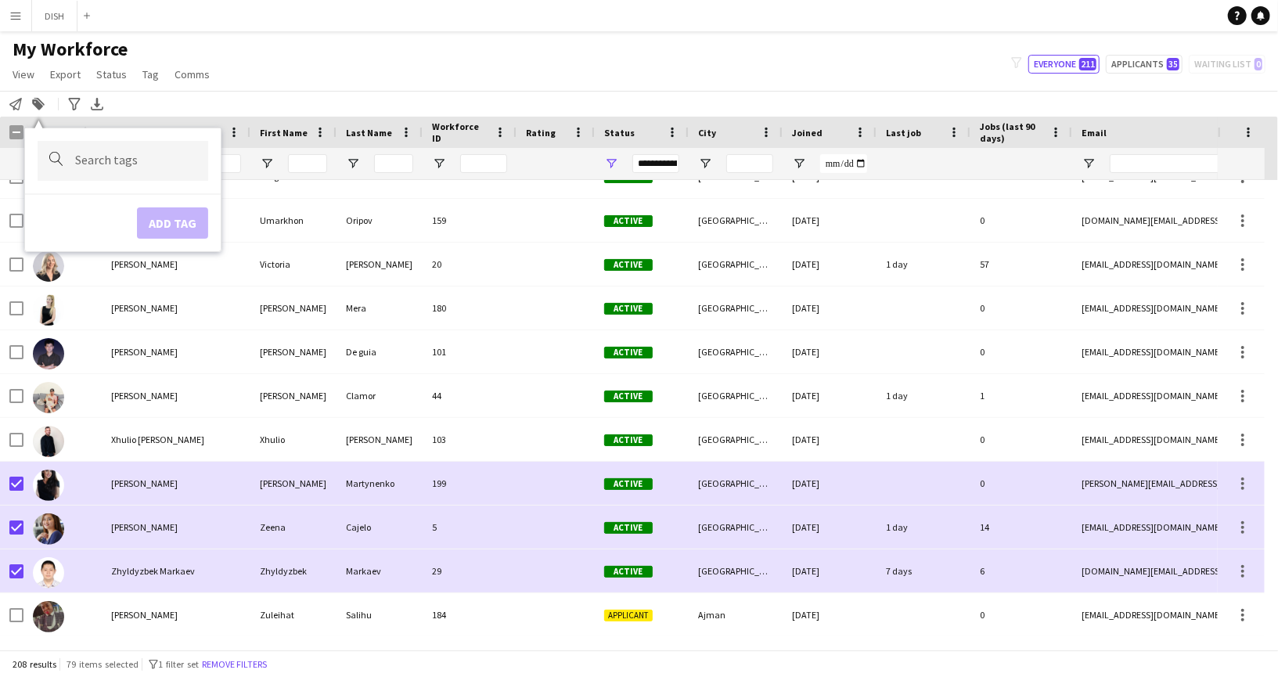
click at [149, 160] on input "Type to search..." at bounding box center [135, 161] width 120 height 14
type input "**"
click at [138, 199] on div "F1 staffs" at bounding box center [98, 204] width 171 height 38
click at [171, 234] on button "Add tag" at bounding box center [172, 240] width 71 height 31
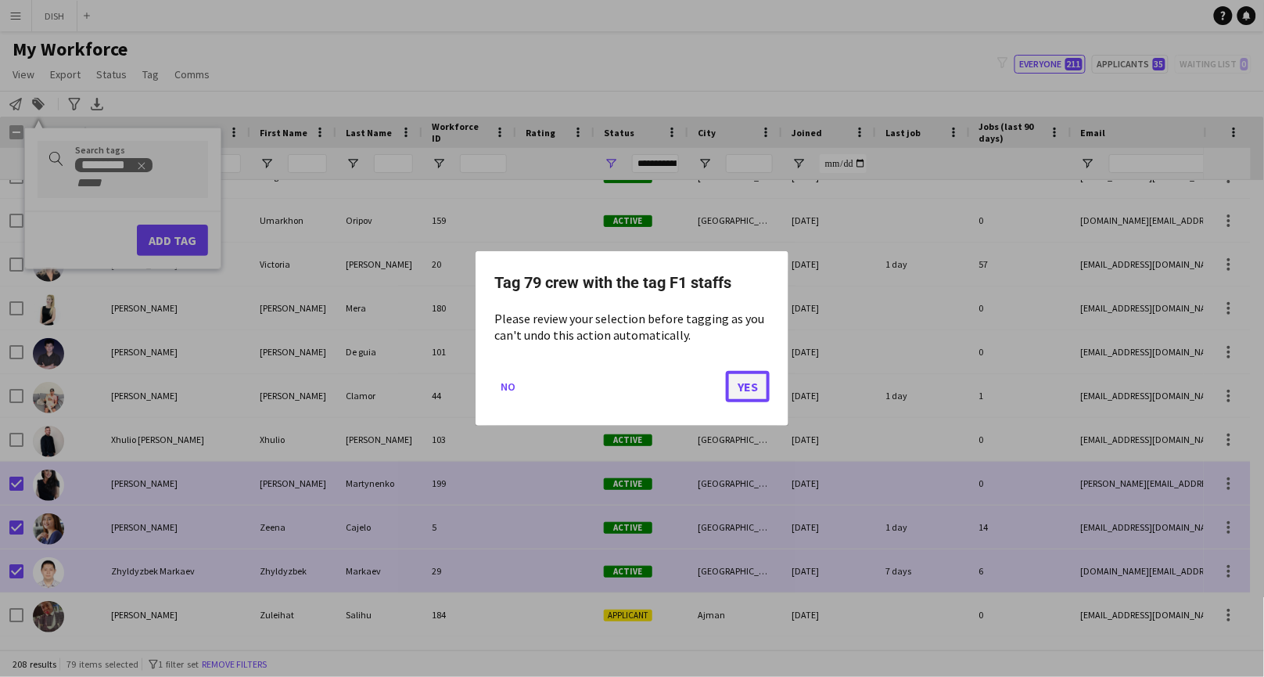
click at [739, 387] on button "Yes" at bounding box center [748, 386] width 44 height 31
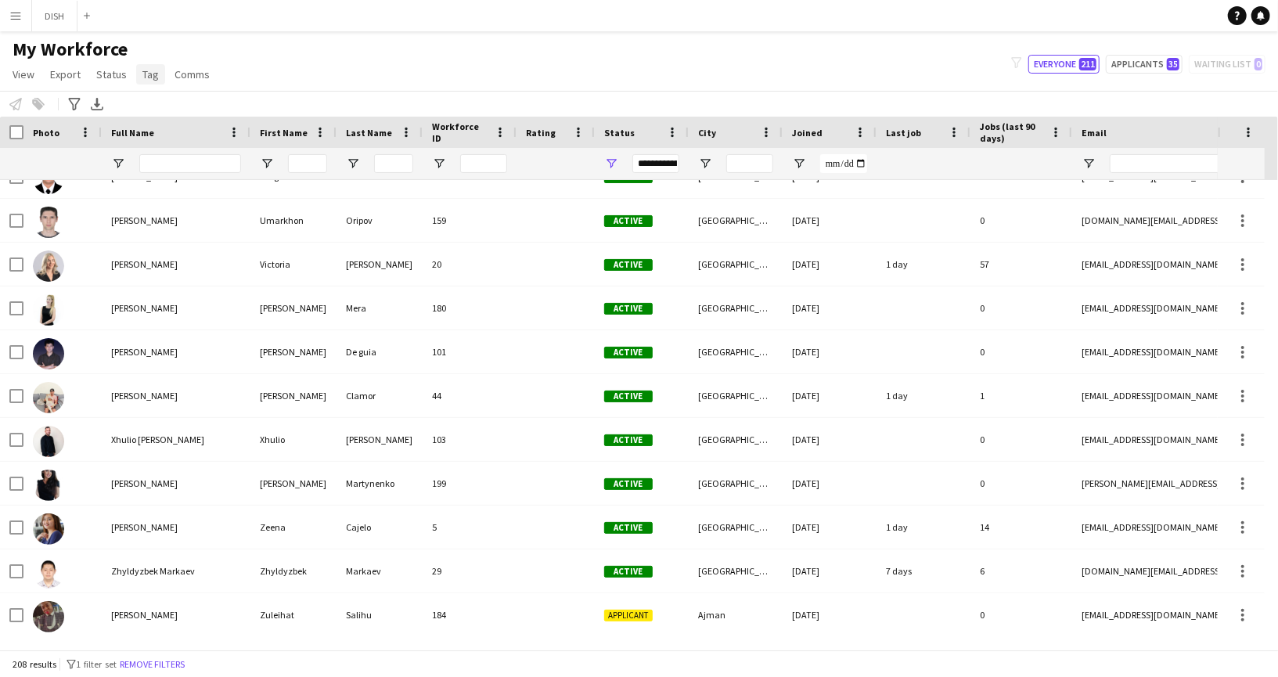
click at [151, 75] on span "Tag" at bounding box center [150, 74] width 16 height 14
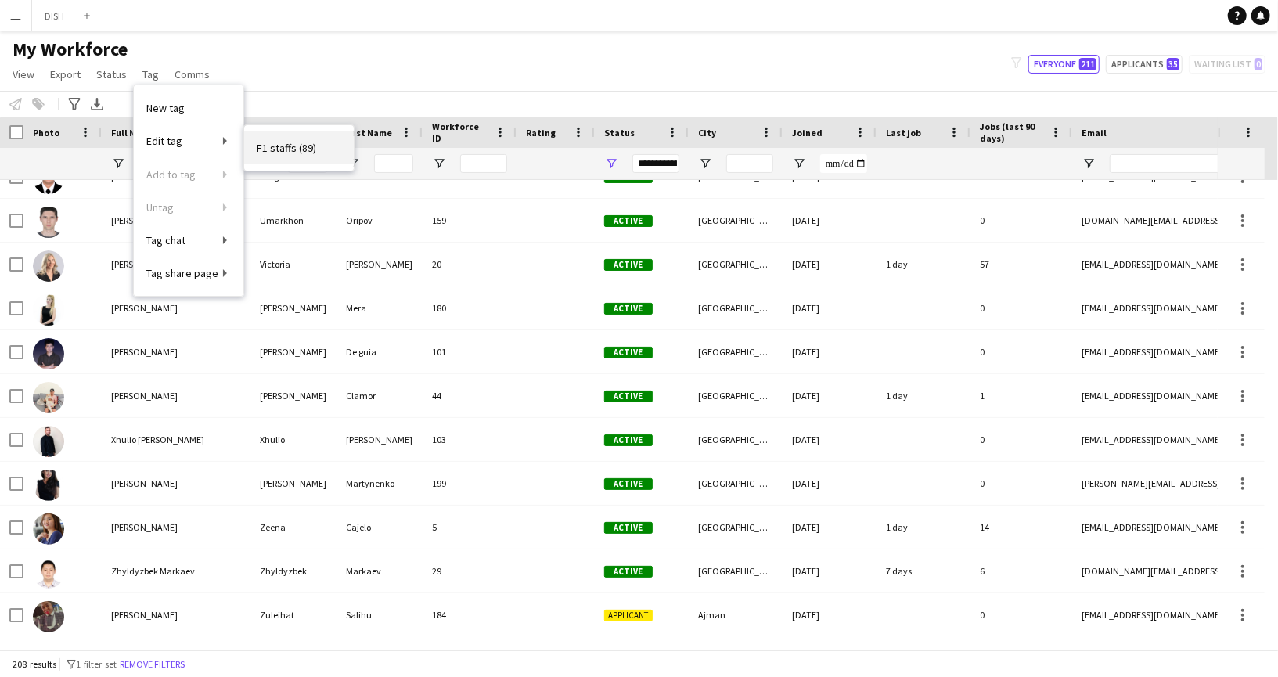
click at [260, 149] on span "F1 staffs (89)" at bounding box center [286, 148] width 59 height 14
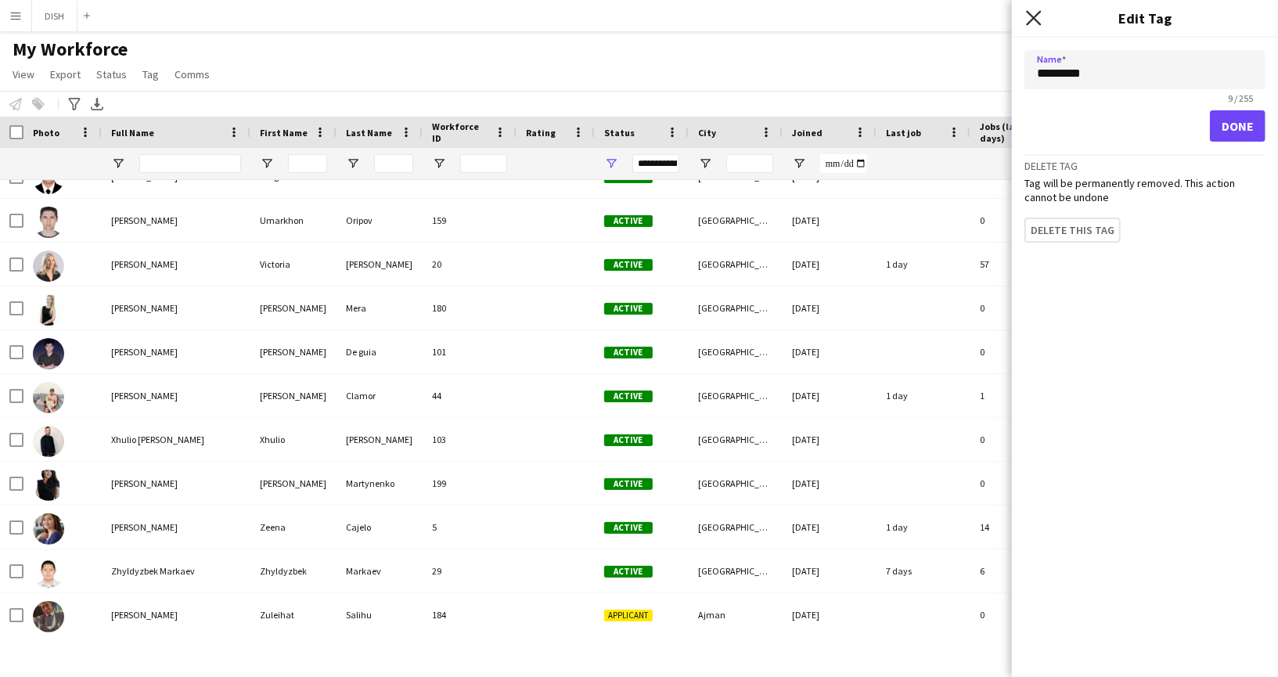
click at [1036, 21] on icon at bounding box center [1033, 17] width 15 height 15
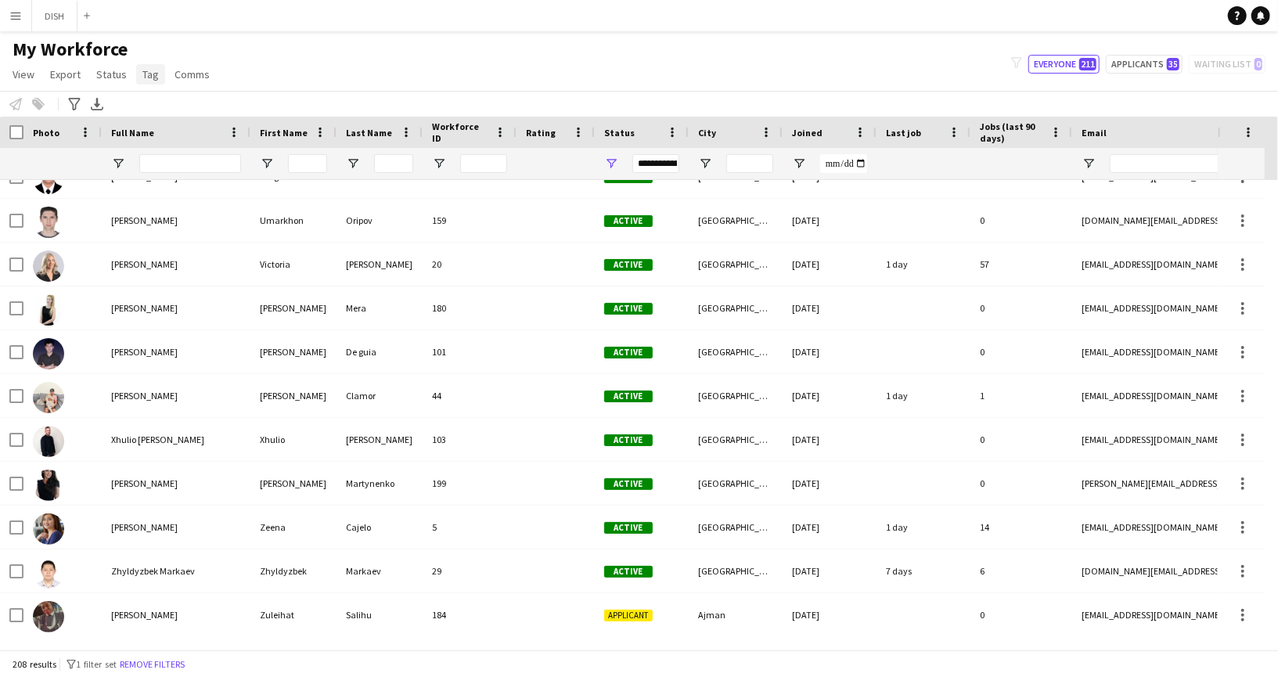
click at [154, 77] on span "Tag" at bounding box center [150, 74] width 16 height 14
click at [271, 250] on span "F1 staffs (89)" at bounding box center [286, 247] width 59 height 14
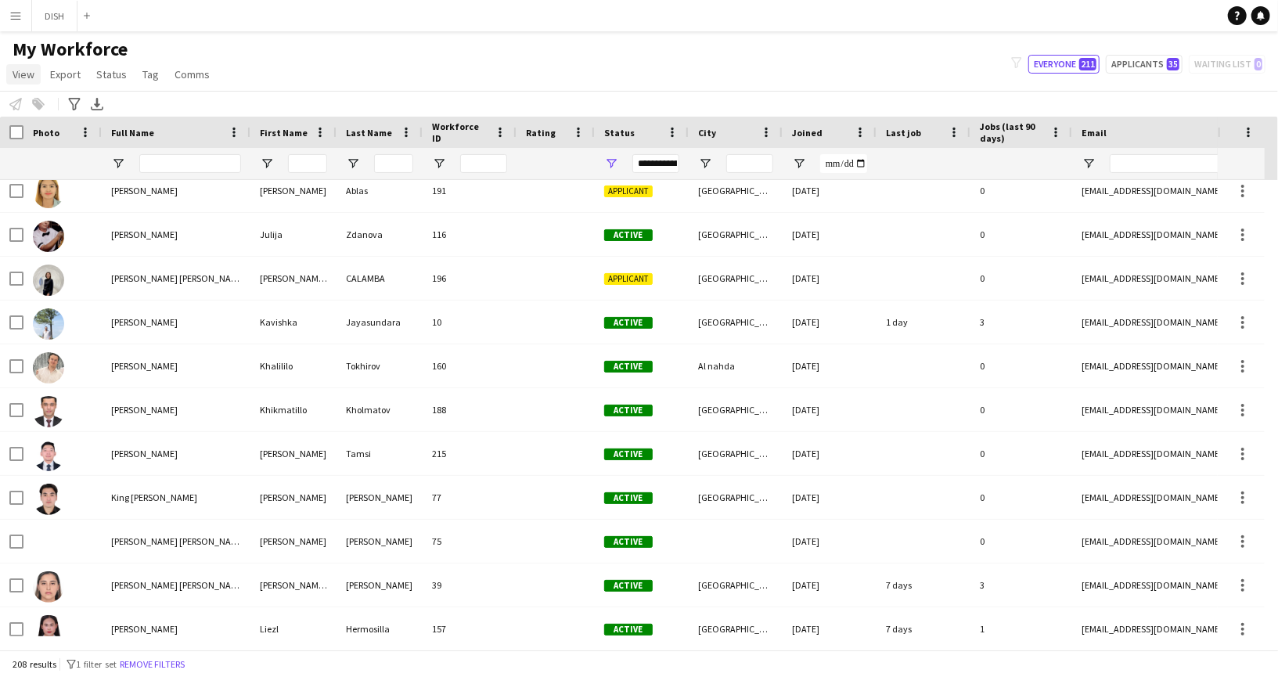
click at [32, 76] on span "View" at bounding box center [24, 74] width 22 height 14
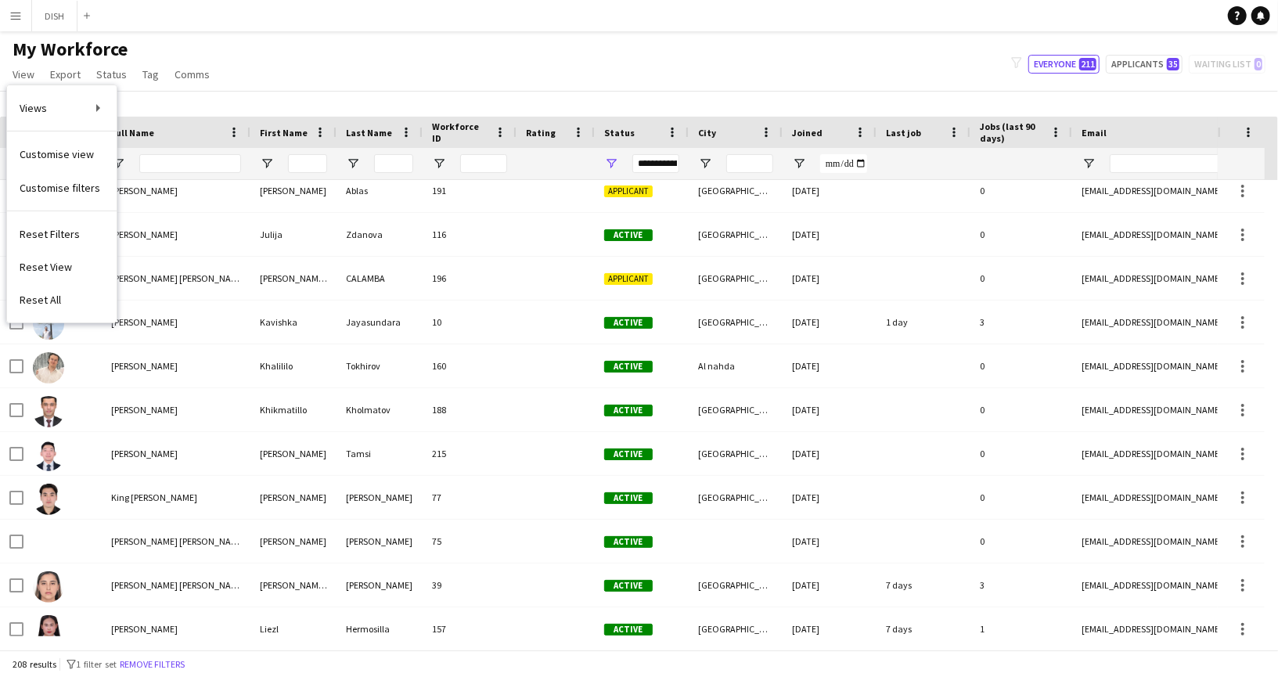
click at [69, 156] on span "Customise view" at bounding box center [57, 154] width 74 height 14
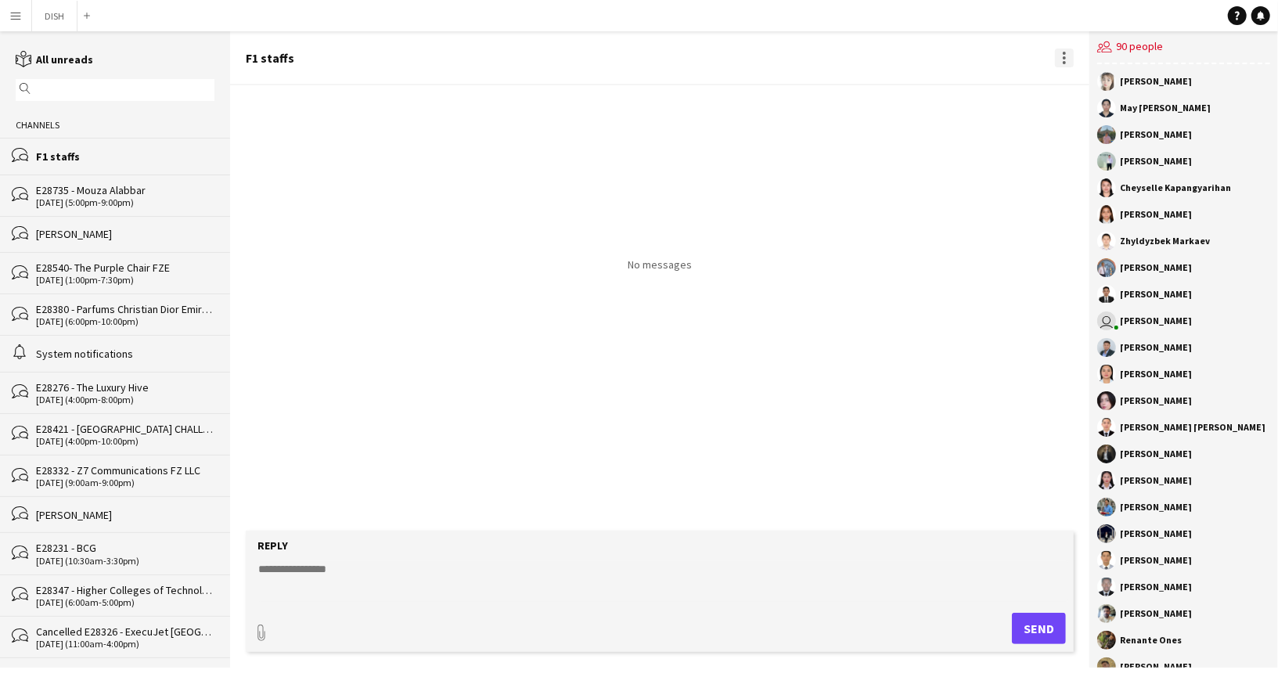
click at [1061, 59] on div at bounding box center [1064, 58] width 19 height 19
click at [1076, 81] on span "Delete [GEOGRAPHIC_DATA]" at bounding box center [1098, 85] width 63 height 15
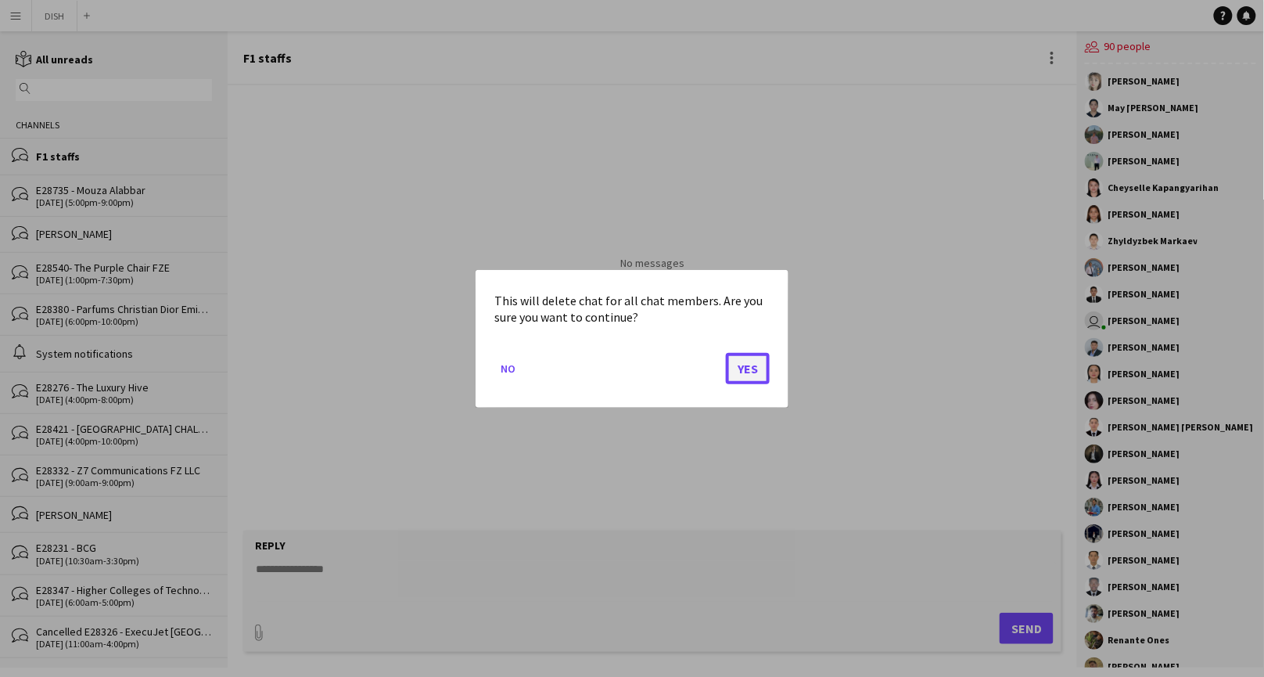
click at [746, 370] on button "Yes" at bounding box center [748, 367] width 44 height 31
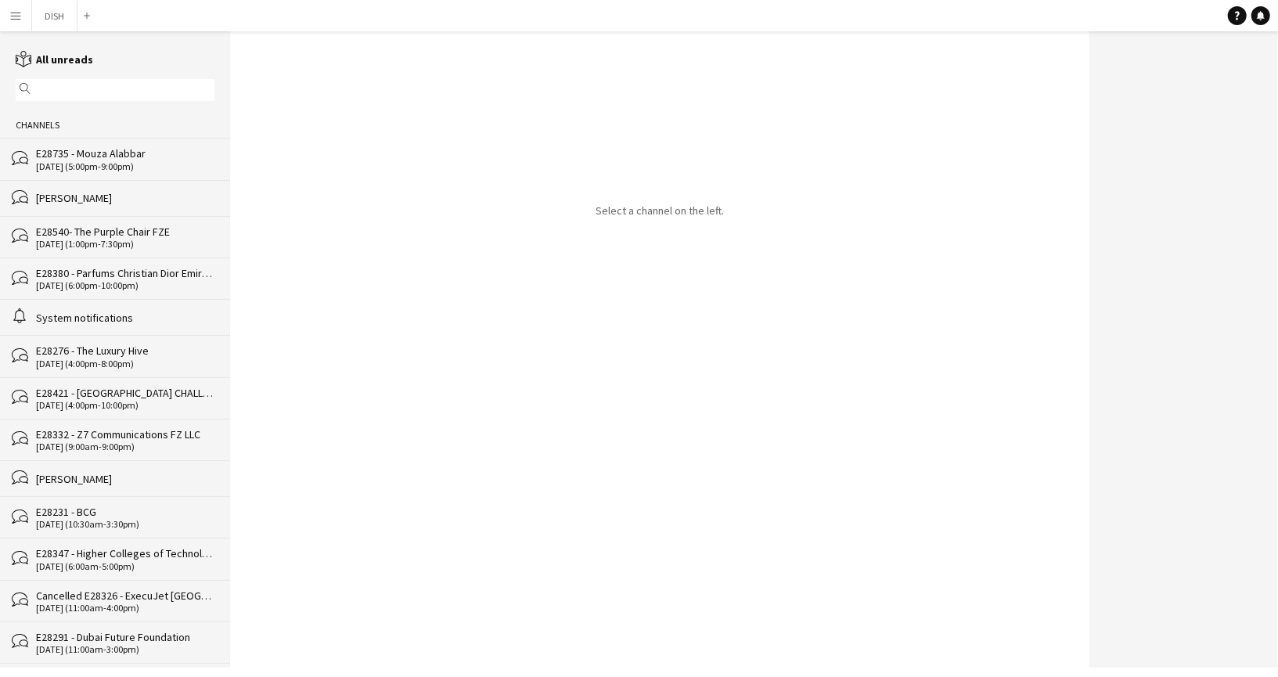
click at [115, 149] on div "E28735 - Mouza Alabbar" at bounding box center [125, 153] width 178 height 14
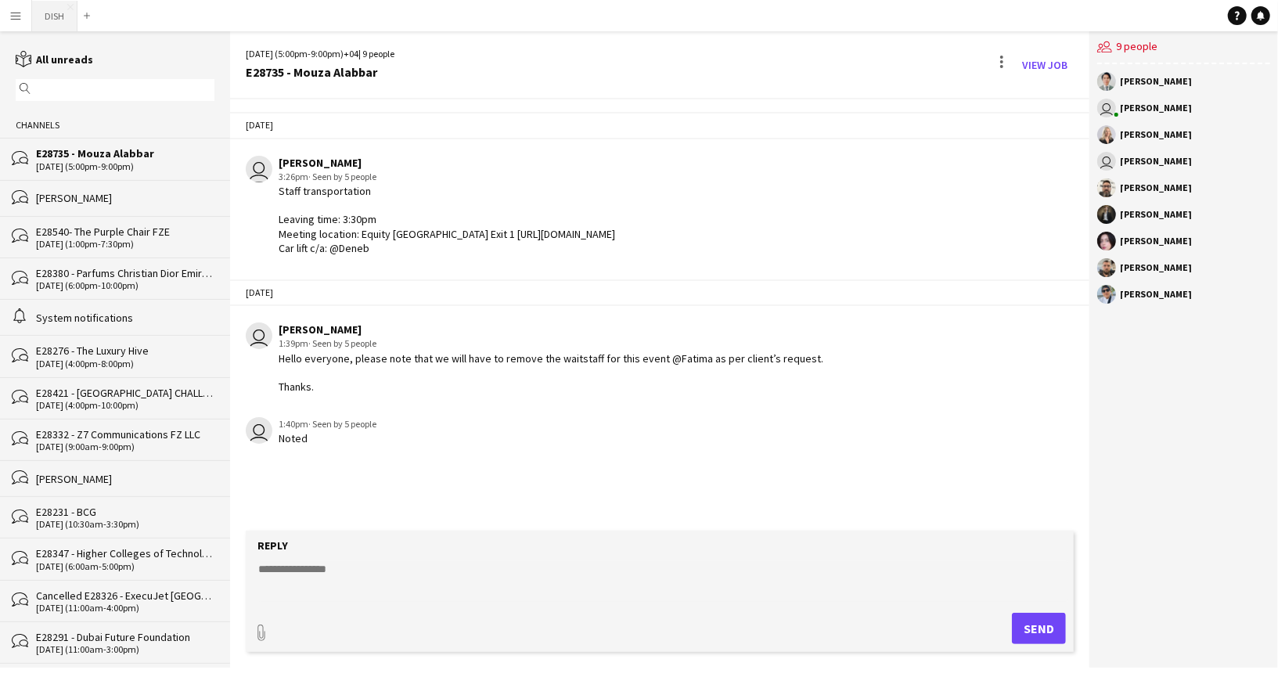
click at [52, 17] on button "DISH Close" at bounding box center [54, 16] width 45 height 31
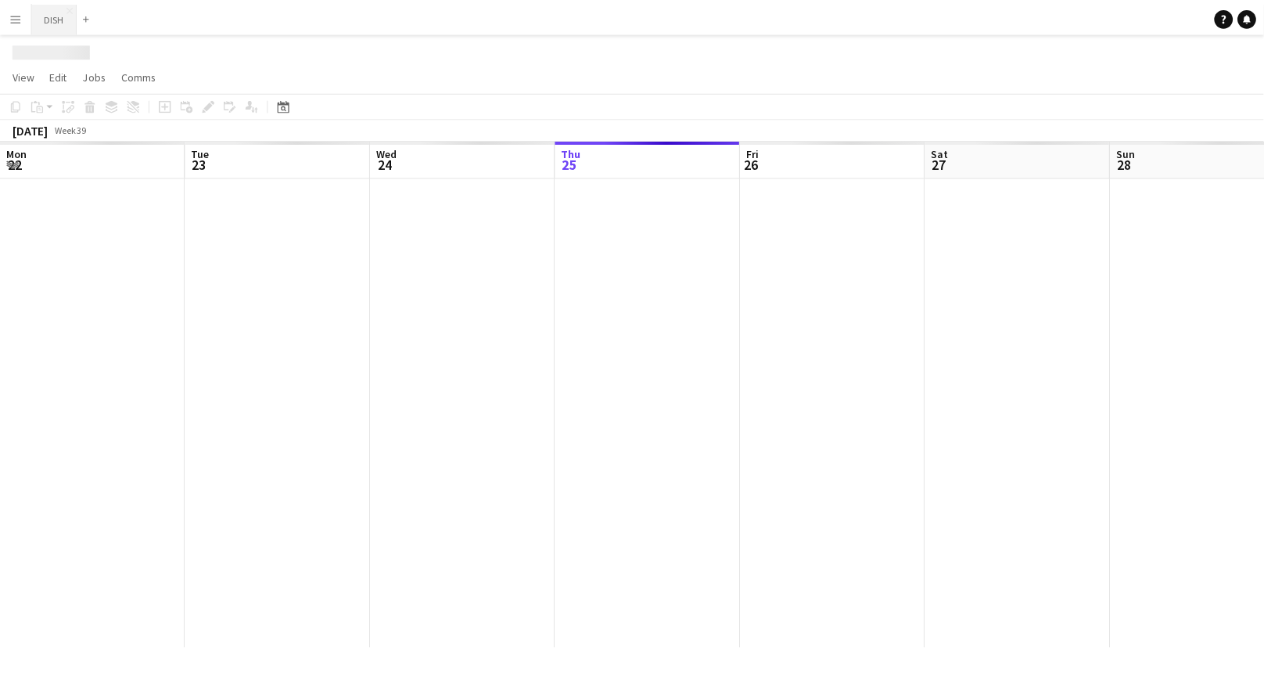
scroll to position [0, 373]
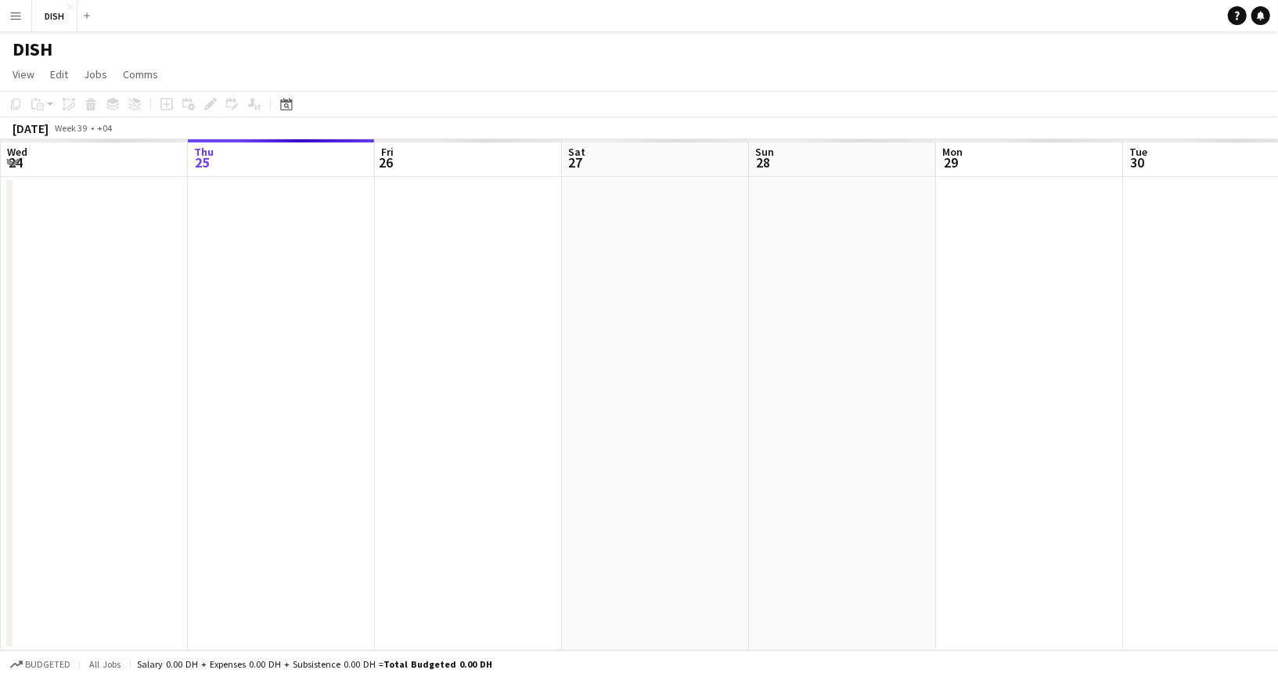
click at [20, 7] on button "Menu" at bounding box center [15, 15] width 31 height 31
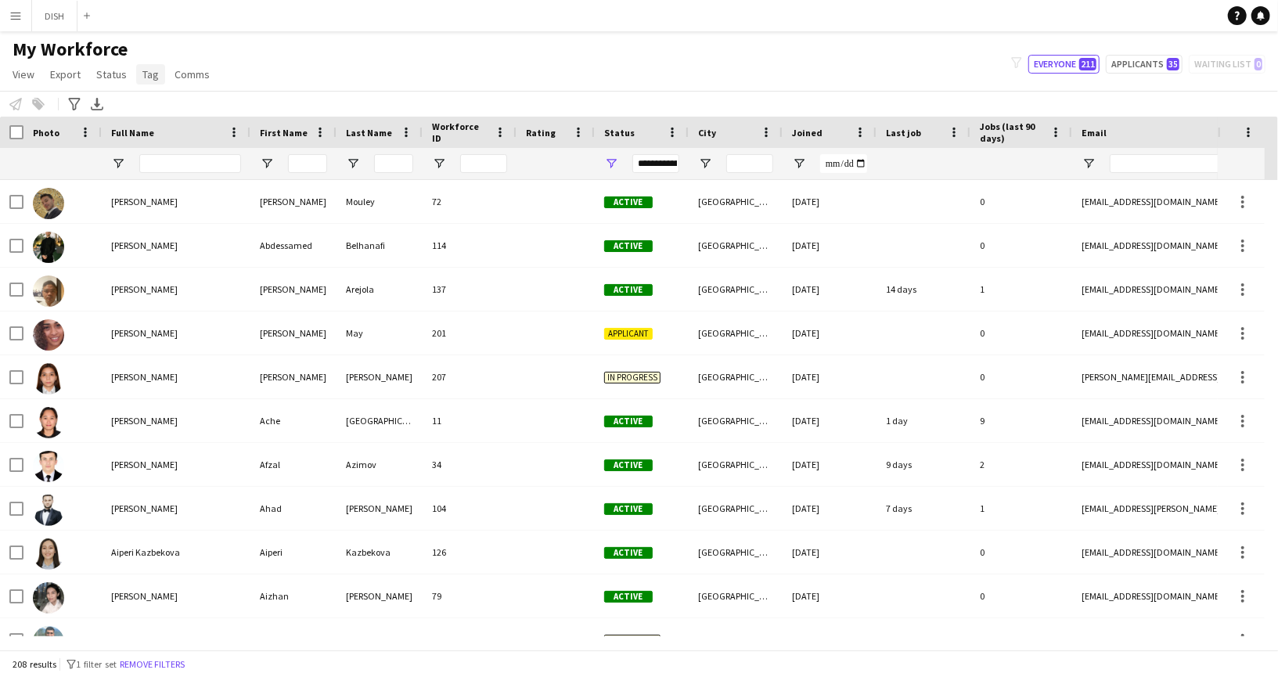
click at [143, 77] on span "Tag" at bounding box center [150, 74] width 16 height 14
click at [348, 66] on div "My Workforce View Views Default view J.view [PERSON_NAME]'s view Test New view …" at bounding box center [639, 64] width 1278 height 53
click at [14, 78] on span "View" at bounding box center [24, 74] width 22 height 14
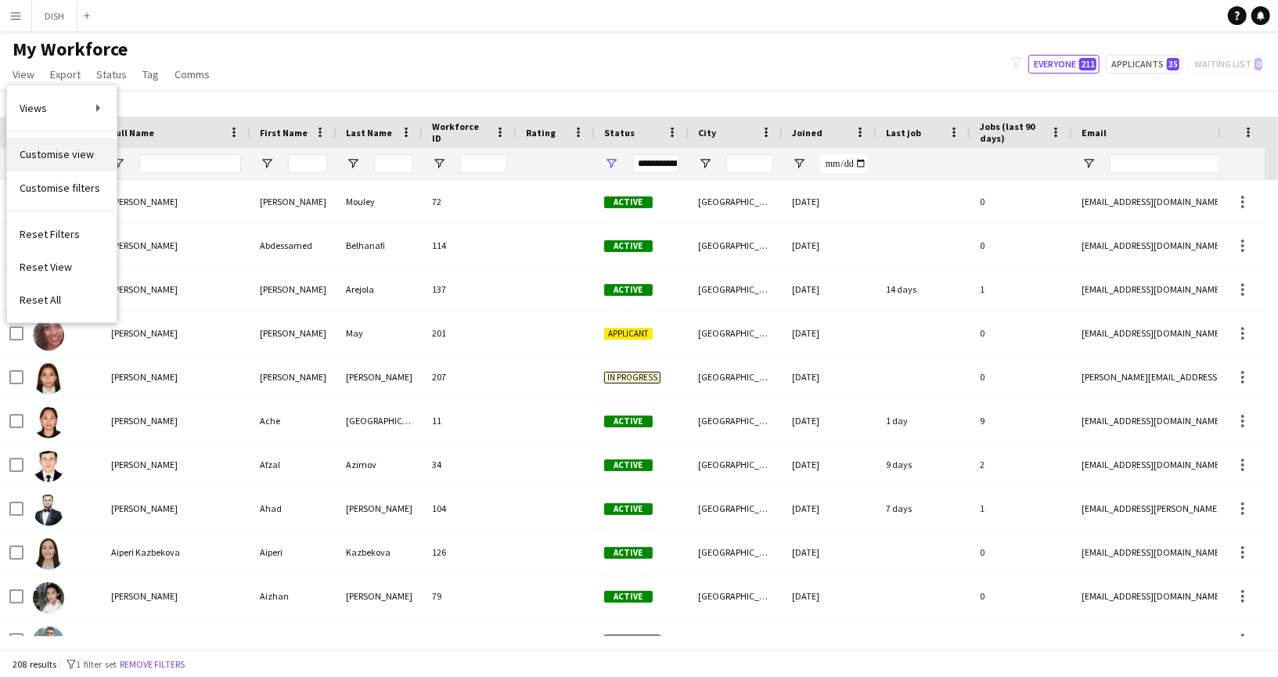
click at [69, 160] on span "Customise view" at bounding box center [57, 154] width 74 height 14
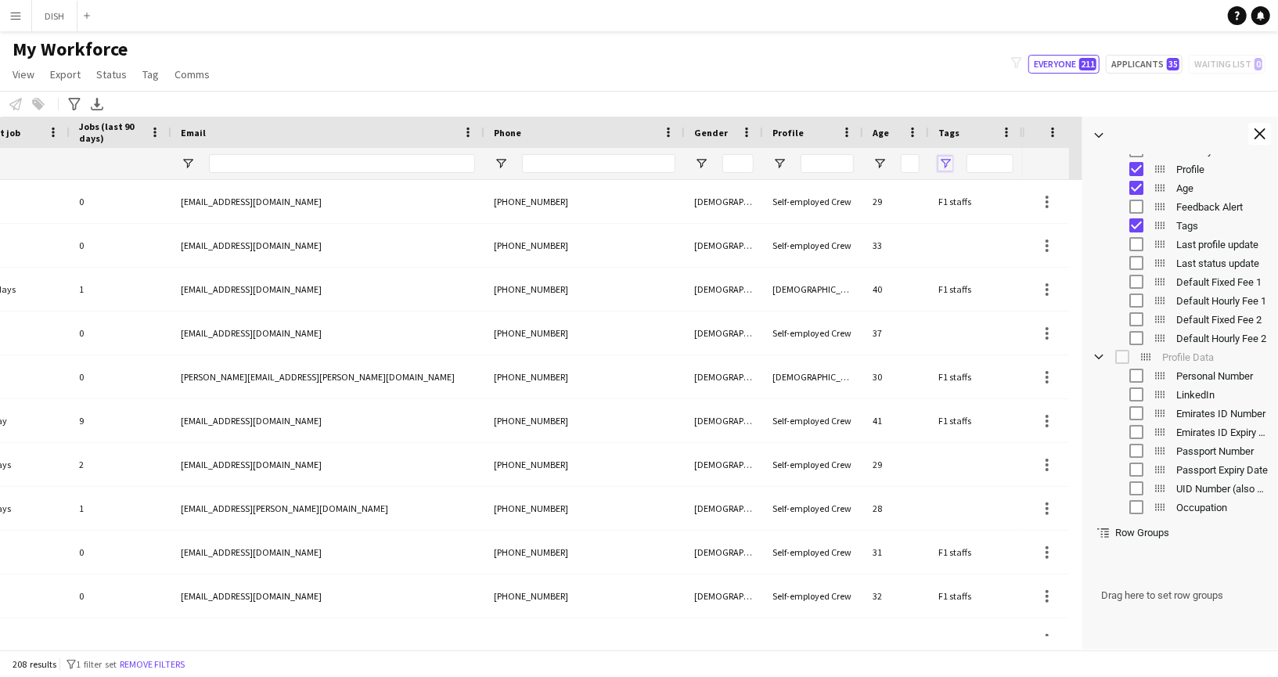
click at [948, 160] on span "Open Filter Menu" at bounding box center [945, 163] width 14 height 14
type input "**********"
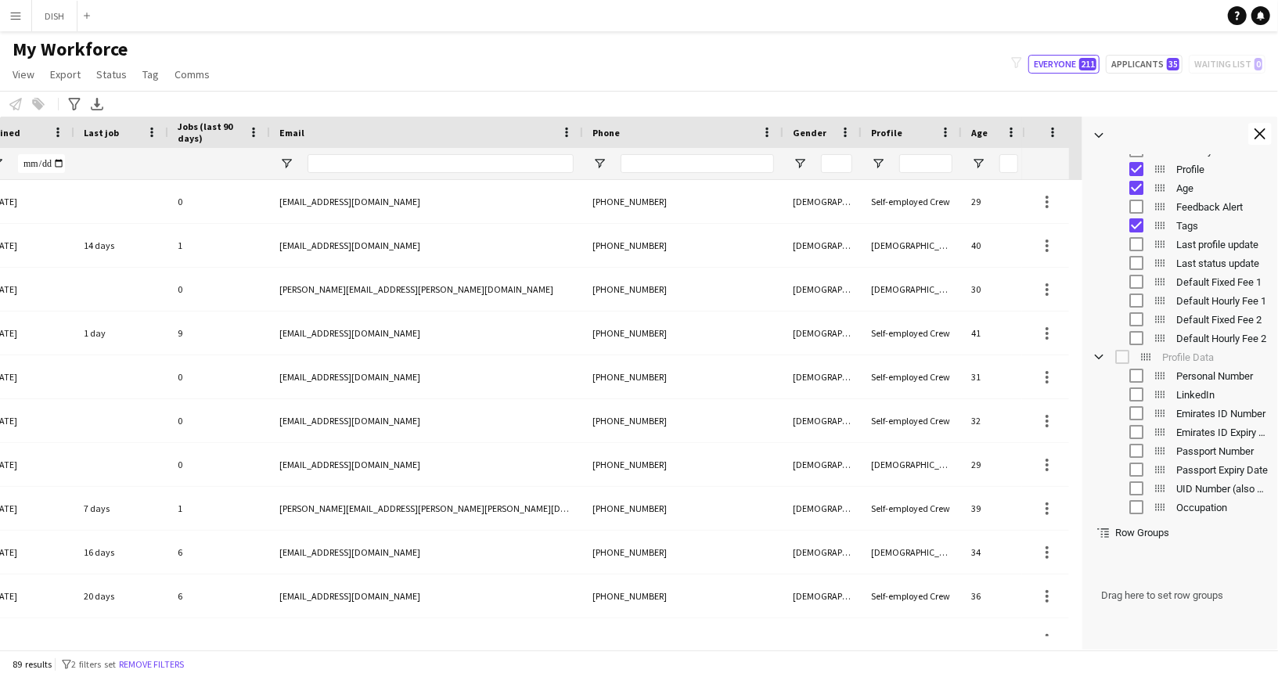
scroll to position [0, 372]
